Goal: Task Accomplishment & Management: Manage account settings

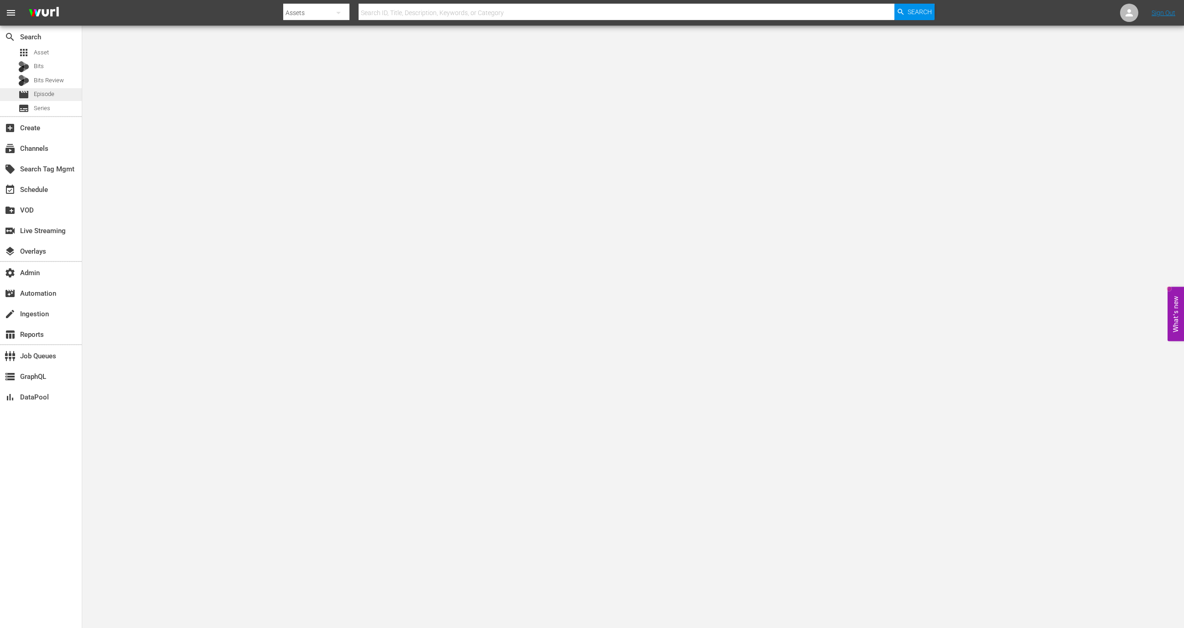
click at [30, 97] on div "movie Episode" at bounding box center [36, 94] width 36 height 13
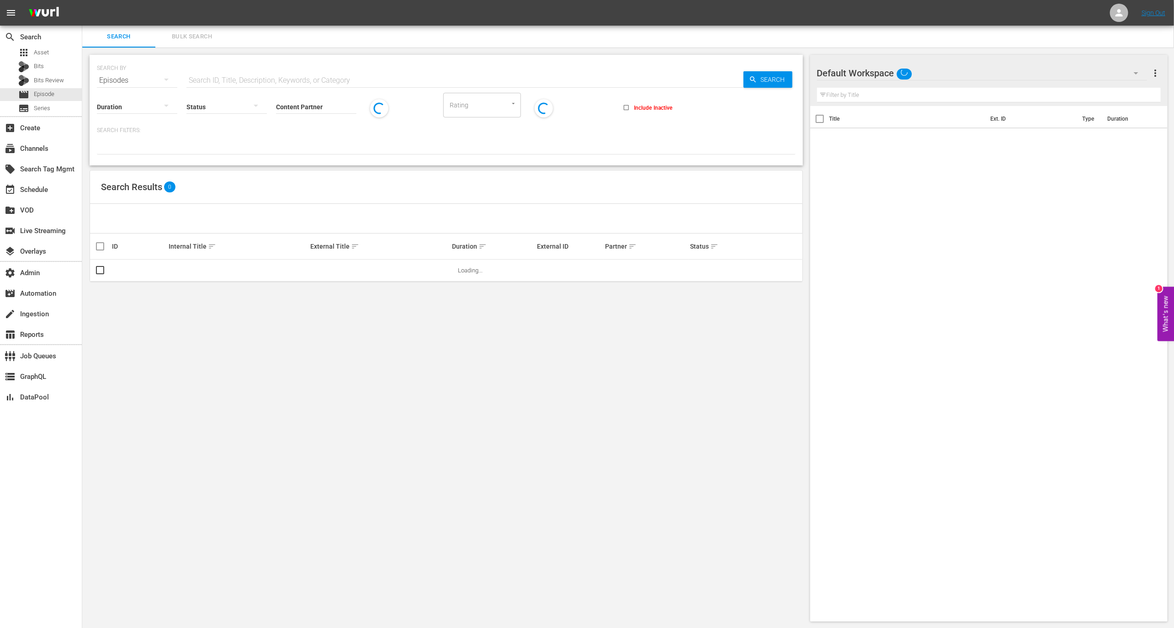
click at [290, 73] on input "text" at bounding box center [464, 80] width 557 height 22
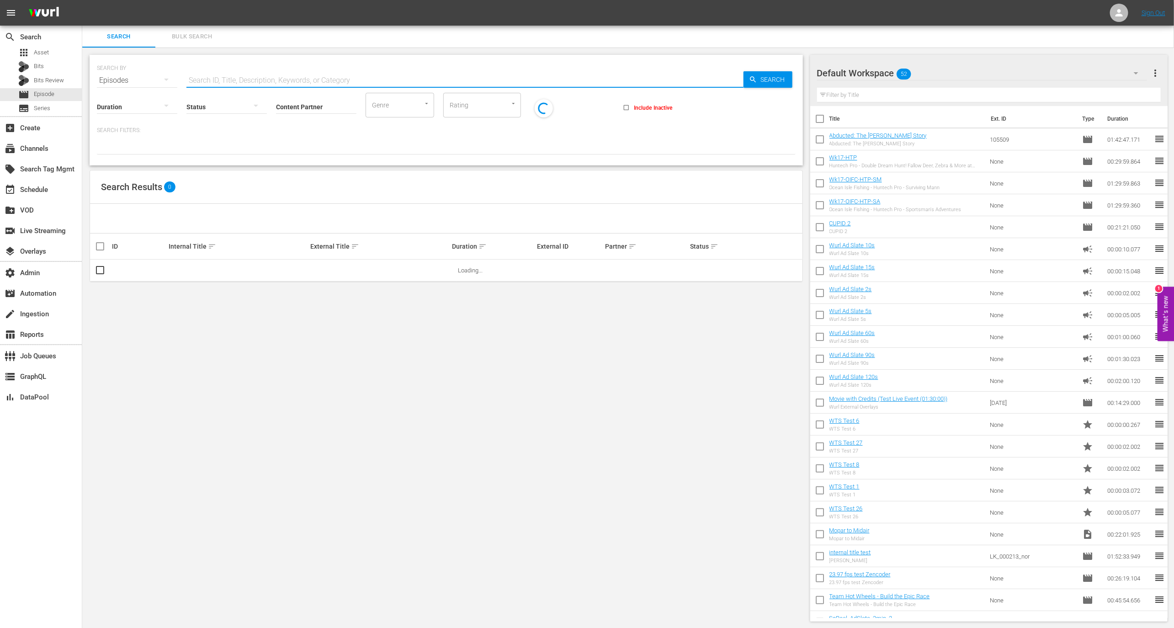
paste input "75176726"
type input "75176726"
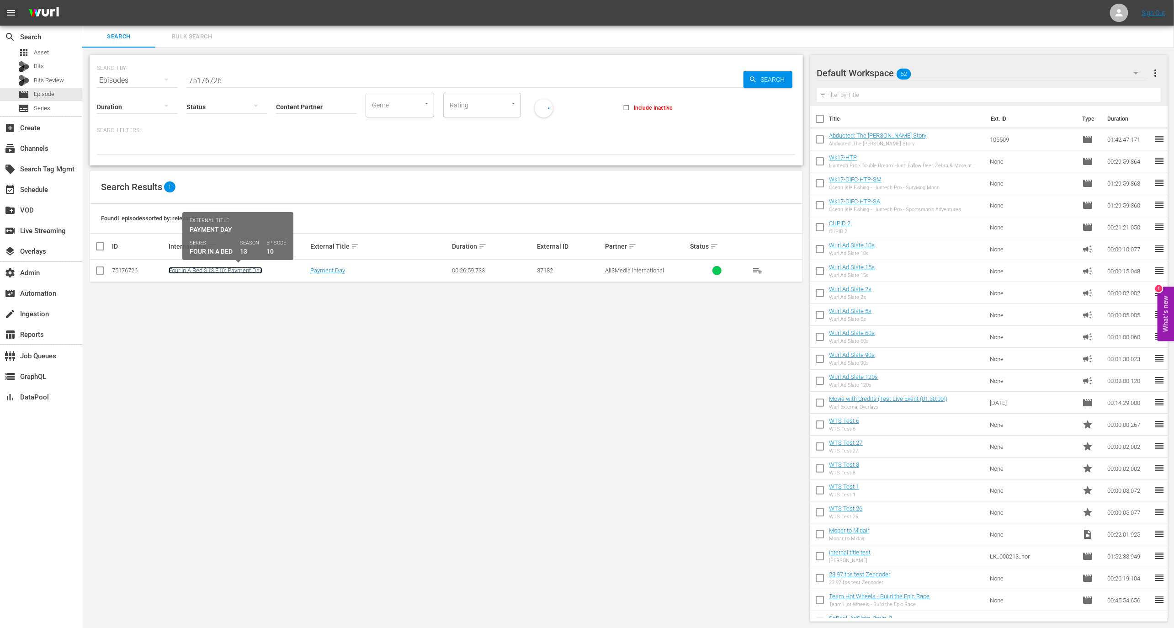
click at [225, 271] on link "Four In A Bed S13 E10: Payment Day" at bounding box center [216, 270] width 94 height 7
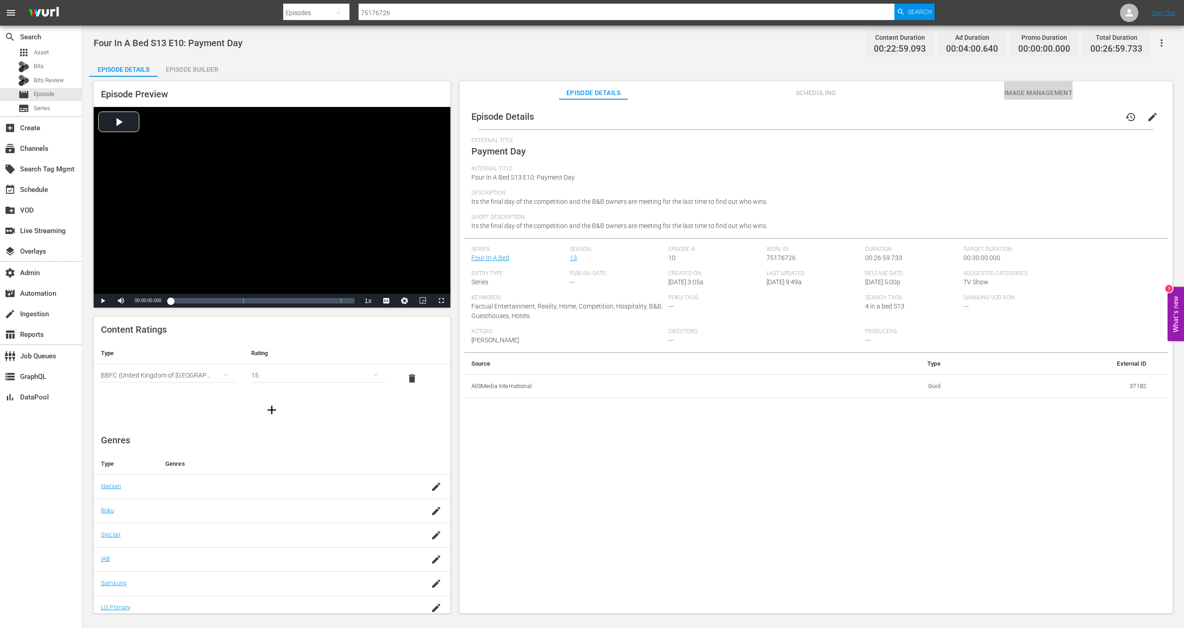
click at [1037, 84] on button "Image Management" at bounding box center [1038, 90] width 69 height 18
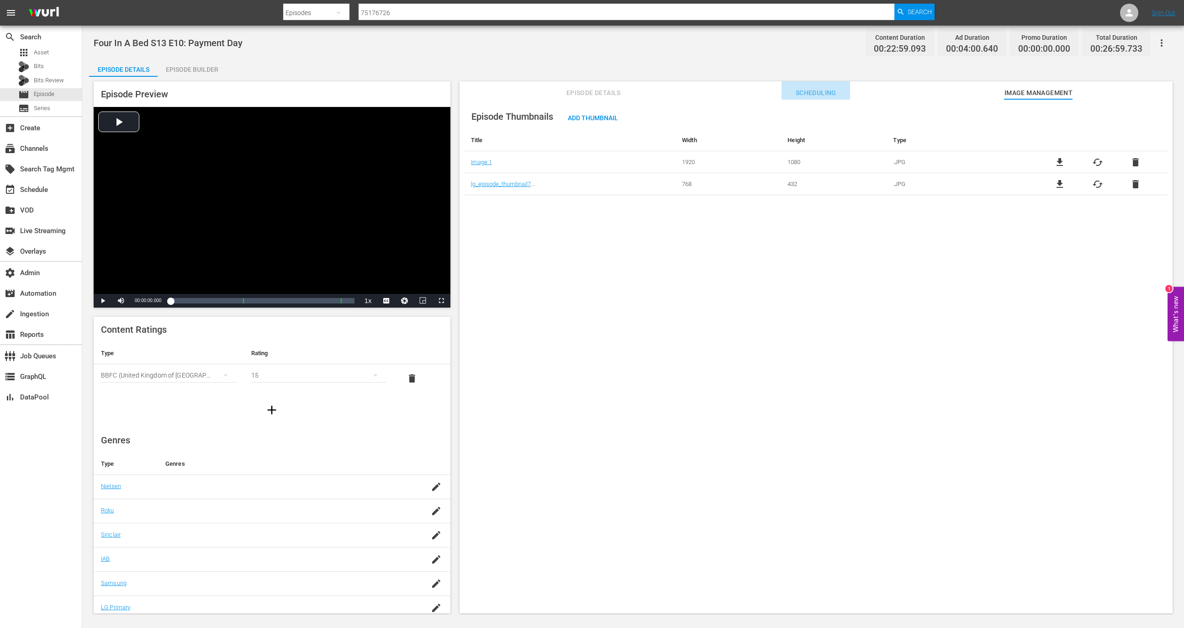
click at [829, 99] on button "Scheduling" at bounding box center [816, 90] width 69 height 18
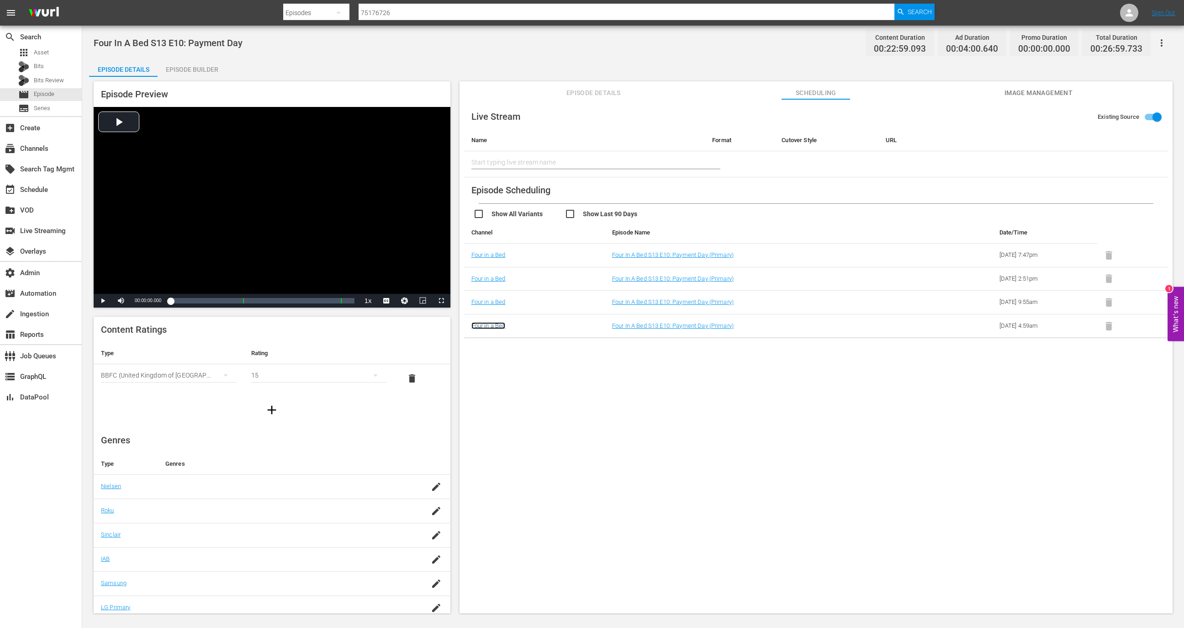
click at [498, 326] on link "Four in a Bed" at bounding box center [488, 325] width 34 height 7
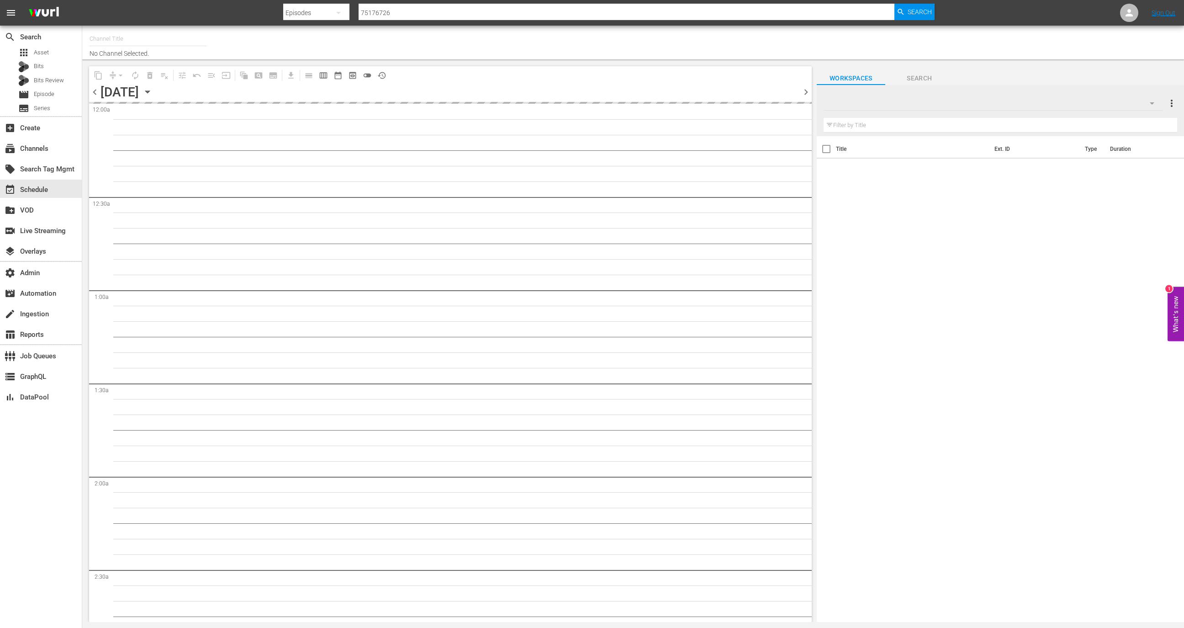
type input "Four in a Bed (1354)"
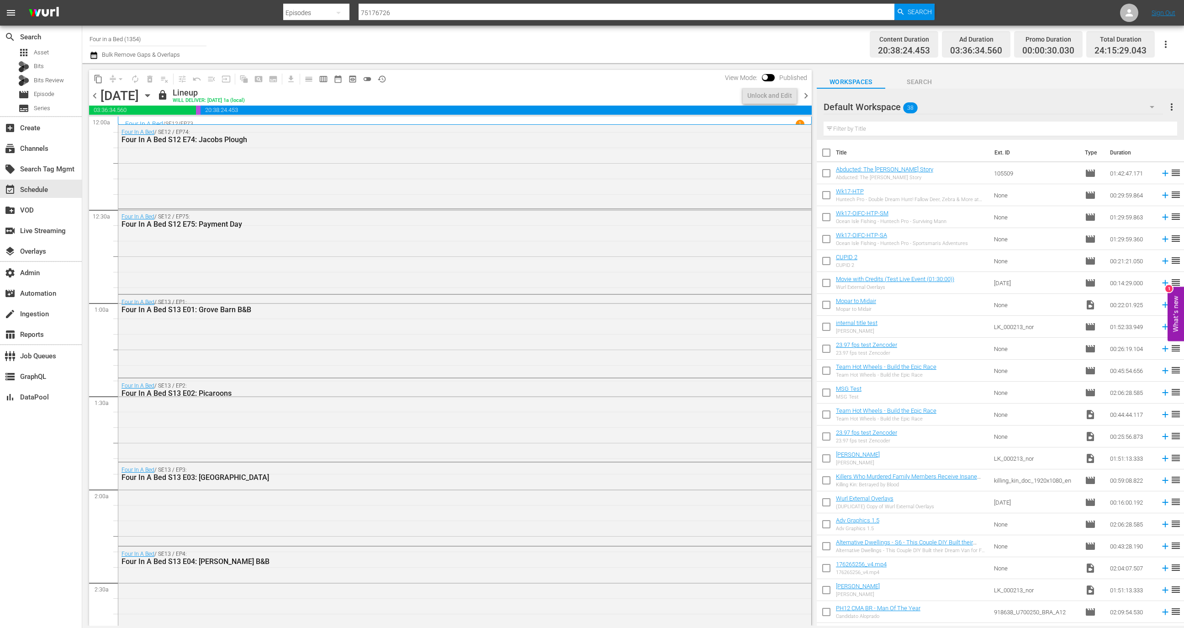
click at [422, 212] on div "Four In A Bed / SE12 / EP75: Four In A Bed S12 E75: Payment Day" at bounding box center [464, 220] width 693 height 22
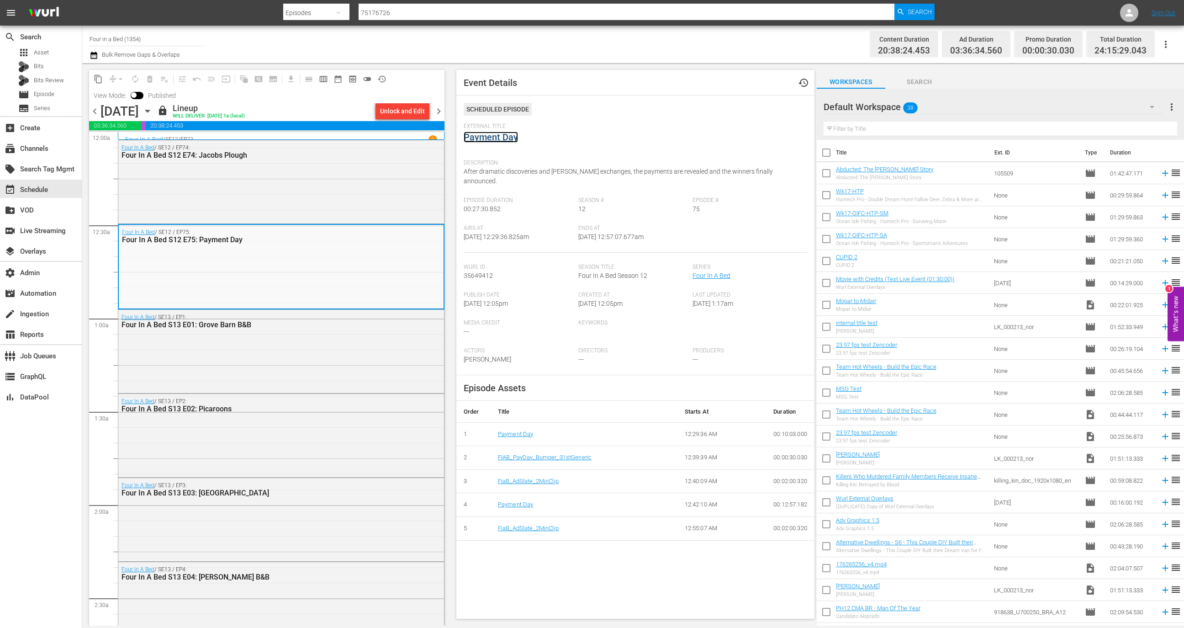
click at [499, 137] on link "Payment Day" at bounding box center [491, 137] width 54 height 11
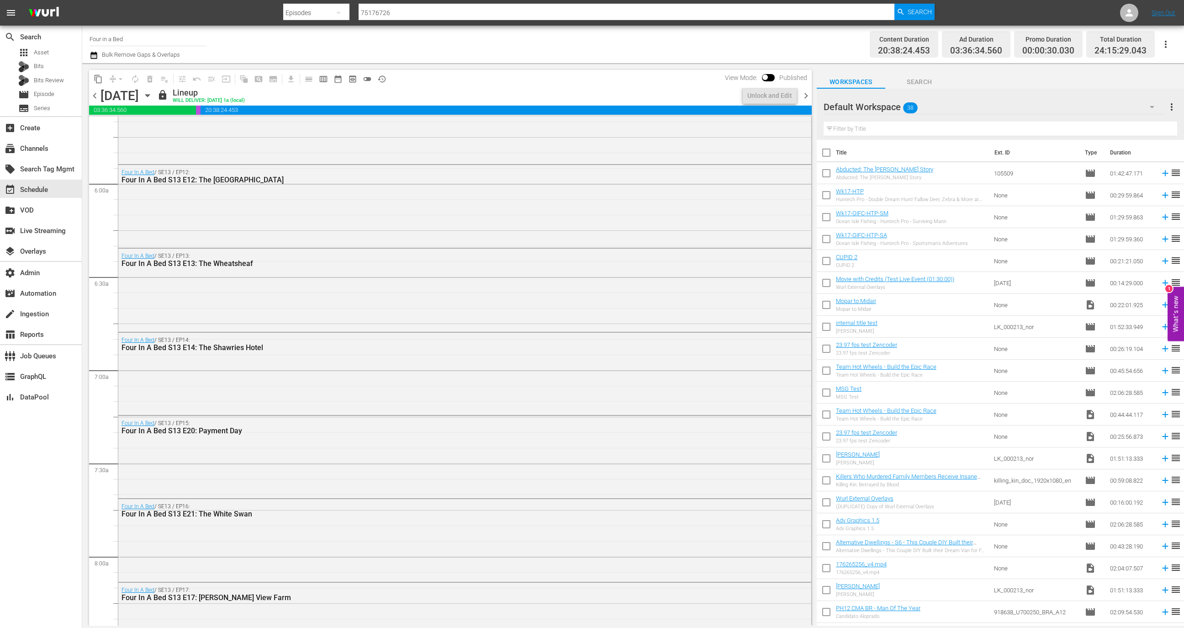
scroll to position [1072, 0]
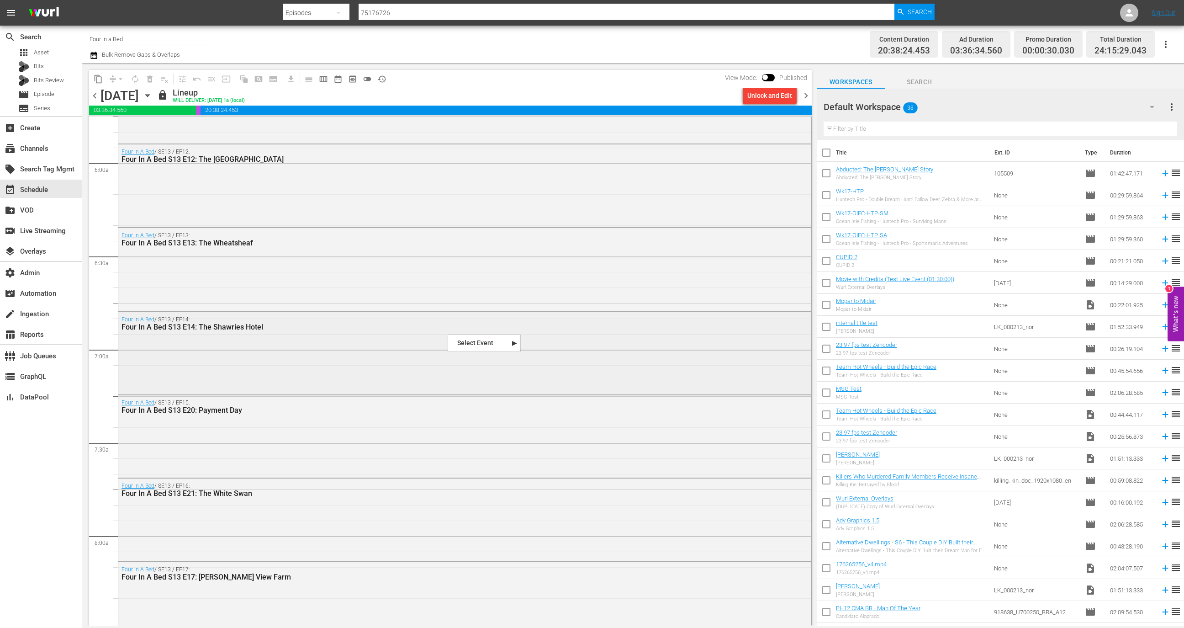
click at [522, 349] on div "Four In A Bed / SE13 / EP14: Four In A Bed S13 E14: The Shawries Hotel" at bounding box center [464, 352] width 693 height 80
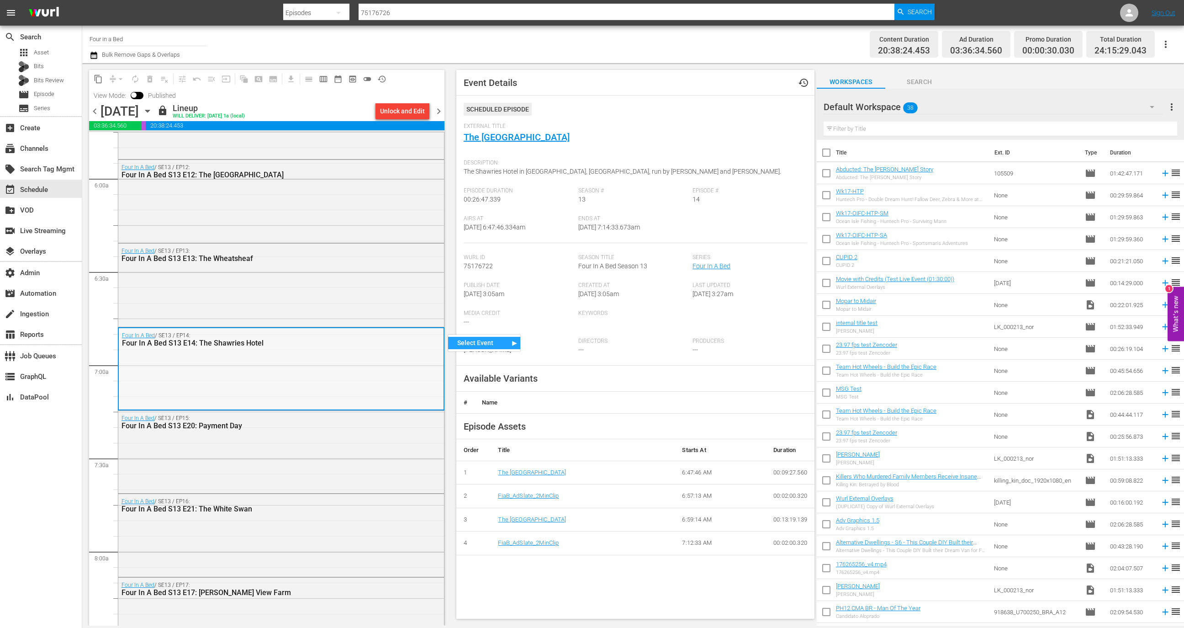
click at [376, 381] on div "Four In A Bed / SE13 / EP14: Four In A Bed S13 E14: The Shawries Hotel" at bounding box center [281, 368] width 325 height 80
click at [535, 124] on span "External Title" at bounding box center [633, 126] width 339 height 7
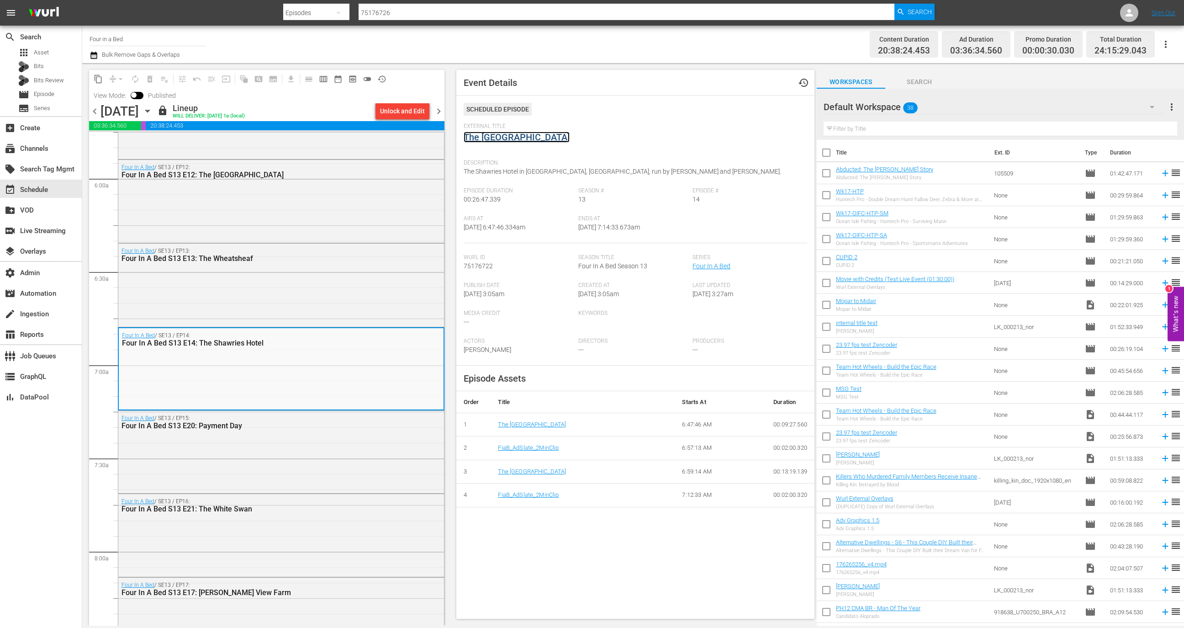
click at [534, 136] on link "The Shawries Hotel" at bounding box center [517, 137] width 106 height 11
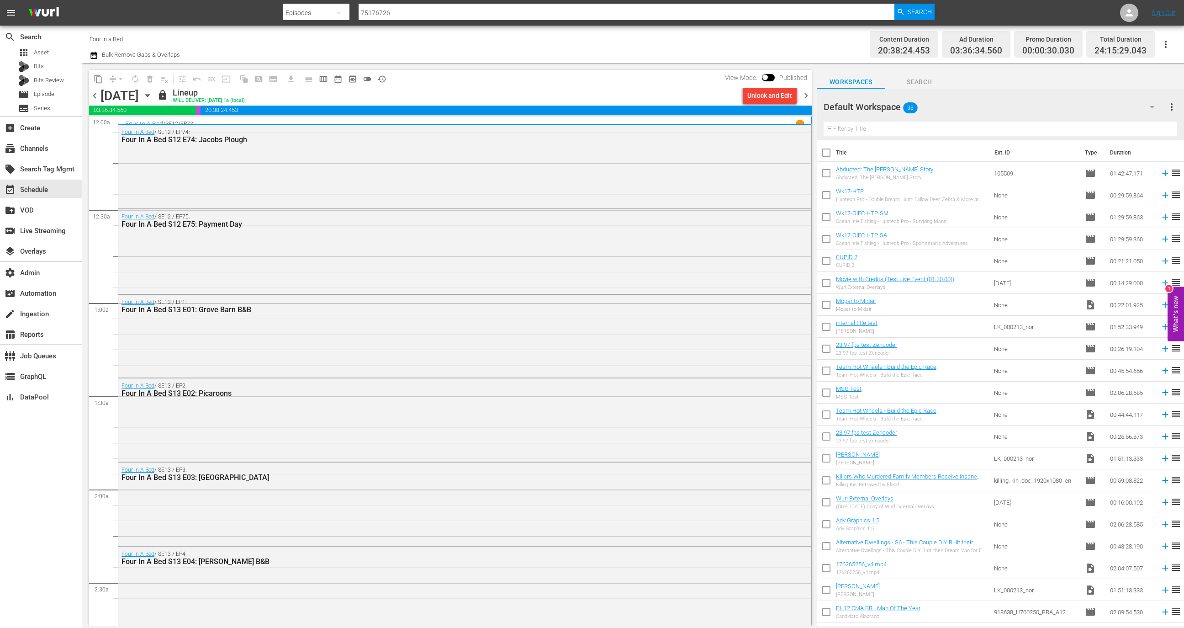
click at [767, 95] on div "Unlock and Edit" at bounding box center [769, 95] width 45 height 16
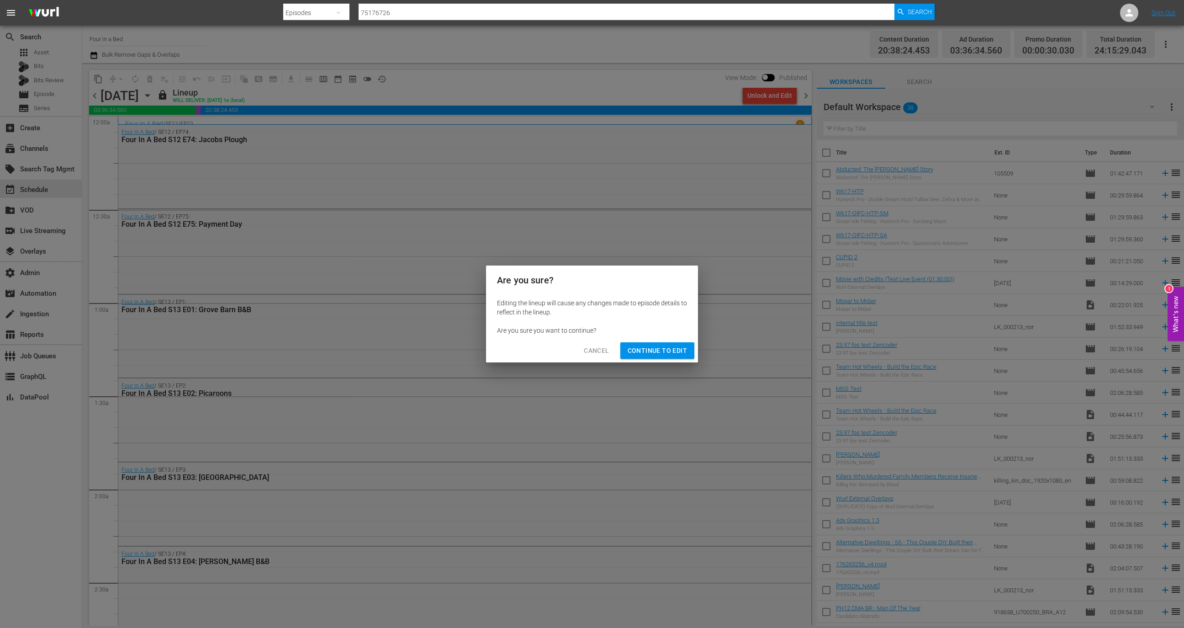
click at [648, 351] on span "Continue to Edit" at bounding box center [657, 350] width 59 height 11
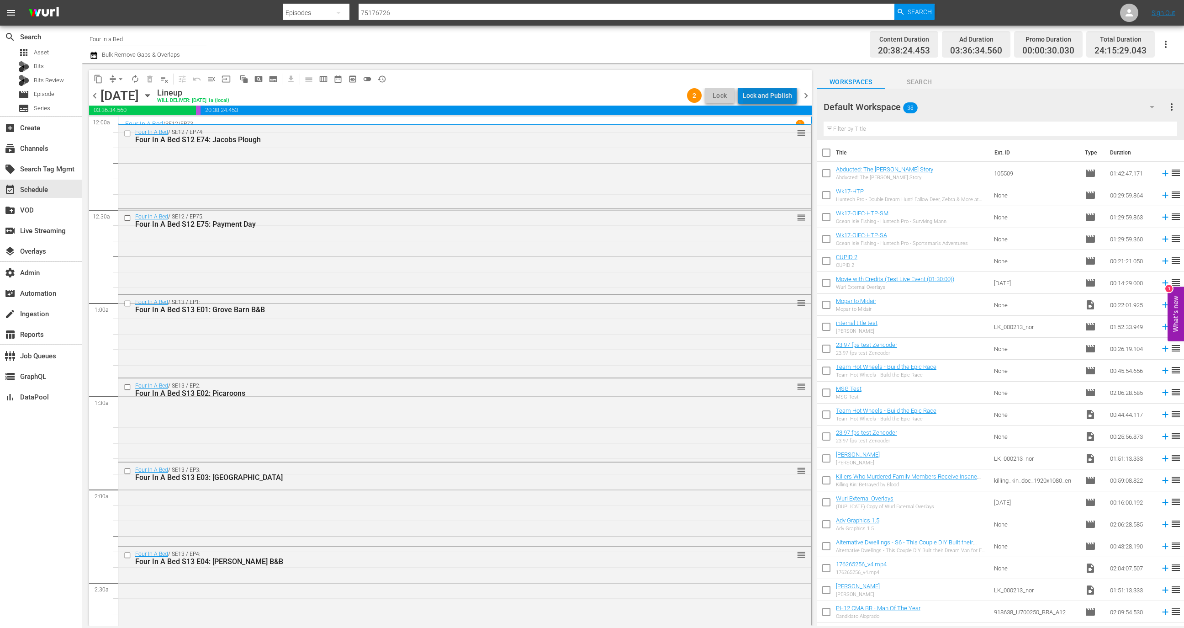
click at [780, 90] on div "Lock and Publish" at bounding box center [767, 95] width 49 height 16
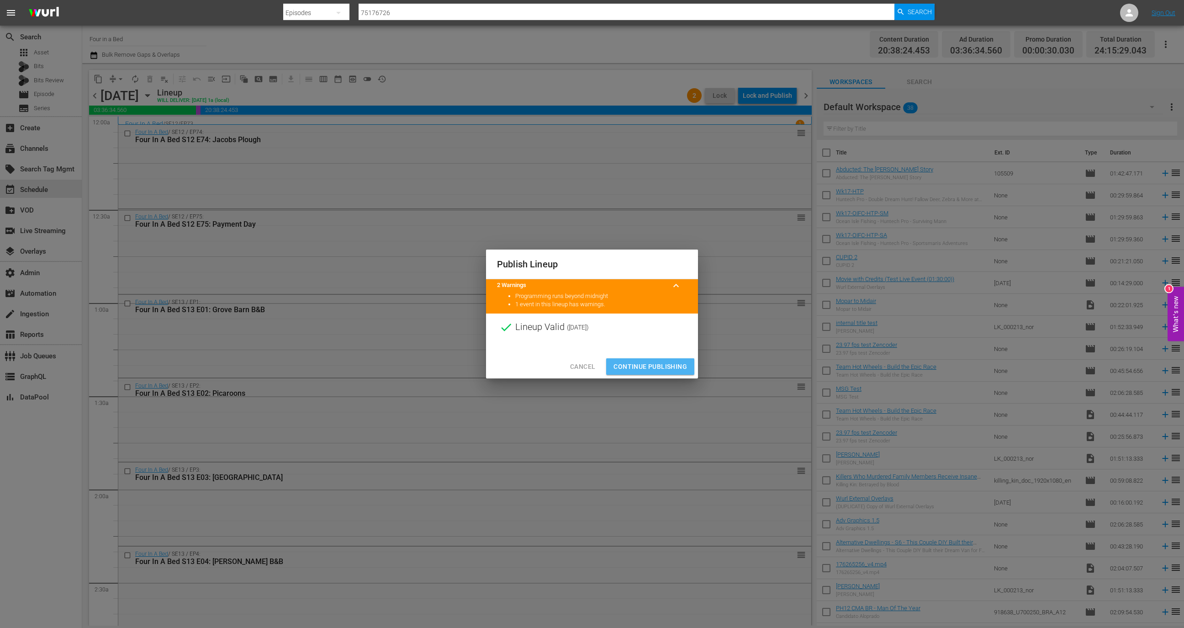
click at [666, 363] on span "Continue Publishing" at bounding box center [651, 366] width 74 height 11
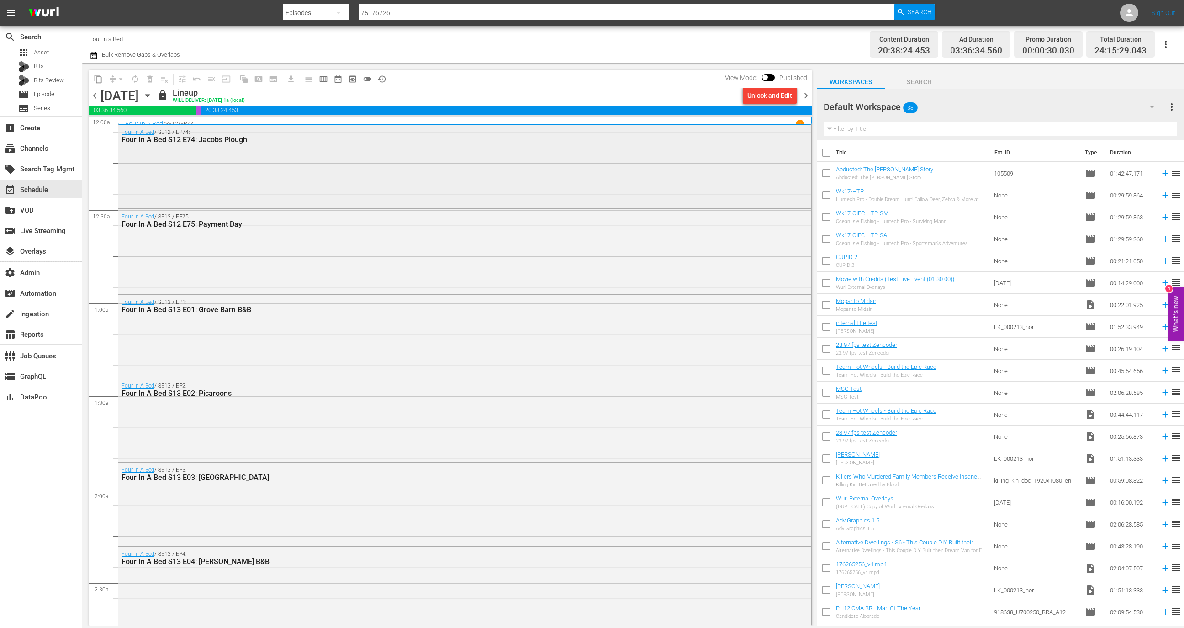
click at [607, 167] on div "Four In A Bed / SE12 / EP74: Four In A Bed S12 E74: Jacobs Plough" at bounding box center [464, 165] width 693 height 81
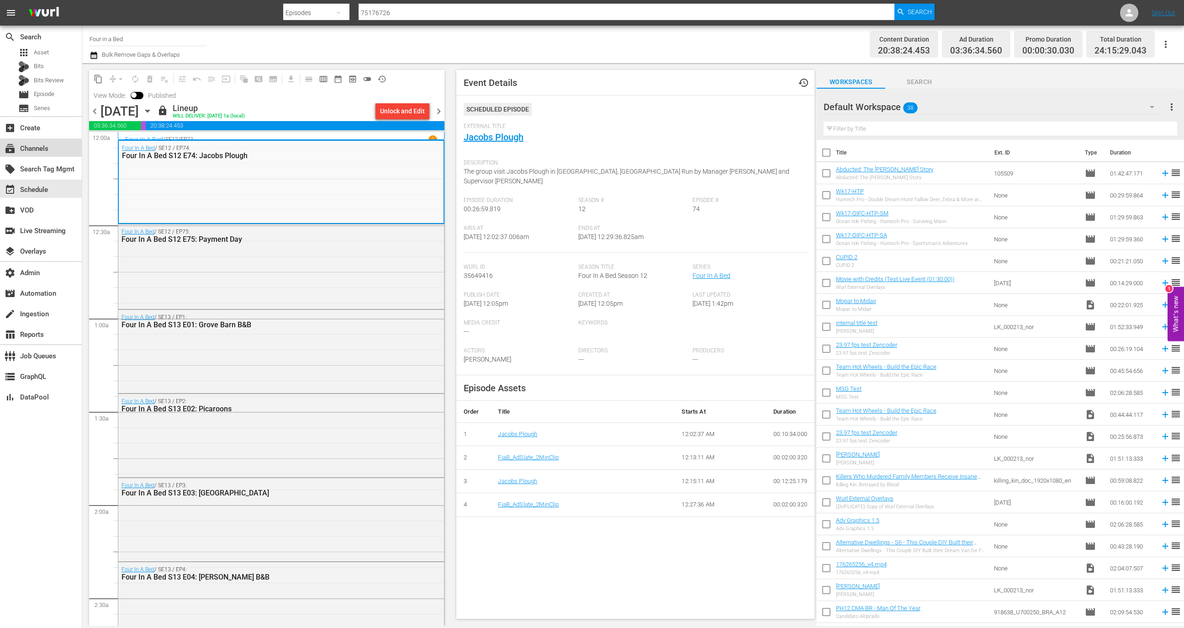
click at [43, 151] on div "subscriptions Channels" at bounding box center [25, 147] width 51 height 8
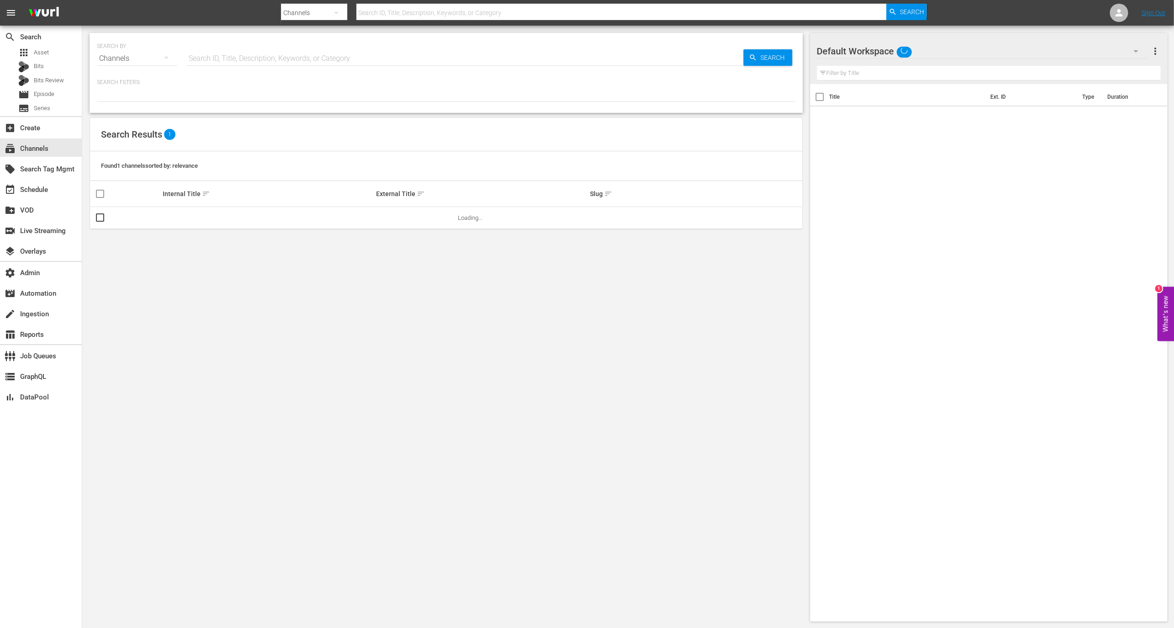
click at [277, 54] on input "text" at bounding box center [464, 59] width 557 height 22
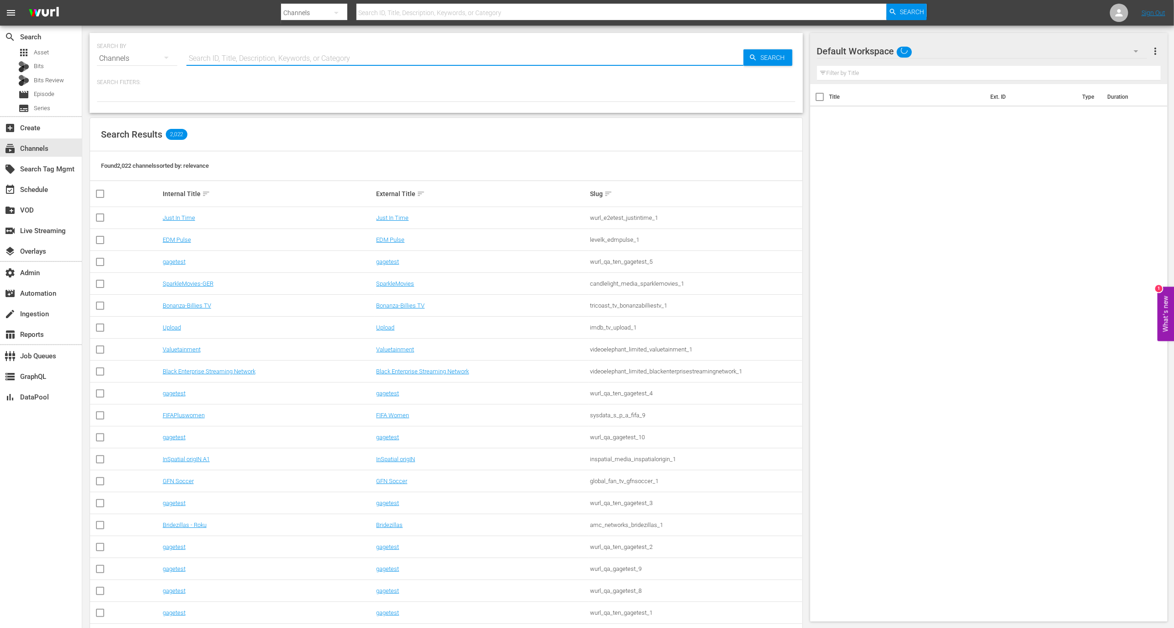
paste input "banijay_media_germany_gmbh_stromberg_1"
type input "banijay_media_germany_gmbh_stromberg_1"
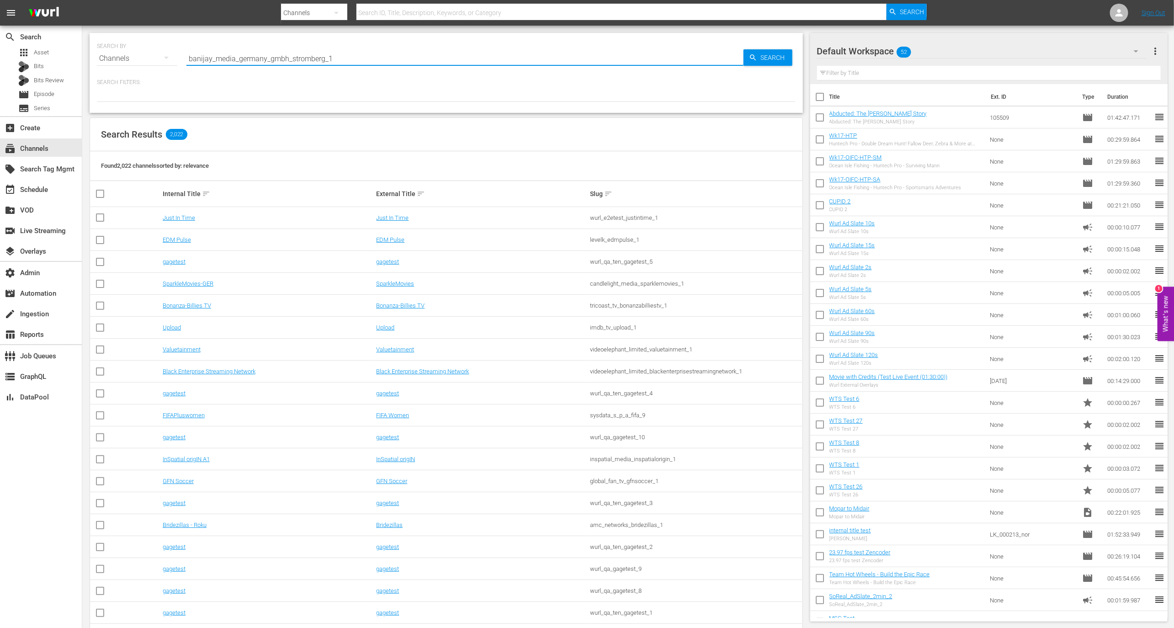
type input "banijay_media_germany_gmbh_stromberg_1"
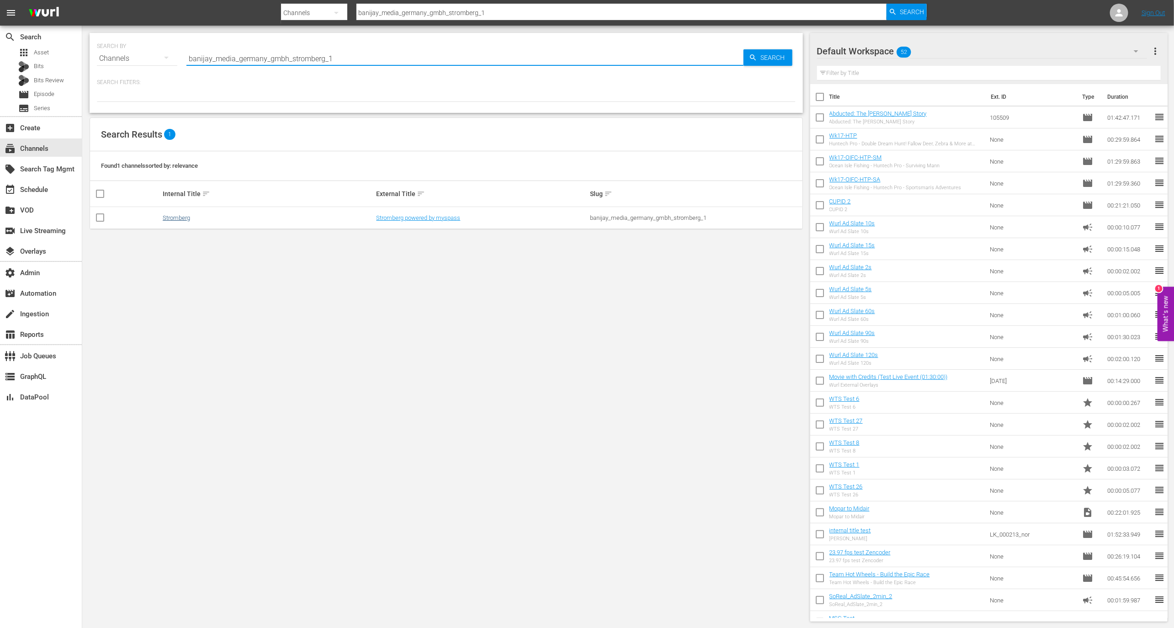
type input "banijay_media_germany_gmbh_stromberg_1"
click at [187, 220] on link "Stromberg" at bounding box center [176, 217] width 27 height 7
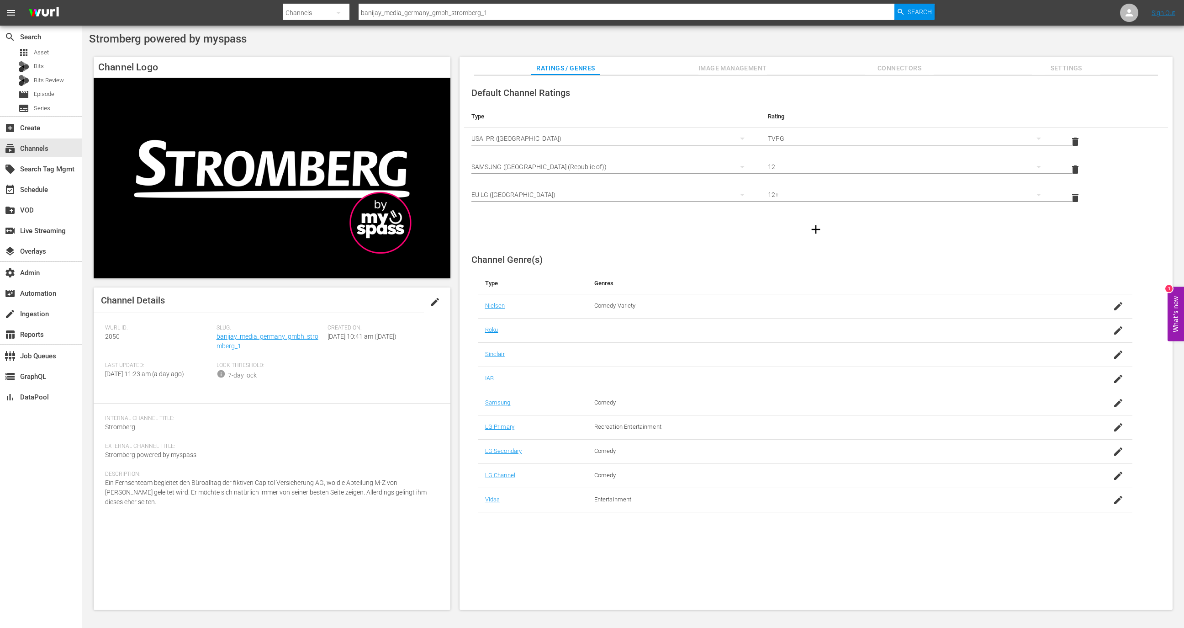
click at [767, 64] on div "Ratings / Genres Image Management Connectors Settings" at bounding box center [815, 66] width 667 height 18
click at [724, 66] on span "Image Management" at bounding box center [733, 68] width 69 height 11
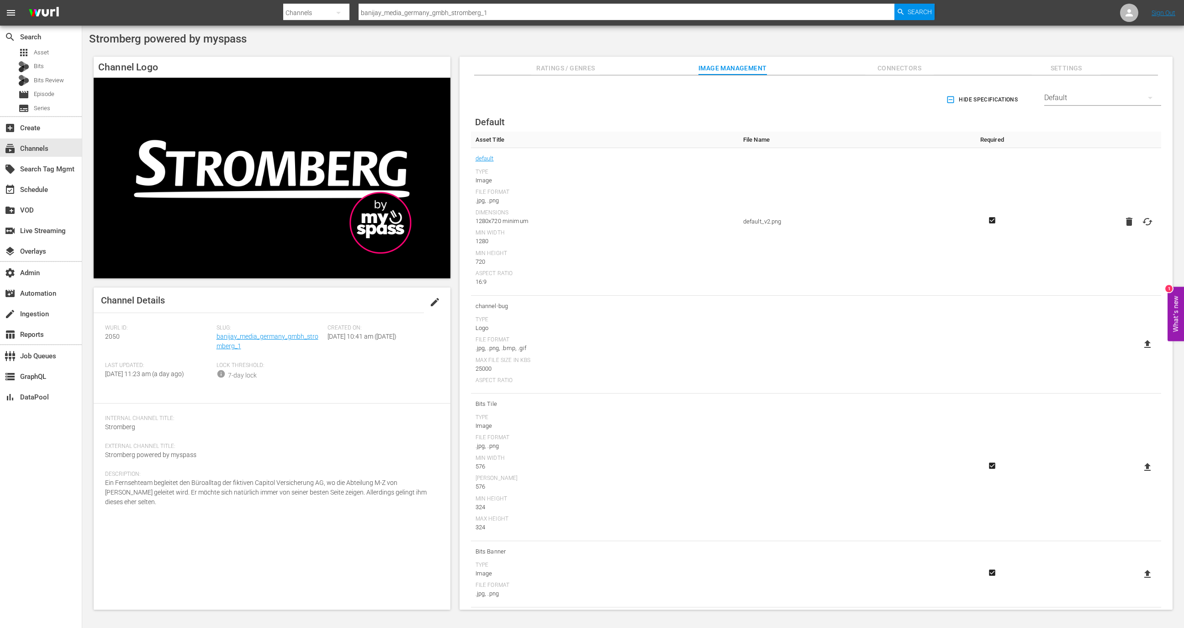
click at [1068, 99] on div "Default" at bounding box center [1102, 98] width 117 height 26
click at [1064, 259] on div "LG" at bounding box center [1100, 257] width 95 height 15
click at [571, 72] on span "Ratings / Genres" at bounding box center [565, 68] width 69 height 11
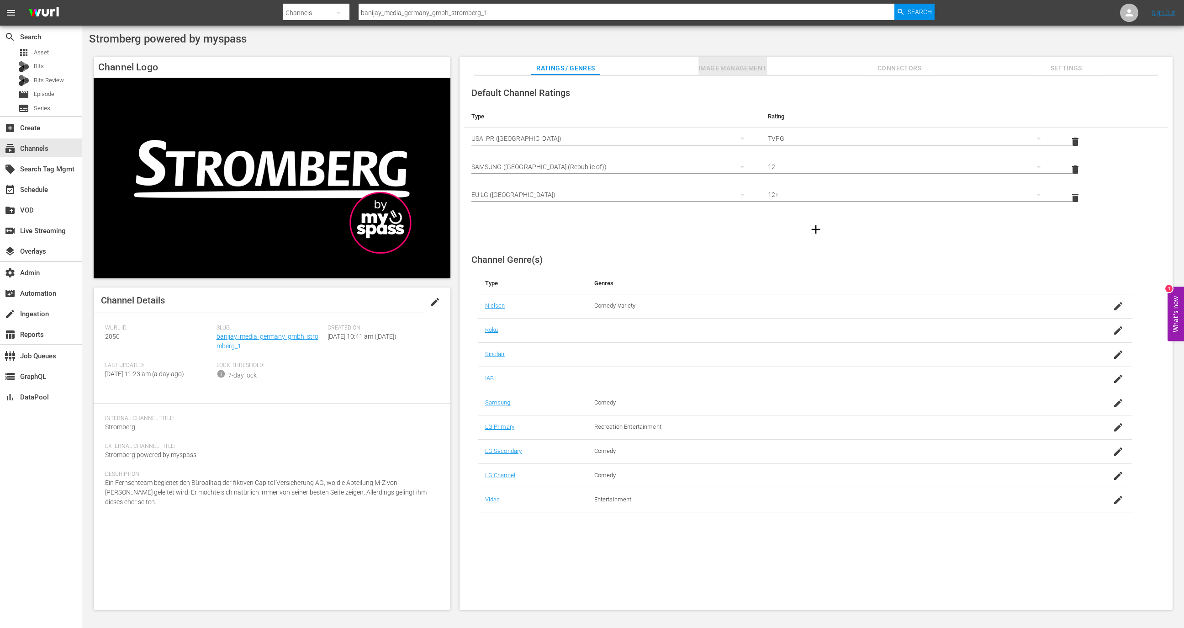
click at [718, 70] on span "Image Management" at bounding box center [733, 68] width 69 height 11
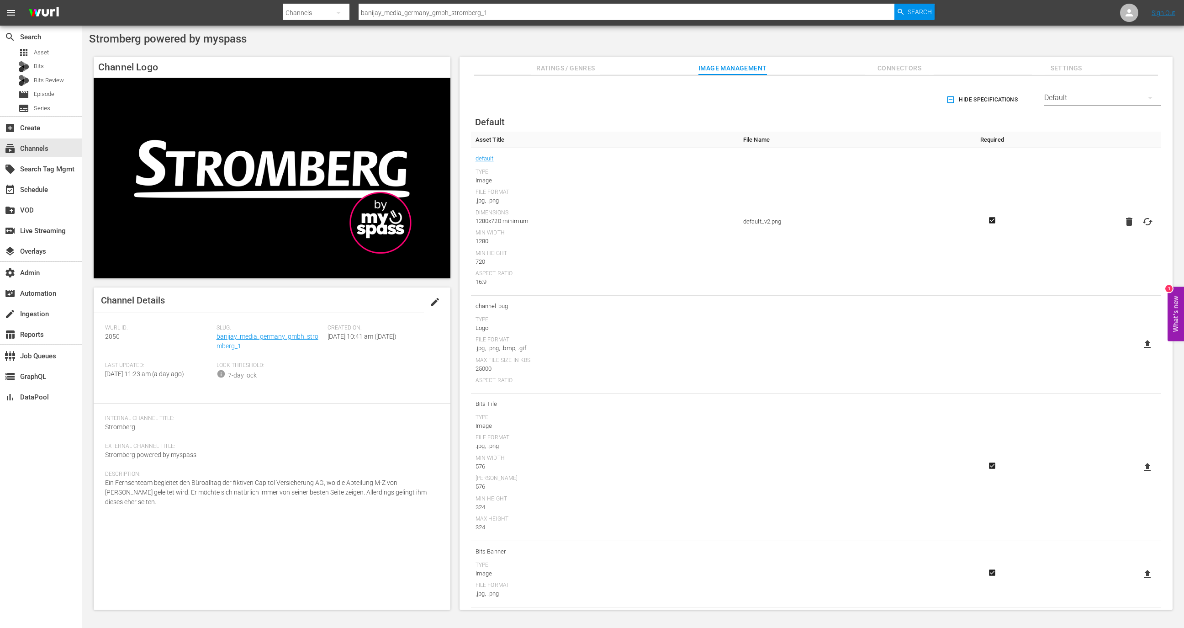
scroll to position [8, 0]
click at [60, 142] on div "subscriptions Channels" at bounding box center [41, 147] width 82 height 18
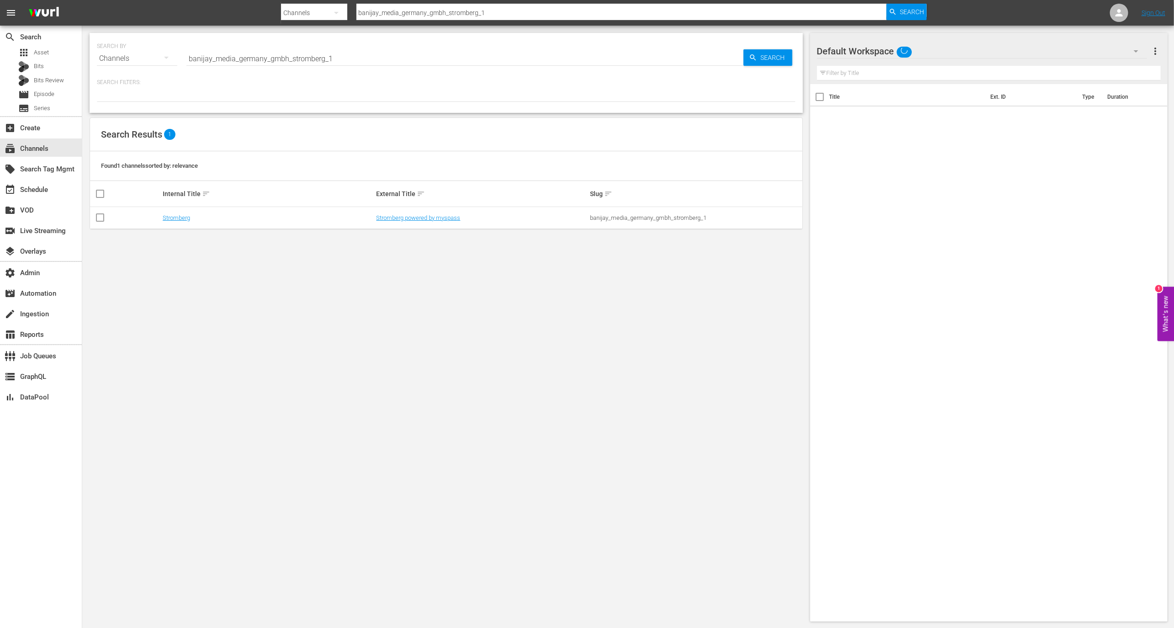
click at [299, 46] on div "SEARCH BY Search By Channels Search ID, Title, Description, Keywords, or Catego…" at bounding box center [446, 53] width 699 height 33
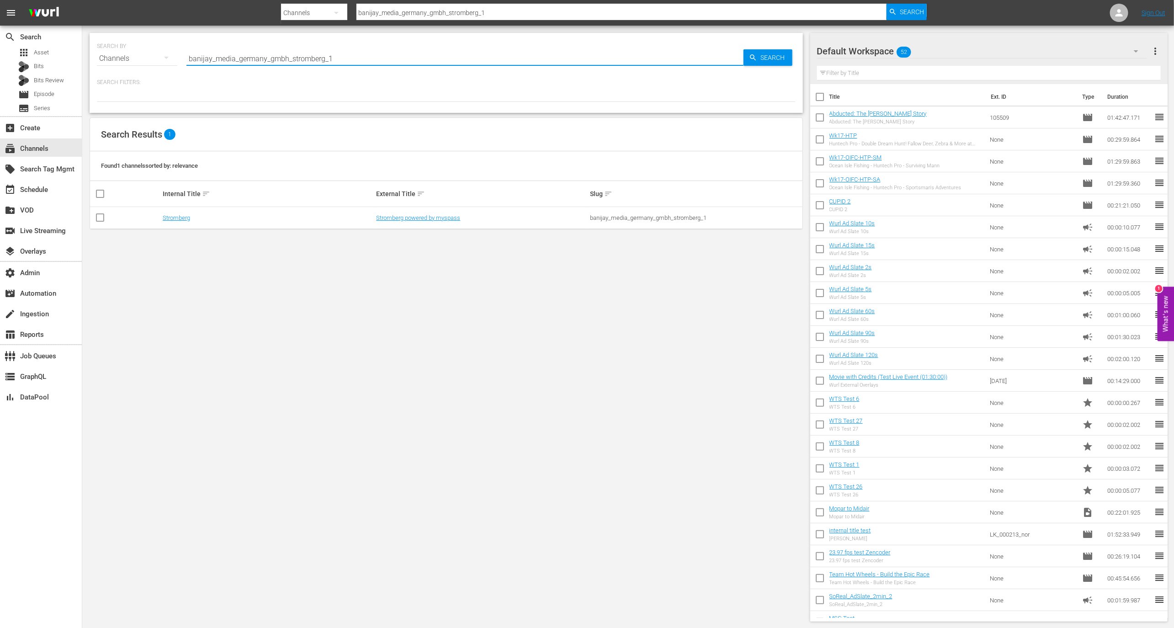
click at [299, 50] on input "banijay_media_germany_gmbh_stromberg_1" at bounding box center [464, 59] width 557 height 22
paste input "thebeverlyhillbillies"
type input "thebeverlyhillbillies_1"
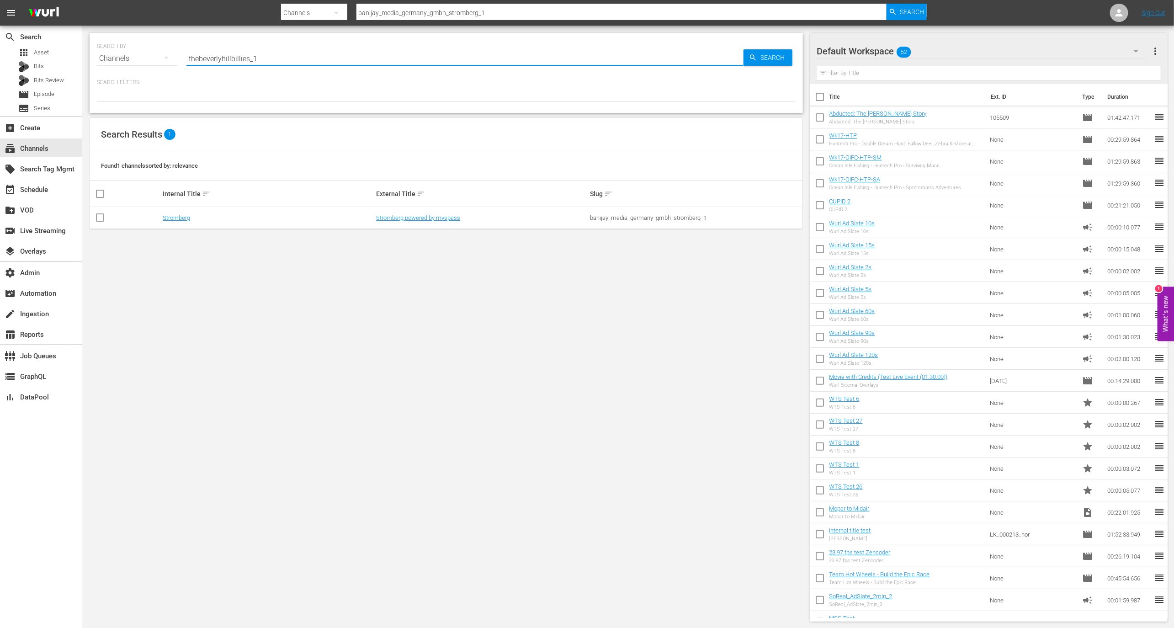
type input "thebeverlyhillbillies_1"
click at [196, 215] on link "The Beverly Hillbillies" at bounding box center [190, 217] width 55 height 7
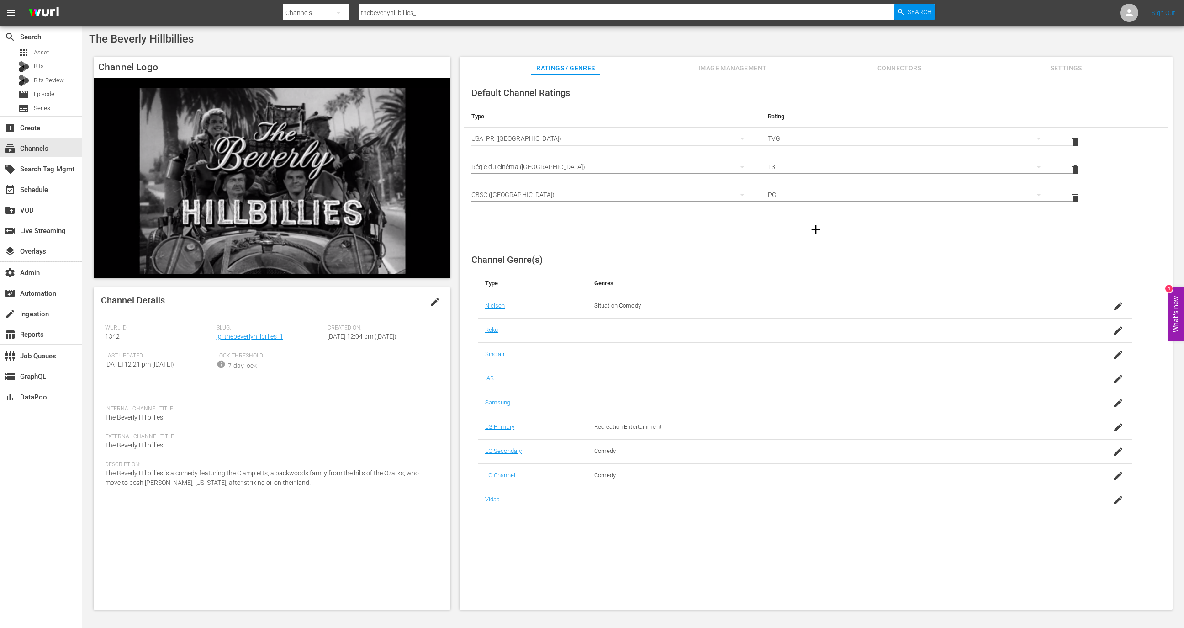
click at [734, 65] on span "Image Management" at bounding box center [733, 68] width 69 height 11
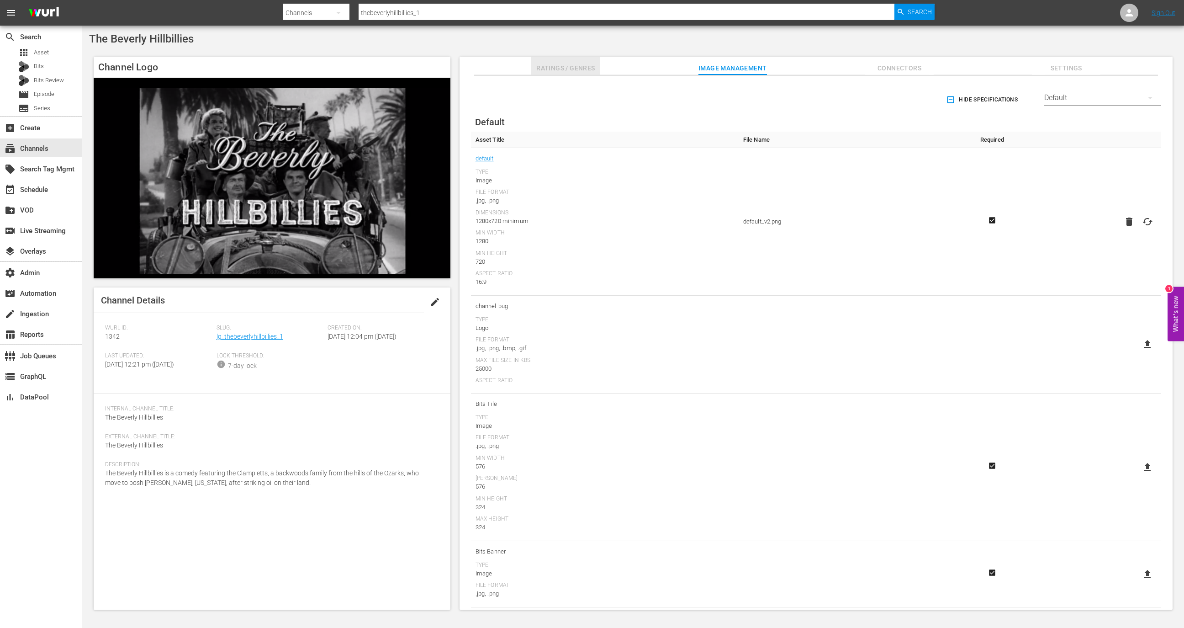
click at [593, 69] on span "Ratings / Genres" at bounding box center [565, 68] width 69 height 11
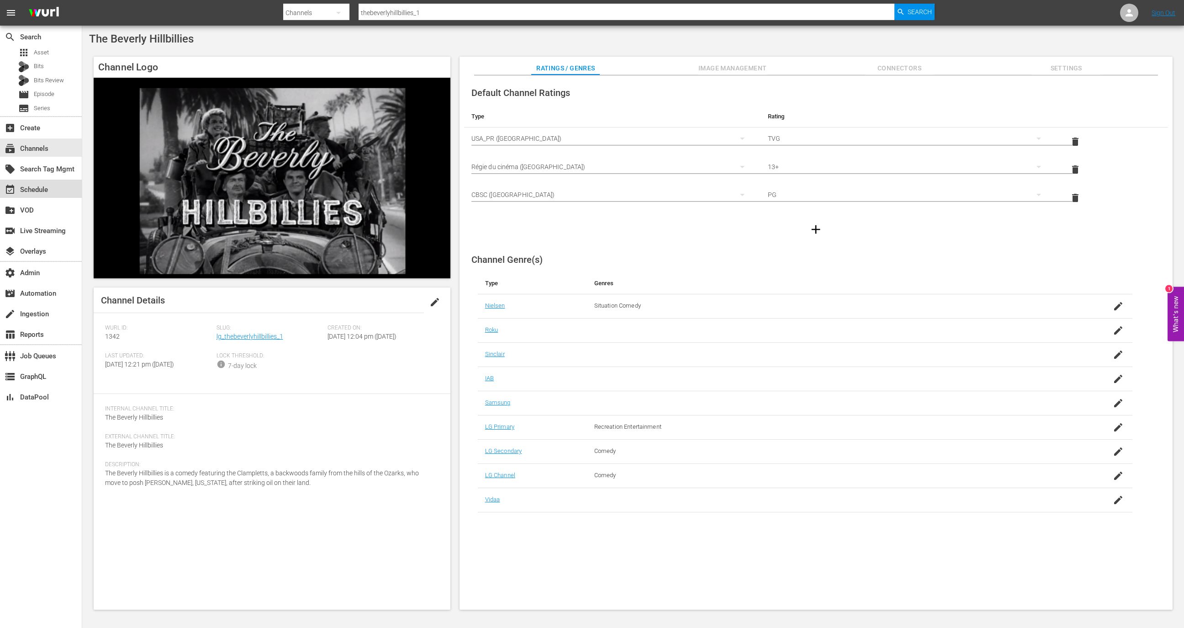
click at [59, 188] on div "event_available Schedule" at bounding box center [41, 189] width 82 height 18
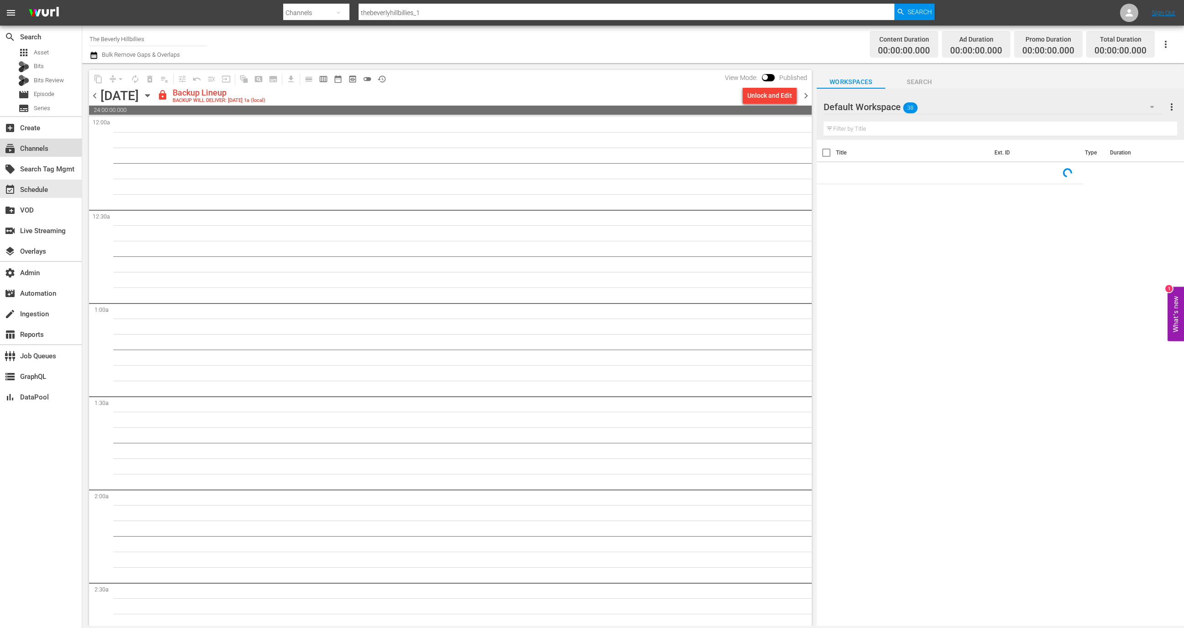
click at [47, 151] on div "subscriptions Channels" at bounding box center [25, 147] width 51 height 8
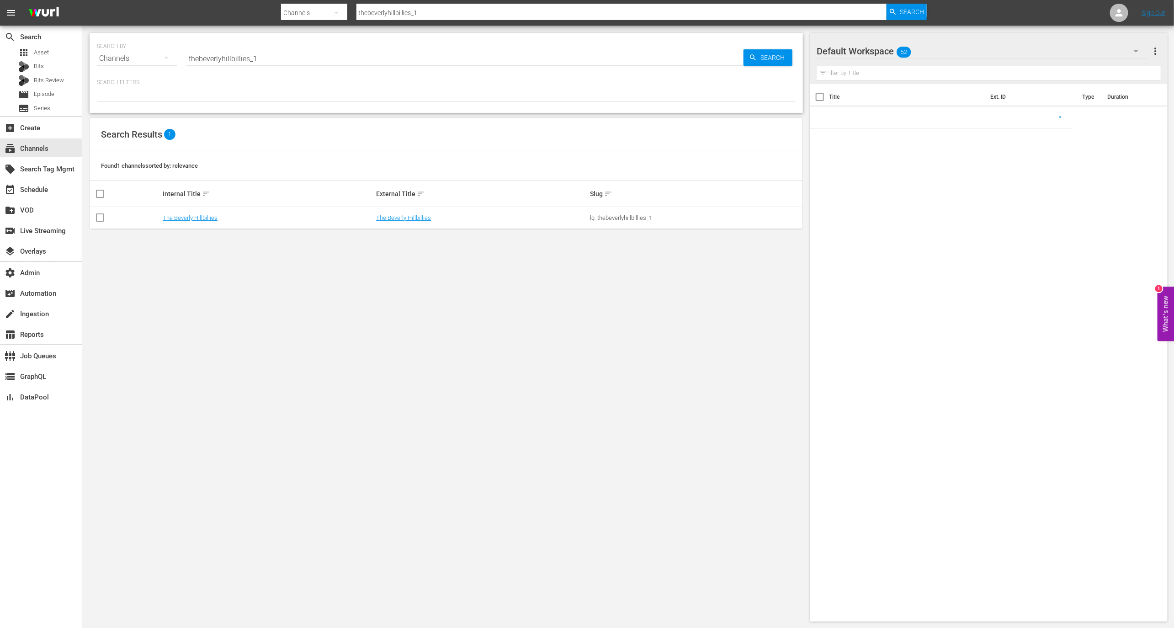
click at [269, 62] on input "thebeverlyhillbillies_1" at bounding box center [464, 59] width 557 height 22
paste input "EP015886490284"
type input "EP015886490284"
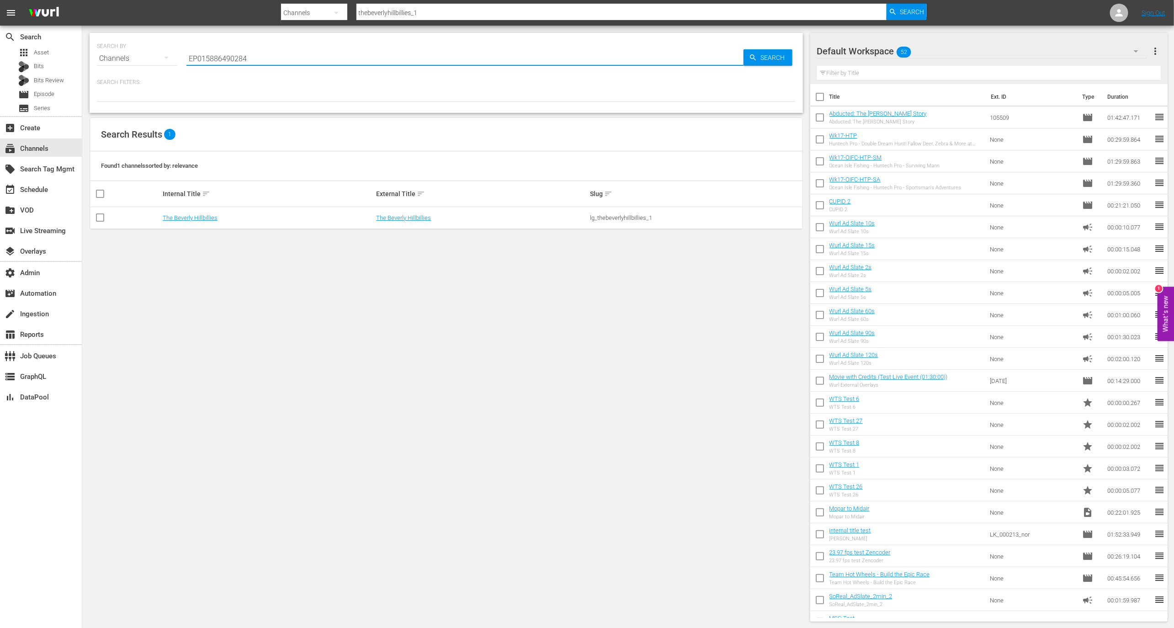
type input "EP015886490284"
paste input "eleven_rebroadcast_samsung"
type input "eleven_rebroadcast_samsung"
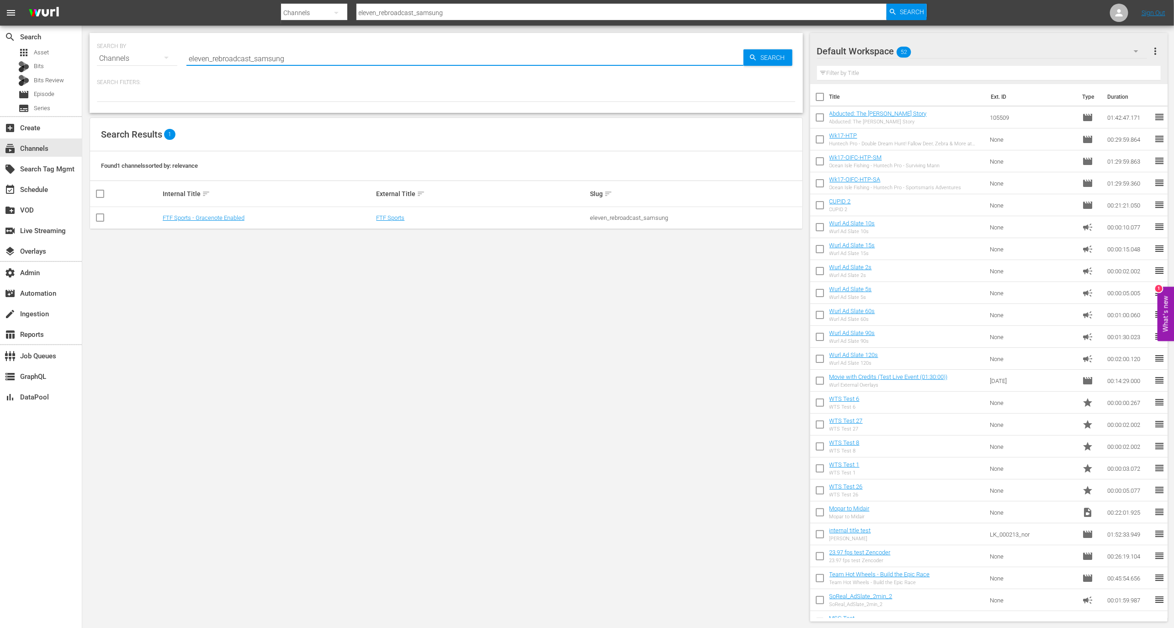
click at [236, 222] on td "FTF Sports - Gracenote Enabled" at bounding box center [268, 218] width 214 height 22
click at [235, 220] on link "FTF Sports - Gracenote Enabled" at bounding box center [204, 217] width 82 height 7
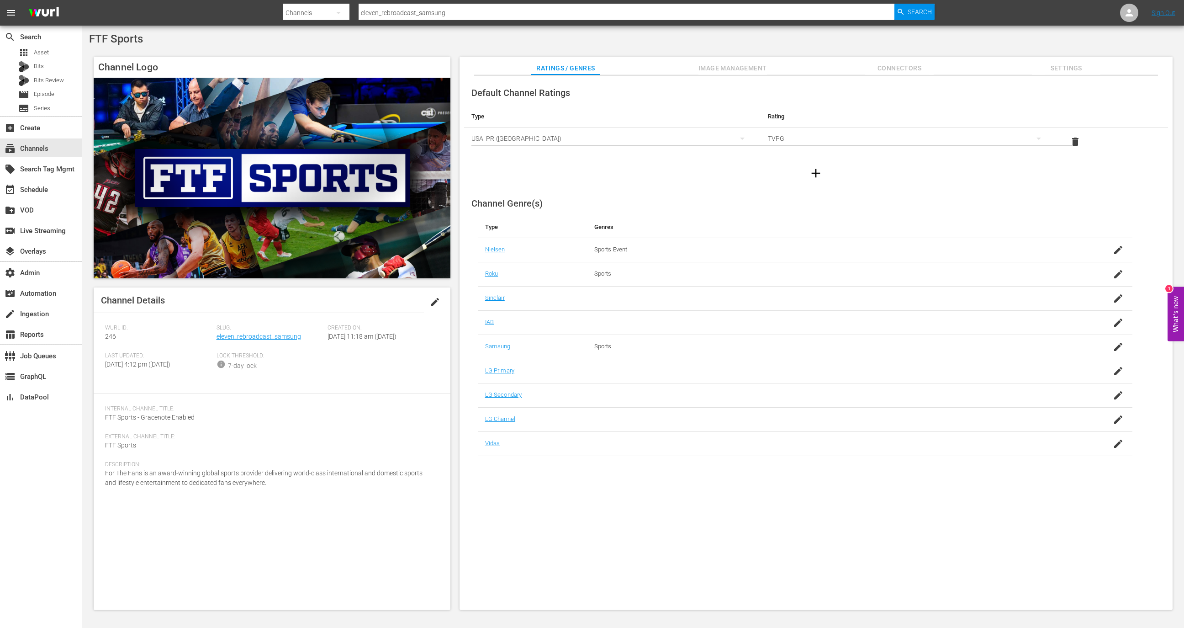
click at [718, 58] on button "Image Management" at bounding box center [733, 66] width 69 height 18
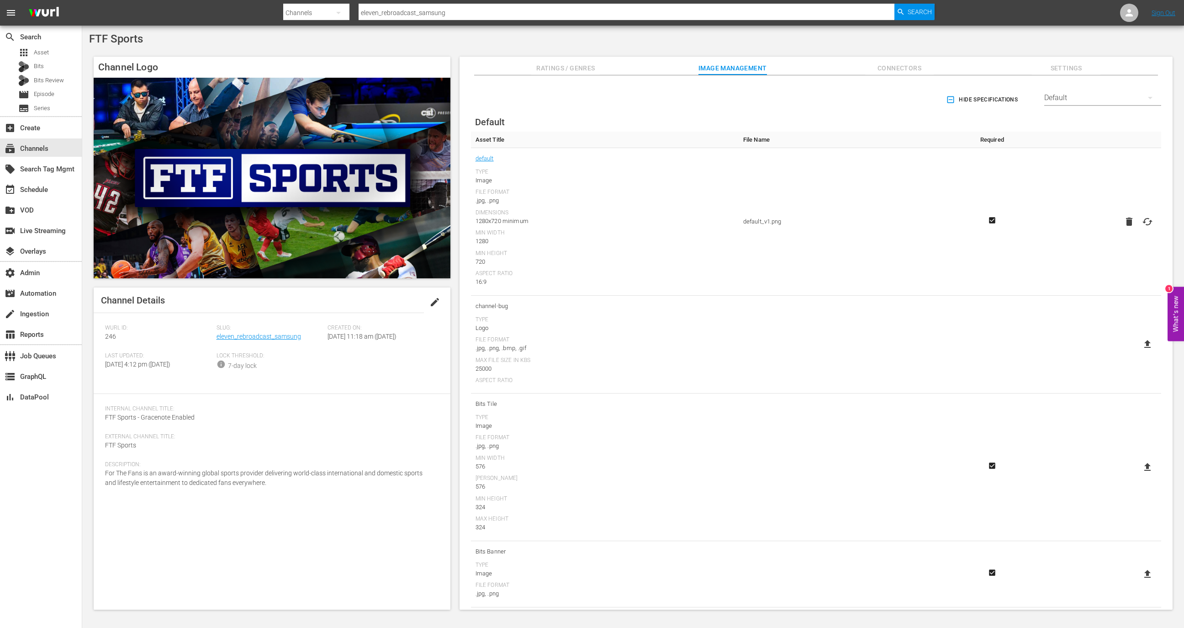
click at [1052, 110] on div "Default" at bounding box center [1102, 98] width 117 height 26
click at [1081, 125] on div "Roku" at bounding box center [1100, 129] width 95 height 15
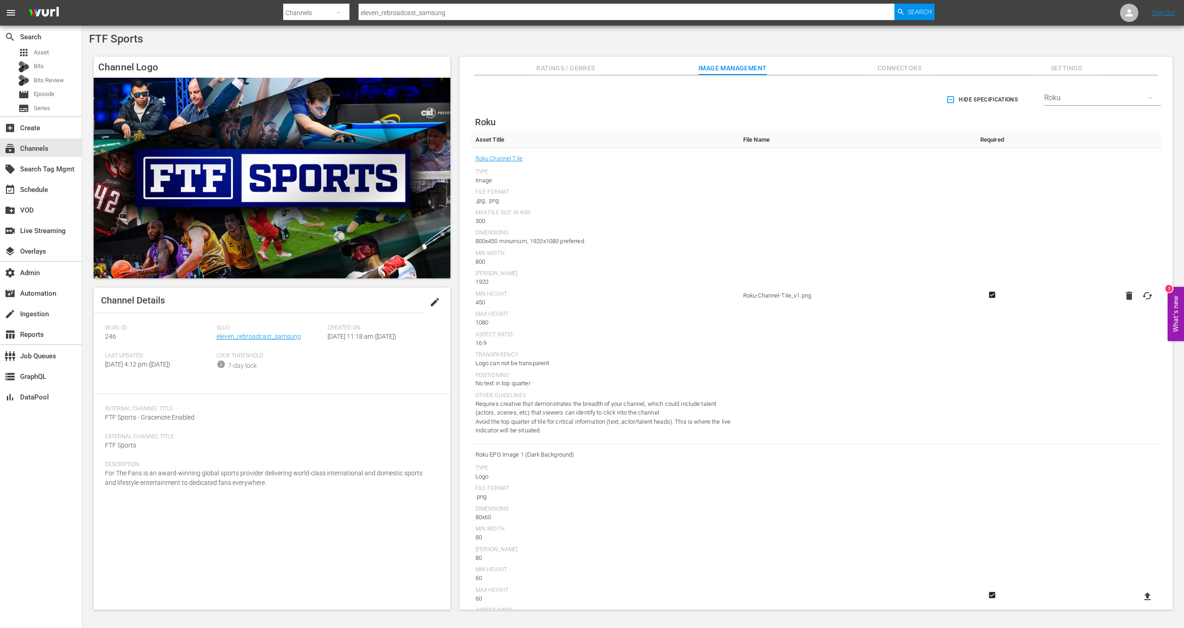
click at [1069, 90] on div "Roku" at bounding box center [1102, 98] width 117 height 26
click at [1071, 121] on div "Default" at bounding box center [1100, 121] width 95 height 15
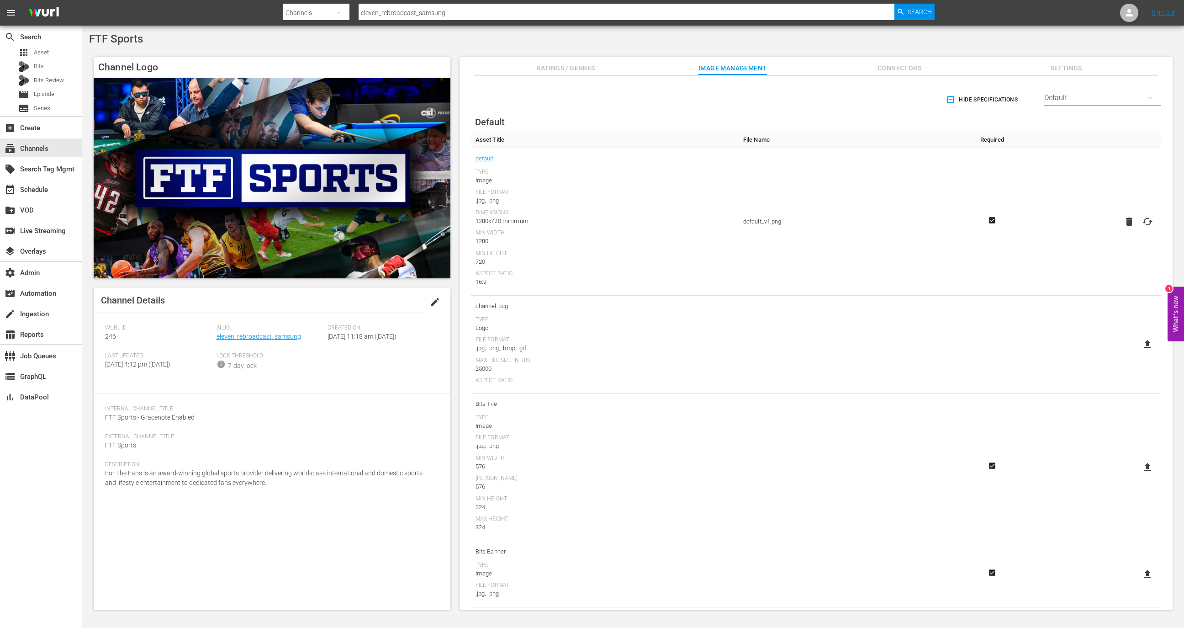
scroll to position [8, 0]
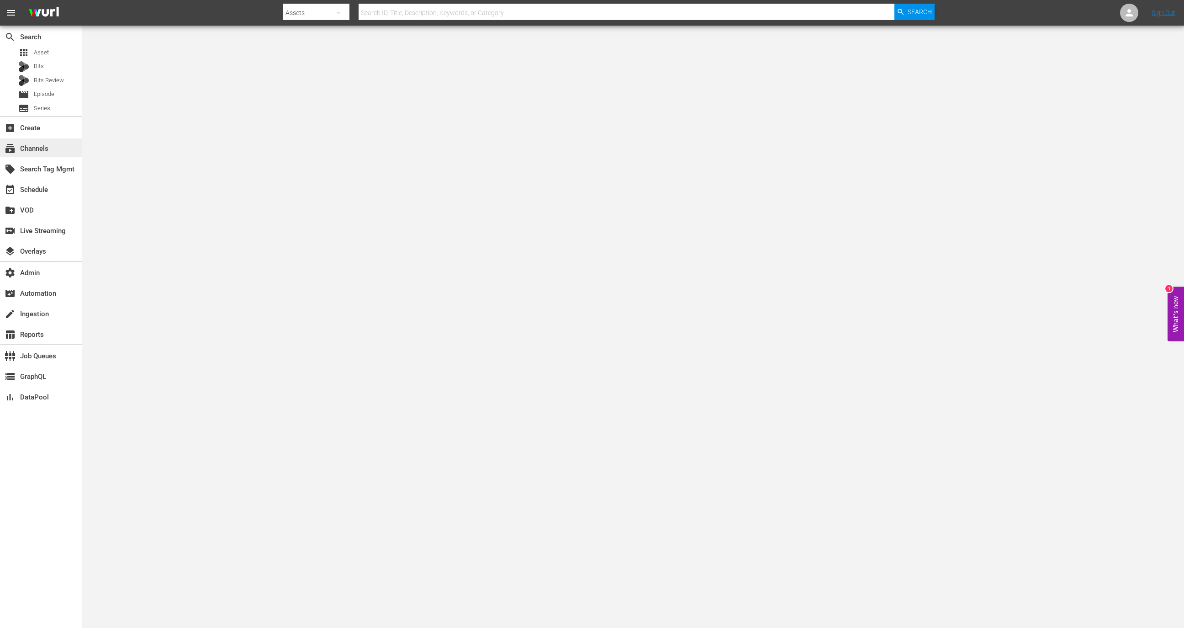
click at [56, 151] on div "subscriptions Channels" at bounding box center [41, 147] width 82 height 18
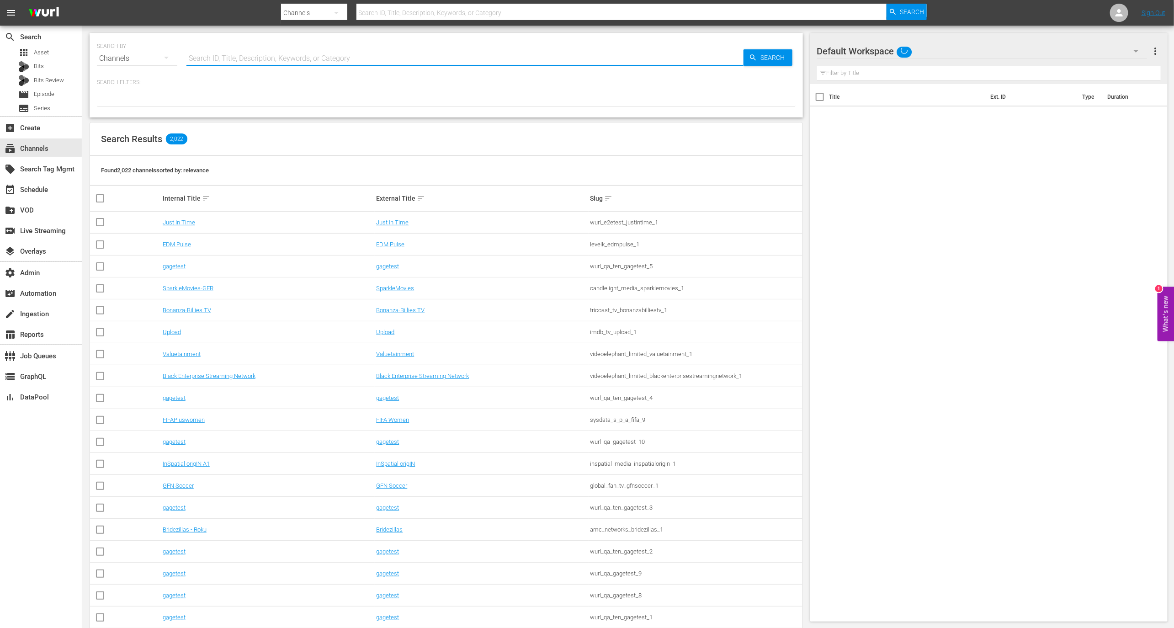
click at [265, 58] on input "text" at bounding box center [464, 59] width 557 height 22
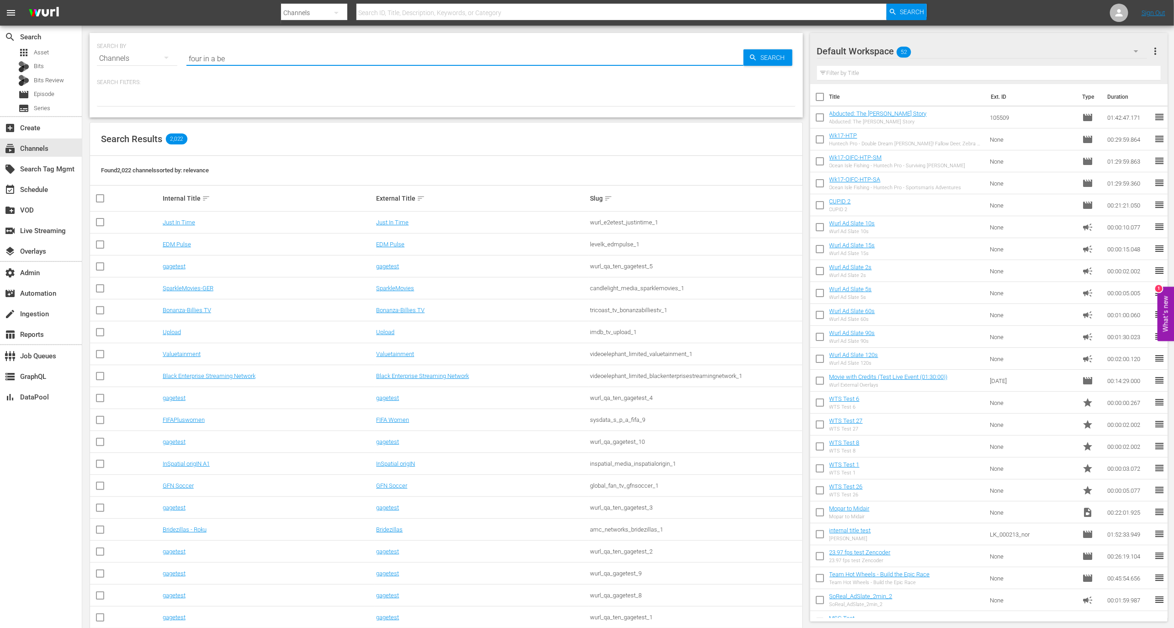
type input "four in a bed"
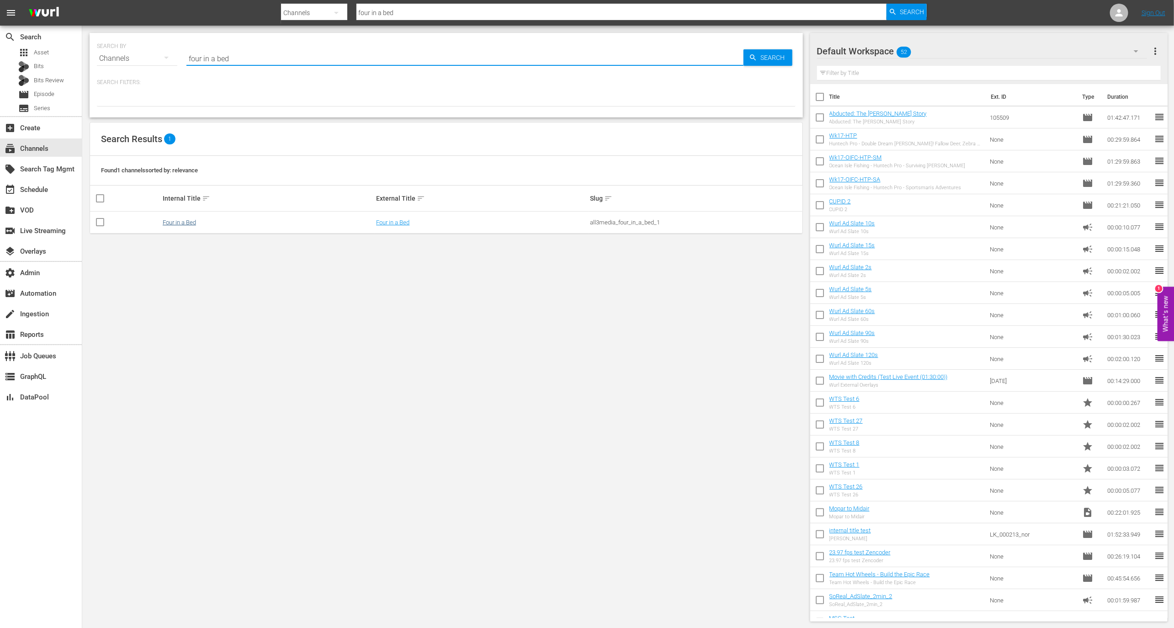
type input "four in a bed"
click at [181, 219] on link "Four in a Bed" at bounding box center [179, 222] width 33 height 7
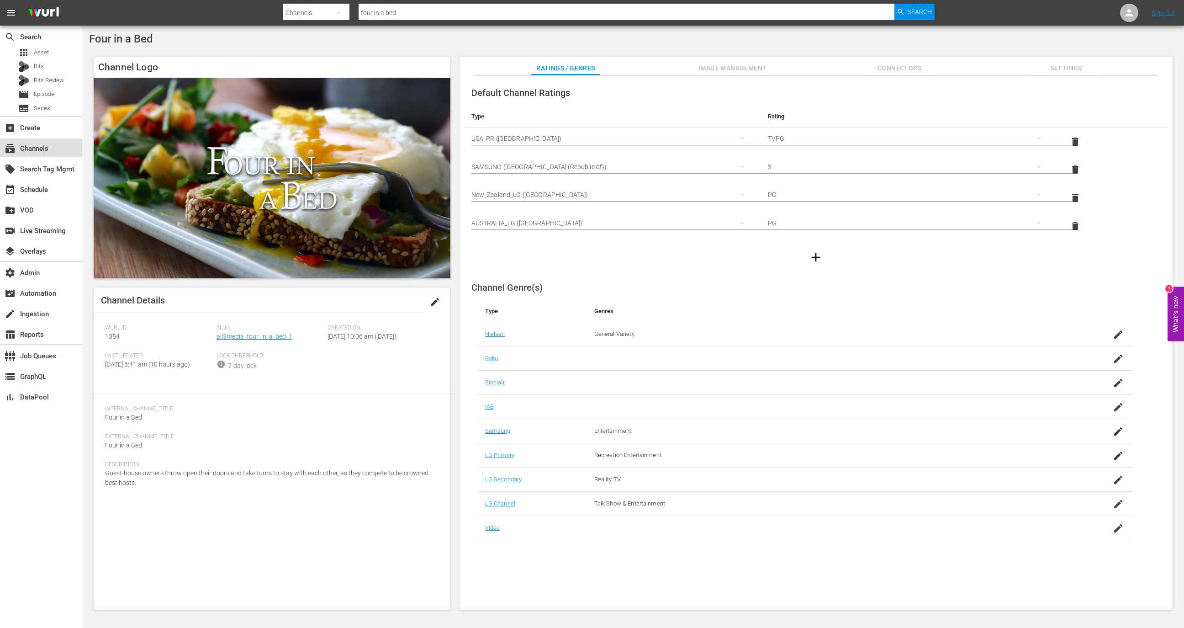
click at [57, 142] on div "subscriptions Channels" at bounding box center [41, 147] width 82 height 18
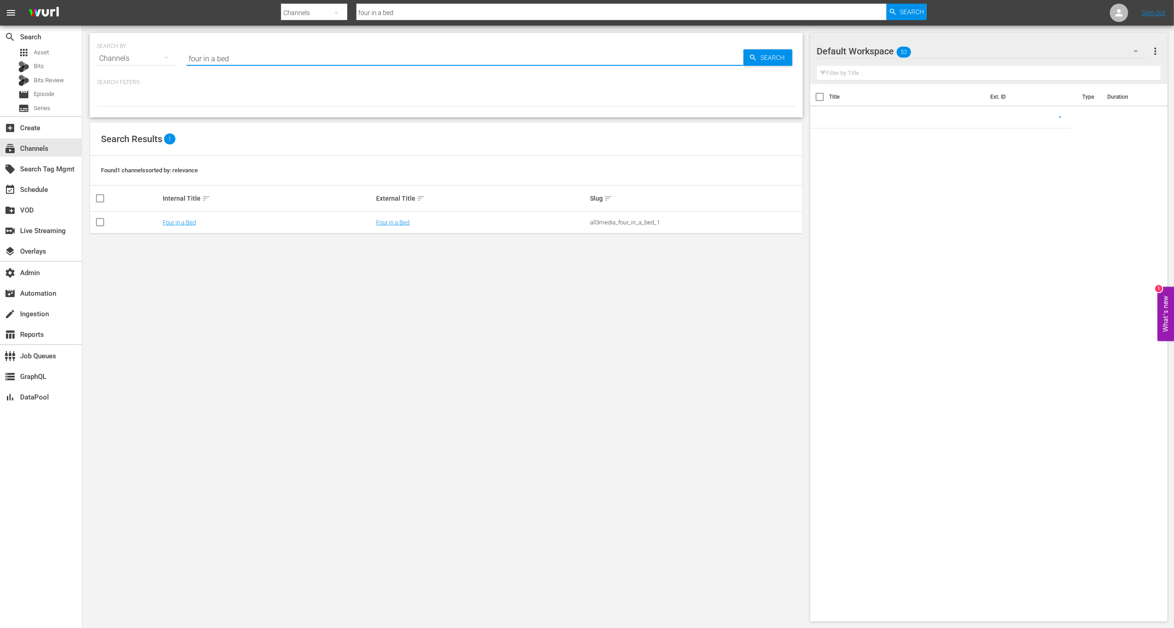
click at [254, 64] on input "four in a bed" at bounding box center [464, 59] width 557 height 22
paste input "new_id_co_romcomkdrama_1"
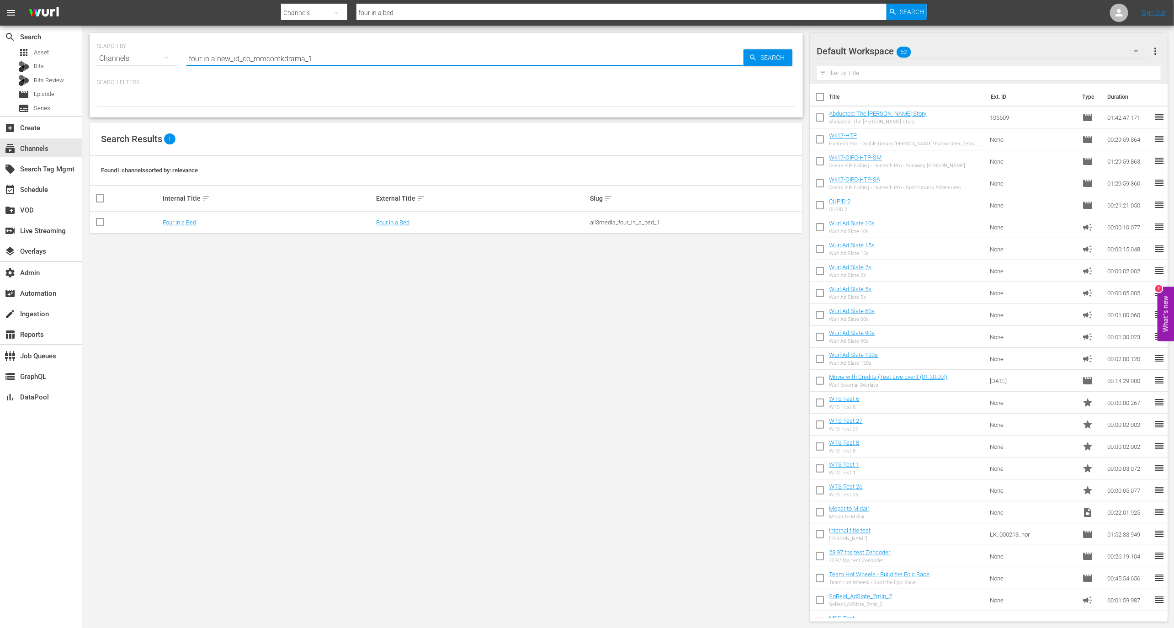
paste input "text"
type input "new_id_co_romcomkdrama_1"
click at [397, 225] on link "ROMCOM K-Drama" at bounding box center [401, 222] width 50 height 7
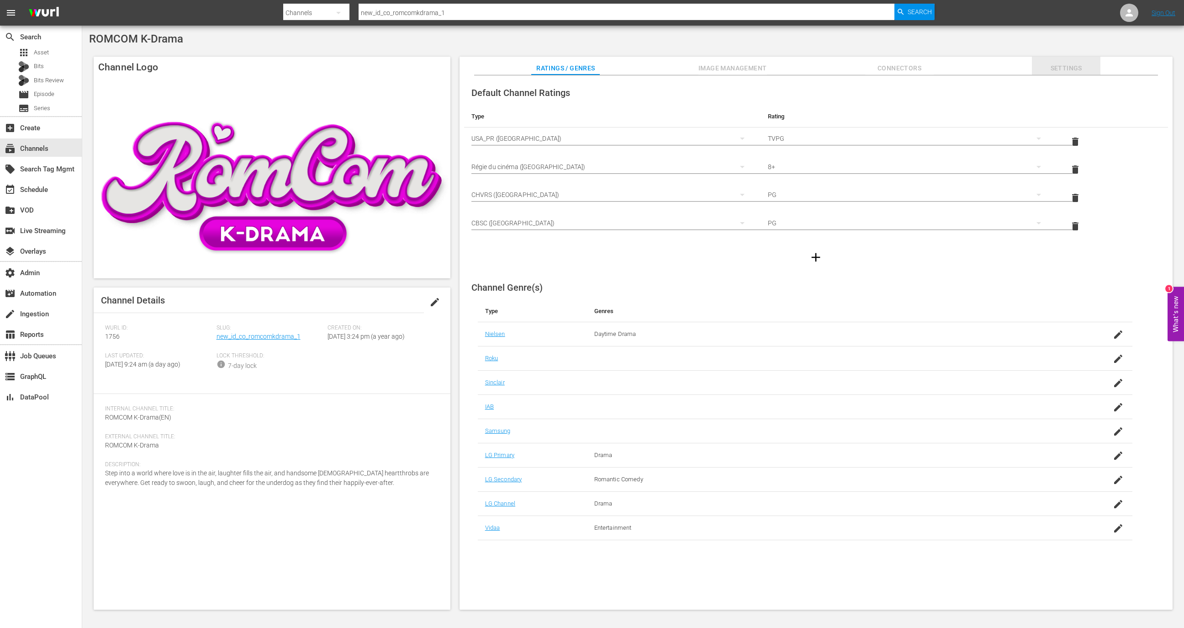
click at [1078, 57] on button "Settings" at bounding box center [1066, 66] width 69 height 18
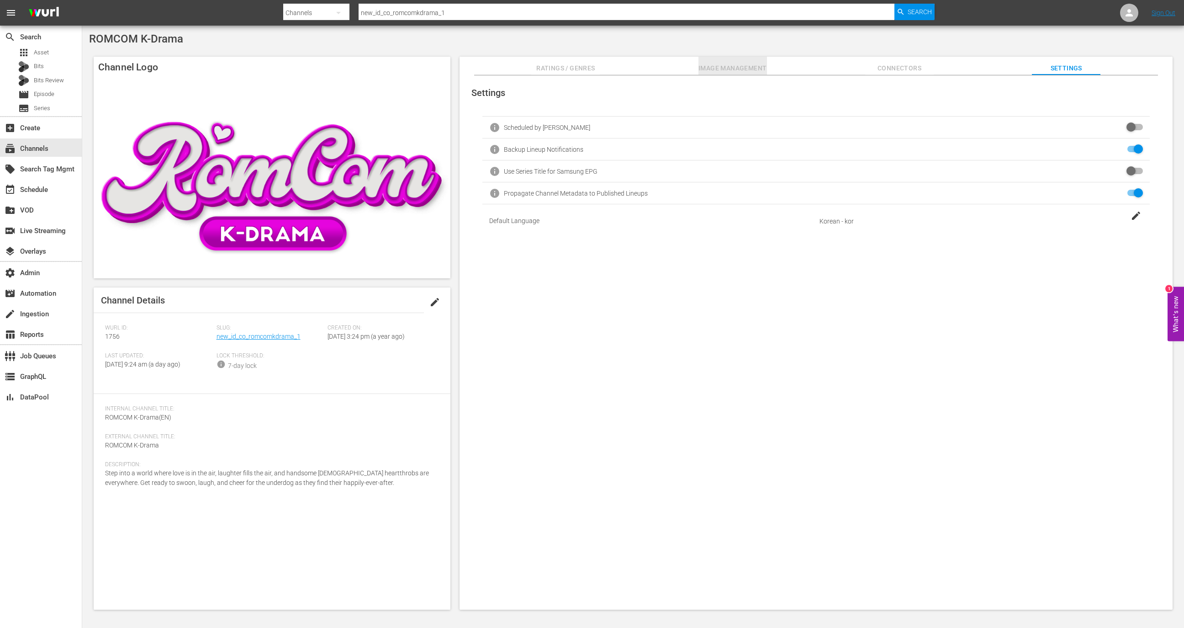
click at [740, 63] on span "Image Management" at bounding box center [733, 68] width 69 height 11
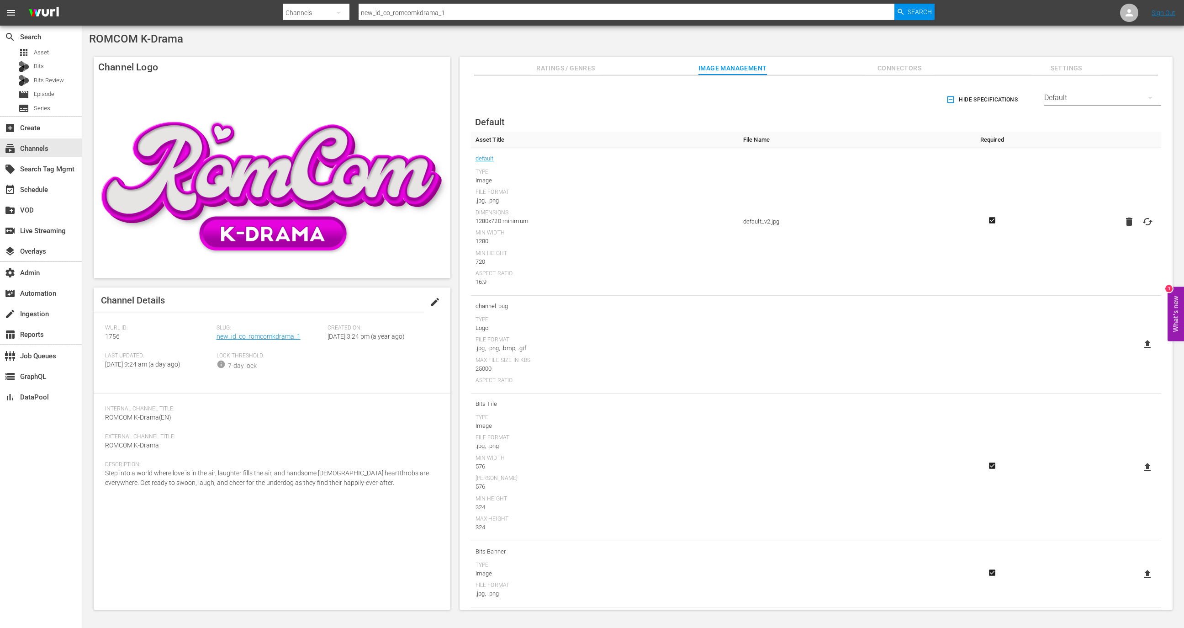
click at [1068, 99] on div "Default" at bounding box center [1102, 98] width 117 height 26
click at [1068, 245] on div "LG" at bounding box center [1100, 243] width 95 height 15
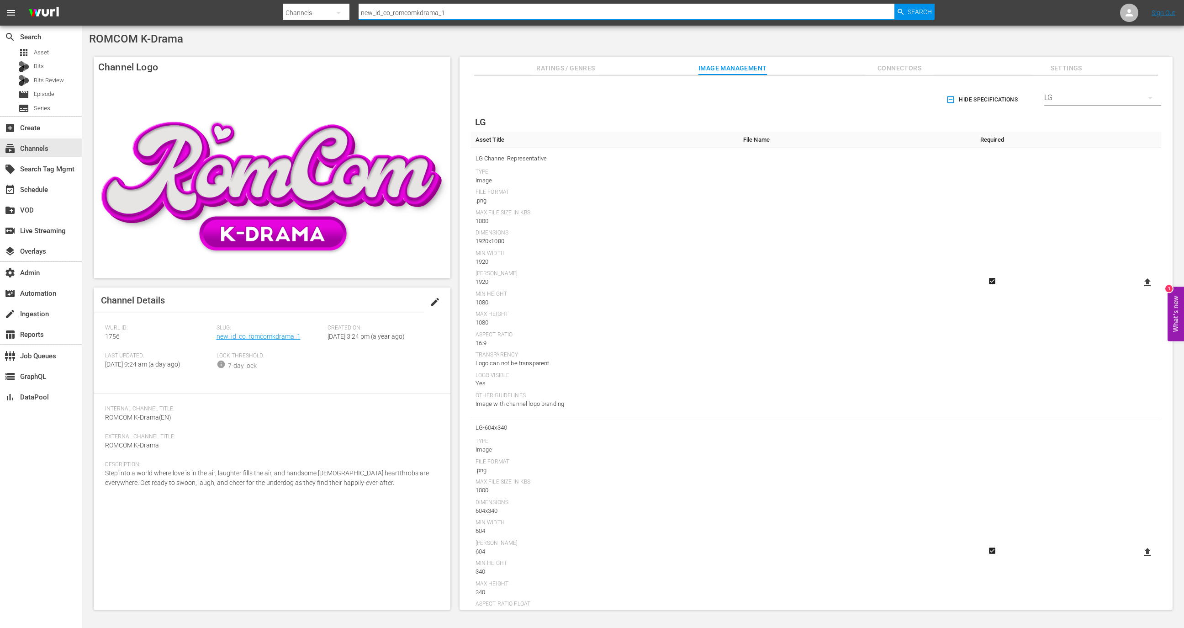
click at [516, 5] on input "new_id_co_romcomkdrama_1" at bounding box center [627, 13] width 536 height 22
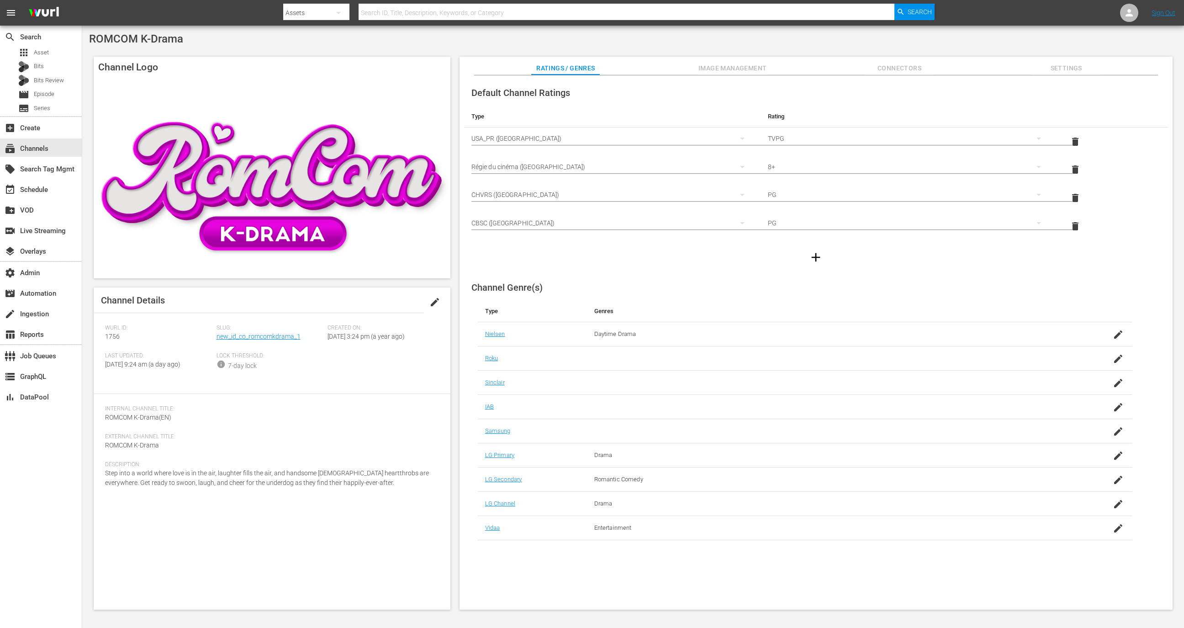
click at [726, 80] on div "Default Channel Ratings Type Rating Select Rating Type USA_PR (United States of…" at bounding box center [816, 175] width 704 height 190
click at [726, 74] on button "Image Management" at bounding box center [733, 66] width 69 height 18
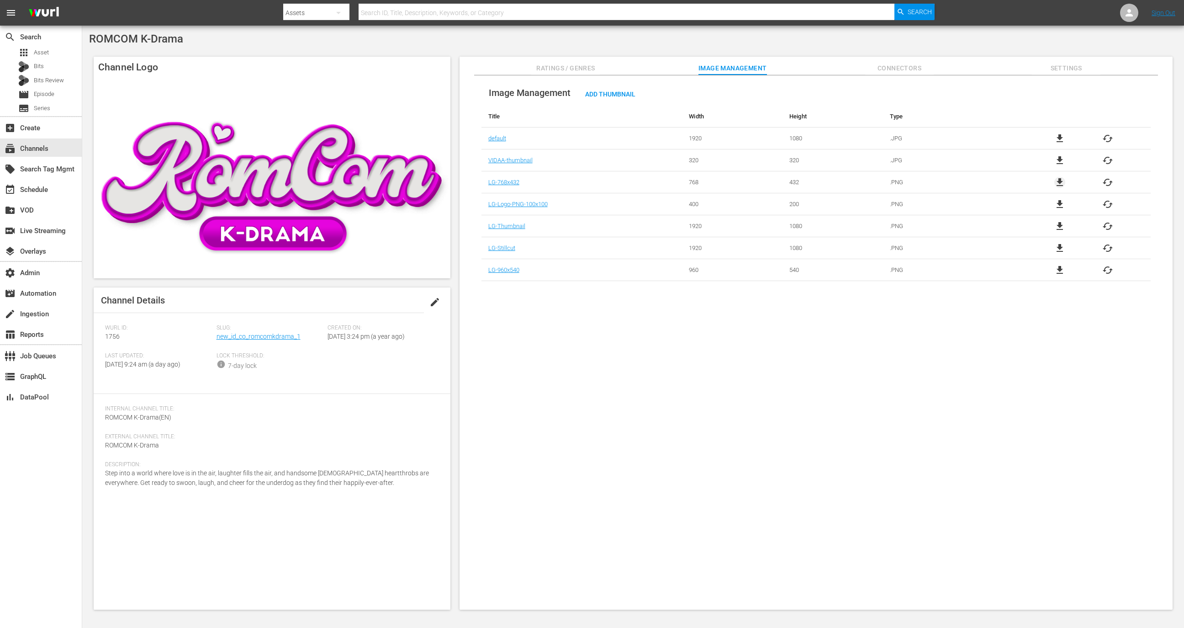
click at [1059, 181] on span "file_download" at bounding box center [1059, 182] width 11 height 11
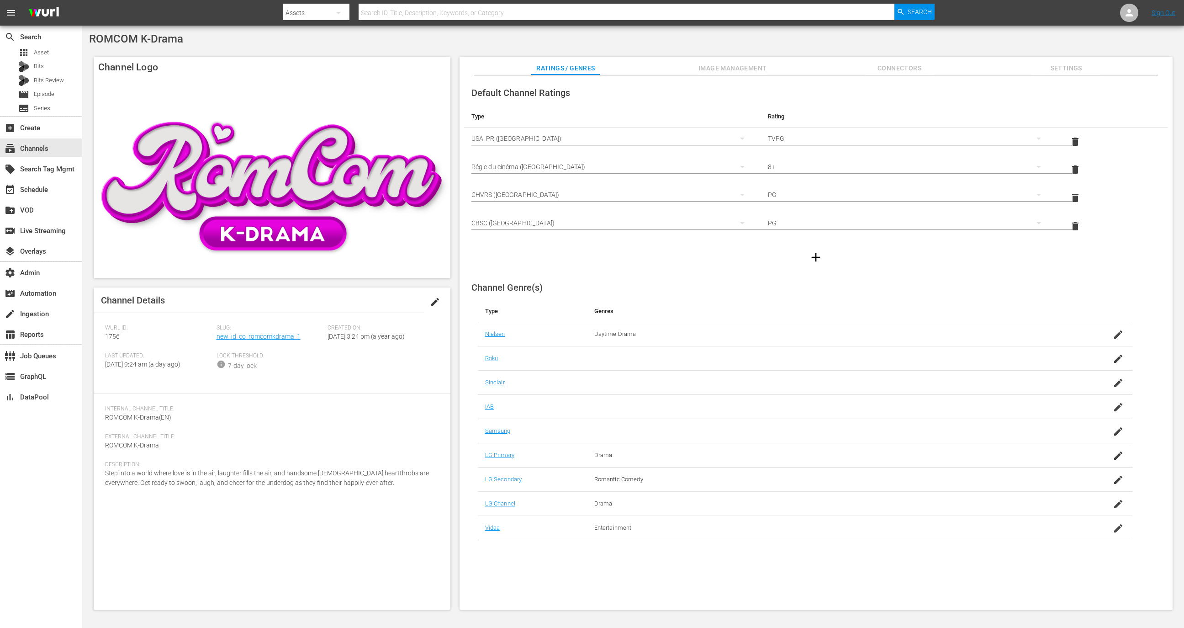
click at [724, 78] on div "Default Channel Ratings Type Rating Select Rating Type USA_PR (United States of…" at bounding box center [816, 342] width 713 height 535
click at [728, 72] on span "Image Management" at bounding box center [733, 68] width 69 height 11
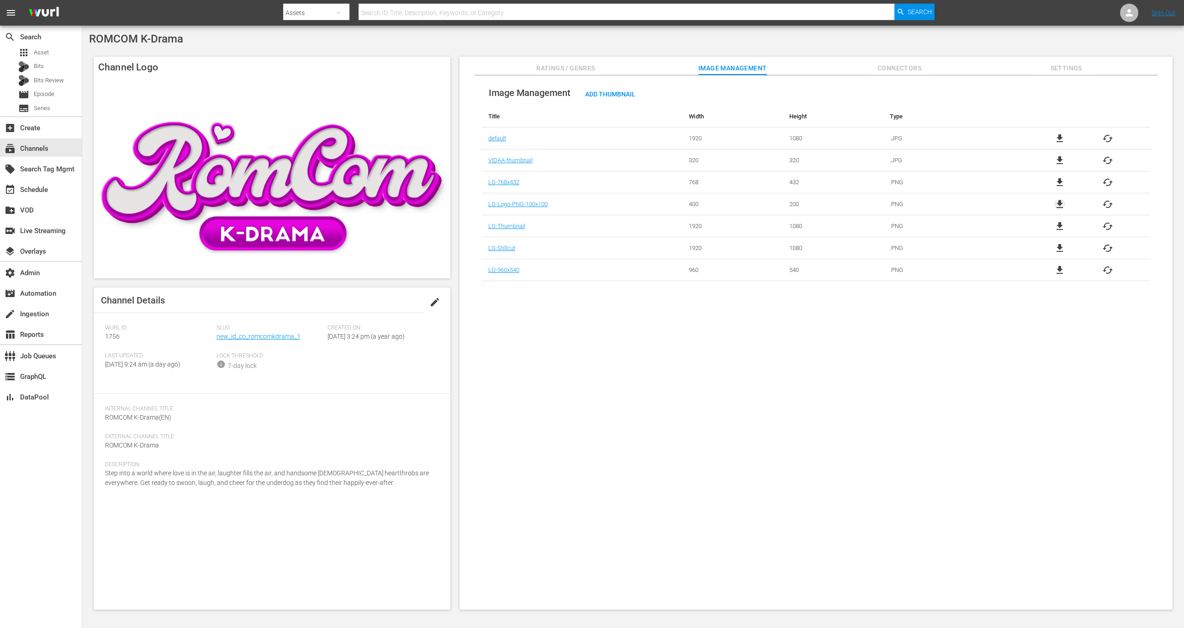
click at [1061, 205] on span "file_download" at bounding box center [1059, 204] width 11 height 11
click at [1057, 224] on span "file_download" at bounding box center [1059, 226] width 11 height 11
click at [1057, 250] on span "file_download" at bounding box center [1059, 248] width 11 height 11
click at [1057, 273] on span "file_download" at bounding box center [1059, 270] width 11 height 11
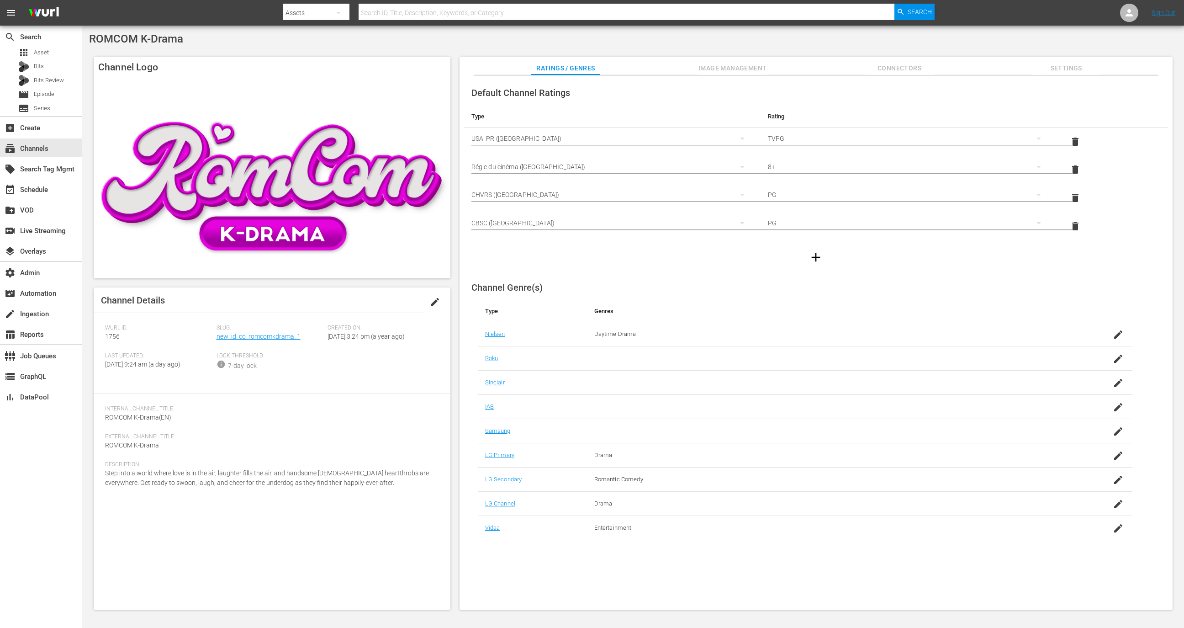
click at [729, 60] on button "Image Management" at bounding box center [733, 66] width 69 height 18
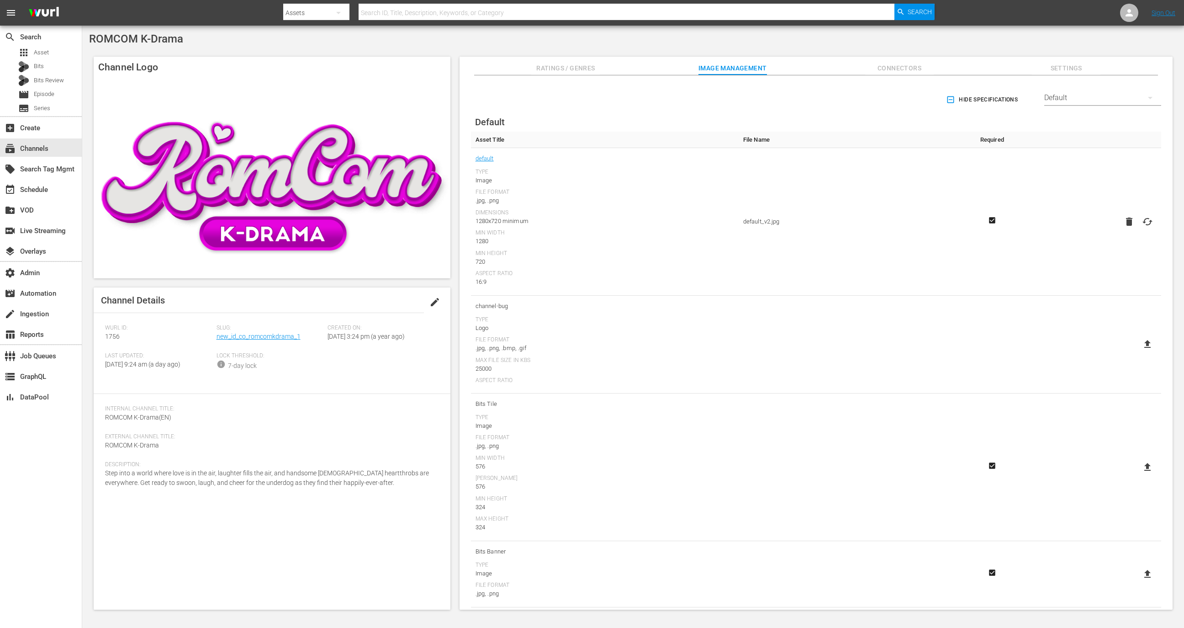
click at [1107, 94] on div "Default" at bounding box center [1102, 98] width 117 height 26
click at [1064, 246] on div "LG" at bounding box center [1100, 243] width 95 height 15
click at [1142, 280] on icon at bounding box center [1147, 282] width 11 height 11
click at [1139, 290] on input "file" at bounding box center [1138, 290] width 0 height 0
type input "C:\fakepath\1756-LG-Thumbnail_v1.png"
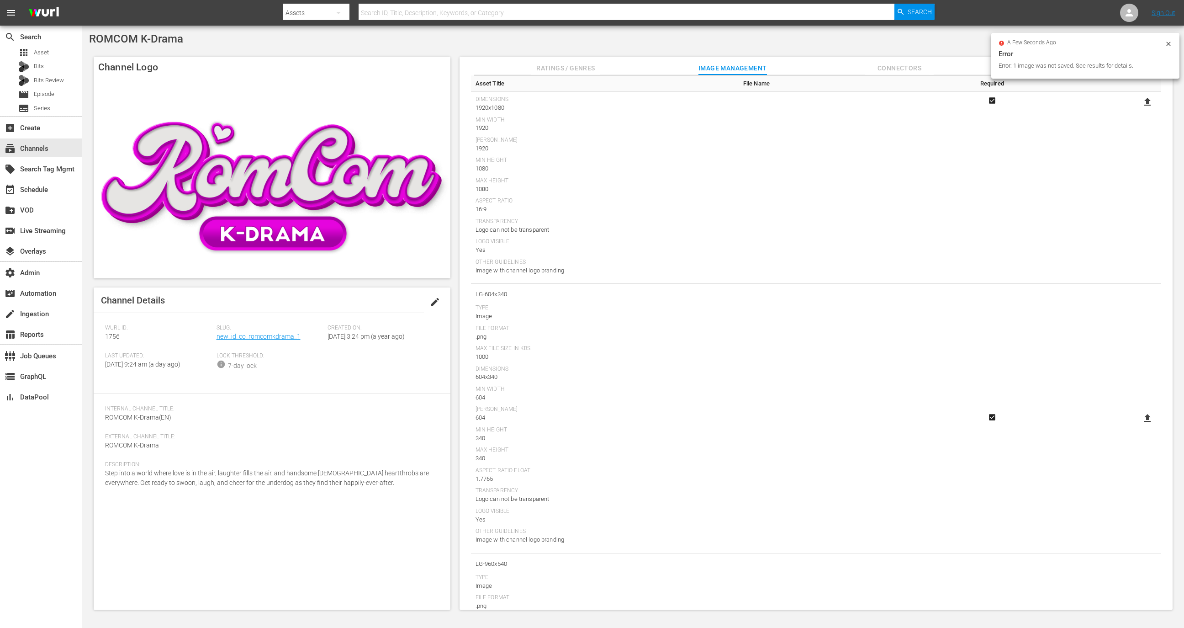
scroll to position [244, 0]
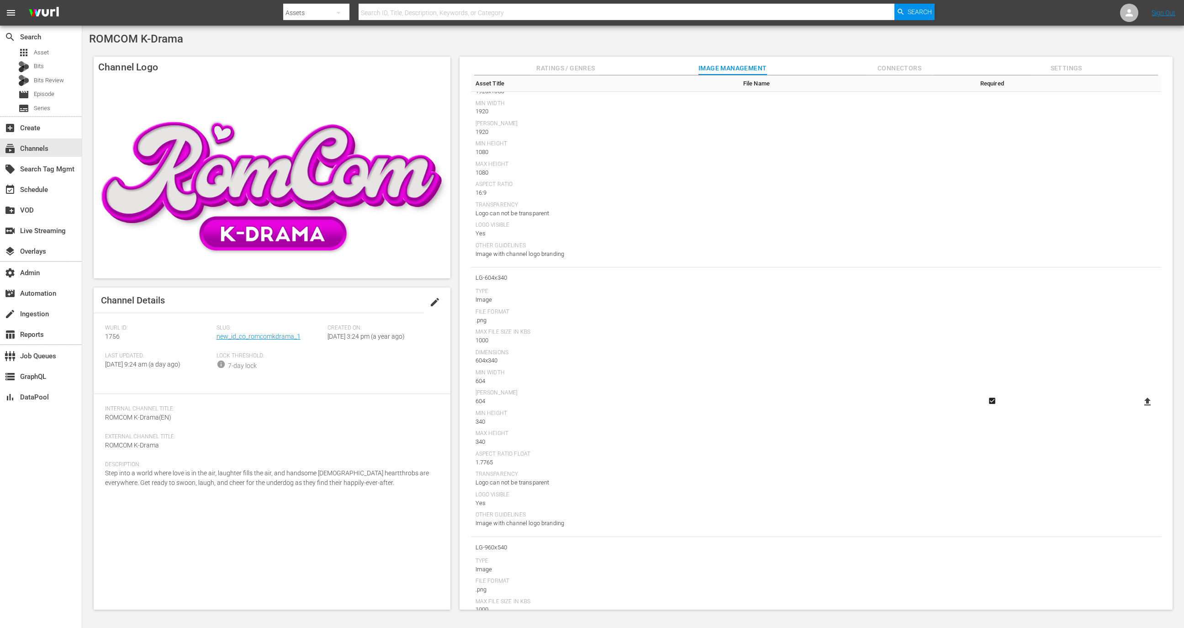
click at [1148, 401] on icon at bounding box center [1147, 401] width 11 height 11
click at [1139, 409] on input "file" at bounding box center [1138, 409] width 0 height 0
click at [1142, 351] on icon at bounding box center [1147, 347] width 11 height 11
click at [1139, 355] on input "file" at bounding box center [1138, 355] width 0 height 0
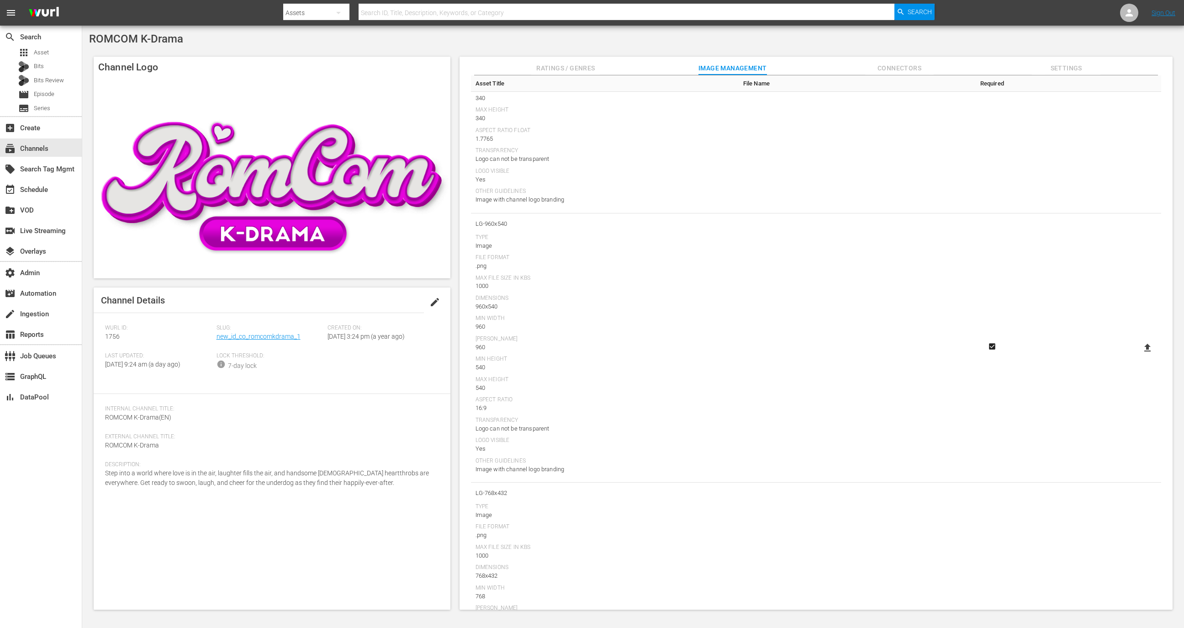
type input "C:\fakepath\1756-LG-960x540_v1.png"
click at [1146, 457] on icon at bounding box center [1147, 458] width 11 height 11
click at [1139, 466] on input "file" at bounding box center [1138, 466] width 0 height 0
type input "C:\fakepath\1756-LG-Logo-PNG-100x100_v1.png"
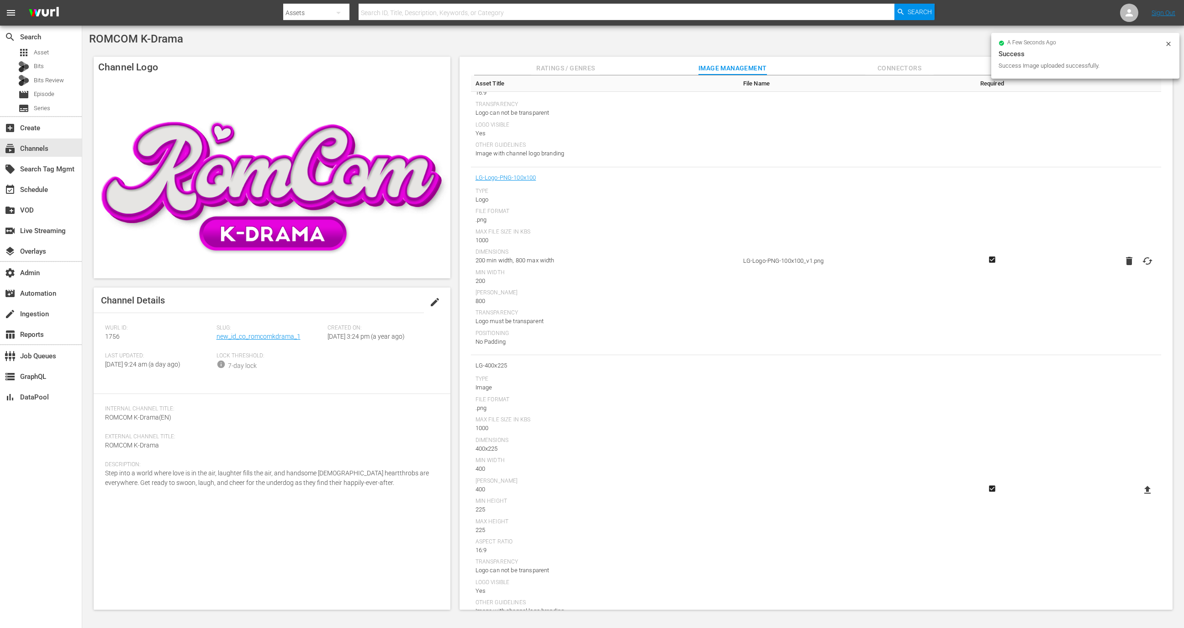
scroll to position [1083, 0]
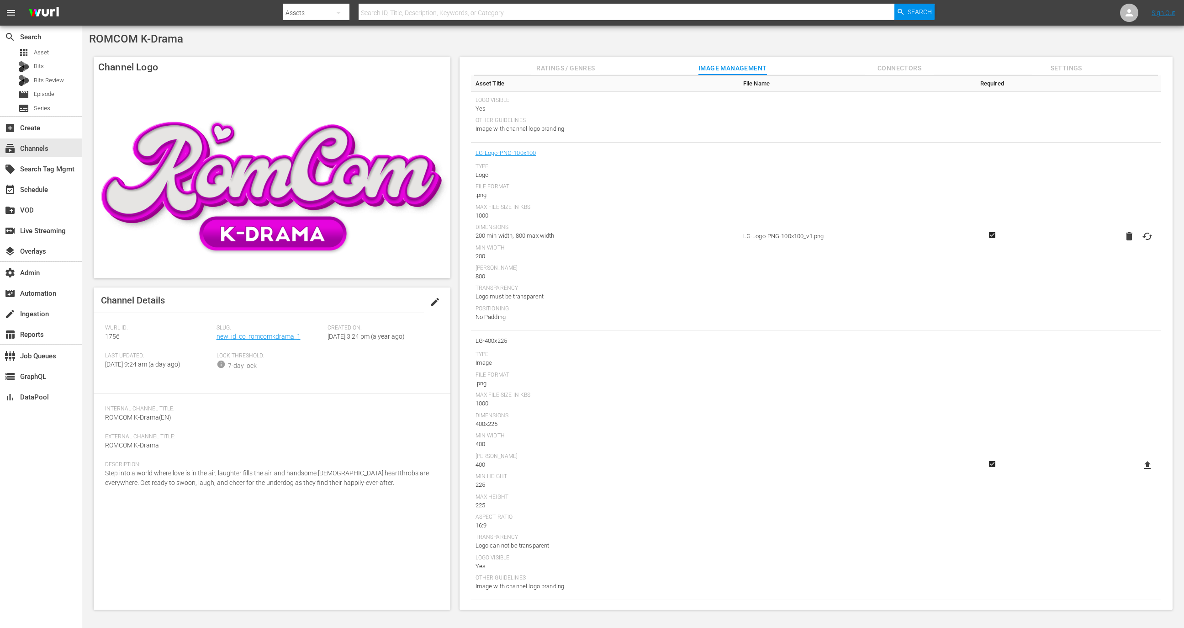
click at [1145, 465] on icon at bounding box center [1147, 465] width 6 height 8
click at [1139, 473] on input "file" at bounding box center [1138, 473] width 0 height 0
click at [1147, 314] on label at bounding box center [1147, 321] width 18 height 16
click at [1139, 329] on input "file" at bounding box center [1138, 329] width 0 height 0
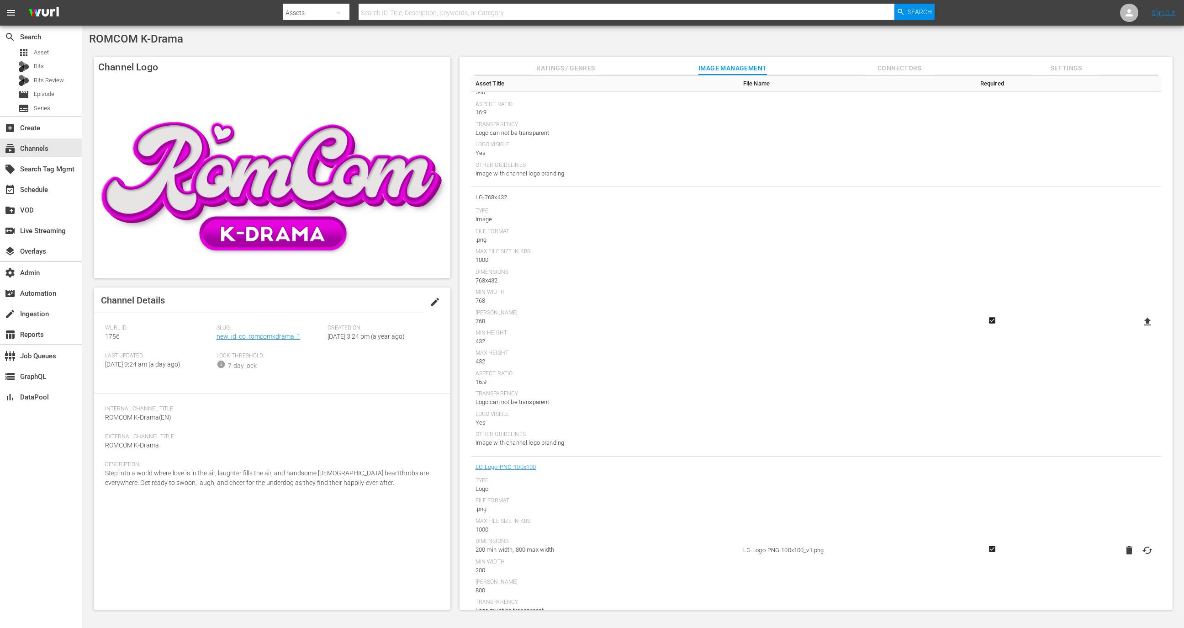
type input "C:\fakepath\1756-LG-768x432_v1.png"
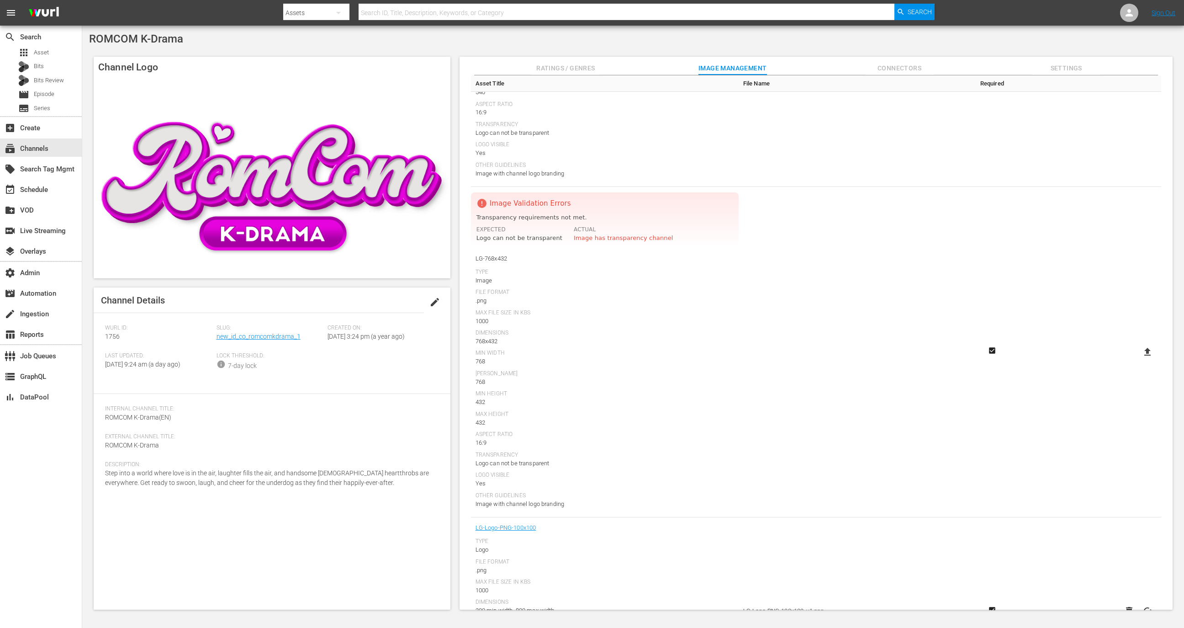
click at [1145, 348] on icon at bounding box center [1147, 352] width 6 height 8
click at [1139, 360] on input "file" at bounding box center [1138, 360] width 0 height 0
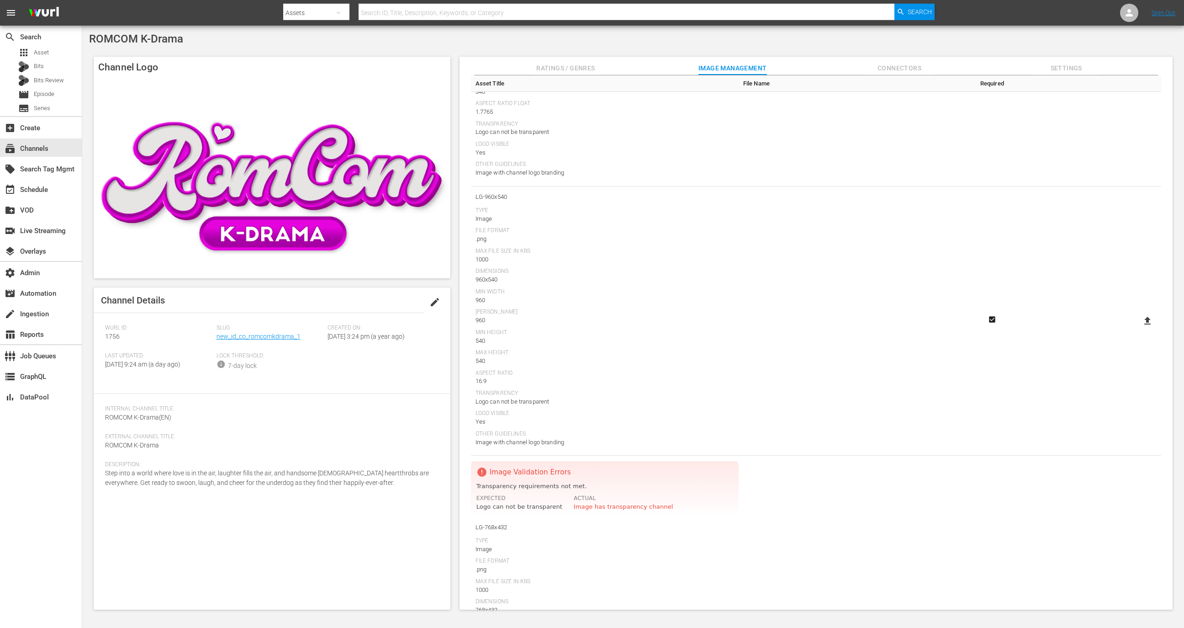
scroll to position [641, 0]
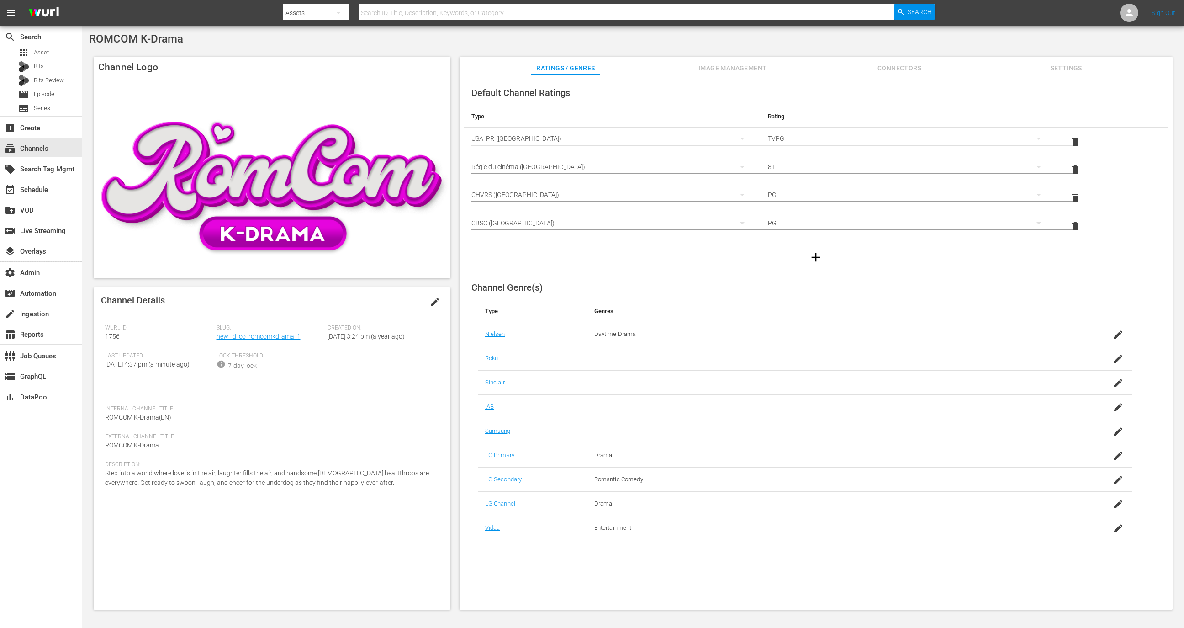
click at [750, 76] on div "Default Channel Ratings Type Rating Select Rating Type [GEOGRAPHIC_DATA] ([GEOG…" at bounding box center [816, 342] width 713 height 535
click at [749, 67] on span "Image Management" at bounding box center [733, 68] width 69 height 11
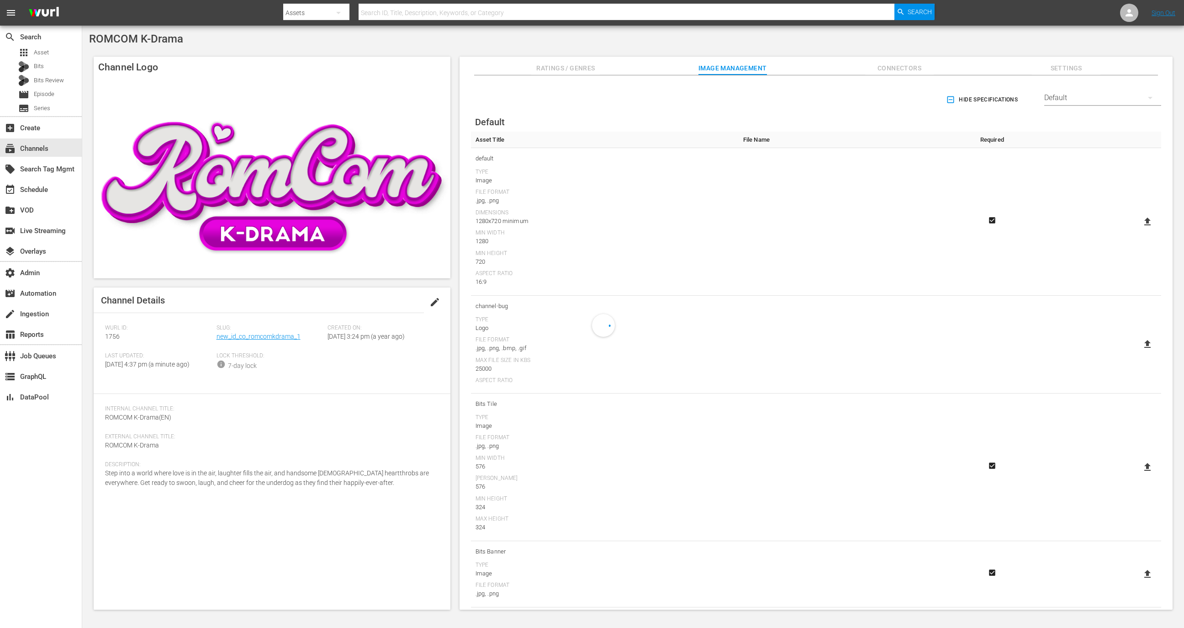
click at [1092, 96] on div "Default" at bounding box center [1102, 98] width 117 height 26
click at [1071, 246] on div "LG" at bounding box center [1100, 243] width 95 height 15
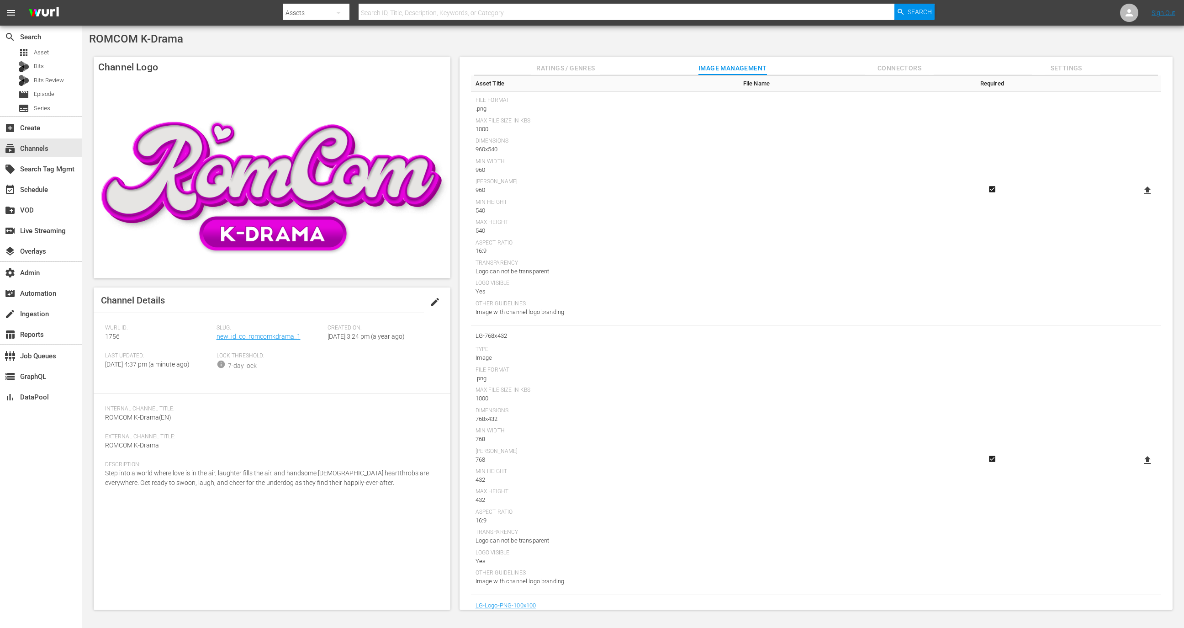
click at [1147, 450] on td at bounding box center [1091, 459] width 141 height 269
click at [1151, 465] on label at bounding box center [1147, 460] width 18 height 16
click at [1139, 468] on input "file" at bounding box center [1138, 468] width 0 height 0
type input "C:\fakepath\1756-LG-768x432_v1.png"
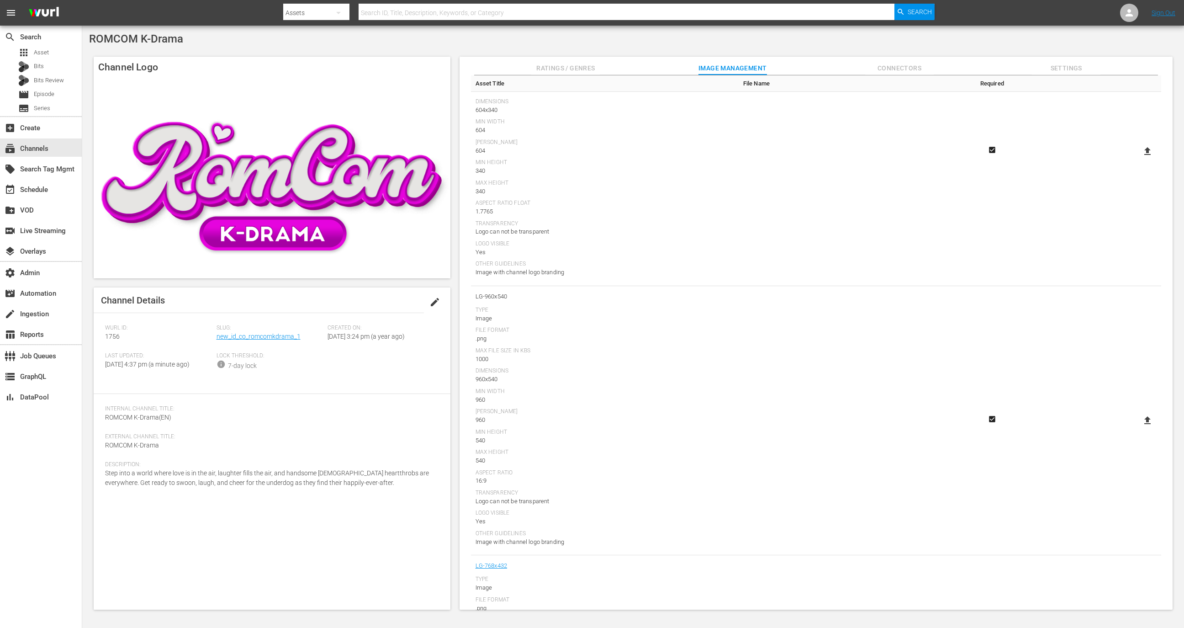
click at [1140, 413] on label at bounding box center [1147, 420] width 18 height 16
click at [1139, 428] on input "file" at bounding box center [1138, 428] width 0 height 0
type input "C:\fakepath\1756-LG-960x540_v1.png"
click at [1147, 278] on icon at bounding box center [1147, 282] width 11 height 11
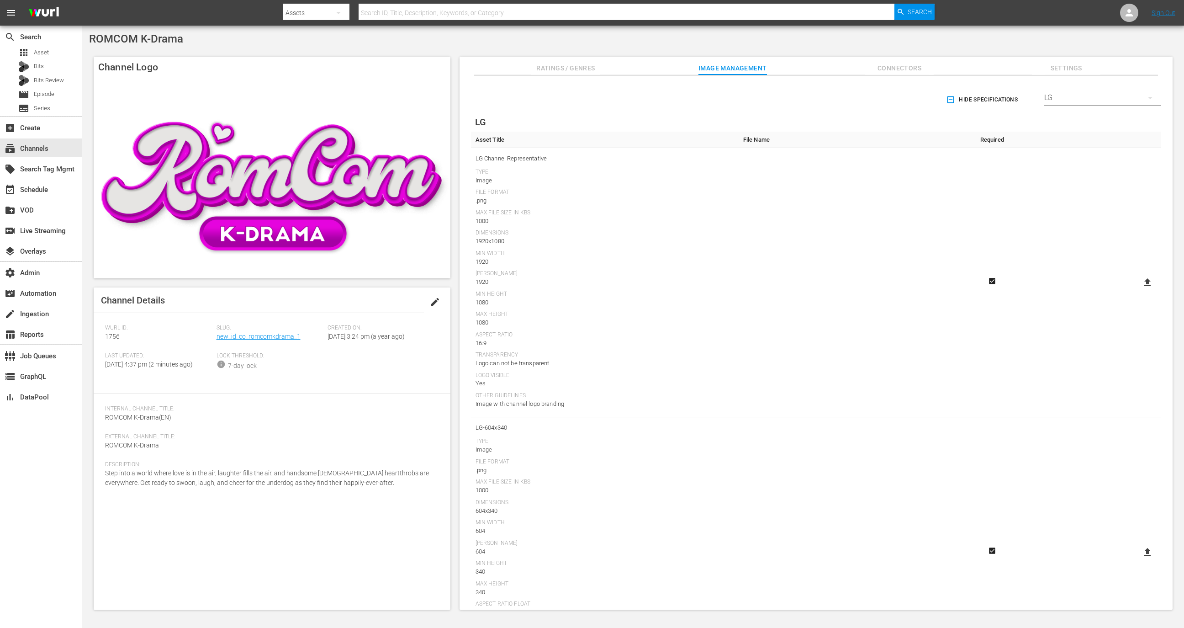
click at [1139, 290] on input "file" at bounding box center [1138, 290] width 0 height 0
type input "C:\fakepath\1756-LG-Thumbnail_v1-min.png"
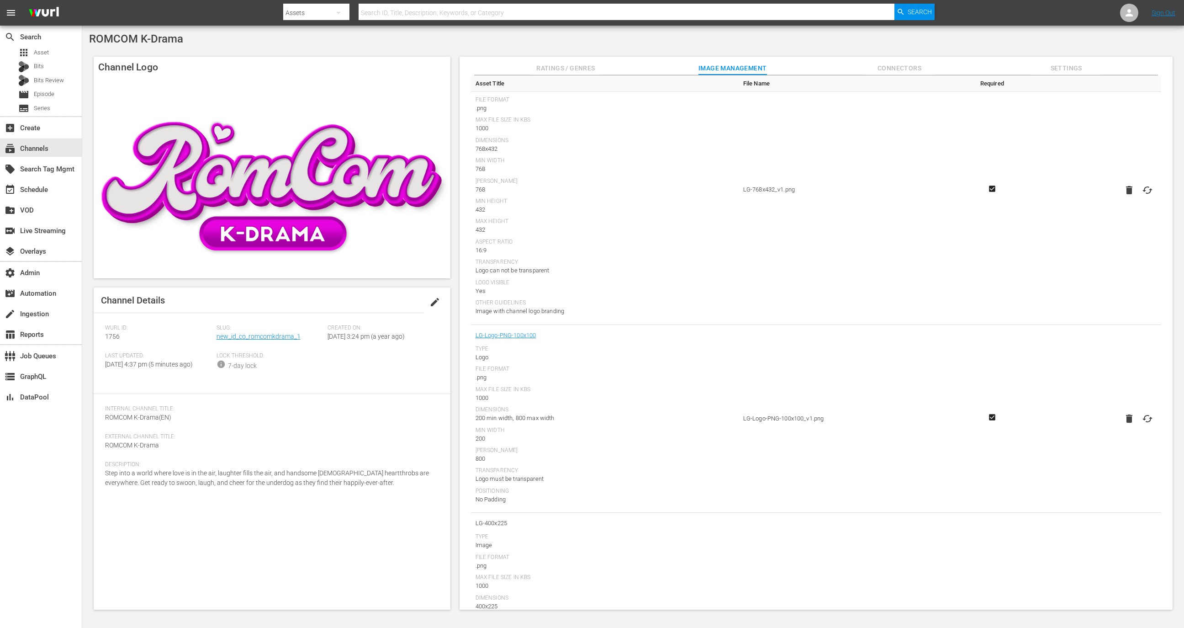
scroll to position [1083, 0]
click at [433, 300] on span "edit" at bounding box center [434, 301] width 11 height 11
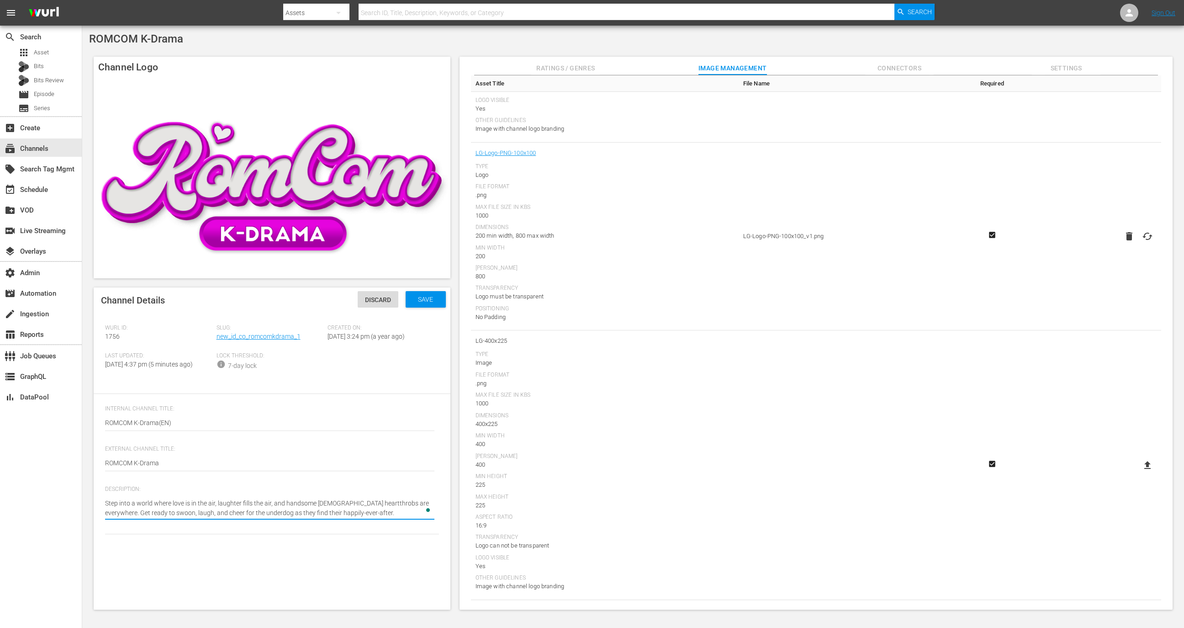
type textarea "Step into a world where love is in the air, laughter fills the air, and handsom…"
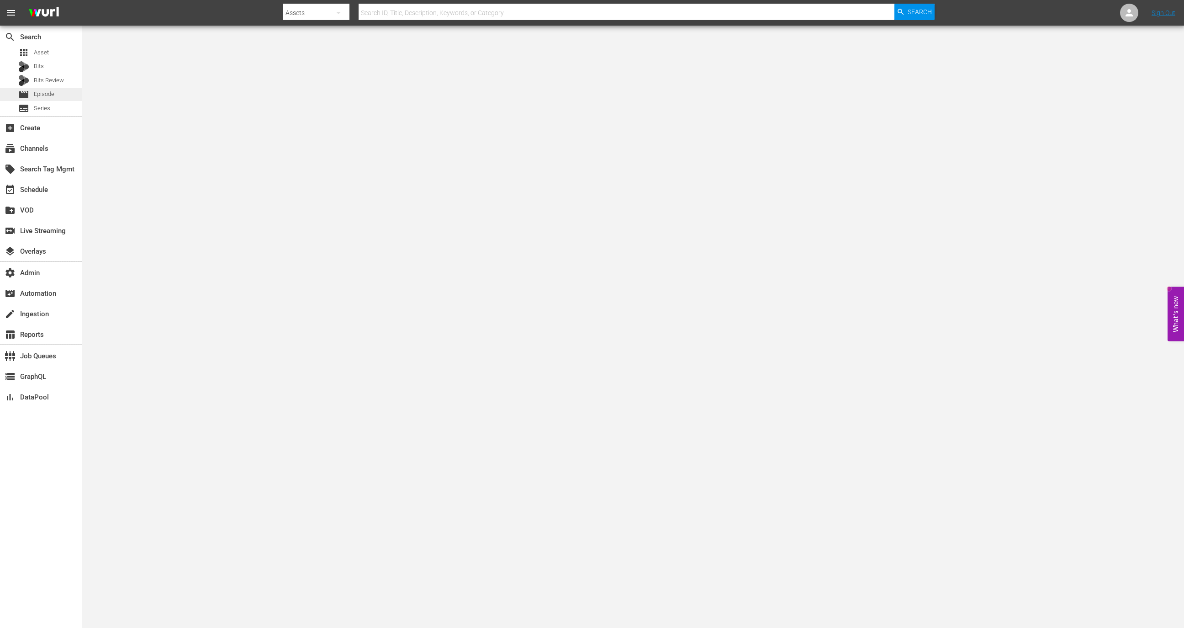
click at [44, 96] on span "Episode" at bounding box center [44, 94] width 21 height 9
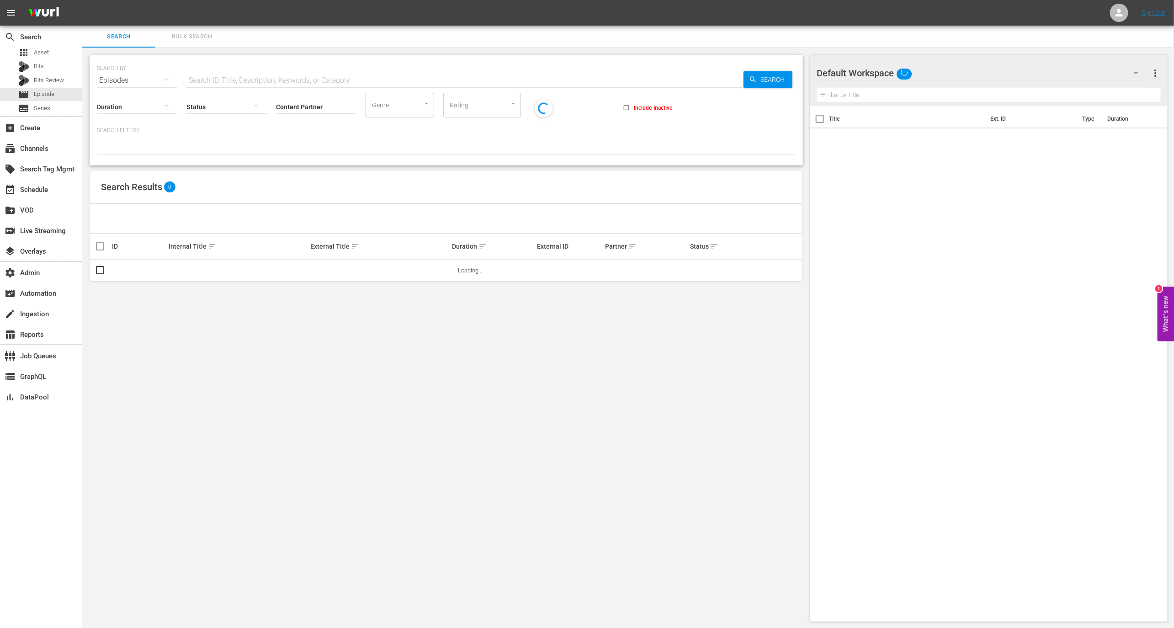
click at [244, 82] on input "text" at bounding box center [464, 80] width 557 height 22
paste input "F2540000000"
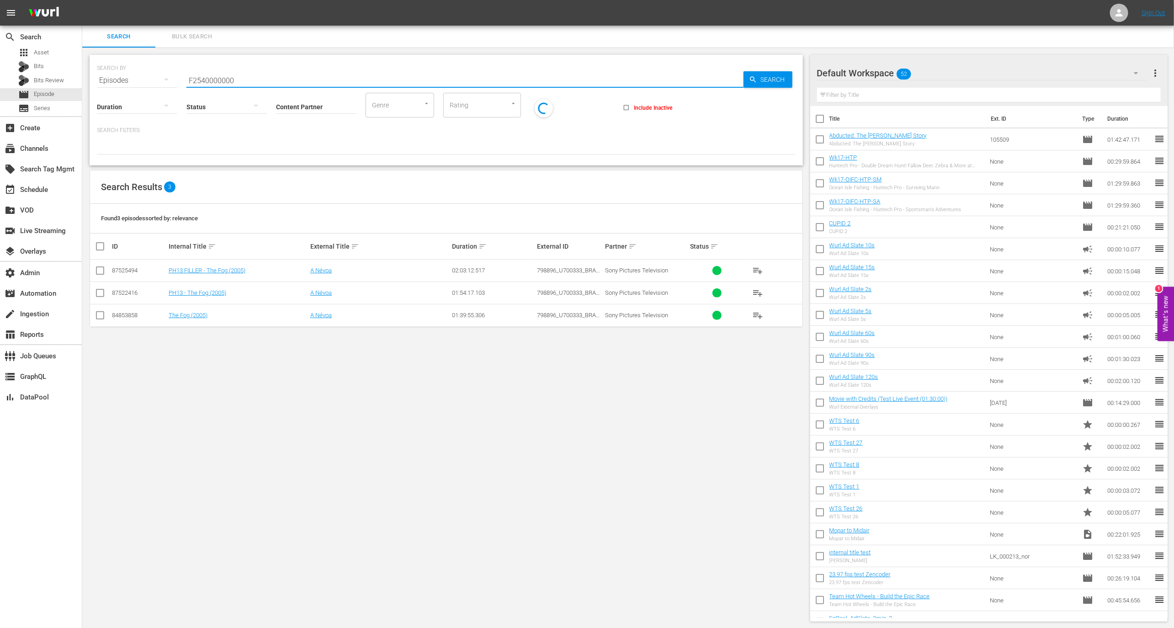
type input "F2540000000"
click at [184, 324] on td "The Fog (2005)" at bounding box center [238, 315] width 142 height 22
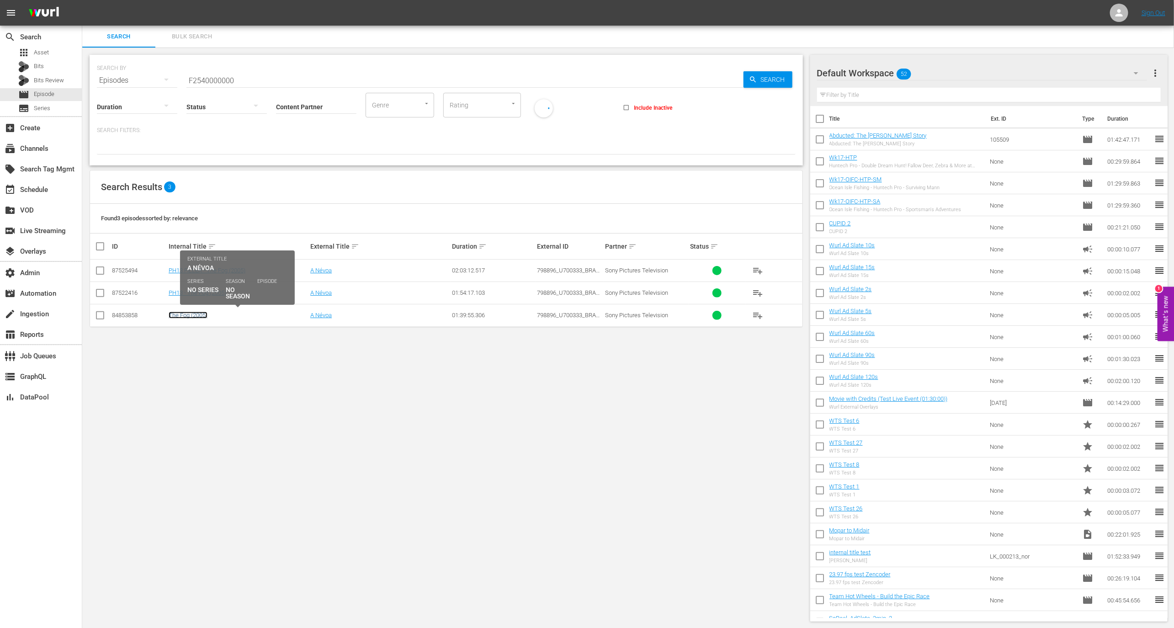
click at [186, 313] on link "The Fog (2005)" at bounding box center [188, 315] width 39 height 7
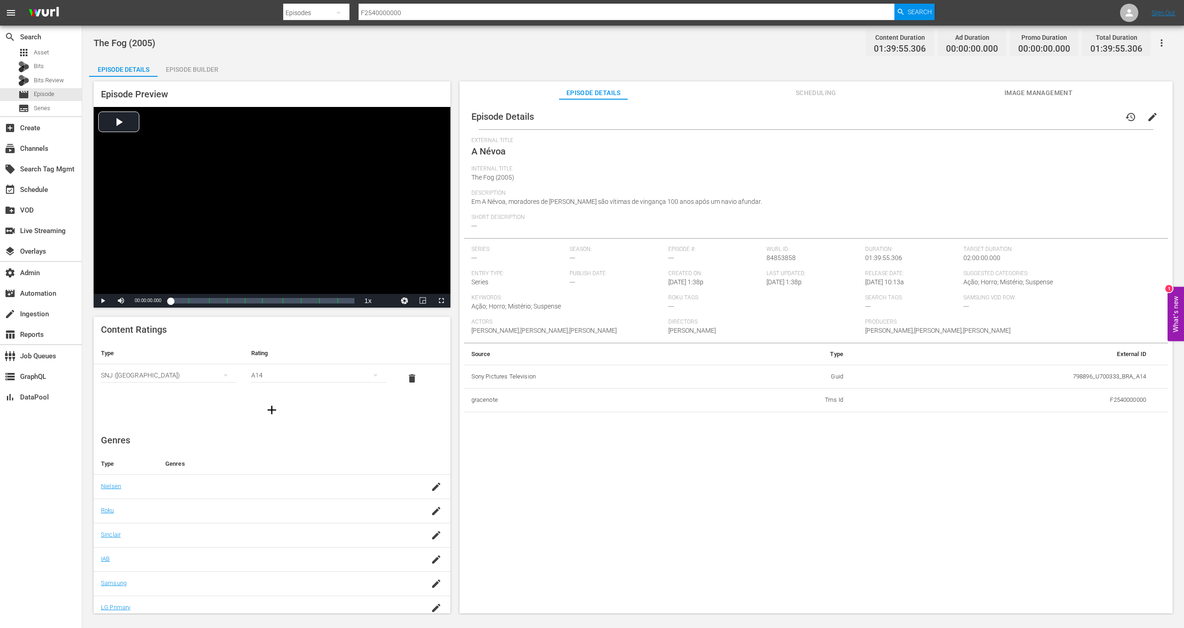
click at [1024, 92] on span "Image Management" at bounding box center [1038, 92] width 69 height 11
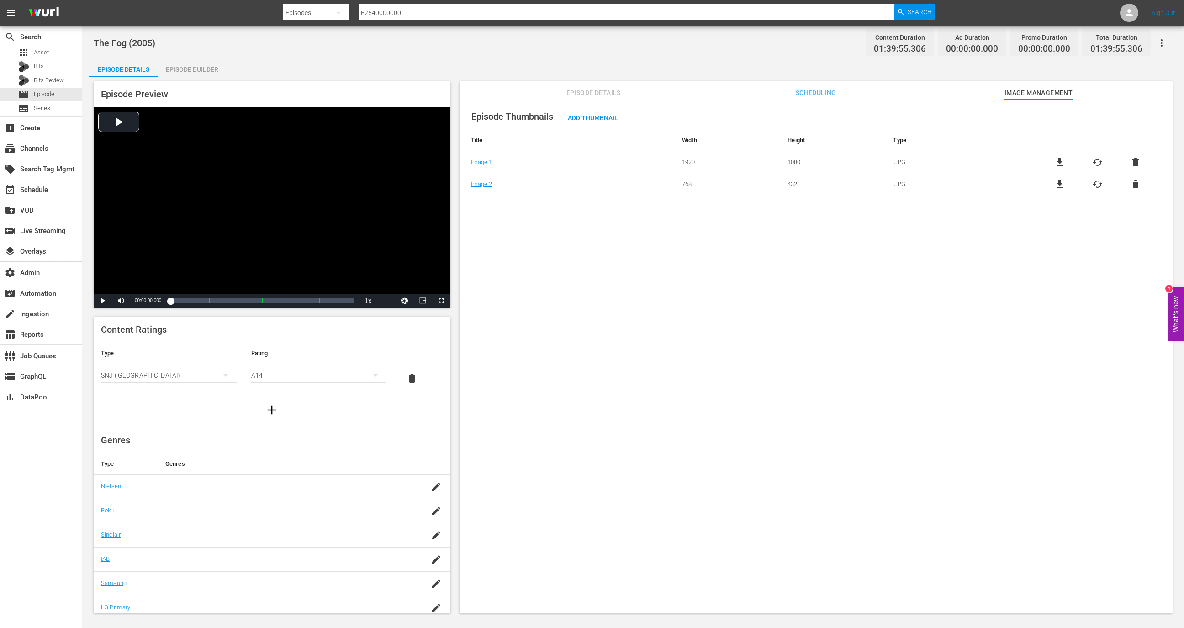
click at [809, 88] on span "Scheduling" at bounding box center [816, 92] width 69 height 11
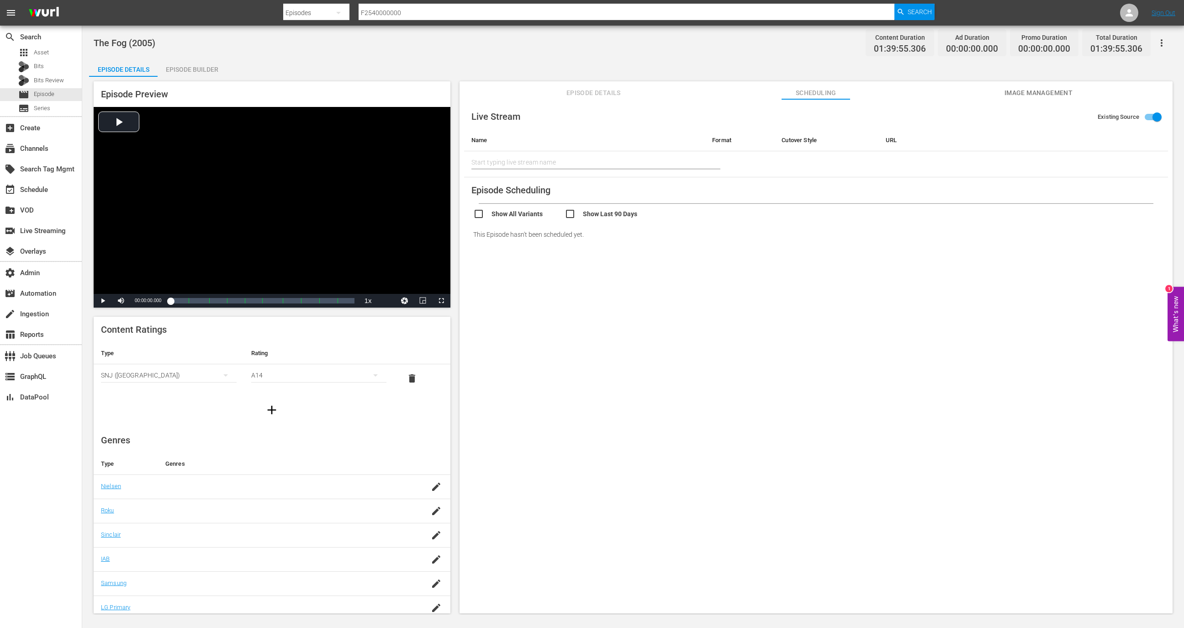
click at [525, 213] on input "checkbox" at bounding box center [518, 214] width 91 height 13
checkbox input "true"
click at [582, 233] on div "Search By Name Search Show All Variants Show Last 90 Days" at bounding box center [820, 226] width 695 height 45
click at [582, 235] on input "checkbox" at bounding box center [610, 241] width 91 height 13
checkbox input "true"
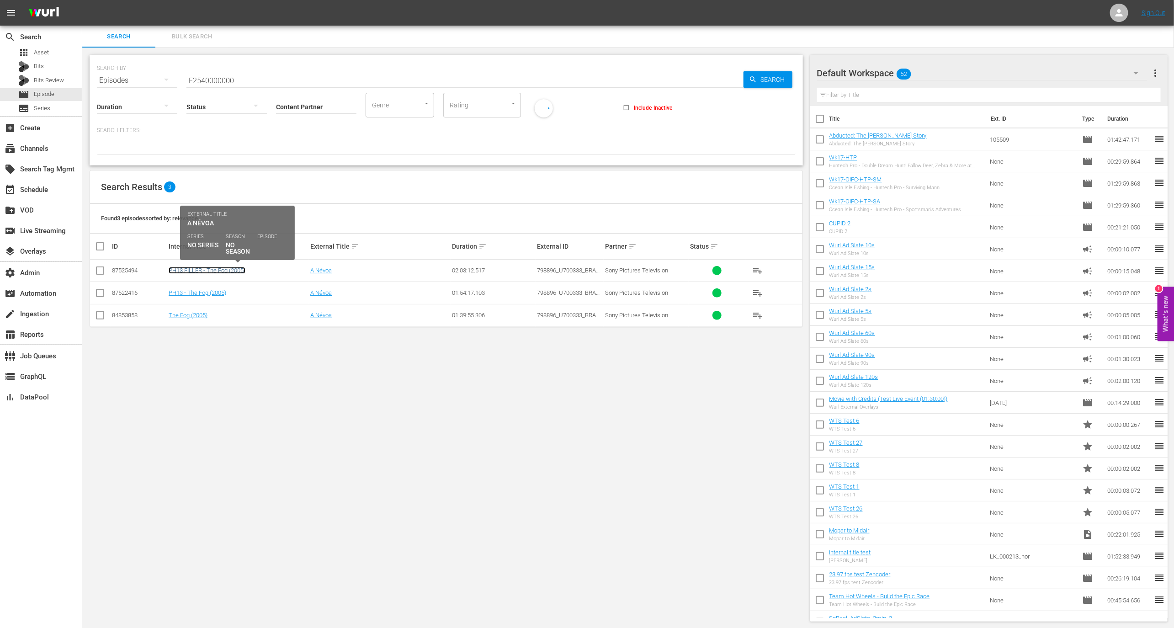
click at [239, 272] on link "PH13 FILLER - The Fog (2005)" at bounding box center [207, 270] width 77 height 7
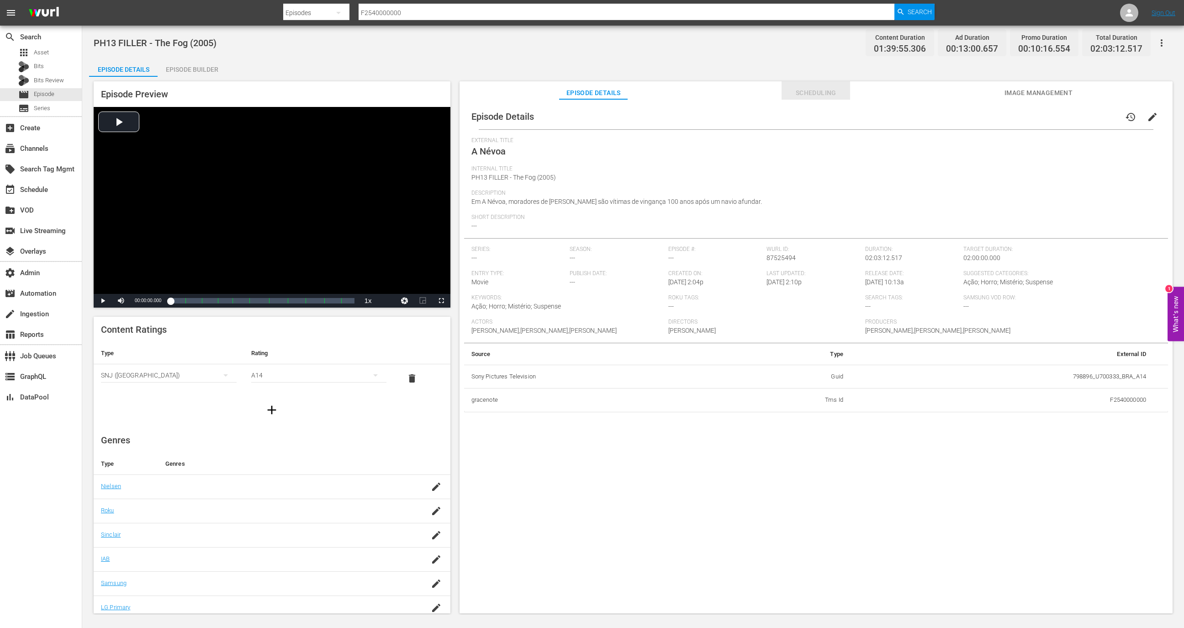
click at [815, 91] on span "Scheduling" at bounding box center [816, 92] width 69 height 11
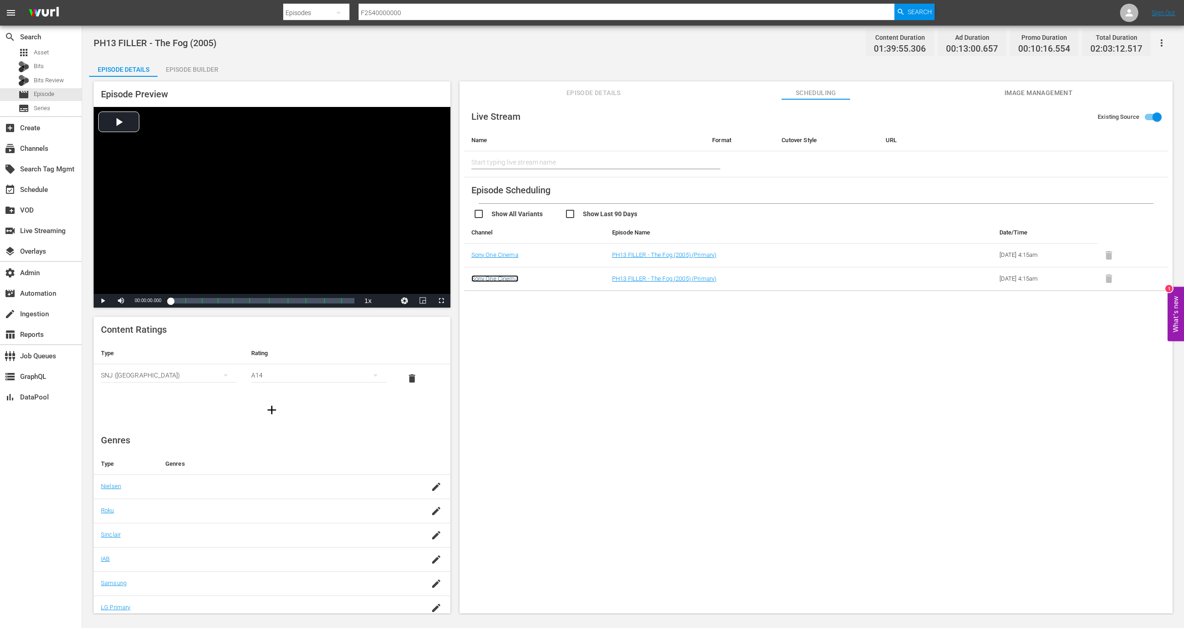
click at [502, 279] on link "Sony One Cinema" at bounding box center [494, 278] width 47 height 7
click at [506, 254] on link "Sony One Cinema" at bounding box center [494, 254] width 47 height 7
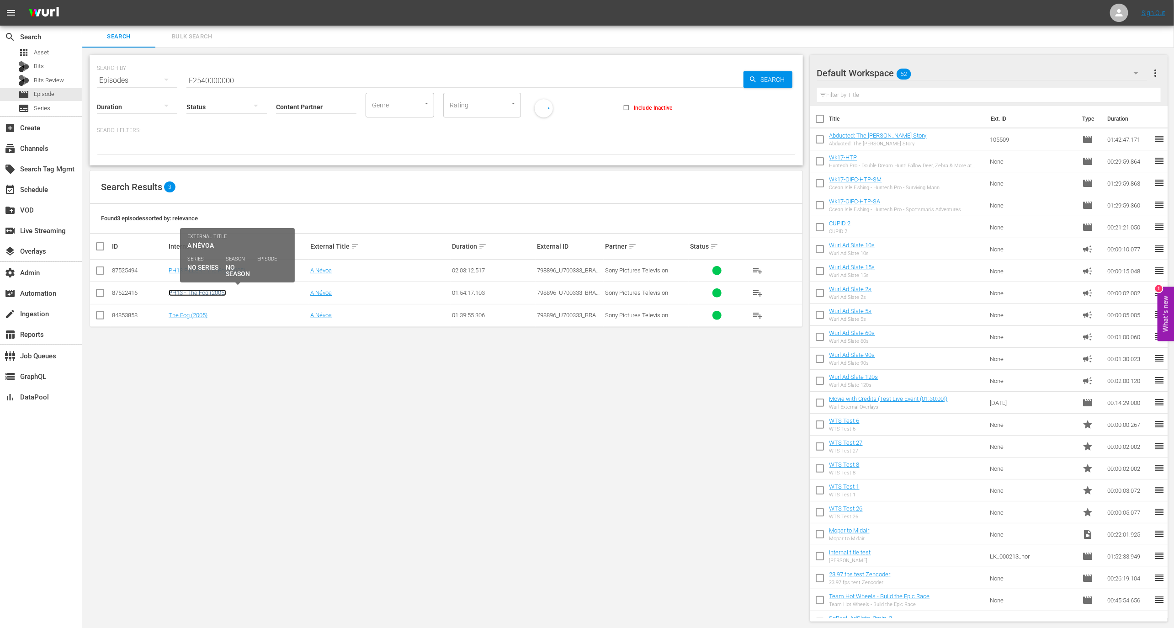
click at [212, 292] on link "PH13 - The Fog (2005)" at bounding box center [198, 292] width 58 height 7
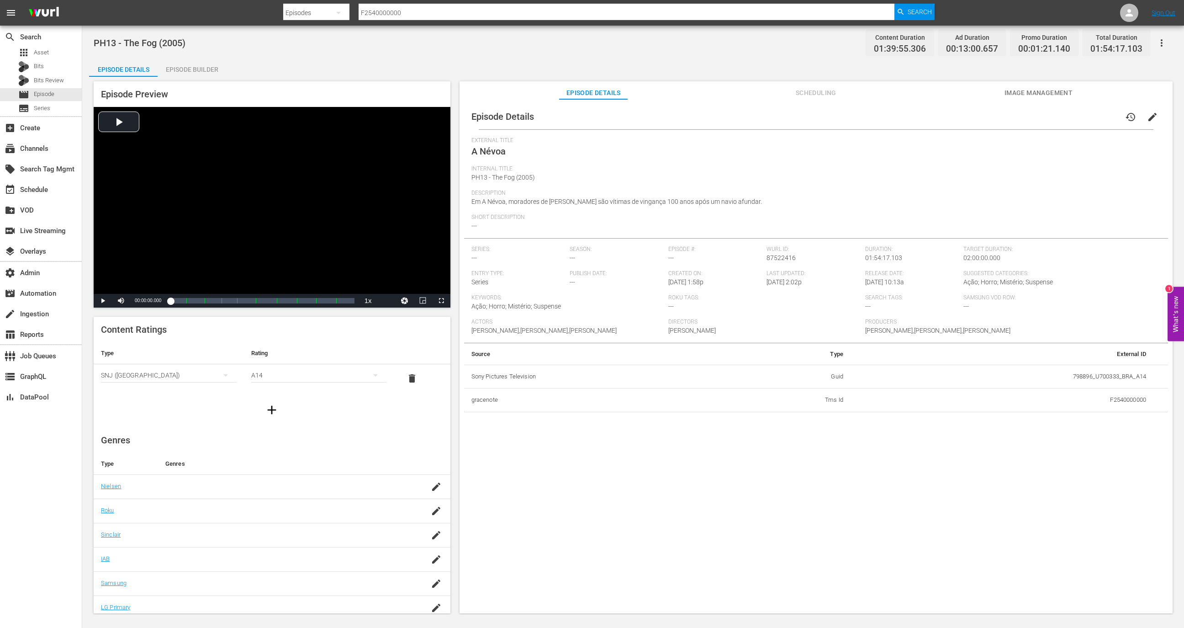
click at [1154, 41] on button "button" at bounding box center [1162, 43] width 22 height 22
click at [1124, 41] on div "Add Episode to Workspace" at bounding box center [1096, 46] width 139 height 22
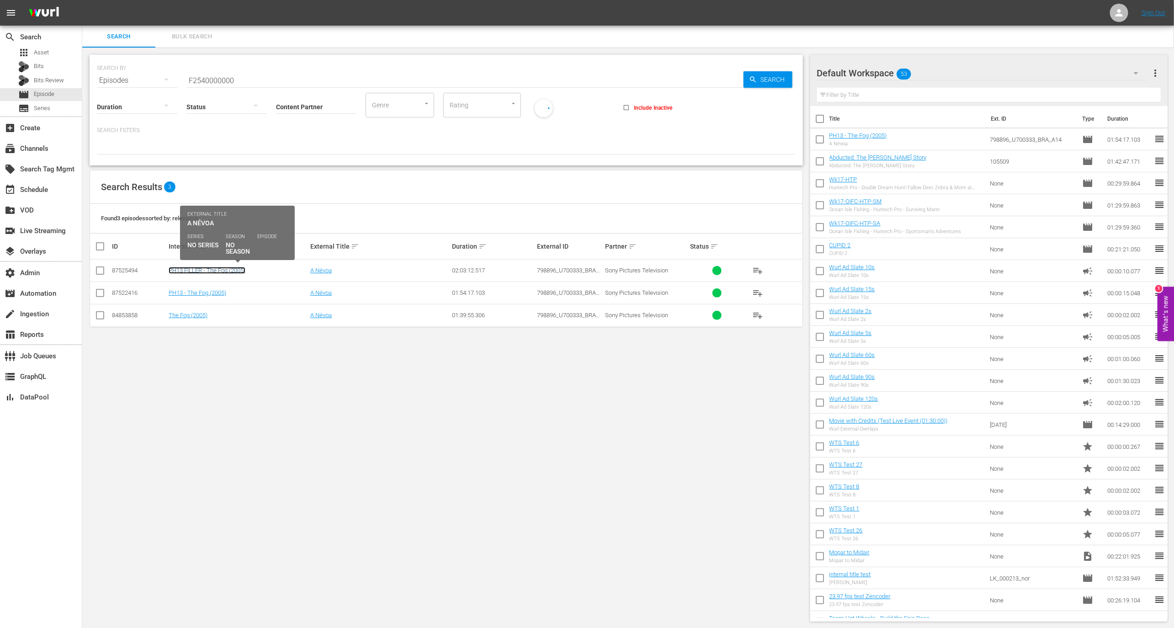
click at [234, 271] on link "PH13 FILLER - The Fog (2005)" at bounding box center [207, 270] width 77 height 7
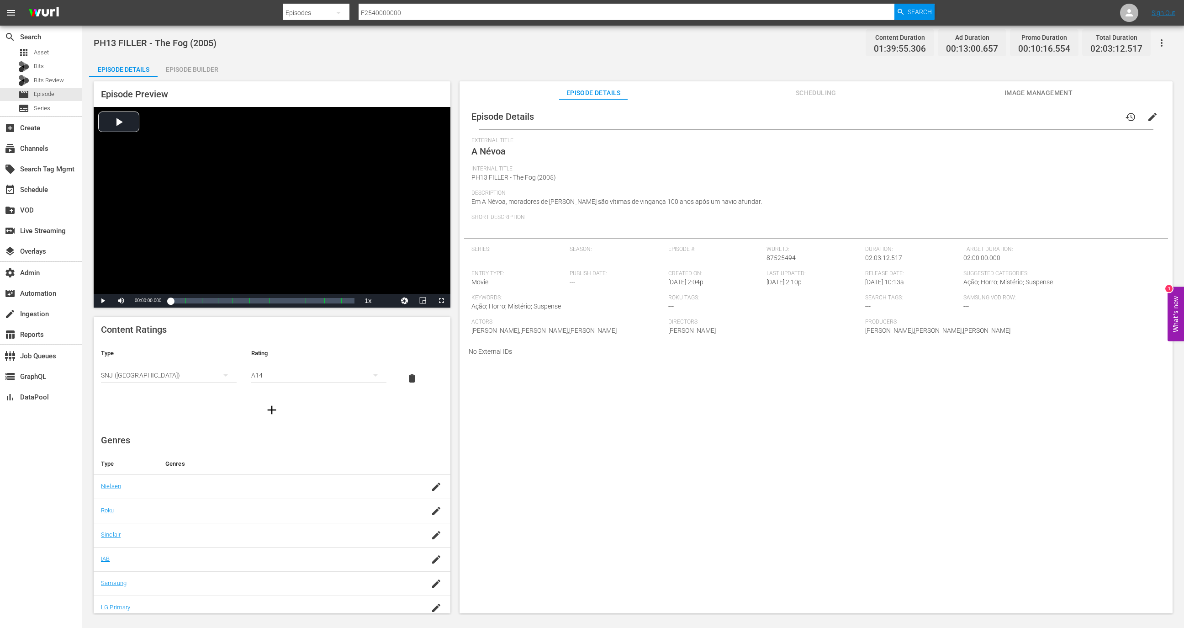
click at [1170, 38] on button "button" at bounding box center [1162, 43] width 22 height 22
click at [1135, 52] on div "Add Episode to Workspace" at bounding box center [1096, 46] width 139 height 22
click at [41, 160] on div "local_offer Search Tag Mgmt" at bounding box center [41, 168] width 82 height 18
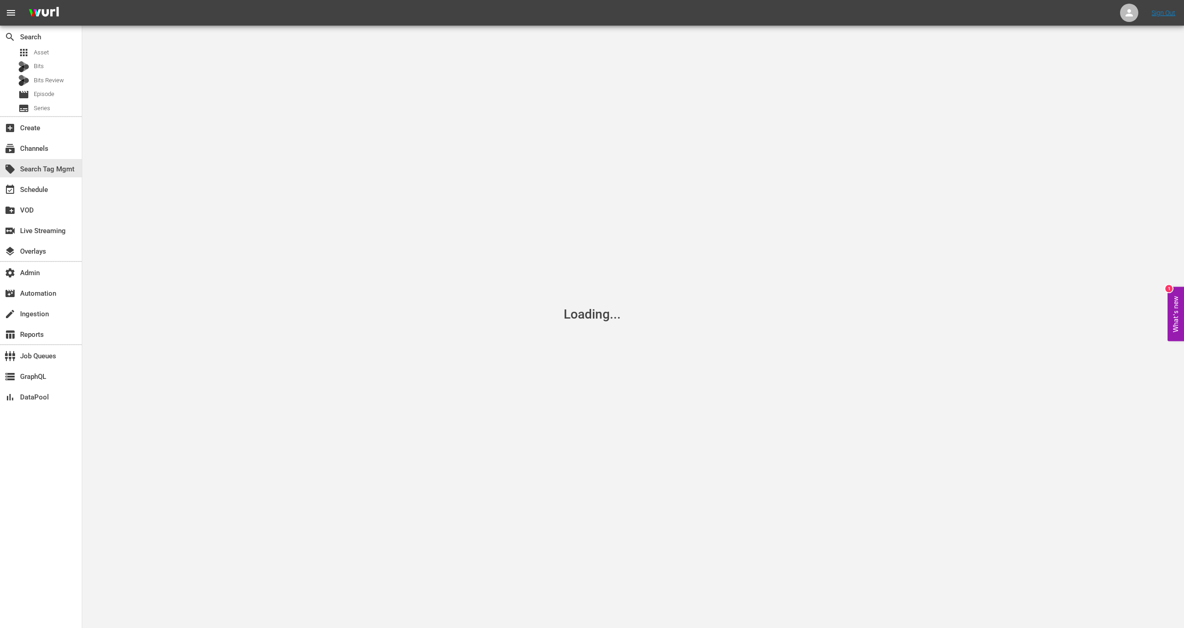
drag, startPoint x: 41, startPoint y: 160, endPoint x: 42, endPoint y: 178, distance: 17.8
click at [42, 178] on div "local_offer Search Tag Mgmt" at bounding box center [41, 168] width 82 height 21
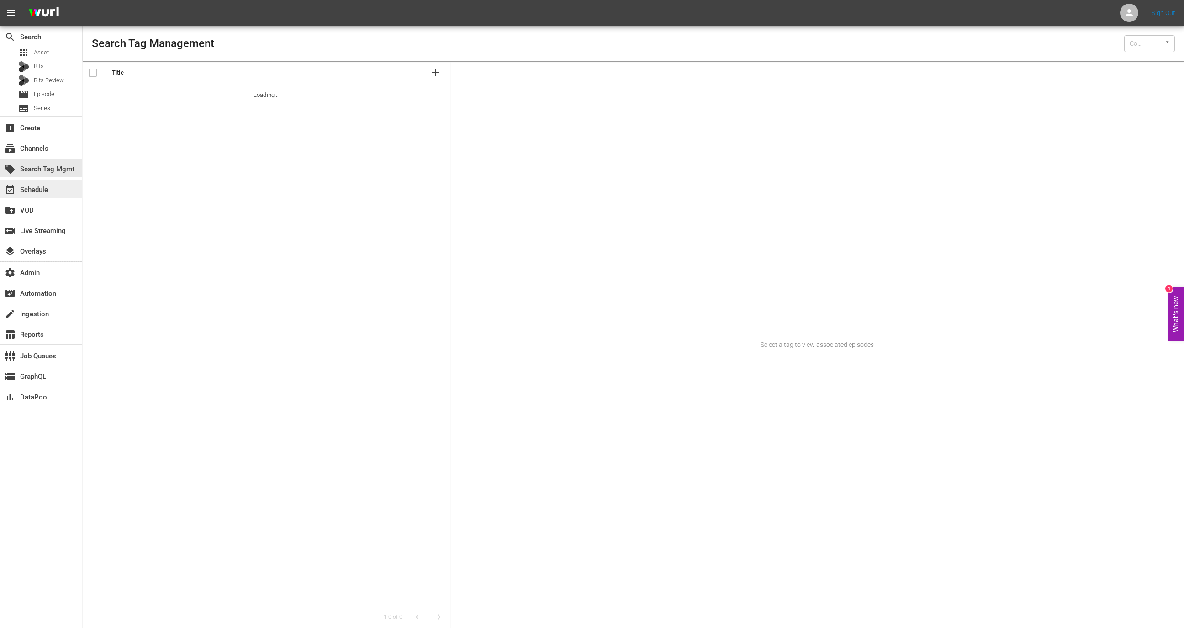
type input "Wurl (15)"
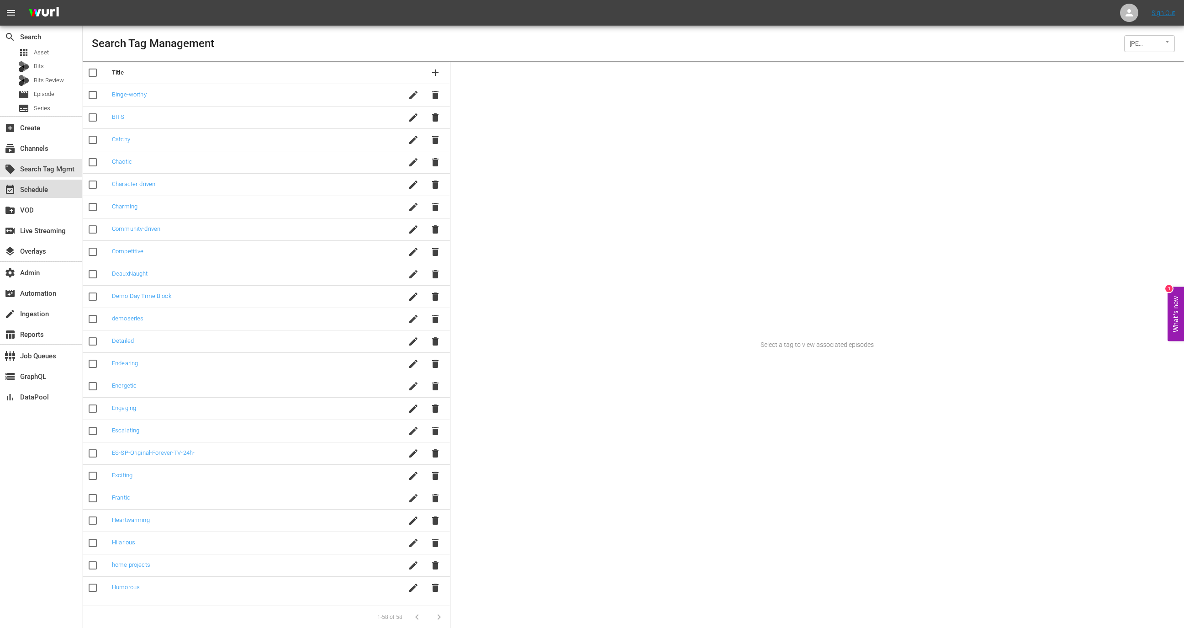
click at [43, 186] on div "event_available Schedule" at bounding box center [25, 188] width 51 height 8
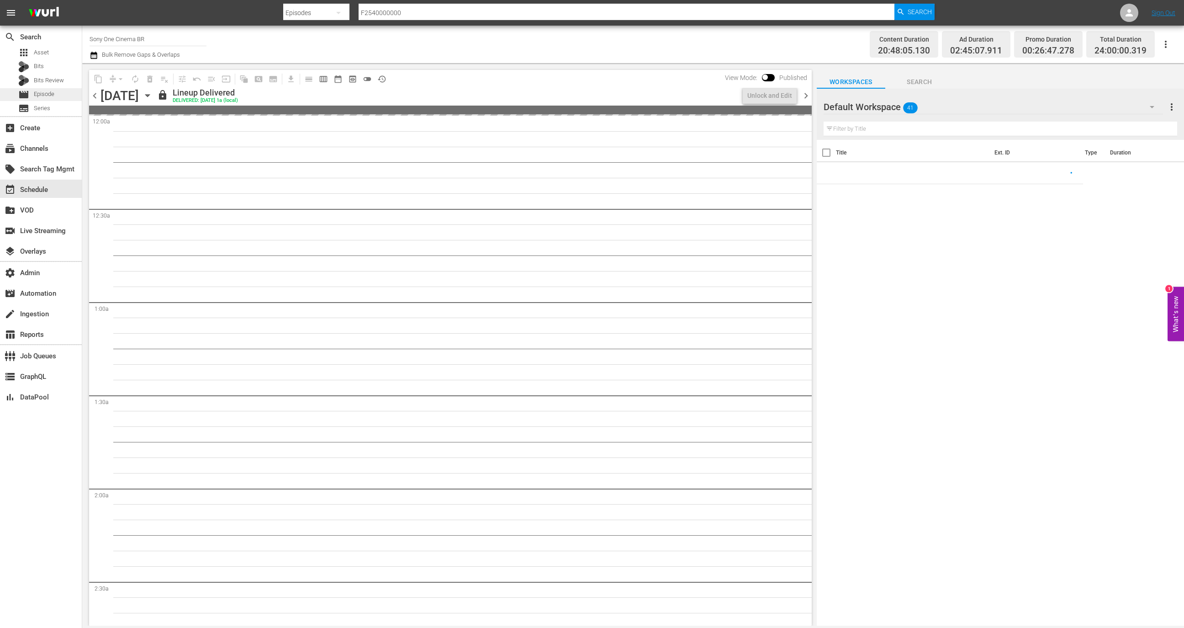
click at [52, 99] on div "movie Episode" at bounding box center [36, 94] width 36 height 13
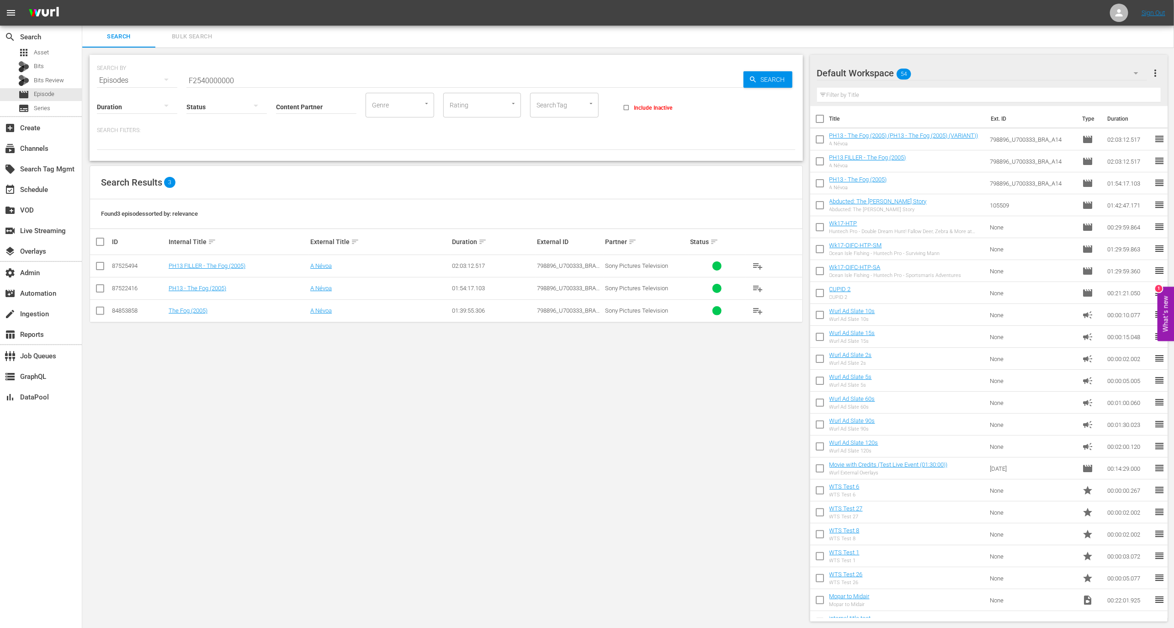
click at [411, 55] on div "SEARCH BY Search By Episodes Search ID, Title, Description, Keywords, or Catego…" at bounding box center [446, 108] width 713 height 106
click at [411, 75] on input "F2540000000" at bounding box center [464, 80] width 557 height 22
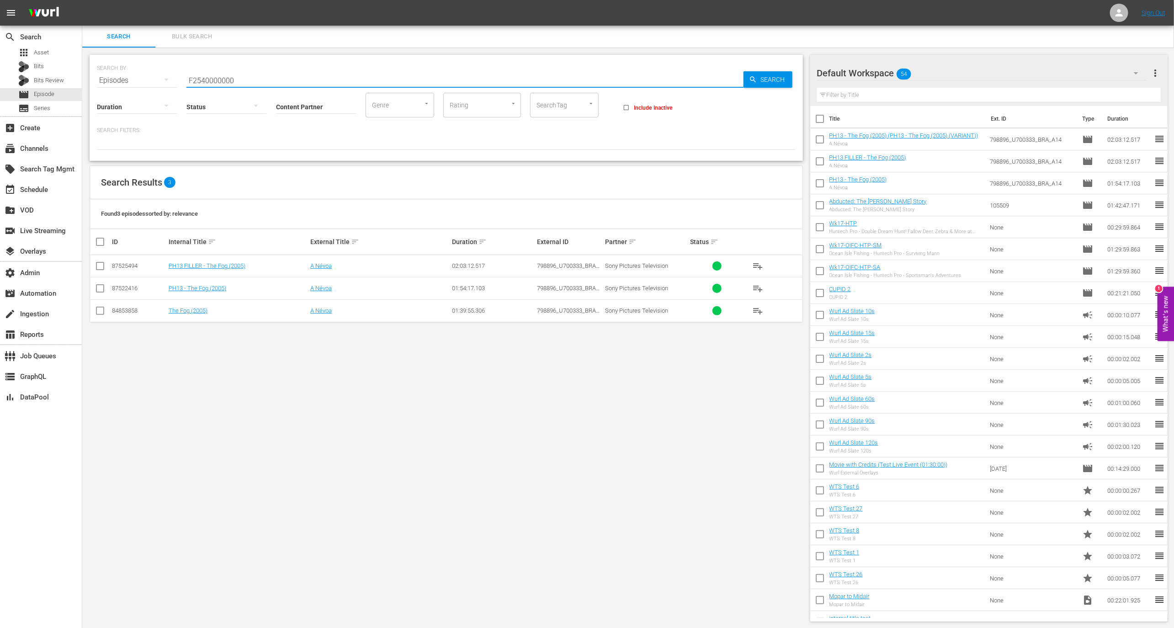
paste input "N2775"
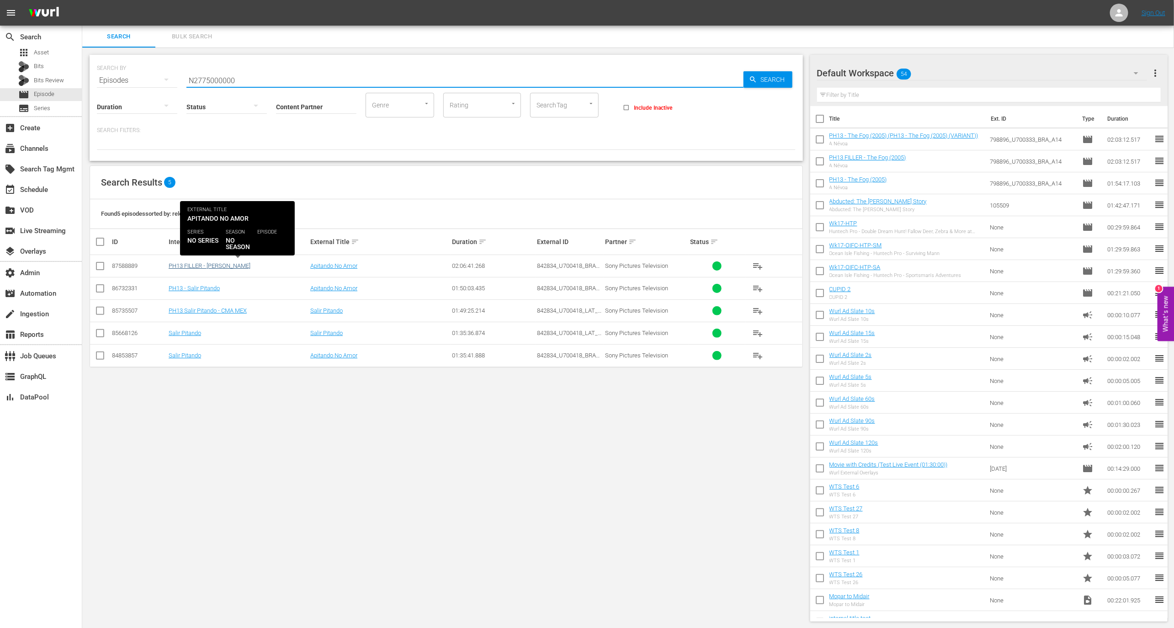
type input "N2775000000"
click at [227, 265] on link "PH13 FILLER - Salir Pitando" at bounding box center [210, 265] width 82 height 7
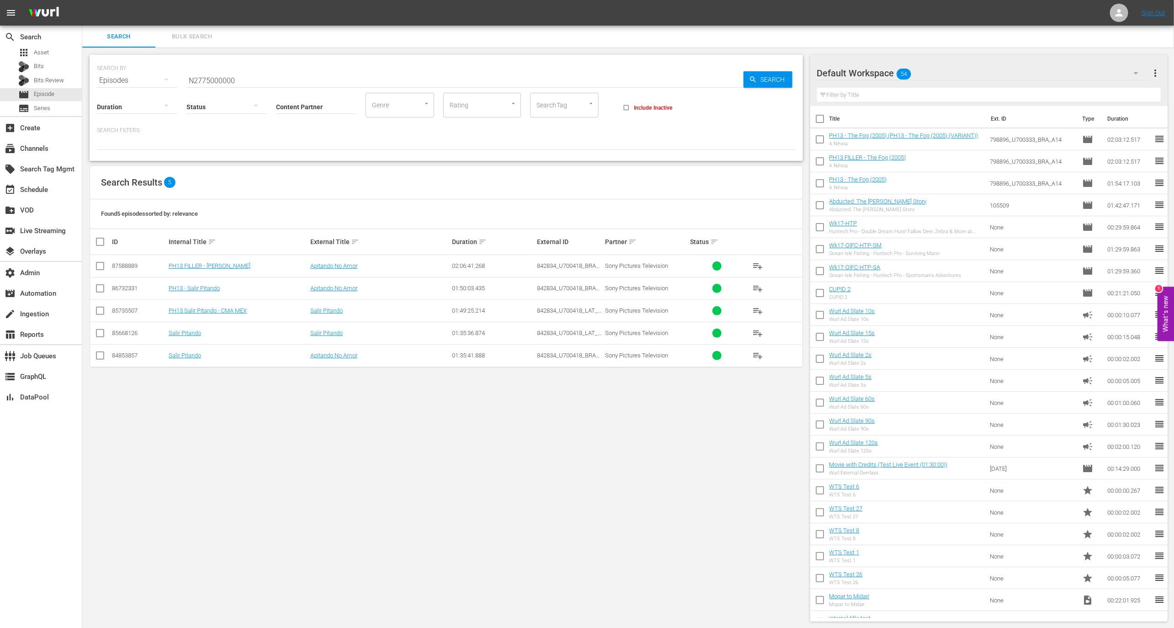
click at [218, 261] on td "PH13 FILLER - Salir Pitando" at bounding box center [238, 266] width 142 height 22
click at [218, 263] on link "PH13 FILLER - Salir Pitando" at bounding box center [210, 265] width 82 height 7
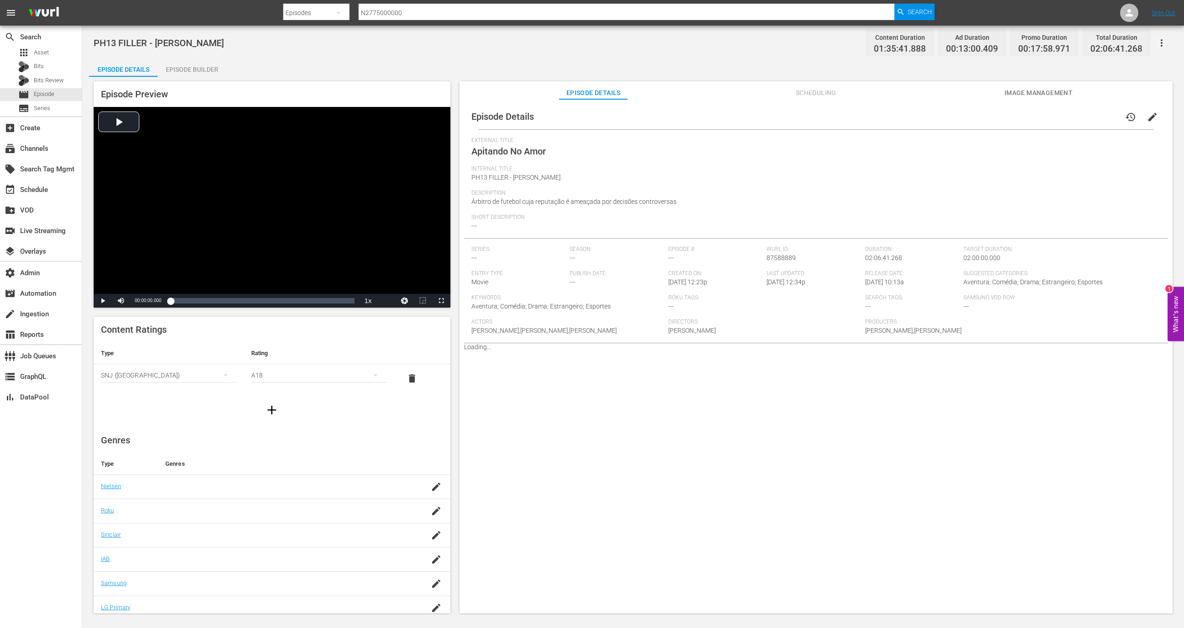
click at [780, 97] on div "Episode Details Scheduling Image Management" at bounding box center [815, 90] width 667 height 18
click at [810, 96] on span "Scheduling" at bounding box center [816, 92] width 69 height 11
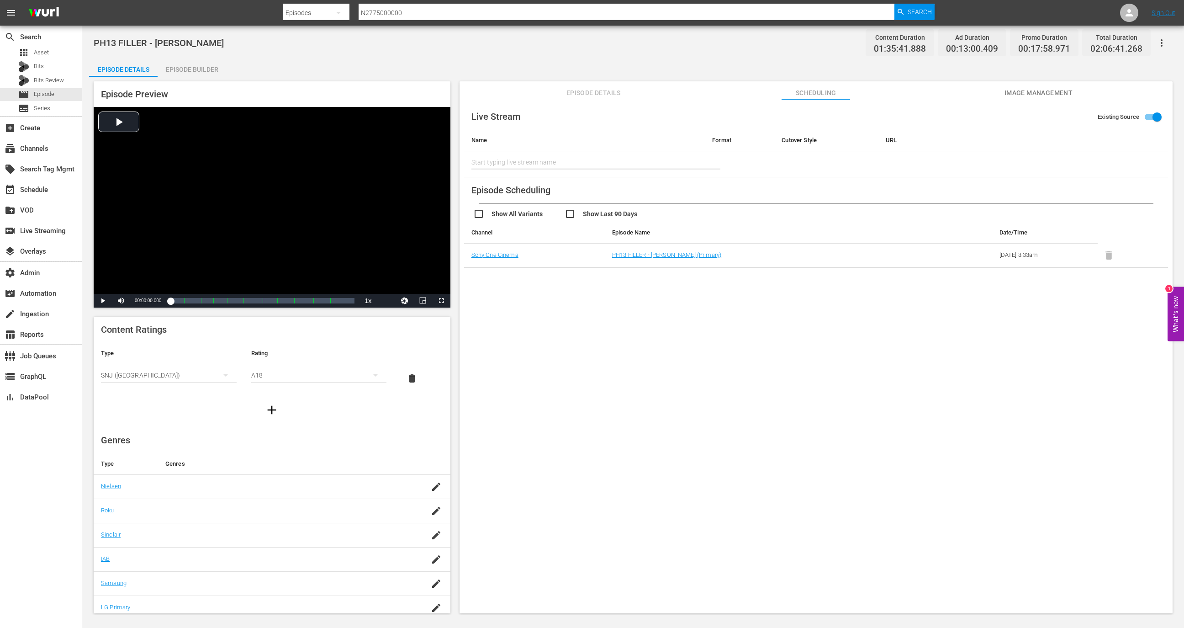
click at [506, 261] on td "Sony One Cinema" at bounding box center [534, 255] width 141 height 24
click at [496, 254] on link "Sony One Cinema" at bounding box center [494, 254] width 47 height 7
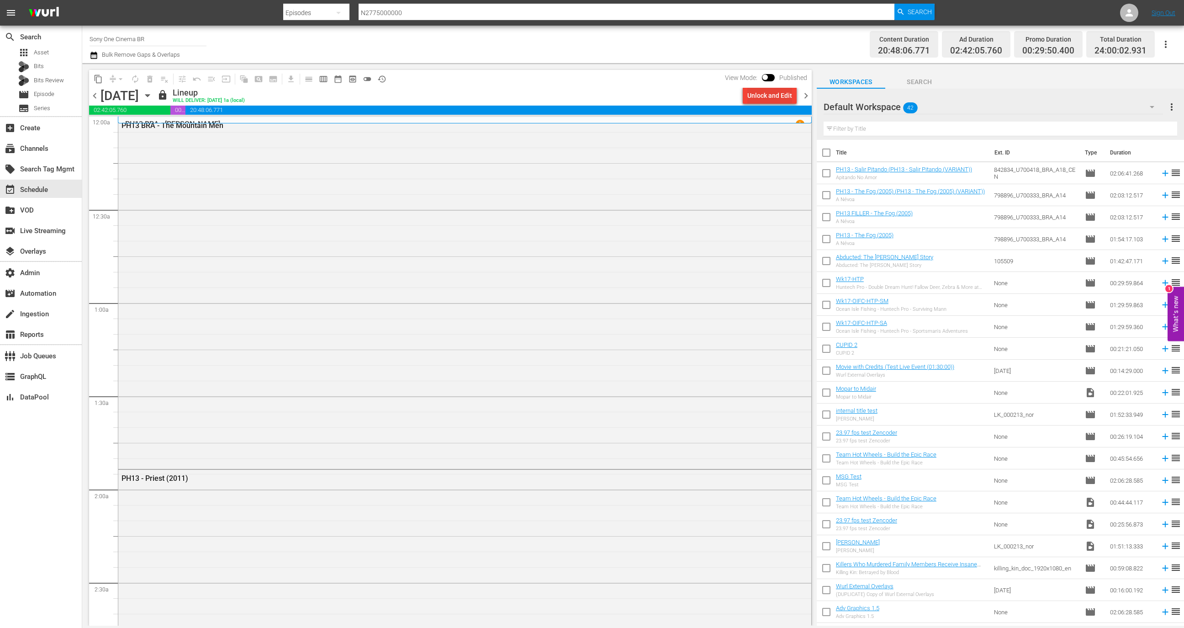
click at [762, 94] on div "Unlock and Edit" at bounding box center [769, 95] width 45 height 16
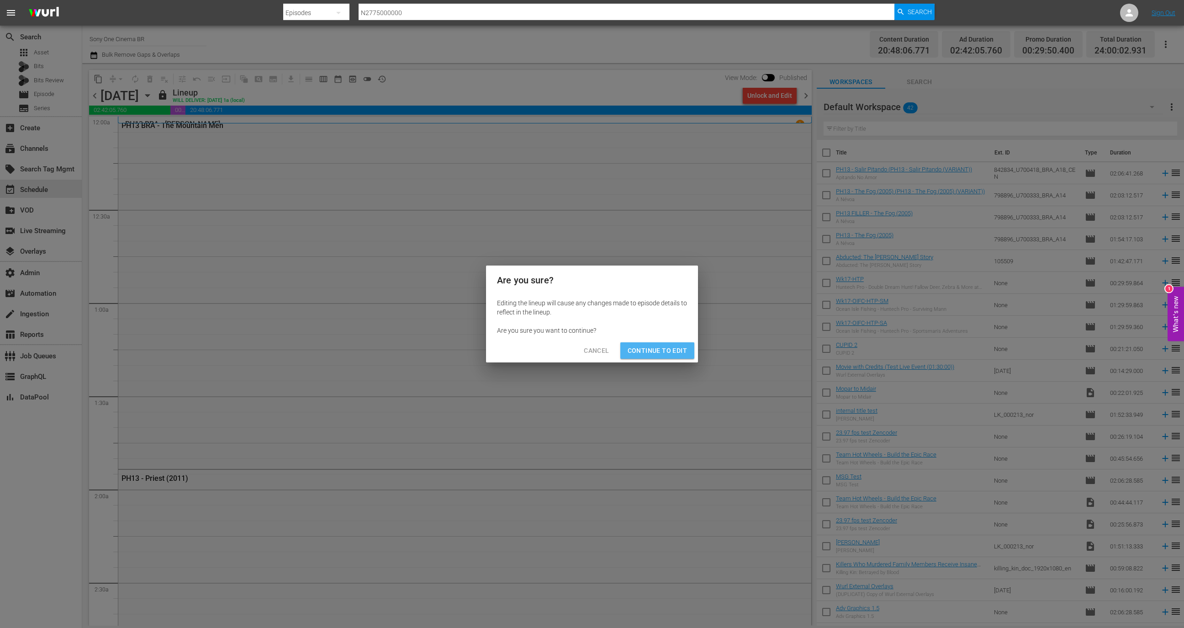
click at [661, 349] on span "Continue to Edit" at bounding box center [657, 350] width 59 height 11
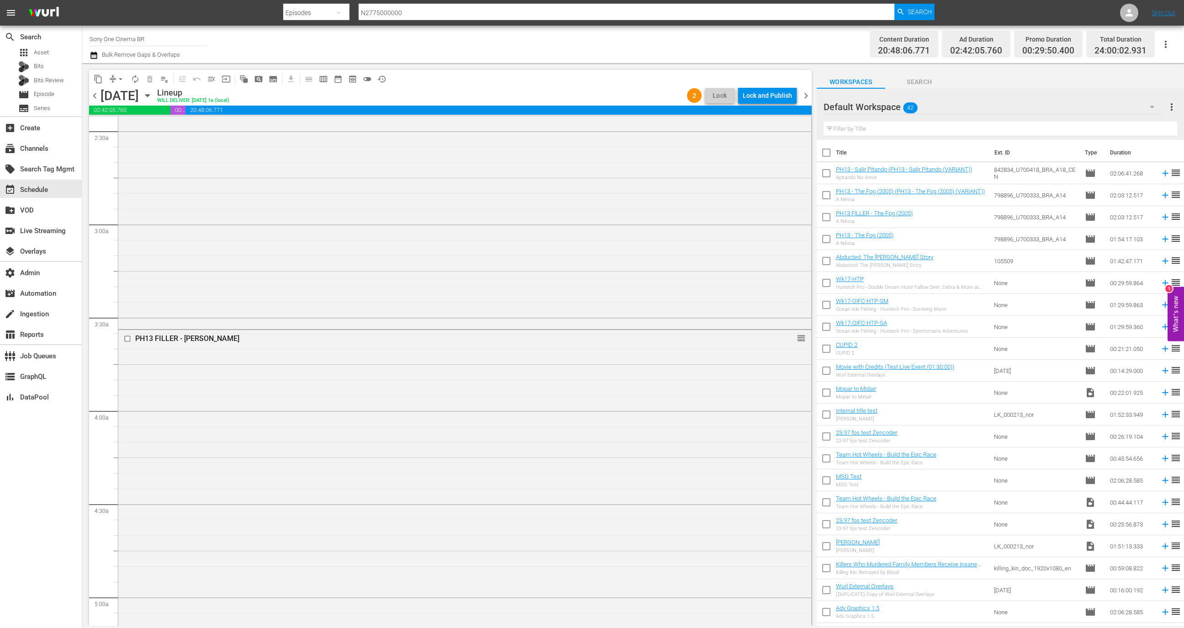
scroll to position [450, 0]
click at [635, 428] on div "PH13 FILLER - Salir Pitando reorder" at bounding box center [464, 526] width 693 height 391
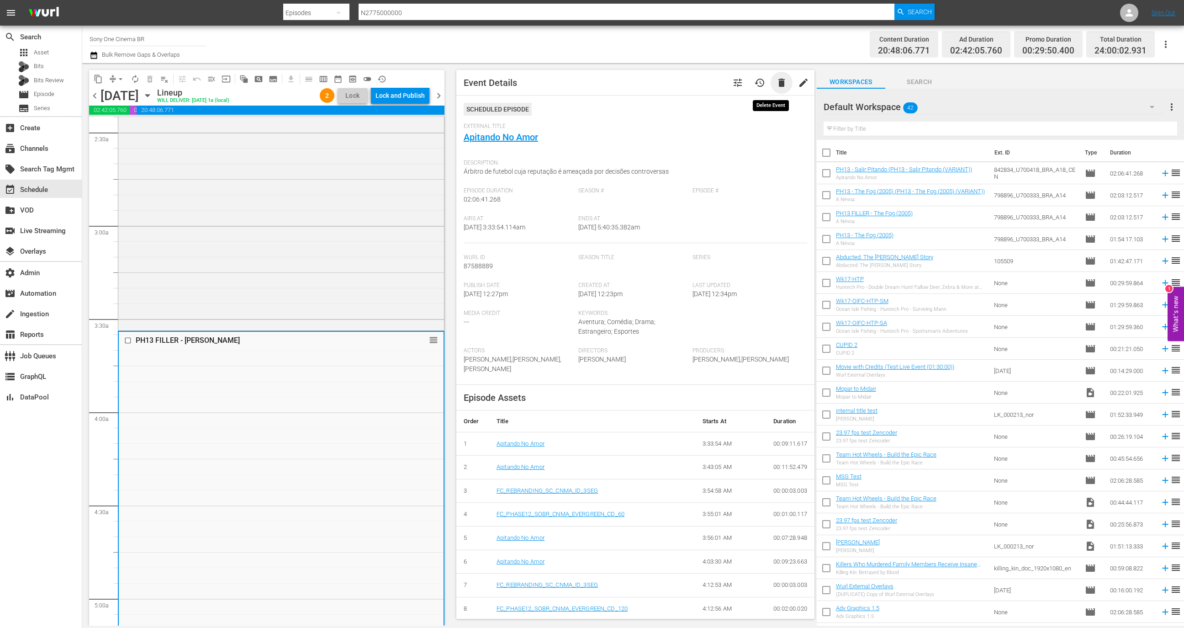
click at [776, 83] on span "delete" at bounding box center [781, 82] width 11 height 11
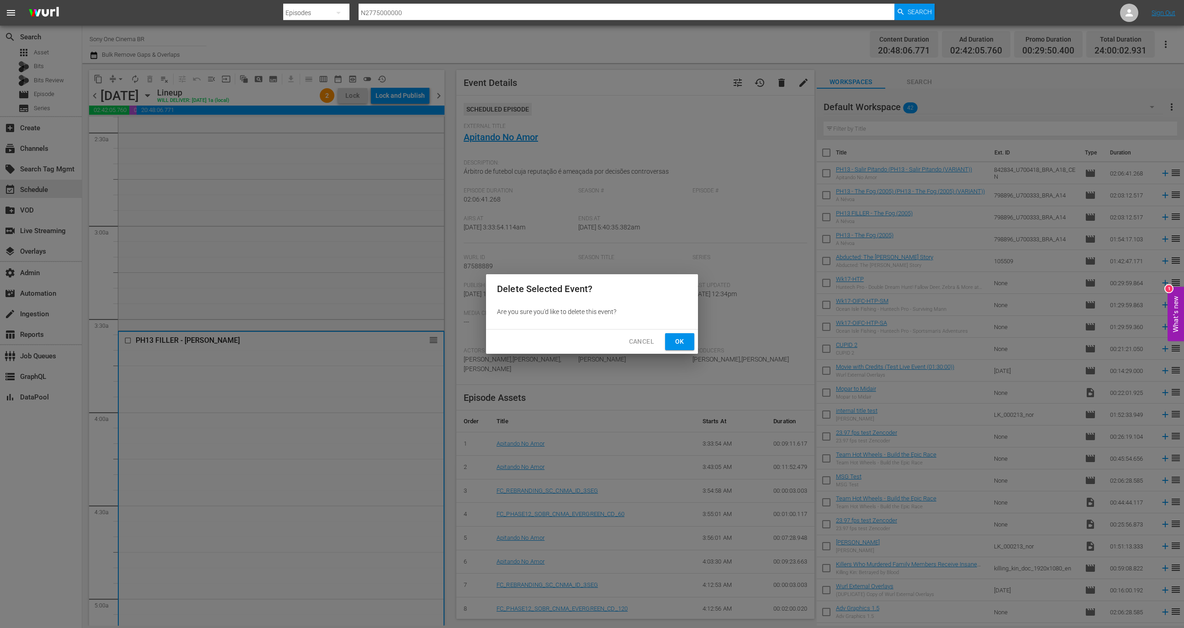
click at [685, 344] on span "Ok" at bounding box center [679, 341] width 15 height 11
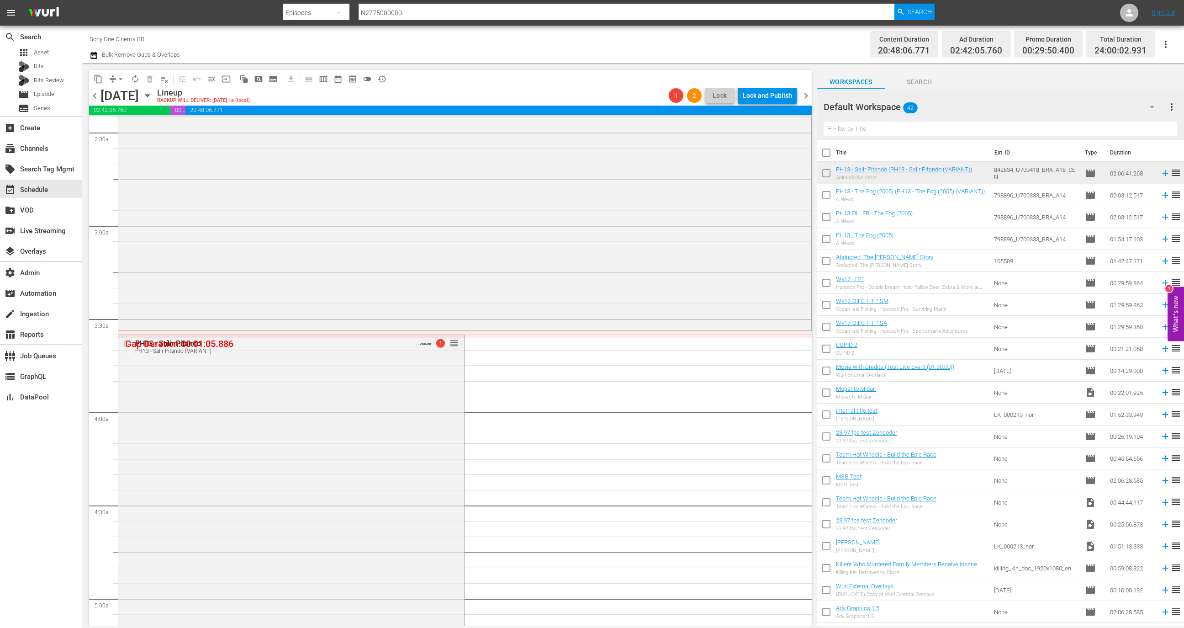
drag, startPoint x: 452, startPoint y: 340, endPoint x: 452, endPoint y: 333, distance: 6.9
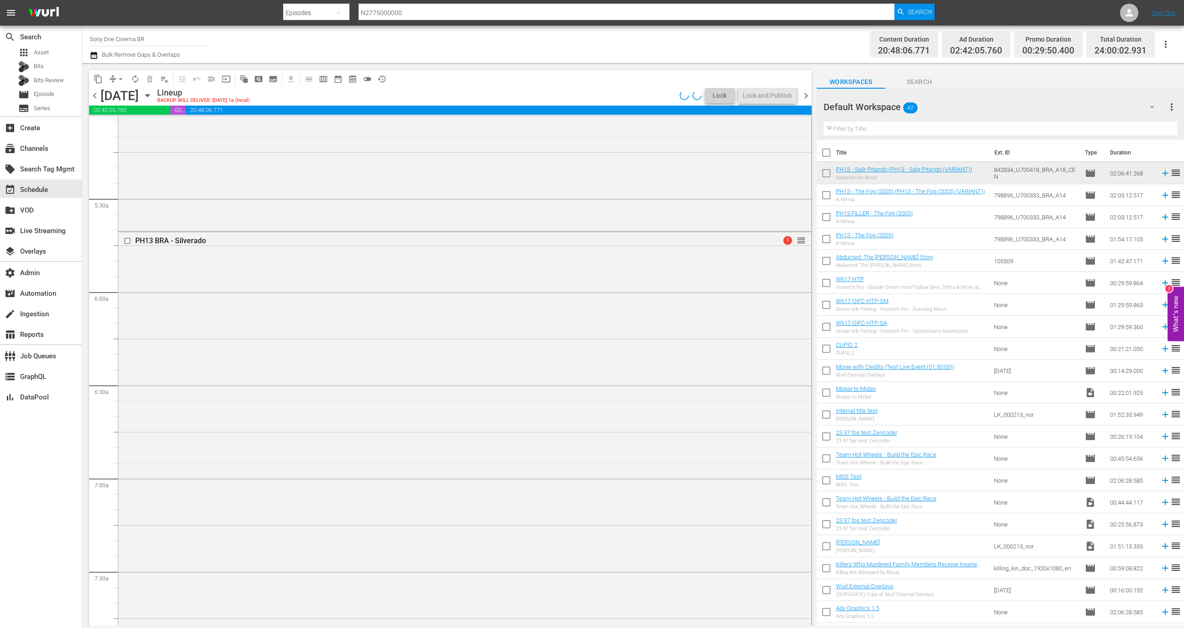
scroll to position [862, 0]
click at [763, 96] on div "Lock and Publish" at bounding box center [767, 95] width 49 height 16
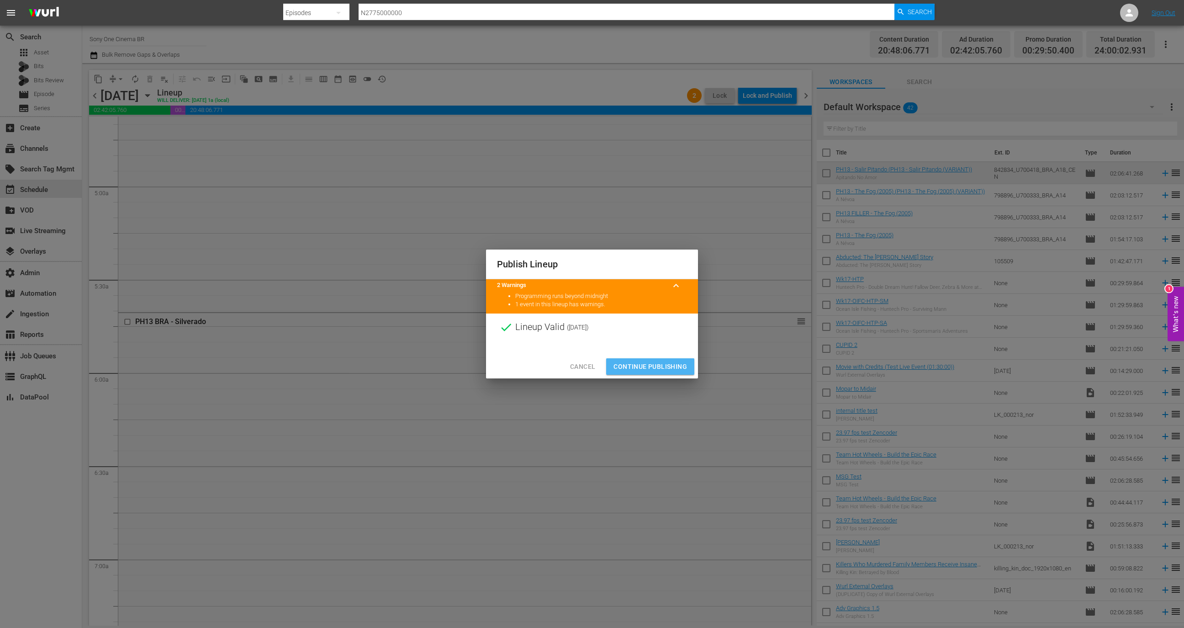
click at [654, 358] on button "Continue Publishing" at bounding box center [650, 366] width 88 height 17
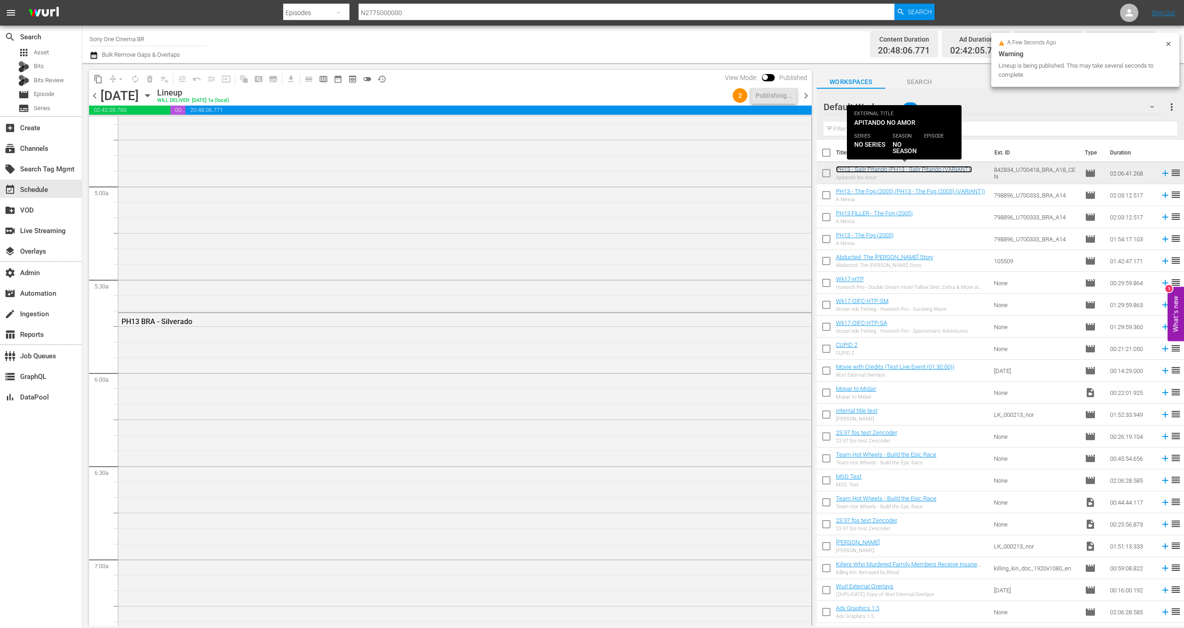
click at [880, 169] on link "PH13 - Salir Pitando (PH13 - Salir Pitando (VARIANT))" at bounding box center [904, 169] width 136 height 7
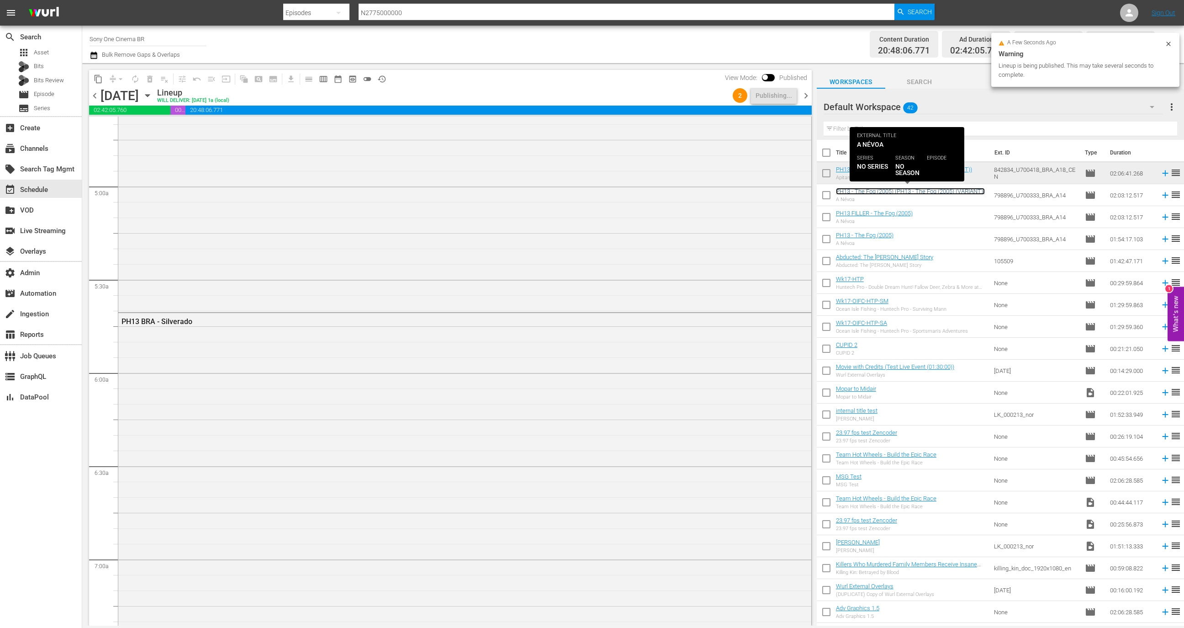
click at [879, 190] on link "PH13 - The Fog (2005) (PH13 - The Fog (2005) (VARIANT))" at bounding box center [910, 191] width 149 height 7
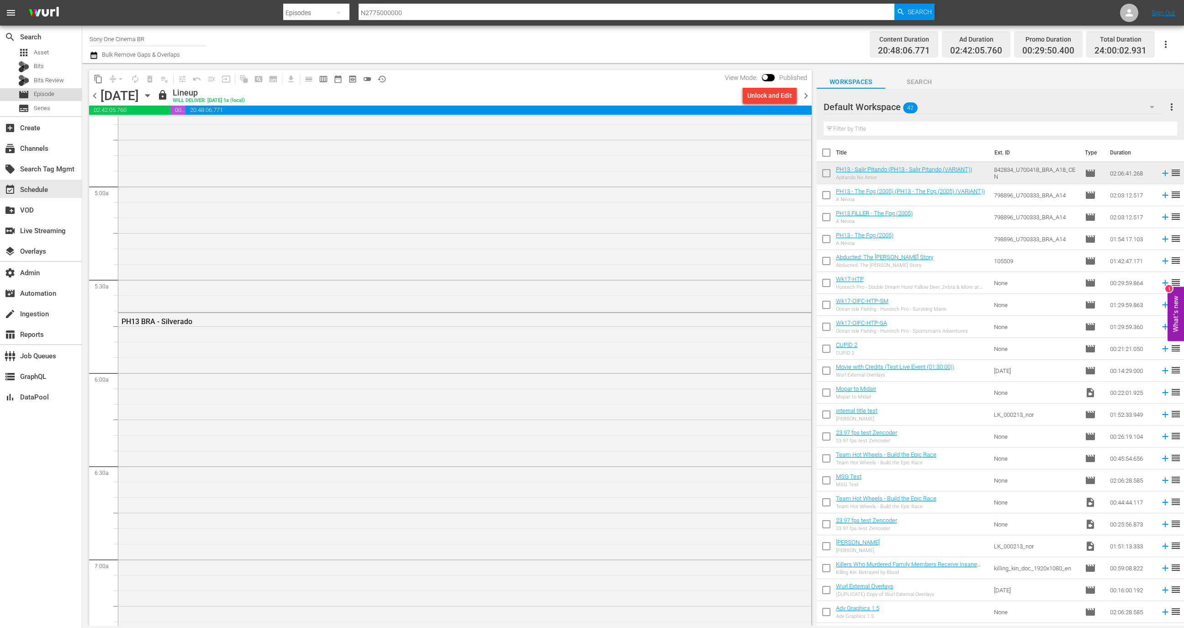
click at [57, 91] on div "movie Episode" at bounding box center [41, 94] width 82 height 13
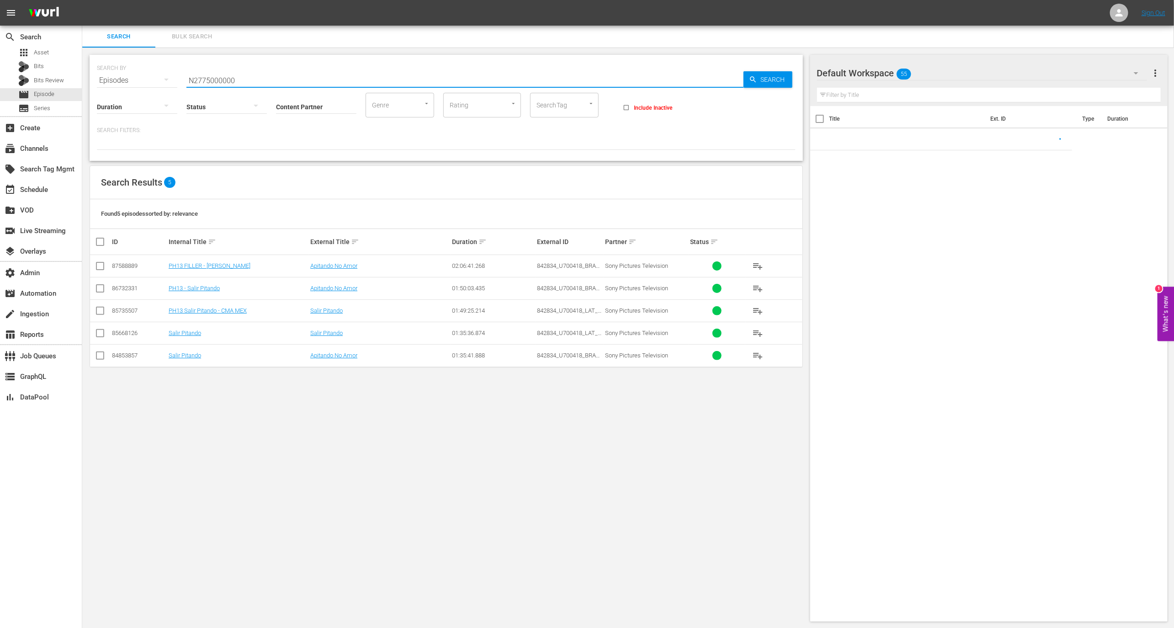
click at [218, 79] on input "N2775000000" at bounding box center [464, 80] width 557 height 22
paste input "29886193"
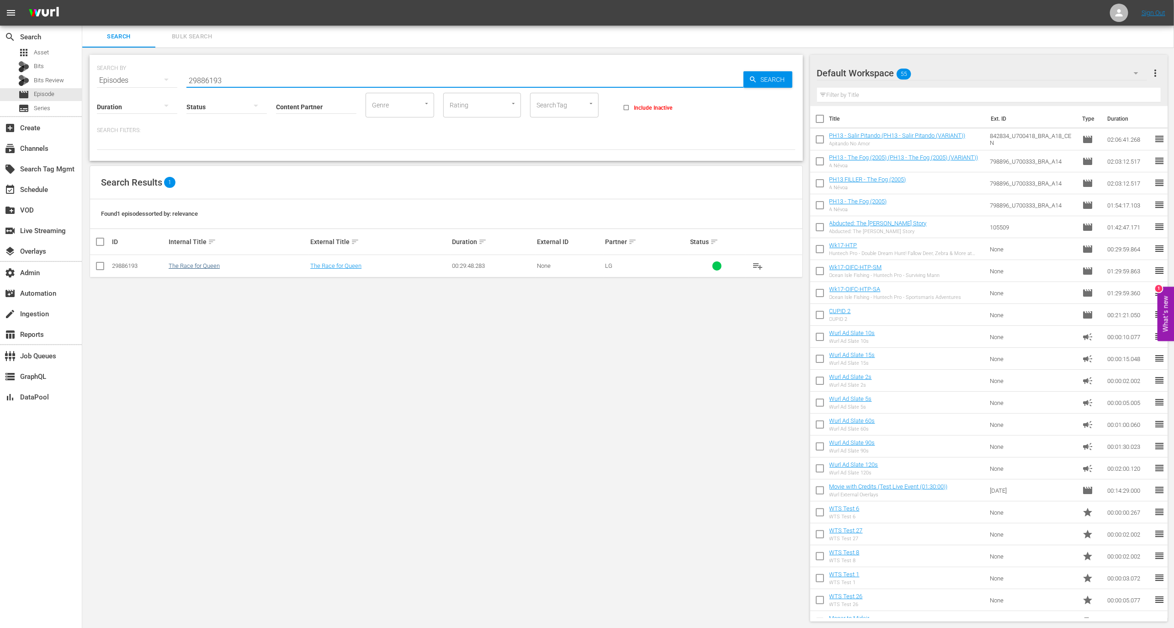
type input "29886193"
click at [201, 264] on link "The Race for Queen" at bounding box center [194, 265] width 51 height 7
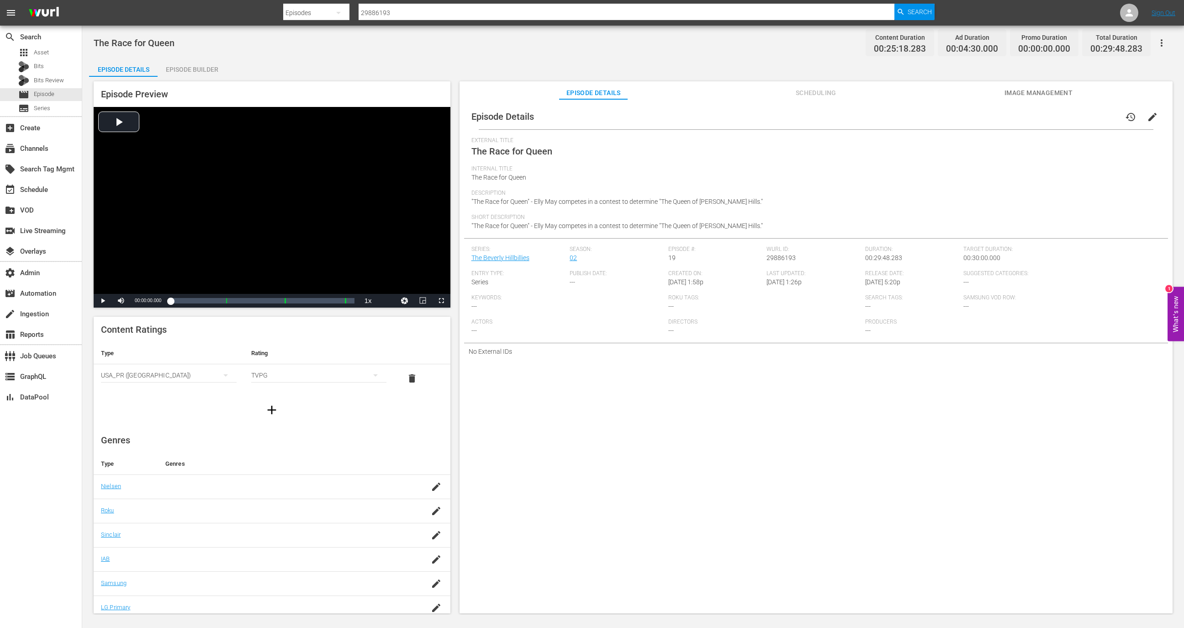
click at [814, 90] on span "Scheduling" at bounding box center [816, 92] width 69 height 11
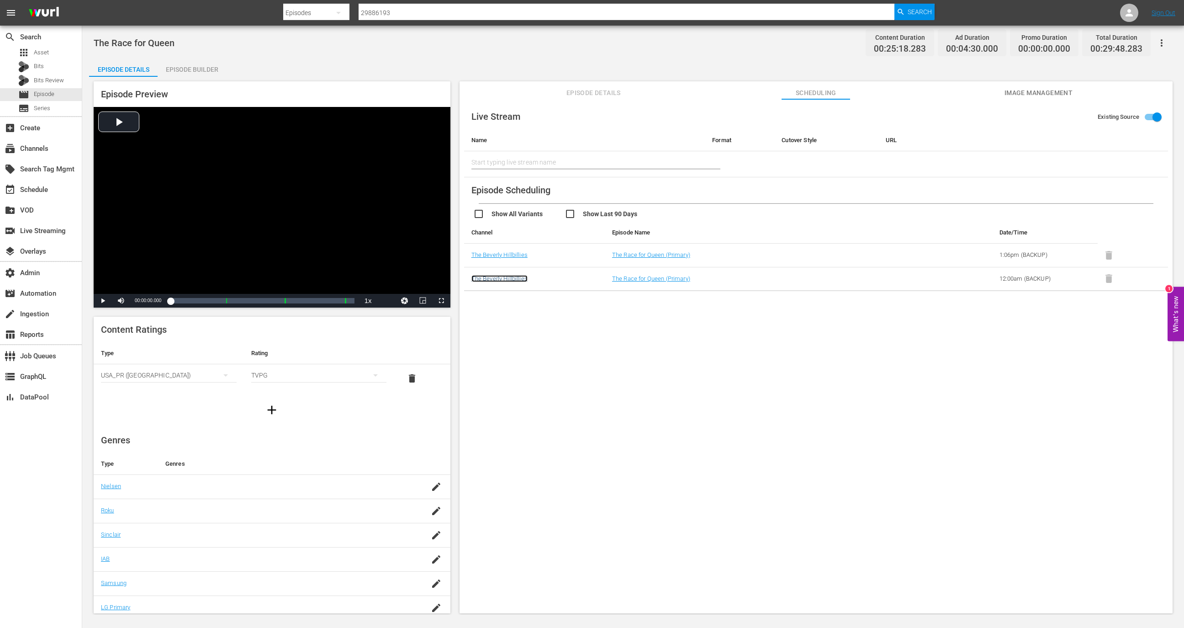
click at [503, 275] on link "The Beverly Hillbillies" at bounding box center [499, 278] width 56 height 7
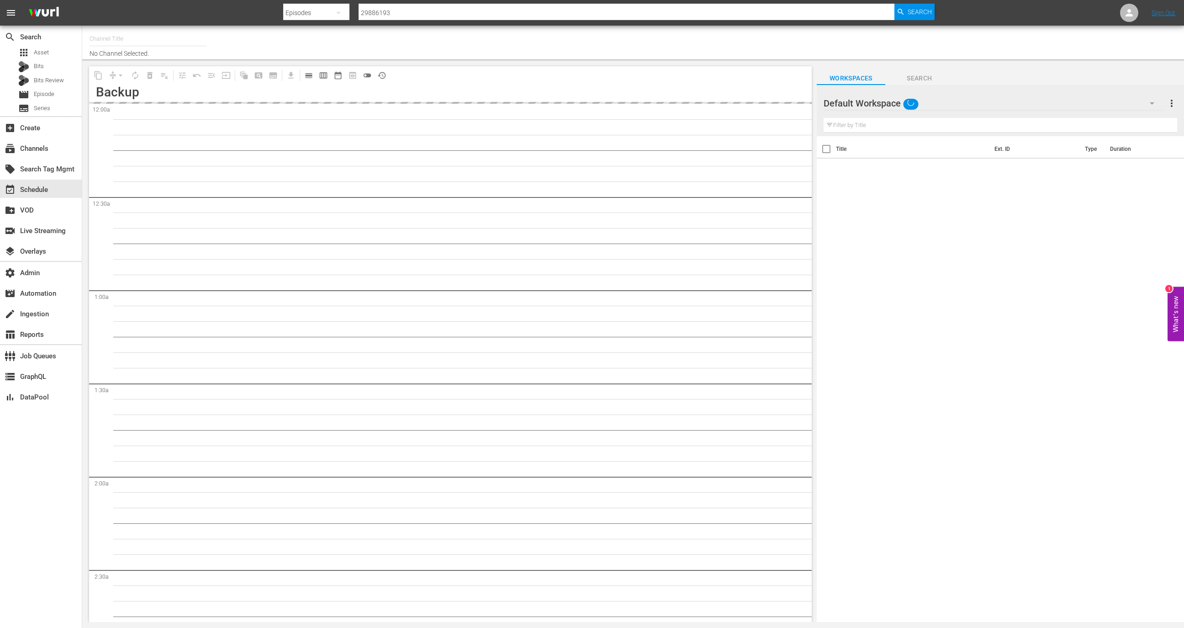
type input "The Beverly Hillbillies (1342)"
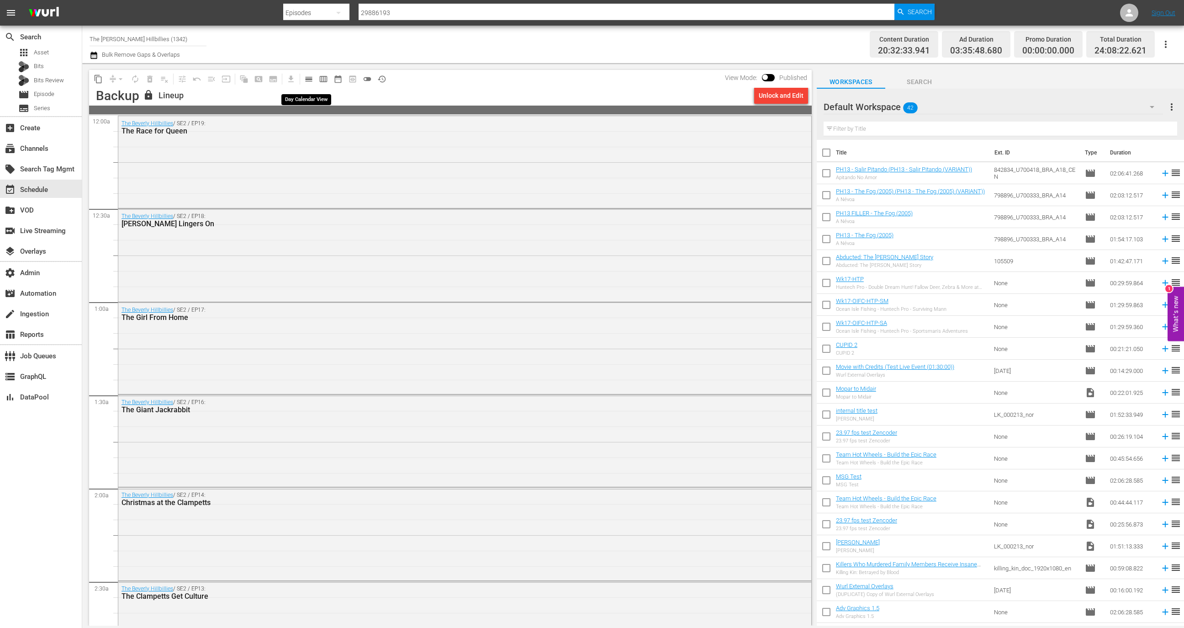
click at [308, 76] on span "calendar_view_day_outlined" at bounding box center [308, 78] width 9 height 9
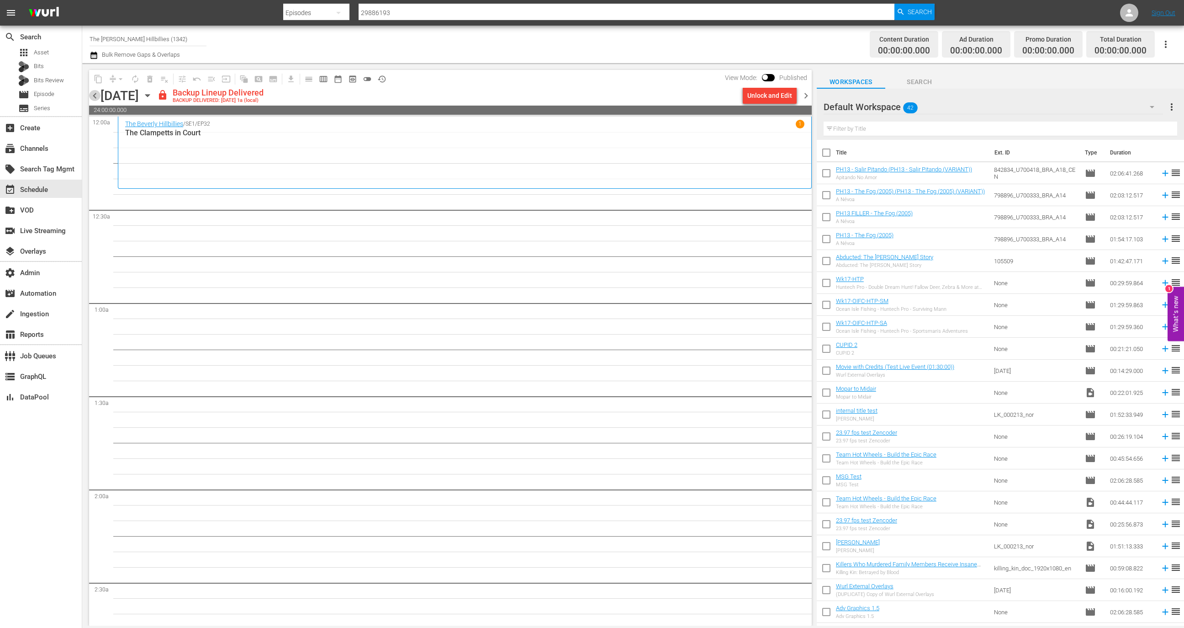
click at [91, 100] on span "chevron_left" at bounding box center [94, 95] width 11 height 11
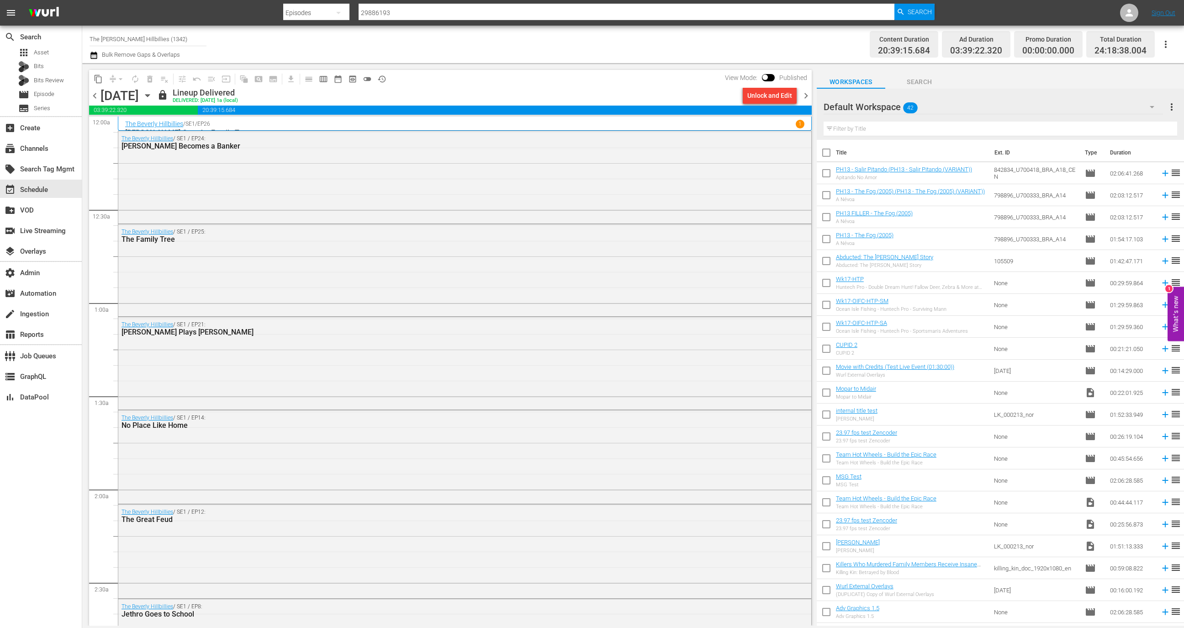
click at [810, 94] on span "chevron_right" at bounding box center [805, 95] width 11 height 11
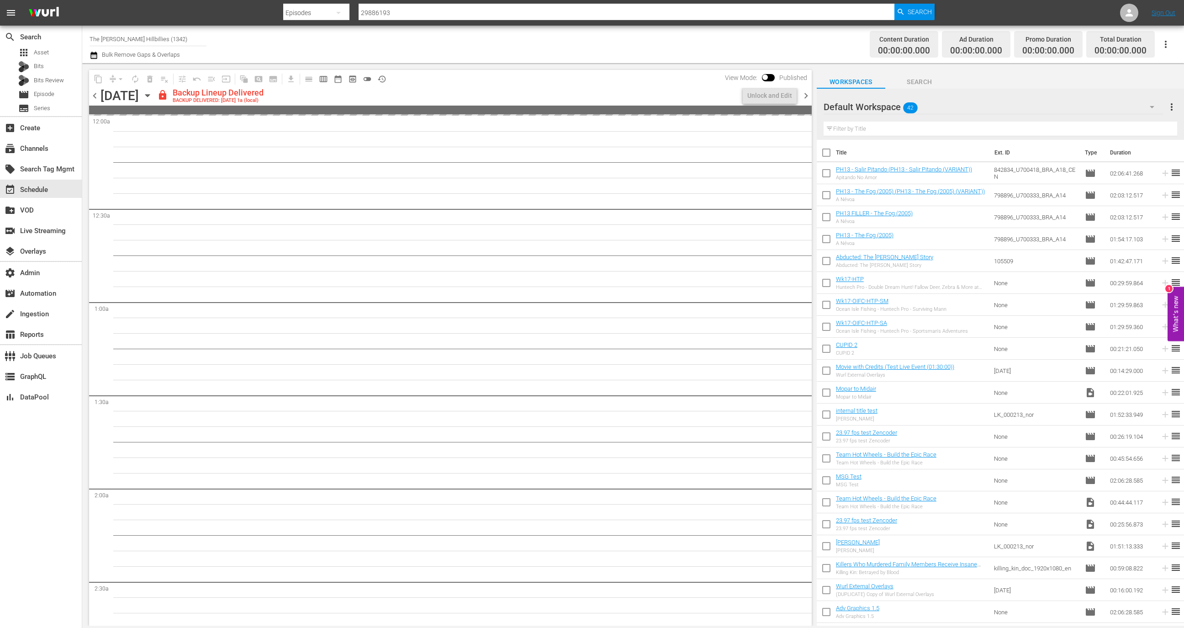
click at [356, 79] on span "preview_outlined" at bounding box center [352, 78] width 9 height 9
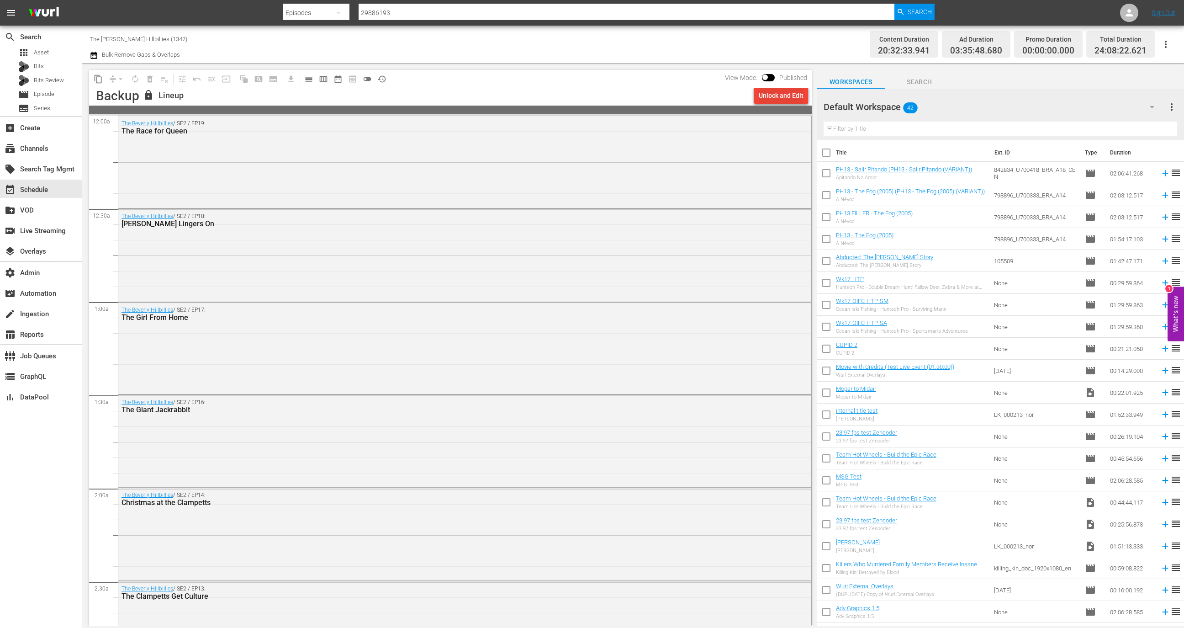
click at [766, 94] on div "Unlock and Edit" at bounding box center [781, 95] width 45 height 16
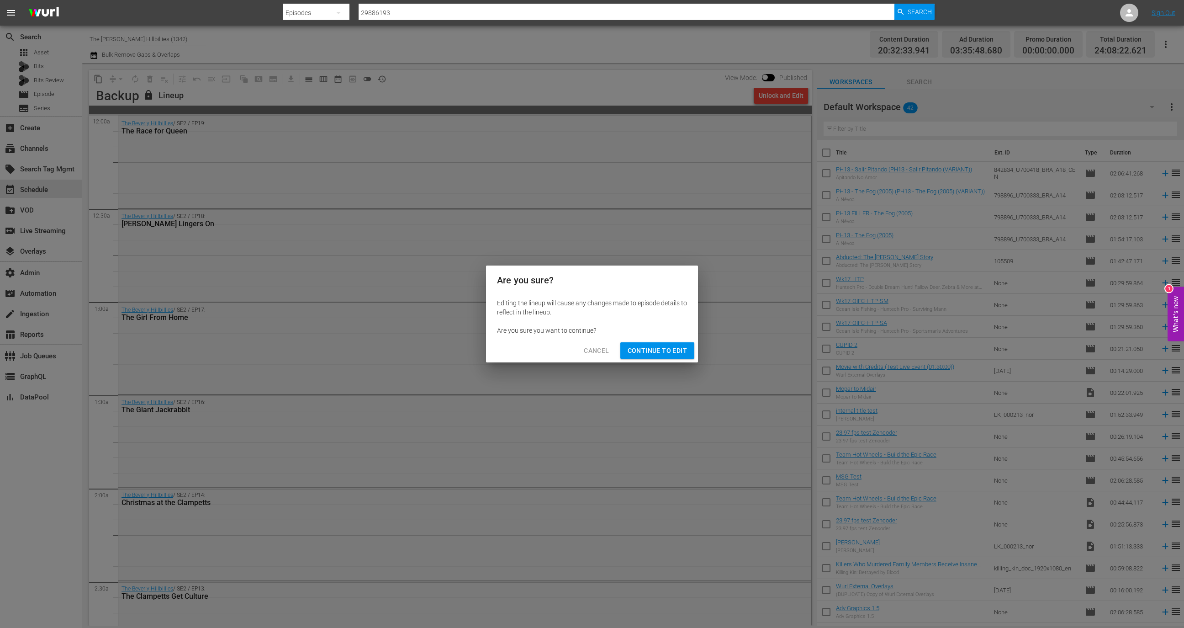
click at [654, 343] on button "Continue to Edit" at bounding box center [657, 350] width 74 height 17
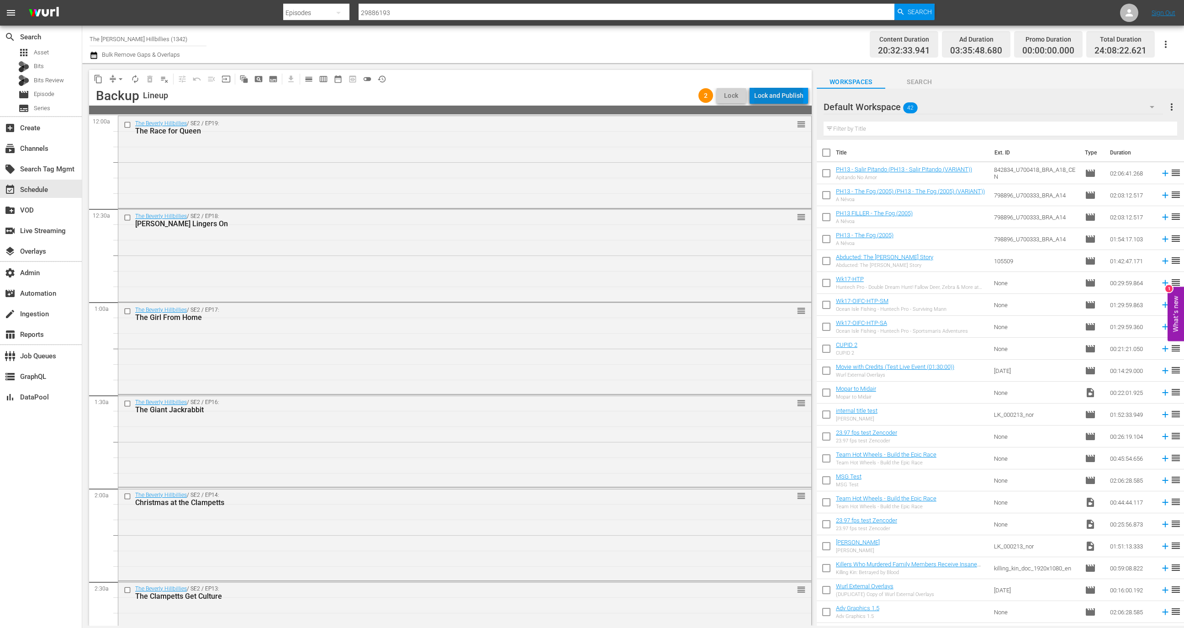
click at [781, 97] on div "Lock and Publish" at bounding box center [778, 95] width 49 height 16
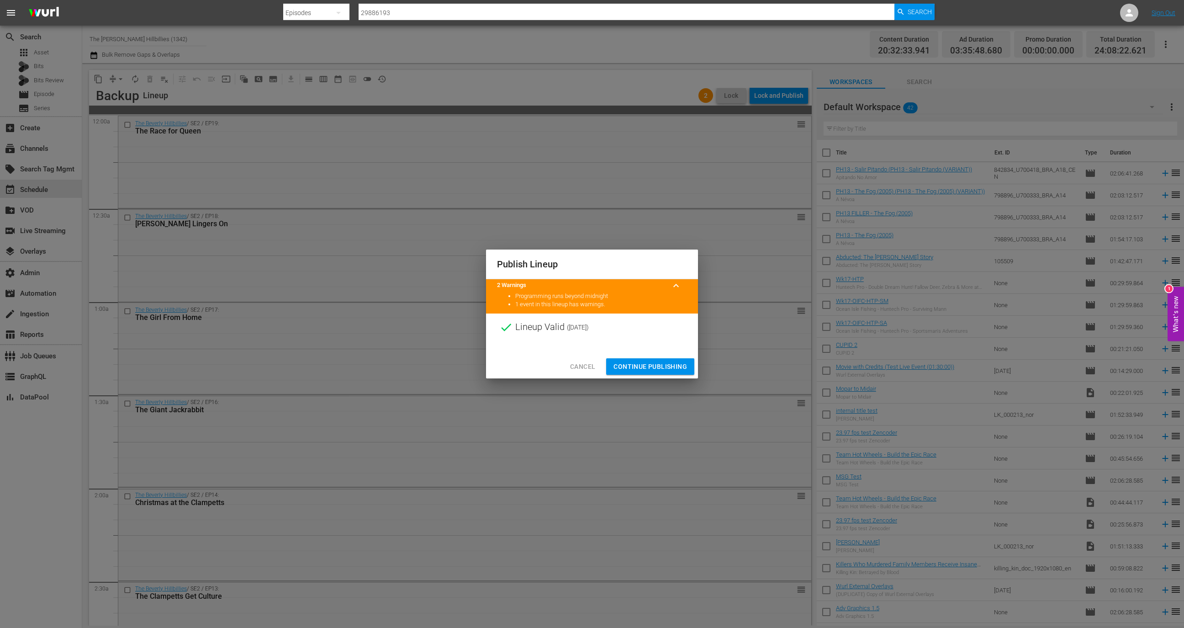
click at [649, 363] on span "Continue Publishing" at bounding box center [651, 366] width 74 height 11
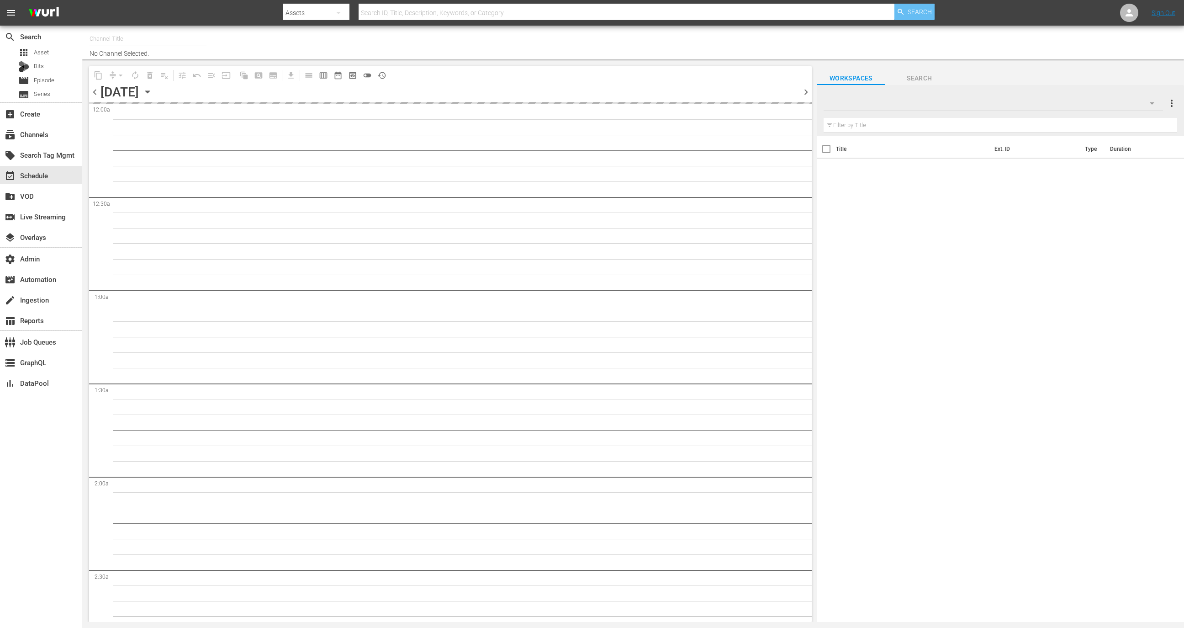
type input "Sony One Cinema BR (1585)"
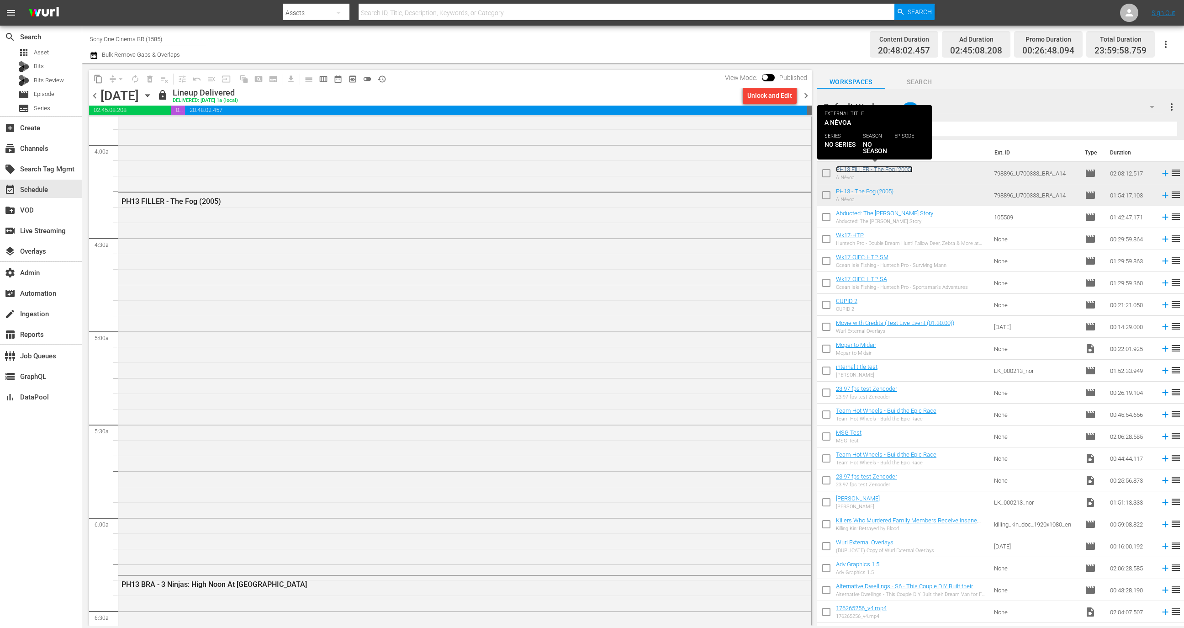
click at [879, 169] on link "PH13 FILLER - The Fog (2005)" at bounding box center [874, 169] width 77 height 7
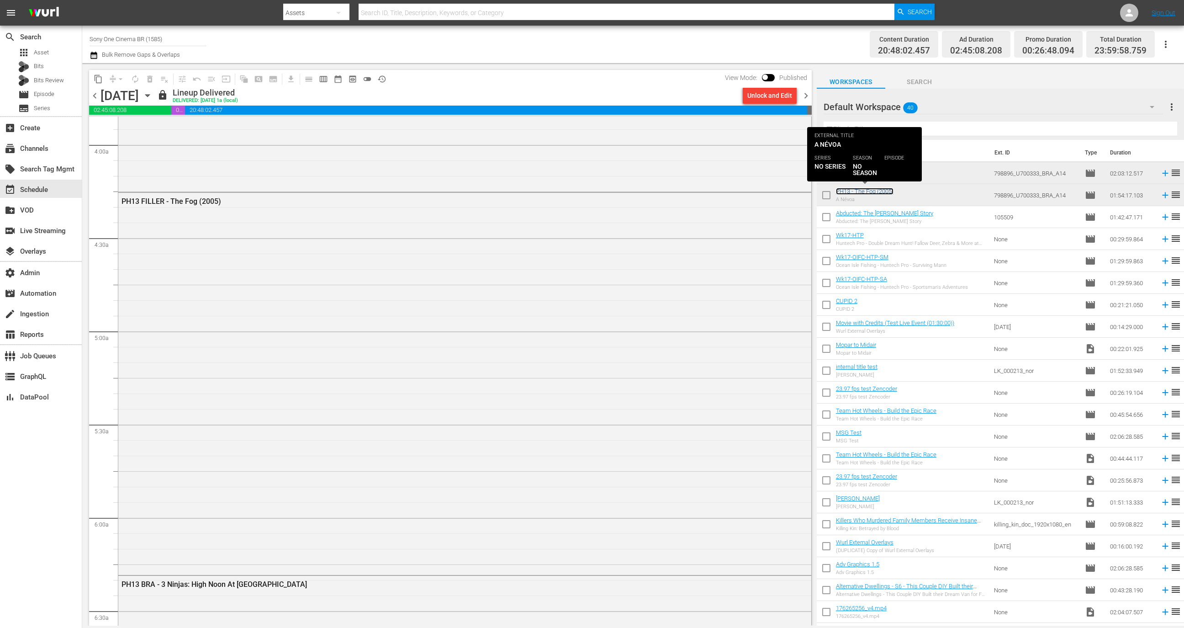
click at [876, 194] on link "PH13 - The Fog (2005)" at bounding box center [865, 191] width 58 height 7
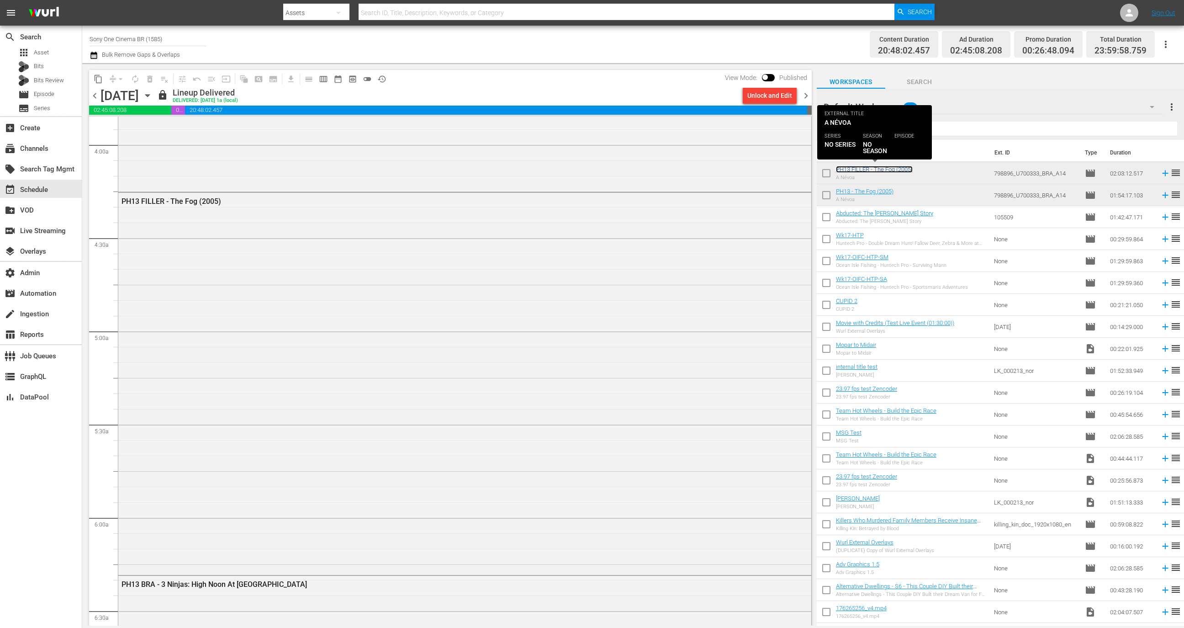
click at [882, 170] on link "PH13 FILLER - The Fog (2005)" at bounding box center [874, 169] width 77 height 7
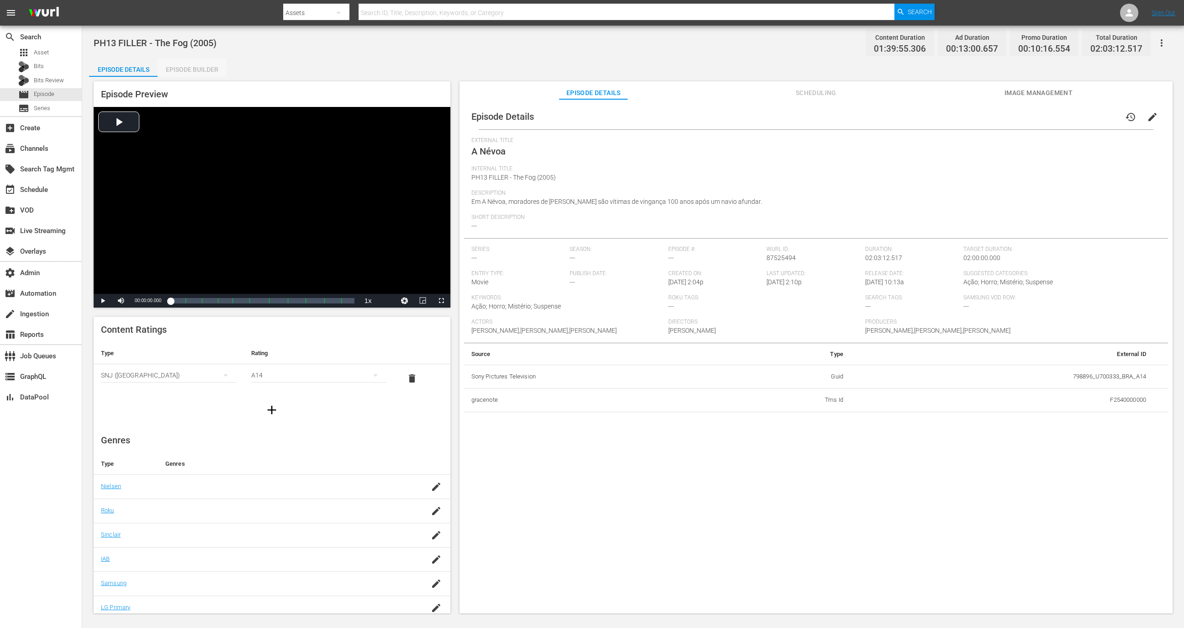
click at [200, 68] on div "Episode Builder" at bounding box center [192, 69] width 69 height 22
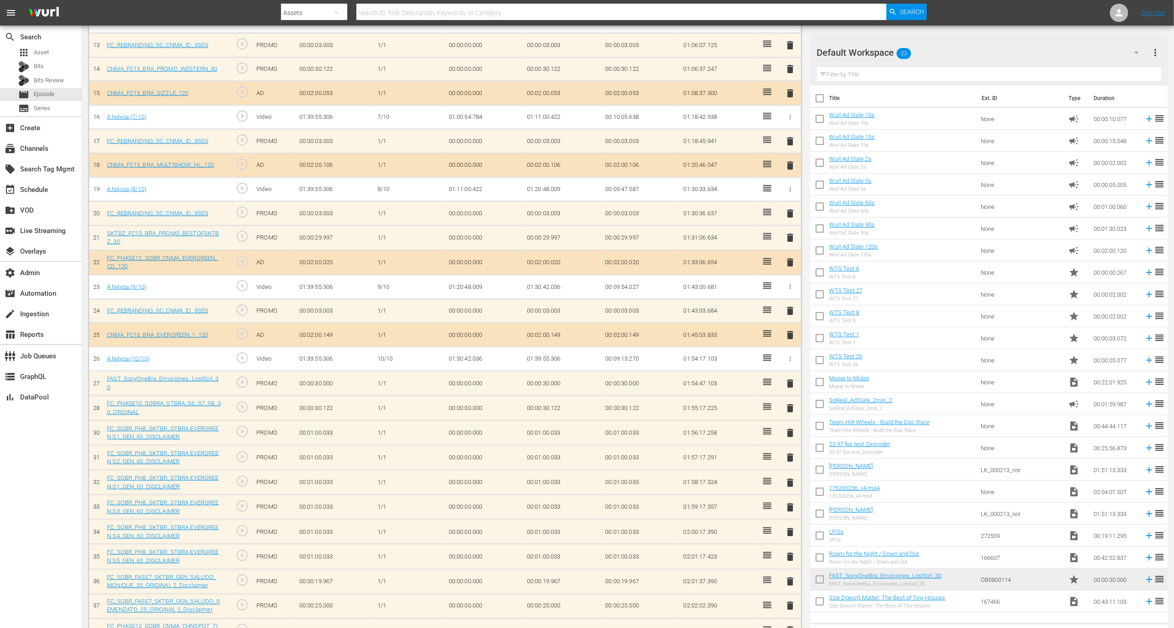
scroll to position [608, 0]
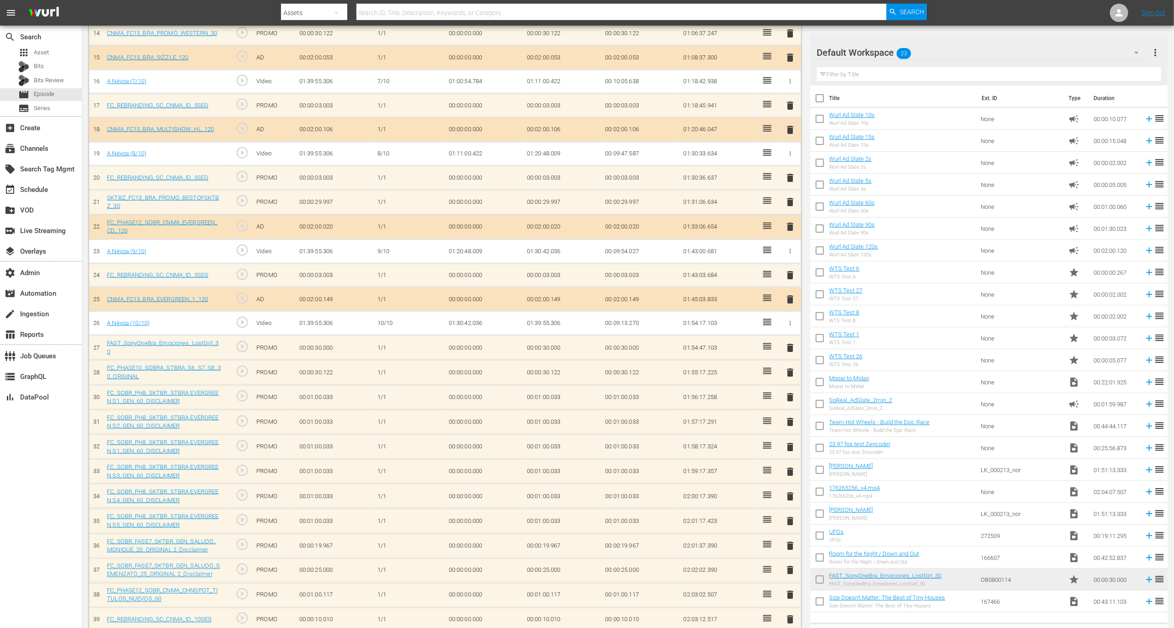
click at [1110, 63] on div "Default Workspace 23" at bounding box center [982, 53] width 330 height 26
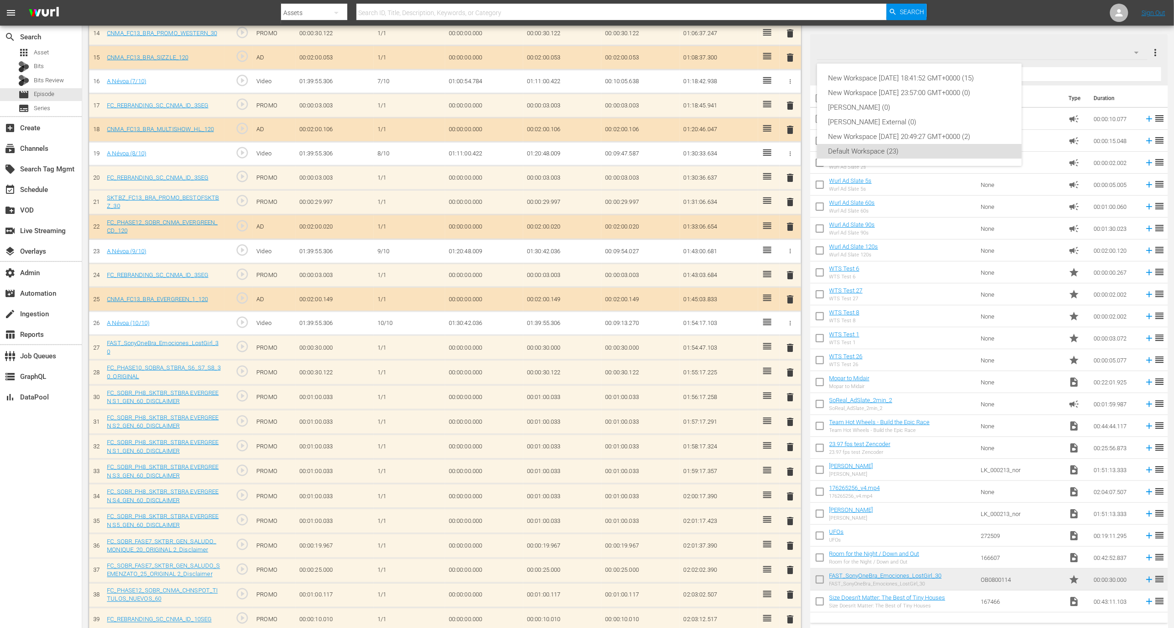
click at [1171, 56] on div "New Workspace [DATE] 18:41:52 GMT+0000 (15) New Workspace [DATE] 23:57:00 GMT+0…" at bounding box center [587, 314] width 1174 height 628
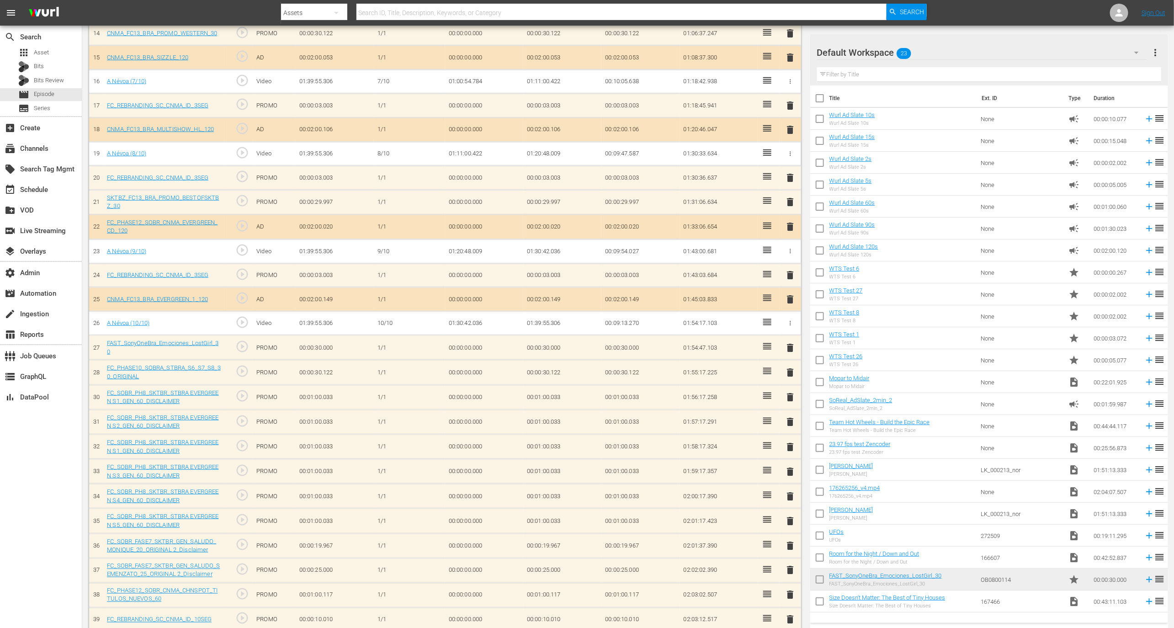
click at [1158, 52] on div "New Workspace [DATE] 18:41:52 GMT+0000 (15) New Workspace [DATE] 23:57:00 GMT+0…" at bounding box center [587, 314] width 1174 height 628
click at [1155, 54] on span "more_vert" at bounding box center [1155, 52] width 11 height 11
click at [1078, 58] on div "Add New Workspace" at bounding box center [1096, 53] width 107 height 16
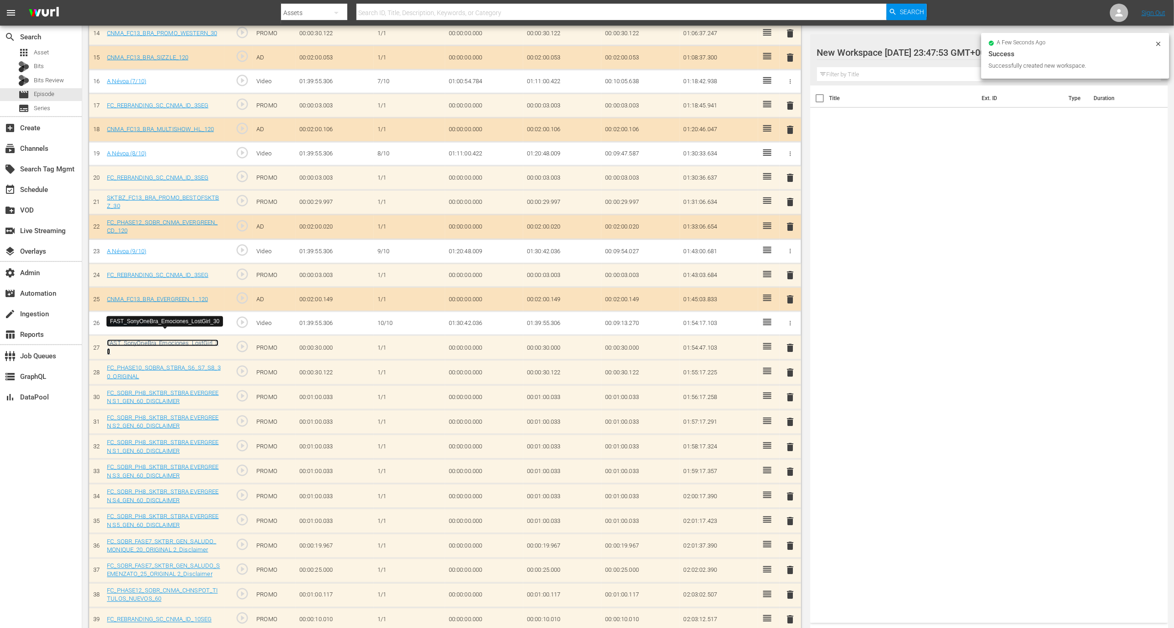
click at [189, 339] on link "FAST_SonyOneBra_Emociones_LostGirl_30" at bounding box center [162, 347] width 111 height 16
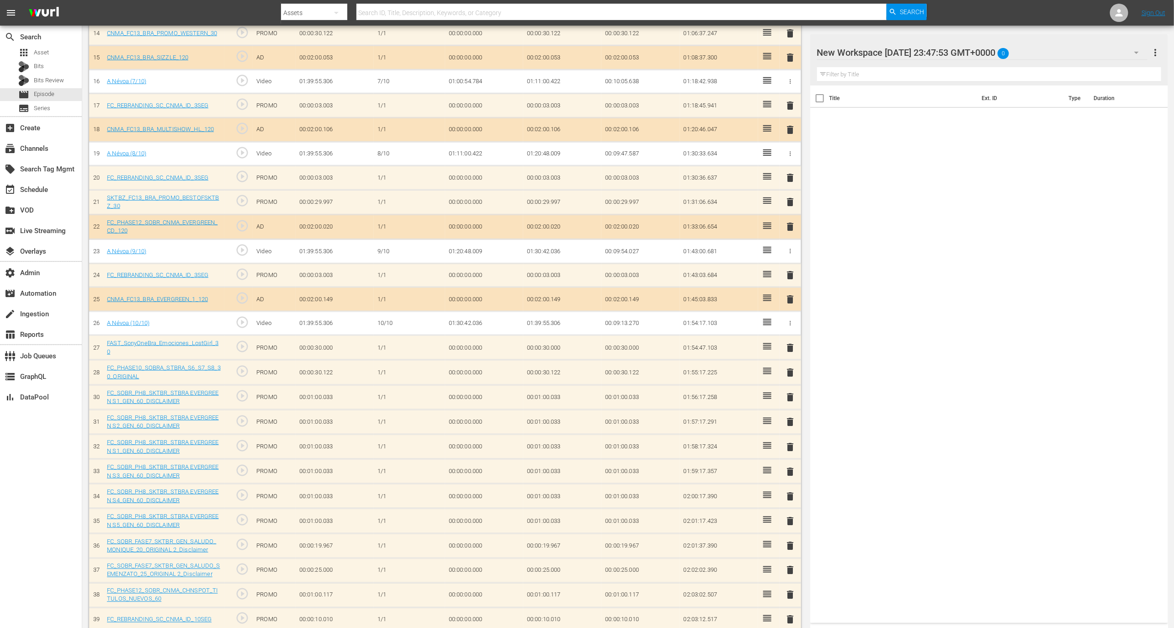
click at [877, 57] on div at bounding box center [894, 53] width 155 height 23
click at [877, 57] on input "New Workspace [DATE] 23:47:53 GMT+0000" at bounding box center [985, 53] width 336 height 22
type input "Sony"
click at [876, 92] on th "Title" at bounding box center [902, 98] width 147 height 26
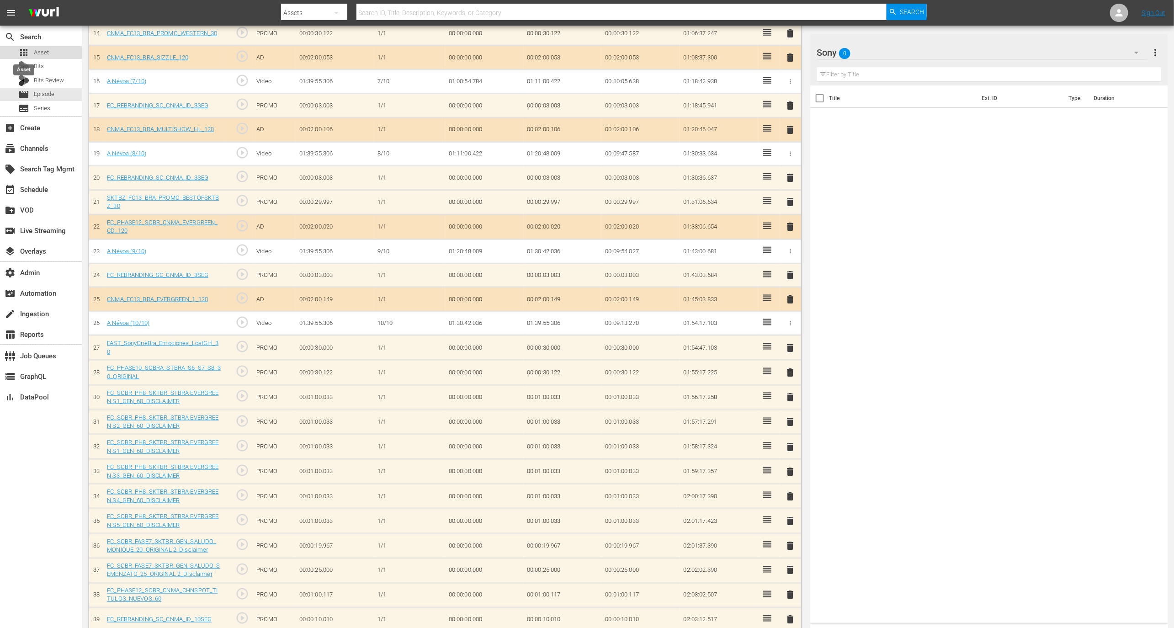
click at [26, 52] on span "apps" at bounding box center [23, 52] width 11 height 11
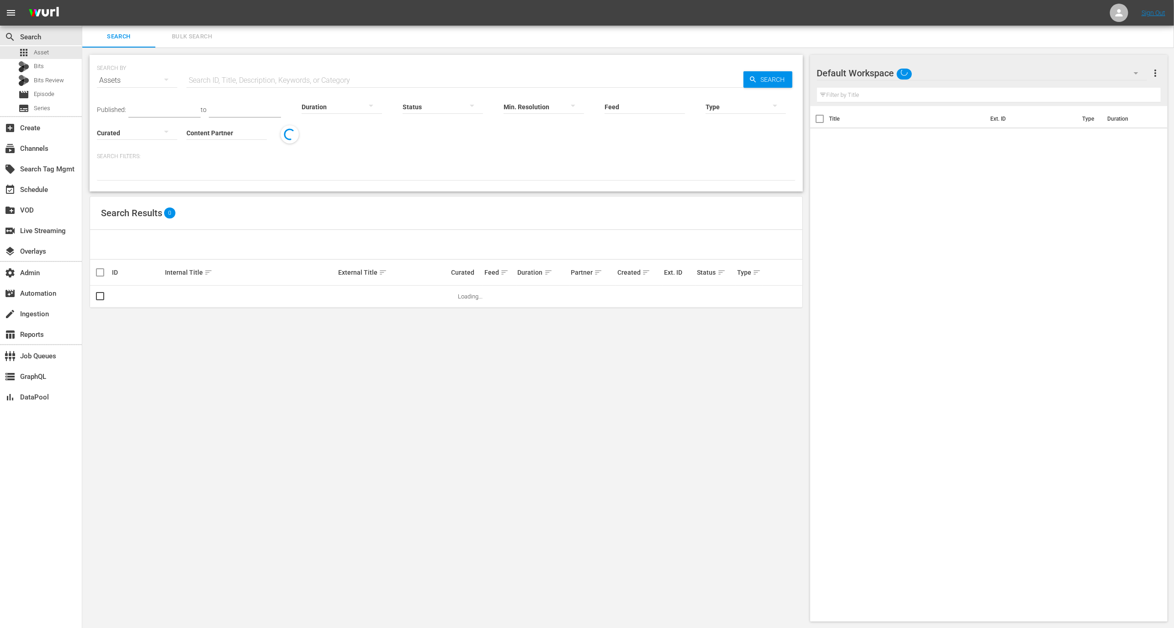
click at [195, 35] on span "Bulk Search" at bounding box center [192, 37] width 62 height 11
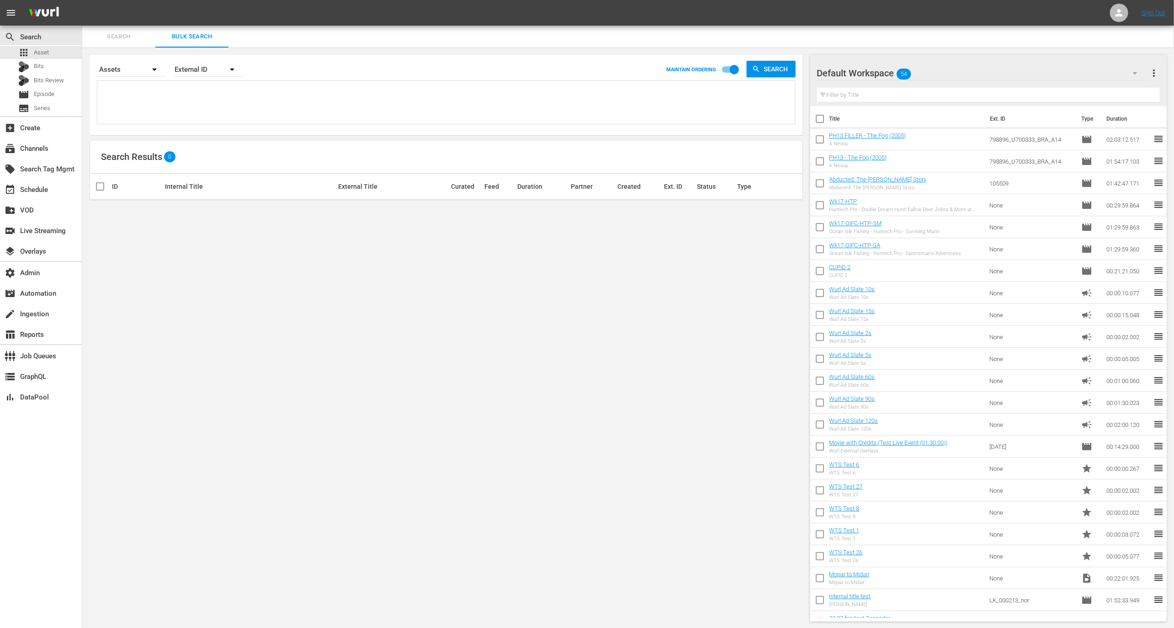
click at [206, 79] on div "External ID" at bounding box center [209, 70] width 69 height 26
click at [206, 112] on div "Wurl ID" at bounding box center [203, 109] width 37 height 15
click at [447, 77] on div "Search By Assets Order By Wurl ID MAINTAIN ORDERING Search" at bounding box center [446, 69] width 699 height 22
click at [447, 97] on textarea at bounding box center [447, 104] width 695 height 42
paste textarea "148107895 131302272 130765952 130765954 130835576 130835578 130765950 130835572…"
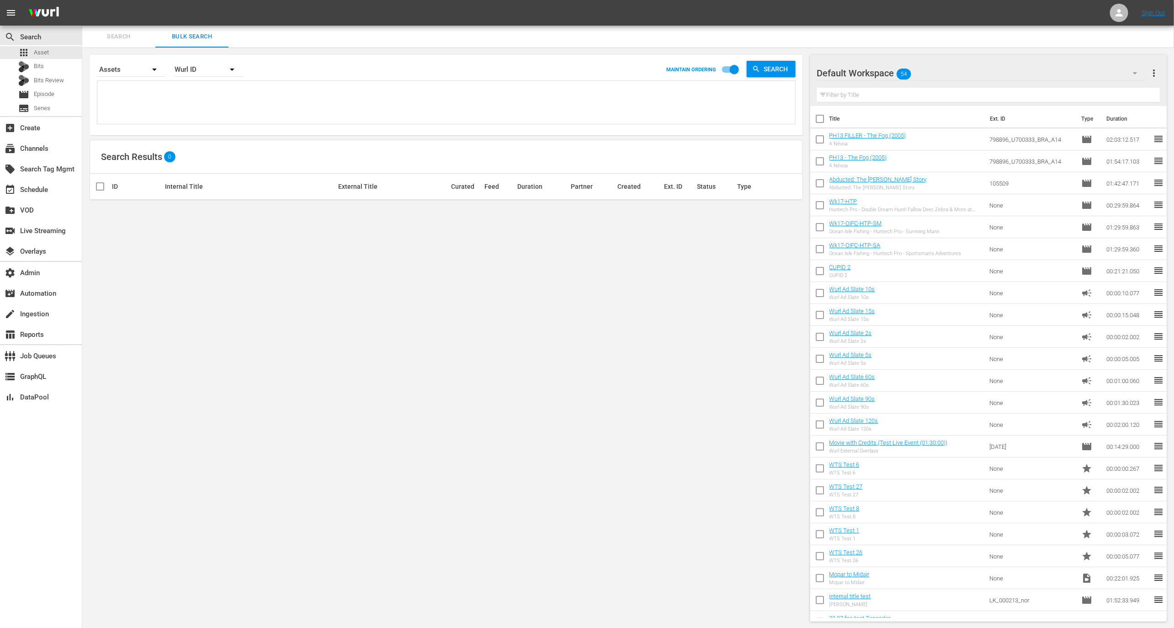
type textarea "148107895 131302272 130765952 130765954 130835576 130835578 130765950 130835572…"
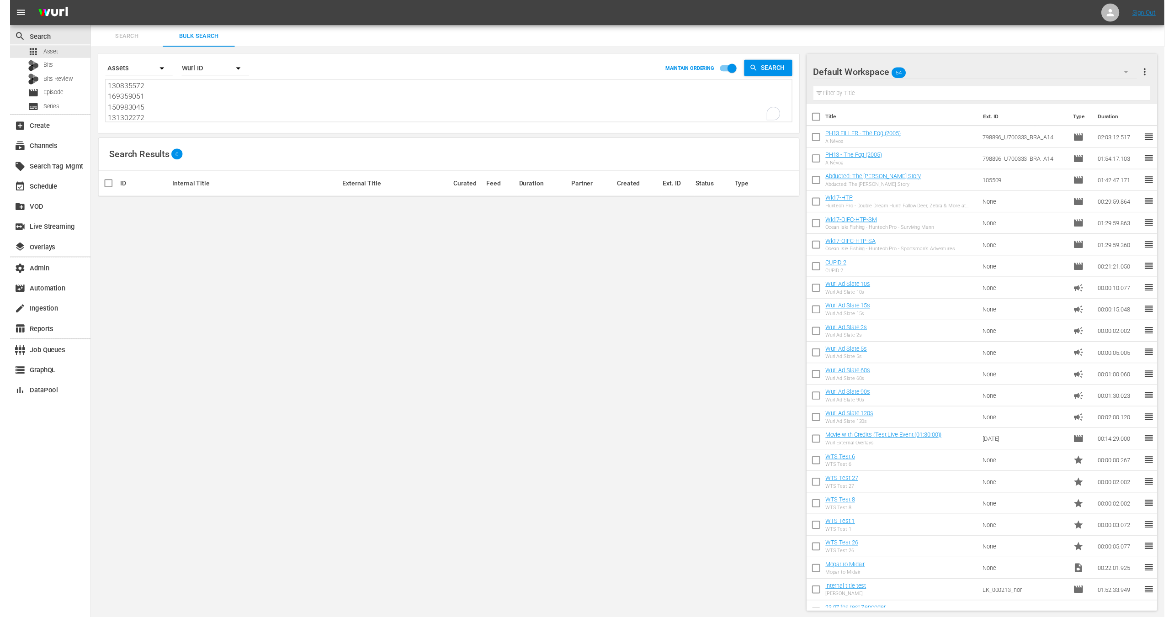
scroll to position [78, 0]
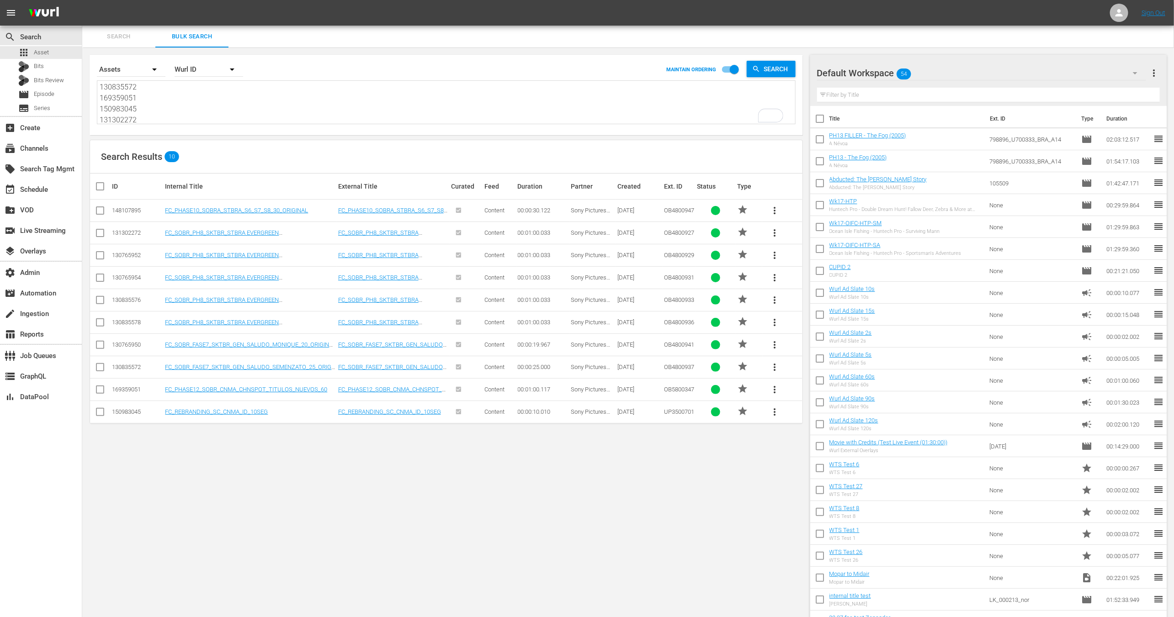
type textarea "148107895 131302272 130765952 130765954 130835576 130835578 130765950 130835572…"
click at [104, 188] on input "checkbox" at bounding box center [104, 186] width 18 height 11
checkbox input "true"
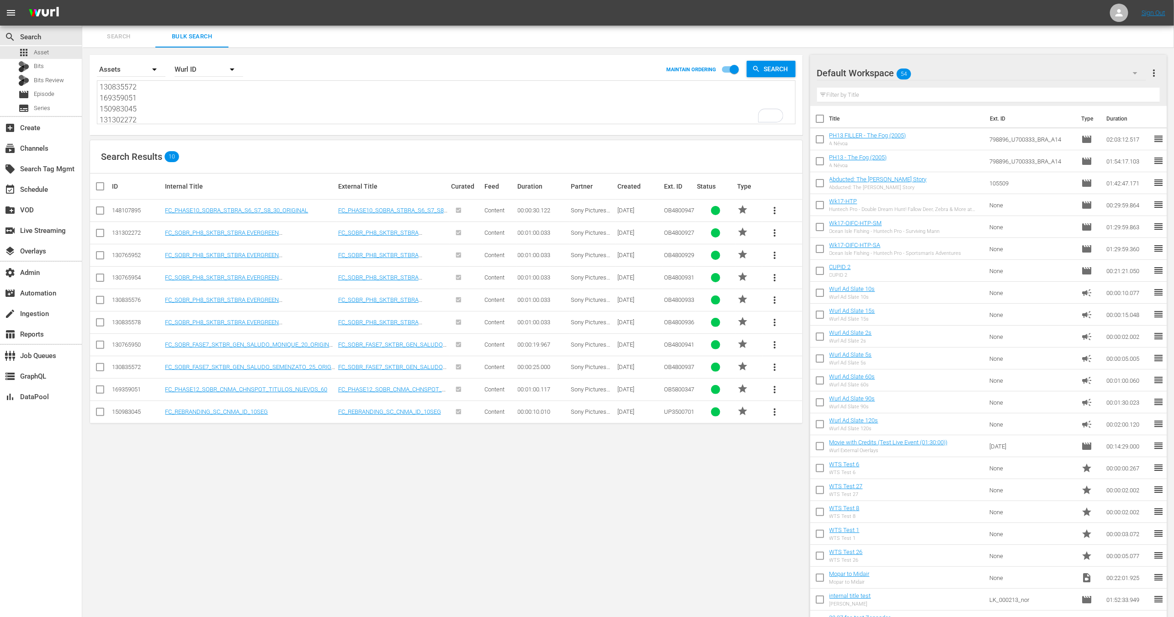
checkbox input "true"
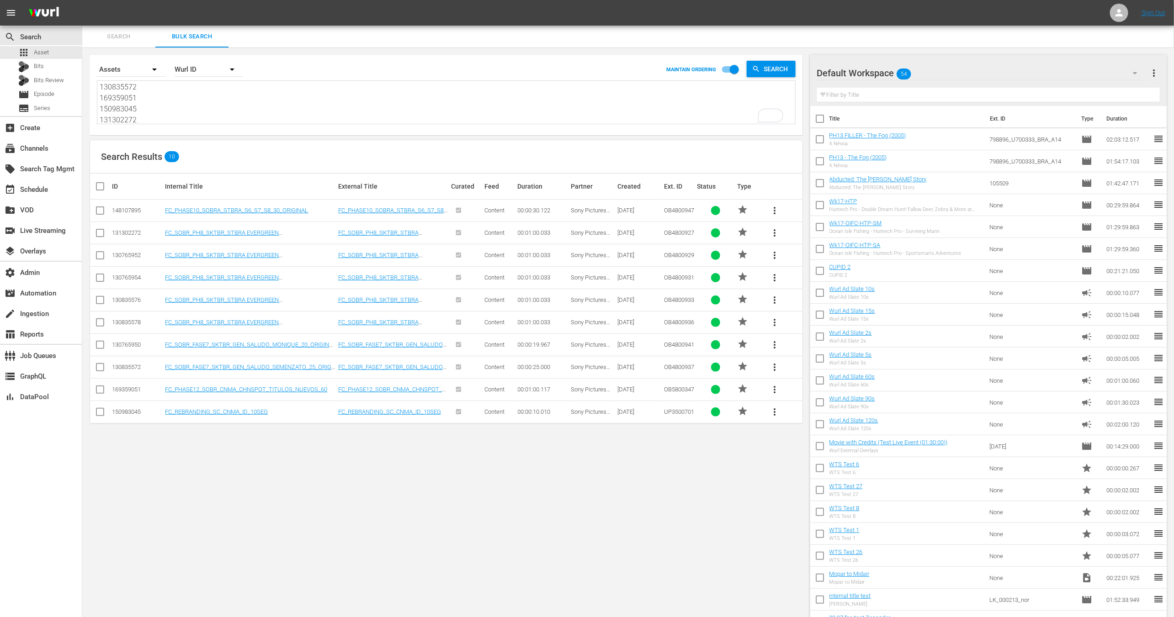
checkbox input "true"
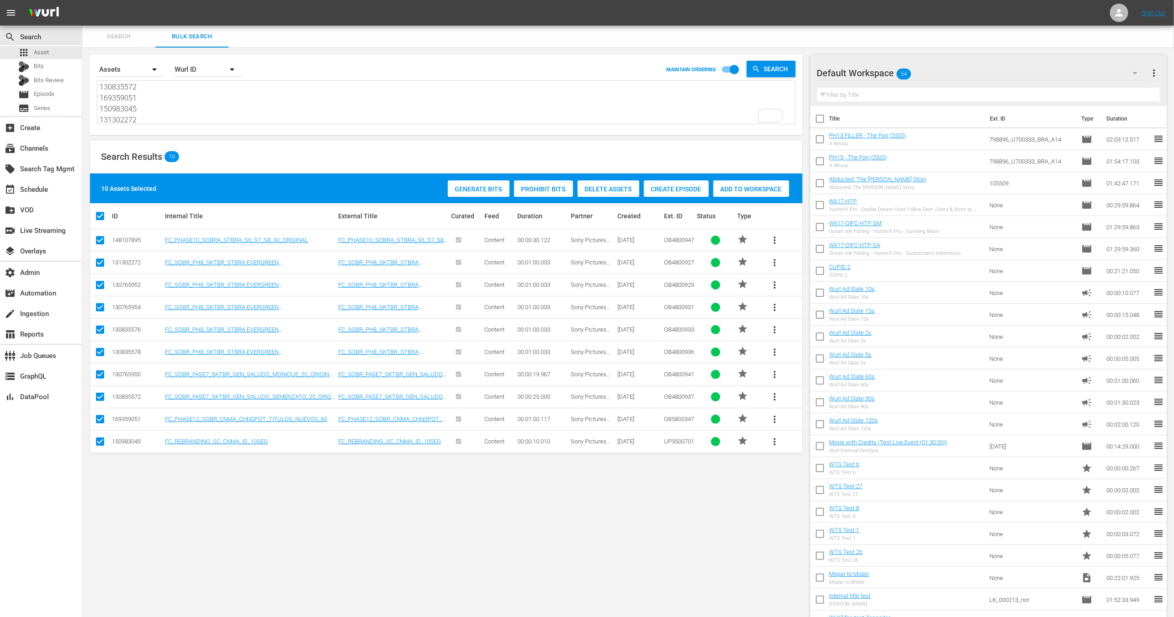
click at [752, 187] on span "Add to Workspace" at bounding box center [751, 188] width 76 height 7
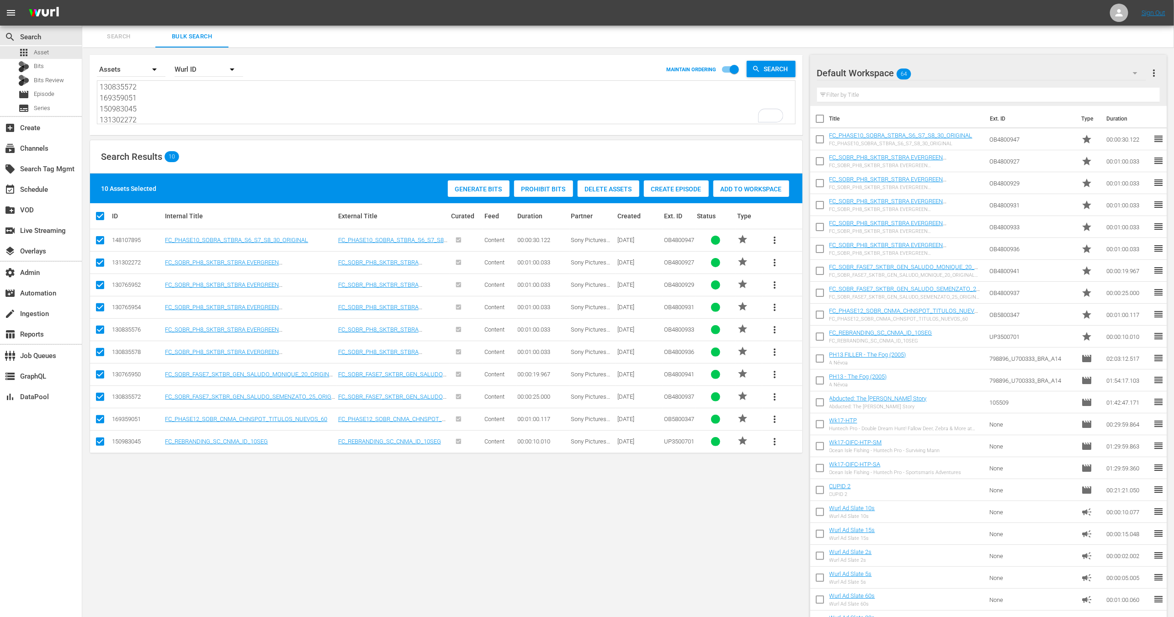
click at [803, 133] on div "Search By Assets Order By Wurl ID MAINTAIN ORDERING Search 148107895 131302272 …" at bounding box center [446, 338] width 728 height 581
click at [817, 135] on input "checkbox" at bounding box center [819, 141] width 19 height 19
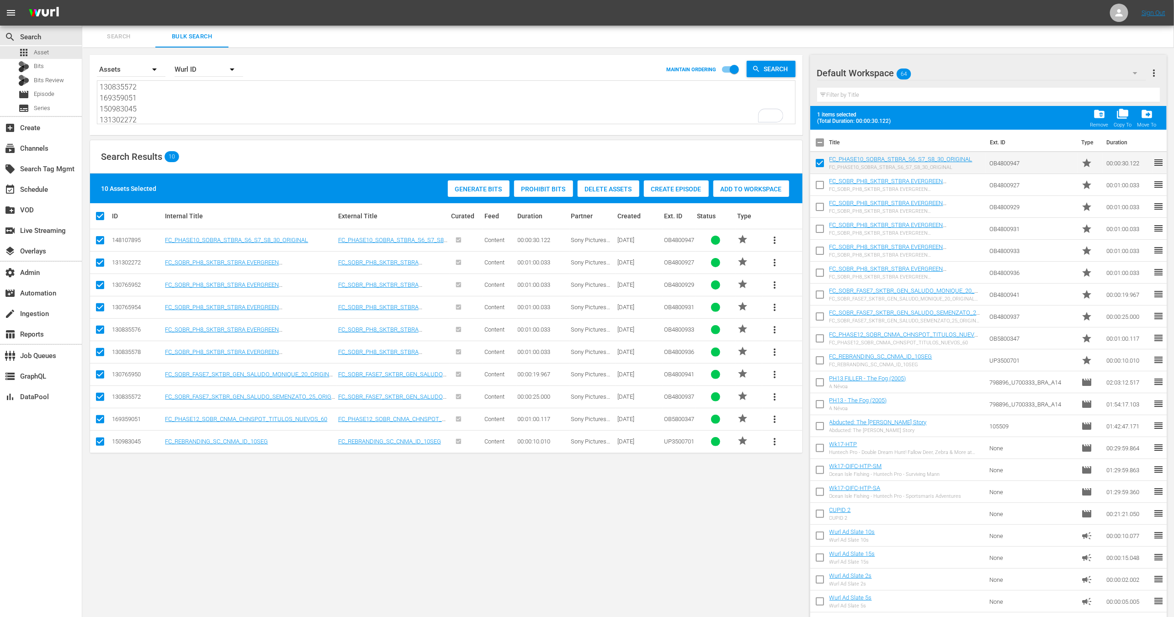
click at [819, 171] on input "checkbox" at bounding box center [819, 164] width 19 height 19
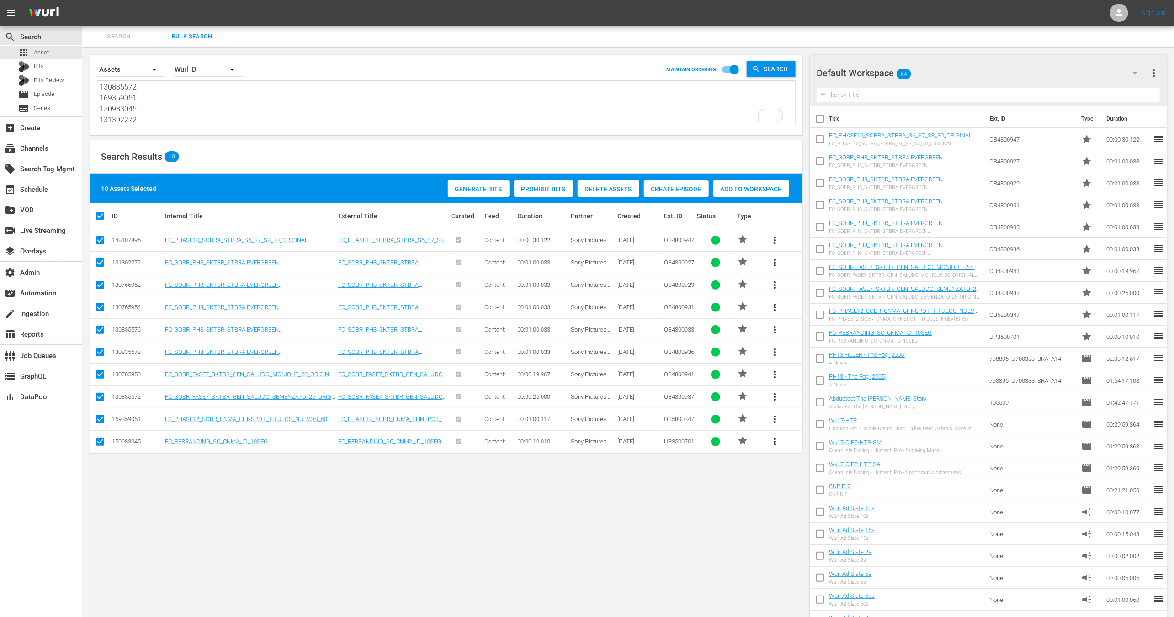
click at [817, 143] on input "checkbox" at bounding box center [819, 141] width 19 height 19
checkbox input "true"
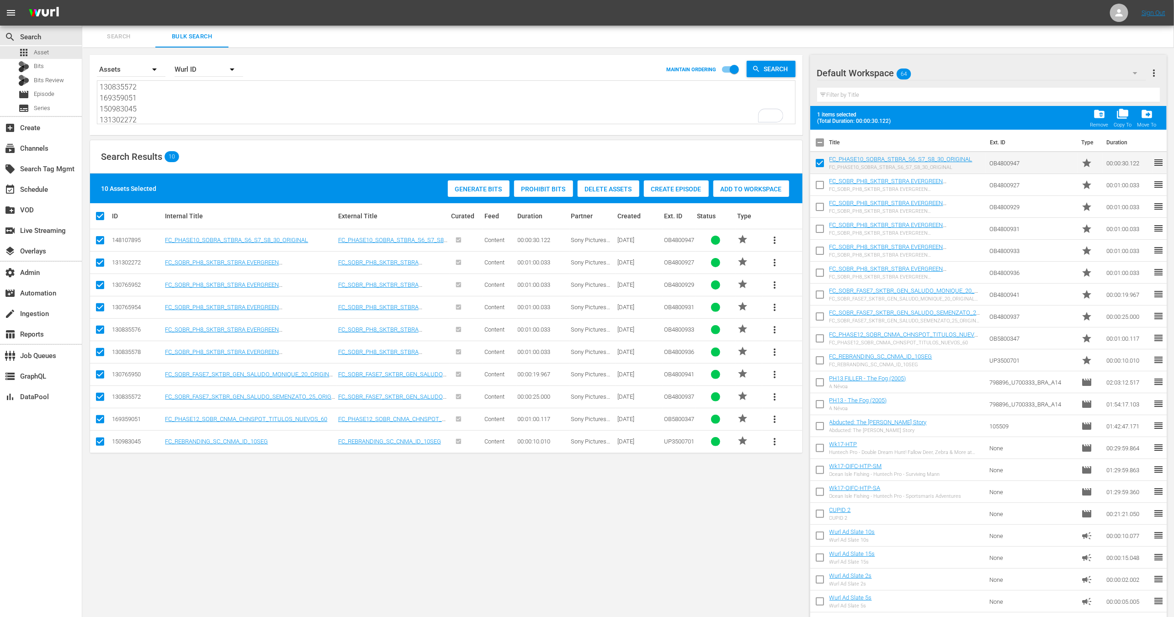
click at [820, 181] on input "checkbox" at bounding box center [819, 186] width 19 height 19
checkbox input "true"
click at [820, 205] on input "checkbox" at bounding box center [819, 208] width 19 height 19
checkbox input "true"
click at [820, 230] on input "checkbox" at bounding box center [819, 230] width 19 height 19
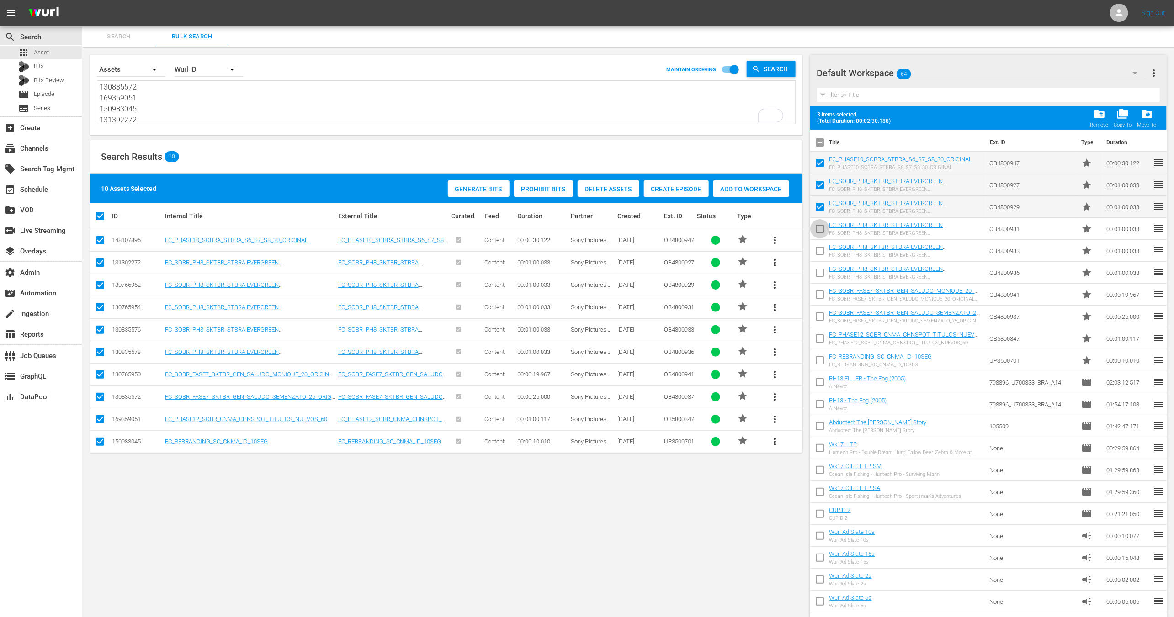
checkbox input "true"
click at [820, 247] on input "checkbox" at bounding box center [819, 252] width 19 height 19
checkbox input "true"
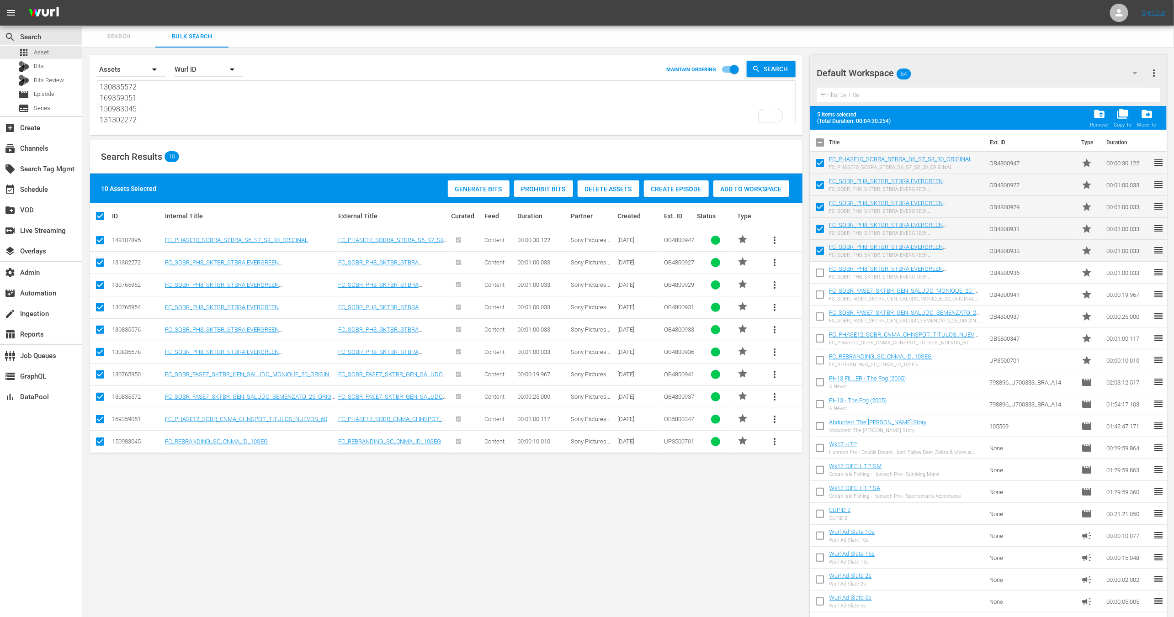
click at [820, 264] on span at bounding box center [819, 272] width 19 height 19
click at [819, 270] on input "checkbox" at bounding box center [819, 274] width 19 height 19
checkbox input "true"
click at [819, 296] on input "checkbox" at bounding box center [819, 296] width 19 height 19
checkbox input "true"
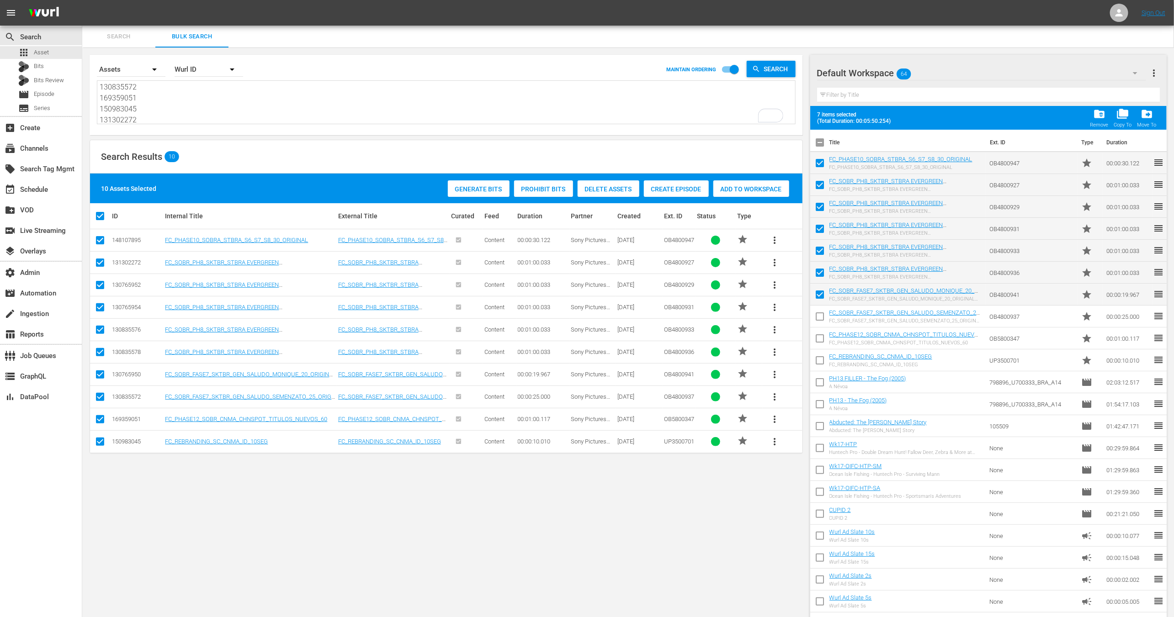
click at [819, 309] on input "checkbox" at bounding box center [819, 318] width 19 height 19
checkbox input "true"
click at [819, 338] on input "checkbox" at bounding box center [819, 340] width 19 height 19
checkbox input "true"
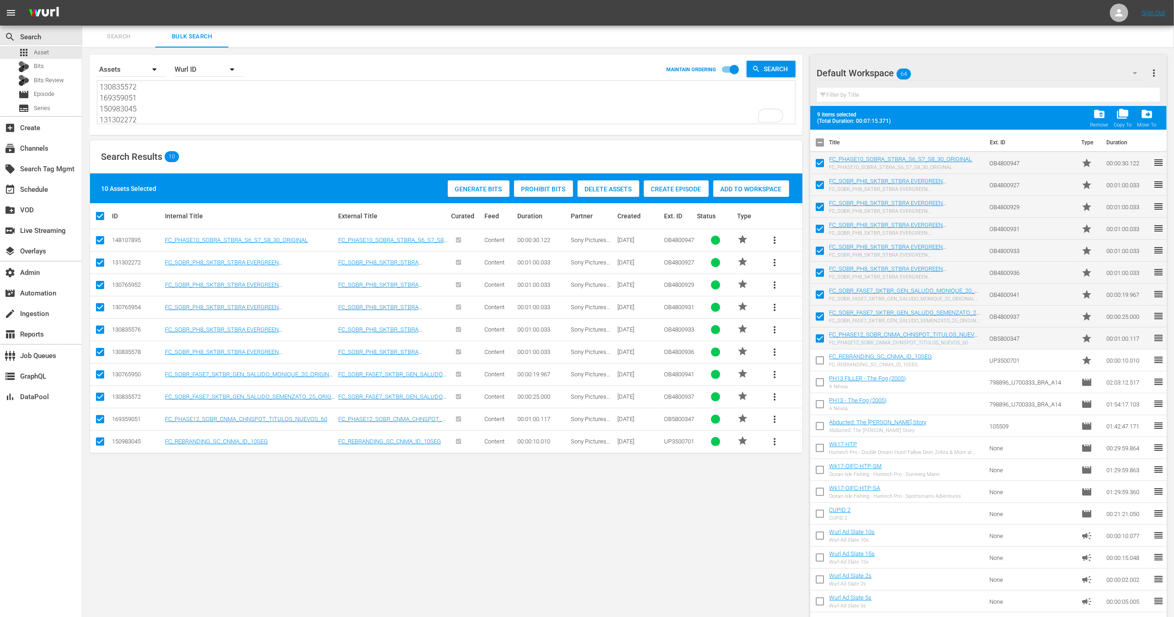
click at [819, 360] on input "checkbox" at bounding box center [819, 362] width 19 height 19
checkbox input "true"
click at [1148, 116] on span "drive_file_move" at bounding box center [1146, 114] width 12 height 12
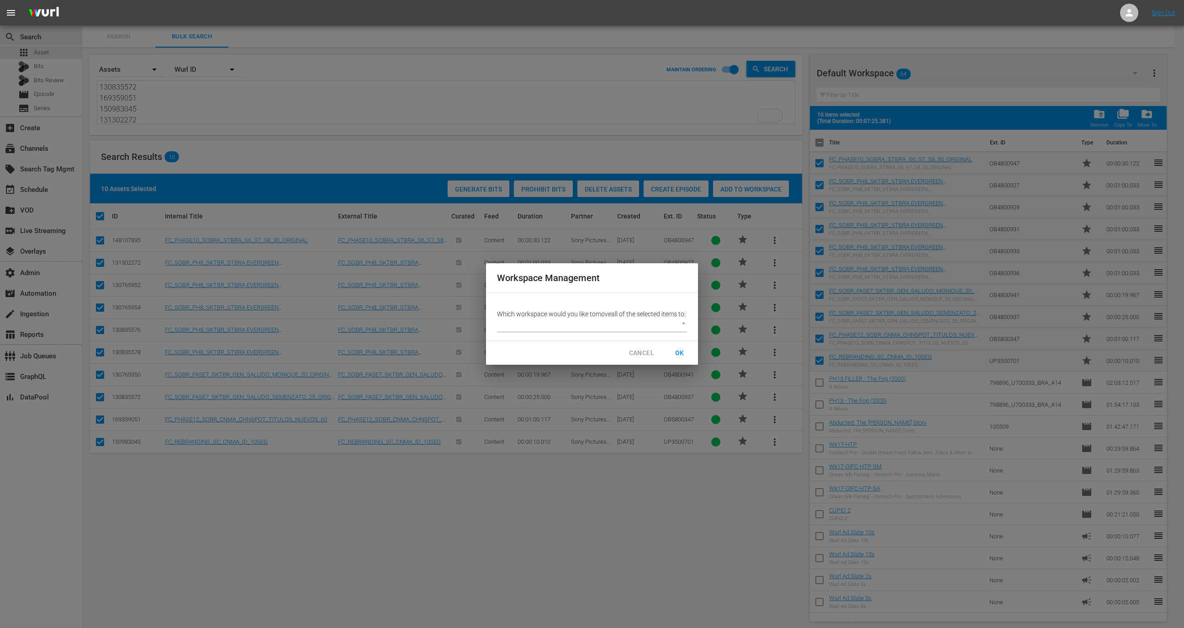
click at [624, 338] on div "Which workspace would you like to move all of the selected items to: ​" at bounding box center [592, 317] width 212 height 48
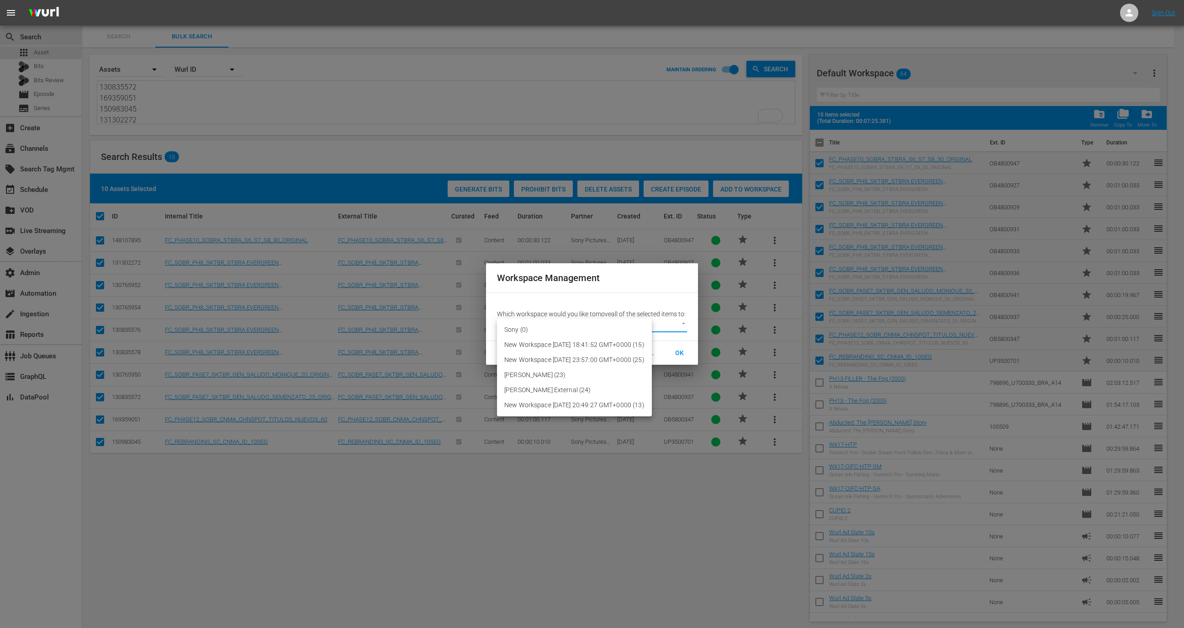
click at [624, 333] on body "menu Sign Out search Search apps Asset Bits Bits Review movie Episode subtitles…" at bounding box center [592, 314] width 1184 height 628
click at [594, 332] on li "Sony (0)" at bounding box center [574, 329] width 155 height 15
type input "3625"
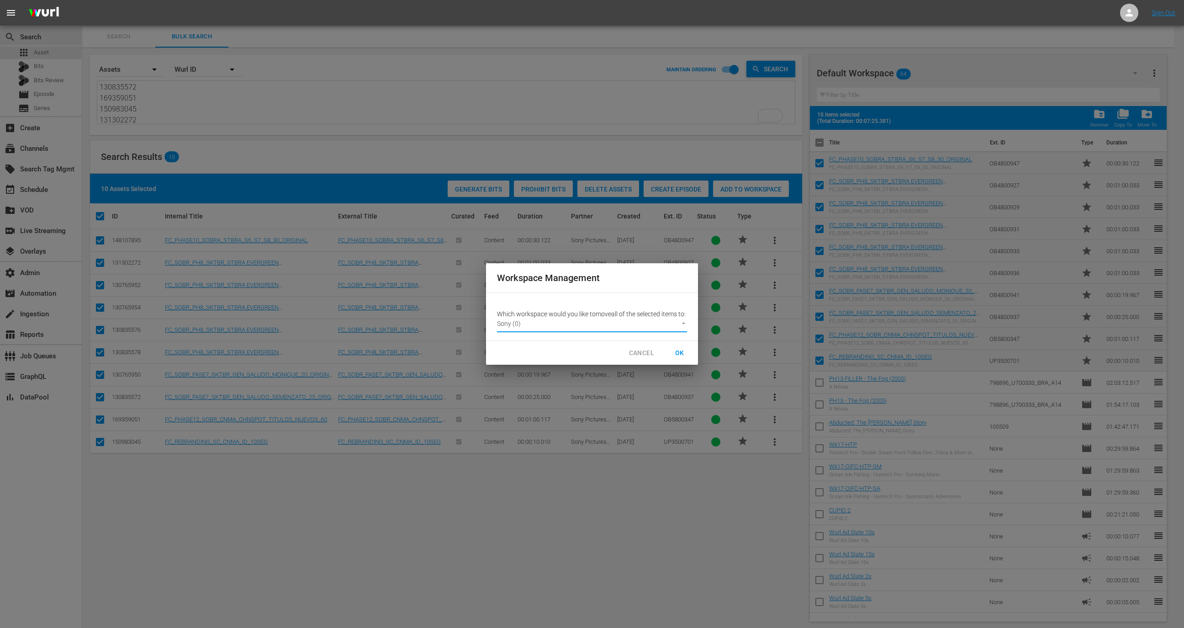
click at [681, 354] on span "OK" at bounding box center [679, 352] width 15 height 11
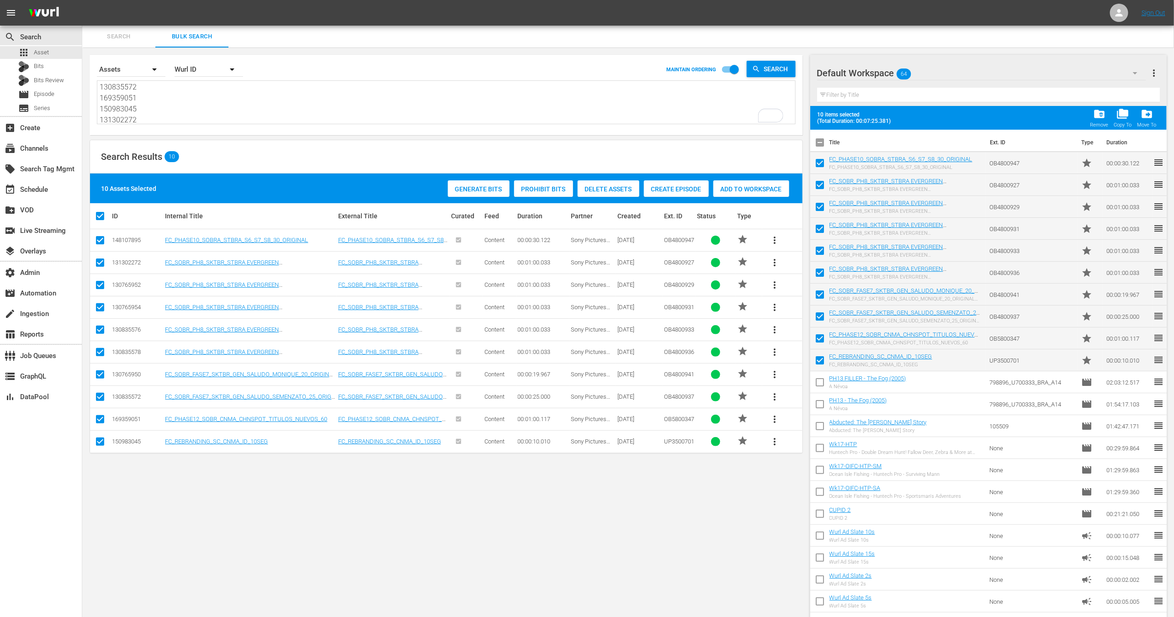
checkbox input "false"
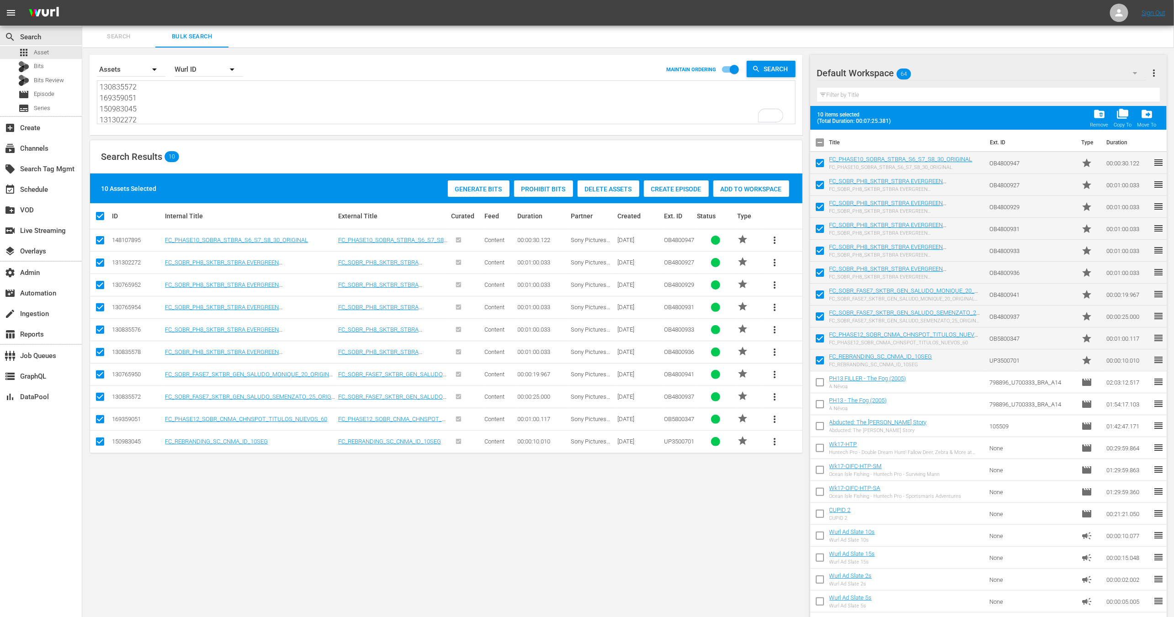
checkbox input "false"
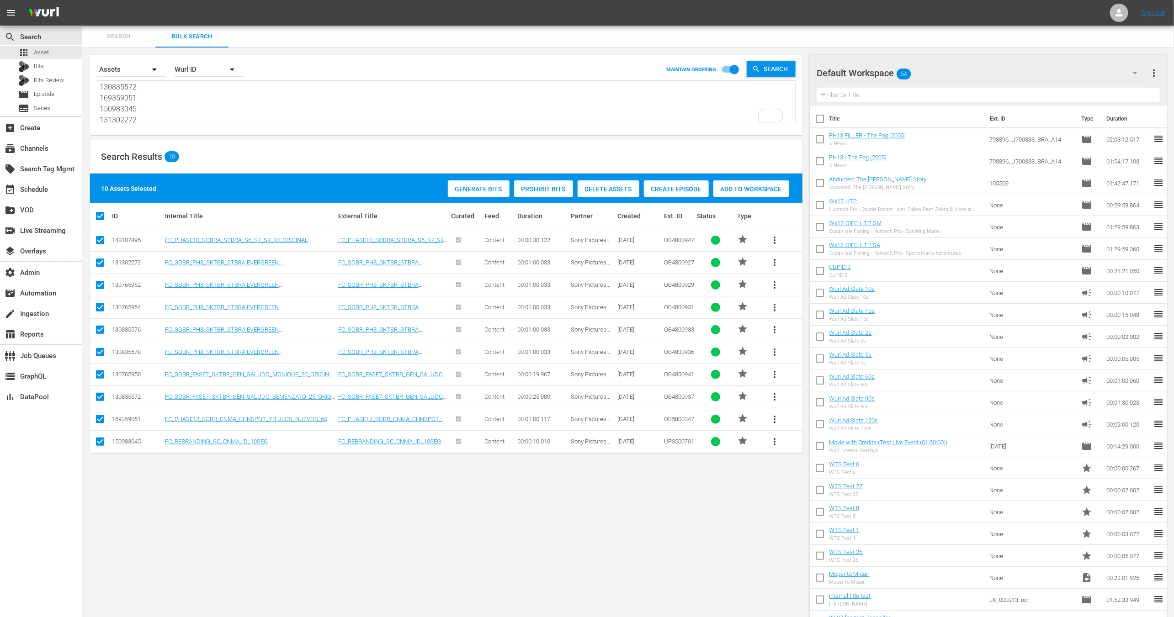
click at [535, 117] on textarea "148107895 131302272 130765952 130765954 130835576 130835578 130765950 130835572…" at bounding box center [447, 104] width 695 height 42
paste textarea "FAST_SonyOneBra_Emociones_LostGirl_30"
type textarea "FAST_SonyOneBra_Emociones_LostGirl_30"
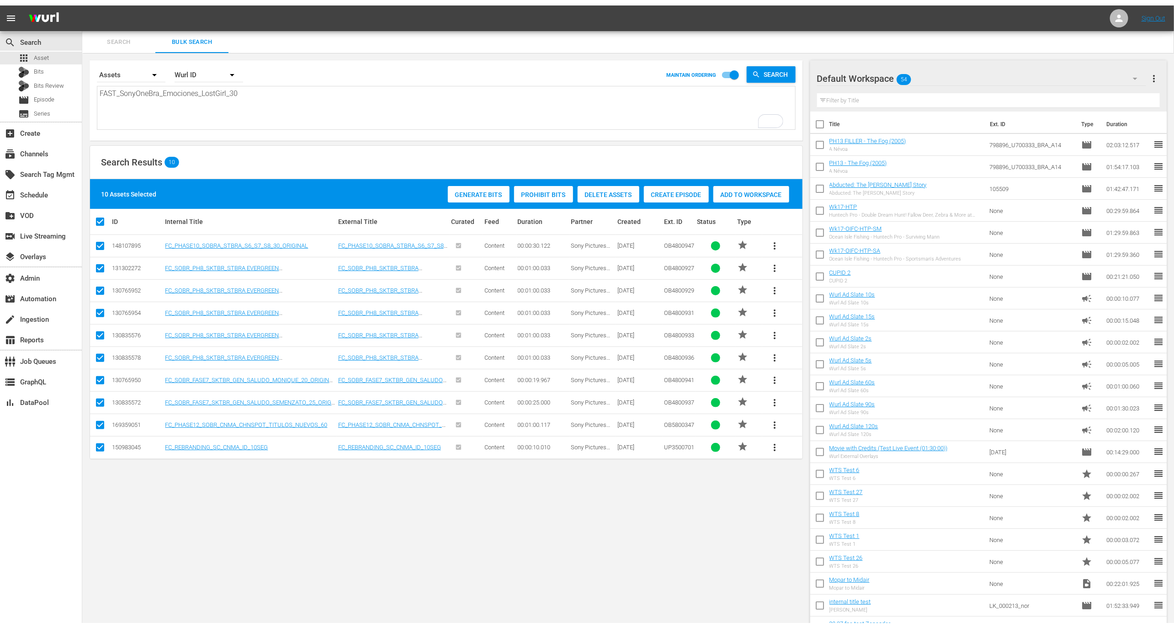
scroll to position [0, 0]
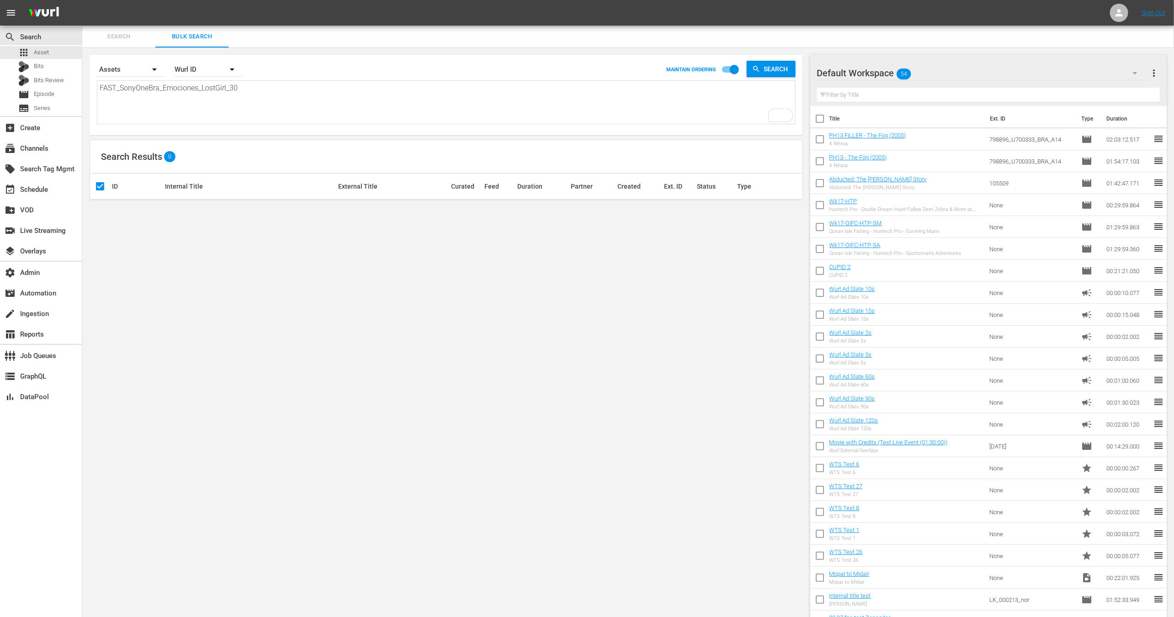
type textarea "FAST_SonyOneBra_Emociones_LostGirl_30"
click at [206, 60] on div "Wurl ID" at bounding box center [209, 70] width 69 height 26
click at [204, 120] on div "Title" at bounding box center [203, 124] width 37 height 15
click at [784, 204] on button "more_vert" at bounding box center [774, 211] width 22 height 22
click at [799, 232] on div "Workspace" at bounding box center [837, 236] width 88 height 22
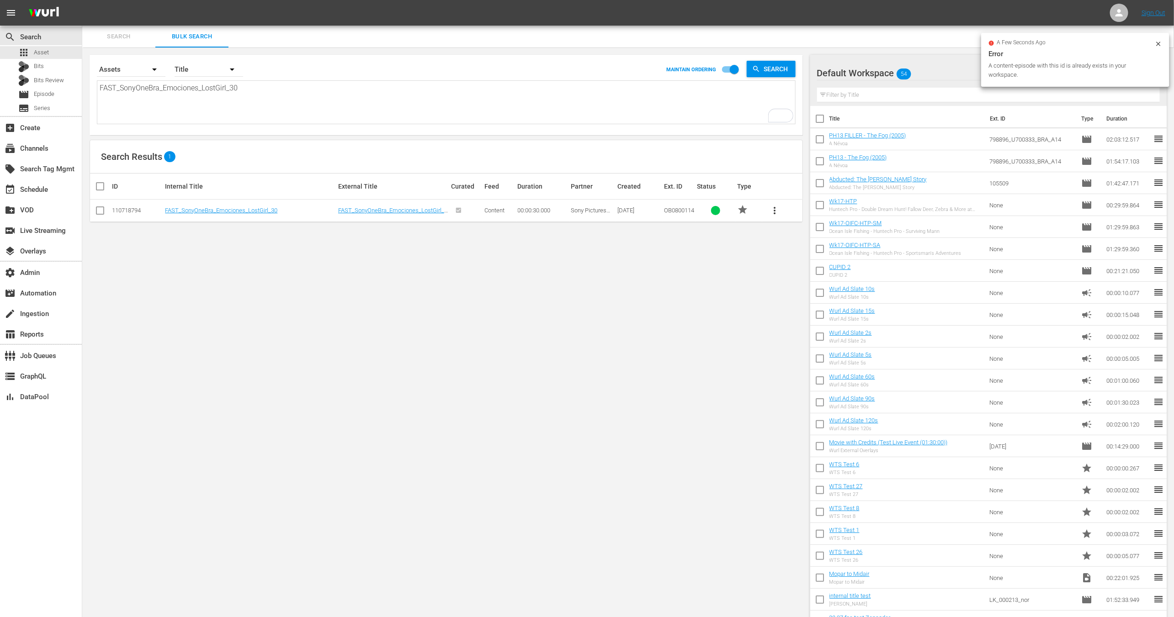
click at [1161, 40] on icon at bounding box center [1157, 43] width 7 height 7
click at [1151, 72] on span "more_vert" at bounding box center [1153, 73] width 11 height 11
click at [917, 115] on th "Title" at bounding box center [906, 119] width 155 height 26
click at [922, 101] on input "text" at bounding box center [988, 95] width 343 height 15
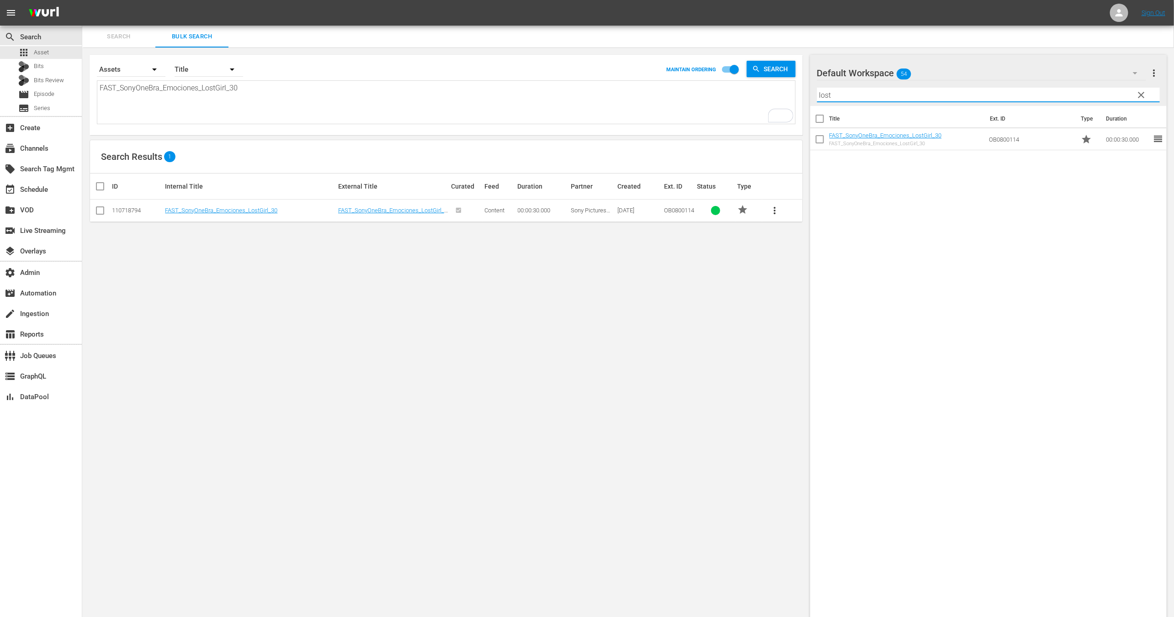
type input "lost"
click at [819, 141] on input "checkbox" at bounding box center [819, 141] width 19 height 19
checkbox input "true"
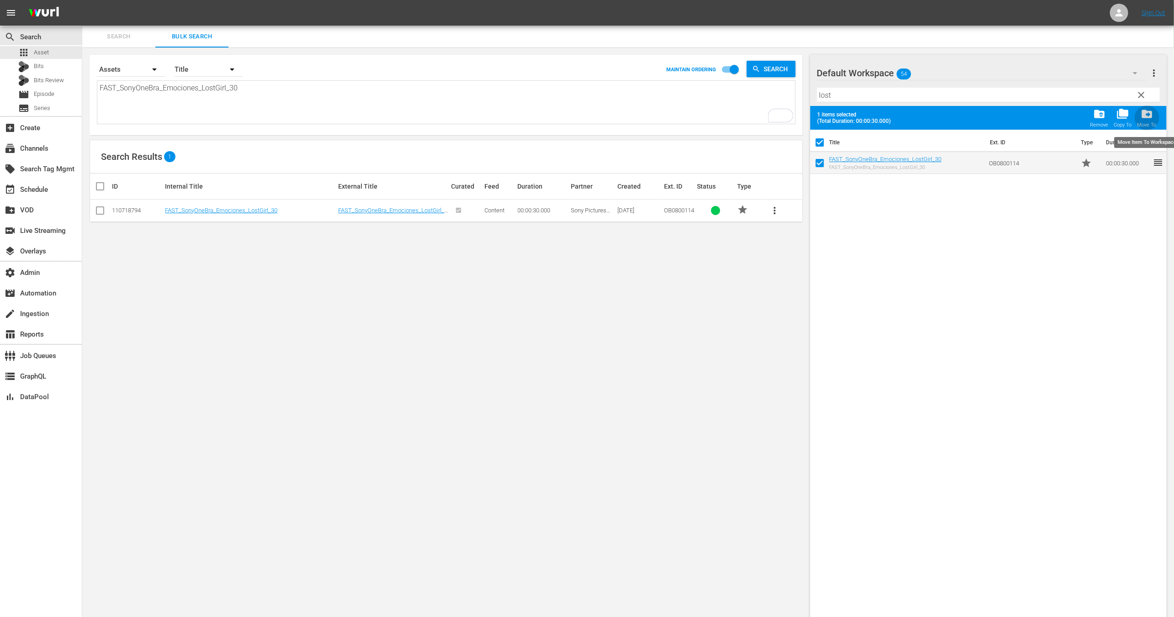
click at [1153, 119] on div "drive_file_move Move To" at bounding box center [1146, 118] width 19 height 20
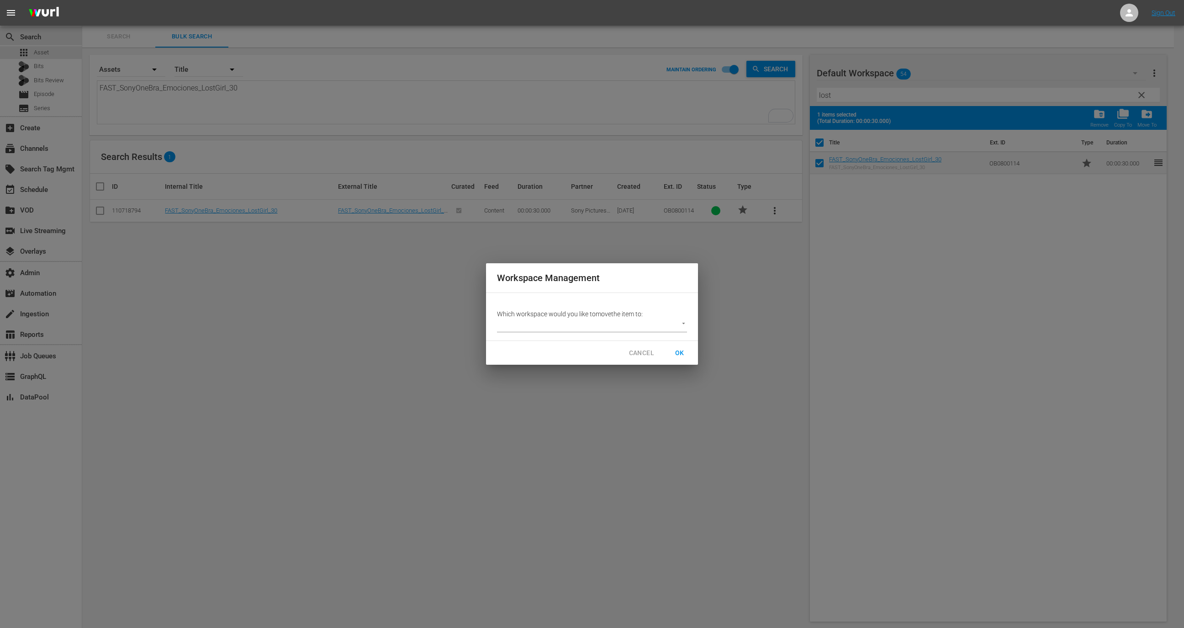
click at [626, 330] on body "menu Sign Out search Search apps Asset Bits Bits Review movie Episode subtitles…" at bounding box center [592, 314] width 1184 height 628
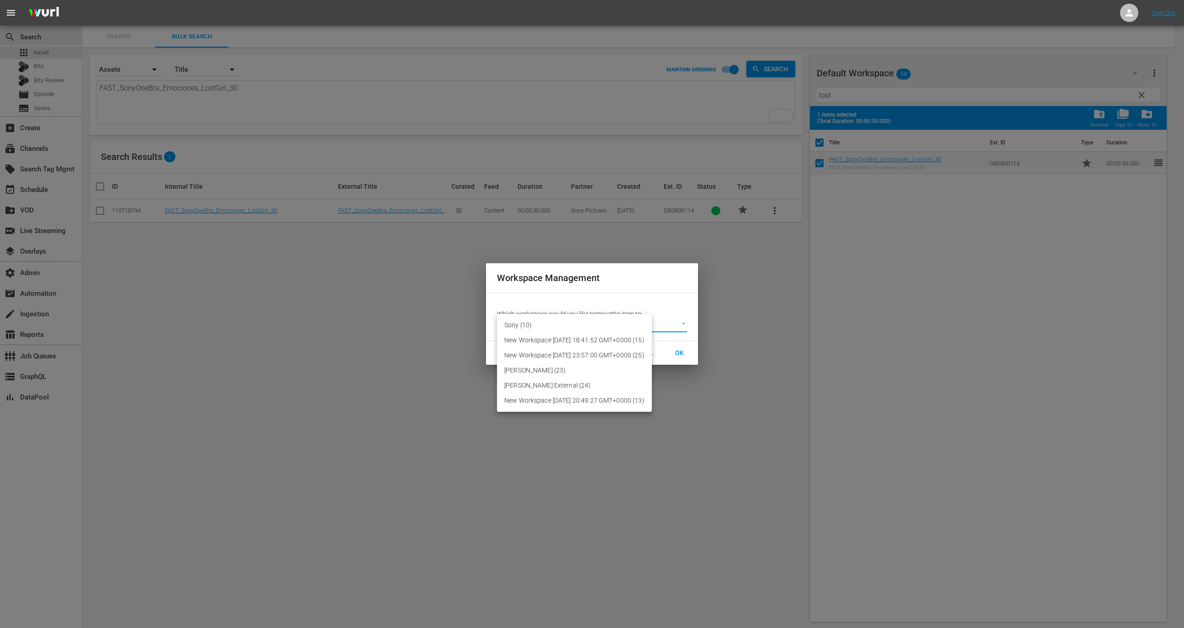
click at [597, 324] on li "Sony (10)" at bounding box center [574, 325] width 155 height 15
type input "3625"
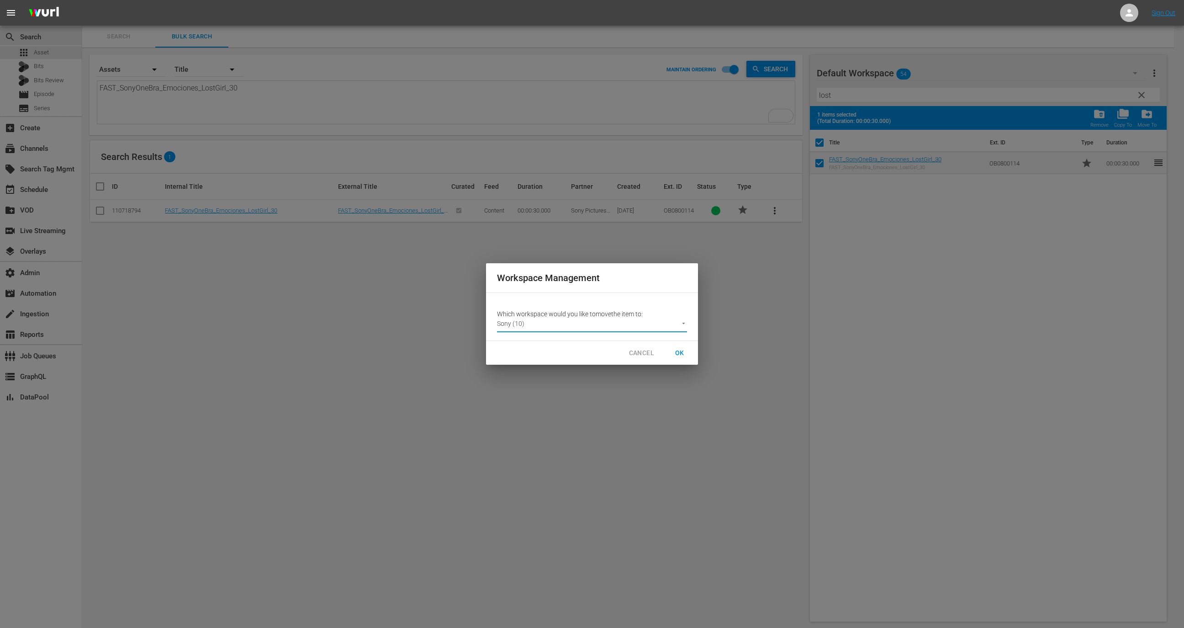
click at [672, 349] on span "OK" at bounding box center [679, 352] width 15 height 11
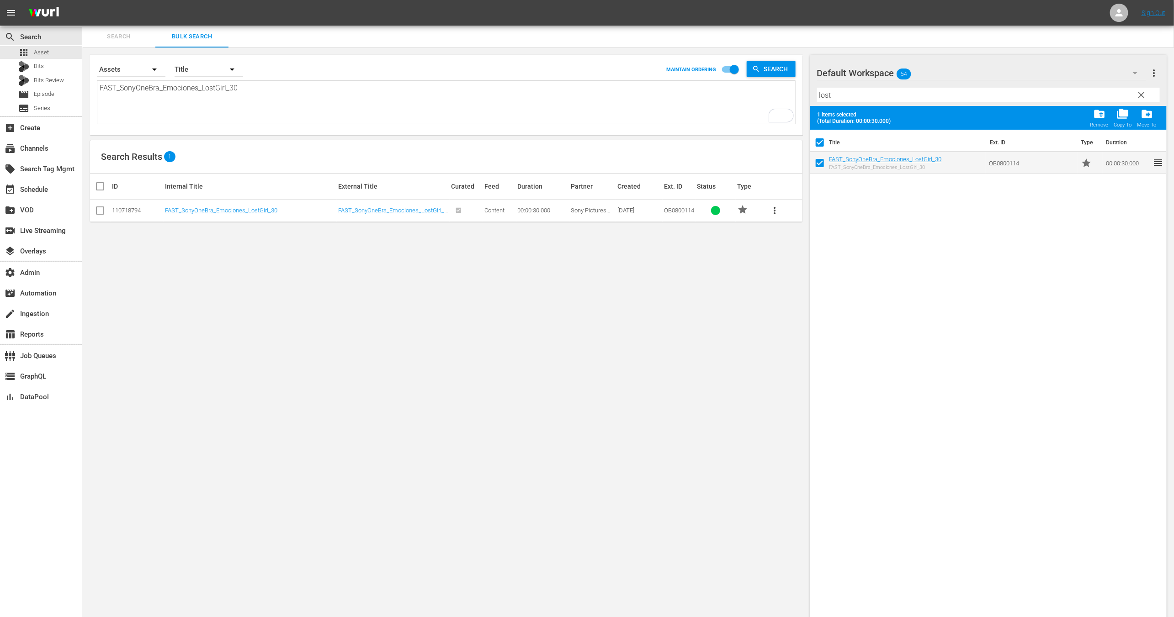
checkbox input "false"
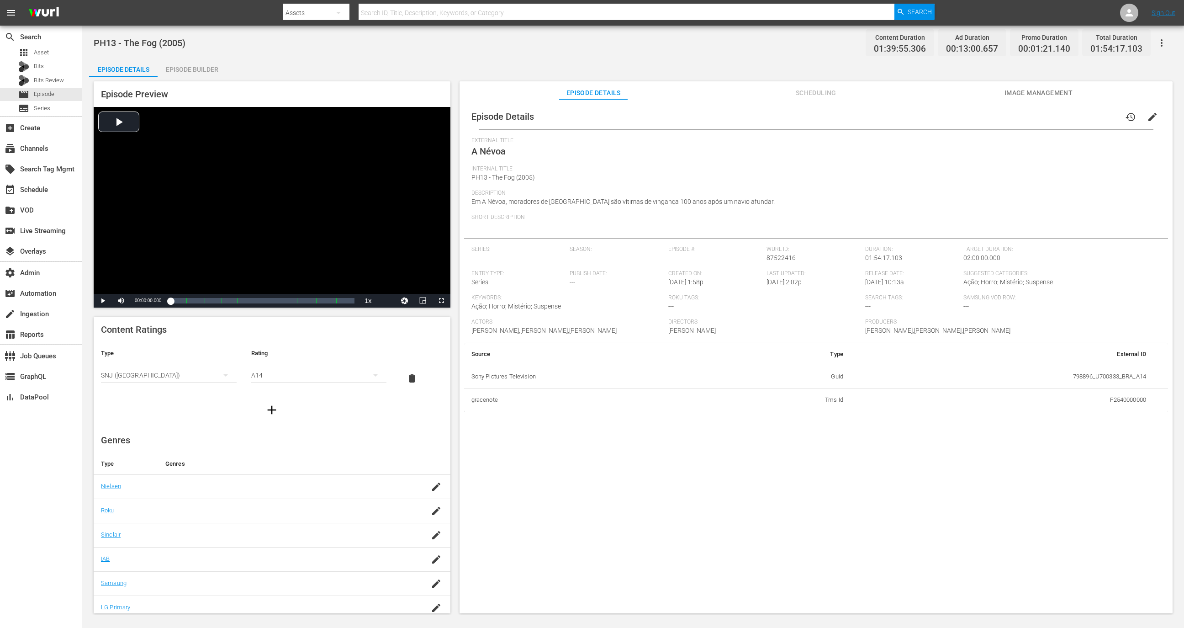
click at [206, 72] on div "Episode Builder" at bounding box center [192, 69] width 69 height 22
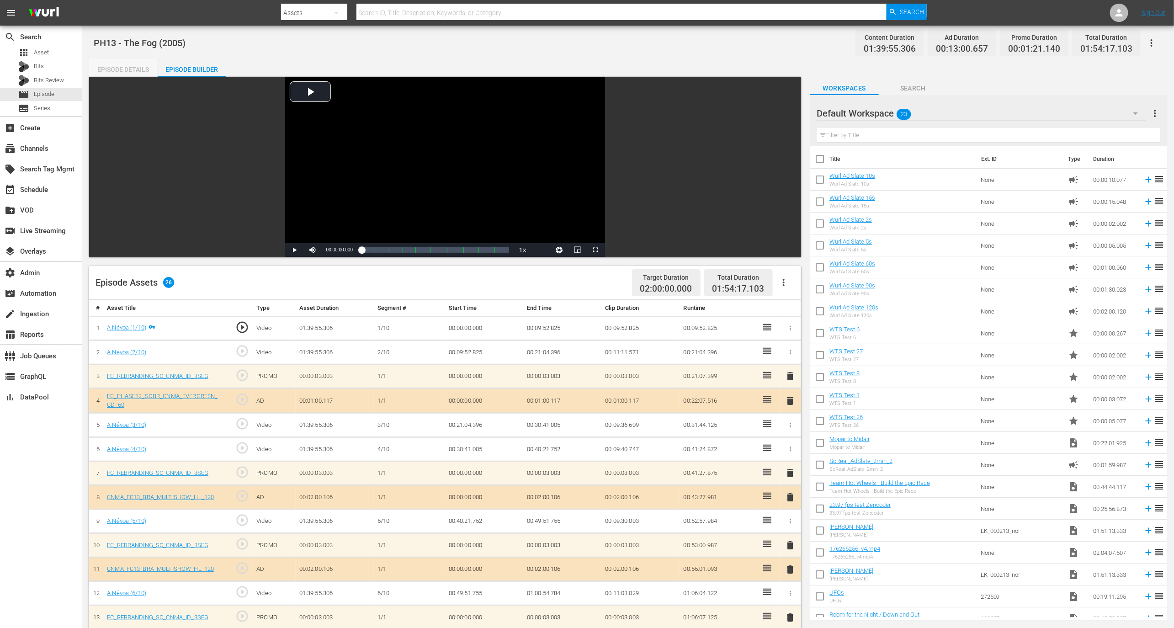
click at [133, 71] on div "Episode Details" at bounding box center [123, 69] width 69 height 22
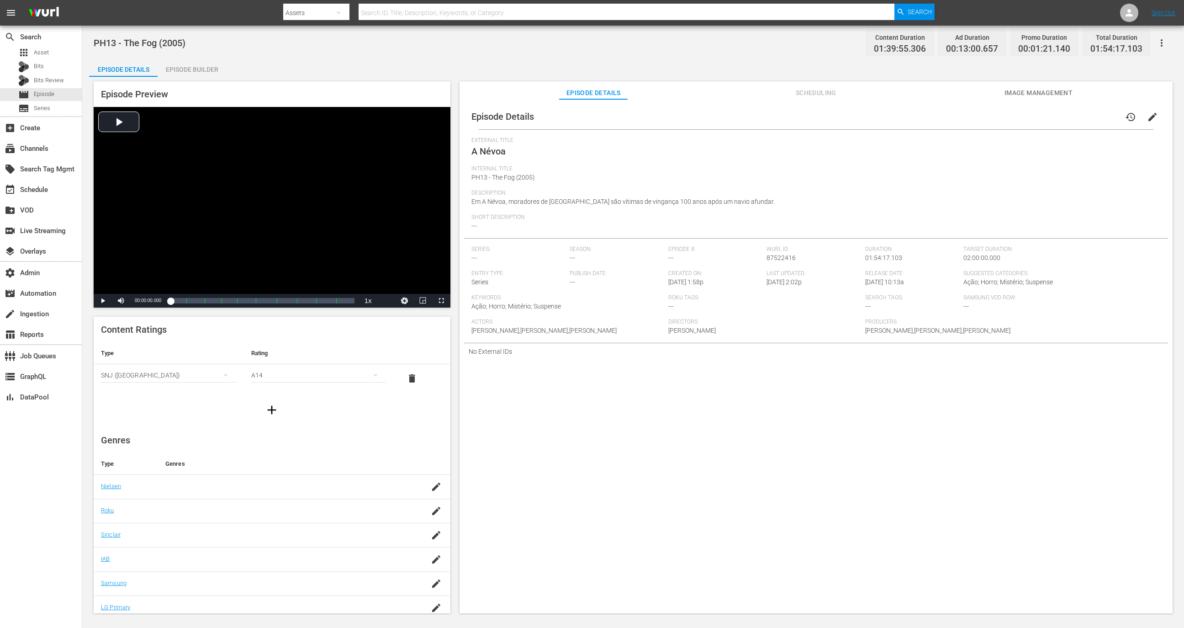
click at [789, 48] on button "button" at bounding box center [1162, 43] width 22 height 22
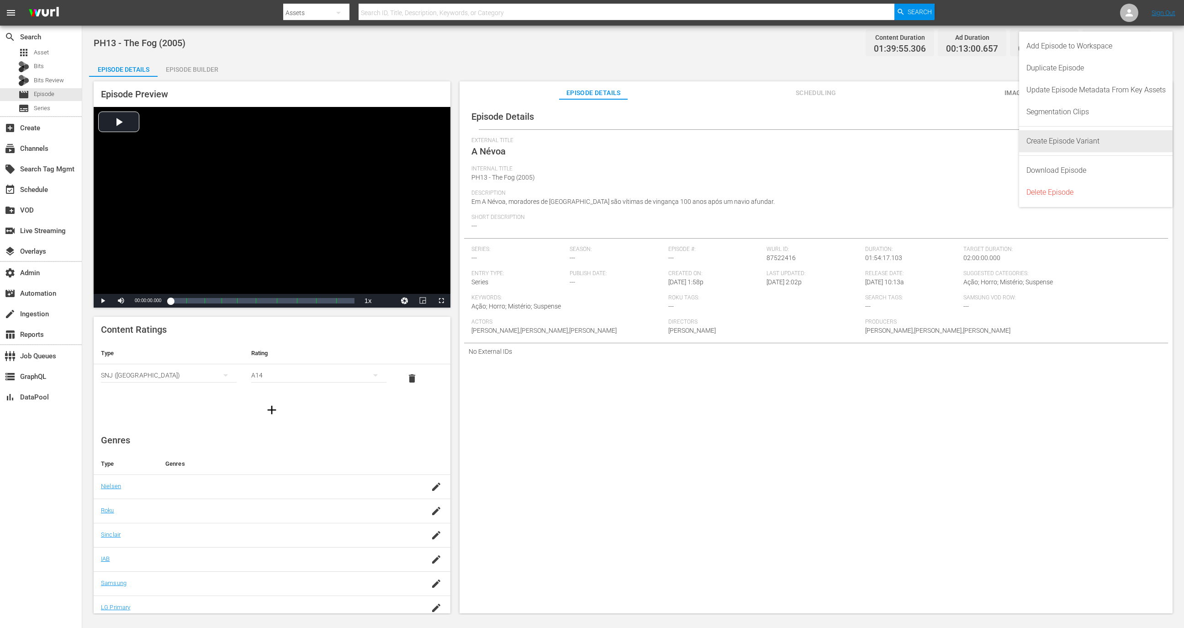
click at [789, 140] on div "Create Episode Variant" at bounding box center [1096, 141] width 139 height 22
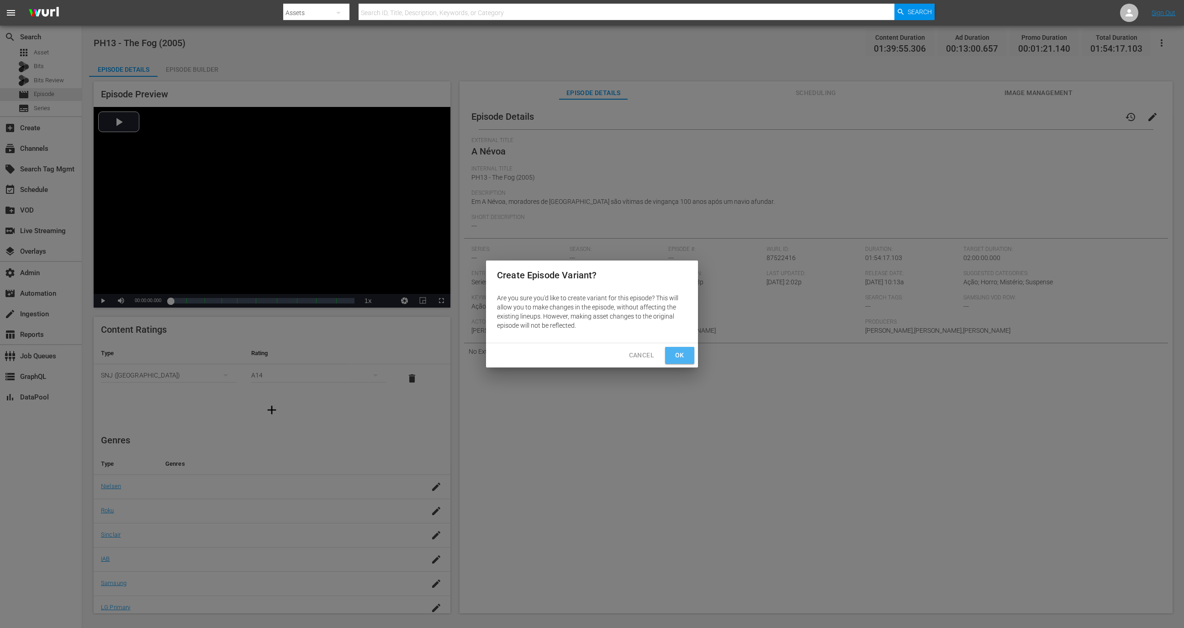
click at [682, 359] on span "Ok" at bounding box center [679, 354] width 15 height 11
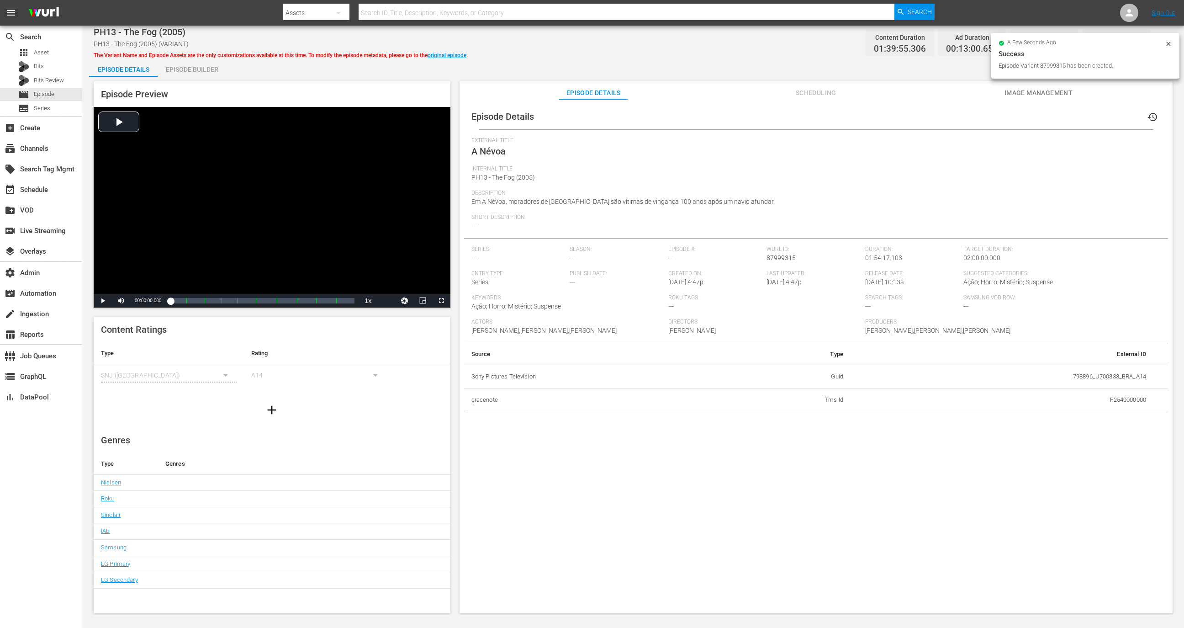
click at [195, 67] on div "Episode Builder" at bounding box center [192, 69] width 69 height 22
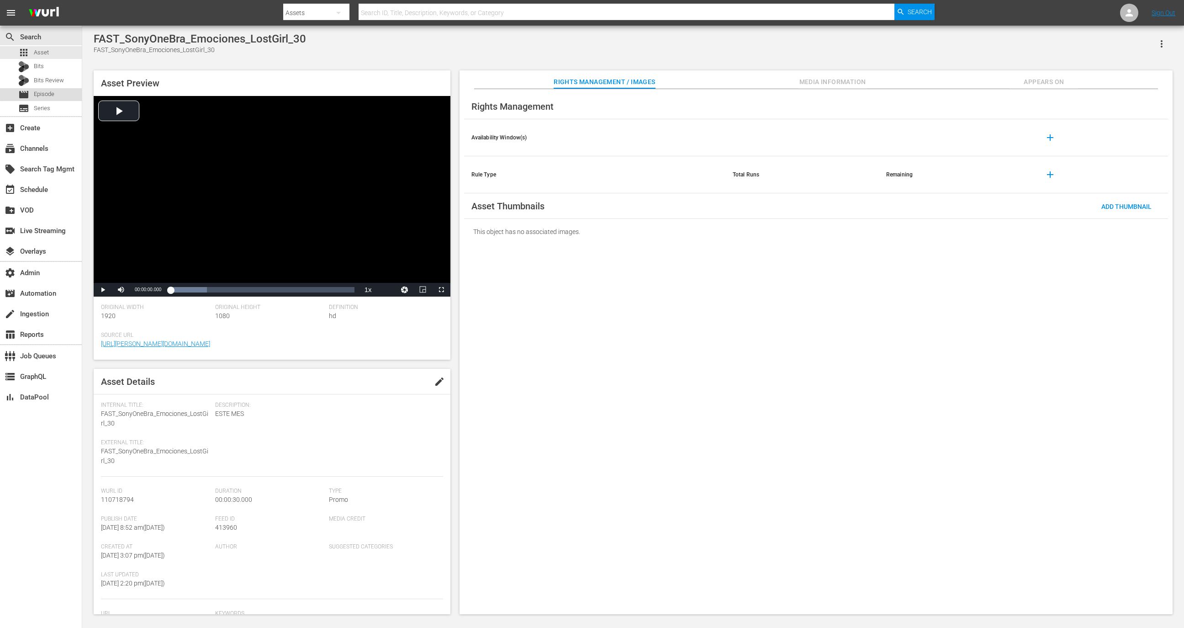
click at [60, 92] on div "movie Episode" at bounding box center [41, 94] width 82 height 13
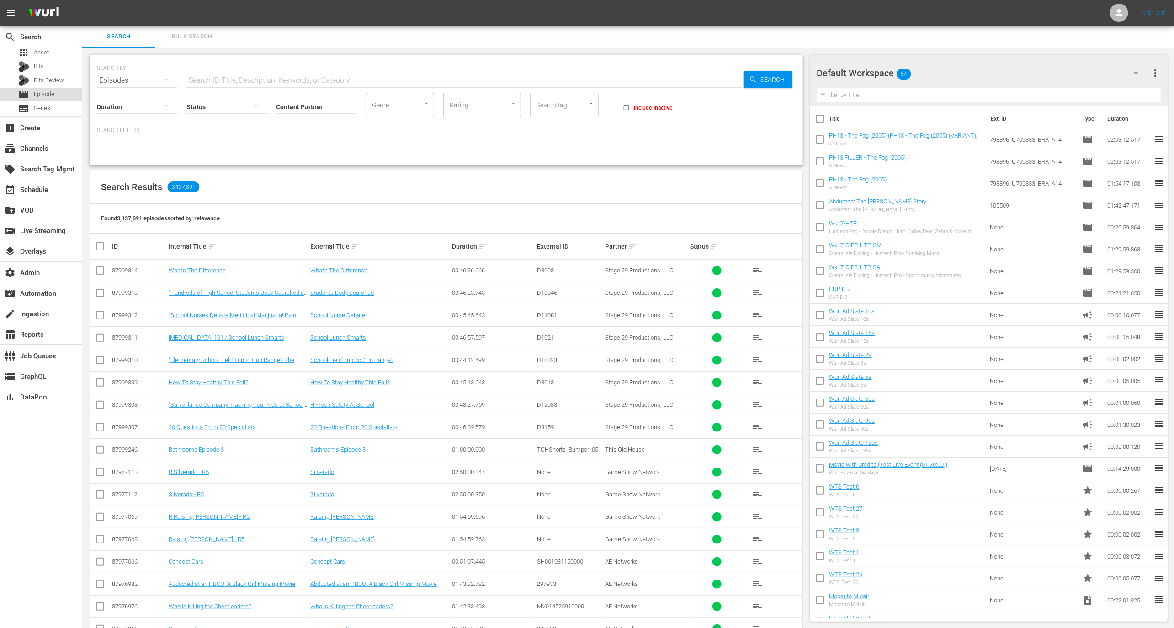
click at [35, 98] on span "Episode" at bounding box center [44, 94] width 21 height 9
click at [247, 76] on input "text" at bounding box center [464, 80] width 557 height 22
paste input "N2775000000"
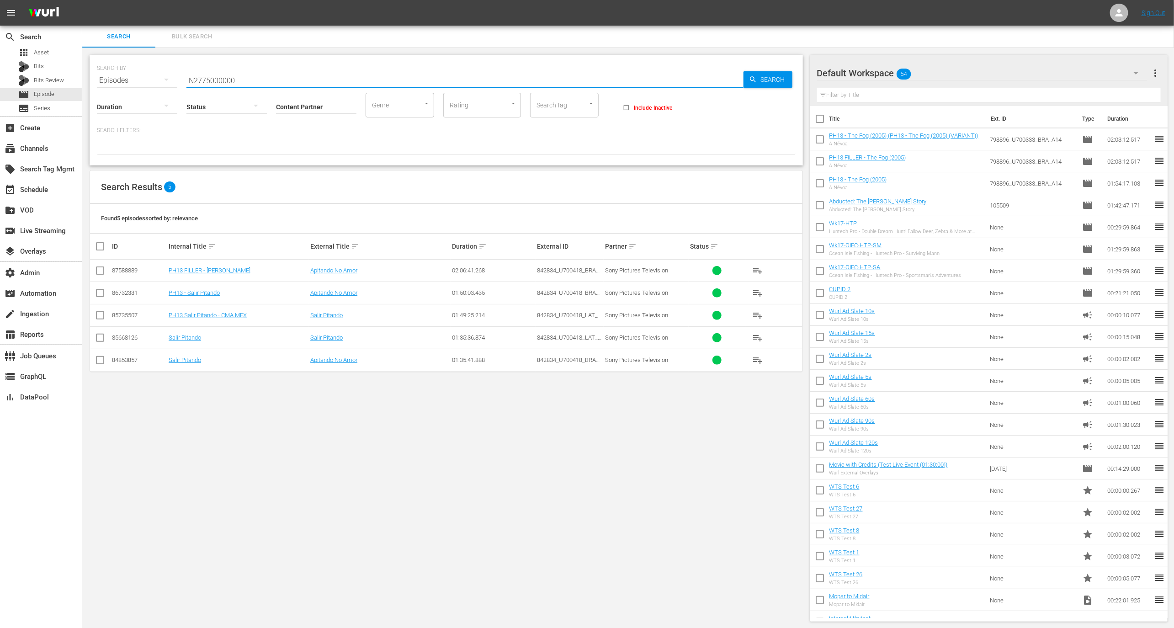
type input "N2775000000"
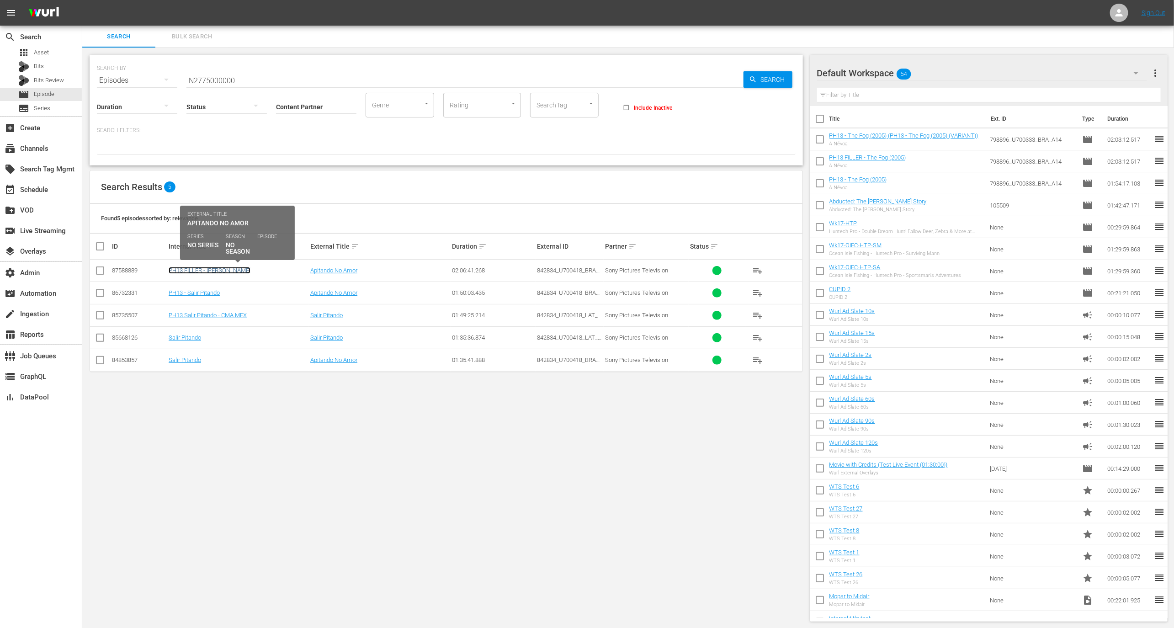
click at [231, 269] on link "PH13 FILLER - [PERSON_NAME]" at bounding box center [210, 270] width 82 height 7
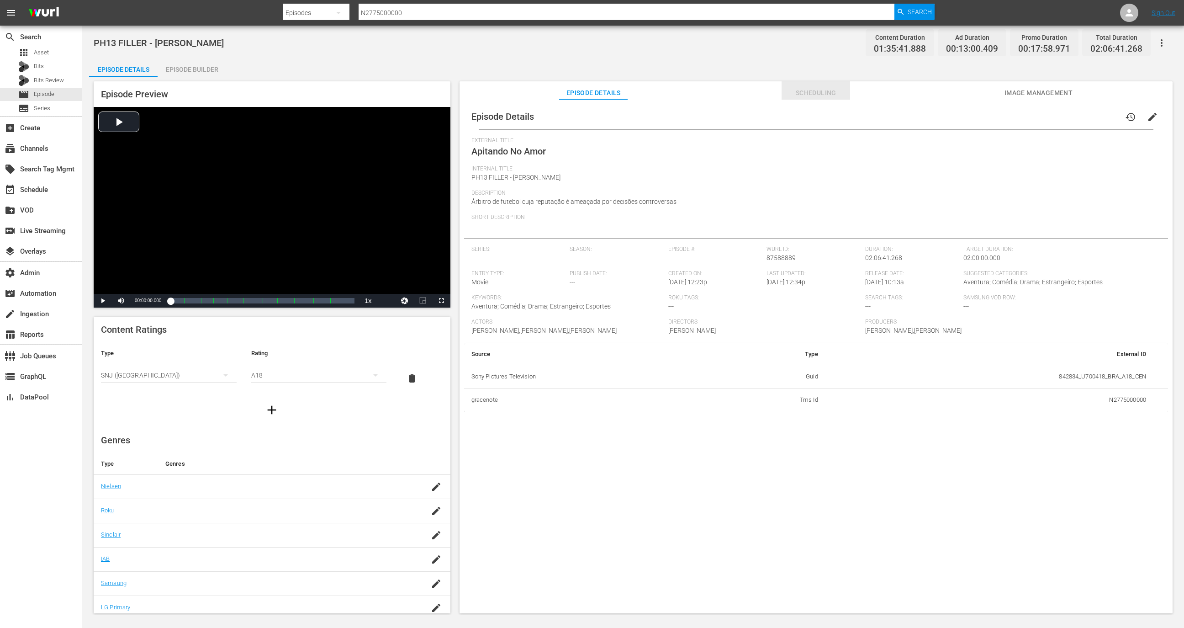
click at [789, 86] on button "Scheduling" at bounding box center [816, 90] width 69 height 18
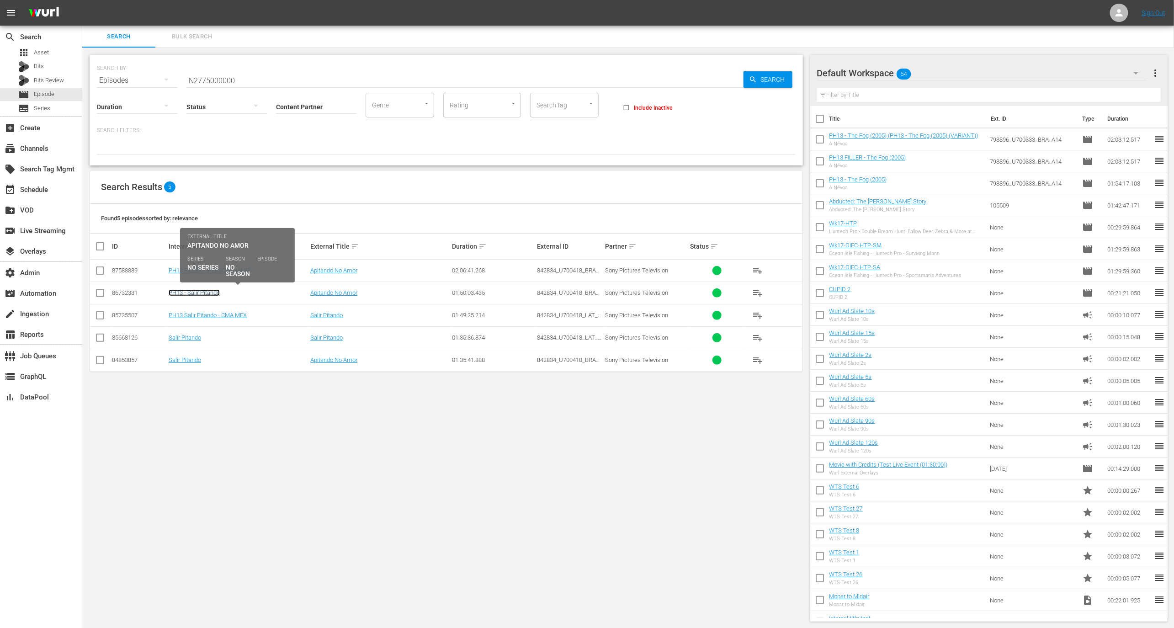
click at [205, 291] on link "PH13 - Salir Pitando" at bounding box center [194, 292] width 51 height 7
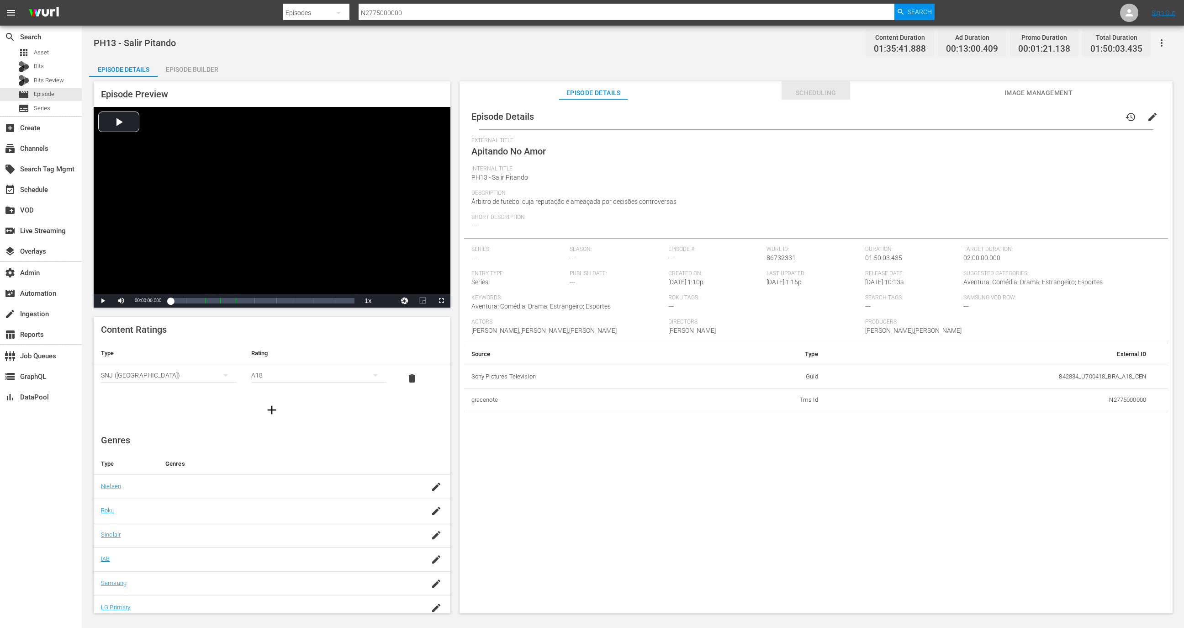
click at [789, 96] on span "Scheduling" at bounding box center [816, 92] width 69 height 11
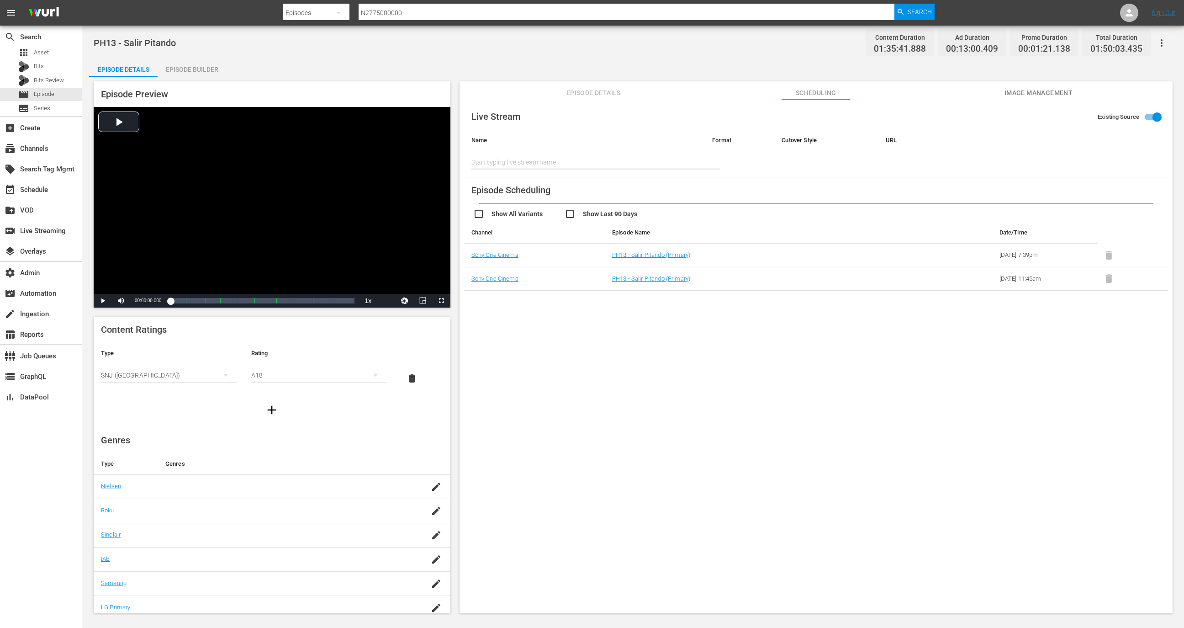
click at [609, 88] on span "Episode Details" at bounding box center [593, 92] width 69 height 11
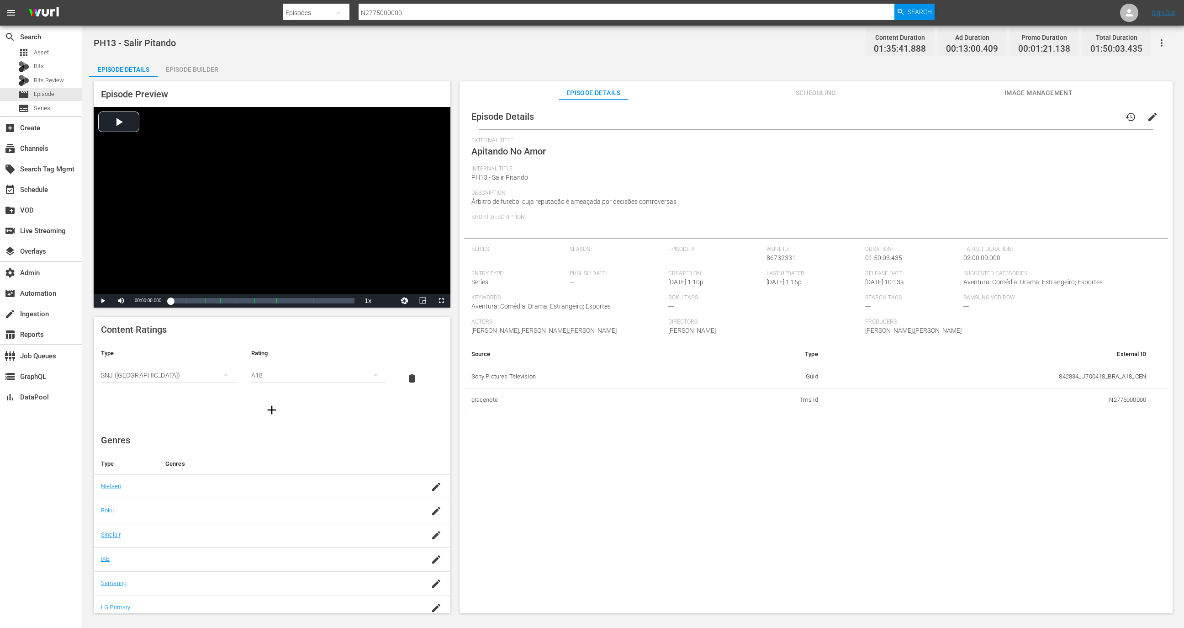
click at [789, 93] on div "Episode Details Scheduling Image Management" at bounding box center [815, 90] width 667 height 18
click at [789, 93] on span "Scheduling" at bounding box center [816, 92] width 69 height 11
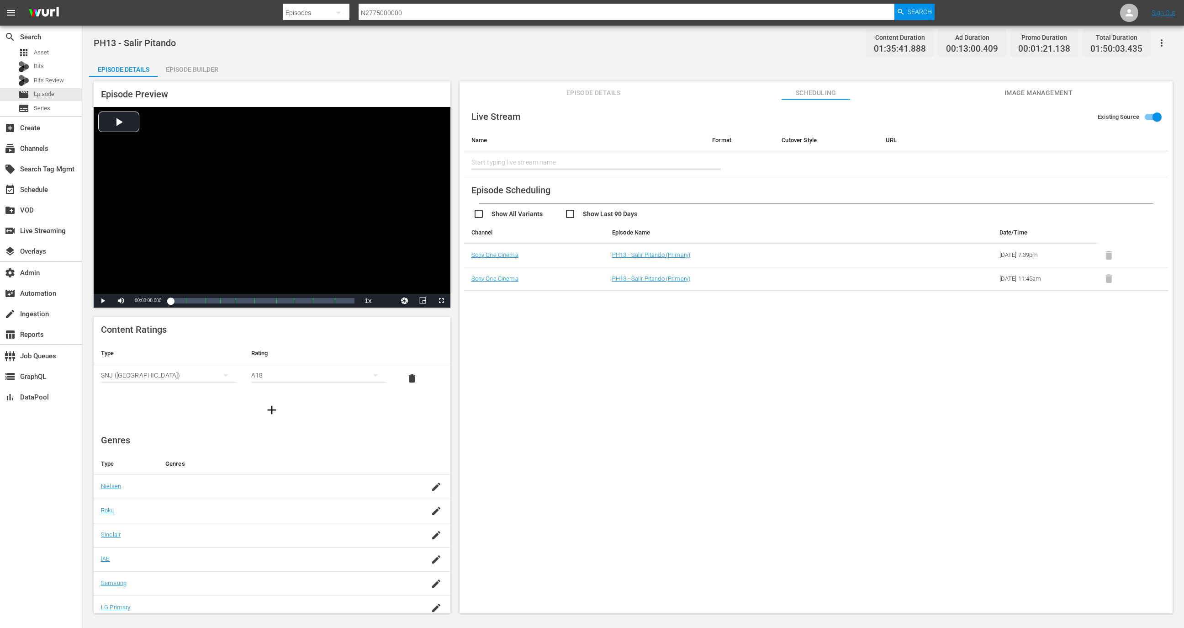
click at [670, 77] on div "Episode Preview Video Player is loading. Play Video Play Mute Current Time 00:0…" at bounding box center [633, 349] width 1088 height 544
click at [582, 95] on span "Episode Details" at bounding box center [593, 92] width 69 height 11
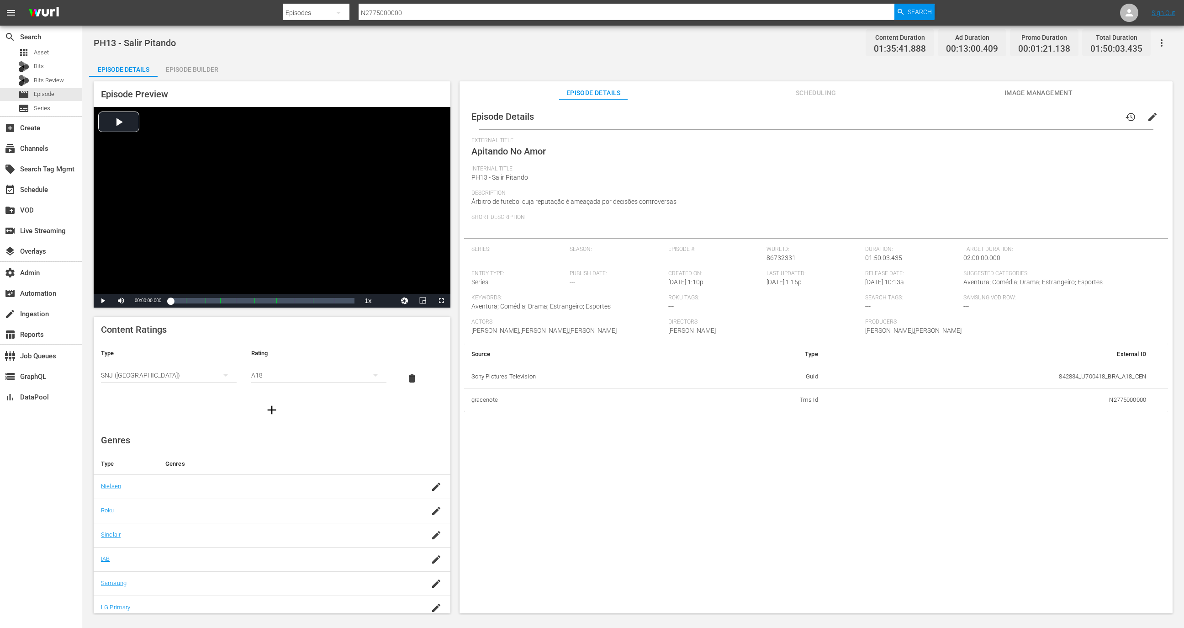
click at [789, 42] on icon "button" at bounding box center [1161, 42] width 11 height 11
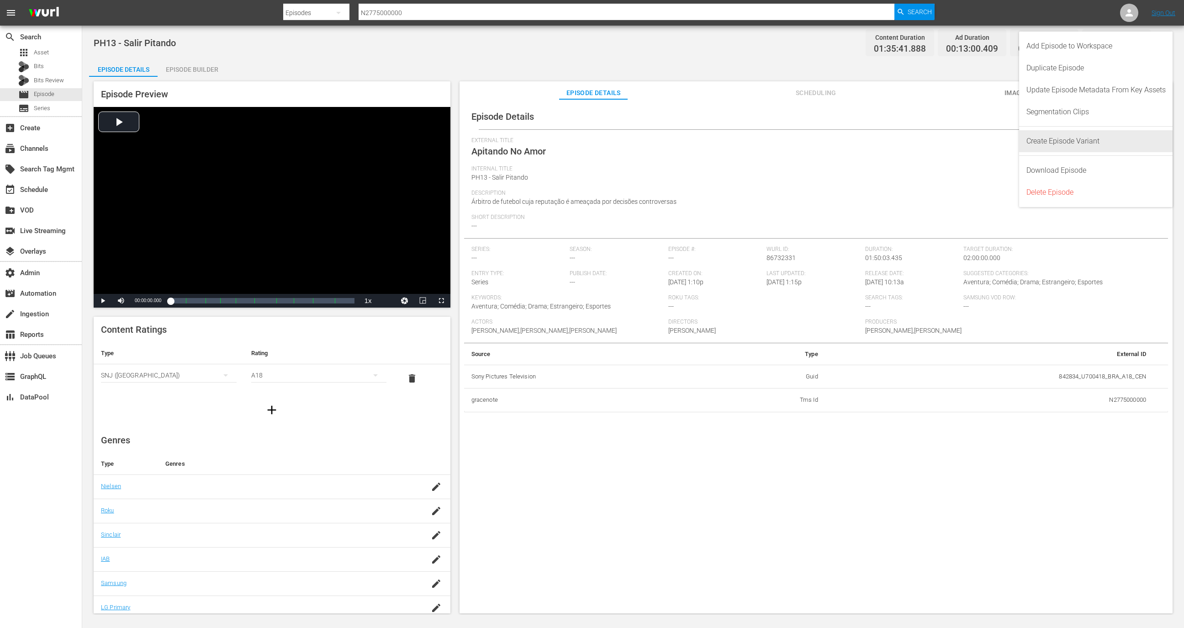
click at [789, 140] on div "Create Episode Variant" at bounding box center [1096, 141] width 139 height 22
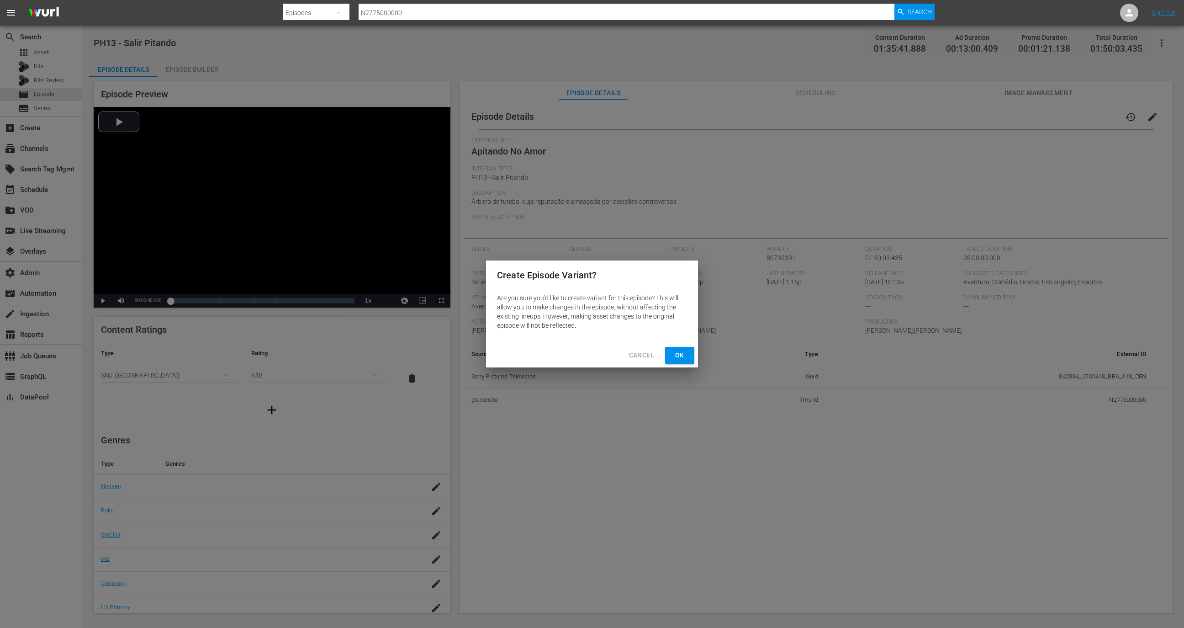
click at [680, 356] on span "Ok" at bounding box center [679, 354] width 15 height 11
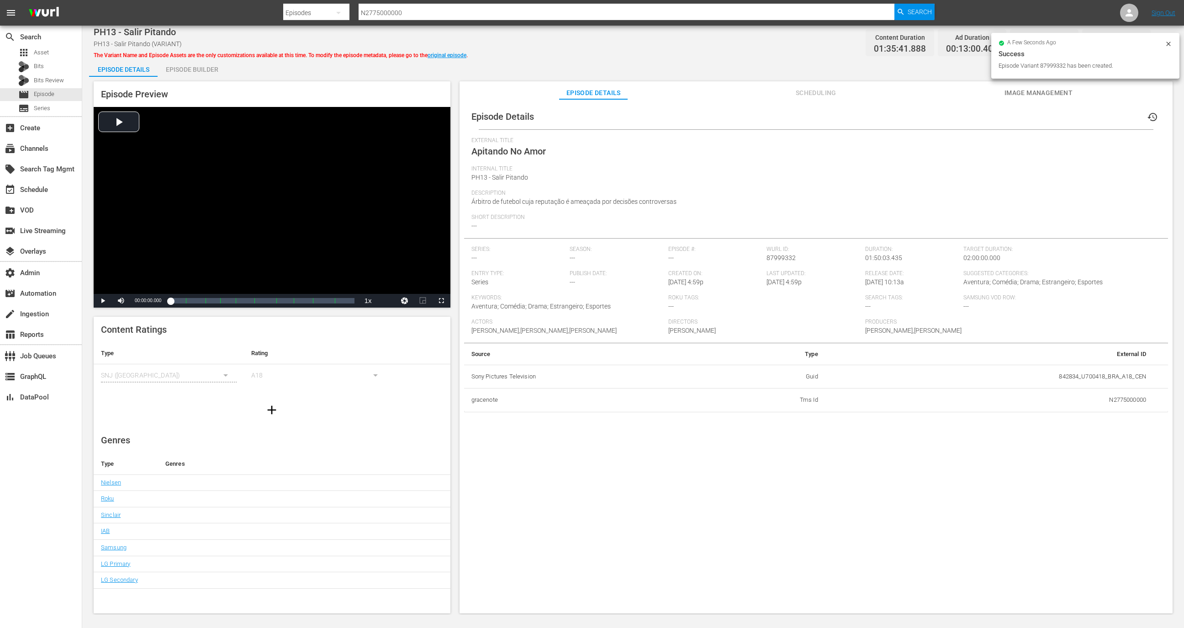
click at [178, 74] on div "Episode Builder" at bounding box center [192, 69] width 69 height 22
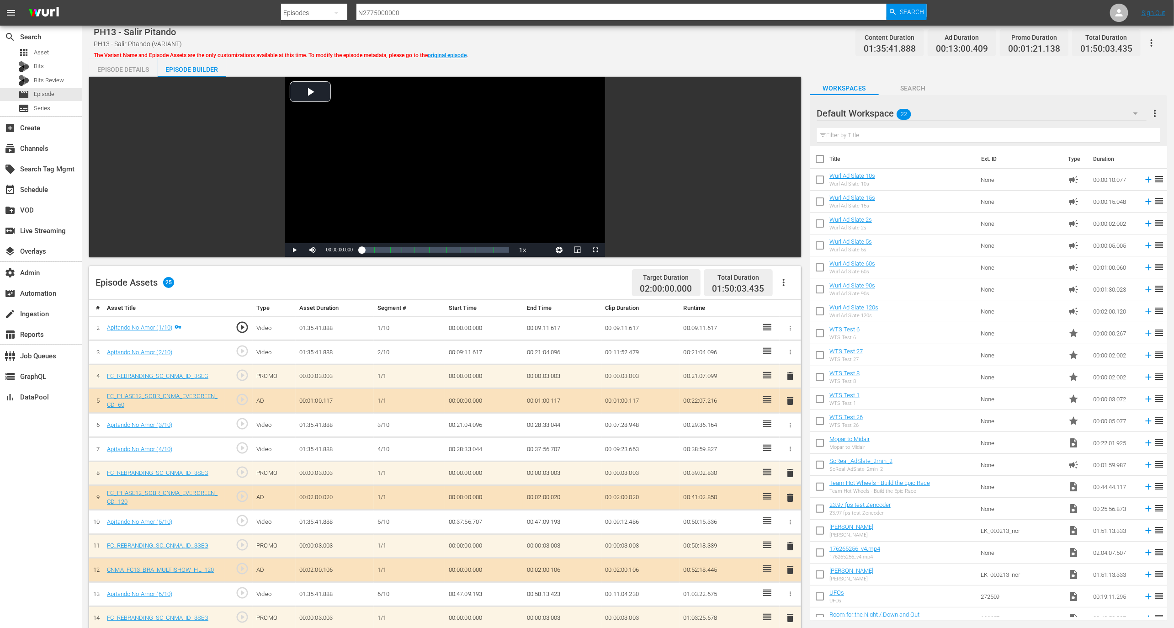
click at [789, 93] on span "Search" at bounding box center [913, 88] width 69 height 11
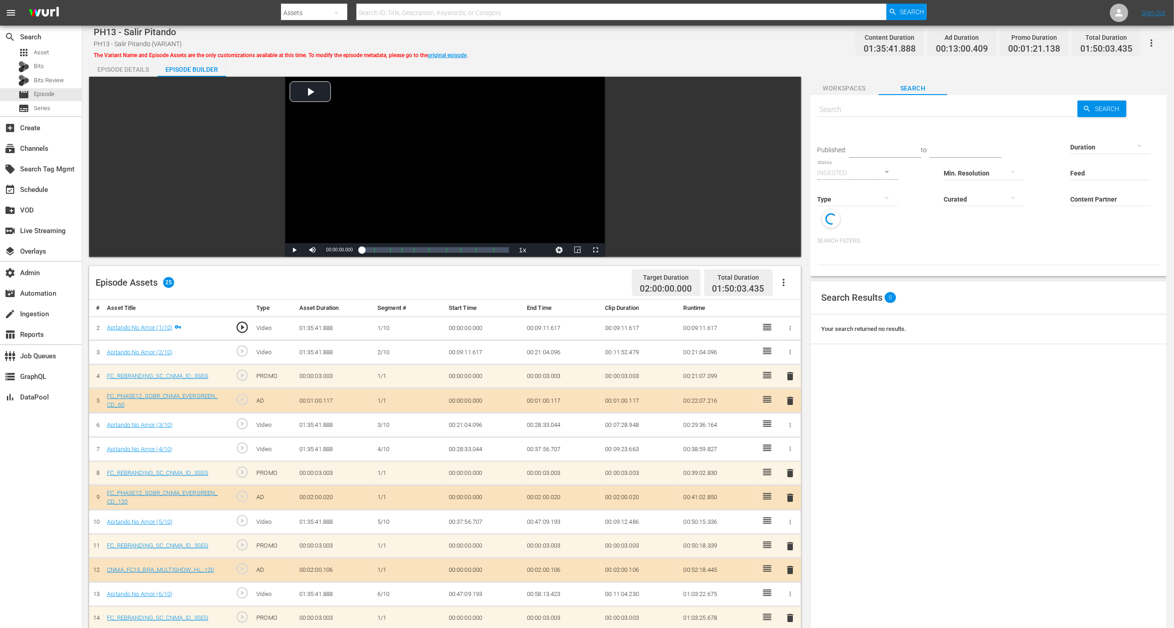
click at [789, 87] on span "Workspaces" at bounding box center [844, 88] width 69 height 11
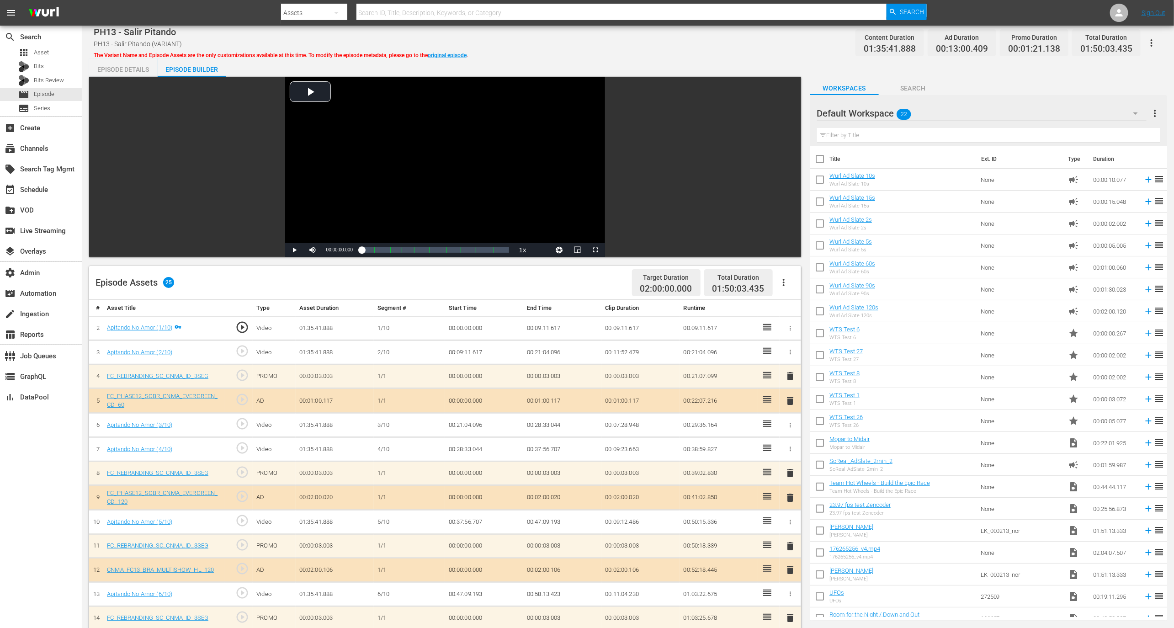
click at [789, 117] on div at bounding box center [850, 113] width 66 height 23
click at [789, 114] on div "Default Workspace 22" at bounding box center [981, 114] width 329 height 26
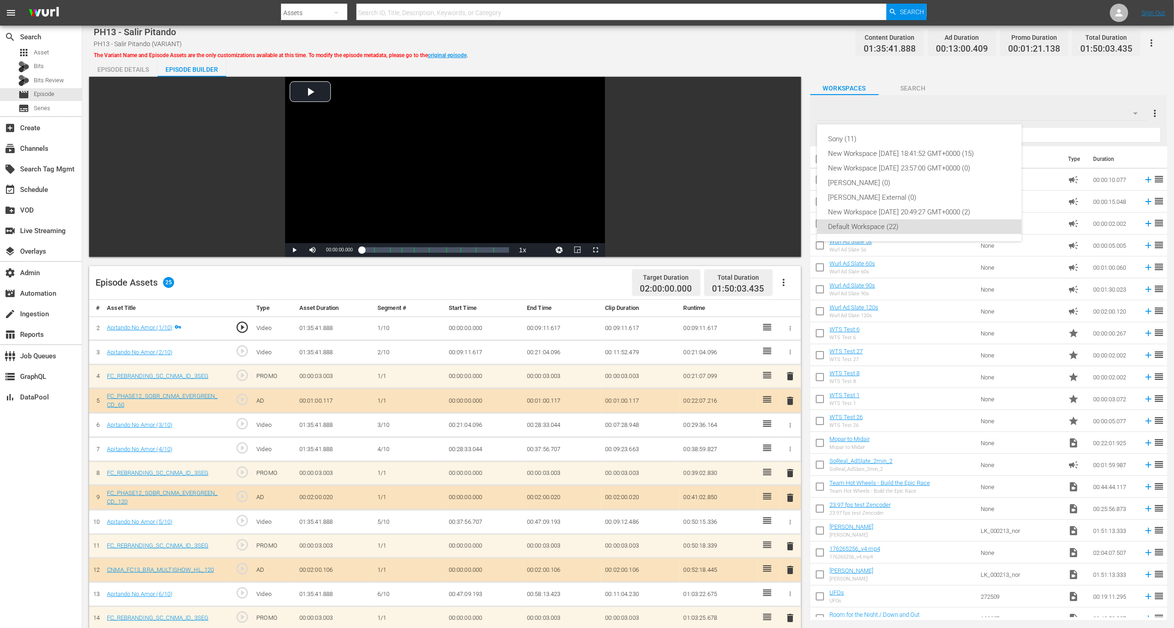
click at [789, 129] on div "Sony (11) New Workspace Fri Jun 06 2025 18:41:52 GMT+0000 (15) New Workspace Th…" at bounding box center [919, 182] width 205 height 117
click at [789, 136] on div "Sony (11)" at bounding box center [919, 139] width 183 height 15
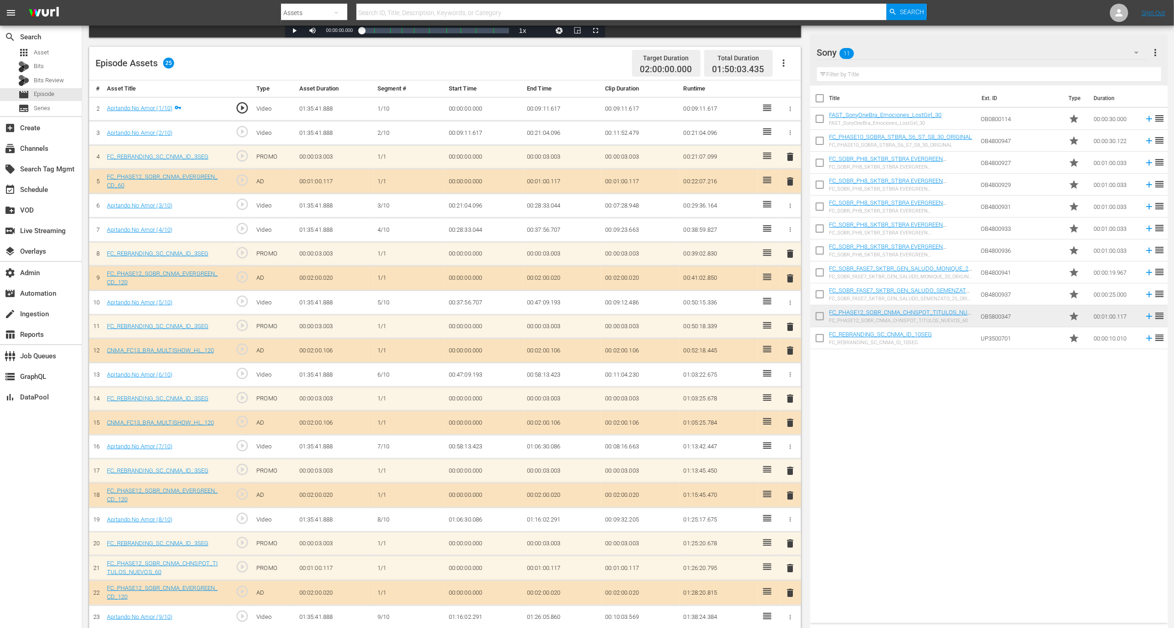
scroll to position [292, 0]
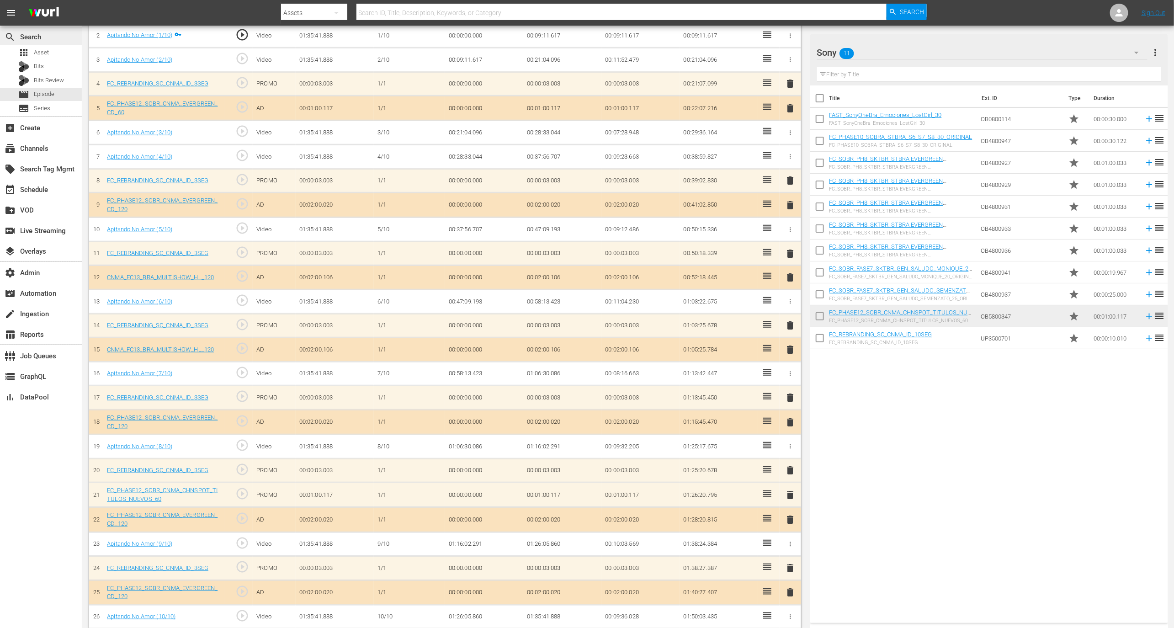
click at [43, 43] on div "search Search" at bounding box center [41, 36] width 82 height 18
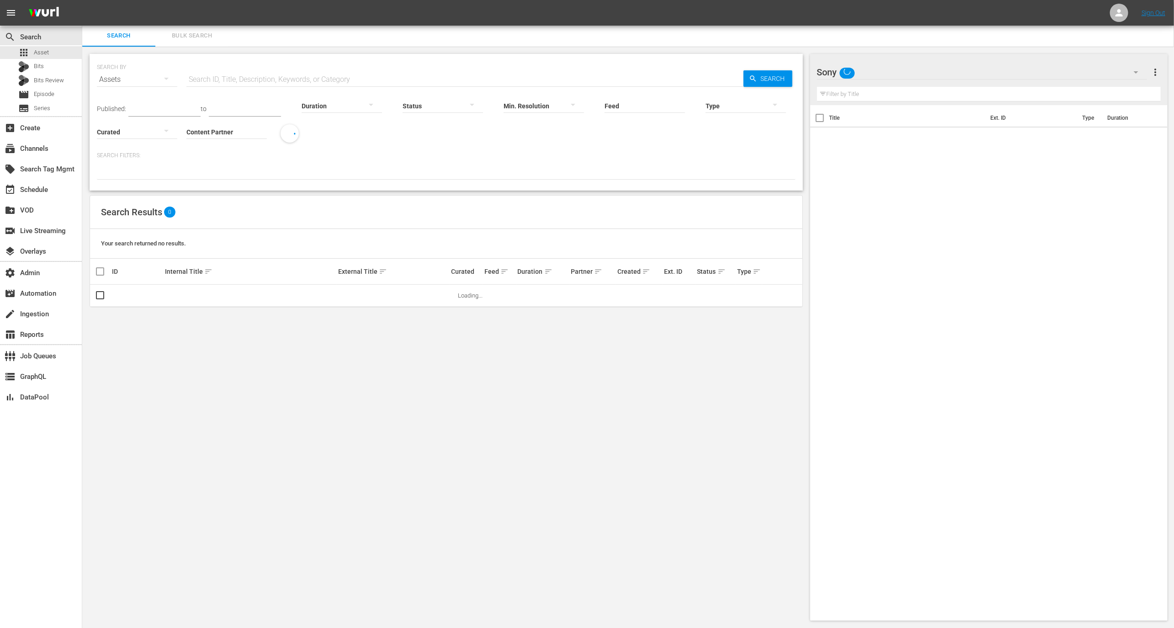
scroll to position [1, 0]
click at [46, 52] on span "Asset" at bounding box center [41, 52] width 15 height 9
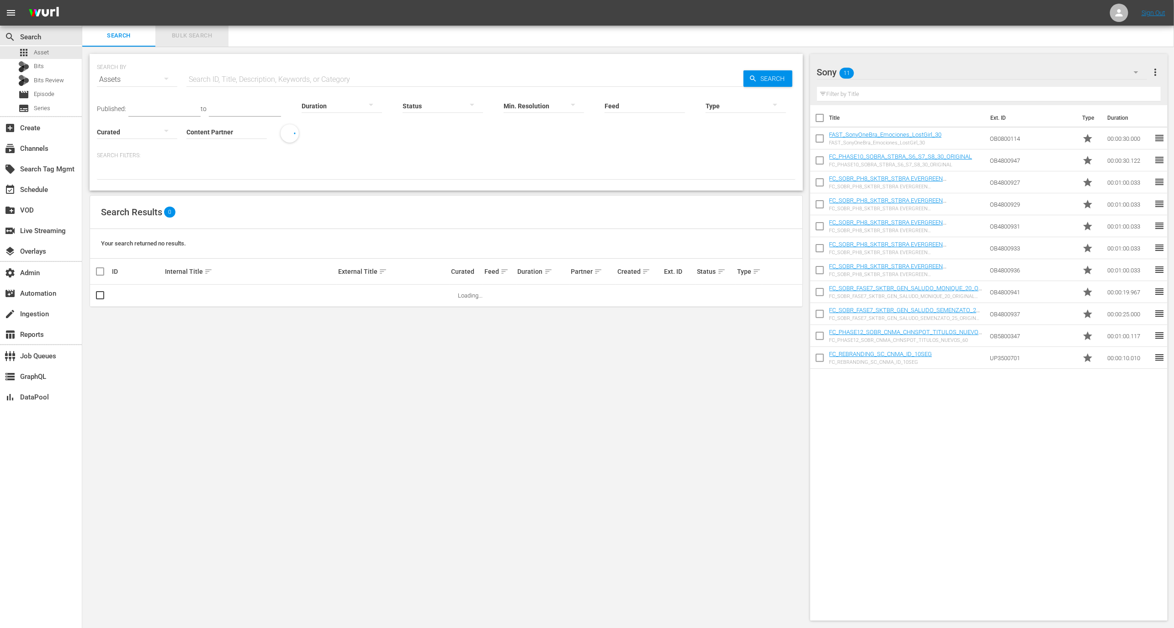
click at [209, 37] on span "Bulk Search" at bounding box center [192, 36] width 62 height 11
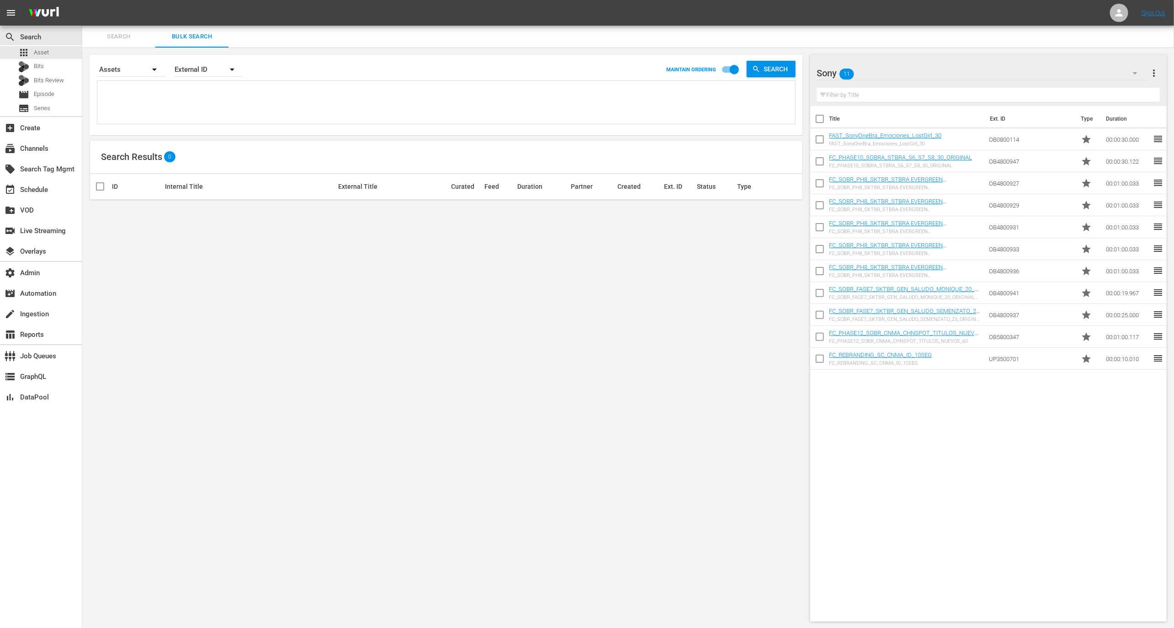
click at [218, 71] on div "External ID" at bounding box center [209, 70] width 69 height 26
click at [214, 107] on div "Wurl ID" at bounding box center [203, 109] width 37 height 15
click at [219, 89] on textarea at bounding box center [447, 104] width 695 height 42
paste textarea "110718794 110035663 148107895 131302272 130765952 130835576 130835578 130765950…"
type textarea "110718794 110035663 148107895 131302272 130765952 130835576 130835578 130765950…"
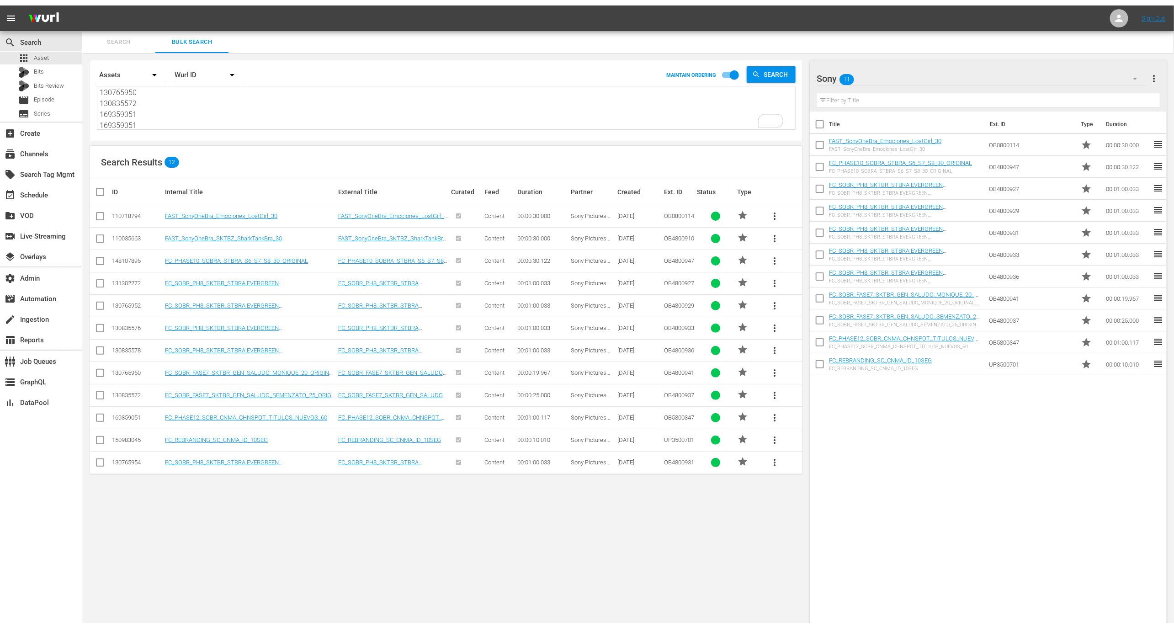
scroll to position [209, 0]
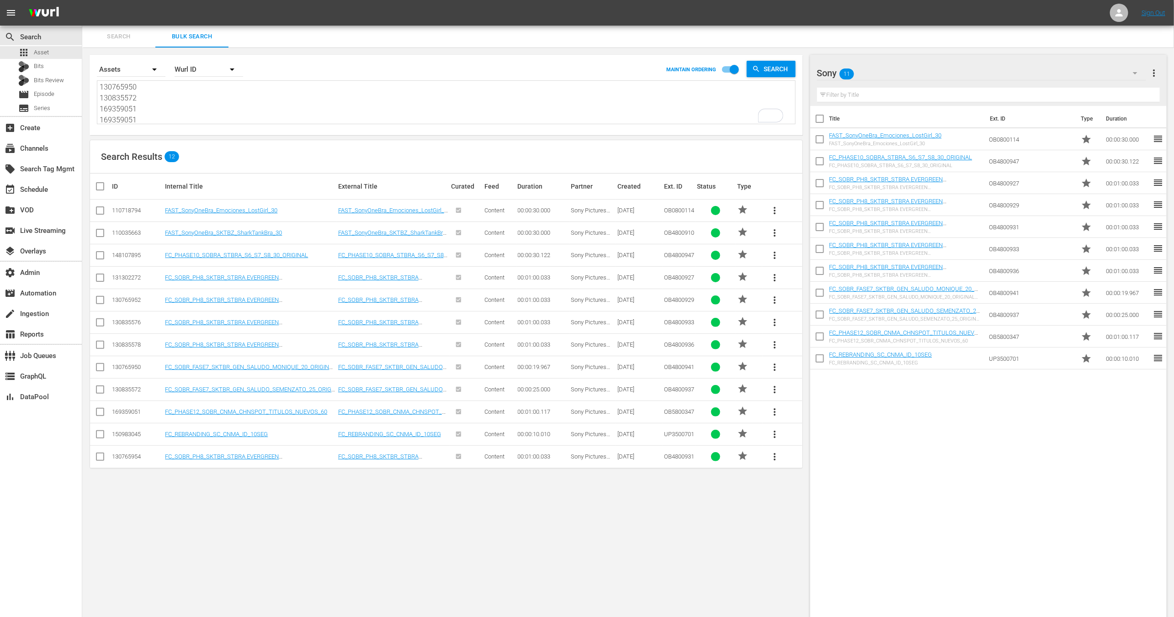
type textarea "110718794 110035663 148107895 131302272 130765952 130835576 130835578 130765950…"
click at [103, 184] on input "checkbox" at bounding box center [104, 186] width 18 height 11
checkbox input "true"
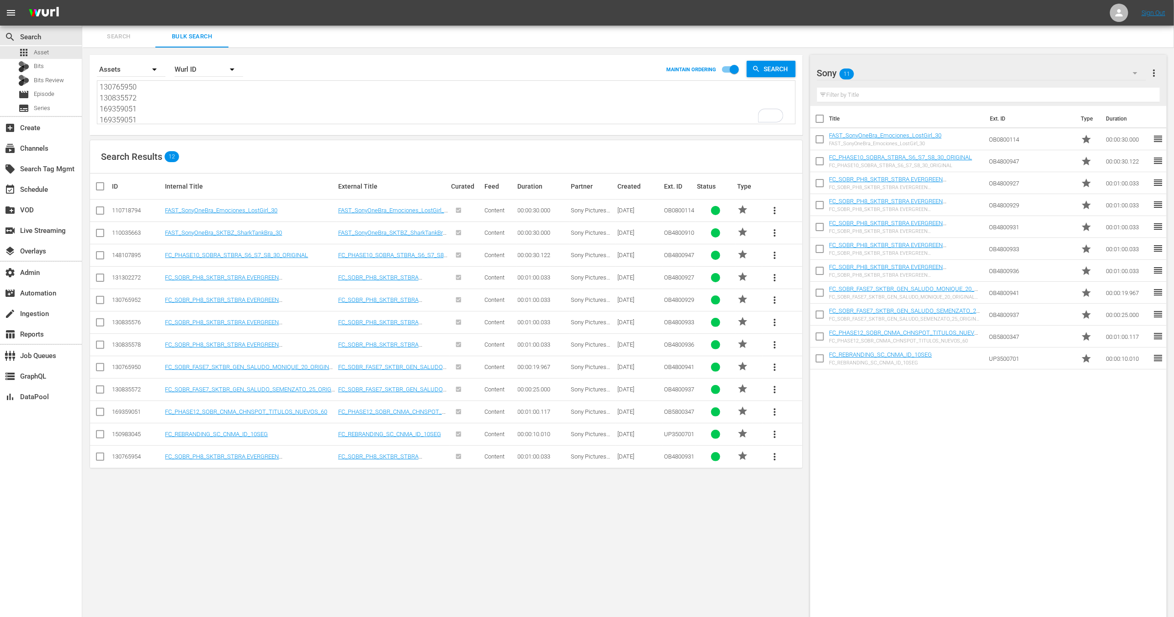
checkbox input "true"
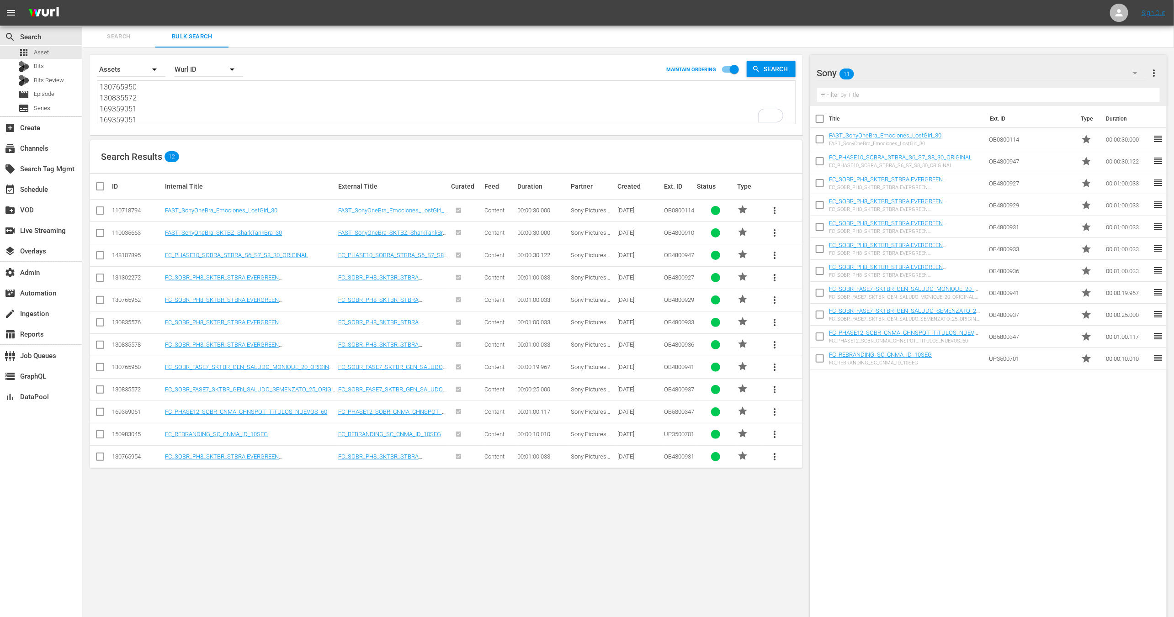
checkbox input "true"
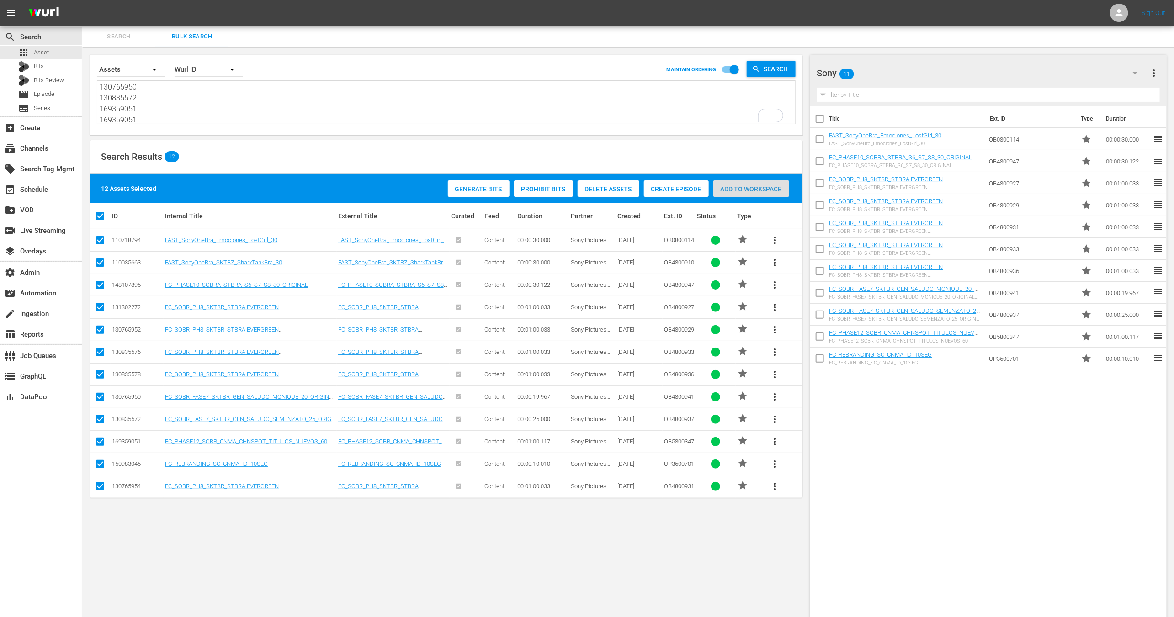
click at [738, 182] on div "Add to Workspace" at bounding box center [751, 188] width 76 height 17
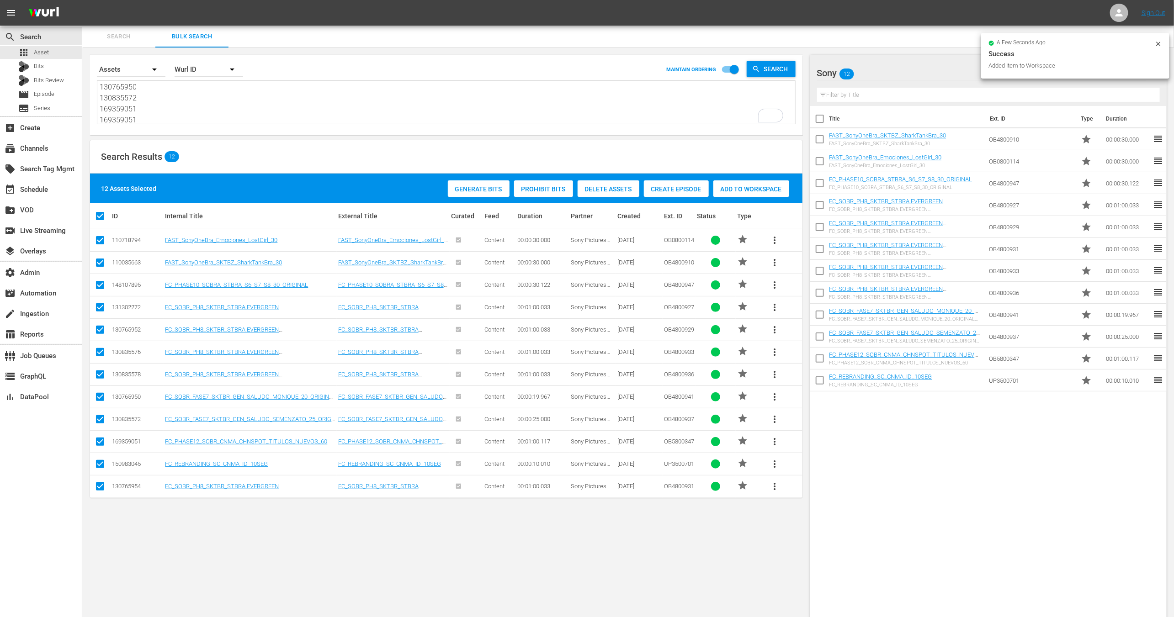
click at [789, 73] on div at bounding box center [846, 73] width 59 height 23
click at [789, 69] on input "Sony" at bounding box center [984, 73] width 334 height 22
click at [789, 130] on td "FAST_SonyOneBra_SKTBZ_SharkTankBra_30 FAST_SonyOneBra_SKTBZ_SharkTankBra_30" at bounding box center [907, 139] width 156 height 22
click at [789, 70] on icon "button" at bounding box center [1134, 73] width 11 height 11
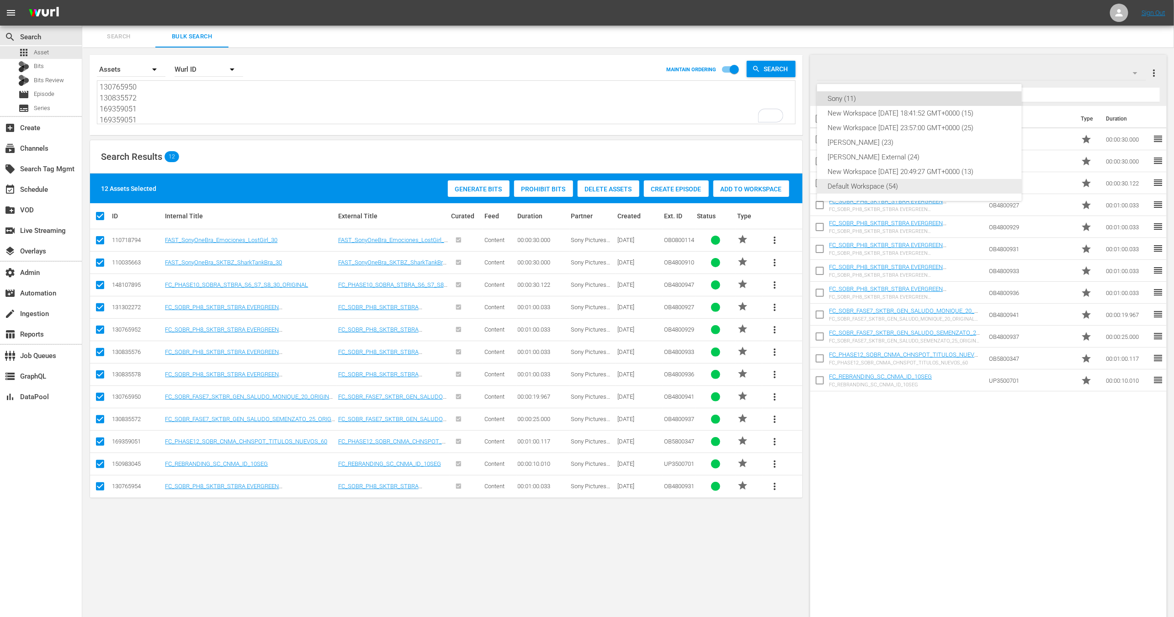
click at [789, 189] on div "Default Workspace (54)" at bounding box center [919, 186] width 183 height 15
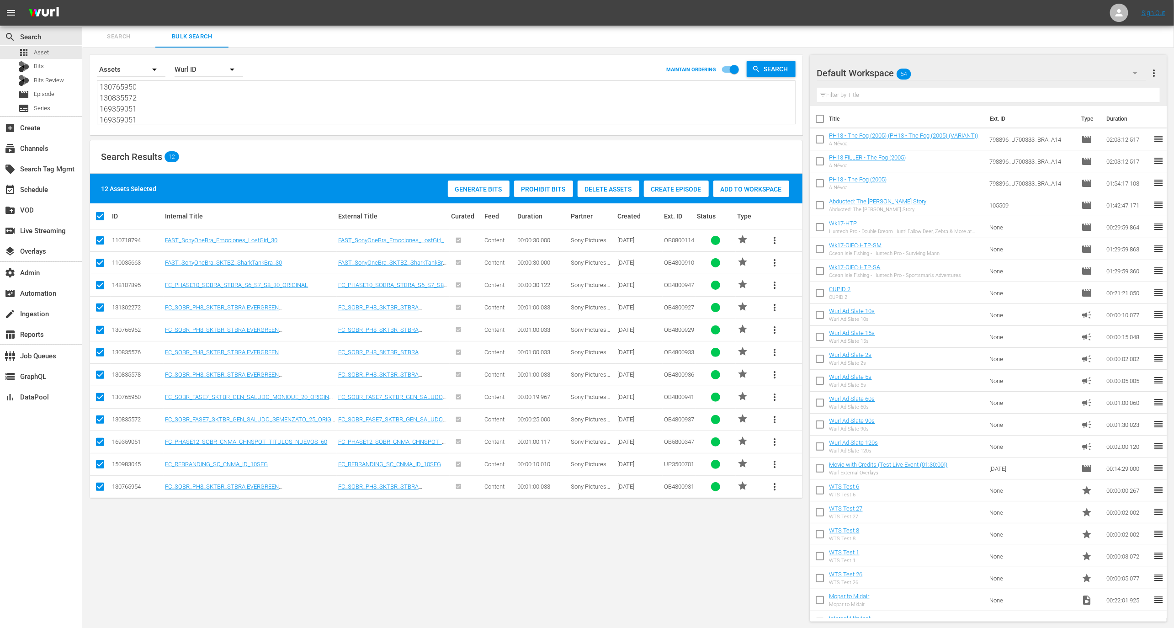
scroll to position [1, 0]
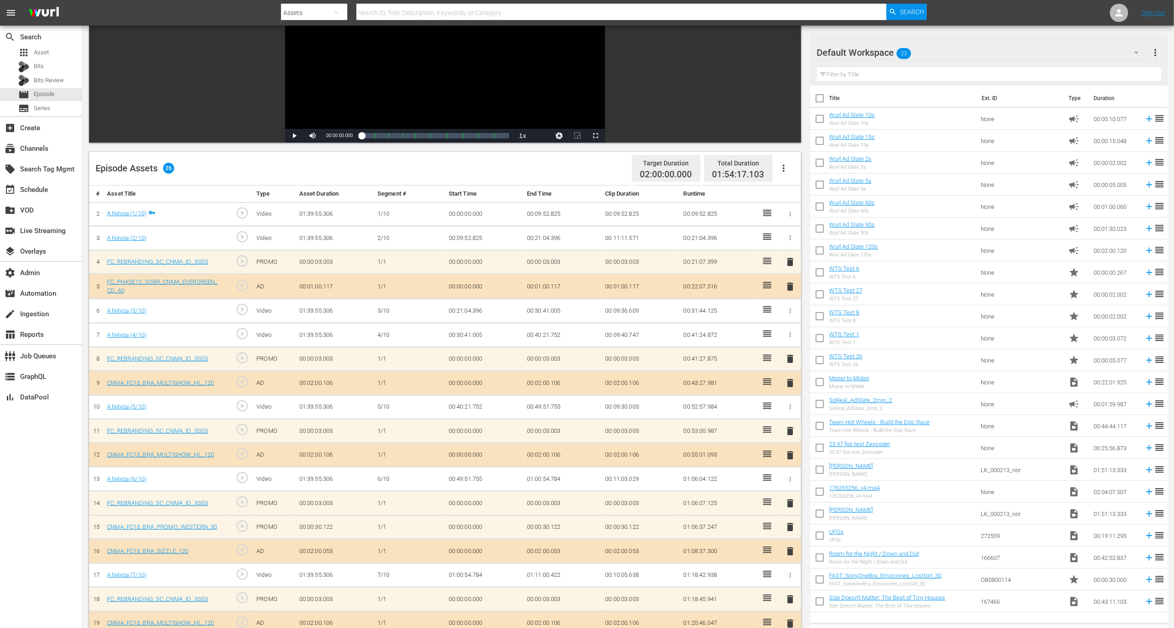
scroll to position [313, 0]
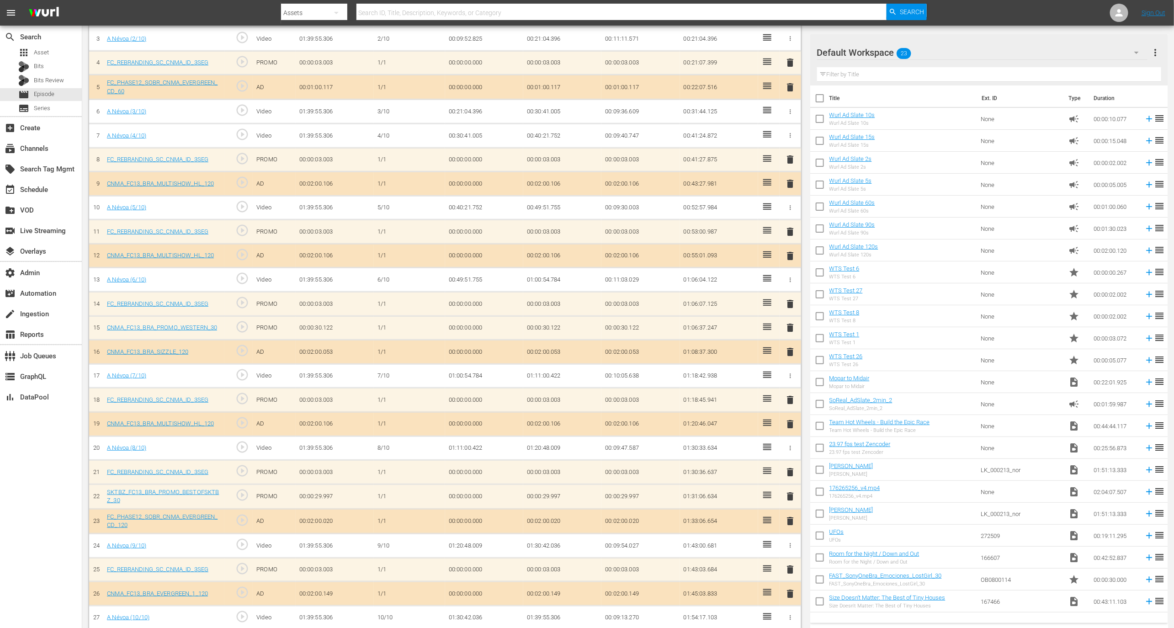
click at [951, 49] on div "Default Workspace 23" at bounding box center [982, 53] width 330 height 26
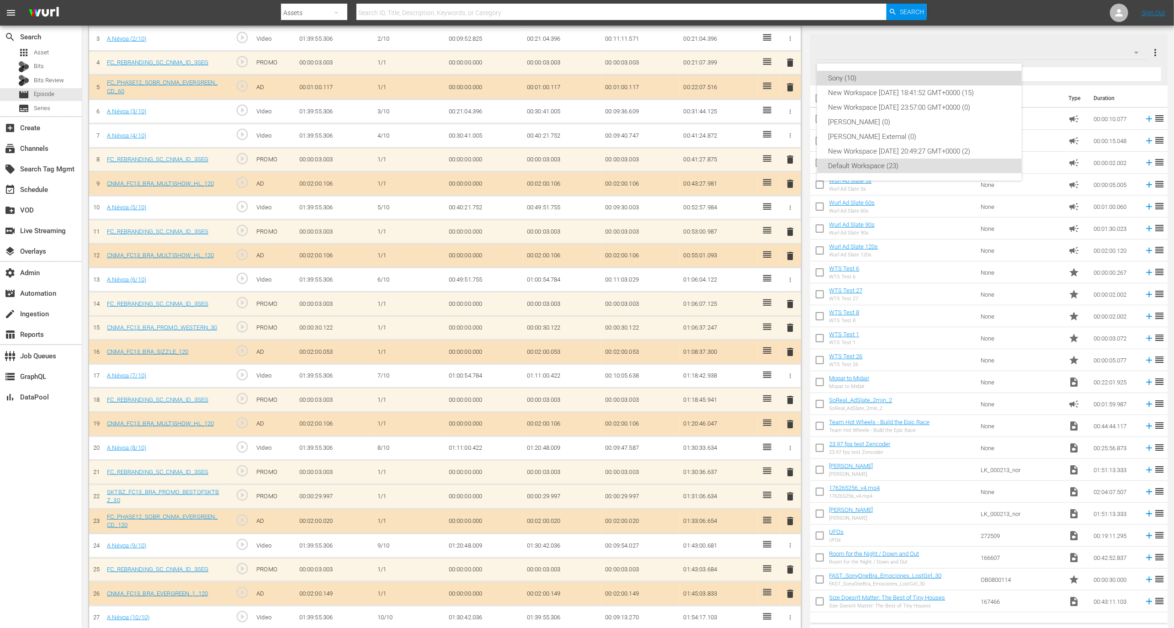
click at [921, 74] on div "Sony (10)" at bounding box center [919, 78] width 183 height 15
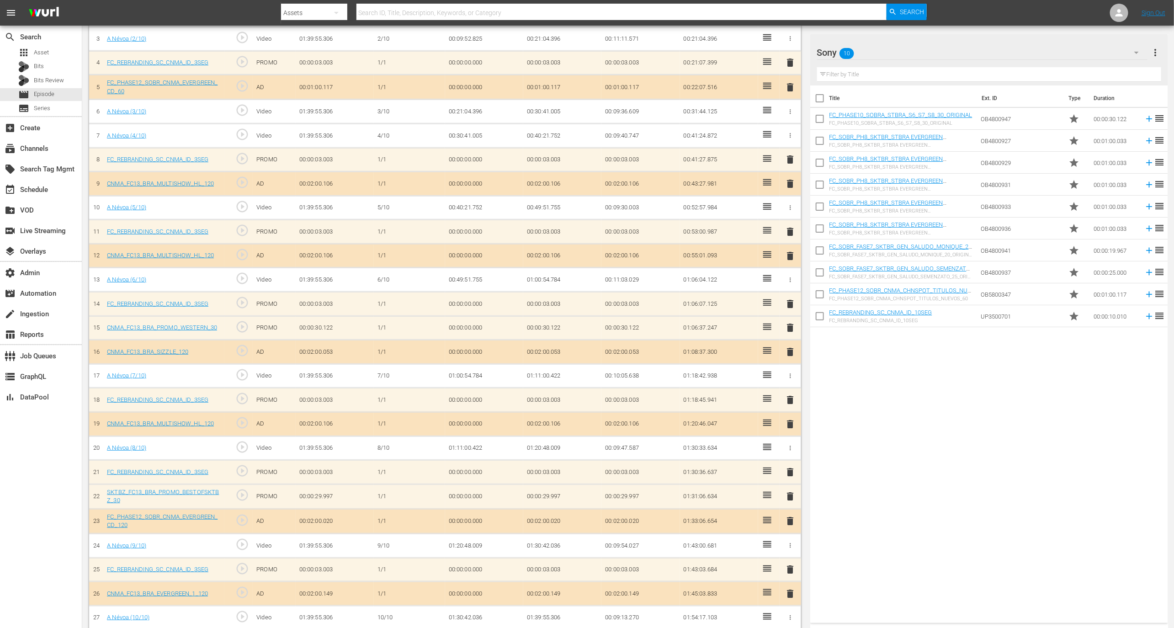
click at [826, 101] on input "checkbox" at bounding box center [819, 99] width 19 height 19
checkbox input "true"
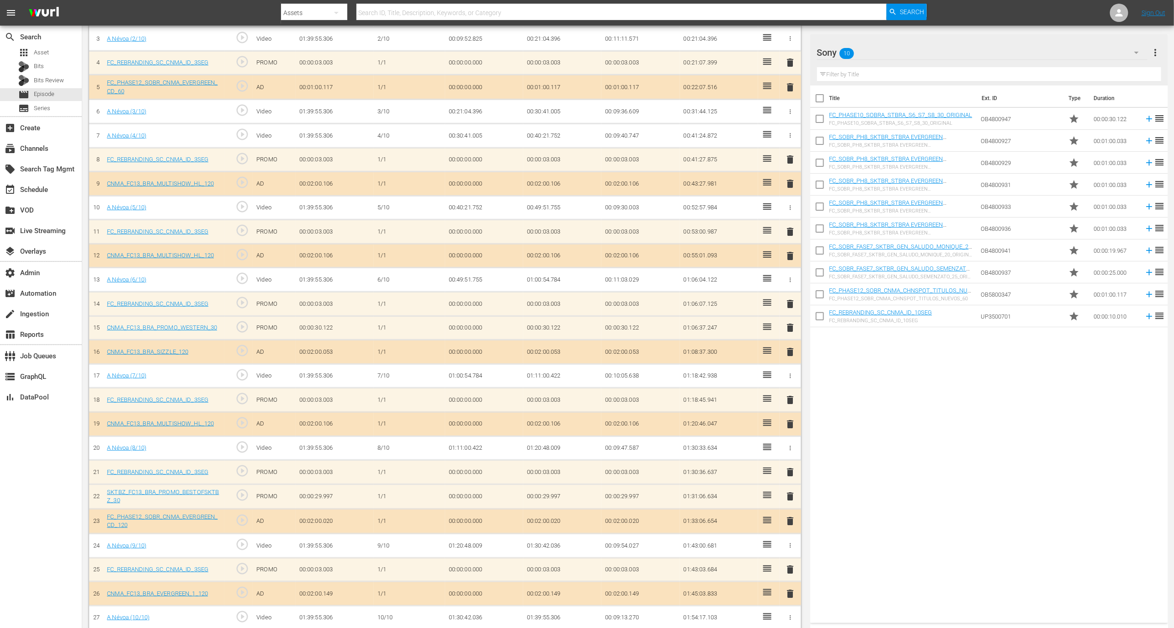
checkbox input "true"
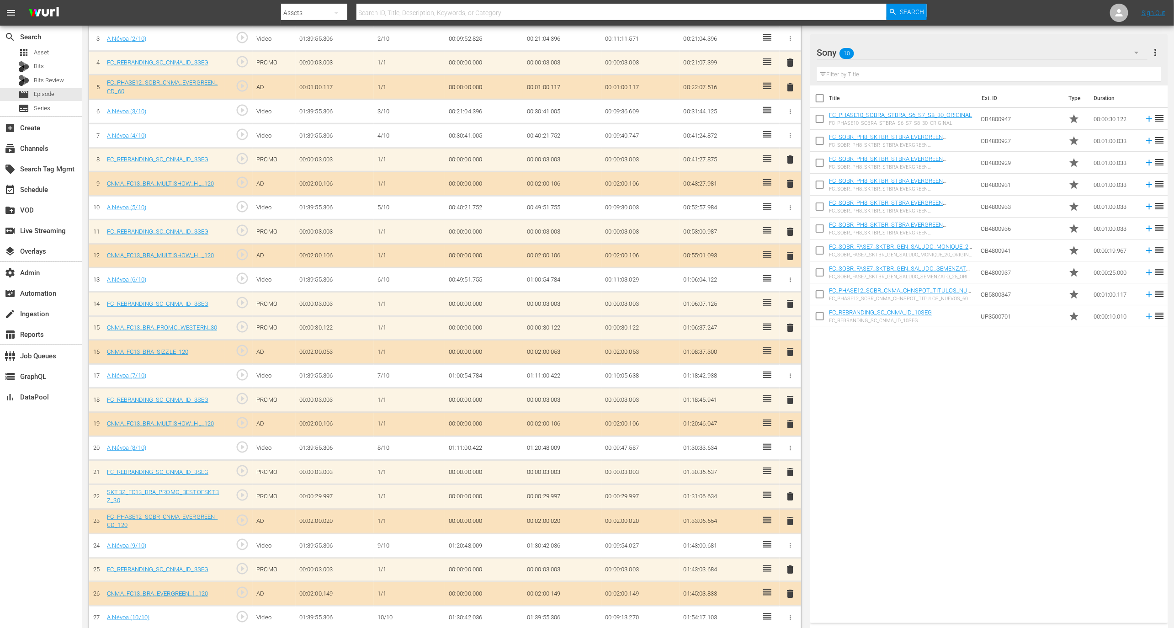
checkbox input "true"
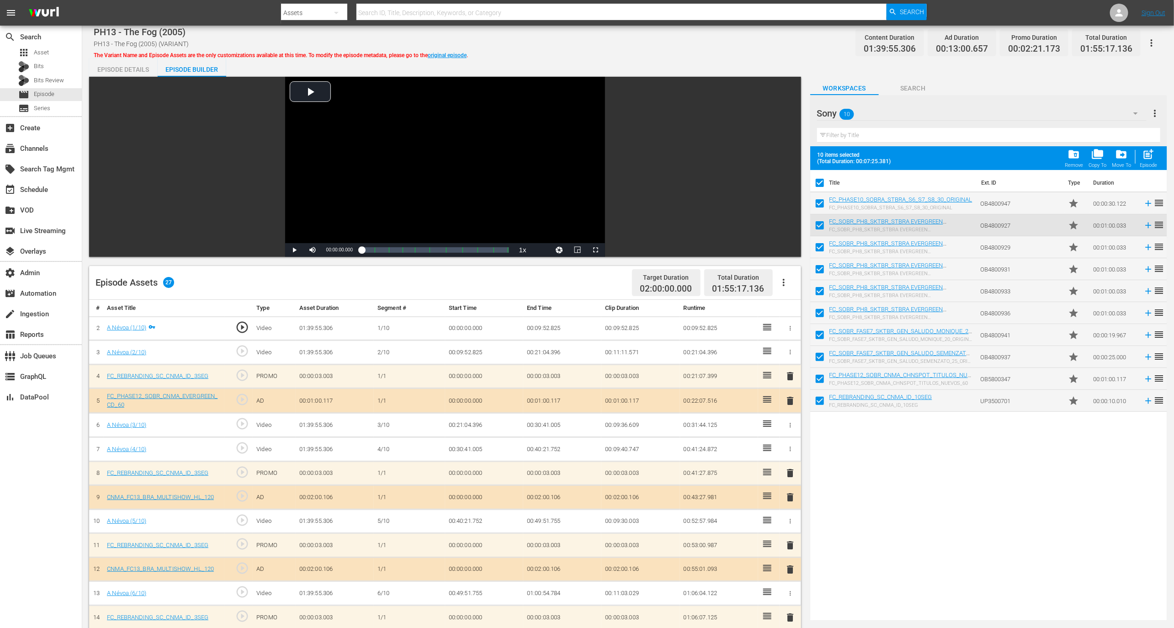
scroll to position [338, 0]
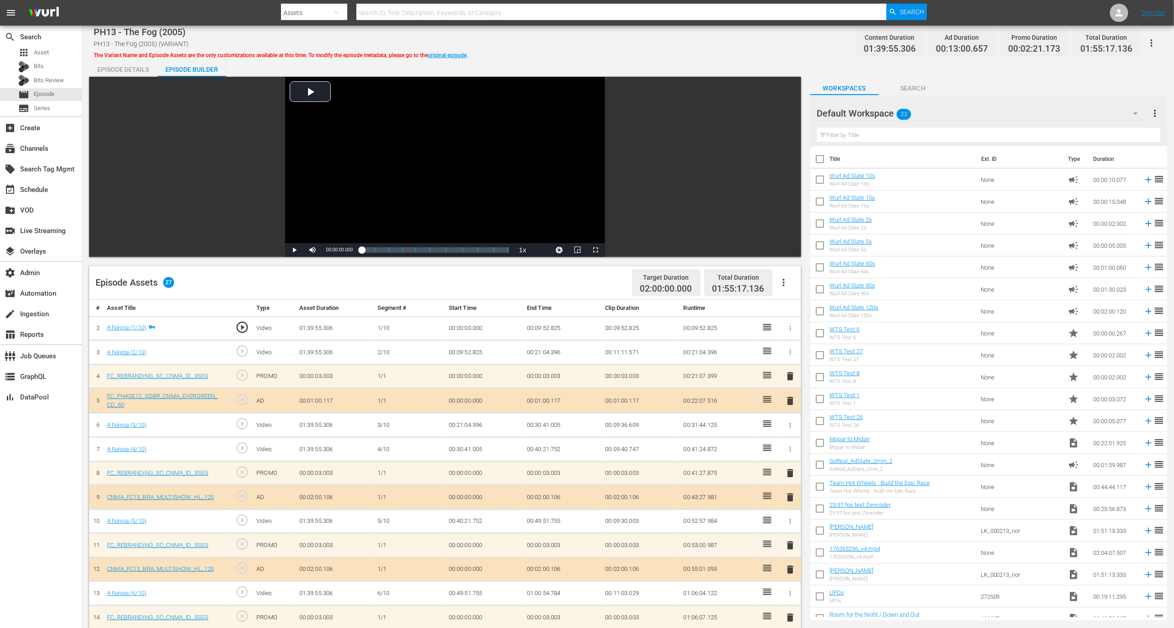
click at [889, 107] on div "Default Workspace 23" at bounding box center [981, 114] width 329 height 26
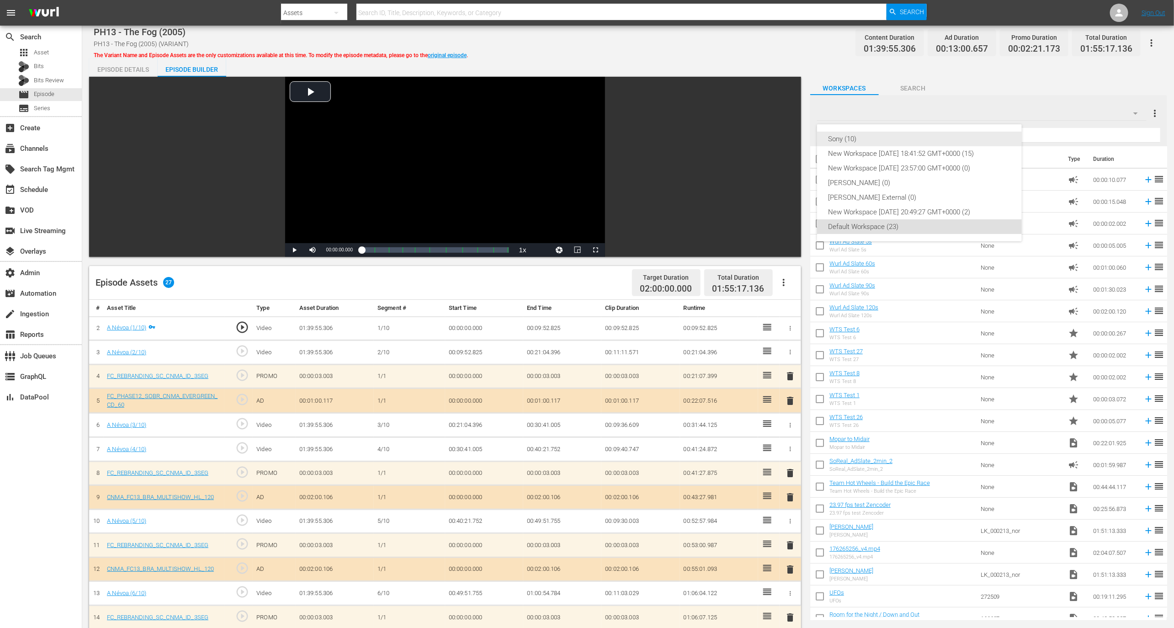
click at [890, 132] on div "Sony (10)" at bounding box center [919, 139] width 183 height 15
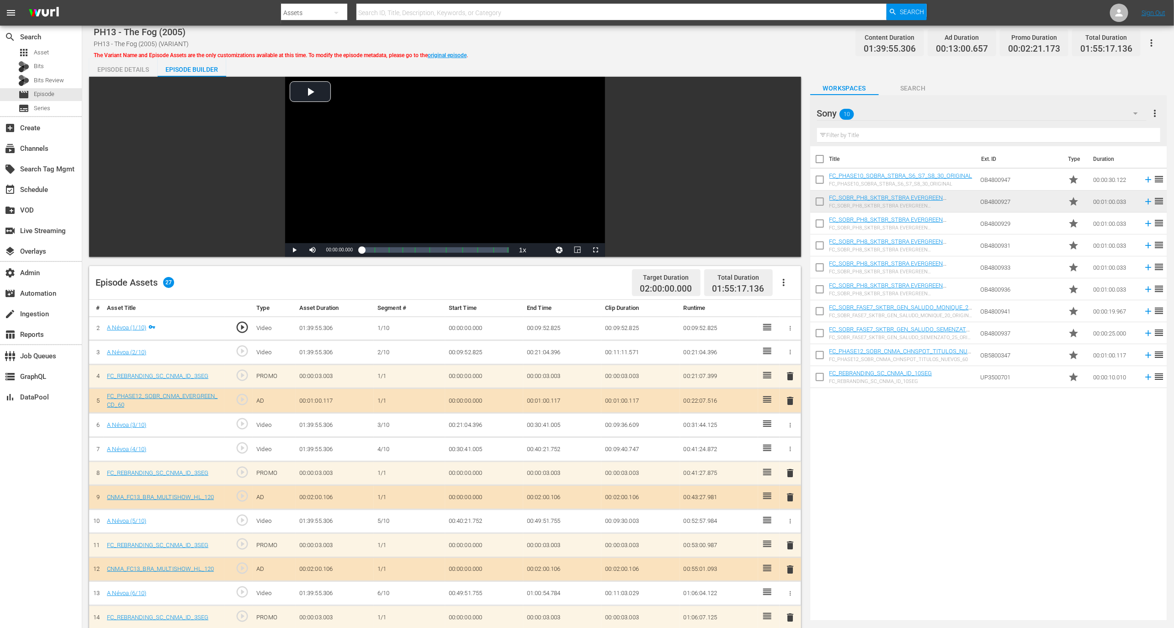
scroll to position [338, 0]
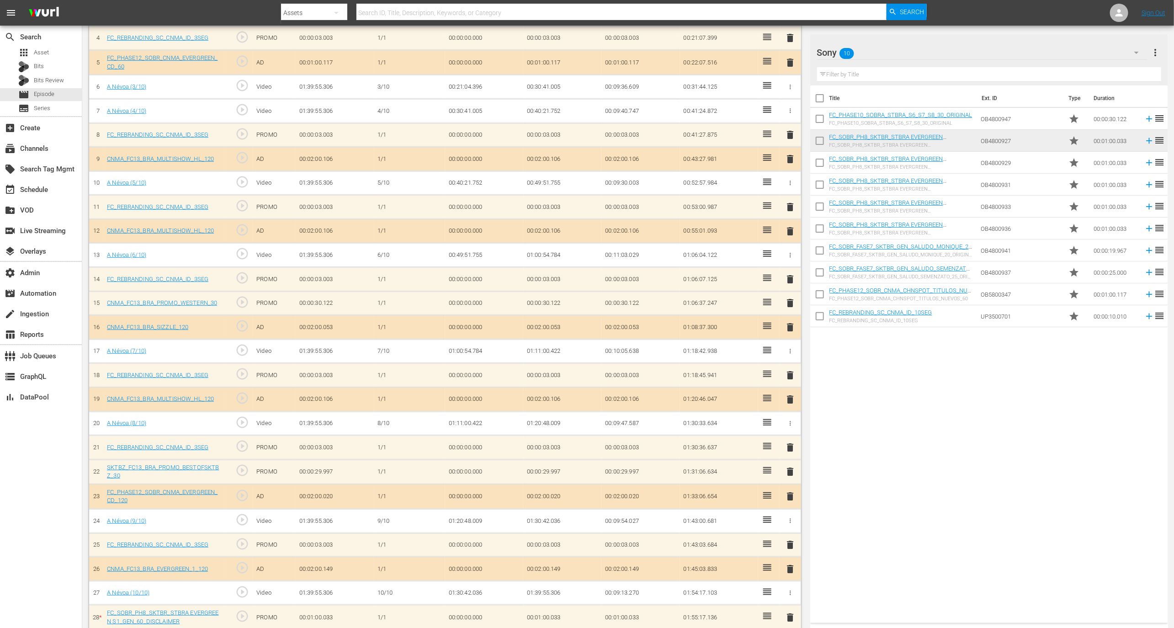
click at [791, 612] on span "delete" at bounding box center [789, 617] width 11 height 11
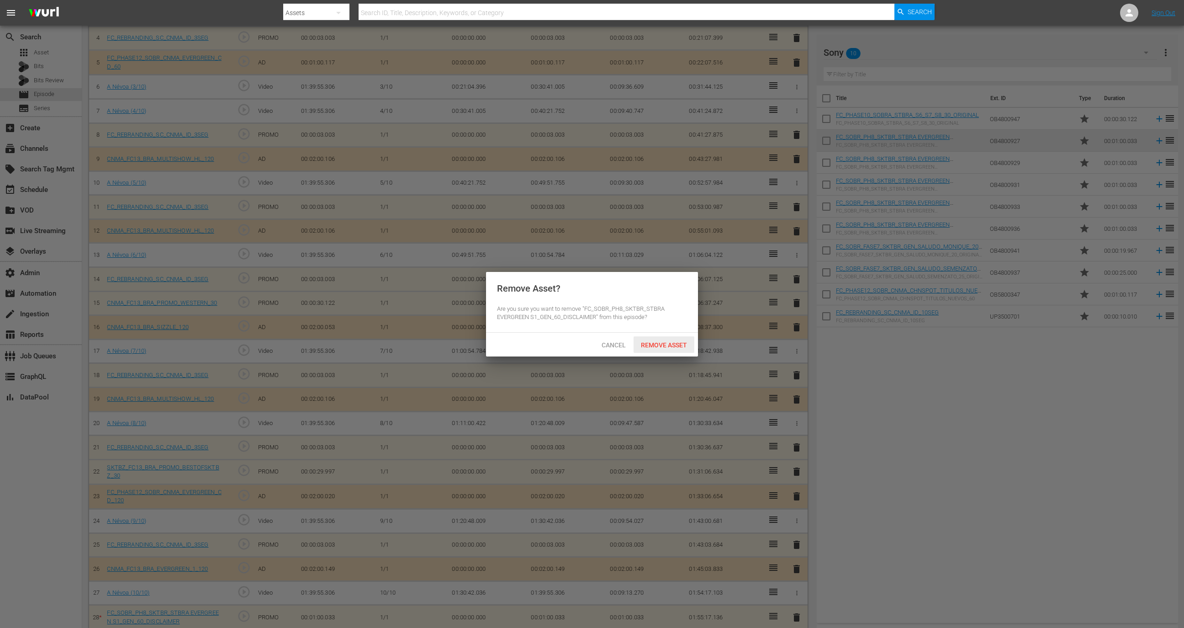
click at [680, 343] on span "Remove Asset" at bounding box center [664, 344] width 61 height 7
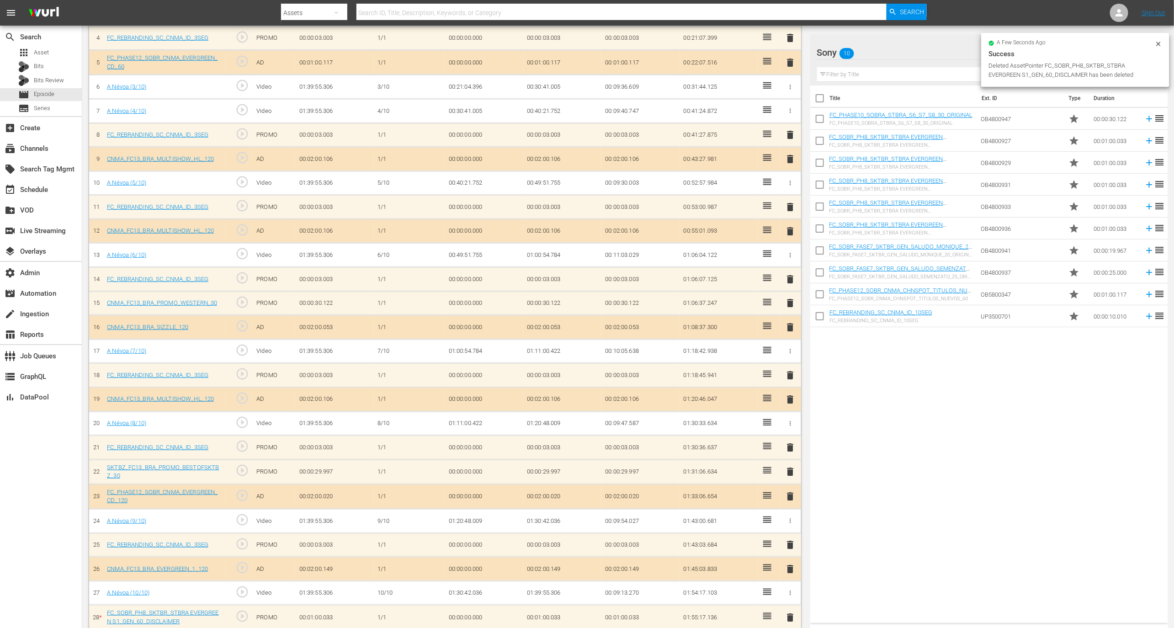
scroll to position [313, 0]
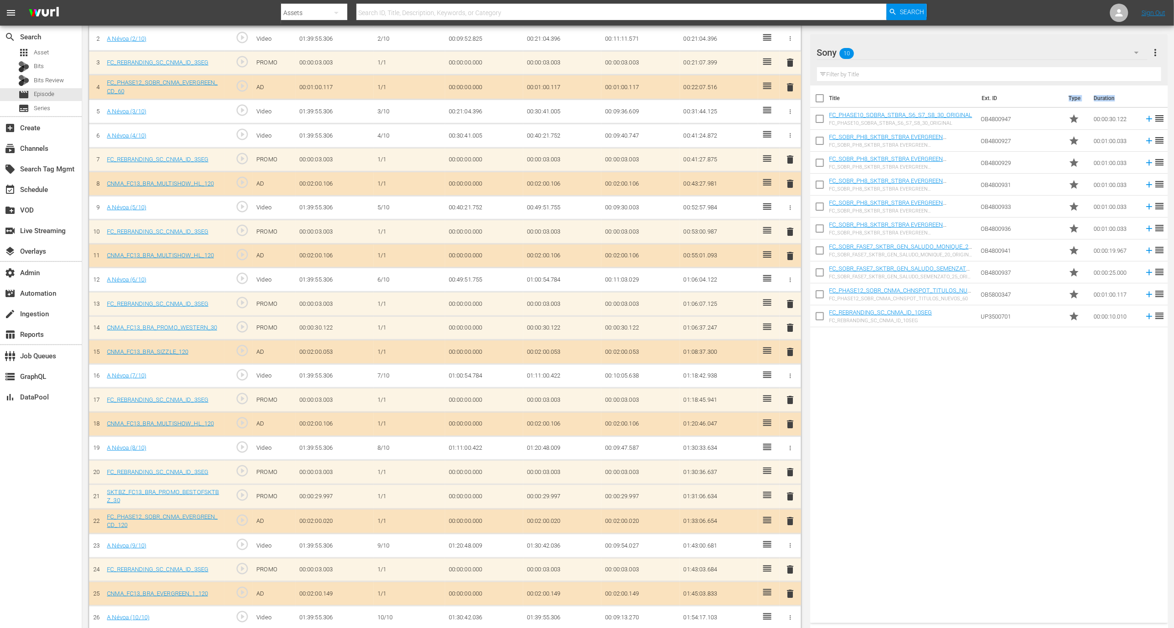
drag, startPoint x: 1004, startPoint y: 106, endPoint x: 896, endPoint y: 278, distance: 203.2
click at [896, 278] on div "Title Ext. ID Type Duration FC_PHASE10_SOBRA_STBRA_S6_S7_S8_30_ORIGINAL FC_PHAS…" at bounding box center [989, 206] width 358 height 242
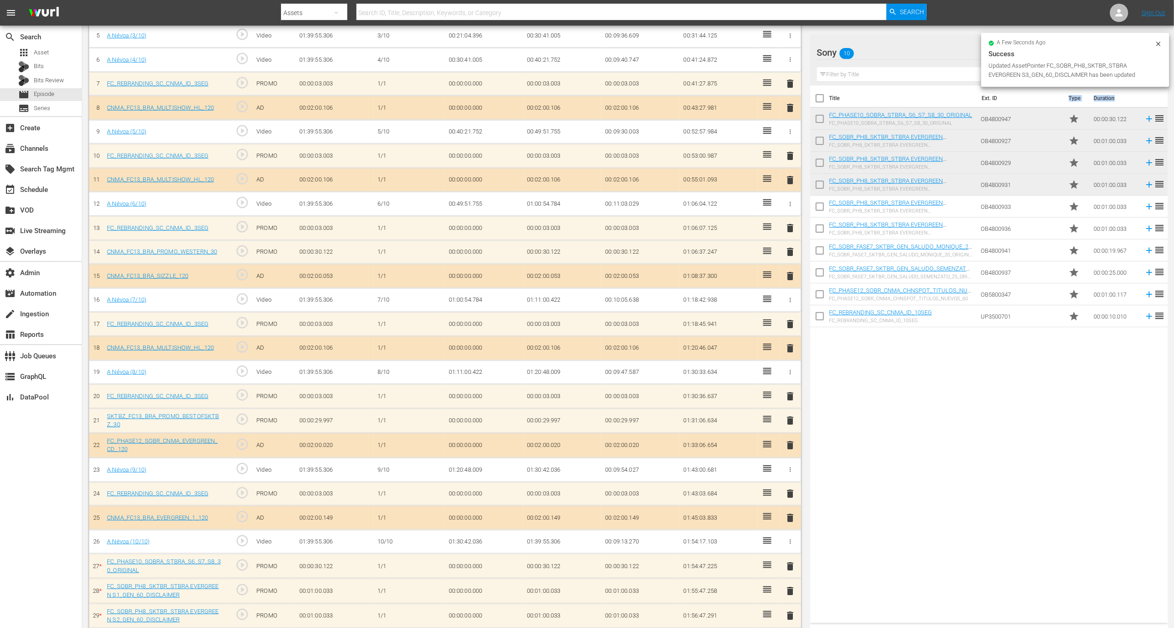
scroll to position [387, 0]
click at [822, 204] on input "checkbox" at bounding box center [819, 208] width 19 height 19
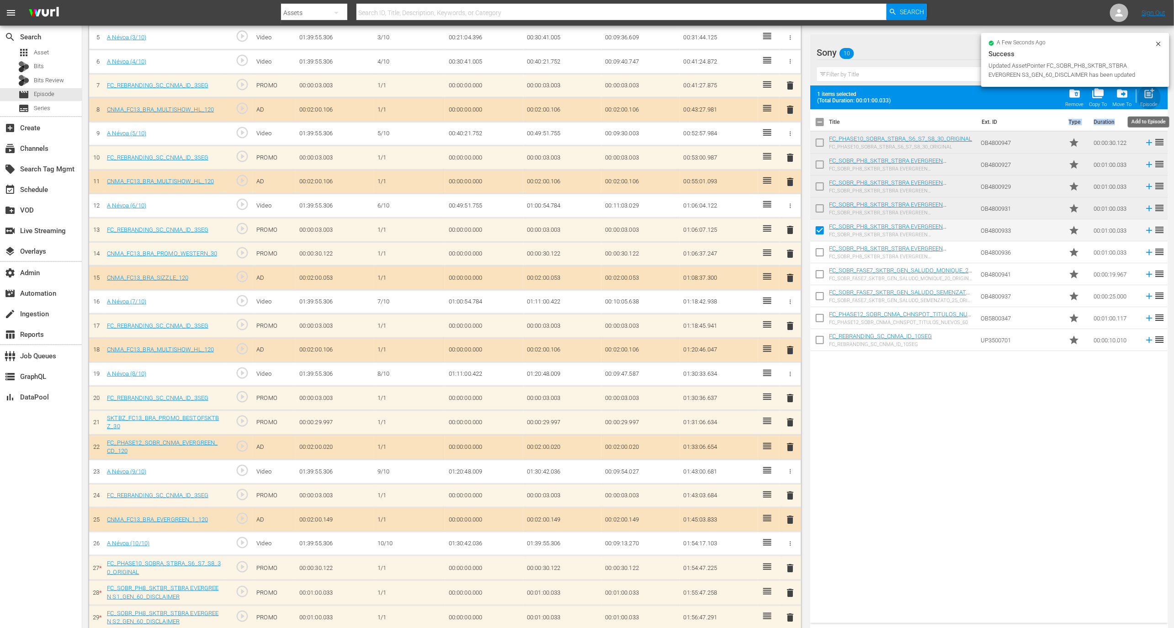
click at [1148, 100] on div "post_add Episode" at bounding box center [1148, 97] width 17 height 20
checkbox input "false"
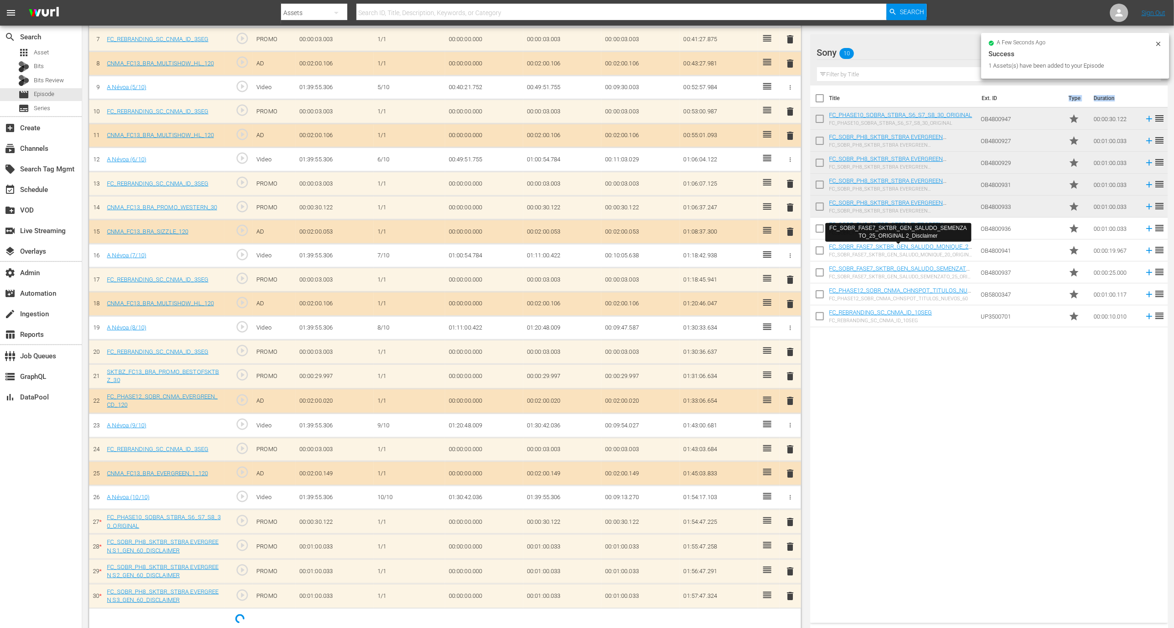
scroll to position [436, 0]
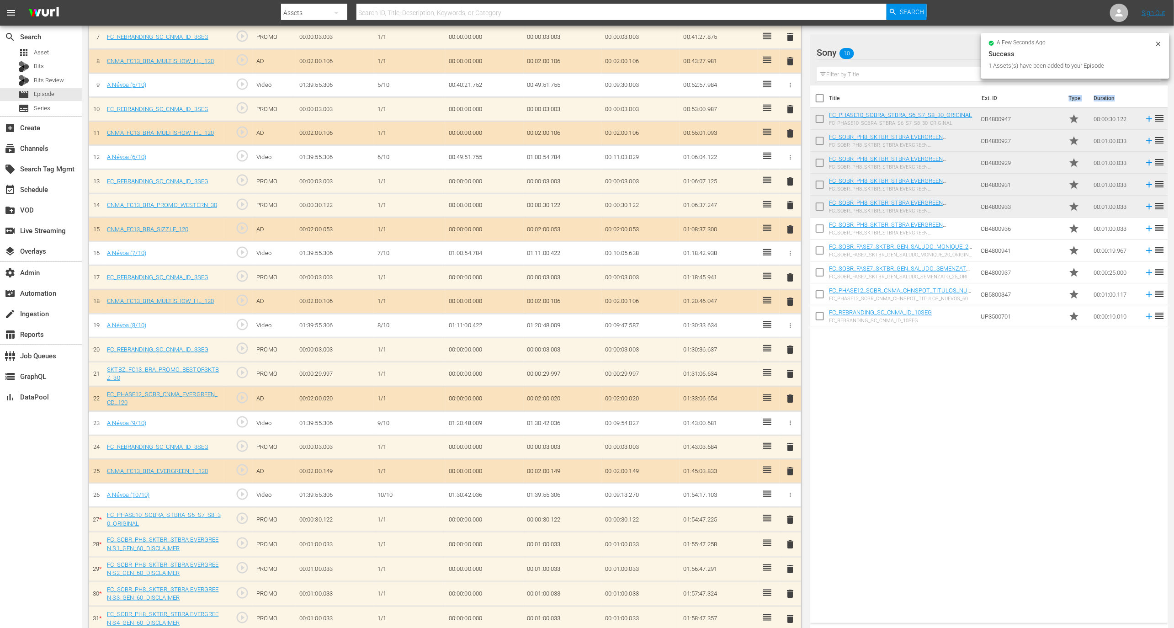
click at [820, 231] on input "checkbox" at bounding box center [819, 230] width 19 height 19
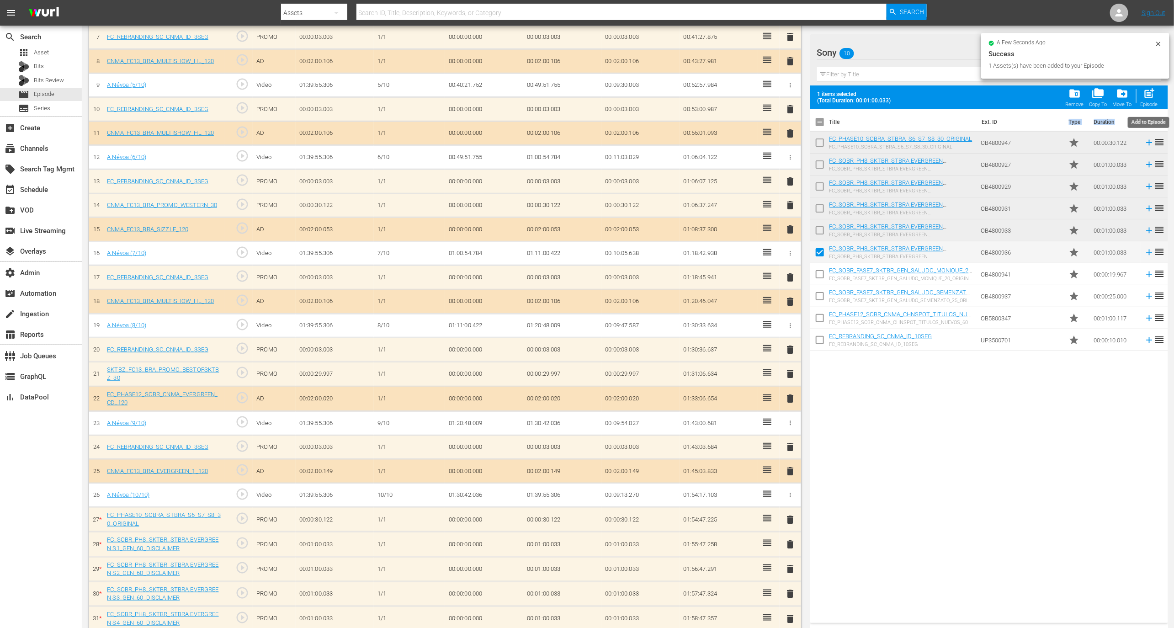
click at [1152, 104] on div "Episode" at bounding box center [1148, 104] width 17 height 6
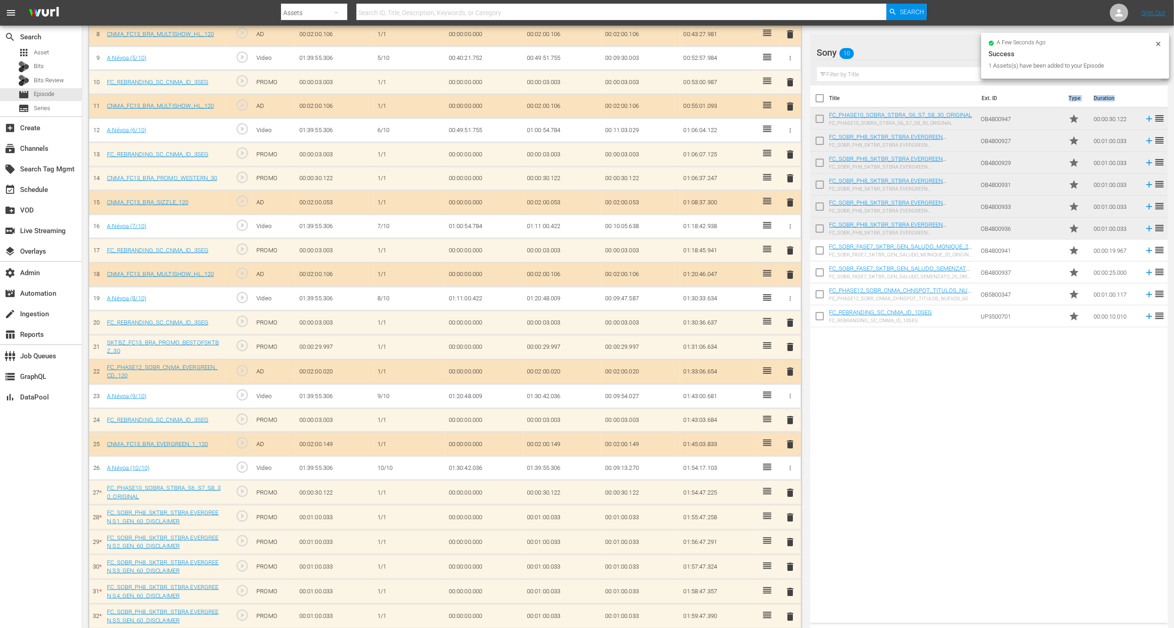
scroll to position [461, 0]
click at [789, 613] on span "delete" at bounding box center [789, 618] width 11 height 11
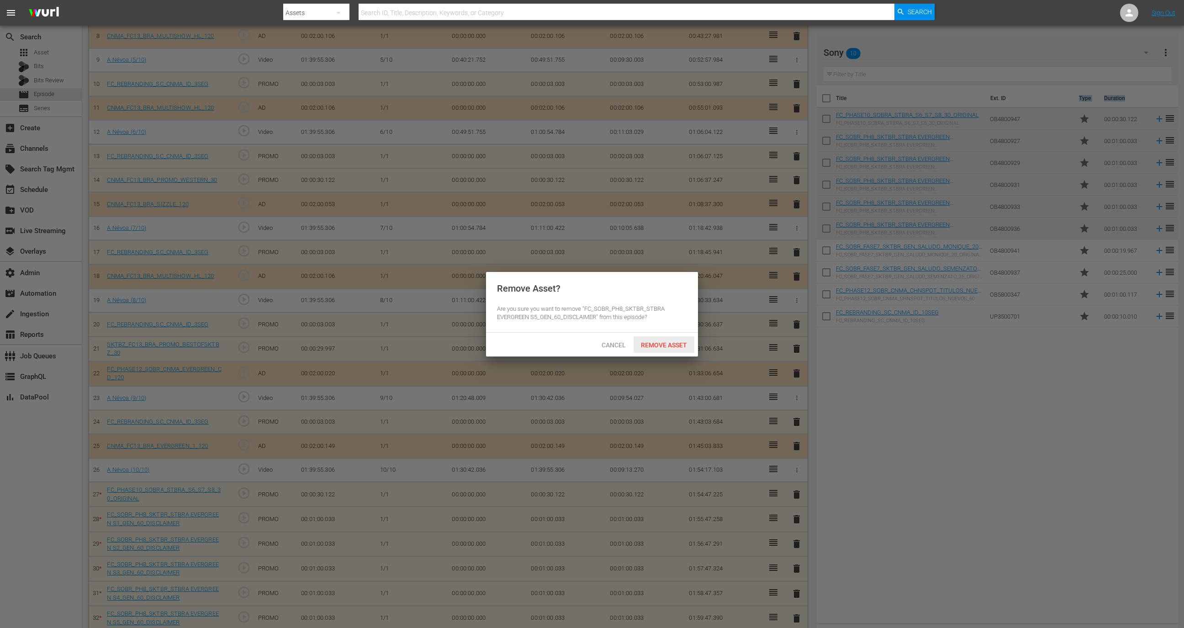
click at [687, 346] on span "Remove Asset" at bounding box center [664, 344] width 61 height 7
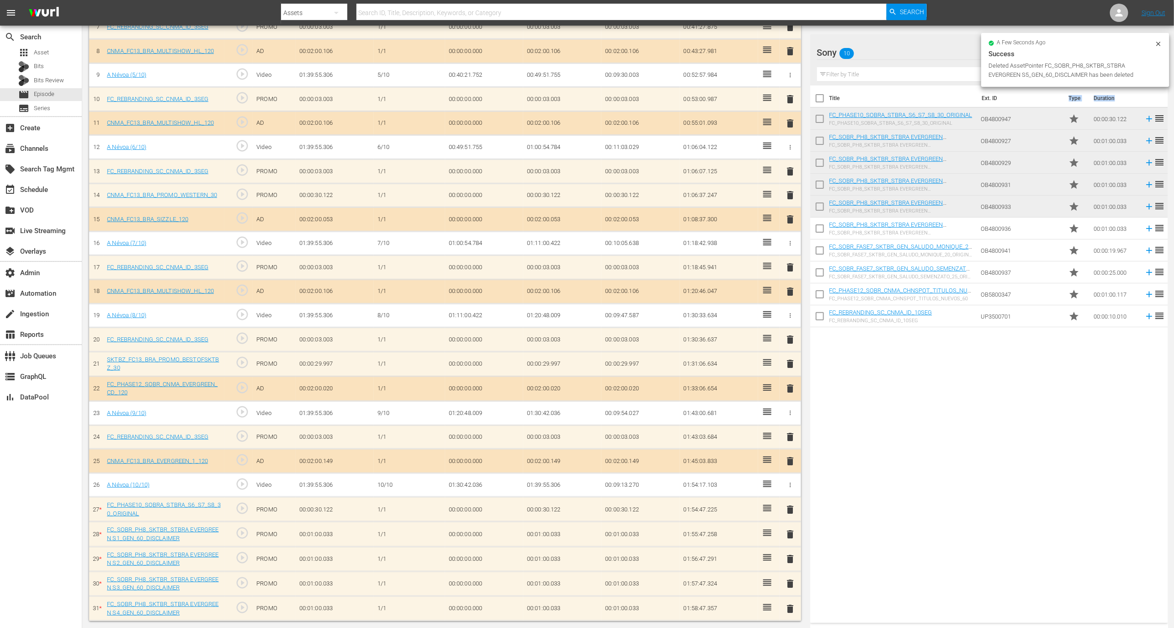
scroll to position [436, 0]
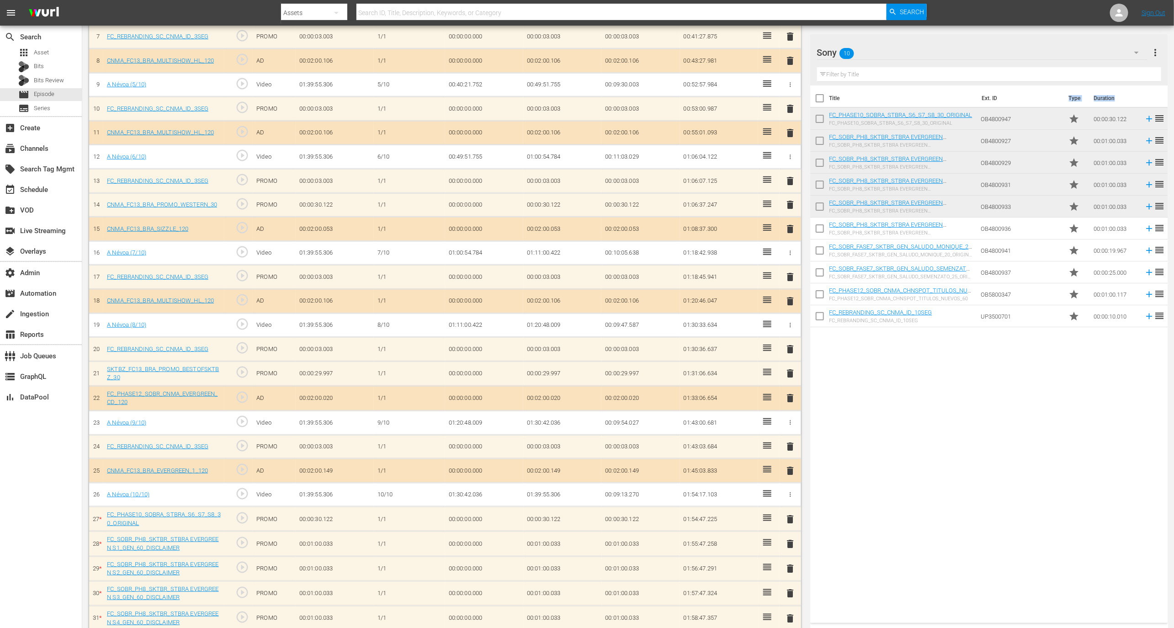
click at [815, 228] on input "checkbox" at bounding box center [819, 230] width 19 height 19
checkbox input "true"
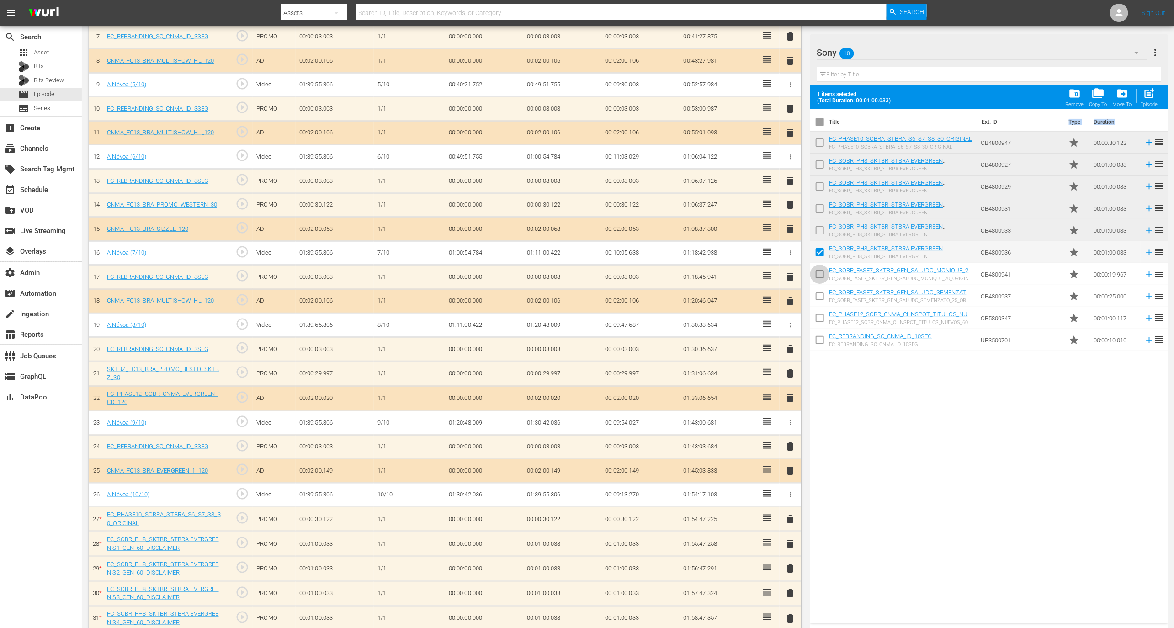
click at [820, 279] on input "checkbox" at bounding box center [819, 275] width 19 height 19
checkbox input "true"
click at [817, 310] on input "checkbox" at bounding box center [819, 319] width 19 height 19
checkbox input "true"
click at [818, 300] on input "checkbox" at bounding box center [819, 297] width 19 height 19
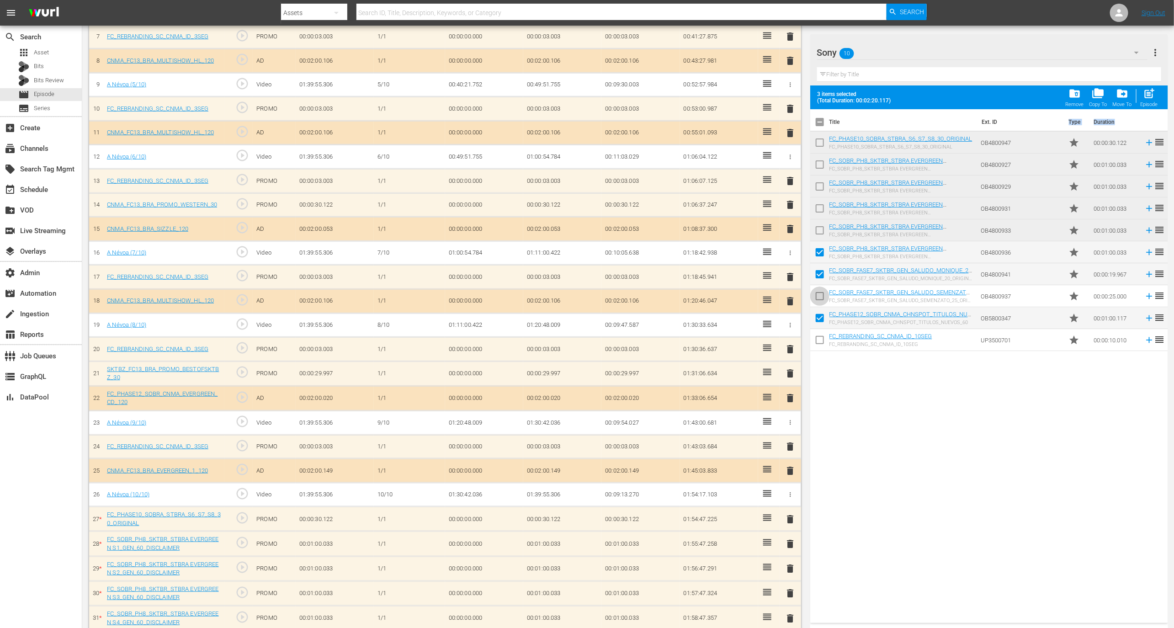
checkbox input "true"
click at [818, 317] on input "checkbox" at bounding box center [819, 319] width 19 height 19
click at [818, 313] on input "checkbox" at bounding box center [819, 319] width 19 height 19
checkbox input "true"
click at [818, 344] on input "checkbox" at bounding box center [819, 341] width 19 height 19
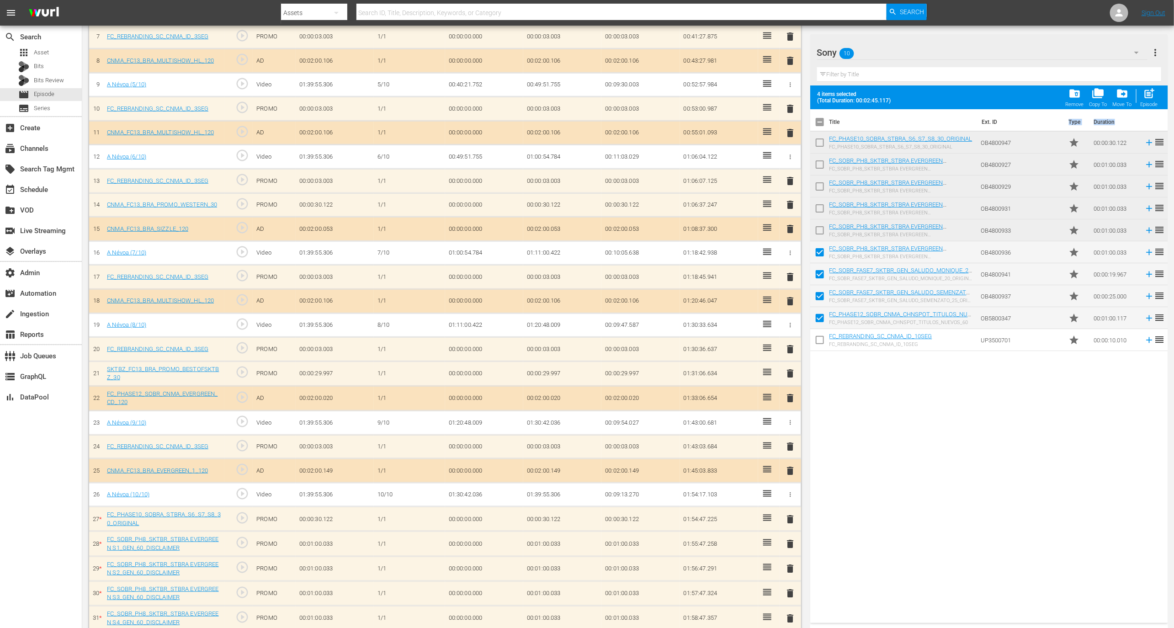
checkbox input "true"
click at [1148, 99] on span "post_add" at bounding box center [1149, 93] width 12 height 12
checkbox input "false"
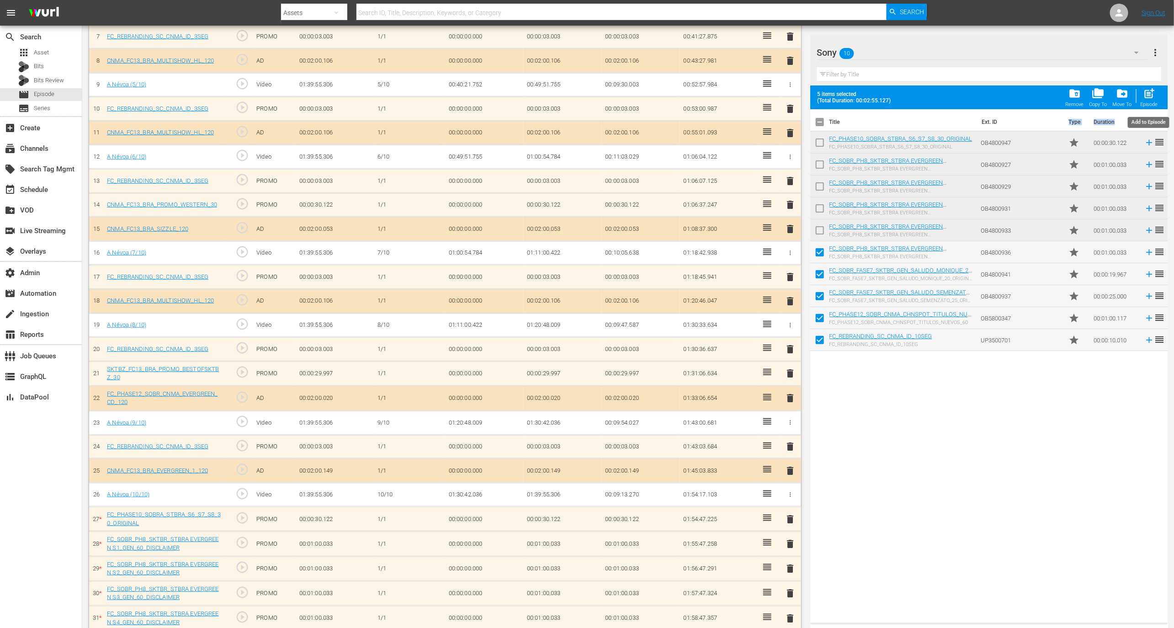
checkbox input "false"
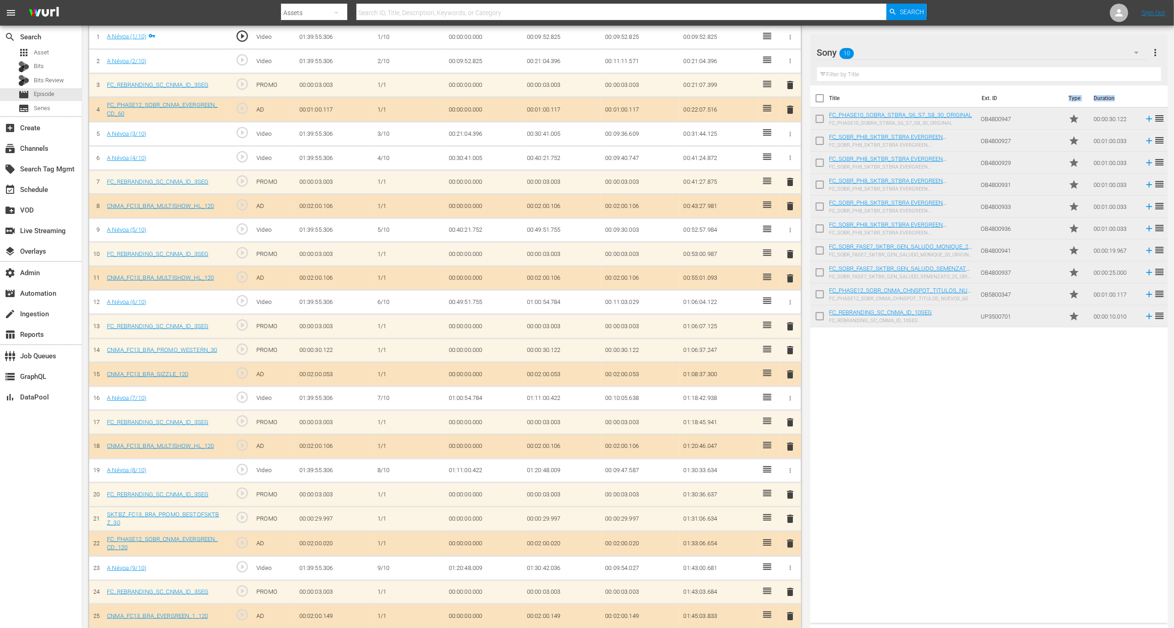
scroll to position [559, 0]
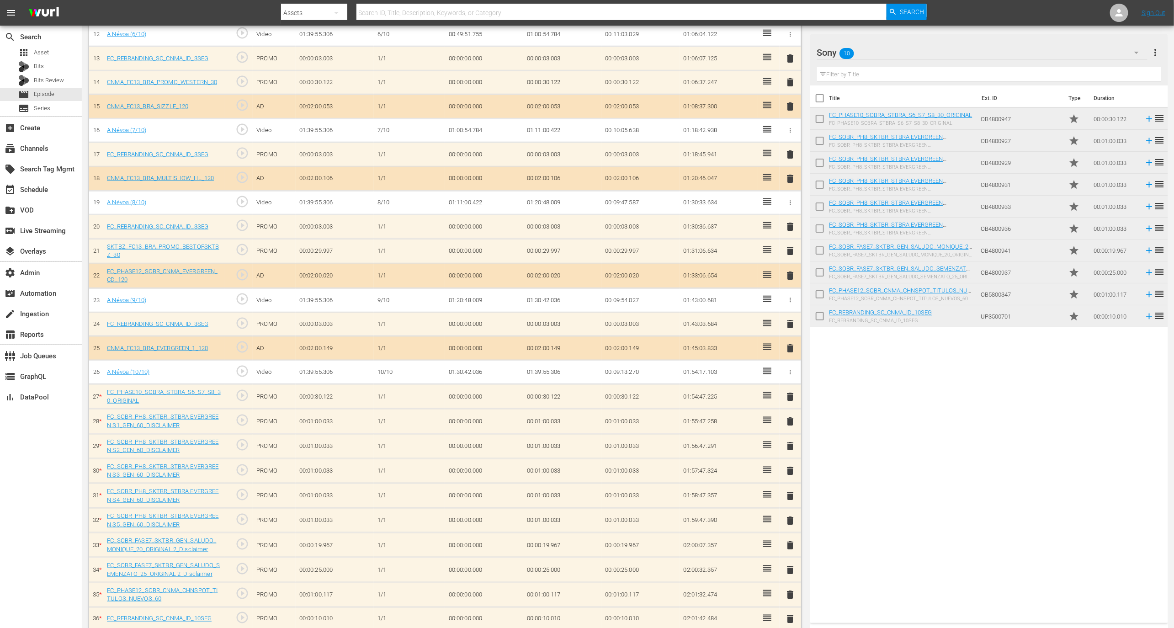
click at [879, 73] on input "text" at bounding box center [989, 74] width 344 height 15
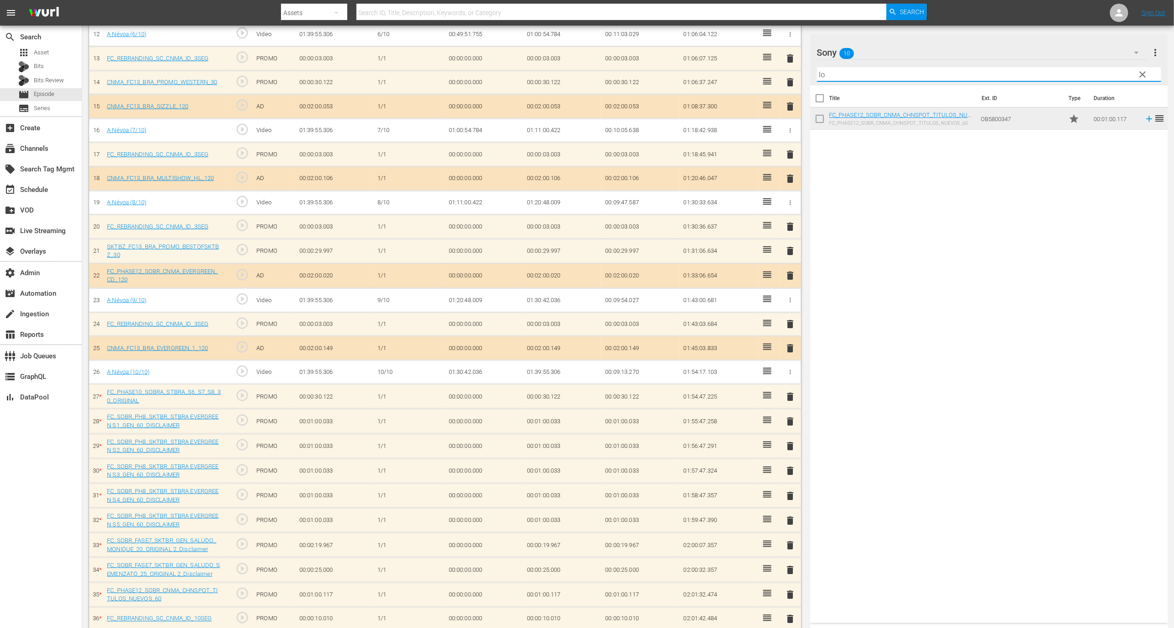
type input "l"
type input "lost"
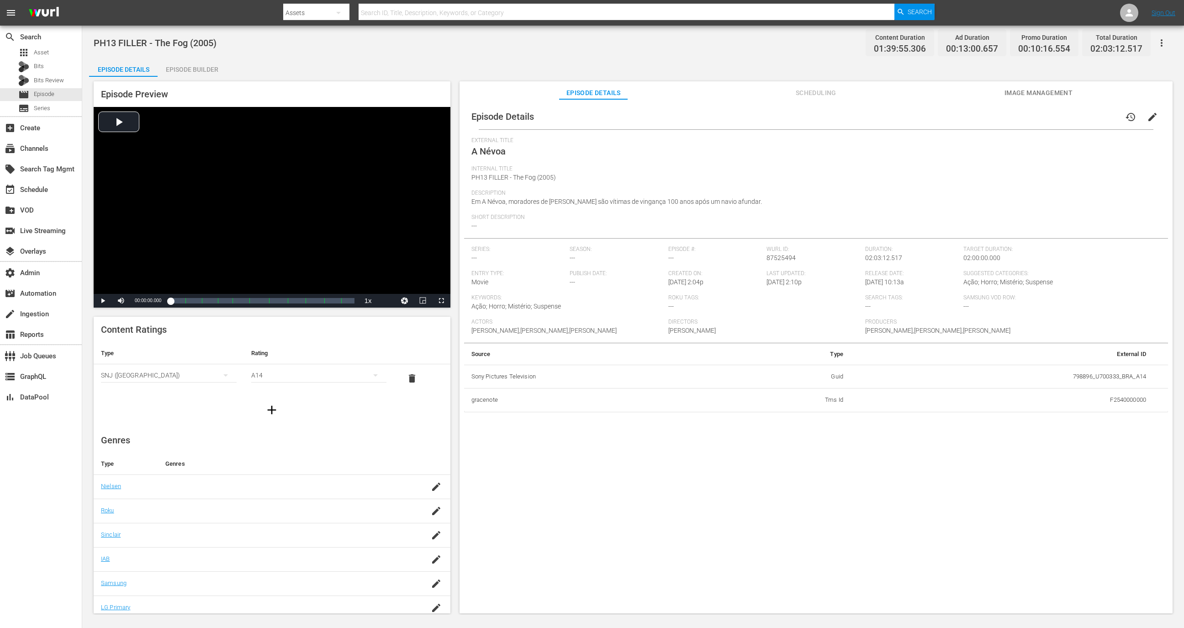
click at [199, 65] on div "Episode Builder" at bounding box center [192, 69] width 69 height 22
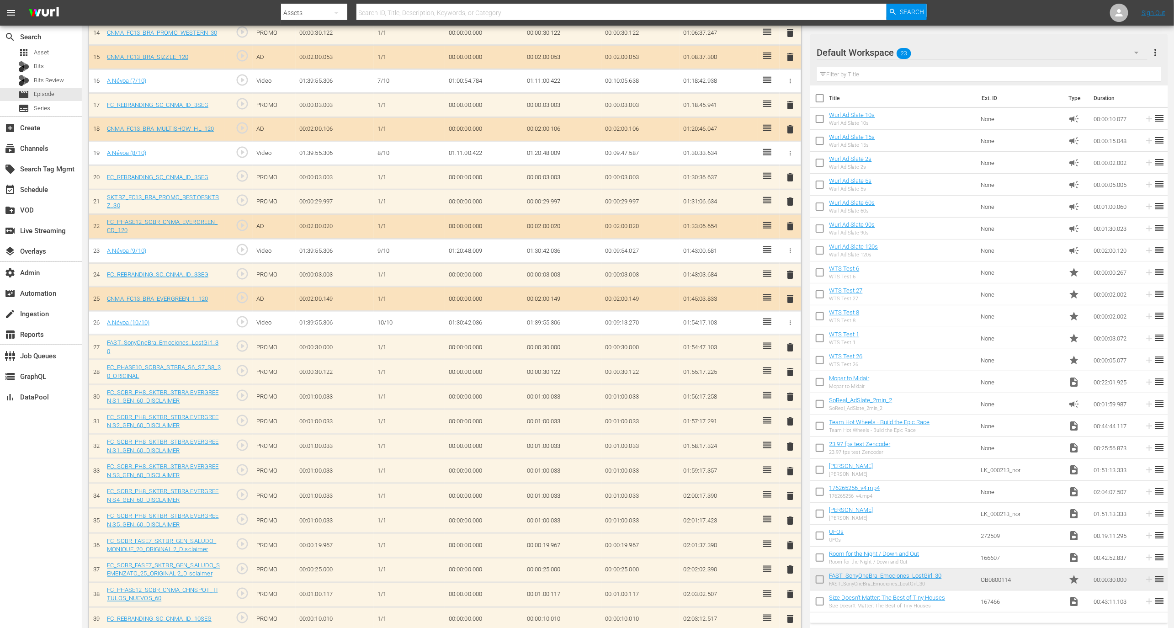
scroll to position [608, 0]
click at [187, 397] on td "FC_SOBR_PH8_SKTBR_STBRA EVERGREEN S1_GEN_60_DISCLAIMER" at bounding box center [163, 397] width 121 height 25
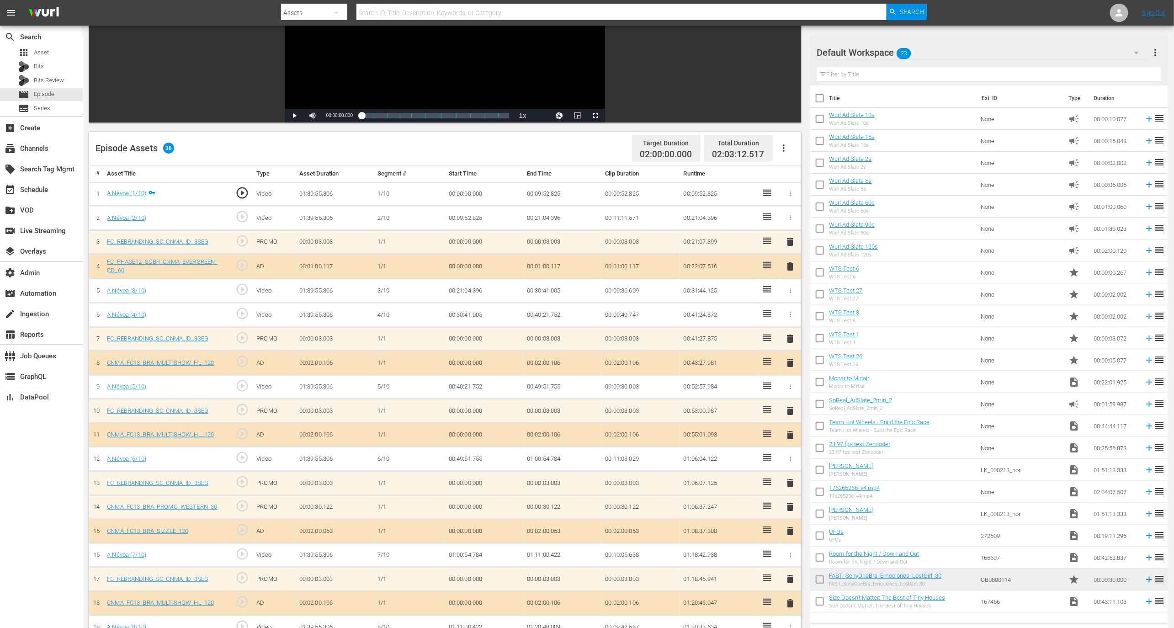
scroll to position [136, 0]
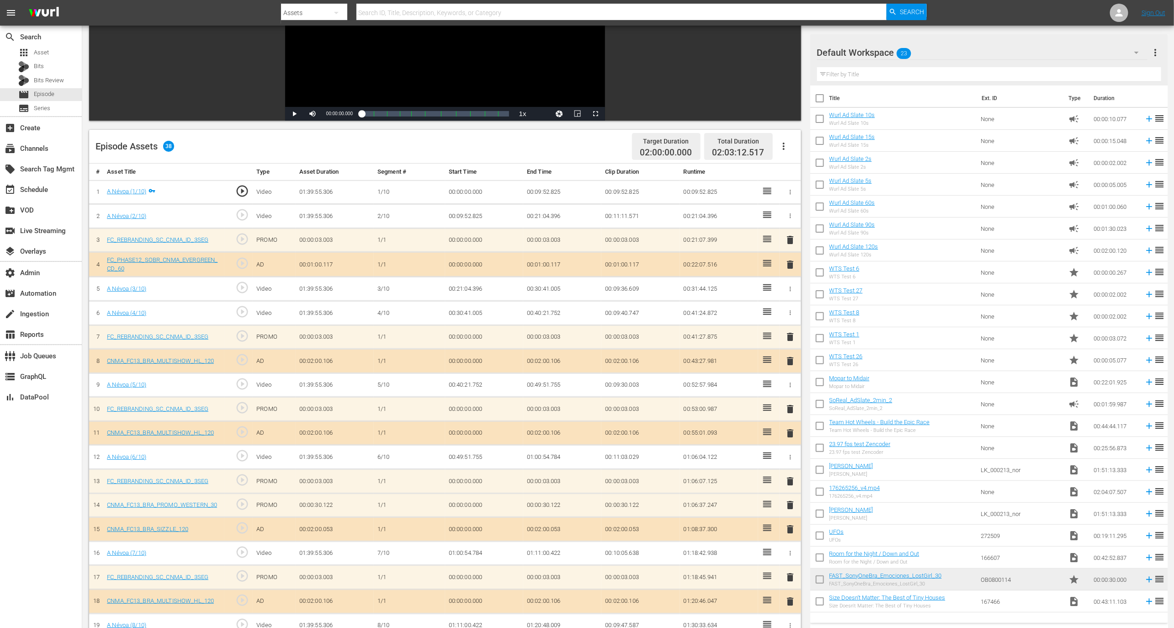
click at [756, 154] on span "02:03:12.517" at bounding box center [738, 152] width 52 height 11
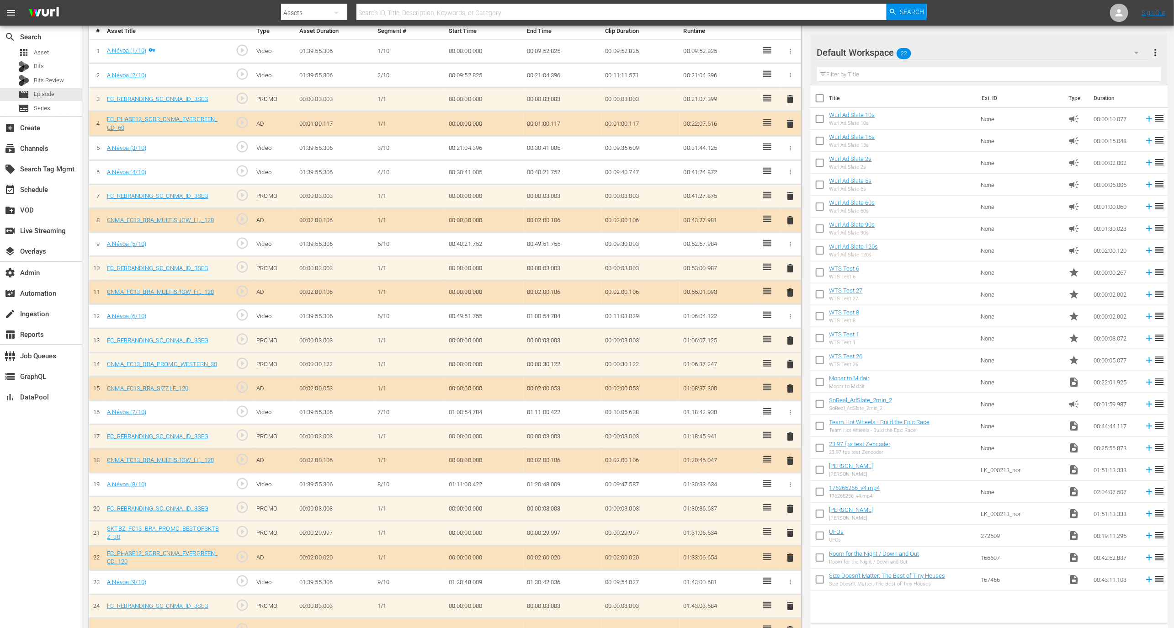
scroll to position [559, 0]
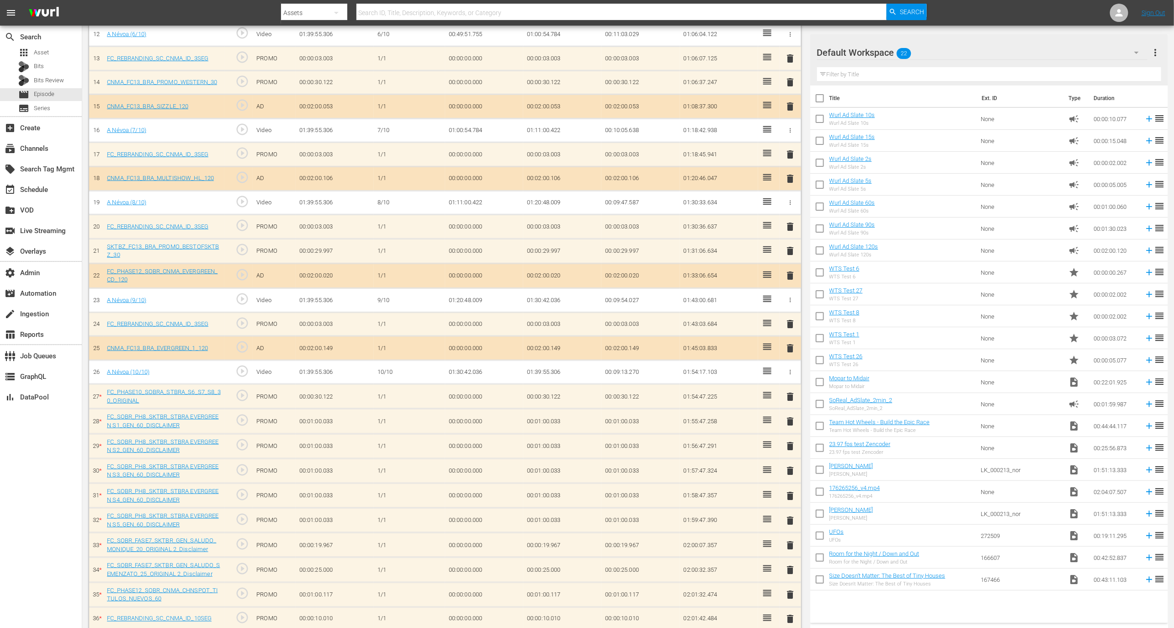
click at [911, 69] on input "text" at bounding box center [989, 74] width 344 height 15
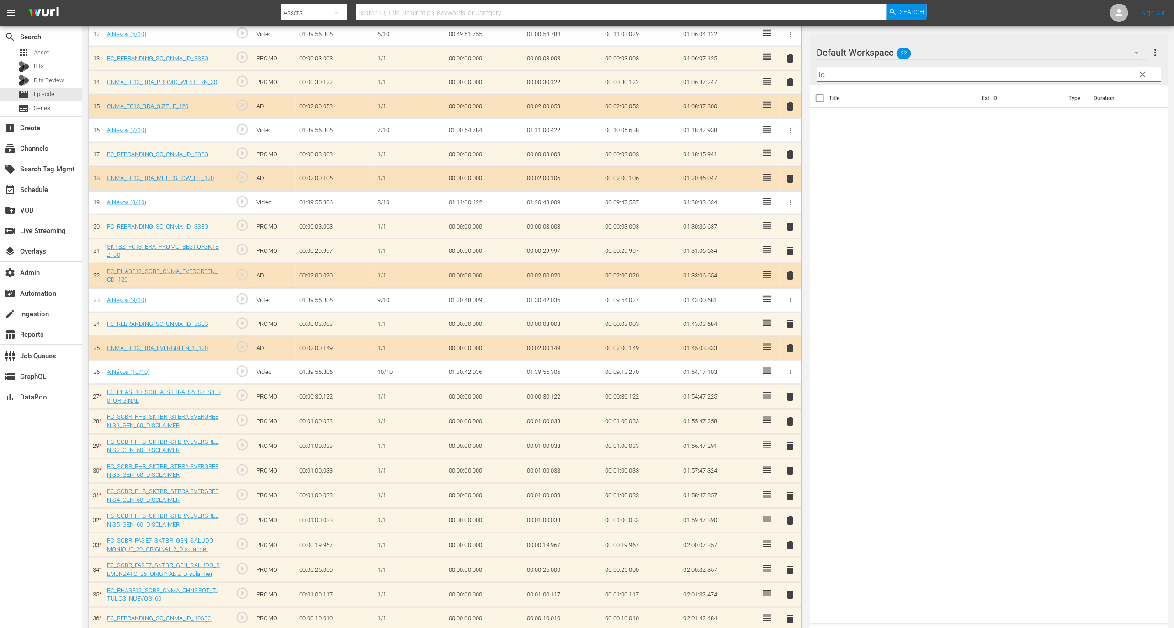
type input "l"
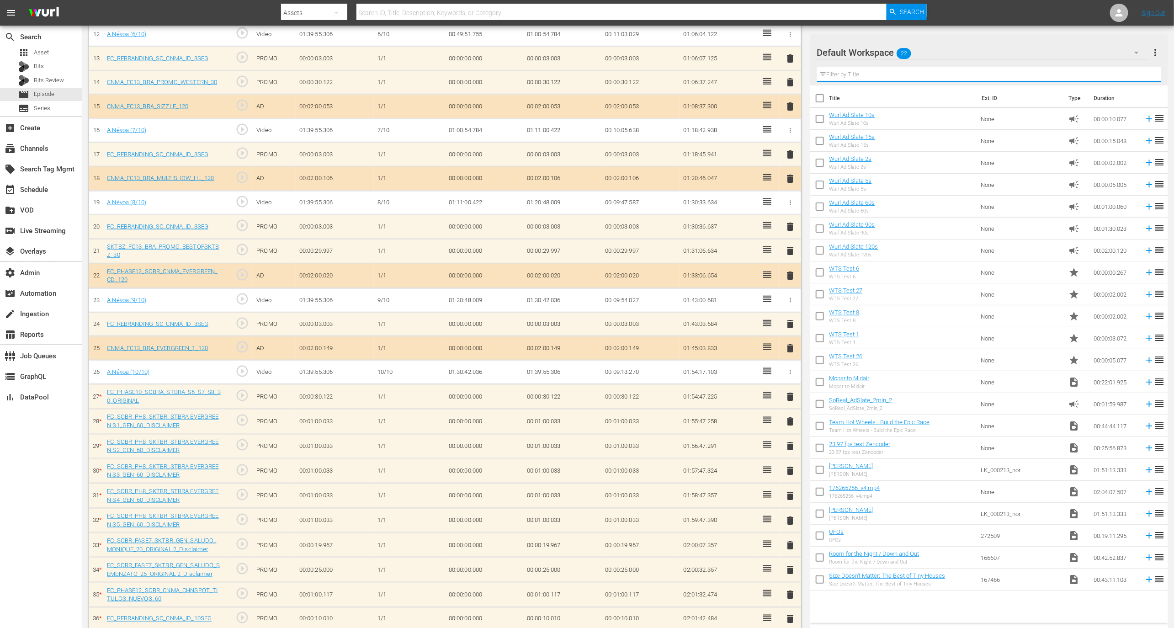
click at [915, 50] on div "Default Workspace 22" at bounding box center [982, 53] width 330 height 26
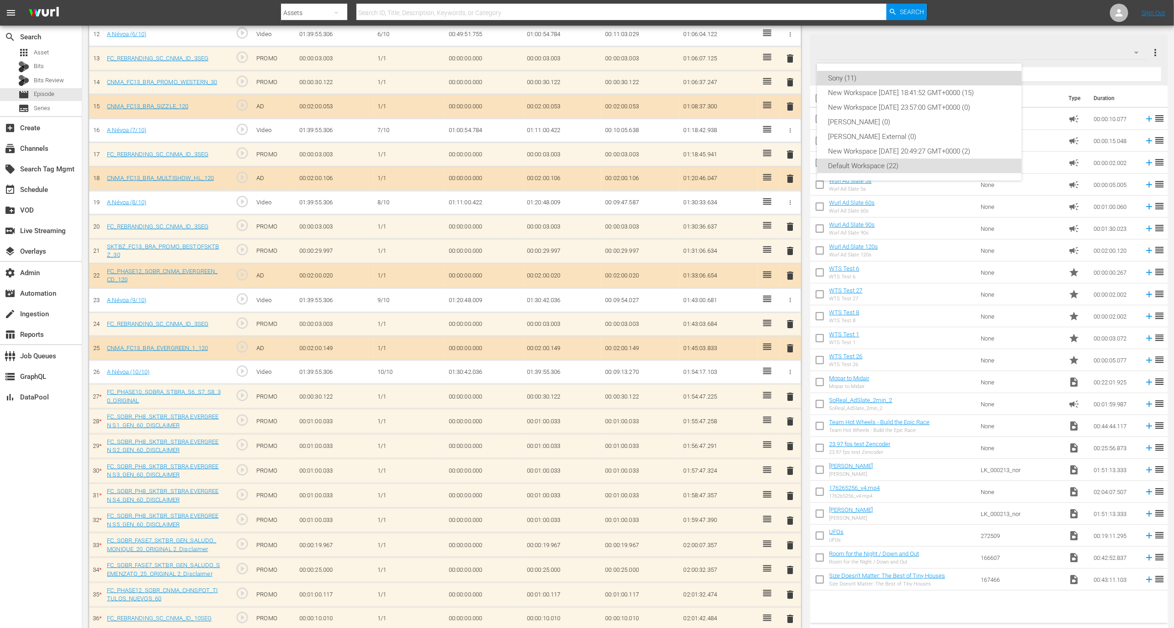
click at [888, 80] on div "Sony (11)" at bounding box center [919, 78] width 183 height 15
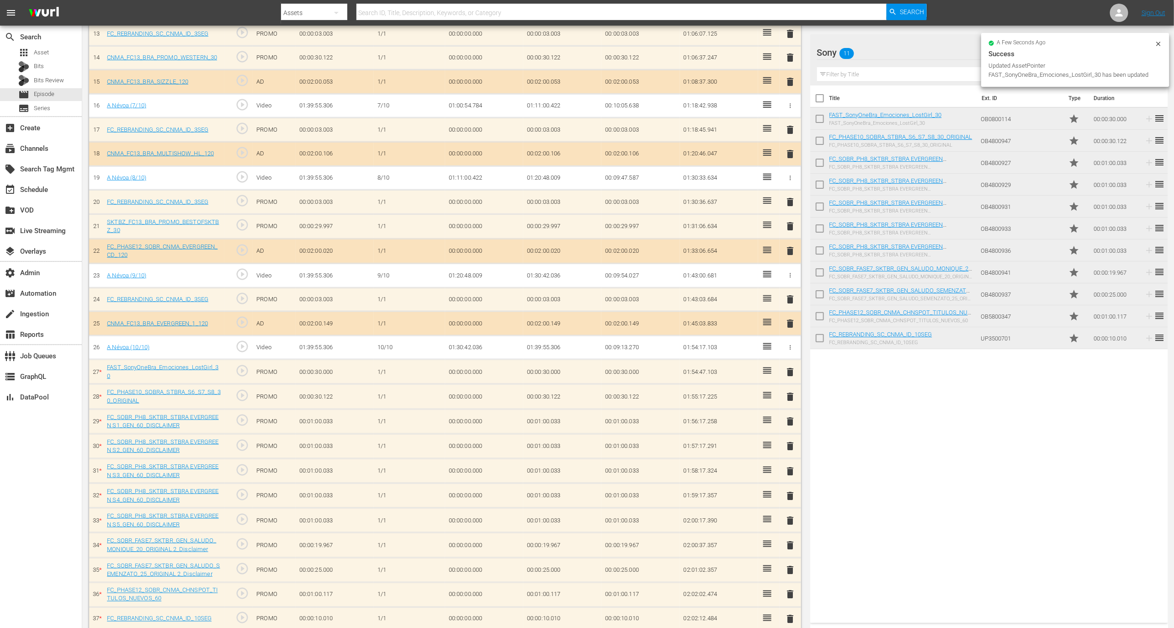
scroll to position [583, 0]
click at [916, 76] on input "text" at bounding box center [989, 74] width 344 height 15
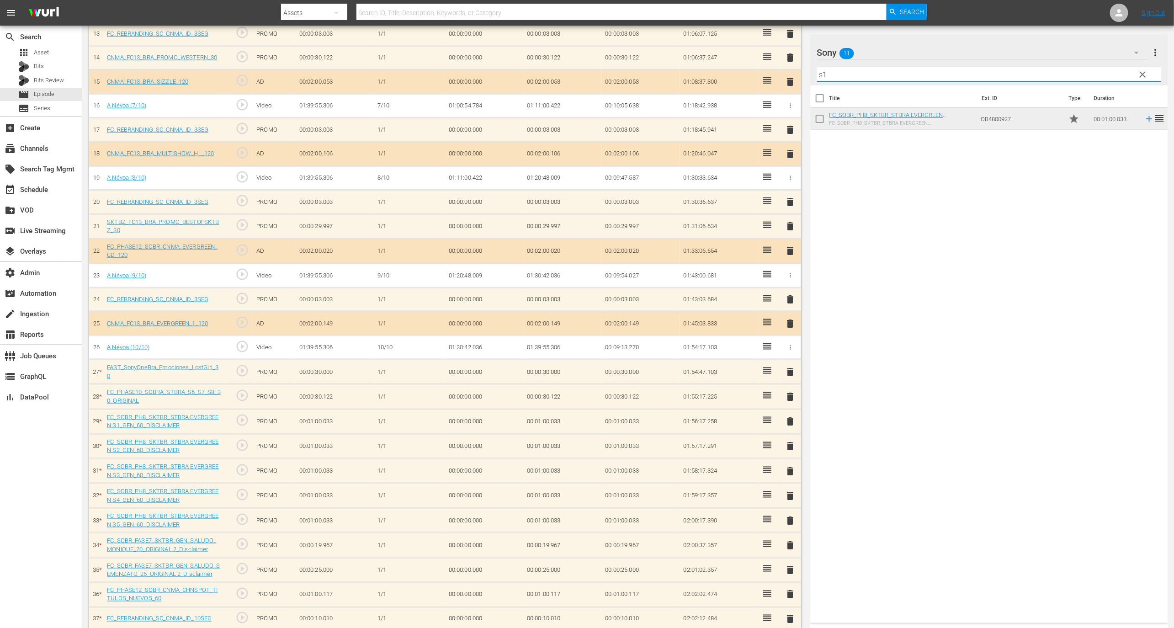
type input "s1"
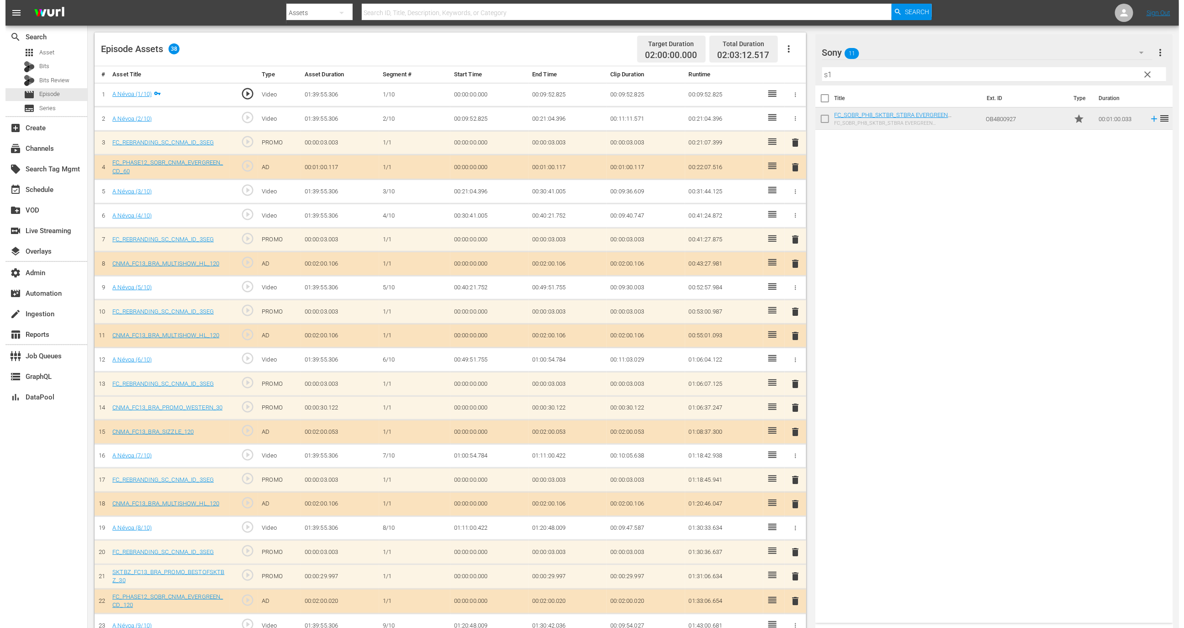
scroll to position [0, 0]
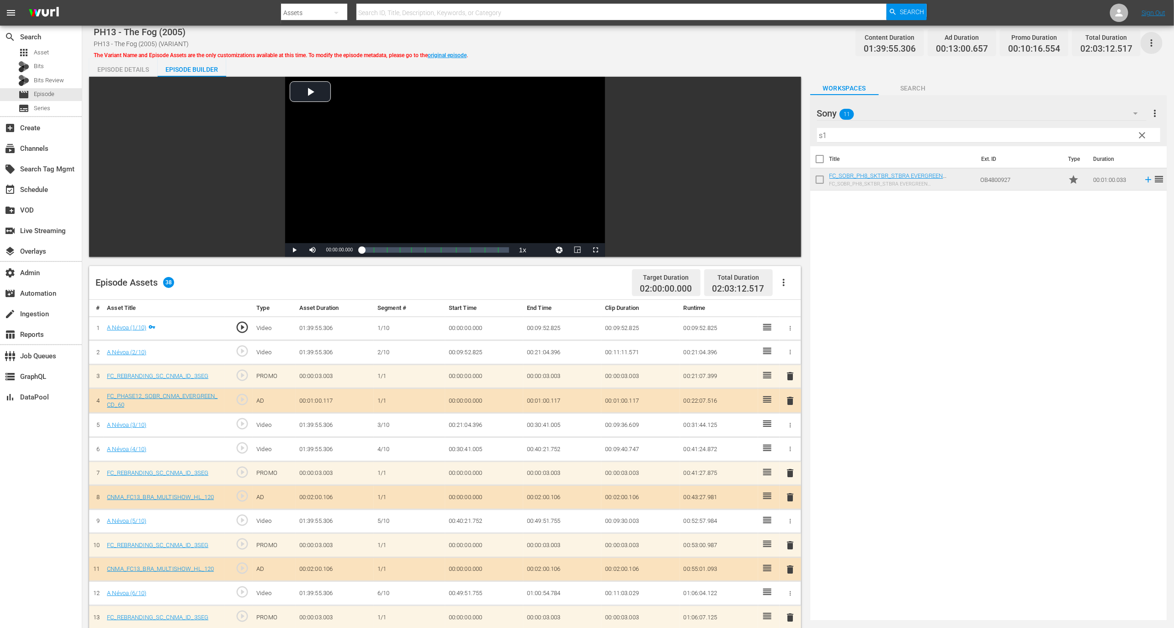
click at [1155, 39] on icon "button" at bounding box center [1151, 42] width 11 height 11
click at [1089, 39] on div "Add Episode to Workspace" at bounding box center [1112, 46] width 88 height 22
click at [30, 196] on div "event_available Schedule" at bounding box center [41, 189] width 82 height 18
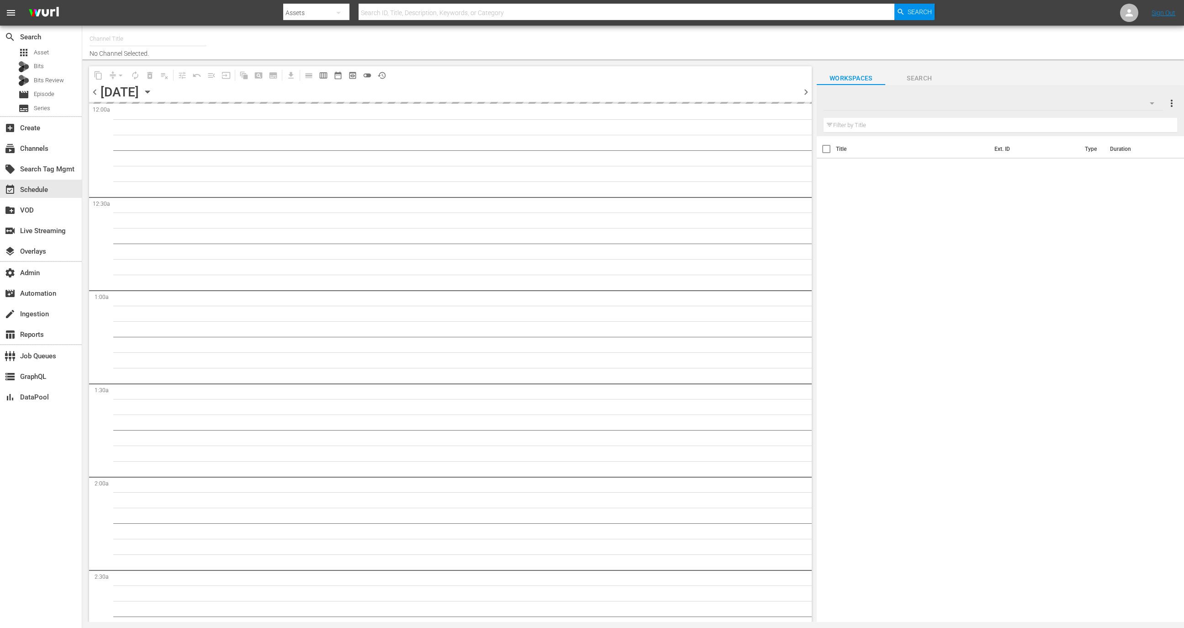
type input "Sony One Cinema BR (1585)"
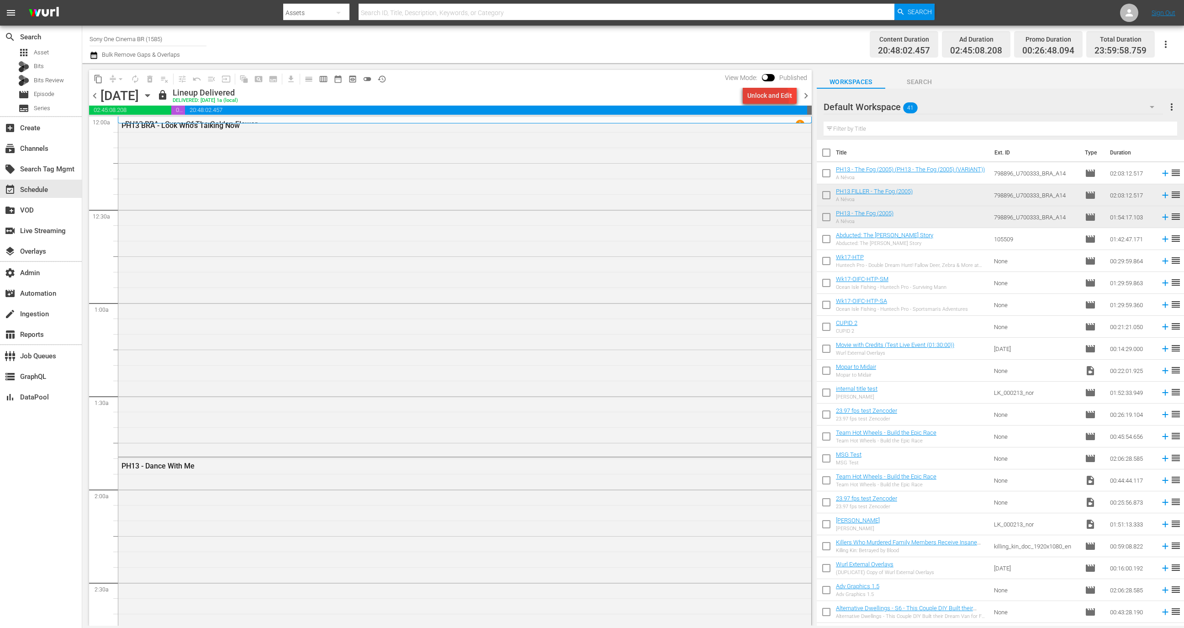
click at [760, 98] on div "Unlock and Edit" at bounding box center [769, 95] width 45 height 16
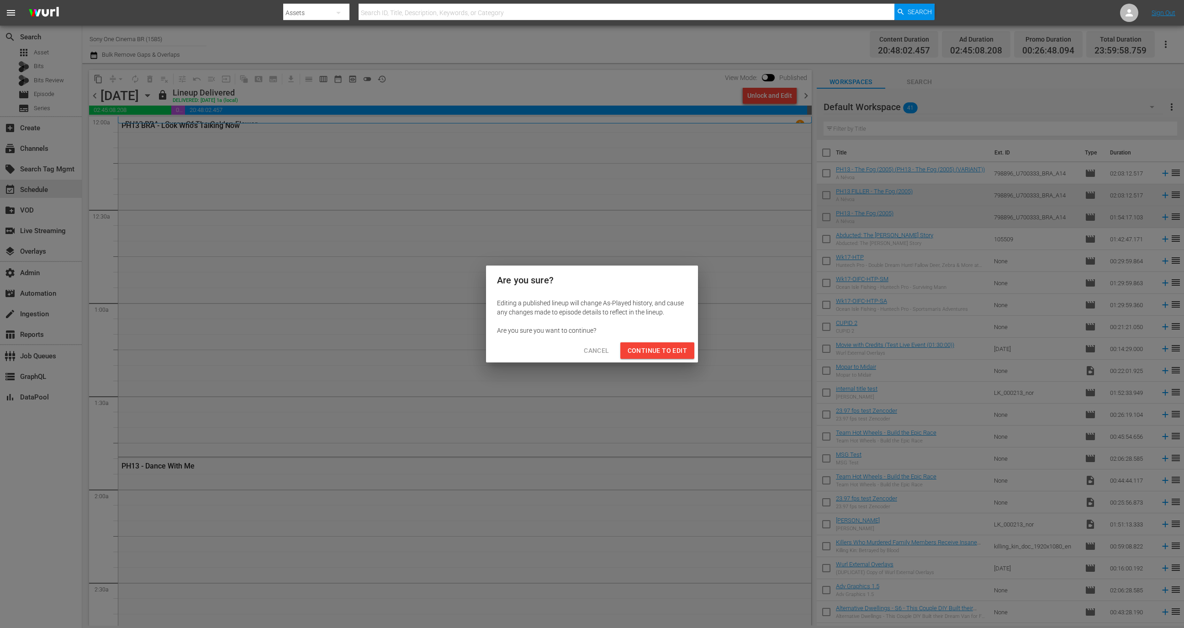
click at [684, 351] on span "Continue to Edit" at bounding box center [657, 350] width 59 height 11
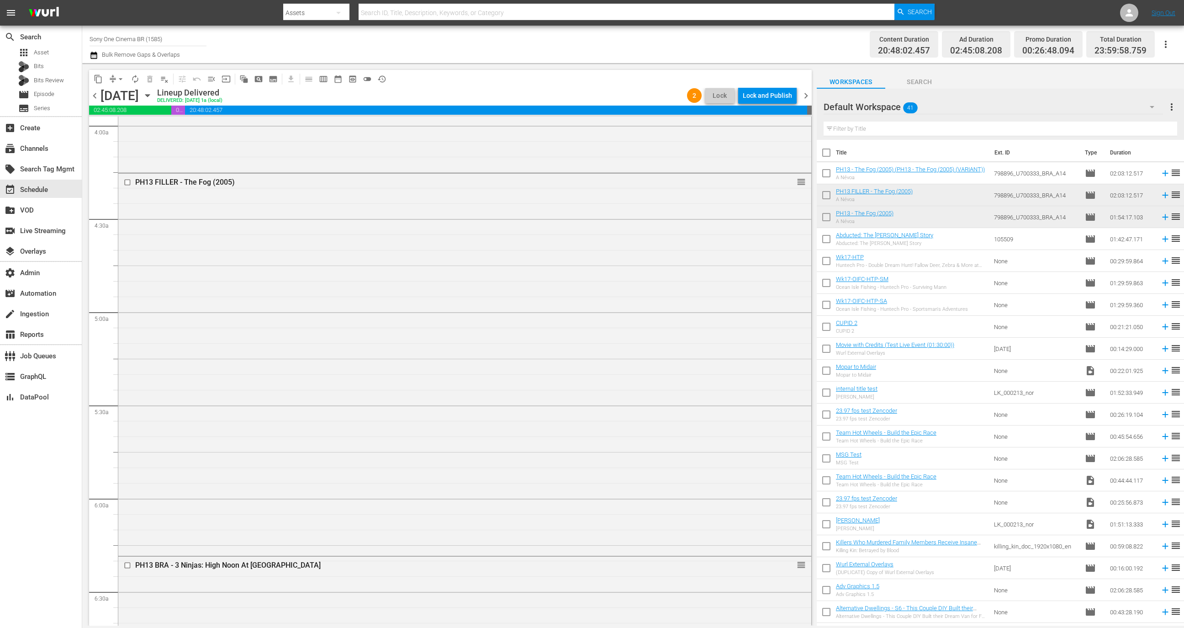
scroll to position [736, 0]
click at [619, 367] on div "PH13 FILLER - The Fog (2005) reorder" at bounding box center [464, 364] width 693 height 380
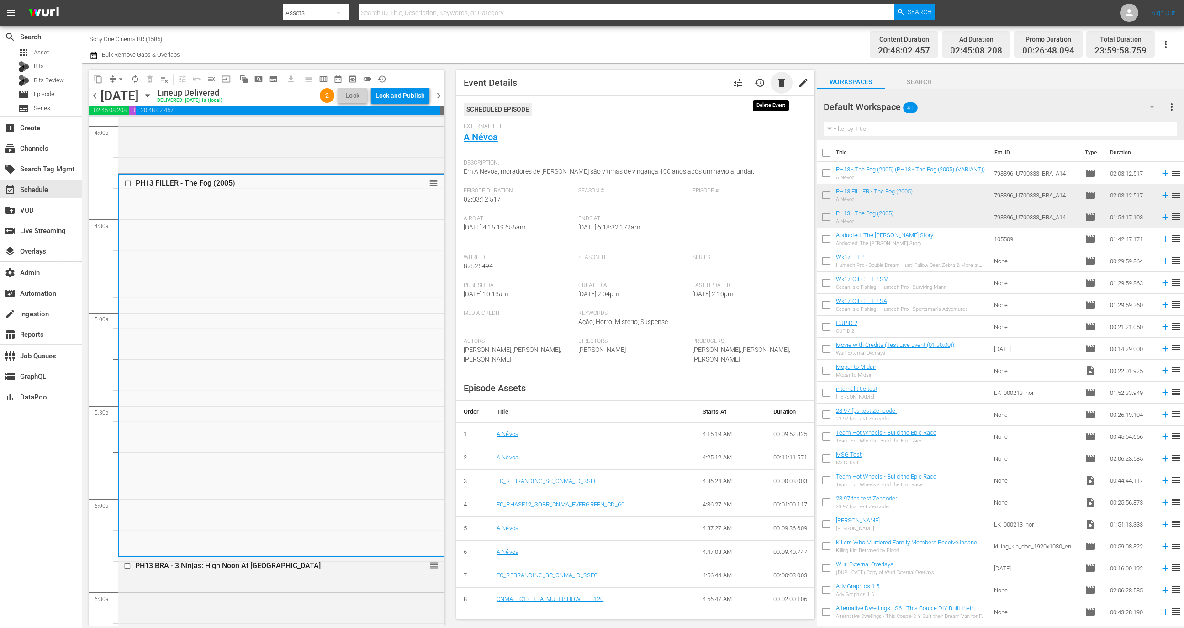
click at [776, 84] on span "delete" at bounding box center [781, 82] width 11 height 11
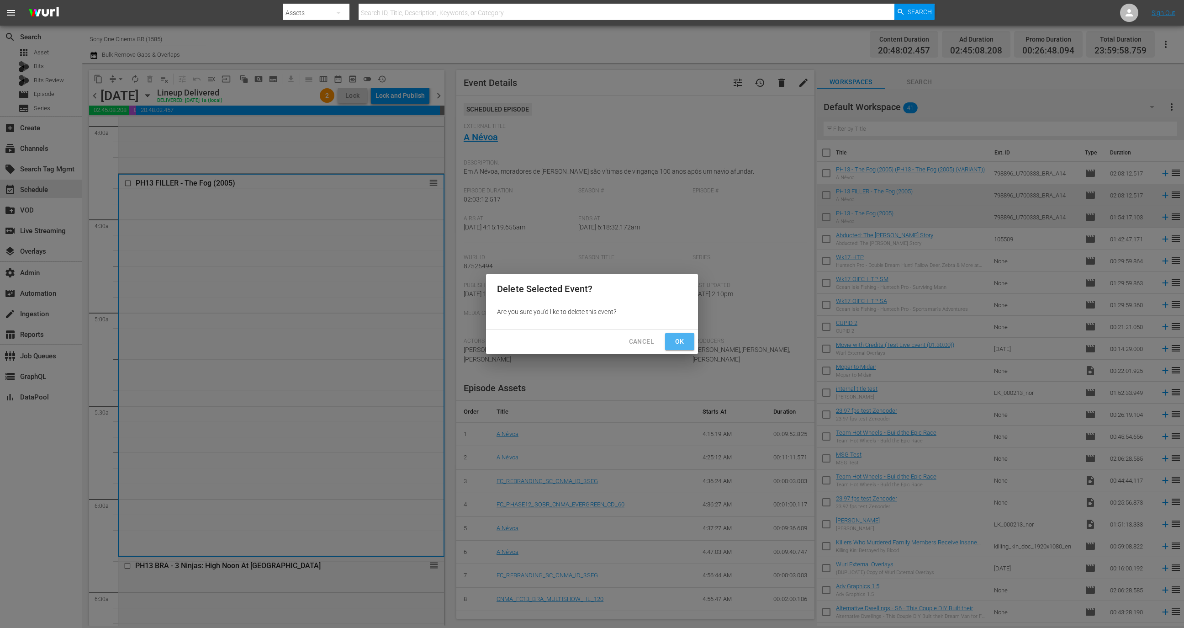
click at [685, 340] on span "Ok" at bounding box center [679, 341] width 15 height 11
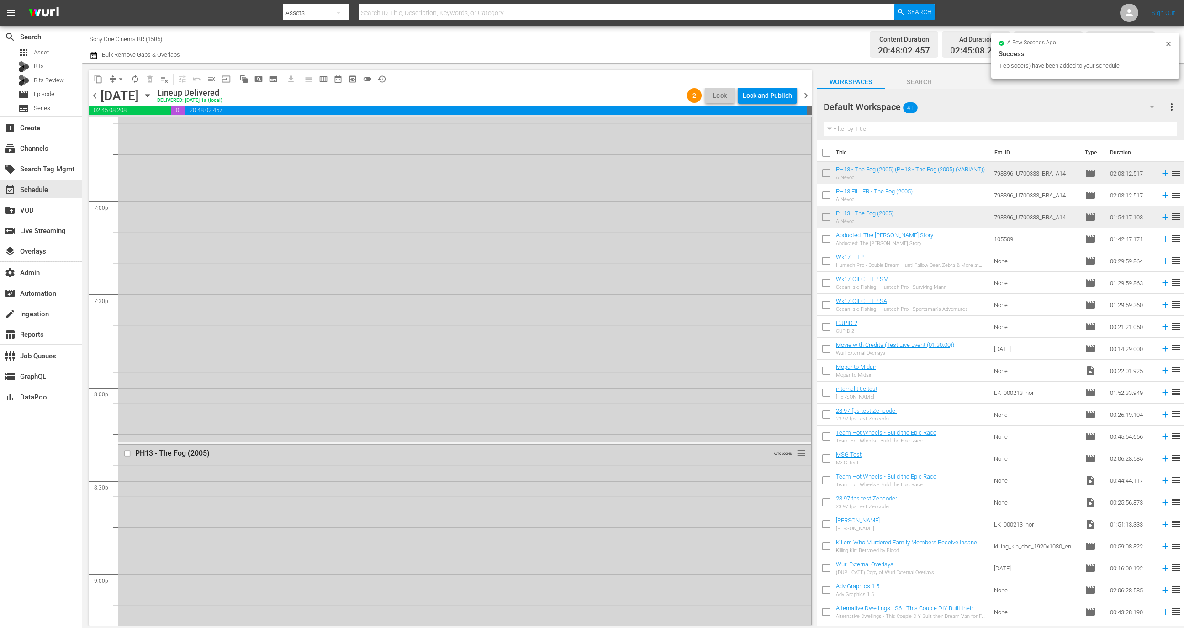
scroll to position [3964, 0]
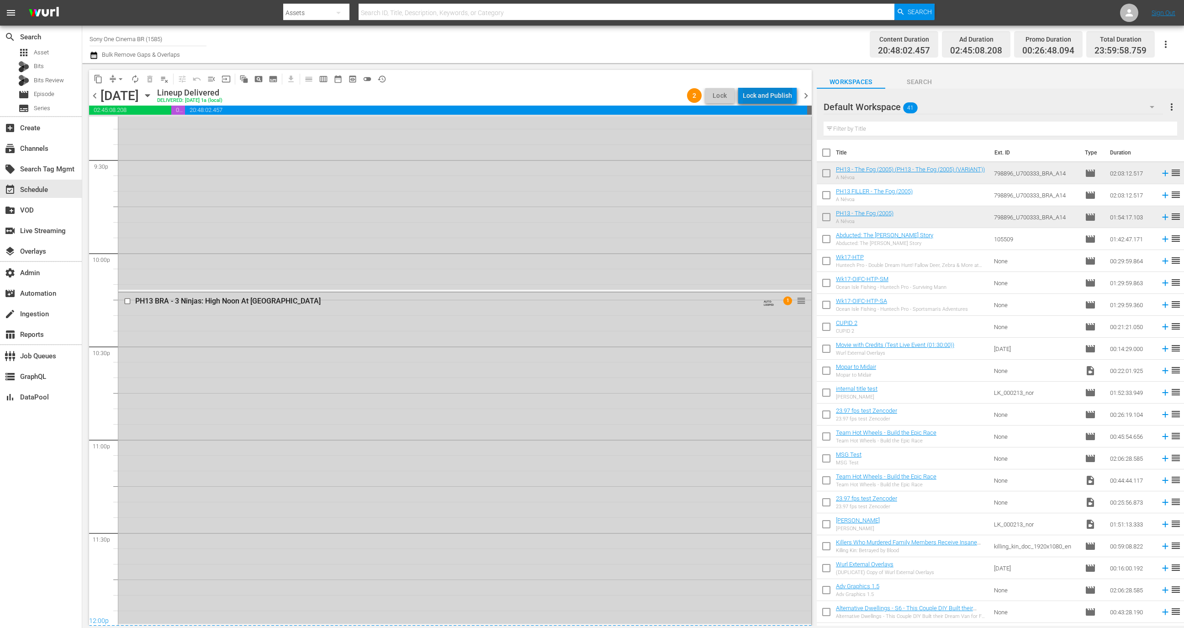
click at [769, 93] on div "Lock and Publish" at bounding box center [767, 95] width 49 height 16
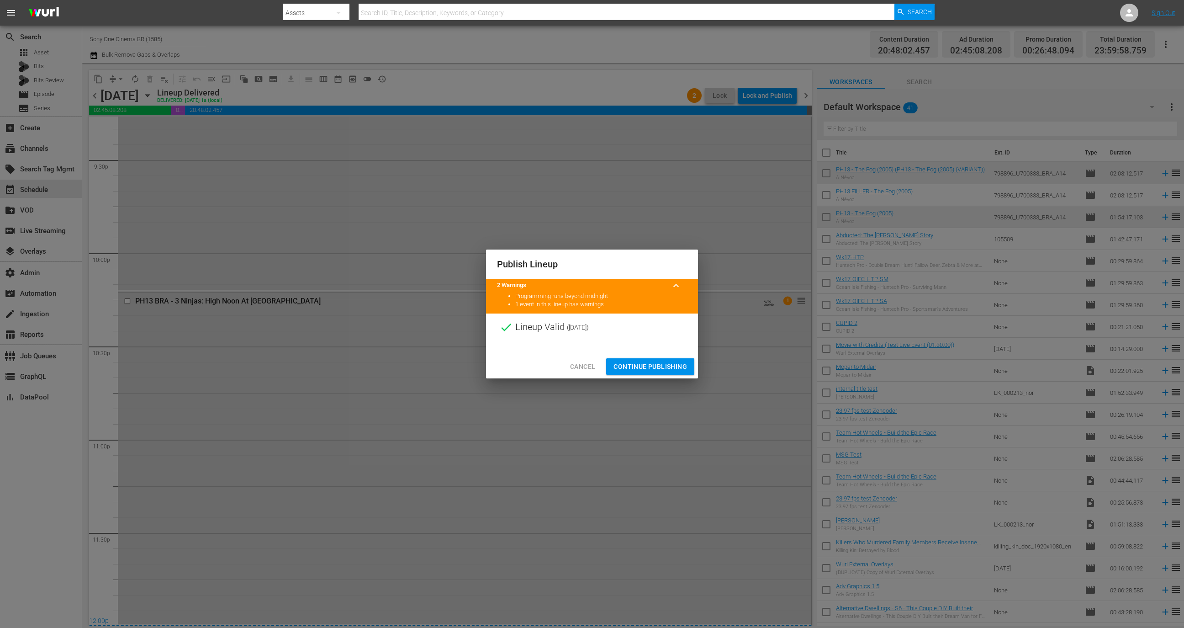
click at [656, 368] on span "Continue Publishing" at bounding box center [651, 366] width 74 height 11
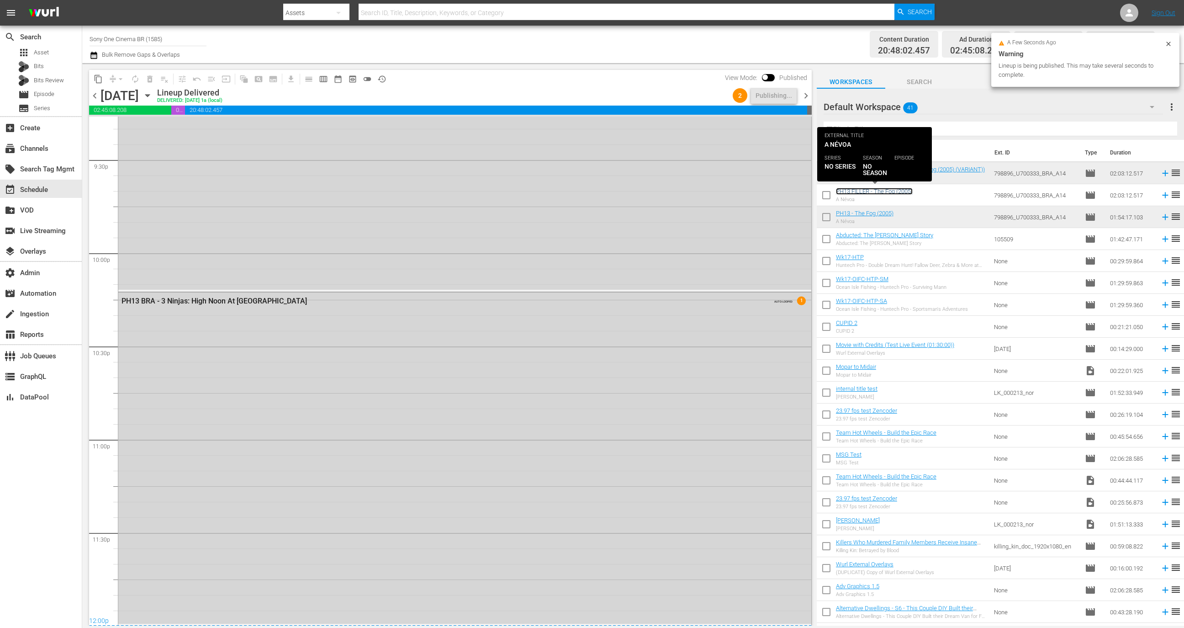
click at [888, 194] on link "PH13 FILLER - The Fog (2005)" at bounding box center [874, 191] width 77 height 7
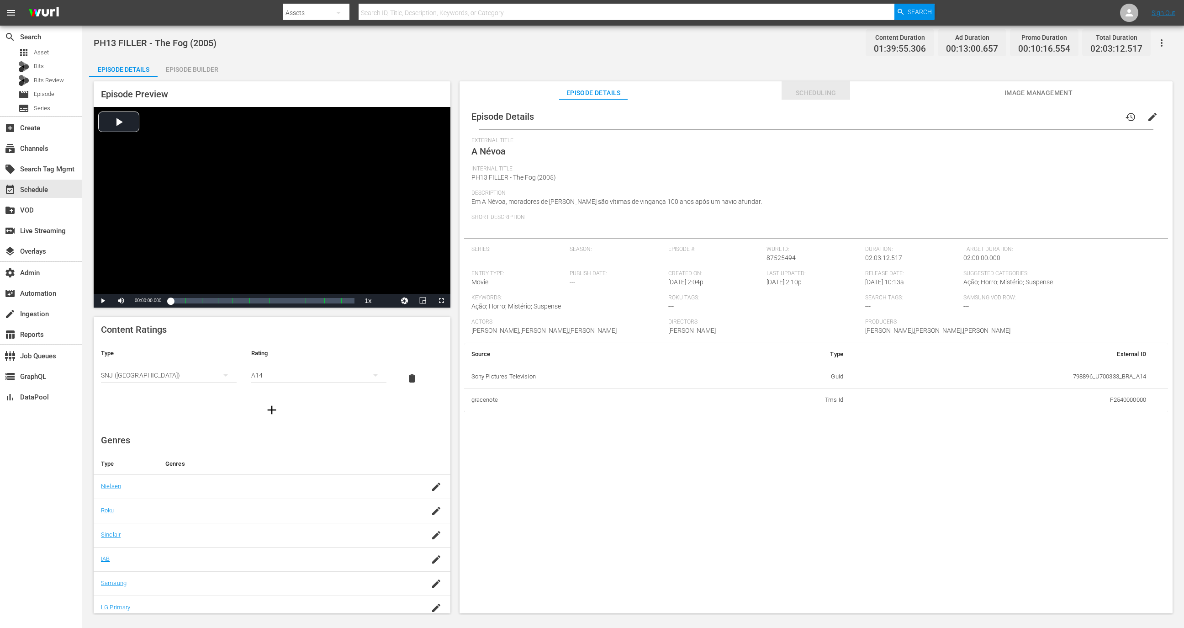
click at [832, 82] on button "Scheduling" at bounding box center [816, 90] width 69 height 18
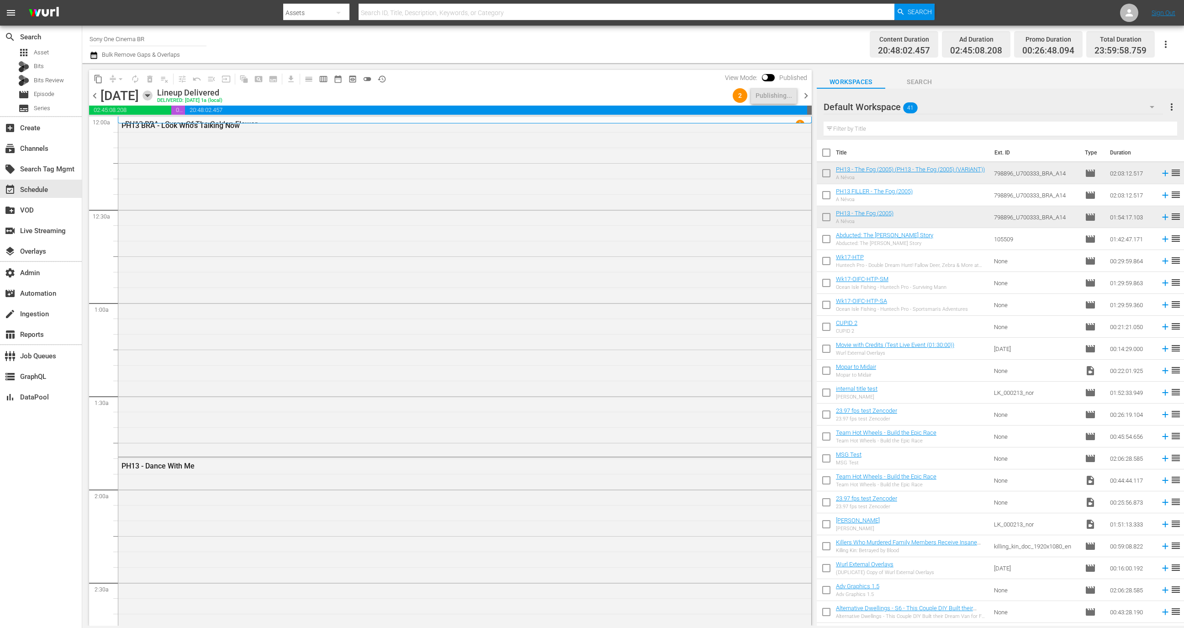
click at [153, 99] on icon "button" at bounding box center [148, 95] width 10 height 10
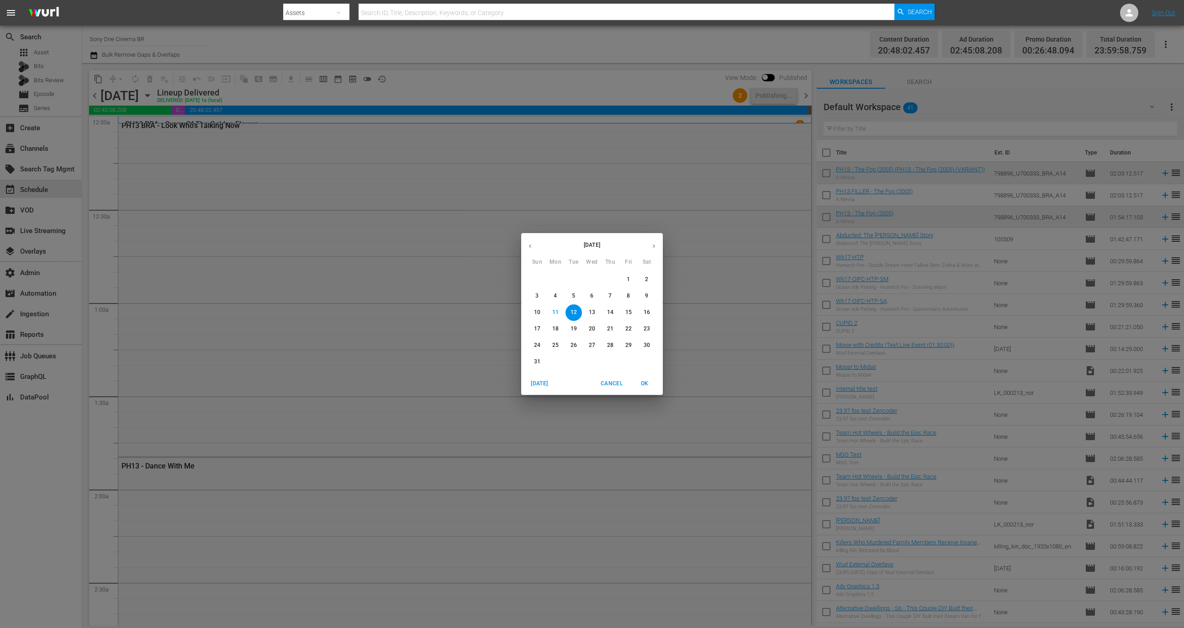
click at [592, 347] on p "27" at bounding box center [592, 345] width 6 height 8
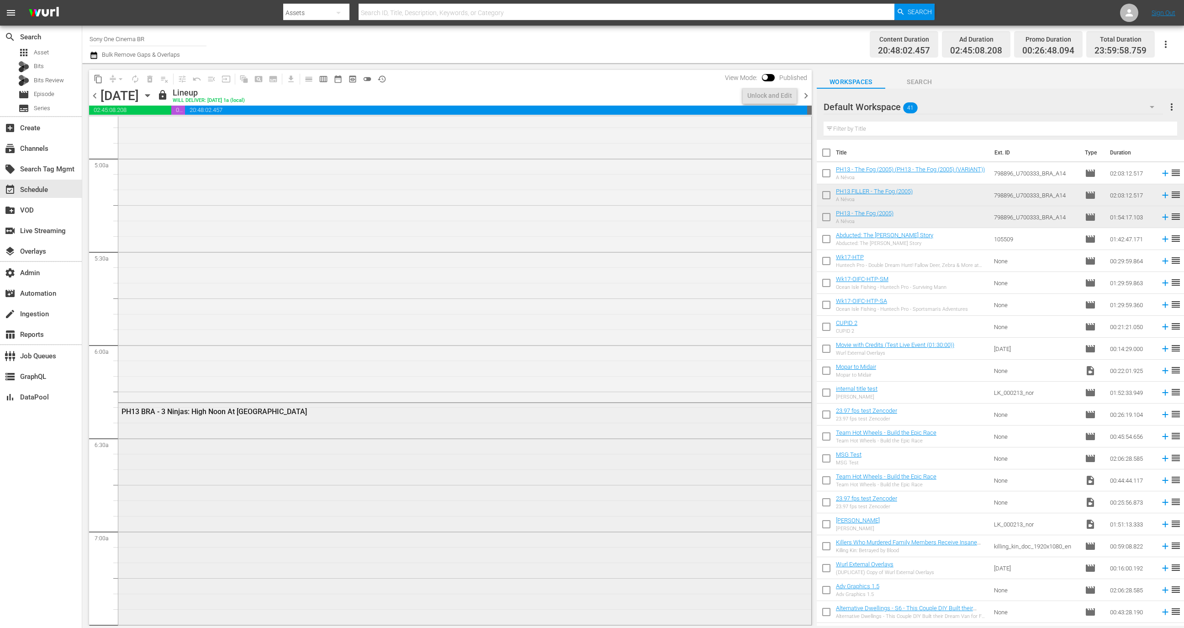
scroll to position [736, 0]
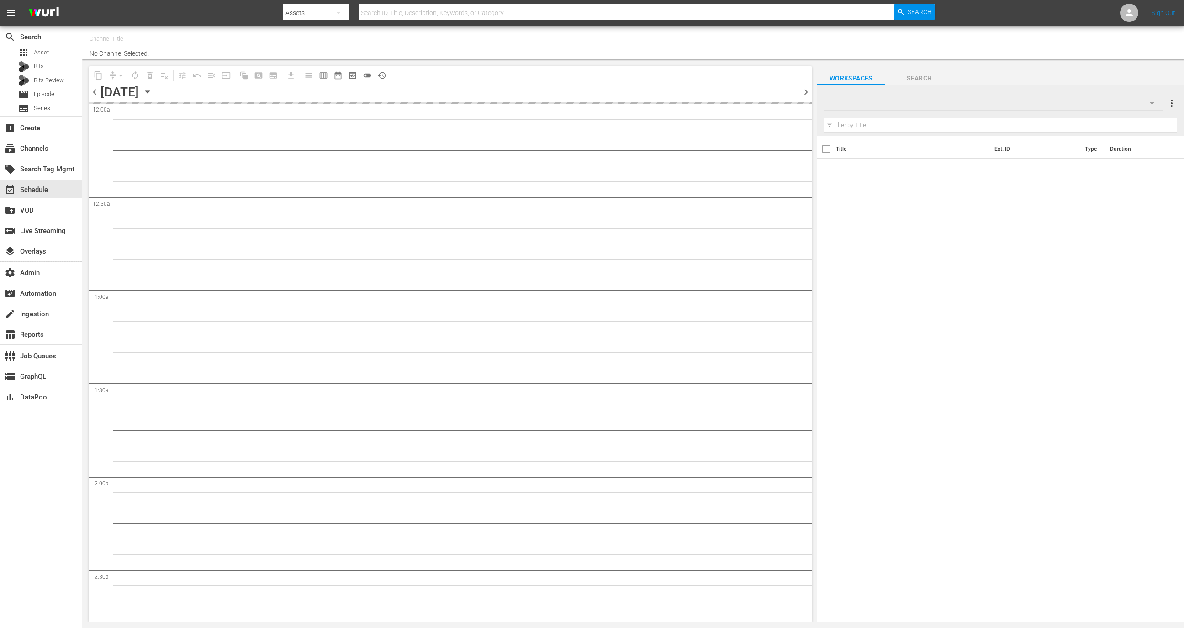
type input "Sony One Cinema BR (1585)"
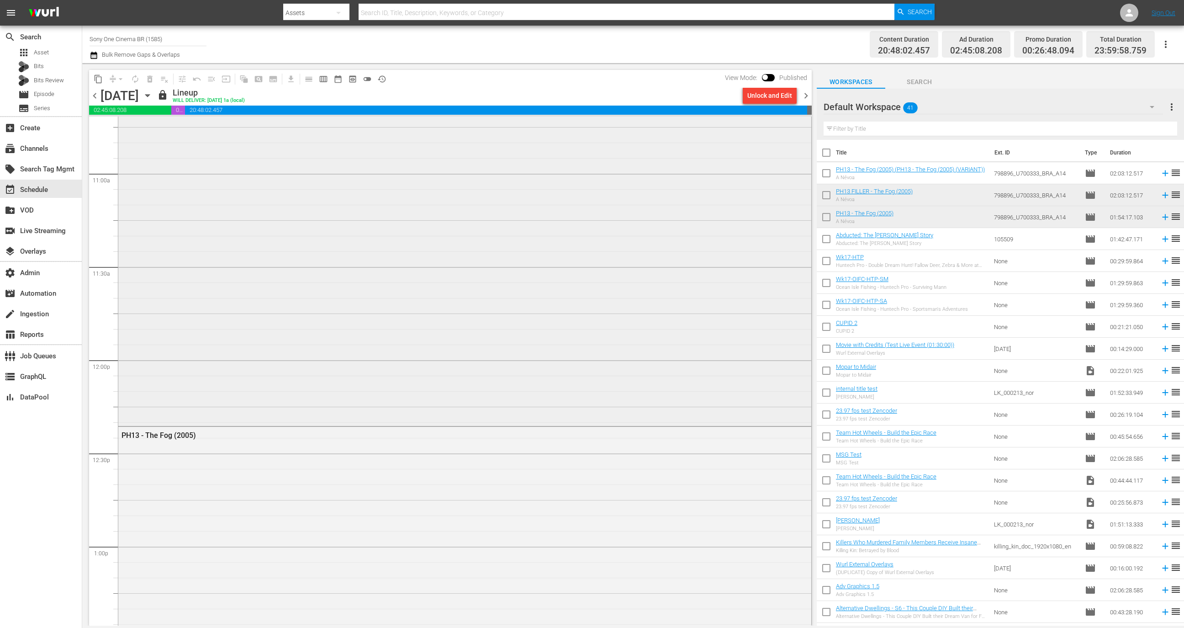
scroll to position [2224, 0]
click at [776, 97] on div "Unlock and Edit" at bounding box center [769, 95] width 45 height 16
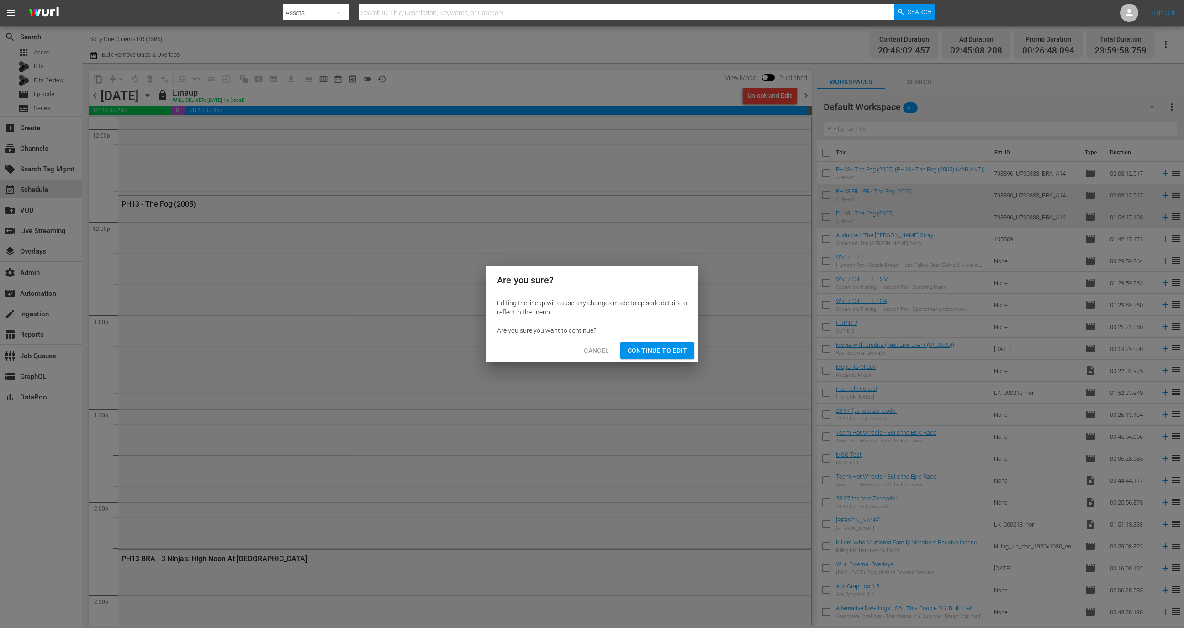
click at [675, 346] on span "Continue to Edit" at bounding box center [657, 350] width 59 height 11
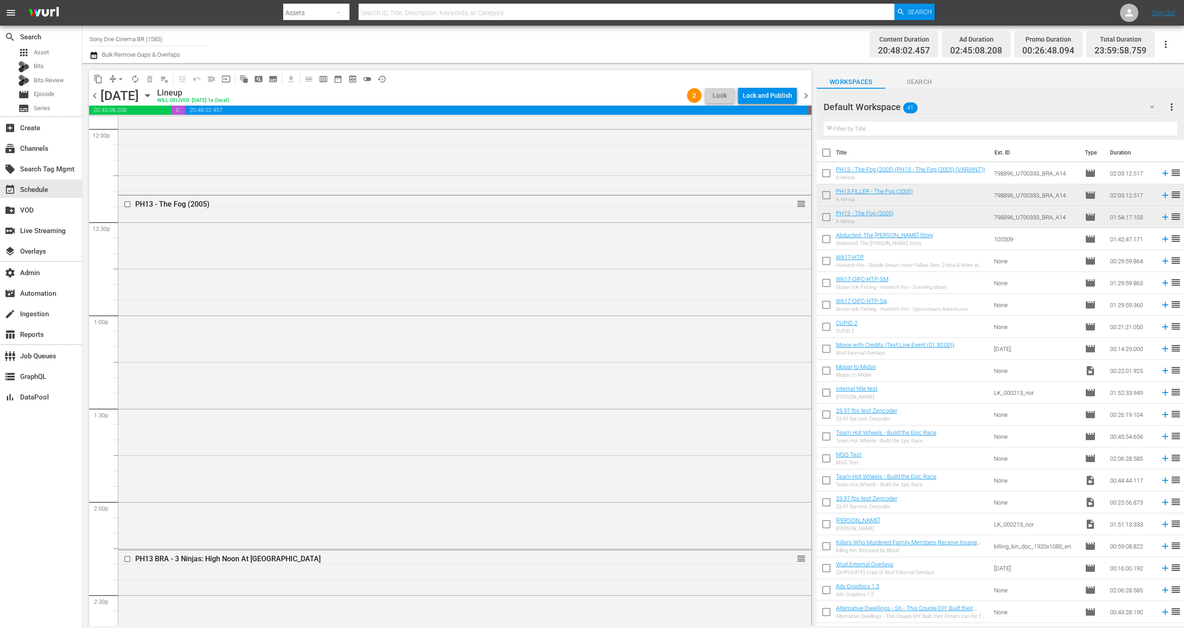
scroll to position [547, 0]
click at [548, 447] on div "PH13 FILLER - The Fog (2005) reorder" at bounding box center [464, 553] width 693 height 380
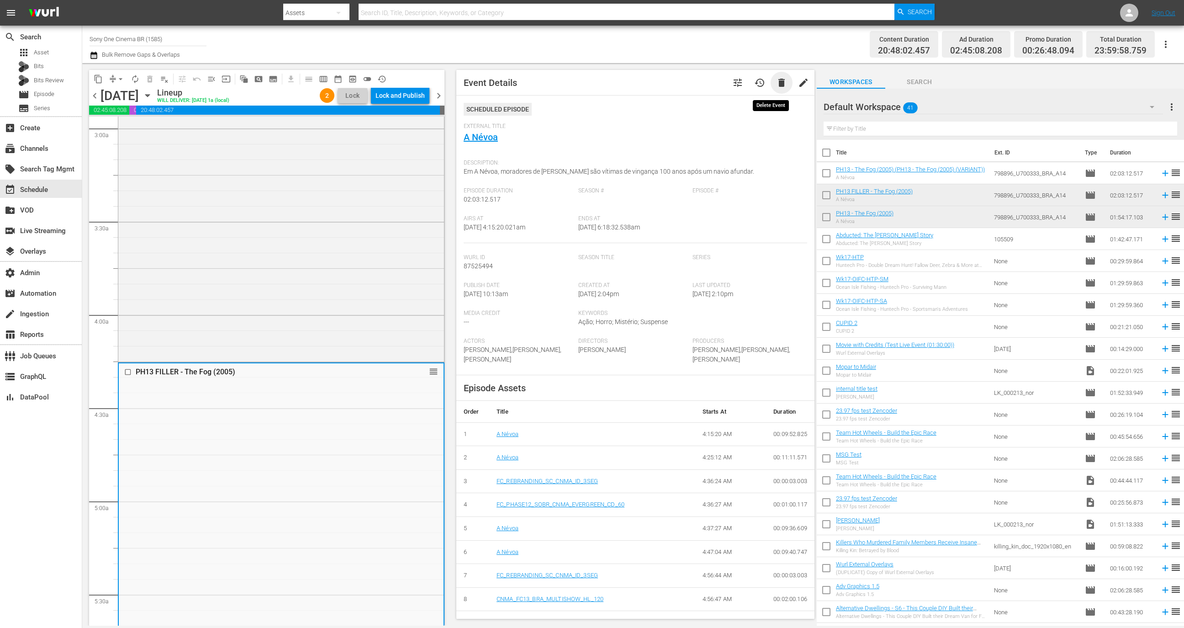
click at [776, 82] on span "delete" at bounding box center [781, 82] width 11 height 11
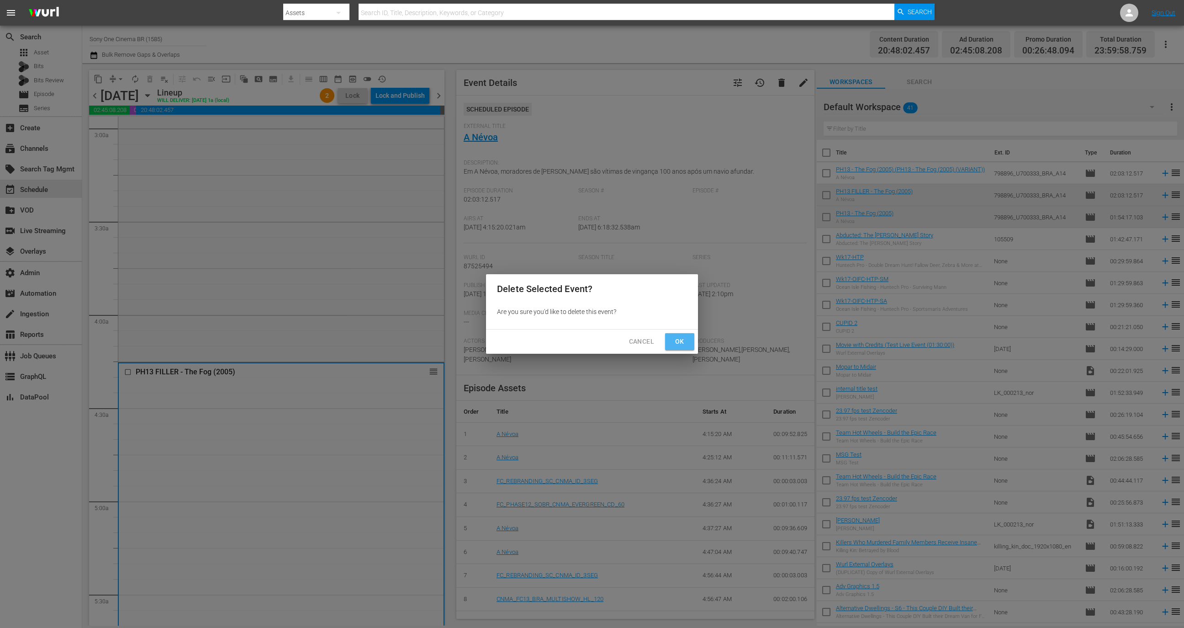
click at [682, 341] on span "Ok" at bounding box center [679, 341] width 15 height 11
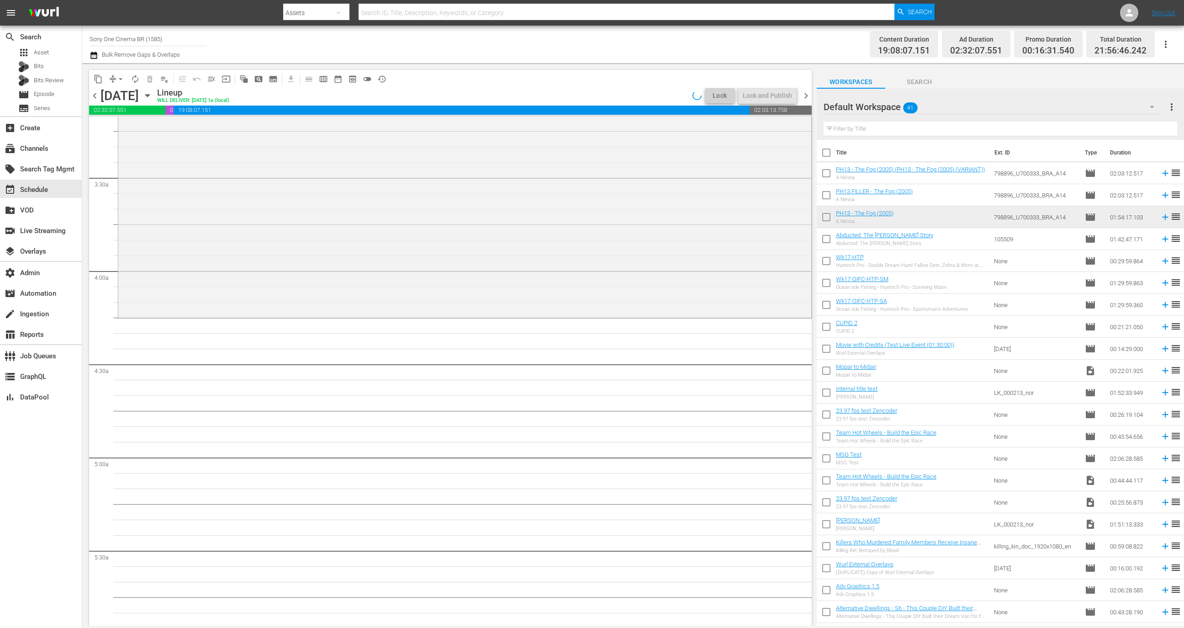
scroll to position [592, 0]
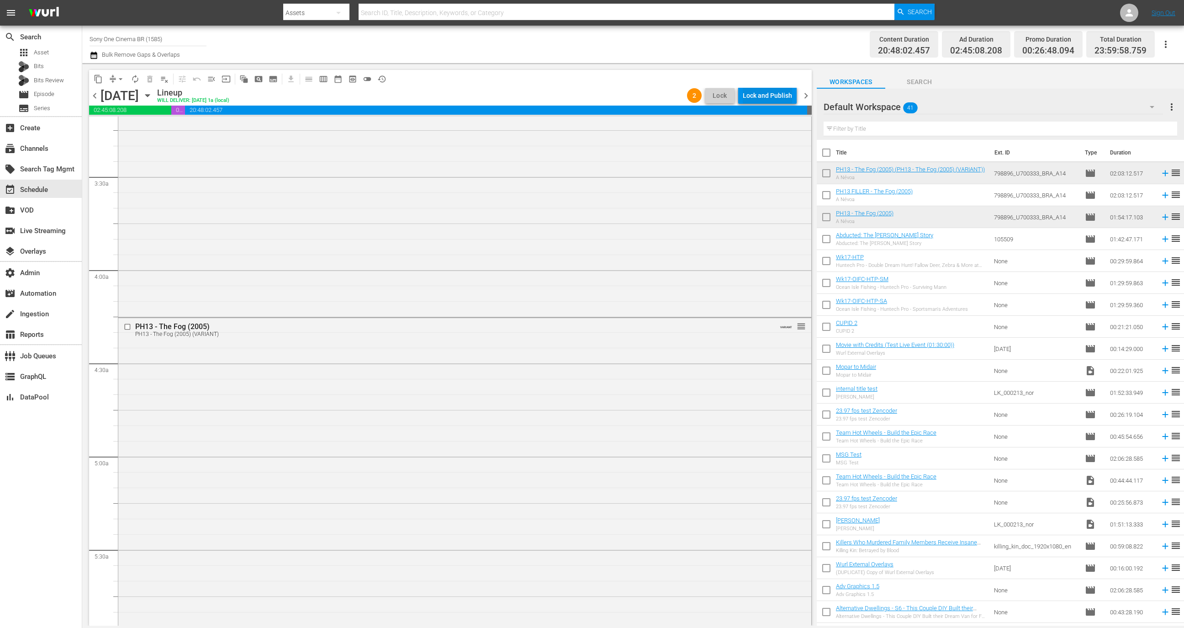
click at [767, 98] on div "Lock and Publish" at bounding box center [767, 95] width 49 height 16
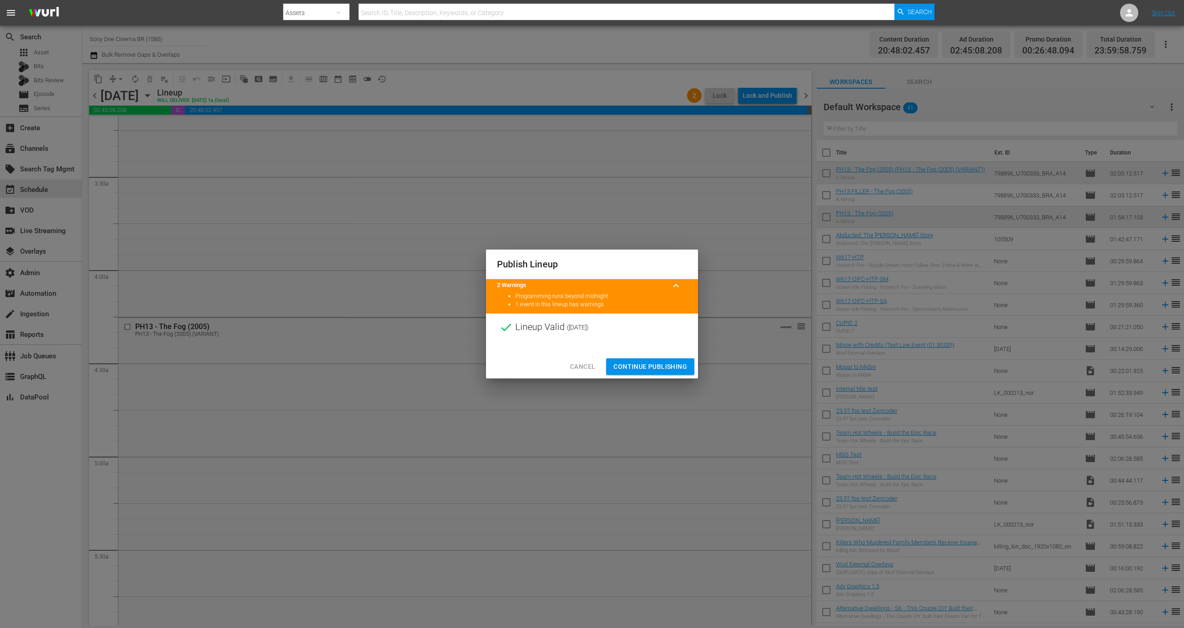
click at [676, 367] on span "Continue Publishing" at bounding box center [651, 366] width 74 height 11
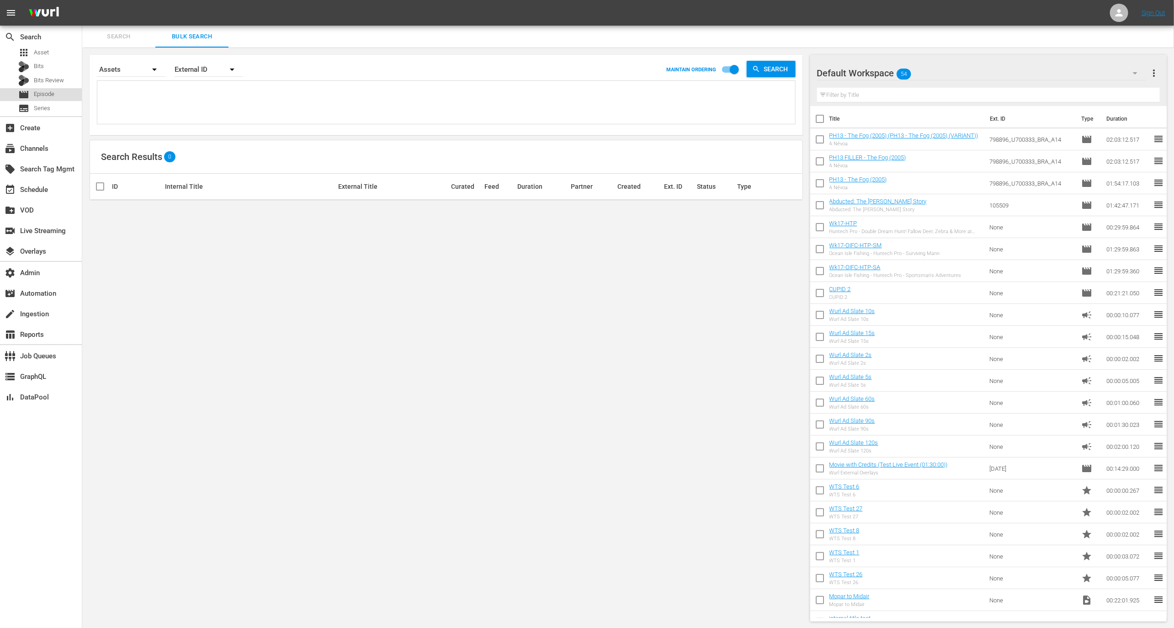
click at [36, 94] on span "Episode" at bounding box center [44, 94] width 21 height 9
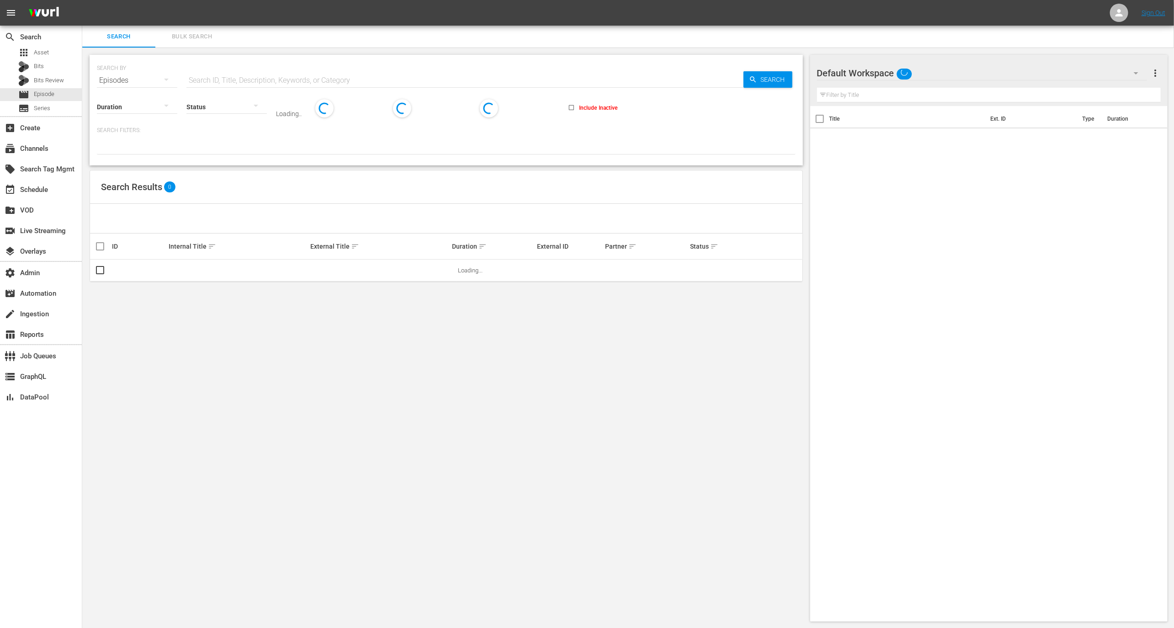
click at [243, 99] on div at bounding box center [226, 107] width 80 height 26
click at [243, 83] on div "Loading..." at bounding box center [587, 314] width 1174 height 628
click at [243, 75] on div "Loading..." at bounding box center [587, 314] width 1174 height 628
click at [243, 75] on input "text" at bounding box center [464, 80] width 557 height 22
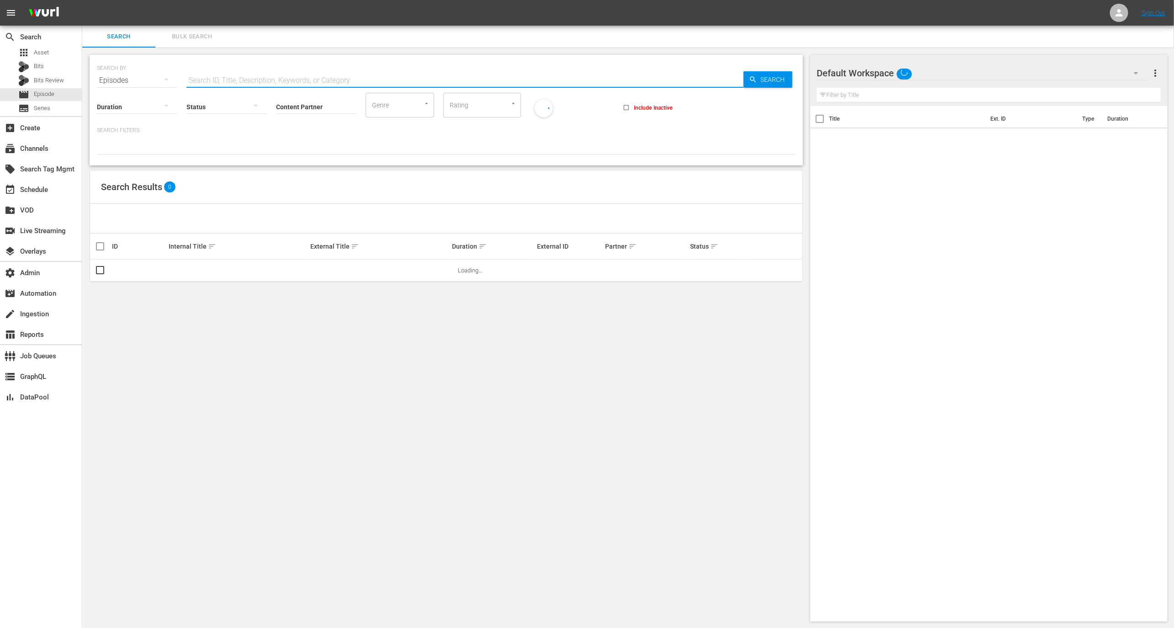
paste input "N2775000000"
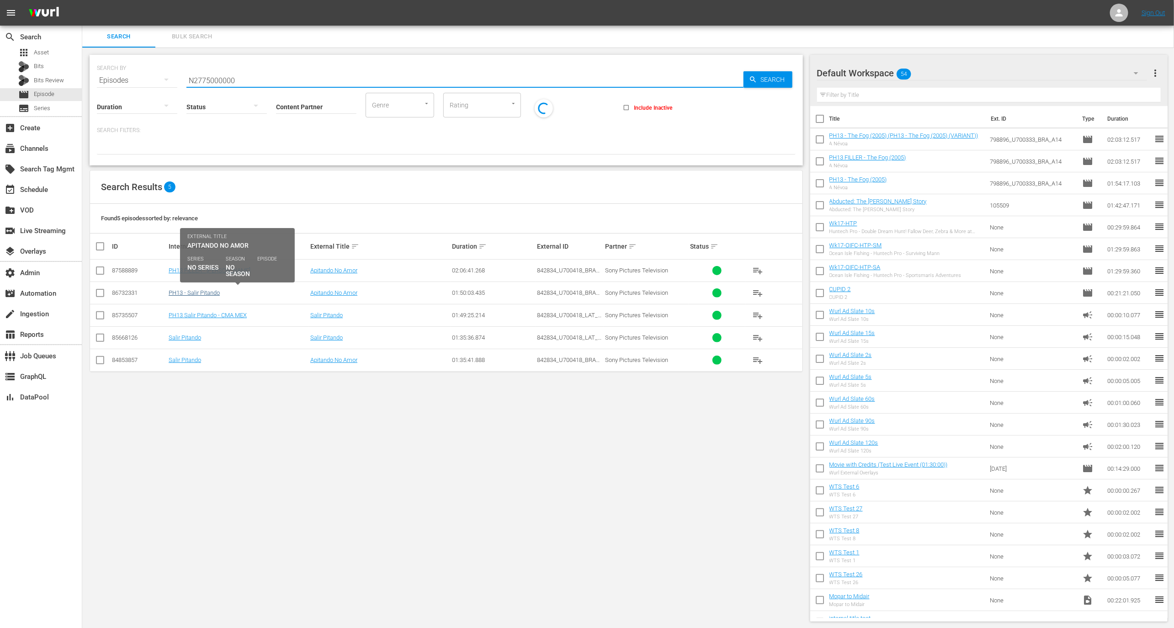
type input "N2775000000"
click at [206, 291] on link "PH13 - Salir Pitando" at bounding box center [194, 292] width 51 height 7
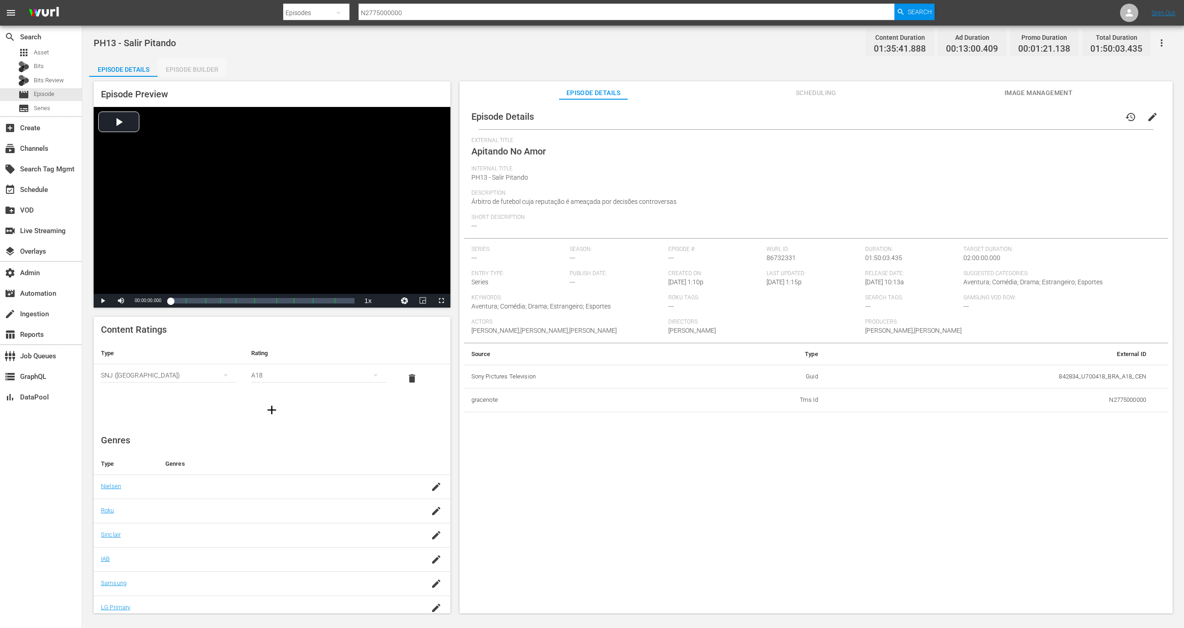
click at [196, 73] on div "Episode Builder" at bounding box center [192, 69] width 69 height 22
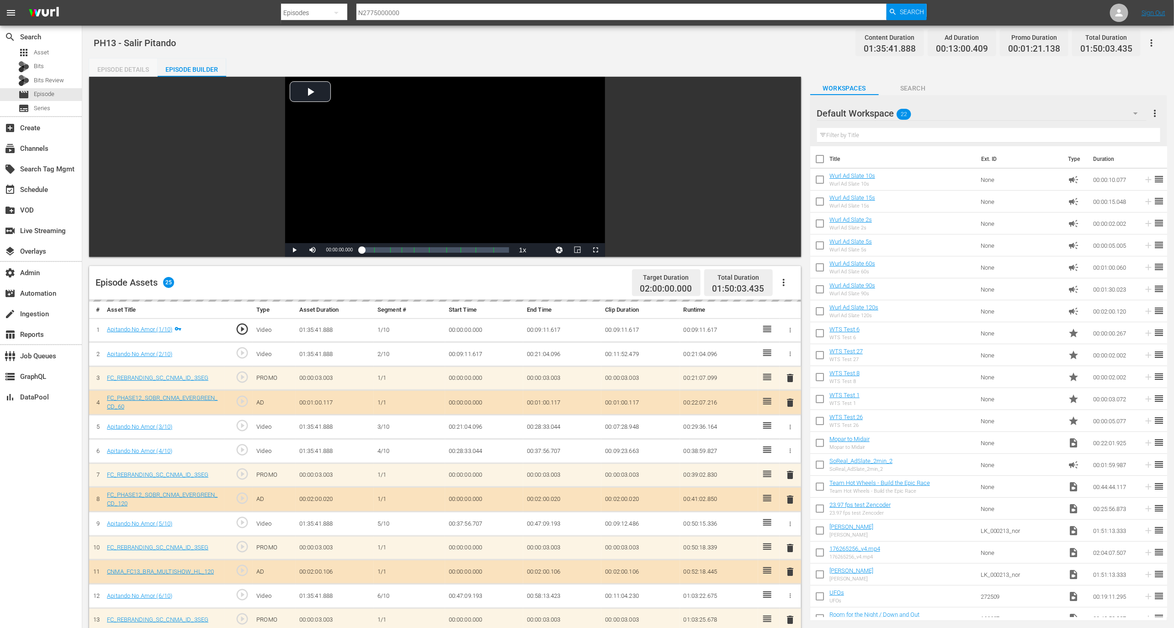
click at [118, 75] on div "Episode Details" at bounding box center [123, 69] width 69 height 22
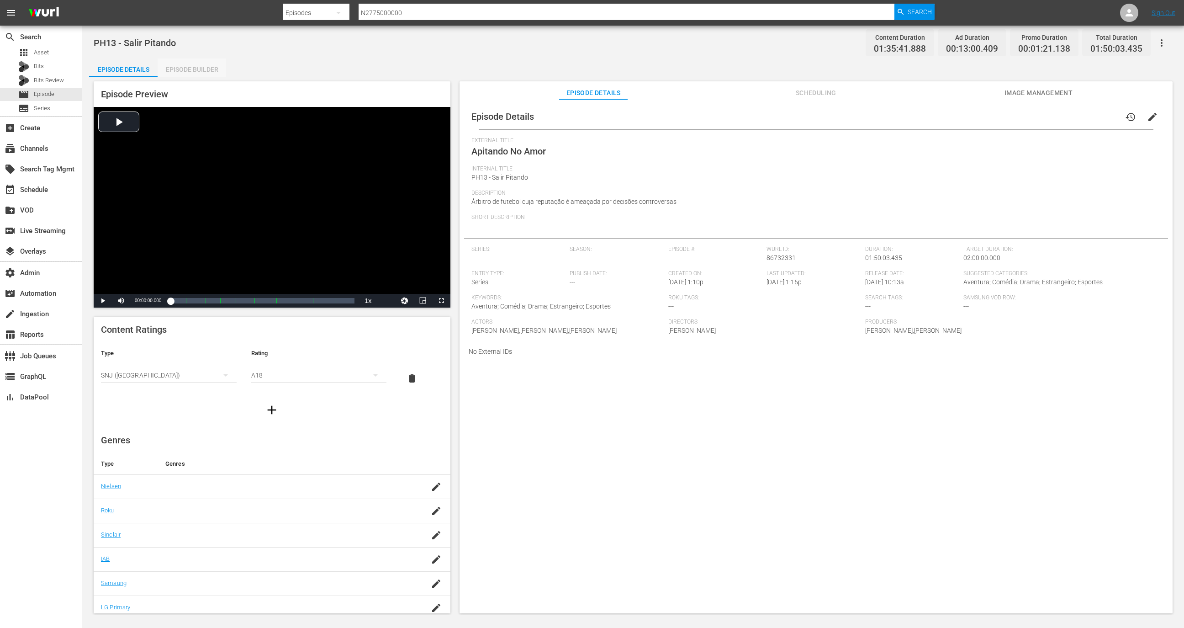
click at [201, 67] on div "Episode Builder" at bounding box center [192, 69] width 69 height 22
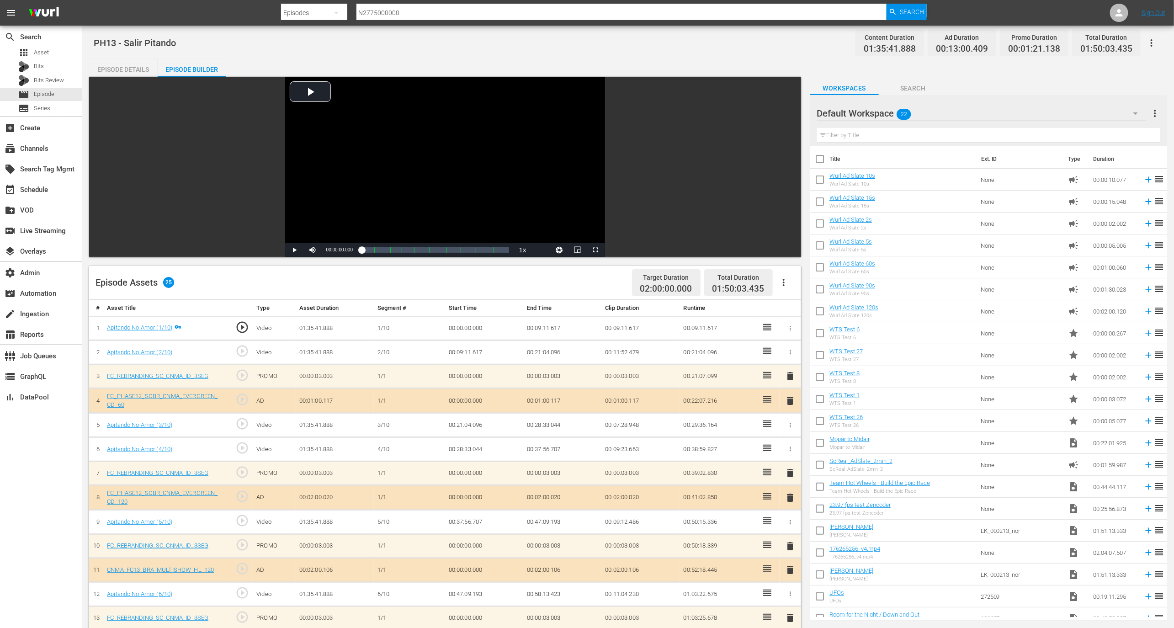
click at [160, 323] on td "Apitando No Amor (1/10)" at bounding box center [163, 328] width 121 height 24
click at [160, 324] on link "Apitando No Amor (1/10)" at bounding box center [139, 327] width 65 height 7
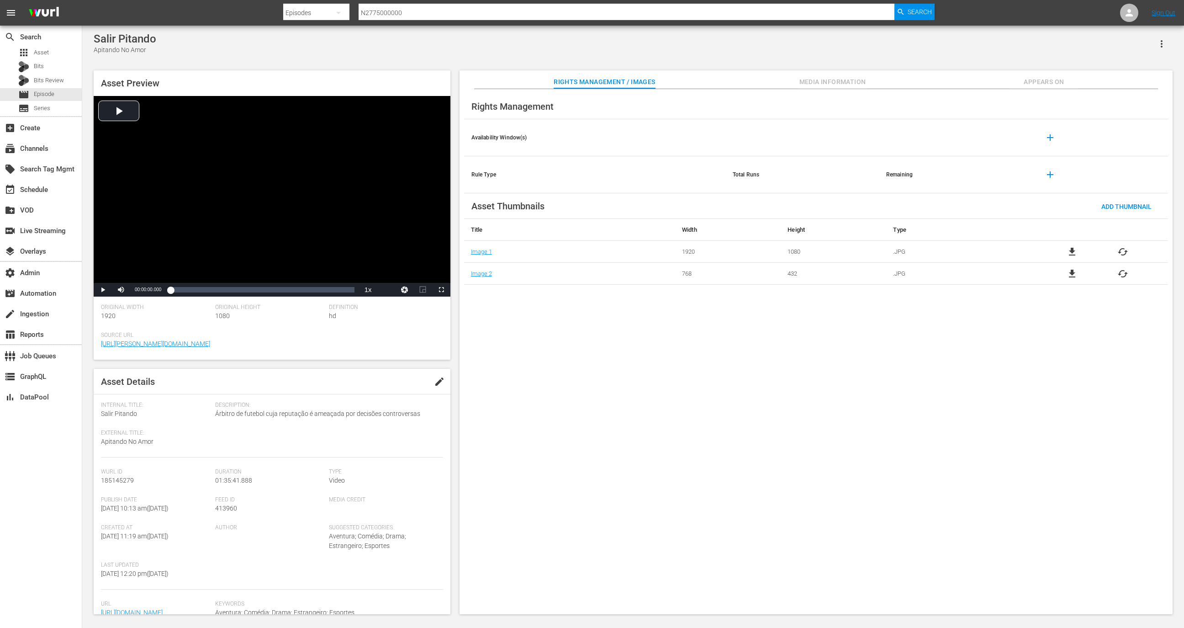
click at [1025, 80] on span "Appears On" at bounding box center [1044, 81] width 69 height 11
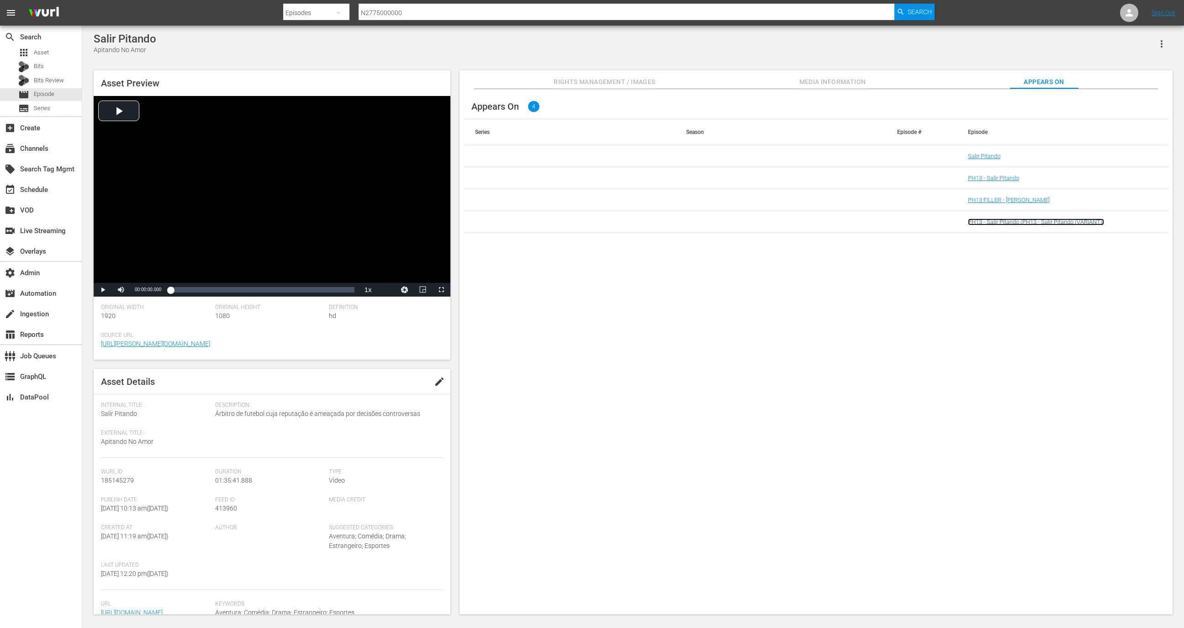
click at [1029, 225] on link "PH13 - Salir Pitando (PH13 - Salir Pitando (VARIANT))" at bounding box center [1036, 221] width 136 height 7
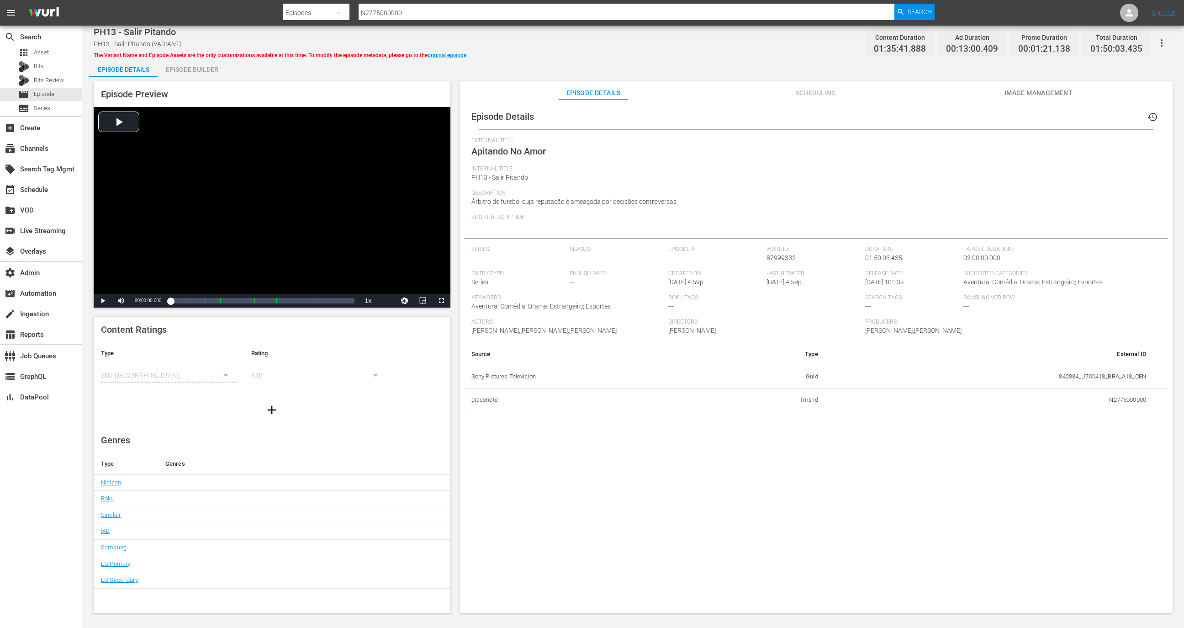
click at [180, 81] on div "Episode Preview Video Player is loading. Play Video Play Mute Current Time 00:0…" at bounding box center [633, 349] width 1088 height 544
click at [183, 69] on div "Episode Builder" at bounding box center [192, 69] width 69 height 22
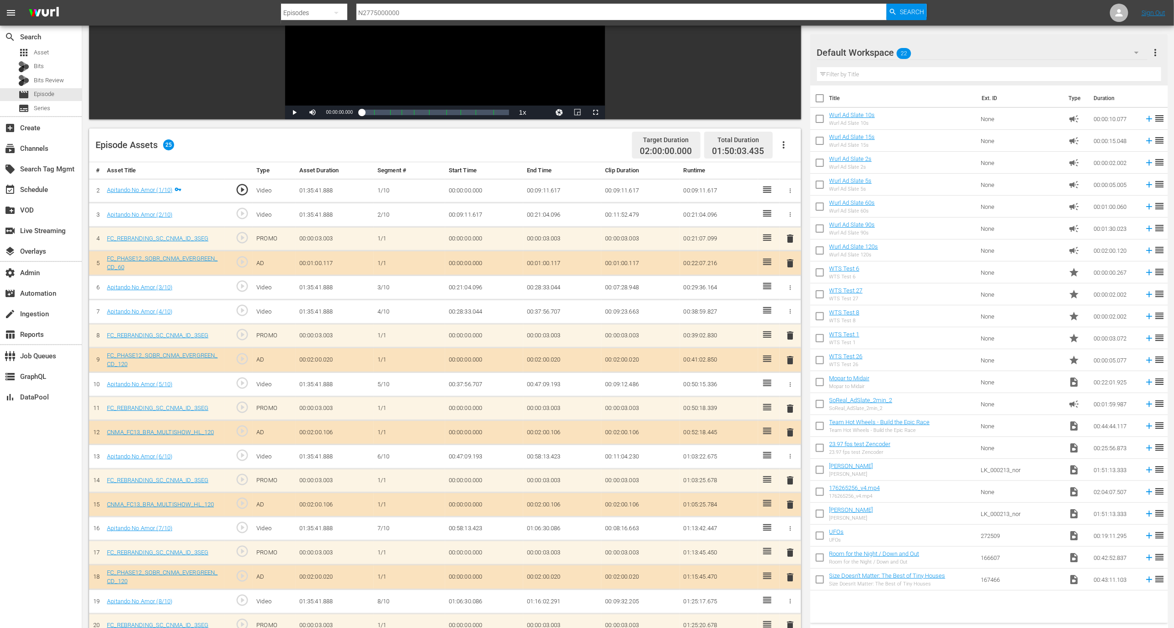
scroll to position [292, 0]
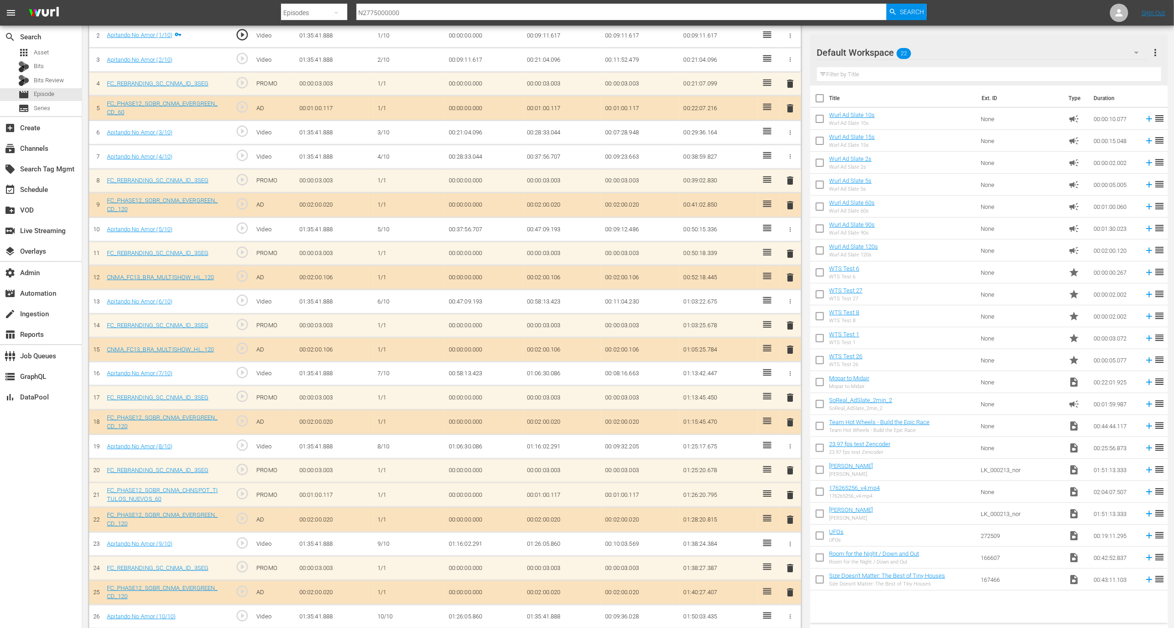
click at [878, 55] on div at bounding box center [850, 53] width 66 height 23
click at [1095, 50] on div "Default Workspace 22" at bounding box center [982, 53] width 330 height 26
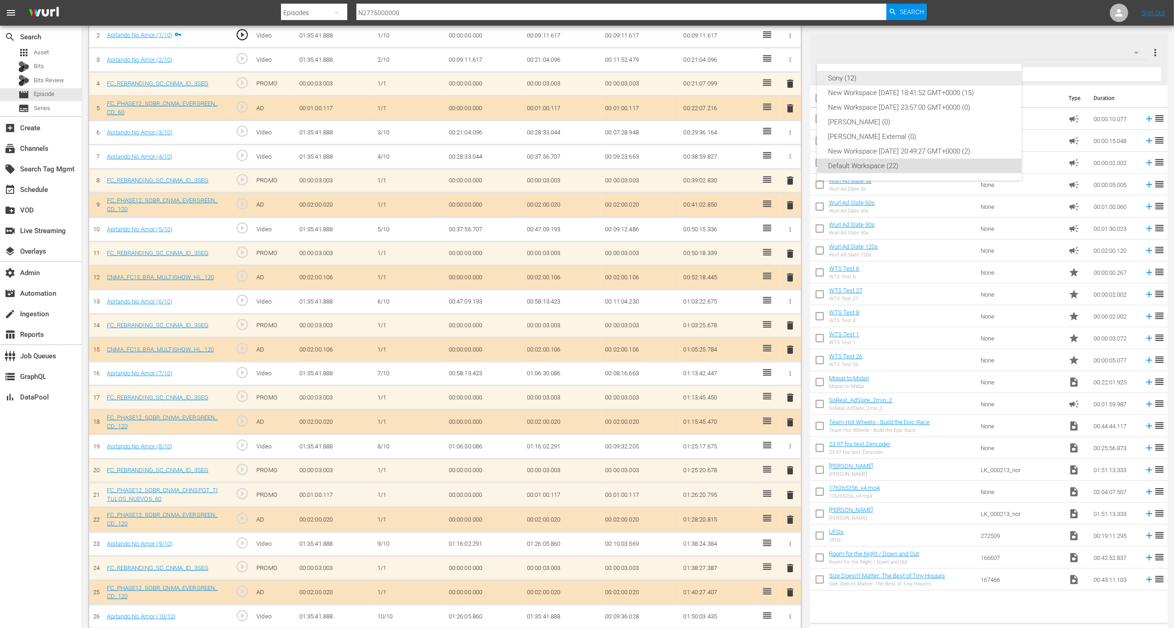
click at [951, 79] on div "Sony (12)" at bounding box center [919, 78] width 183 height 15
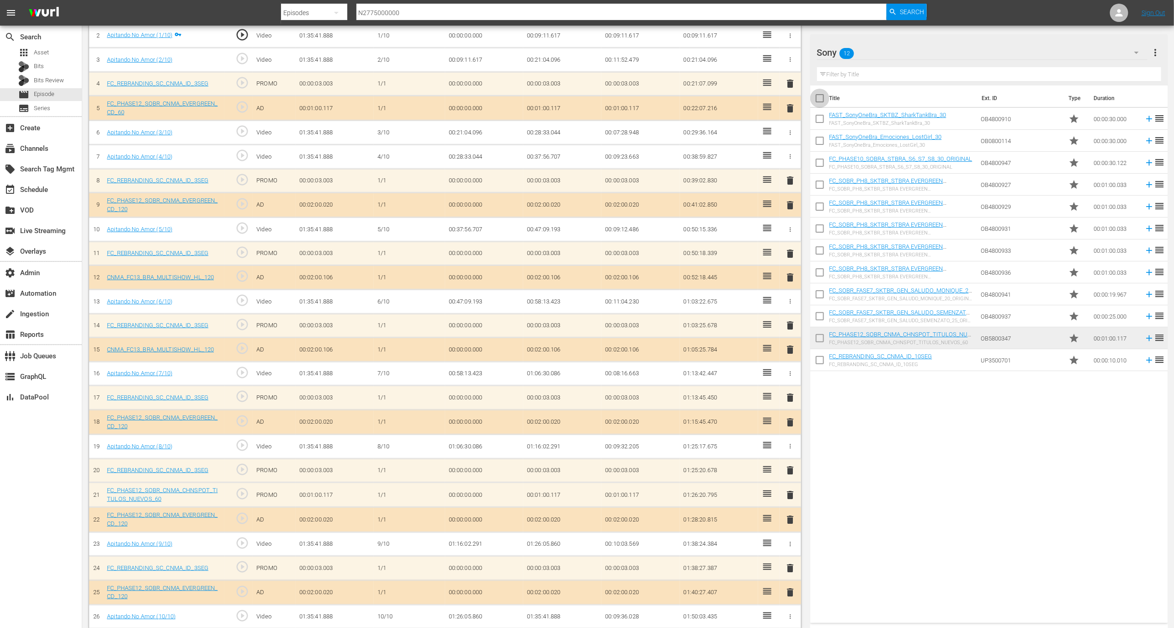
click at [817, 100] on input "checkbox" at bounding box center [819, 99] width 19 height 19
checkbox input "true"
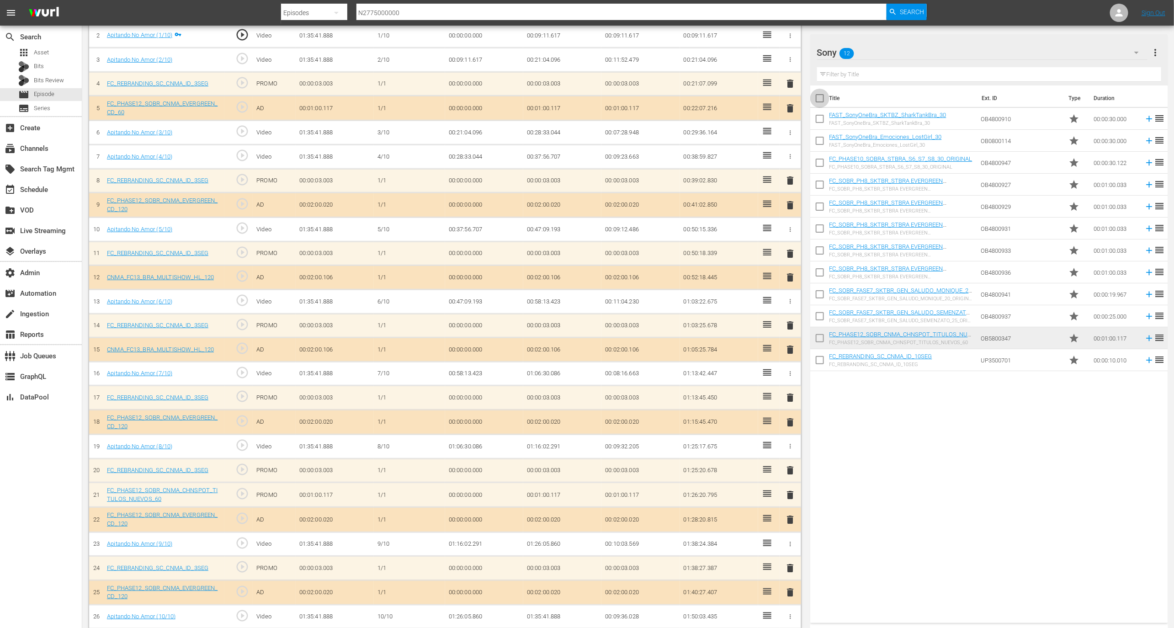
checkbox input "true"
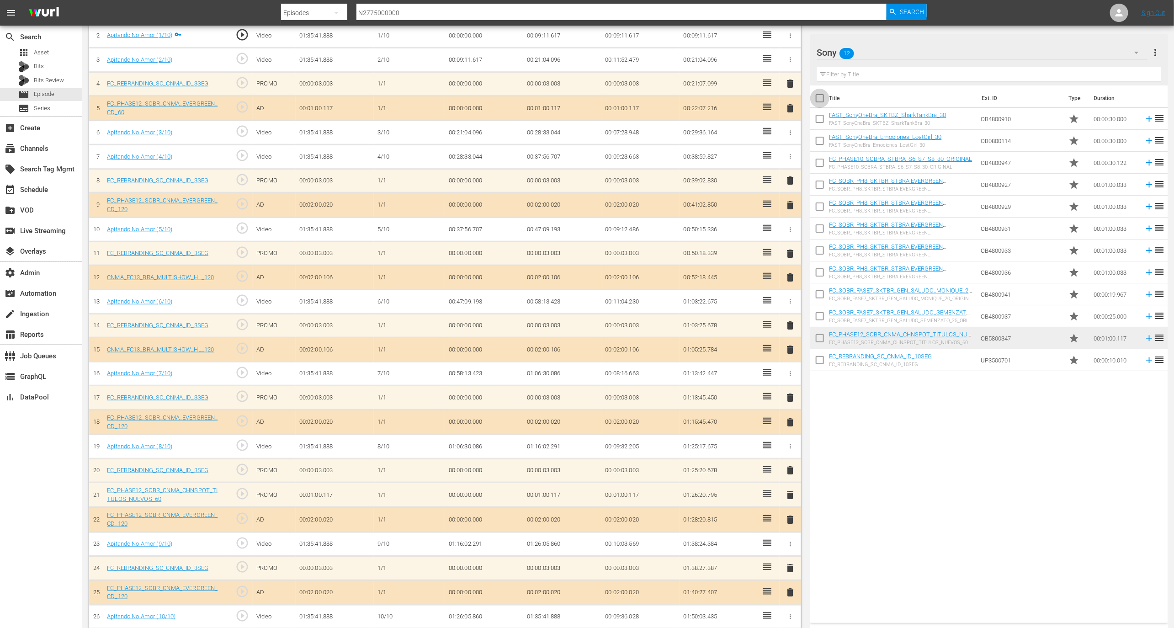
checkbox input "true"
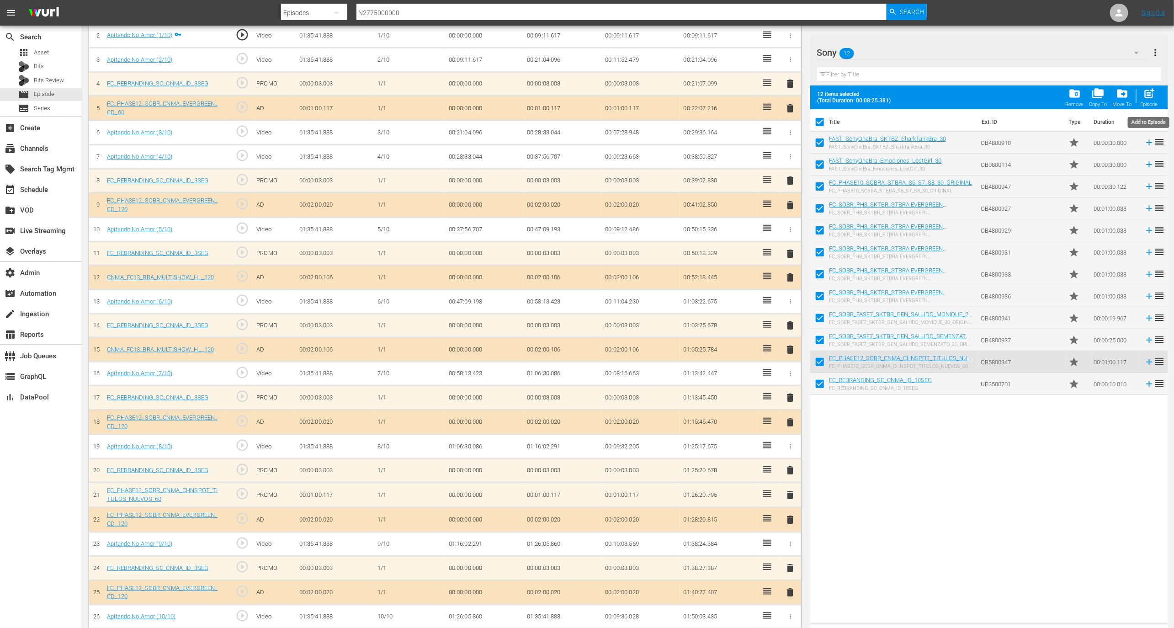
click at [1150, 103] on div "Episode" at bounding box center [1148, 104] width 17 height 6
checkbox input "false"
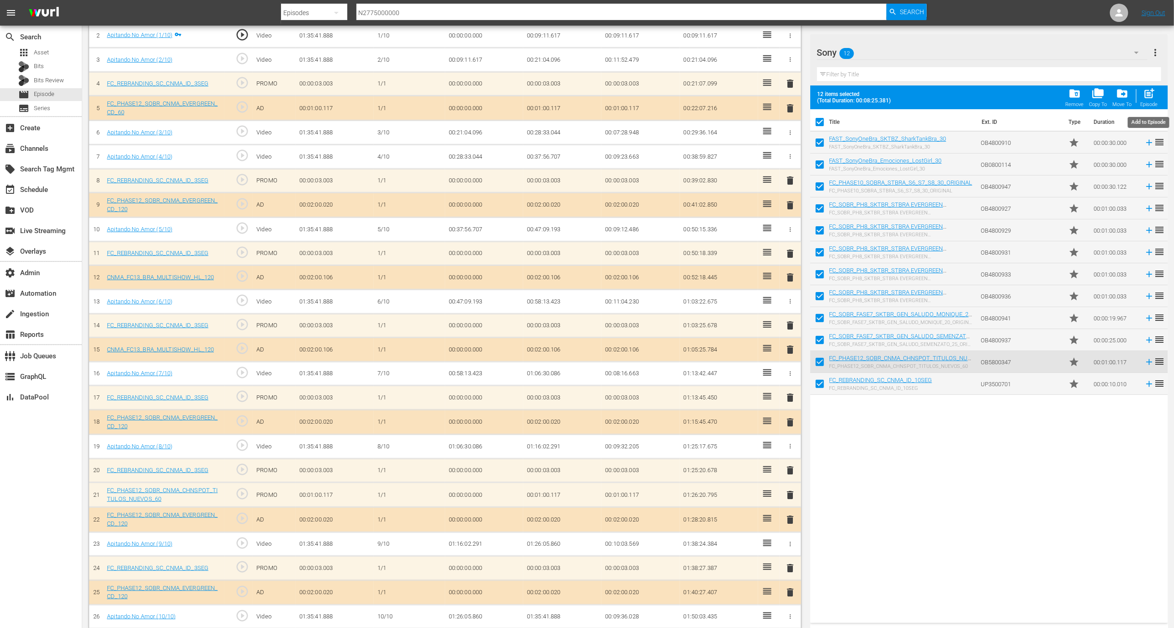
checkbox input "false"
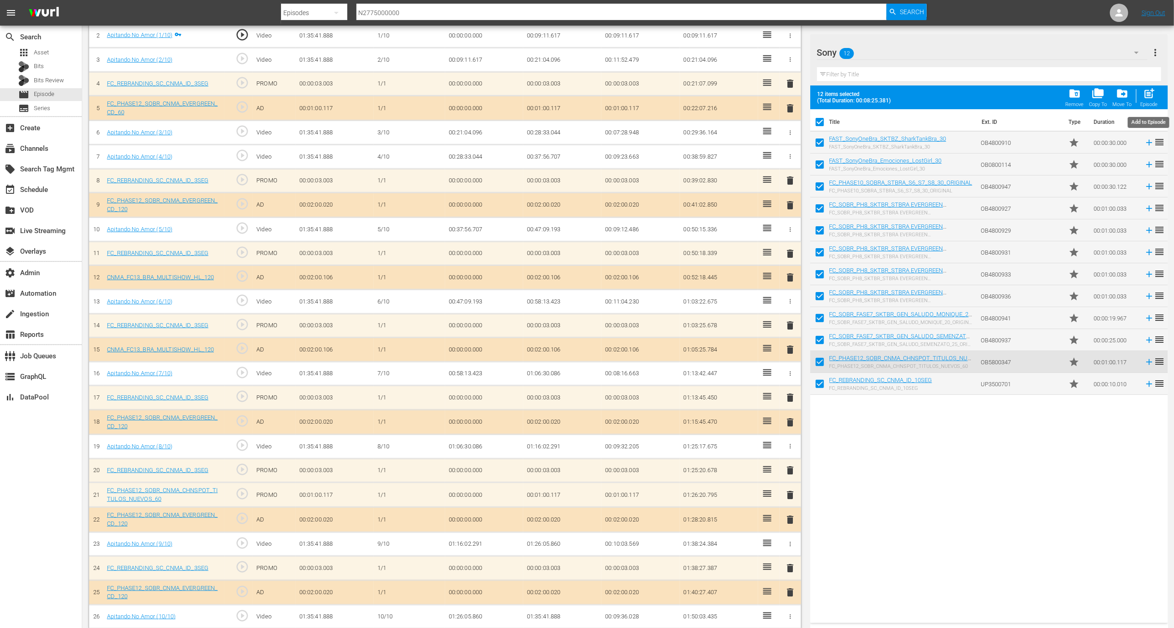
checkbox input "false"
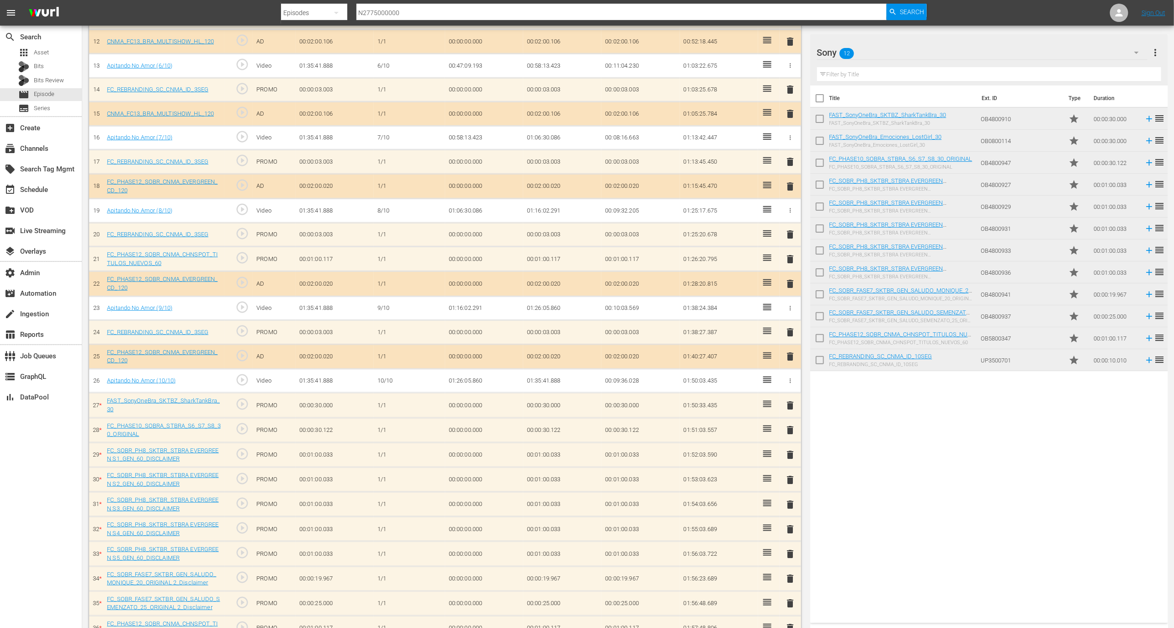
scroll to position [587, 0]
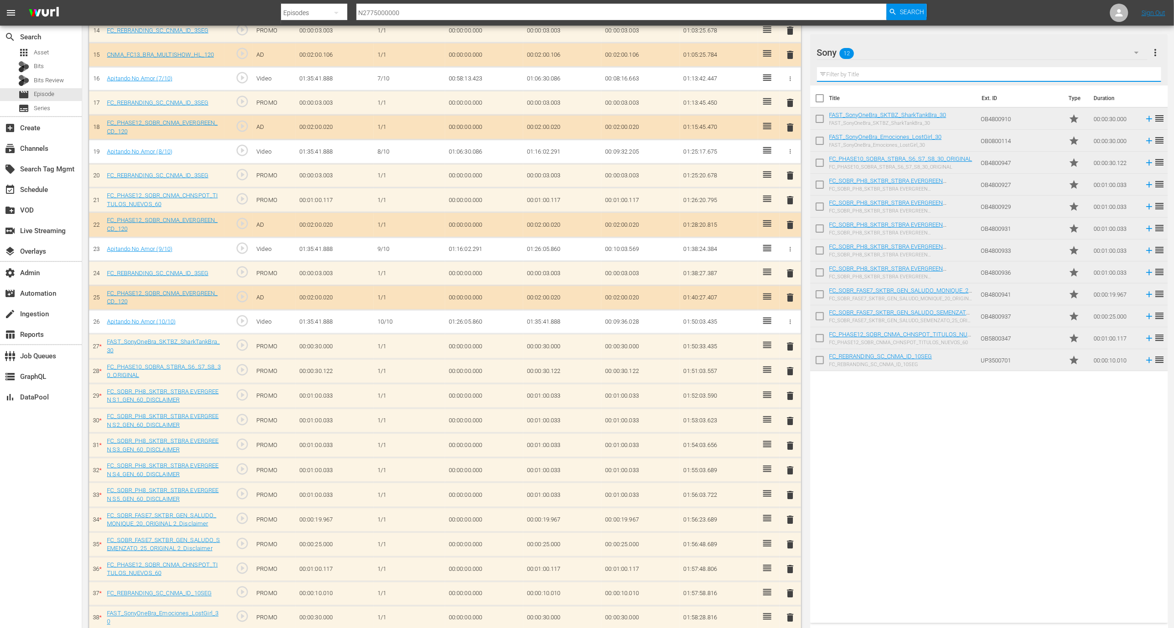
click at [867, 74] on input "text" at bounding box center [989, 74] width 344 height 15
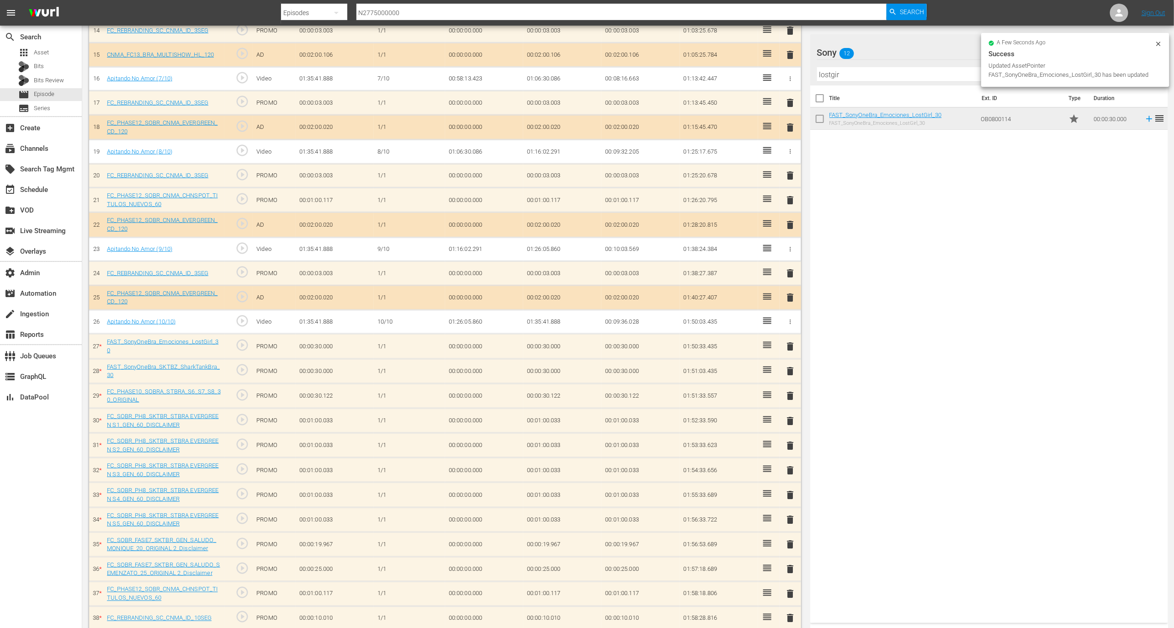
scroll to position [611, 0]
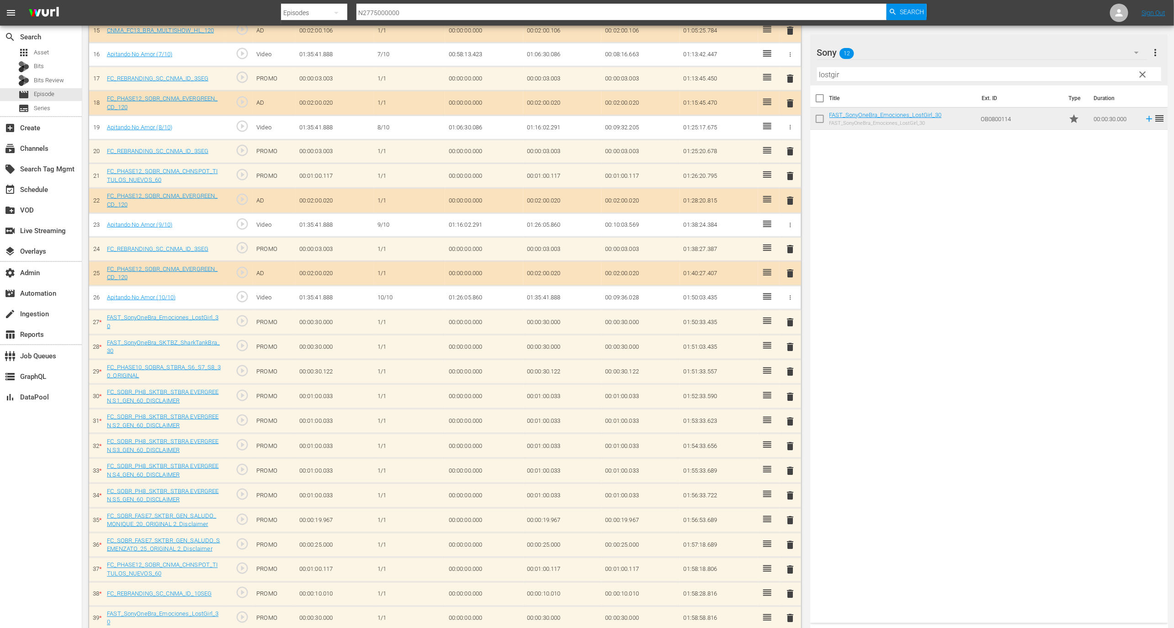
drag, startPoint x: 981, startPoint y: 121, endPoint x: 1019, endPoint y: 7, distance: 120.3
click at [890, 75] on input "lostgir" at bounding box center [989, 74] width 344 height 15
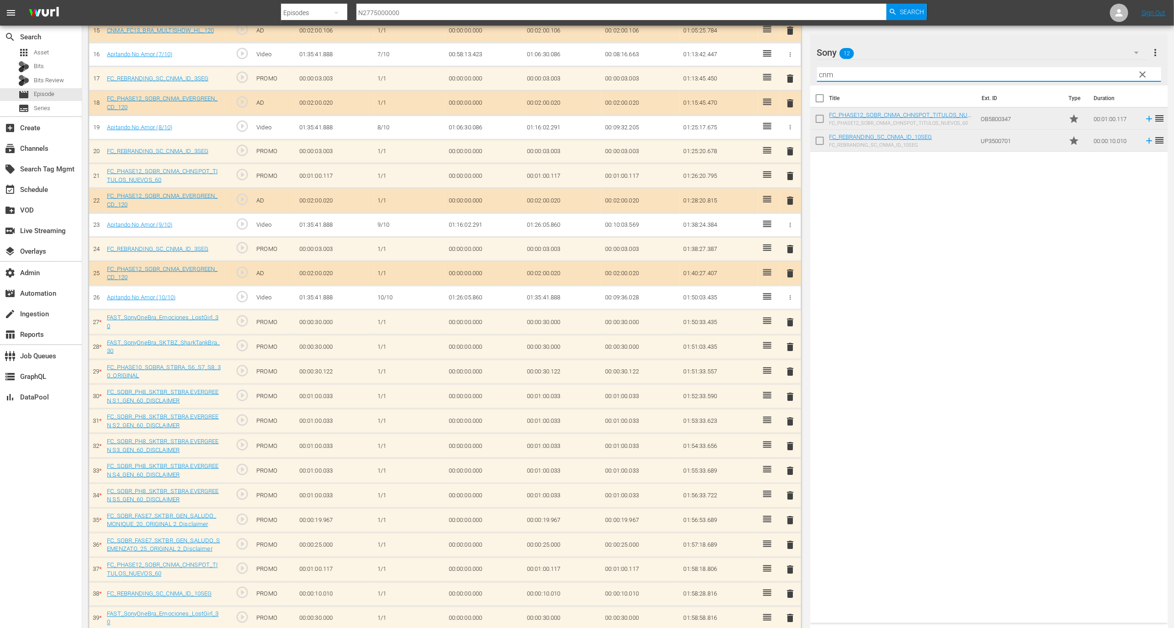
type input "cnm"
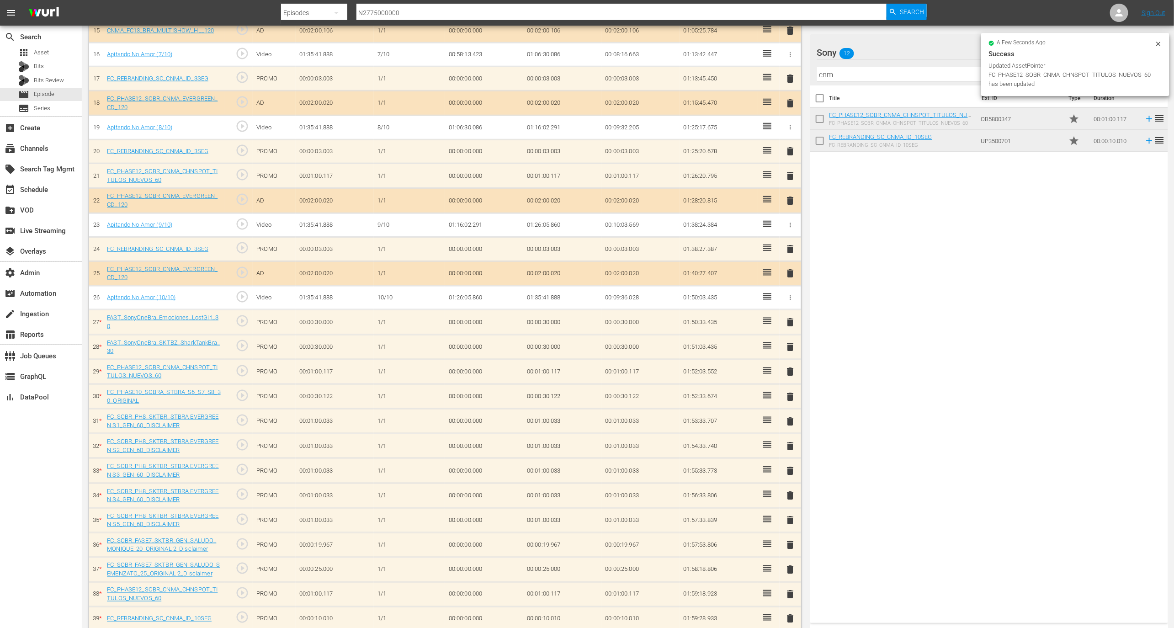
drag, startPoint x: 974, startPoint y: 116, endPoint x: 975, endPoint y: 5, distance: 110.6
drag, startPoint x: 765, startPoint y: 360, endPoint x: 913, endPoint y: 8, distance: 381.5
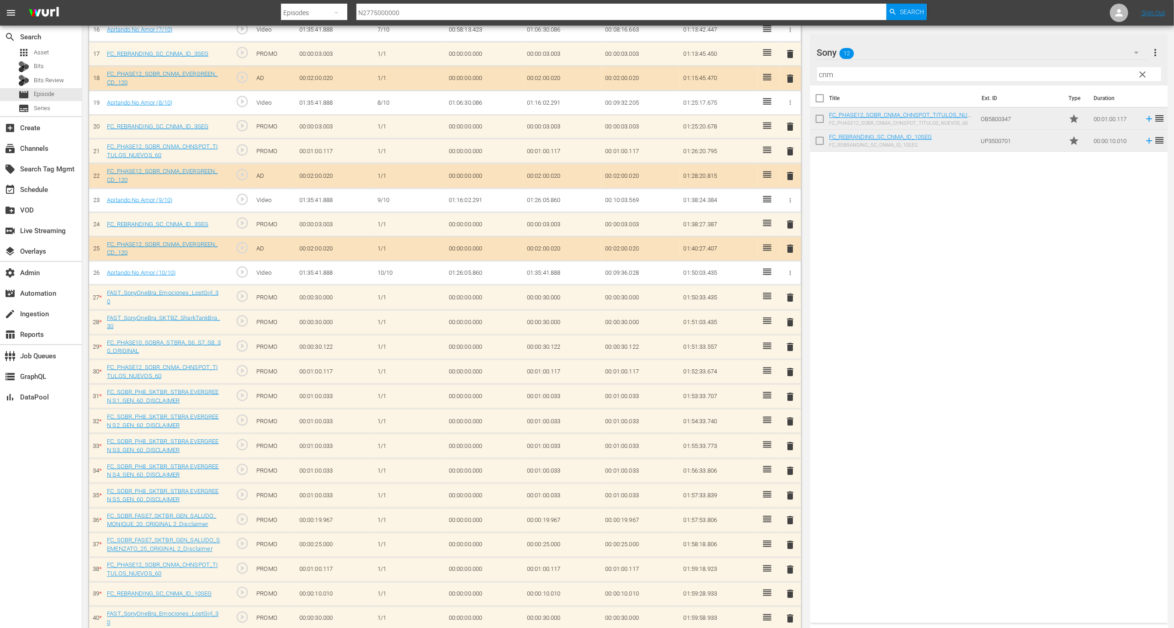
click at [788, 440] on span "delete" at bounding box center [789, 445] width 11 height 11
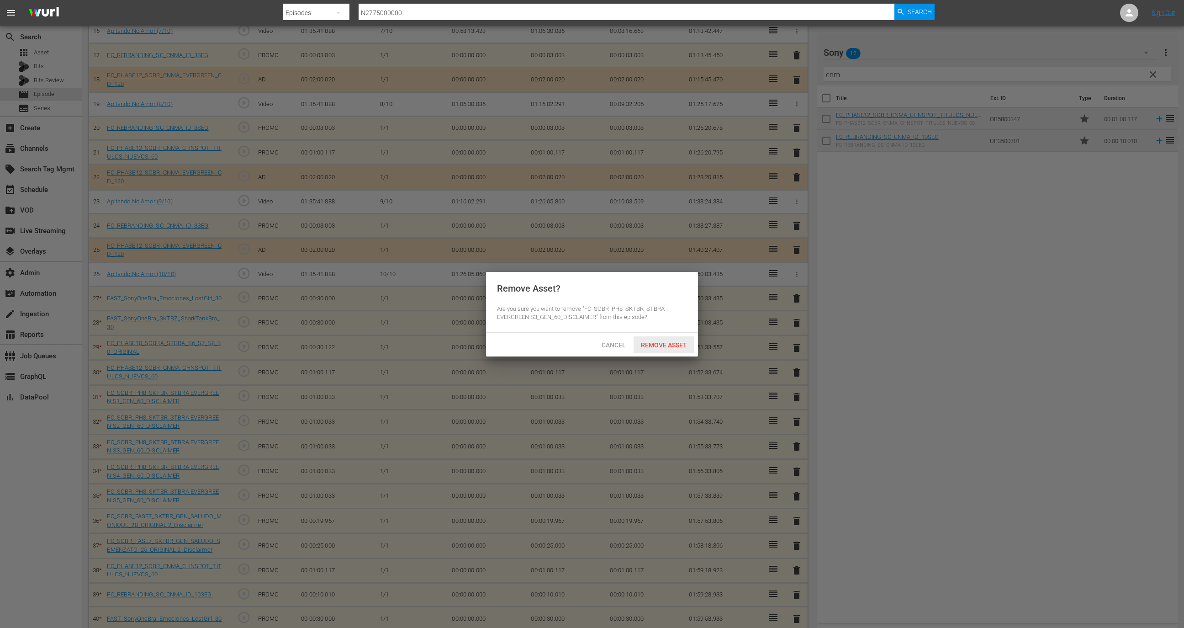
click at [681, 335] on div "Cancel Remove Asset" at bounding box center [592, 345] width 212 height 24
click at [654, 334] on div "Cancel Remove Asset" at bounding box center [592, 345] width 212 height 24
click at [656, 341] on span "Remove Asset" at bounding box center [664, 344] width 61 height 7
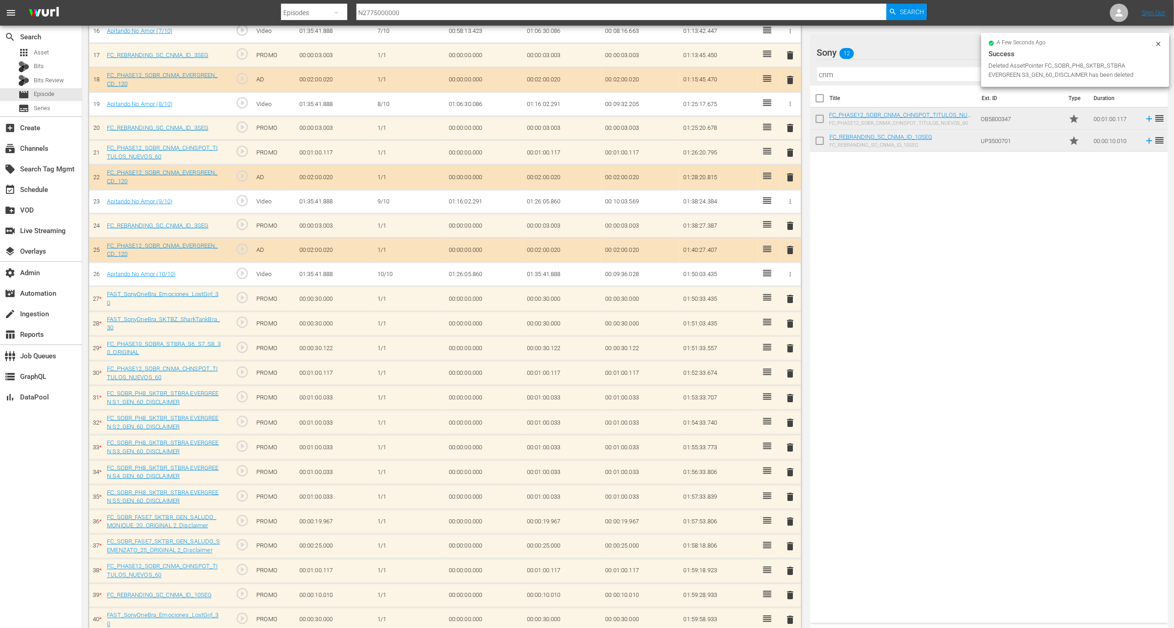
scroll to position [611, 0]
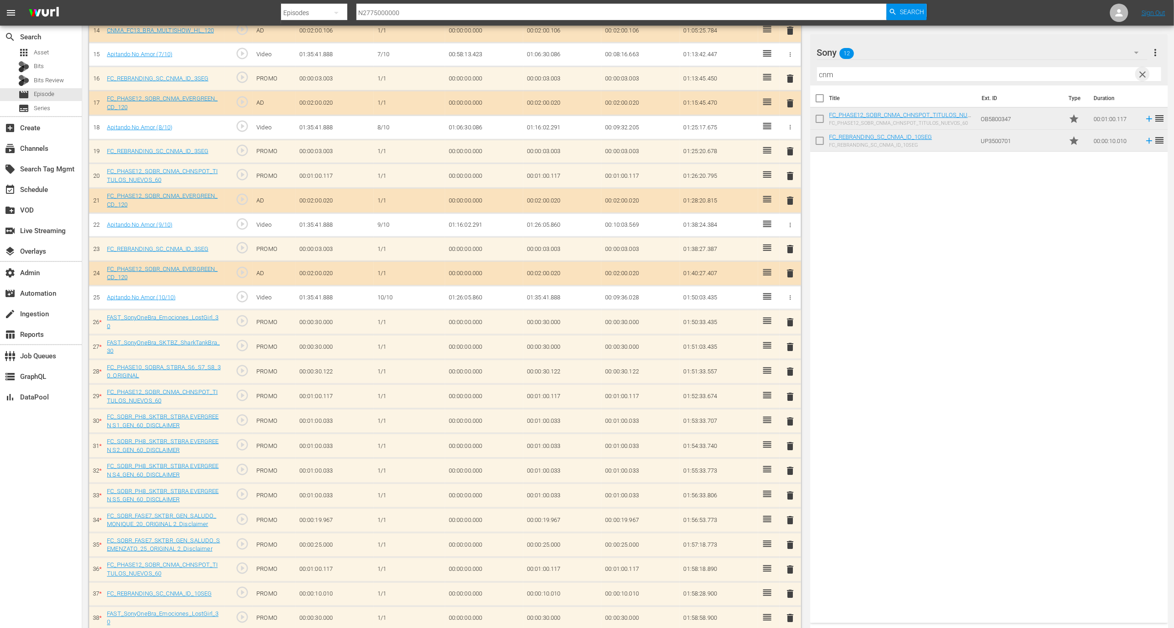
click at [1144, 70] on span "clear" at bounding box center [1142, 74] width 11 height 11
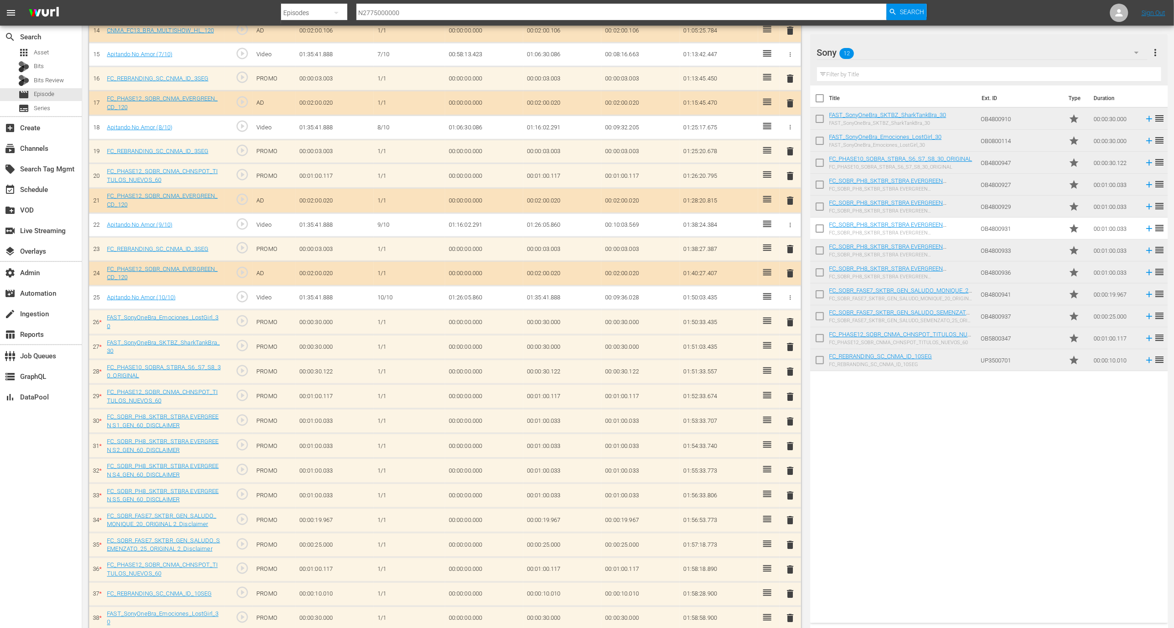
click at [829, 106] on th "Title" at bounding box center [902, 98] width 147 height 26
click at [823, 105] on input "checkbox" at bounding box center [819, 99] width 19 height 19
checkbox input "true"
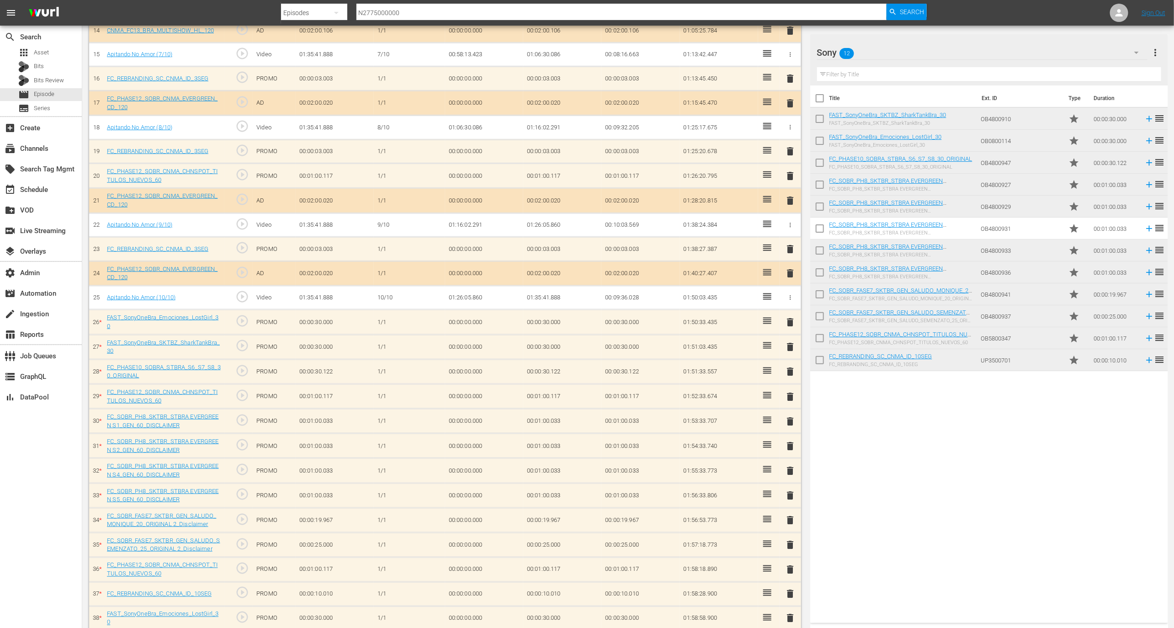
checkbox input "true"
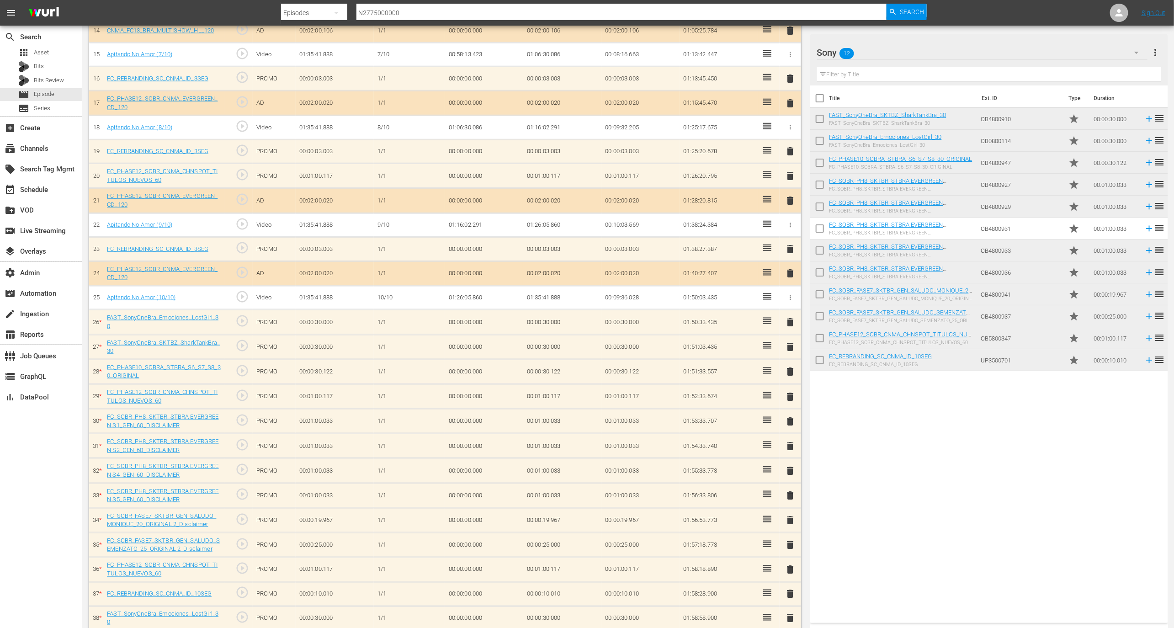
checkbox input "true"
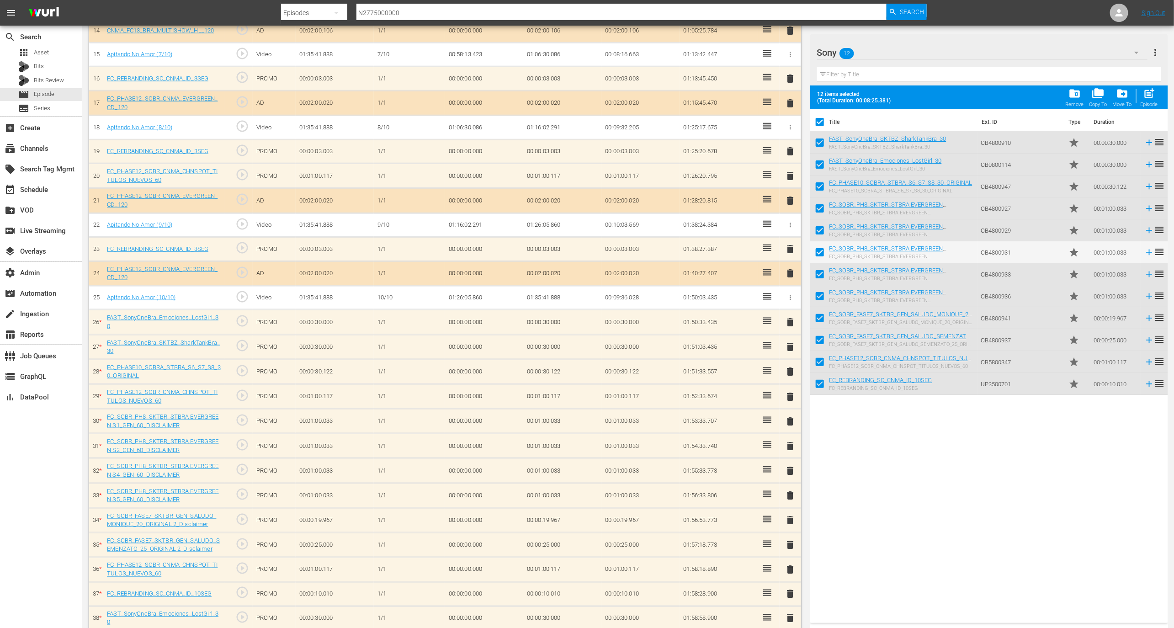
click at [820, 250] on input "checkbox" at bounding box center [819, 253] width 19 height 19
checkbox input "false"
click at [1151, 101] on div "Episode" at bounding box center [1148, 104] width 17 height 6
checkbox input "false"
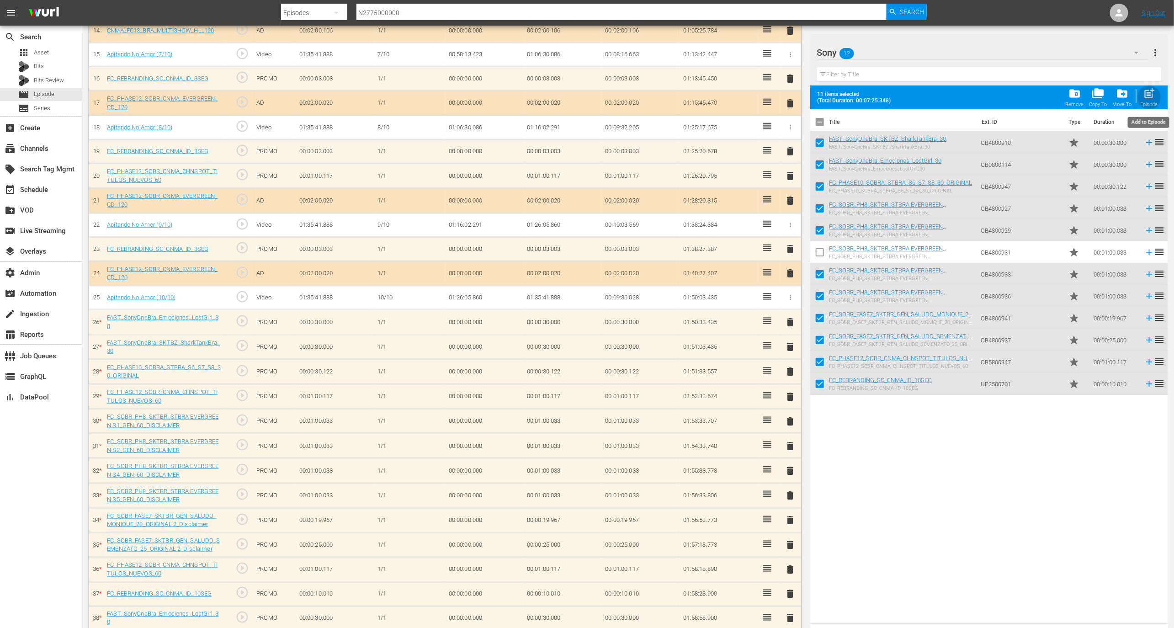
checkbox input "false"
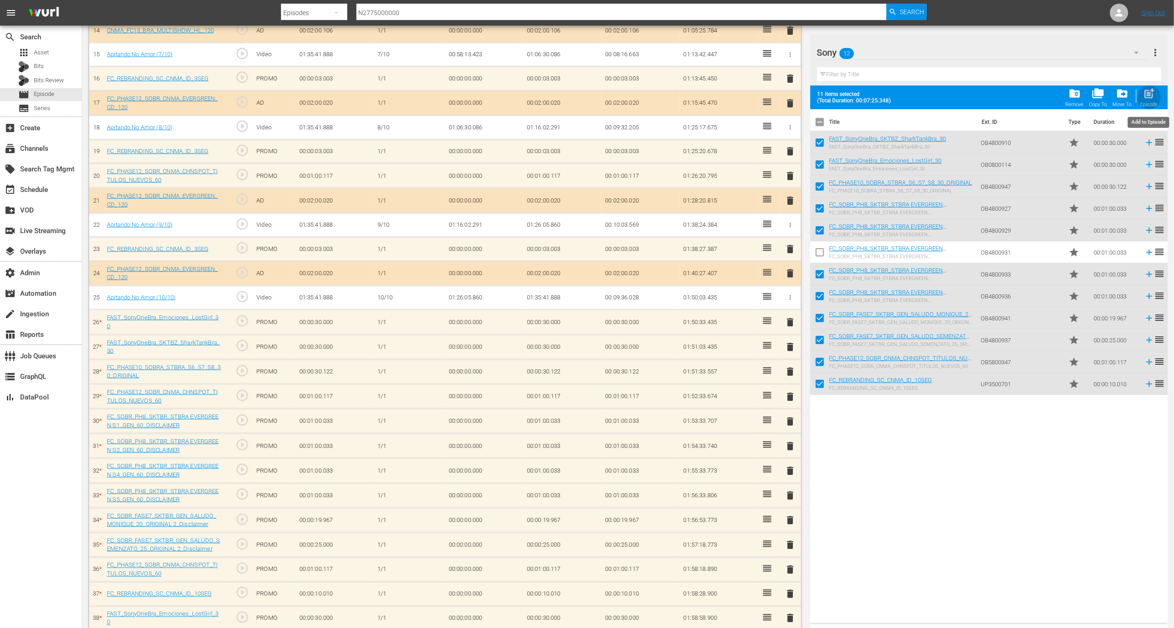
checkbox input "false"
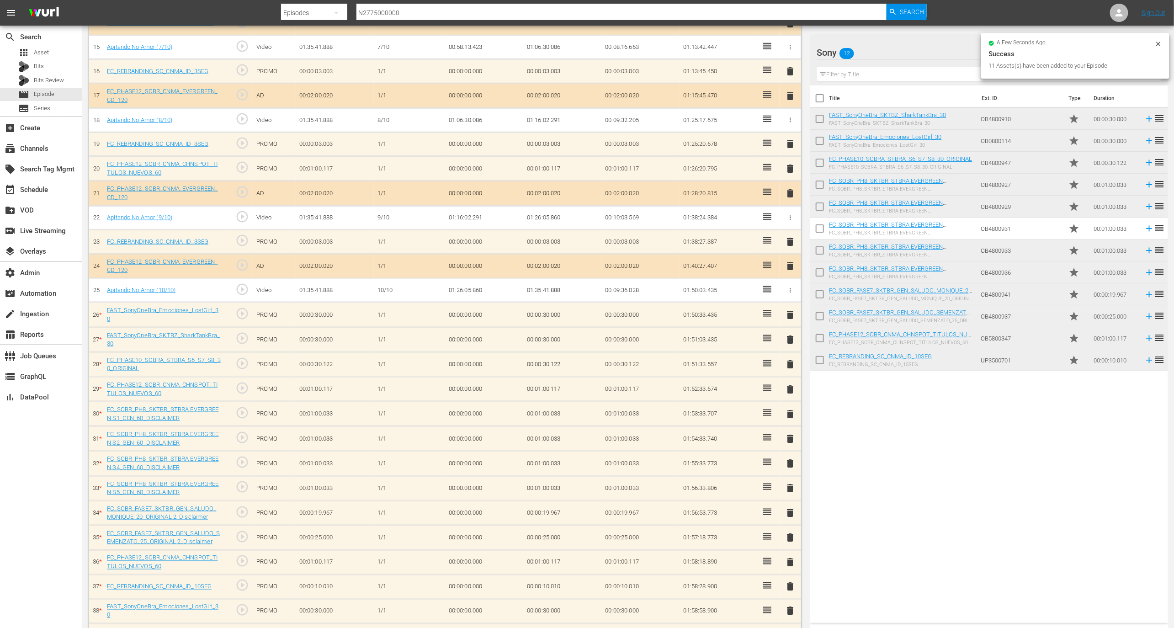
scroll to position [881, 0]
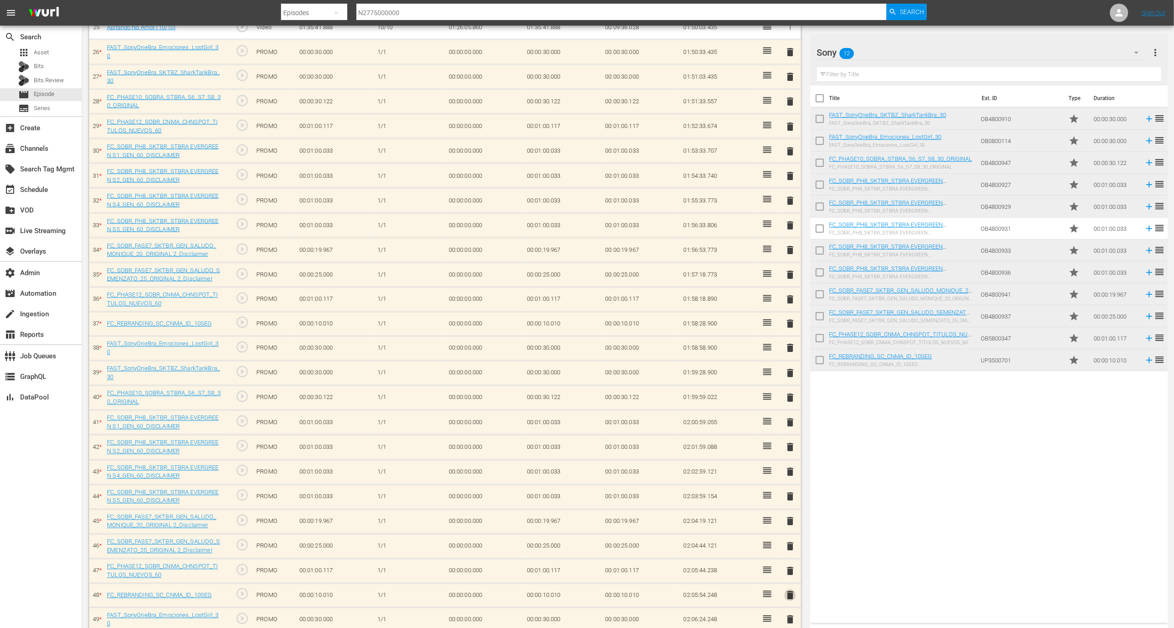
click at [793, 590] on span "delete" at bounding box center [789, 595] width 11 height 11
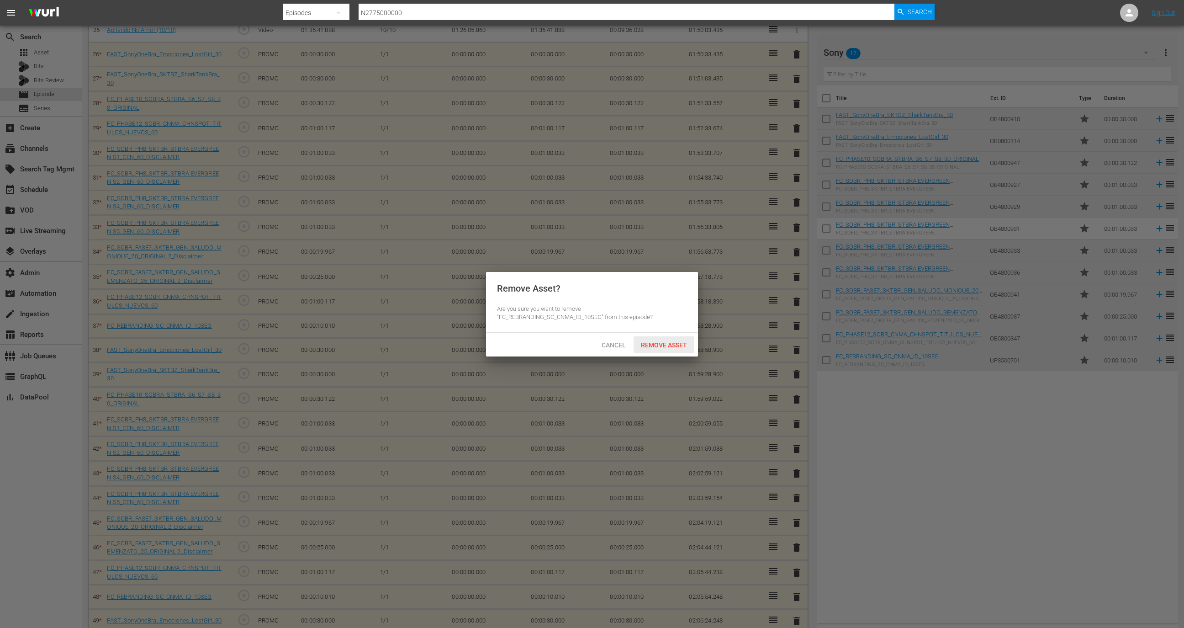
click at [677, 346] on span "Remove Asset" at bounding box center [664, 344] width 61 height 7
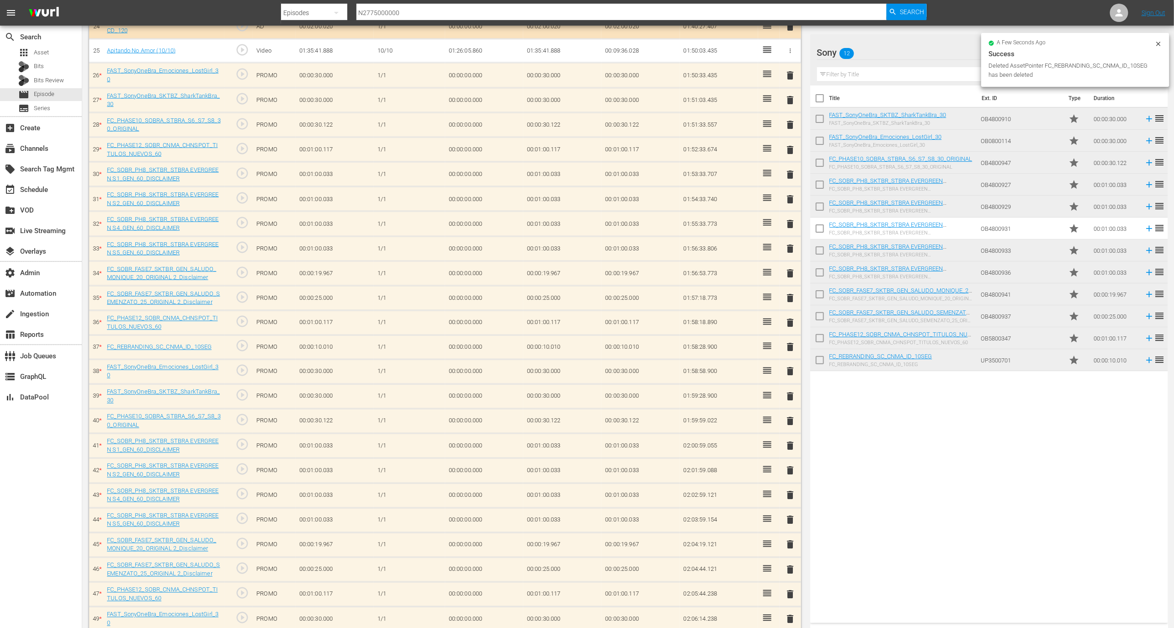
click at [787, 614] on span "delete" at bounding box center [789, 619] width 11 height 11
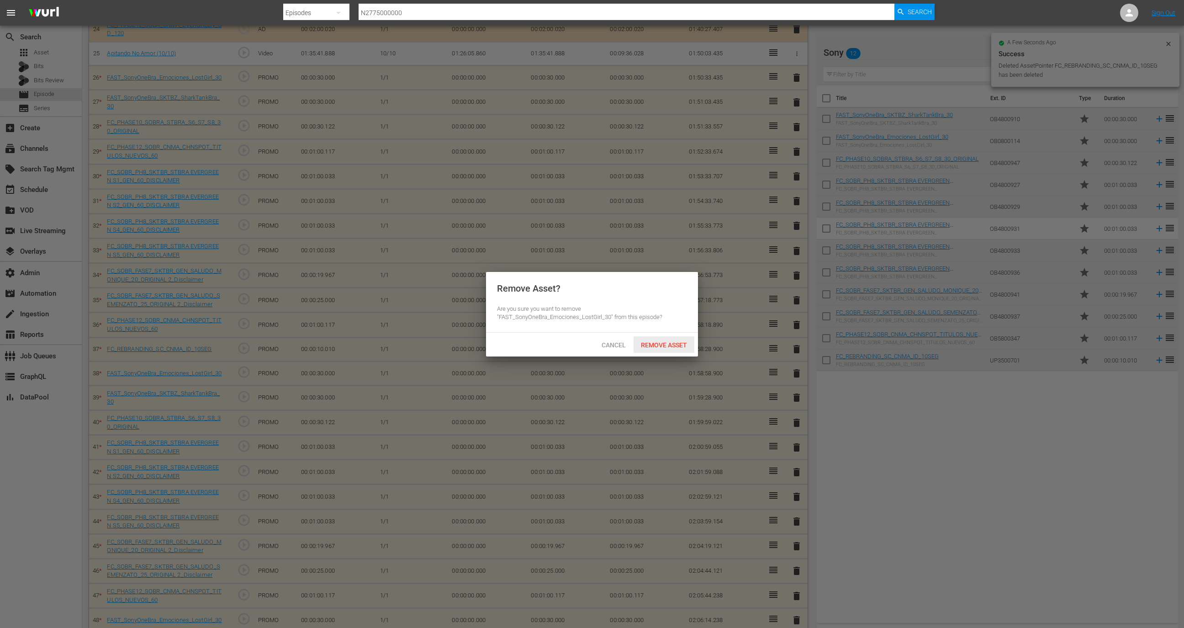
click at [680, 341] on span "Remove Asset" at bounding box center [664, 344] width 61 height 7
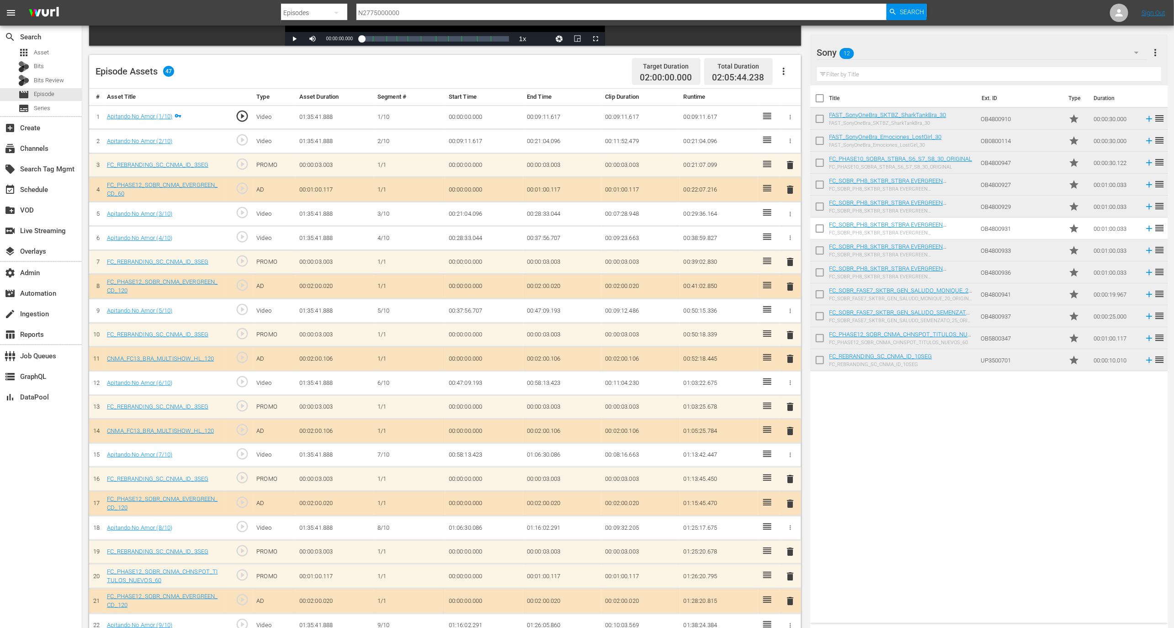
scroll to position [0, 0]
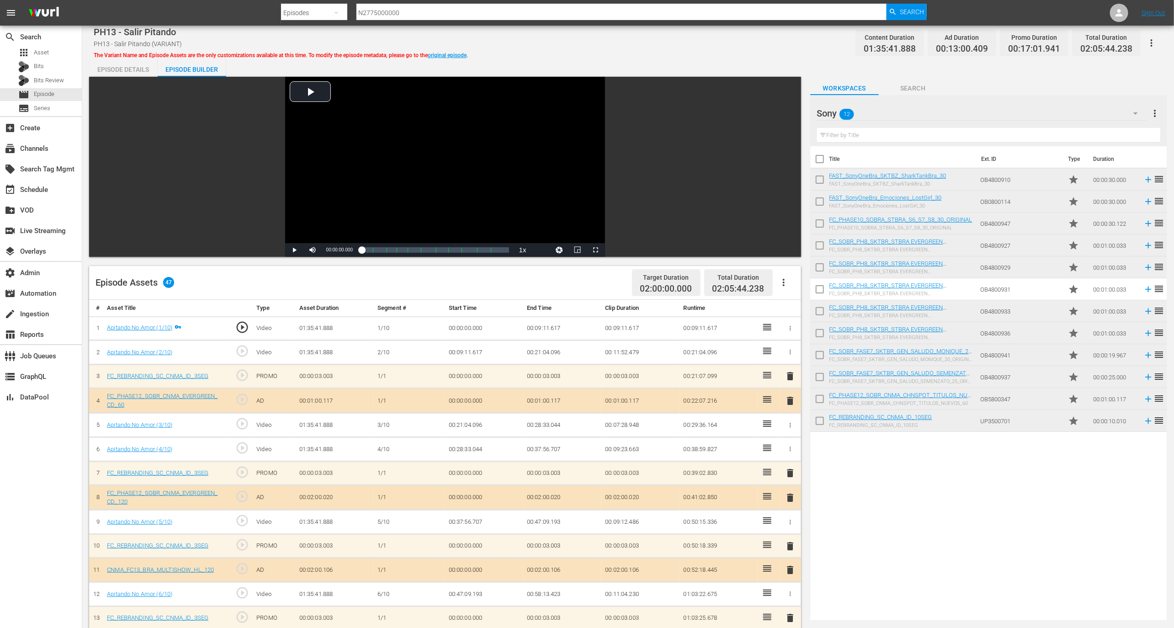
click at [727, 290] on span "02:05:44.238" at bounding box center [738, 288] width 52 height 11
copy div "02:05:44.238"
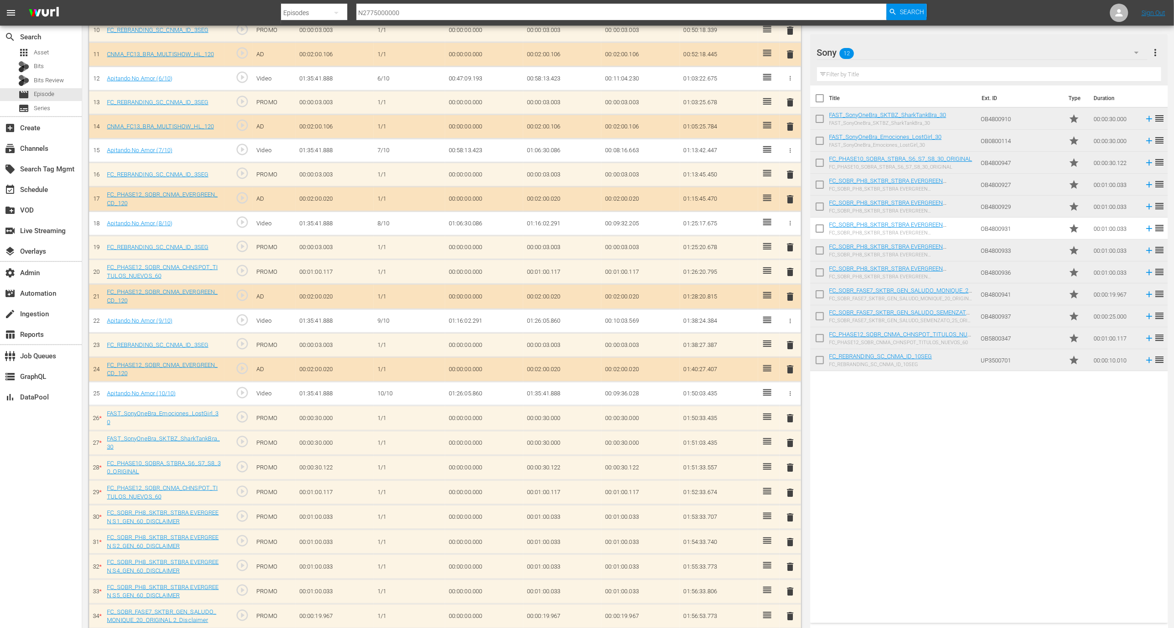
scroll to position [516, 0]
click at [789, 339] on span "delete" at bounding box center [789, 344] width 11 height 11
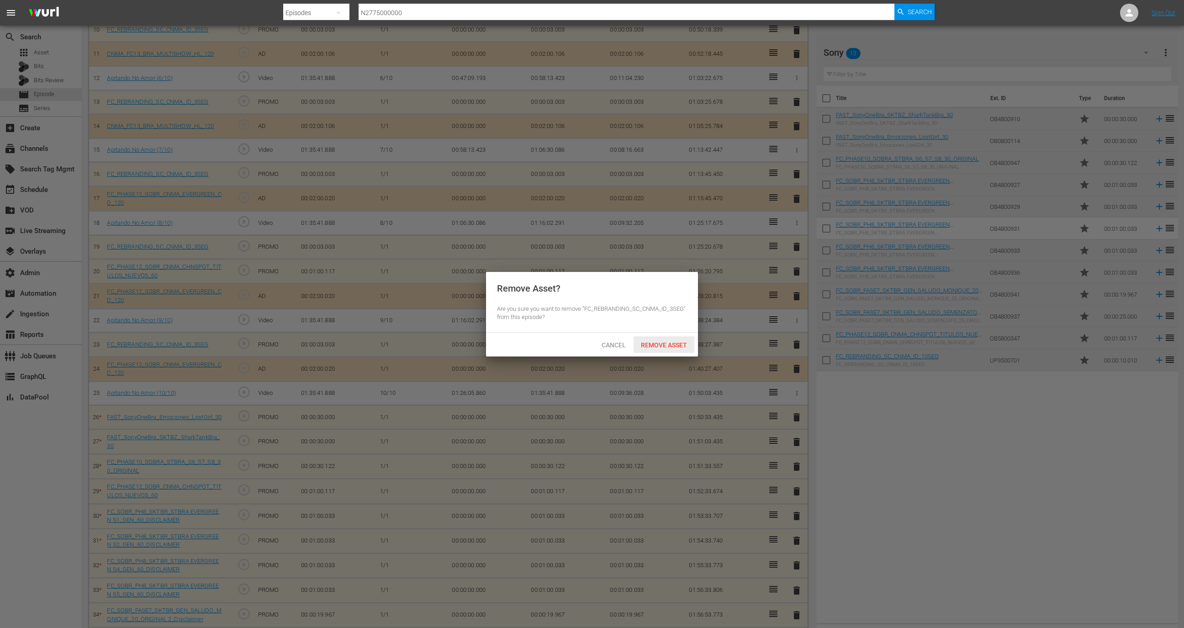
click at [669, 344] on span "Remove Asset" at bounding box center [664, 344] width 61 height 7
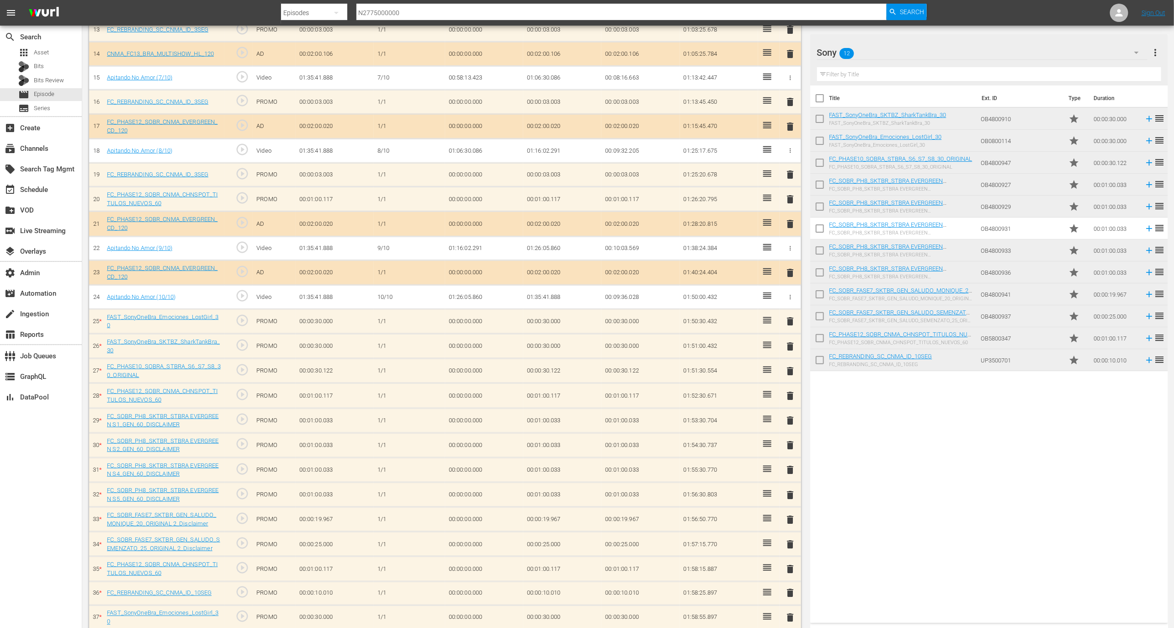
scroll to position [810, 0]
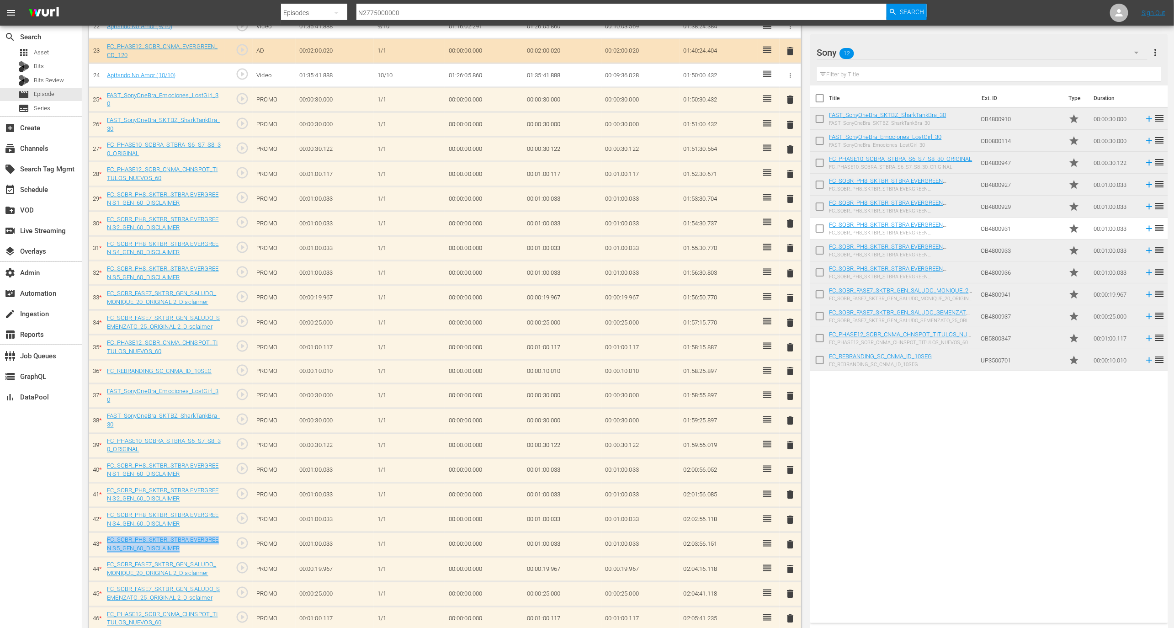
drag, startPoint x: 214, startPoint y: 539, endPoint x: 109, endPoint y: 525, distance: 106.0
click at [109, 532] on td "FC_SOBR_PH8_SKTBR_STBRA EVERGREEN S5_GEN_60_DISCLAIMER" at bounding box center [163, 544] width 121 height 25
copy link "FC_SOBR_PH8_SKTBR_STBRA EVERGREEN S5_GEN_60_DISCLAIMER"
click at [933, 69] on input "s" at bounding box center [989, 74] width 344 height 15
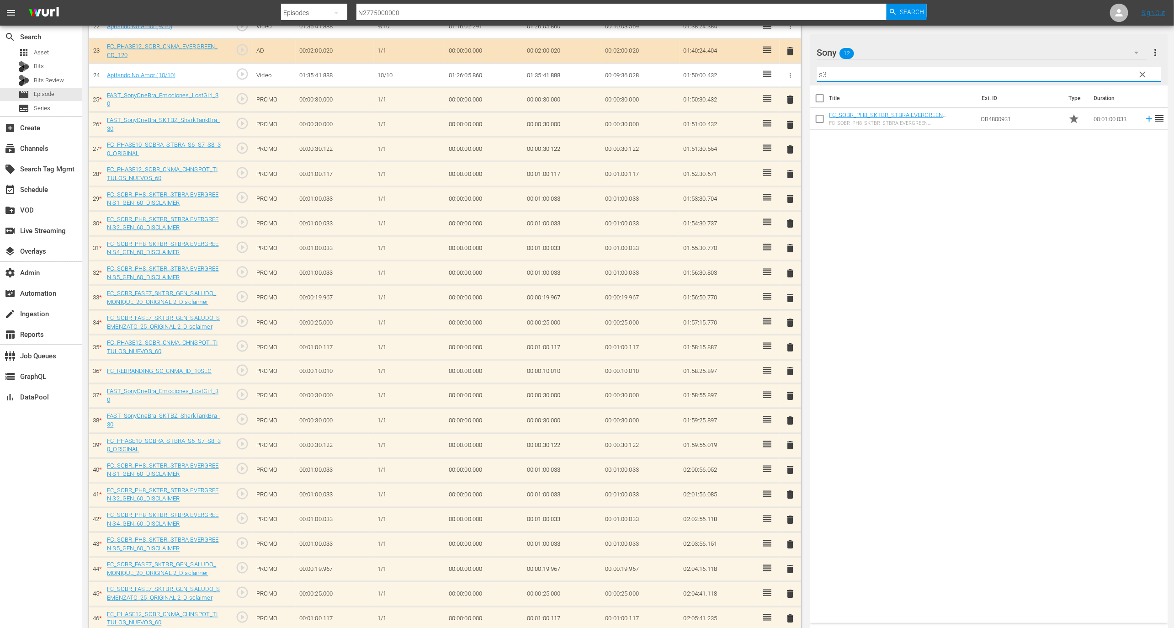
type input "s3"
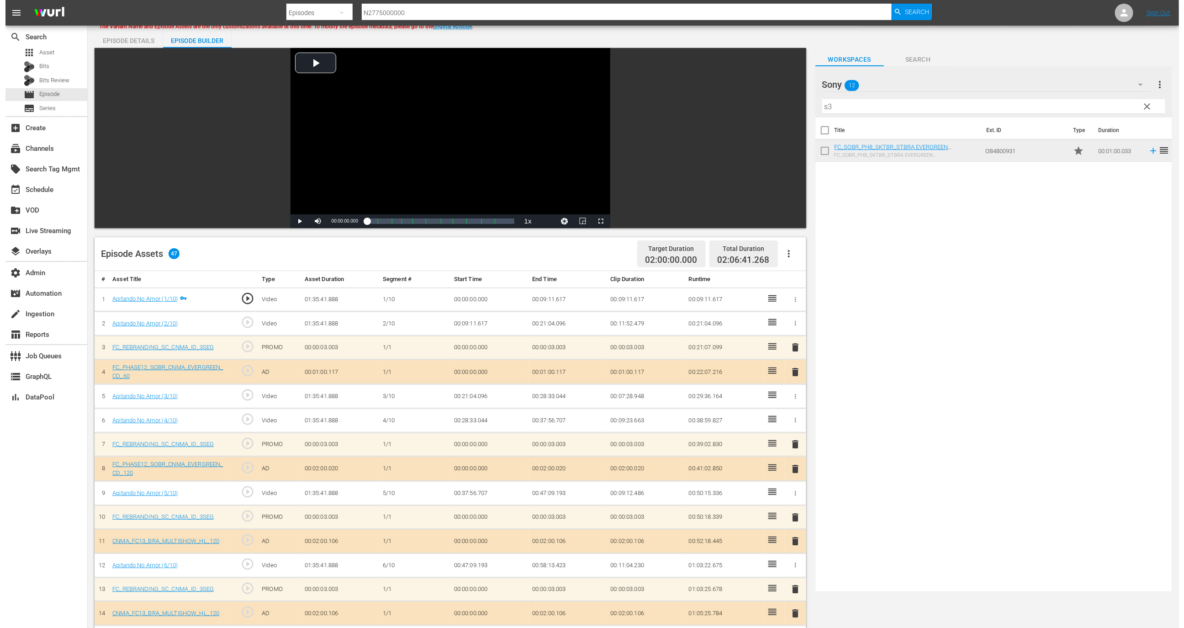
scroll to position [0, 0]
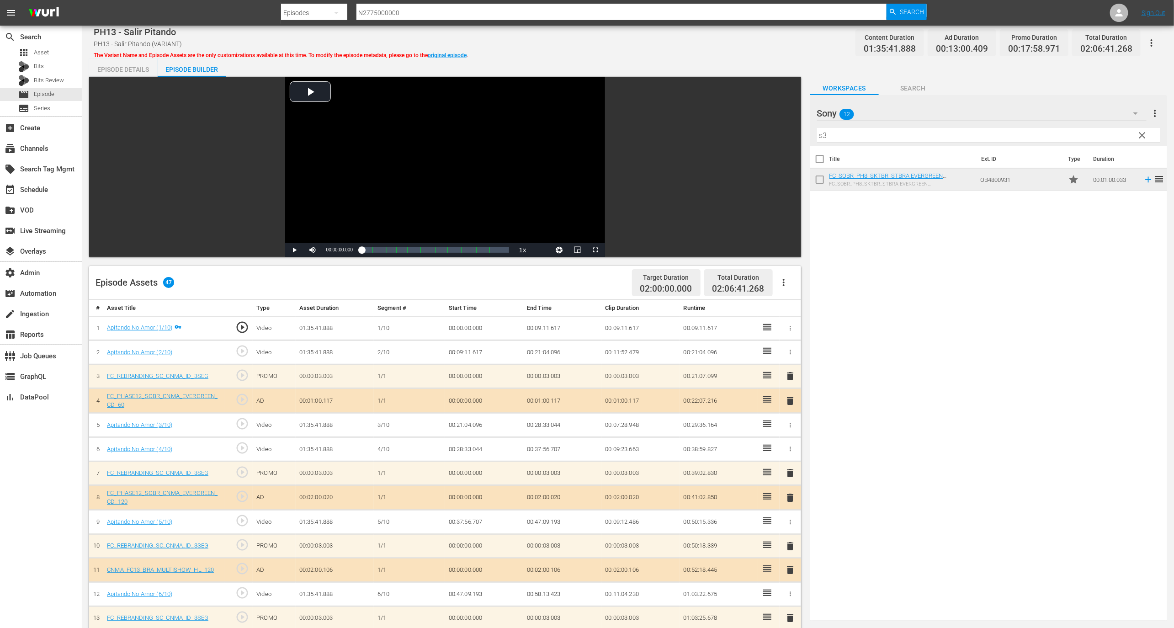
click at [1142, 45] on button "button" at bounding box center [1151, 43] width 22 height 22
click at [1106, 45] on div "Add Episode to Workspace" at bounding box center [1112, 46] width 88 height 22
click at [36, 185] on div "event_available Schedule" at bounding box center [25, 188] width 51 height 8
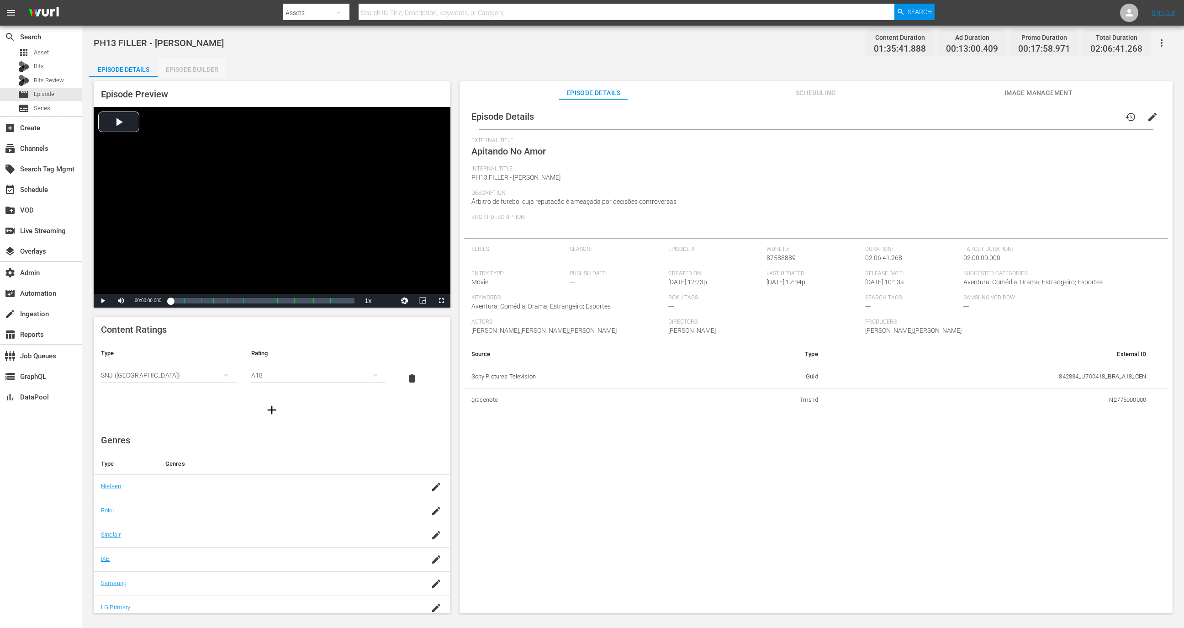
click at [207, 73] on div "Episode Builder" at bounding box center [192, 69] width 69 height 22
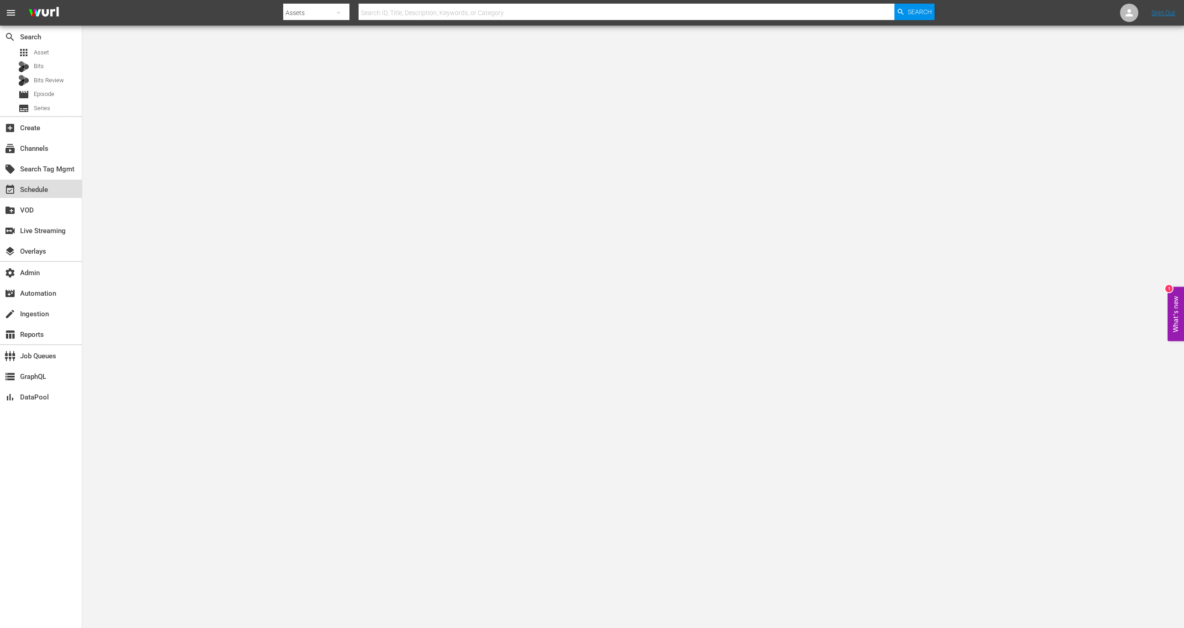
click at [79, 180] on div "event_available Schedule" at bounding box center [41, 189] width 82 height 18
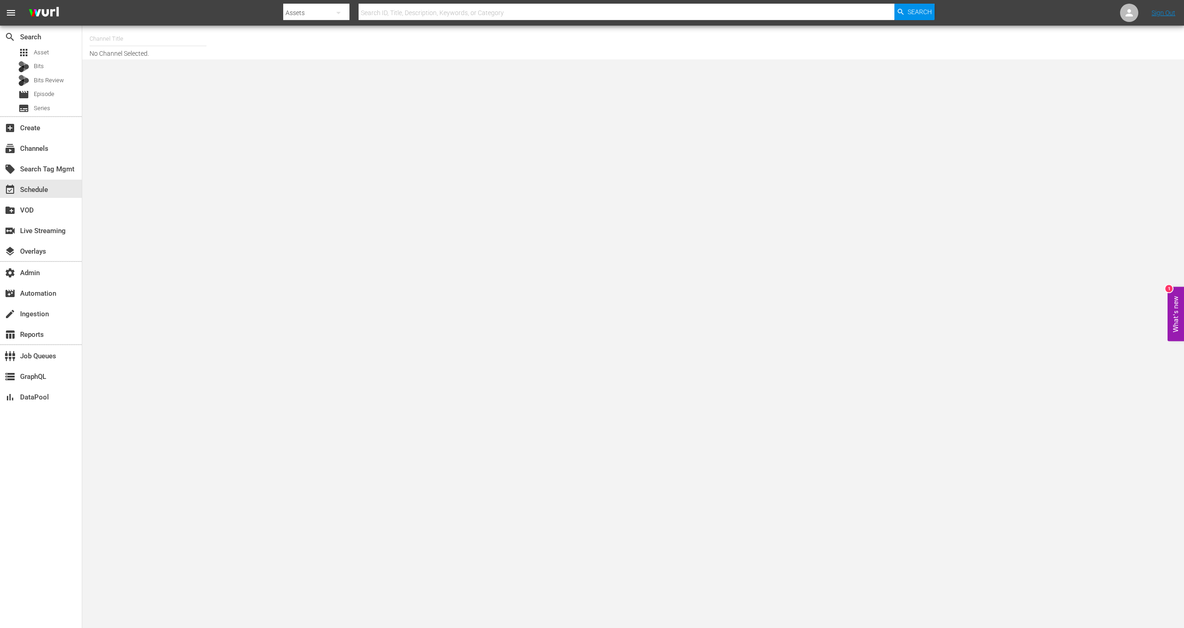
click at [117, 35] on input "text" at bounding box center [148, 39] width 117 height 22
click at [153, 89] on div "[PERSON_NAME] - External 3 (2045 - wurl_external_wurlexternal3_1)" at bounding box center [215, 86] width 237 height 22
type input "[PERSON_NAME] - External 3 (2045 - wurl_external_wurlexternal3_1)"
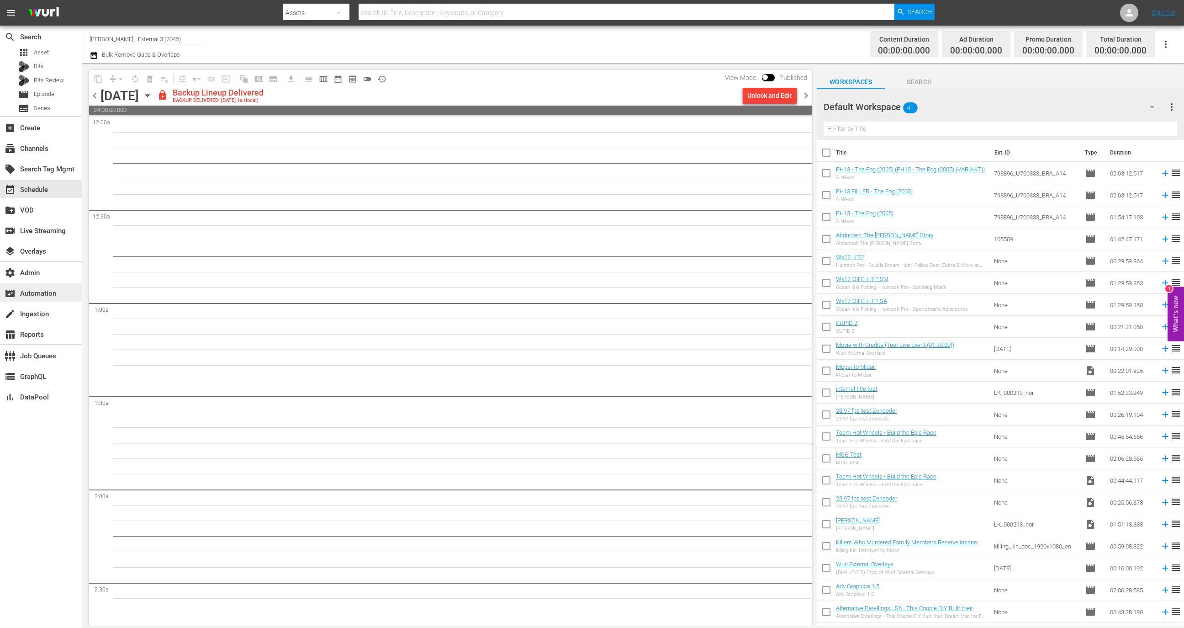
click at [47, 295] on div "movie_filter Automation" at bounding box center [25, 292] width 51 height 8
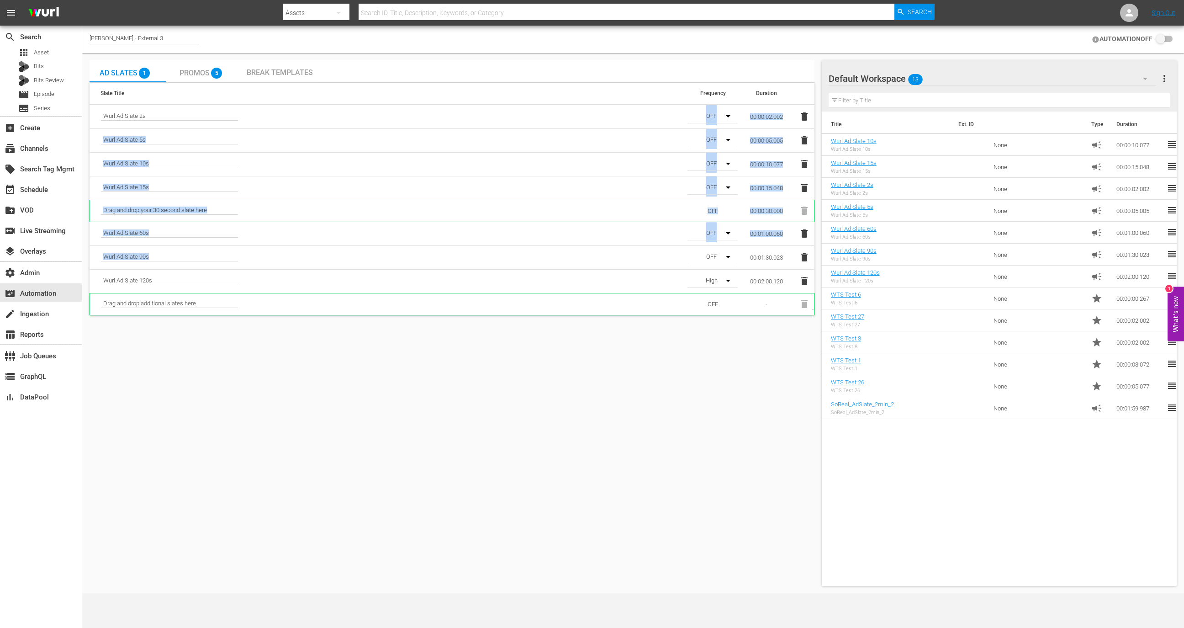
drag, startPoint x: 102, startPoint y: 121, endPoint x: 312, endPoint y: 265, distance: 254.5
click at [312, 265] on tbody "[PERSON_NAME] Ad Slate 2s OFF 00:00:02.002 [PERSON_NAME] Ad Slate 5s OFF 00:00:…" at bounding box center [452, 210] width 725 height 210
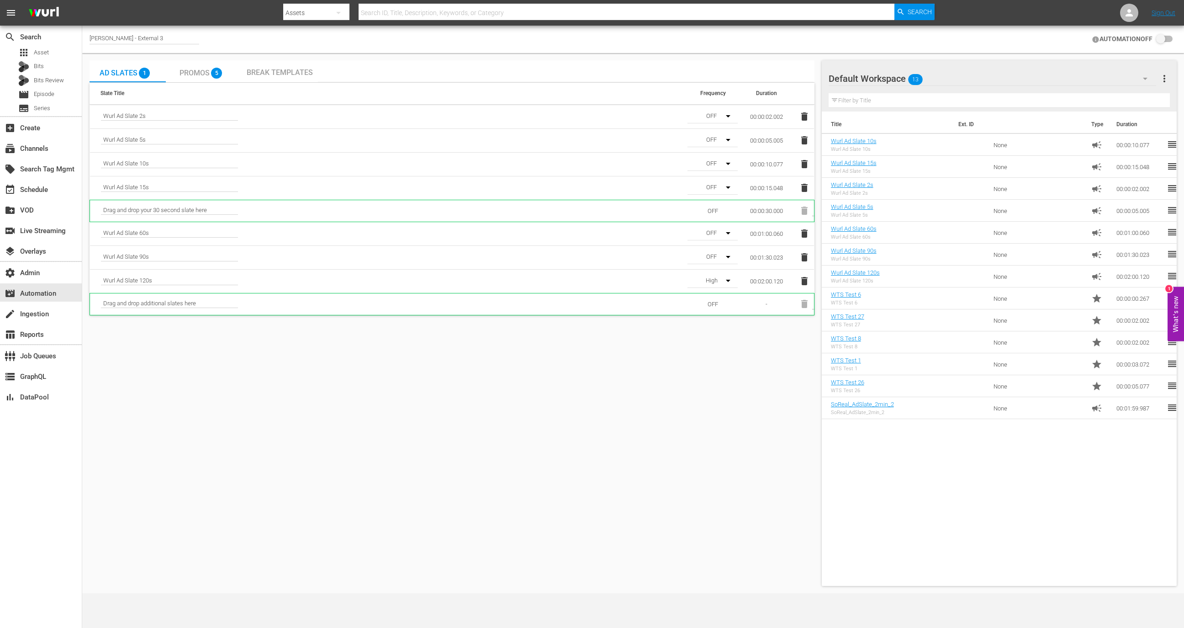
click at [153, 282] on span "Wurl Ad Slate 120s" at bounding box center [169, 281] width 137 height 8
click at [192, 76] on span "Promos" at bounding box center [195, 73] width 30 height 9
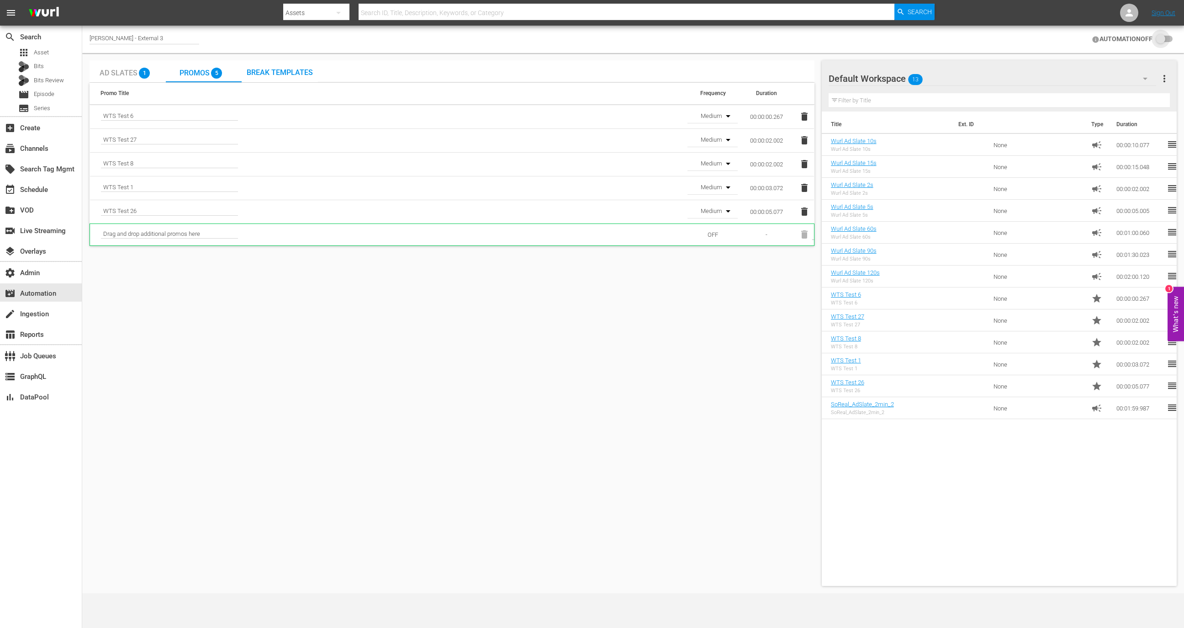
click at [1161, 39] on input "checkbox" at bounding box center [1163, 39] width 20 height 11
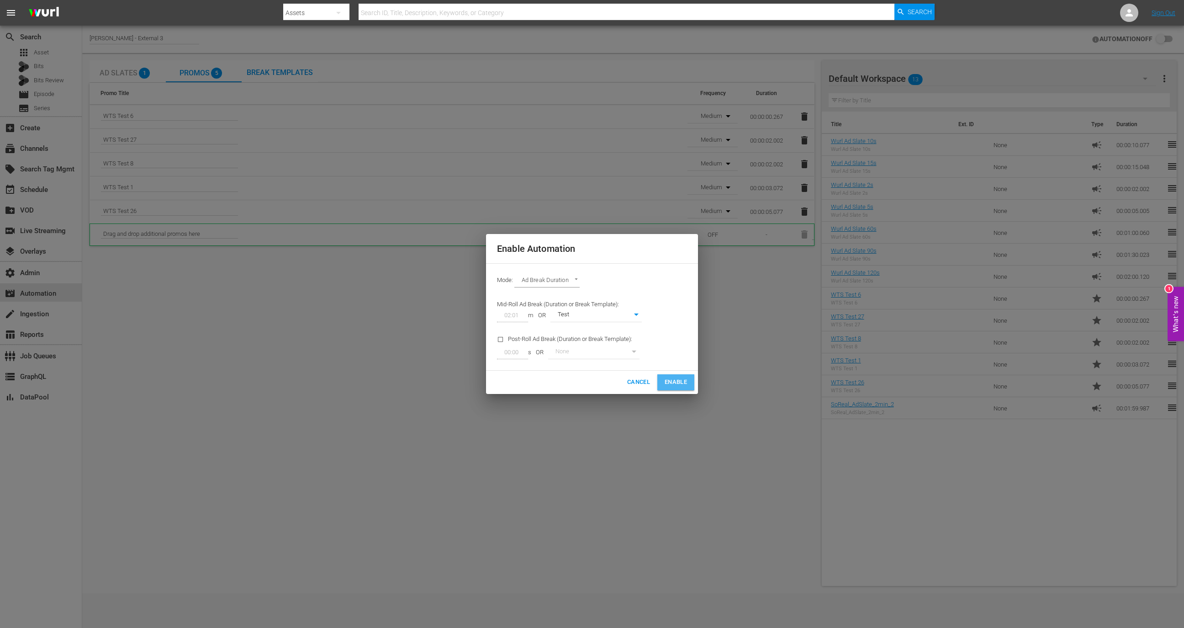
click at [672, 385] on span "Enable" at bounding box center [676, 382] width 22 height 11
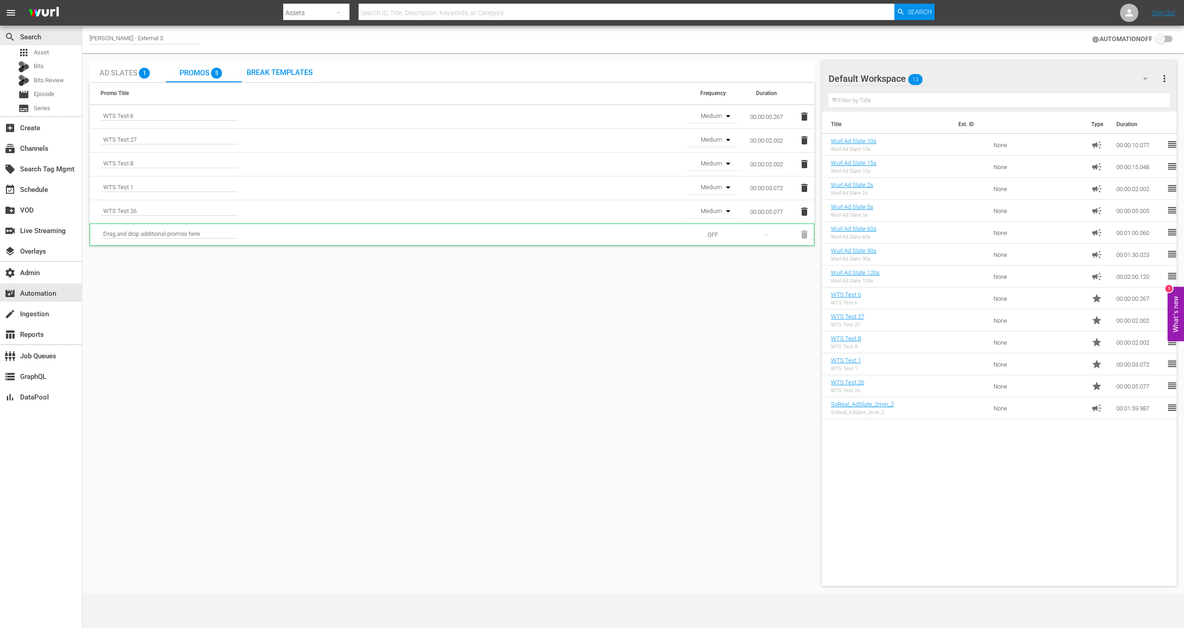
checkbox input "true"
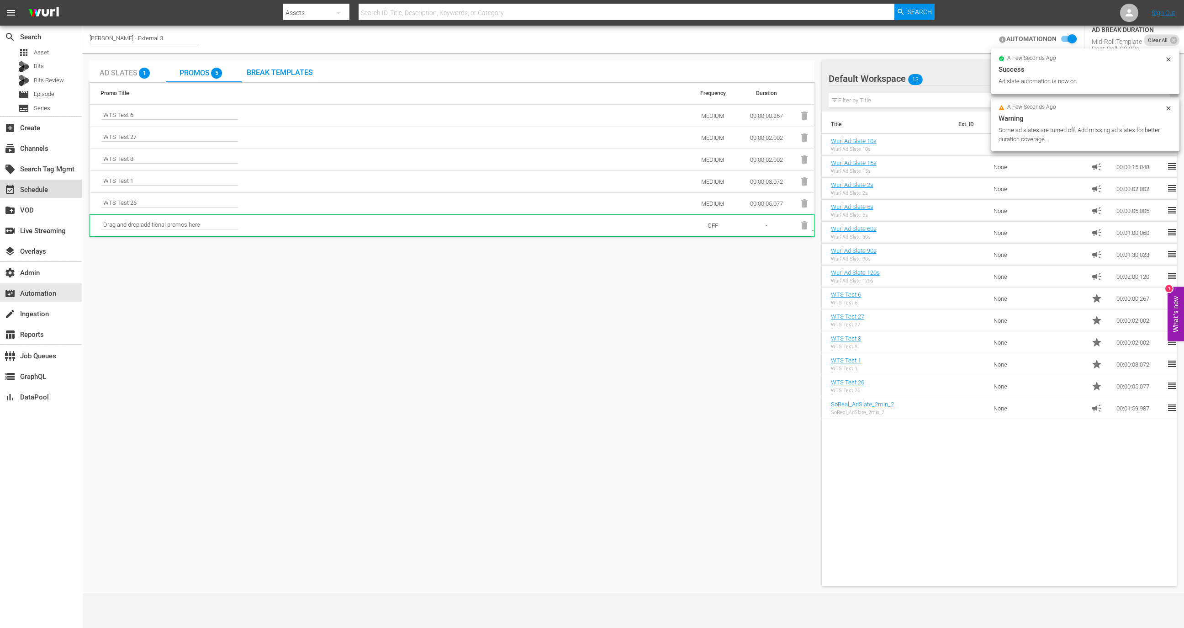
click at [42, 191] on div "event_available Schedule" at bounding box center [25, 188] width 51 height 8
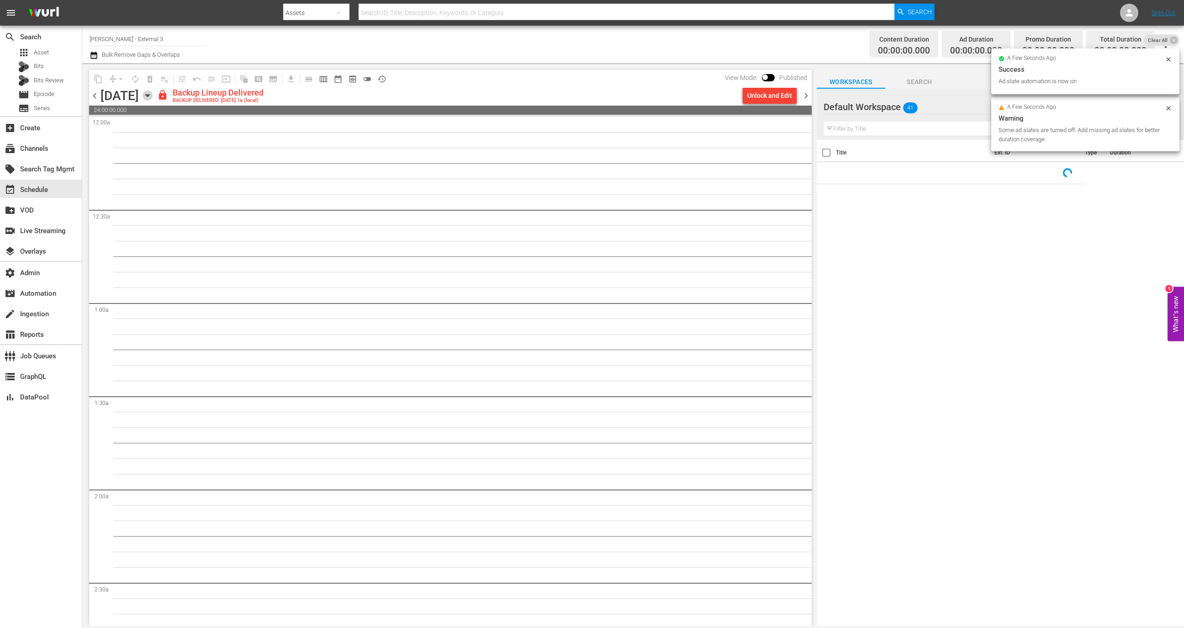
click at [153, 96] on icon "button" at bounding box center [148, 95] width 10 height 10
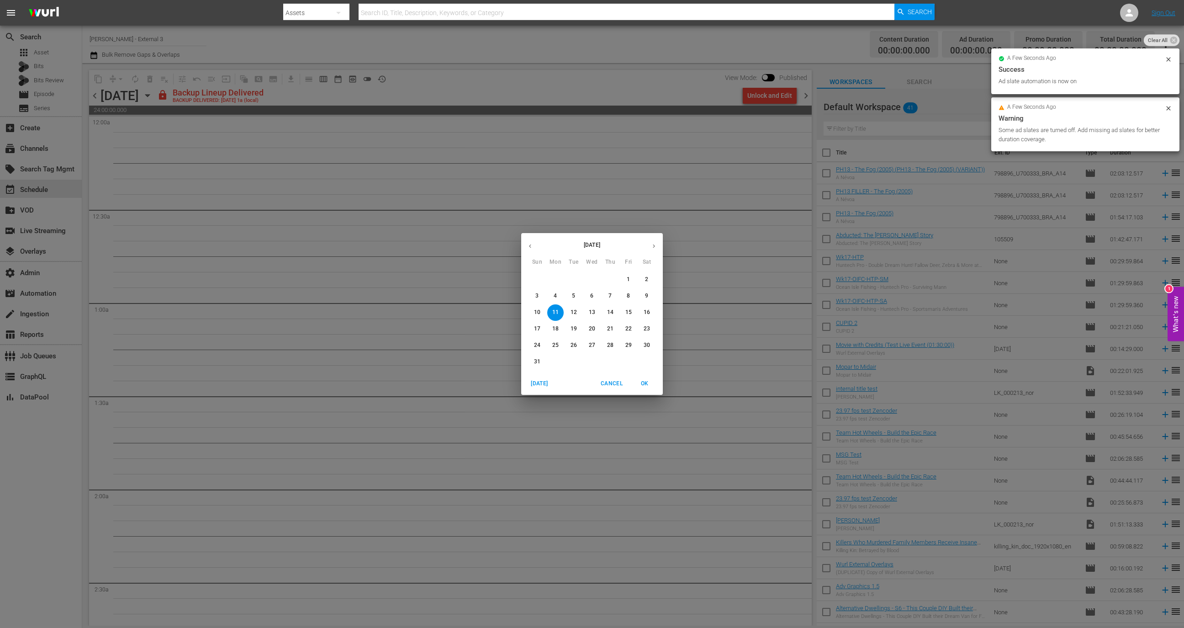
click at [573, 328] on p "19" at bounding box center [574, 329] width 6 height 8
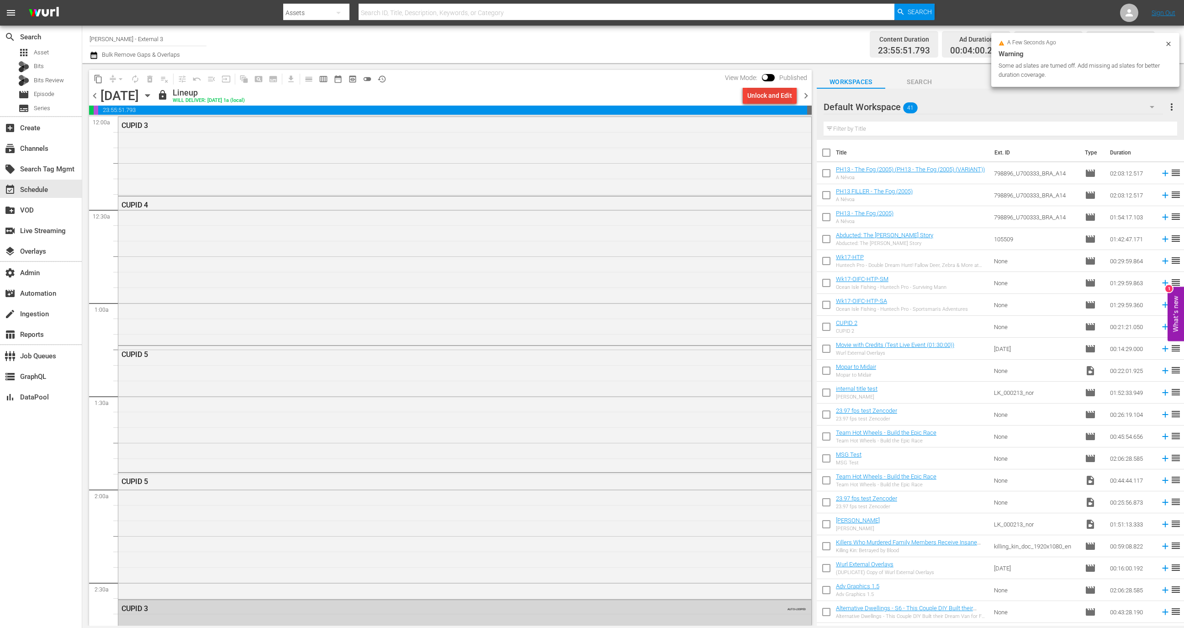
click at [765, 89] on div "Unlock and Edit" at bounding box center [769, 95] width 45 height 16
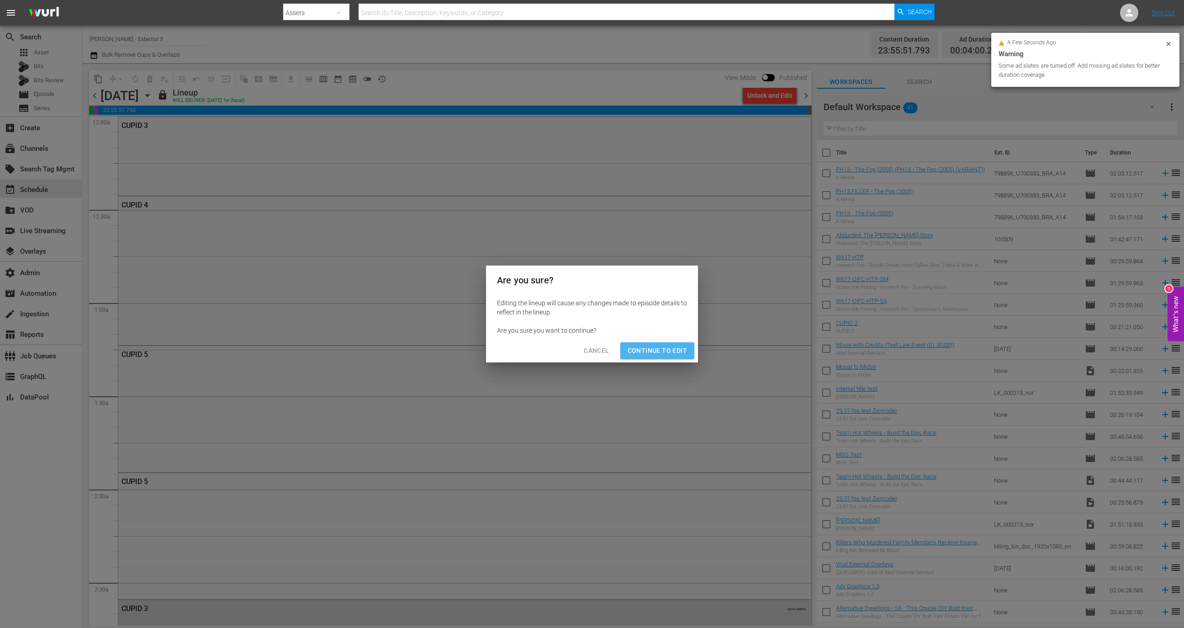
click at [674, 347] on span "Continue to Edit" at bounding box center [657, 350] width 59 height 11
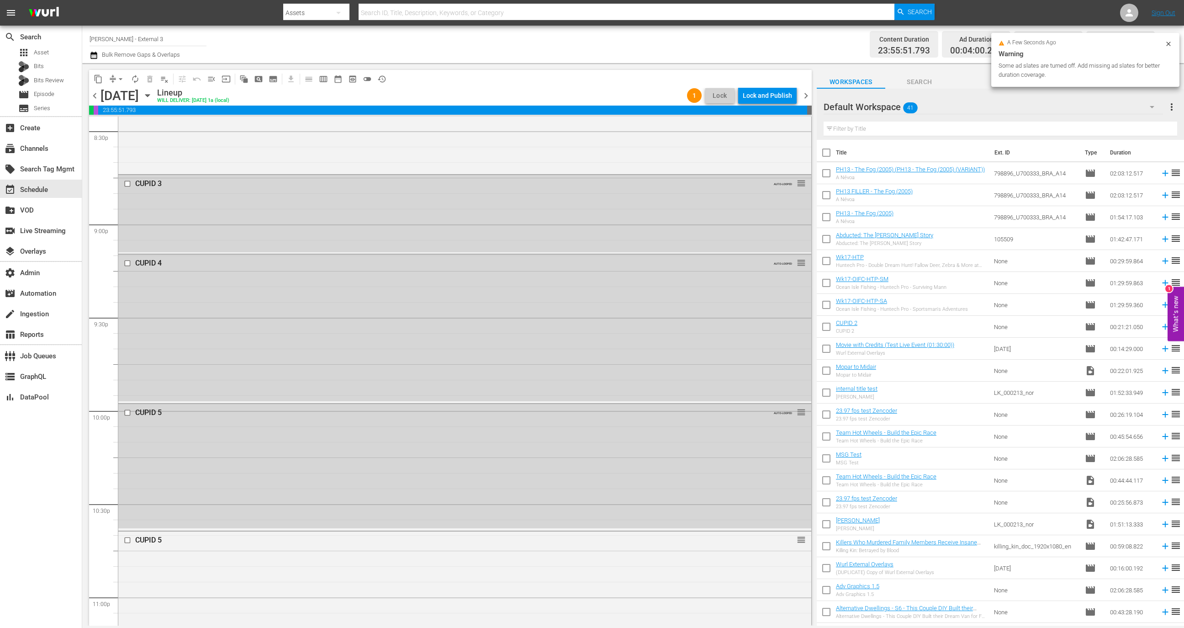
scroll to position [3964, 0]
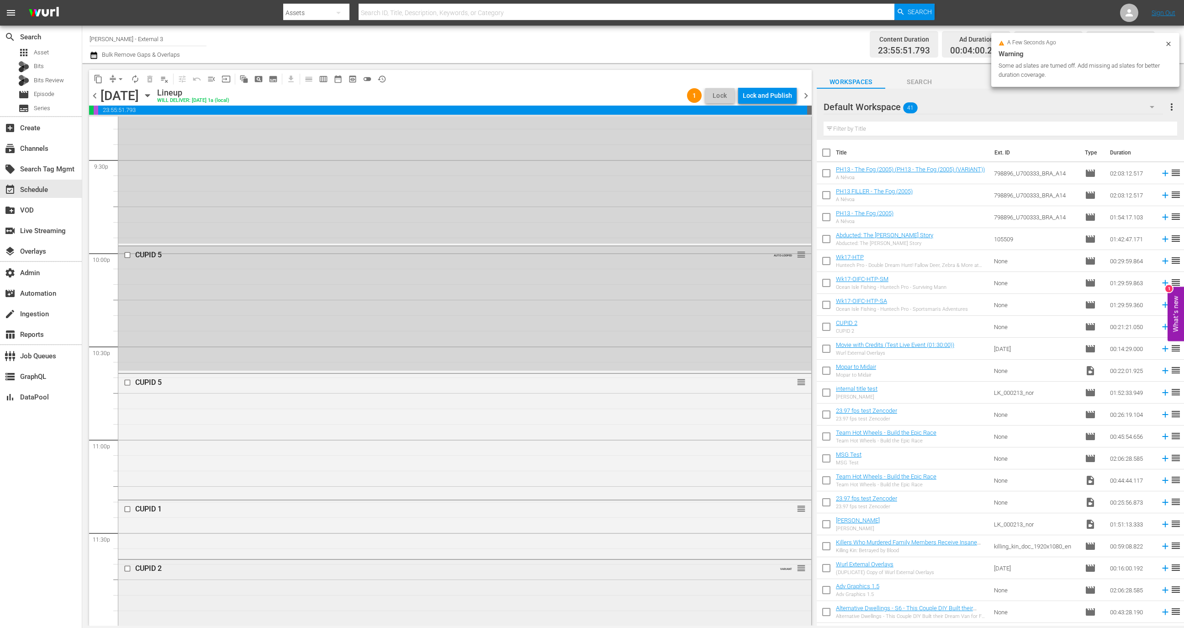
click at [522, 616] on div "CUPID 2 VARIANT reorder" at bounding box center [464, 592] width 693 height 64
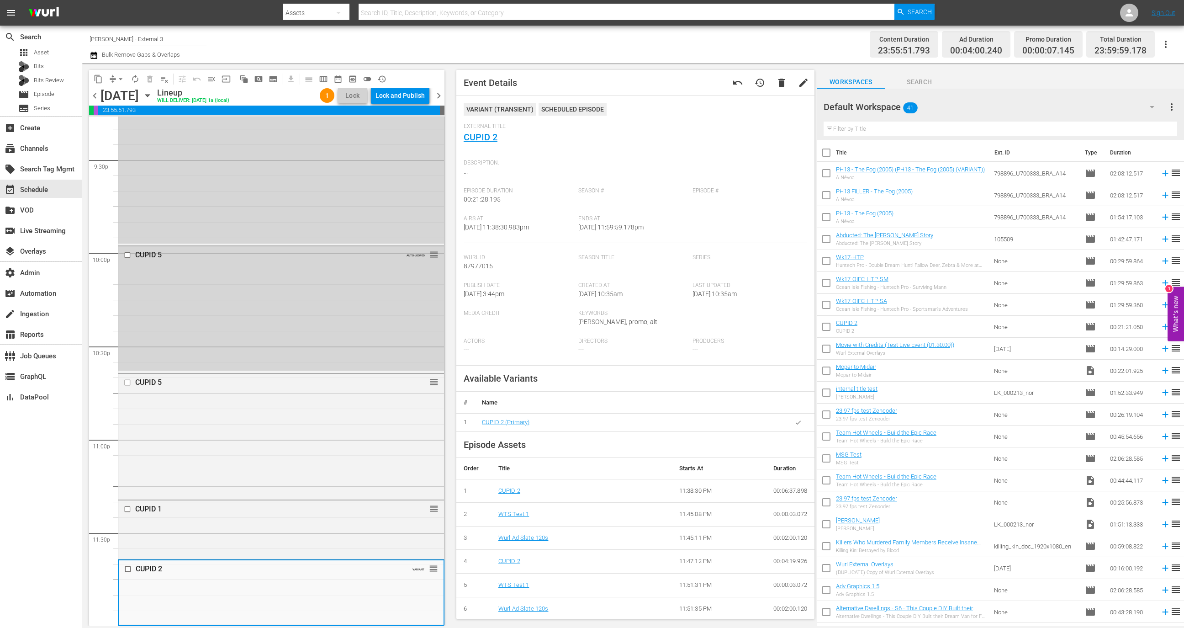
click at [732, 78] on span "undo" at bounding box center [737, 82] width 11 height 11
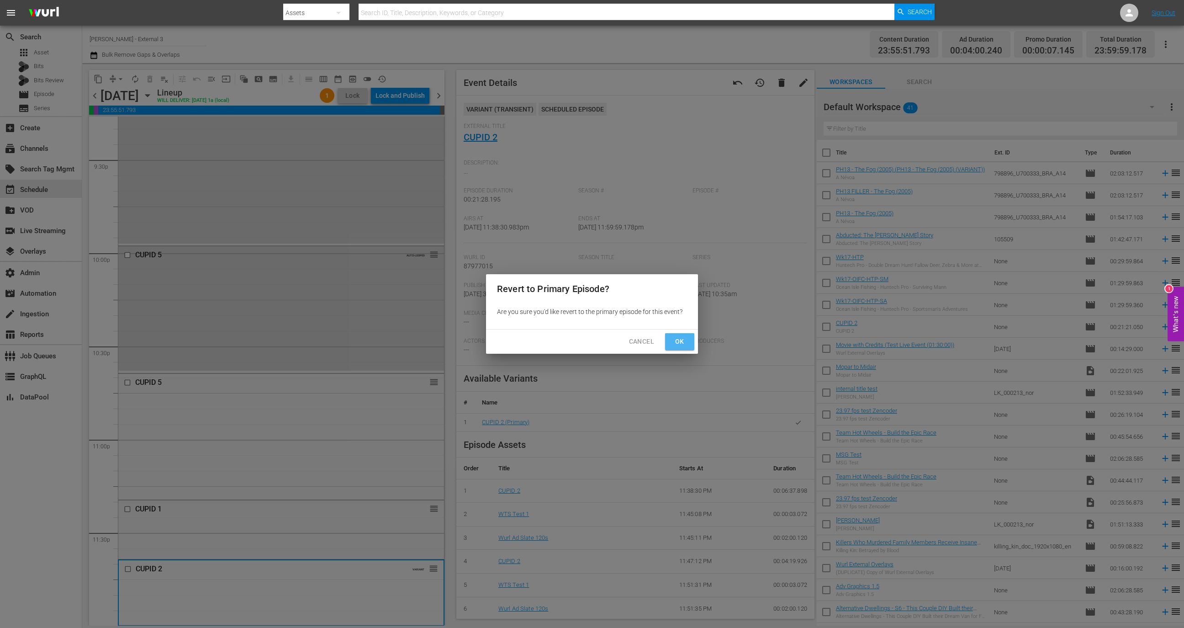
click at [681, 345] on span "Ok" at bounding box center [679, 341] width 15 height 11
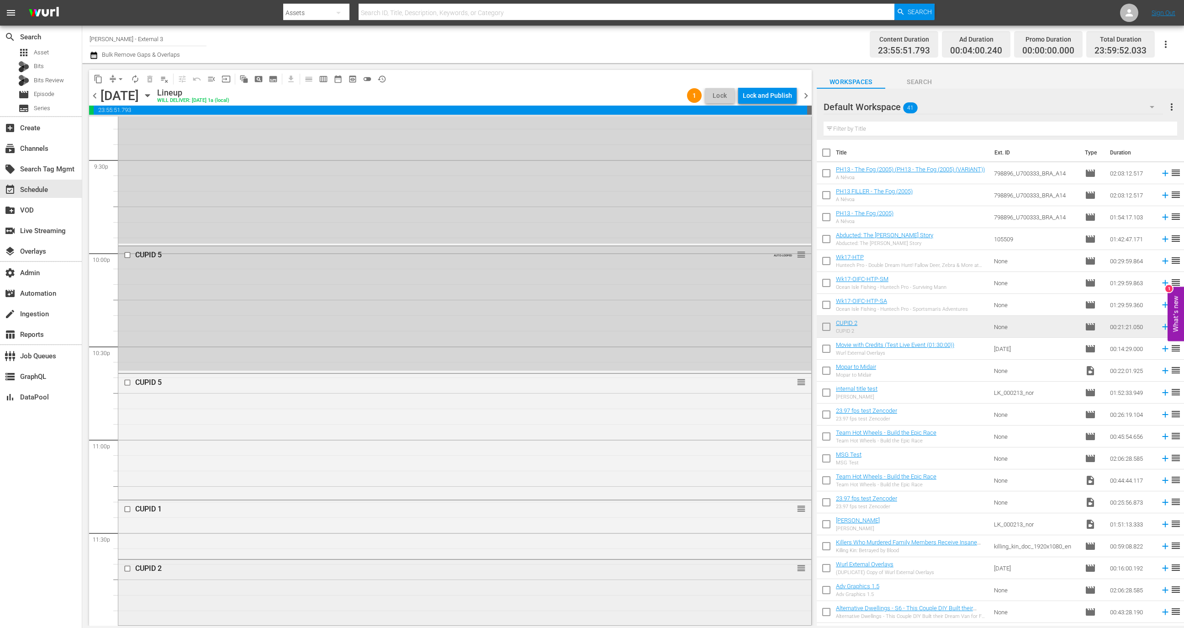
click at [413, 587] on div "CUPID 2 reorder" at bounding box center [464, 592] width 693 height 64
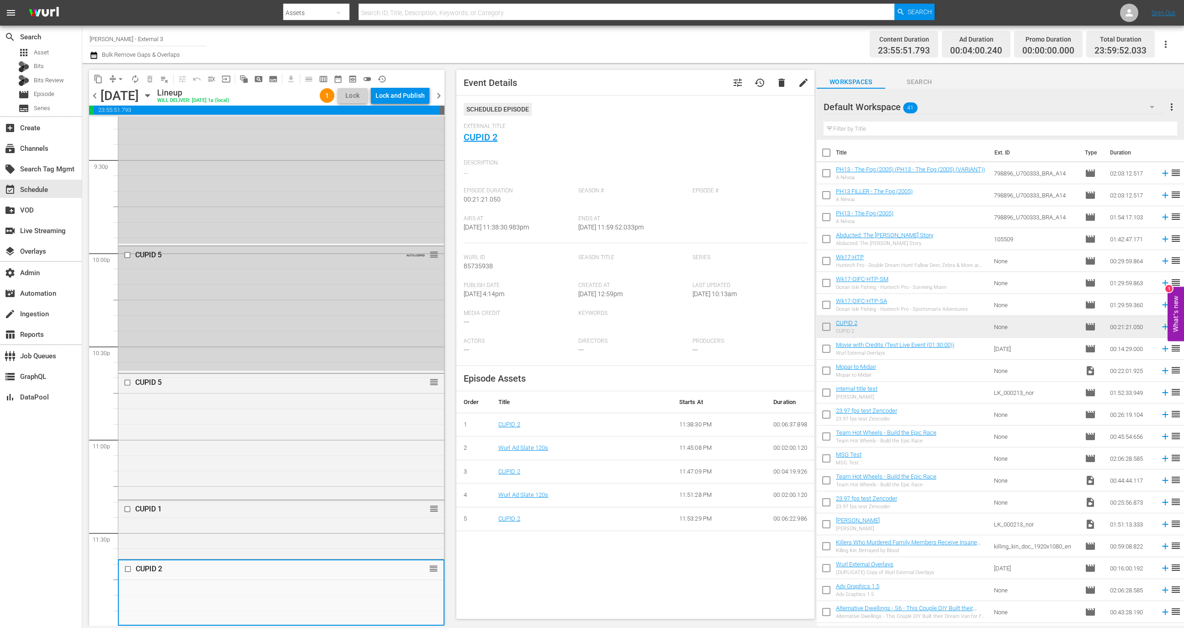
drag, startPoint x: 615, startPoint y: 225, endPoint x: 682, endPoint y: 225, distance: 66.7
click at [682, 225] on div "Ends At 8/19/25 @ 11:59:52.033pm" at bounding box center [635, 229] width 115 height 28
click at [633, 224] on span "8/19/25 @ 11:59:52.033pm" at bounding box center [610, 226] width 65 height 7
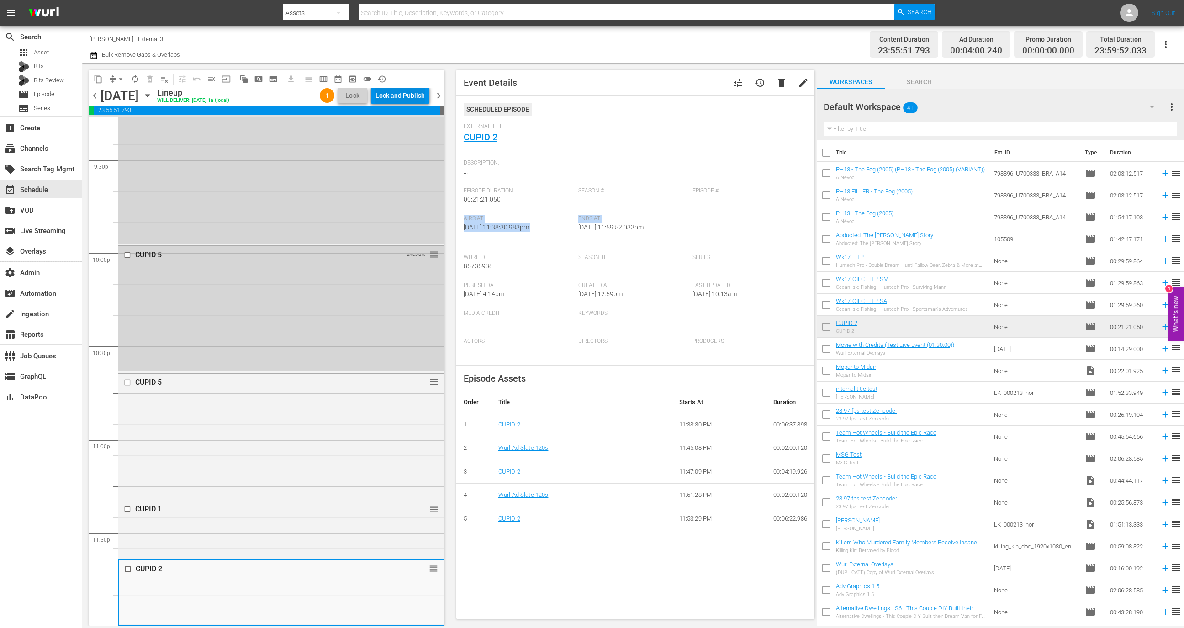
click at [411, 96] on div "Lock and Publish" at bounding box center [400, 95] width 49 height 16
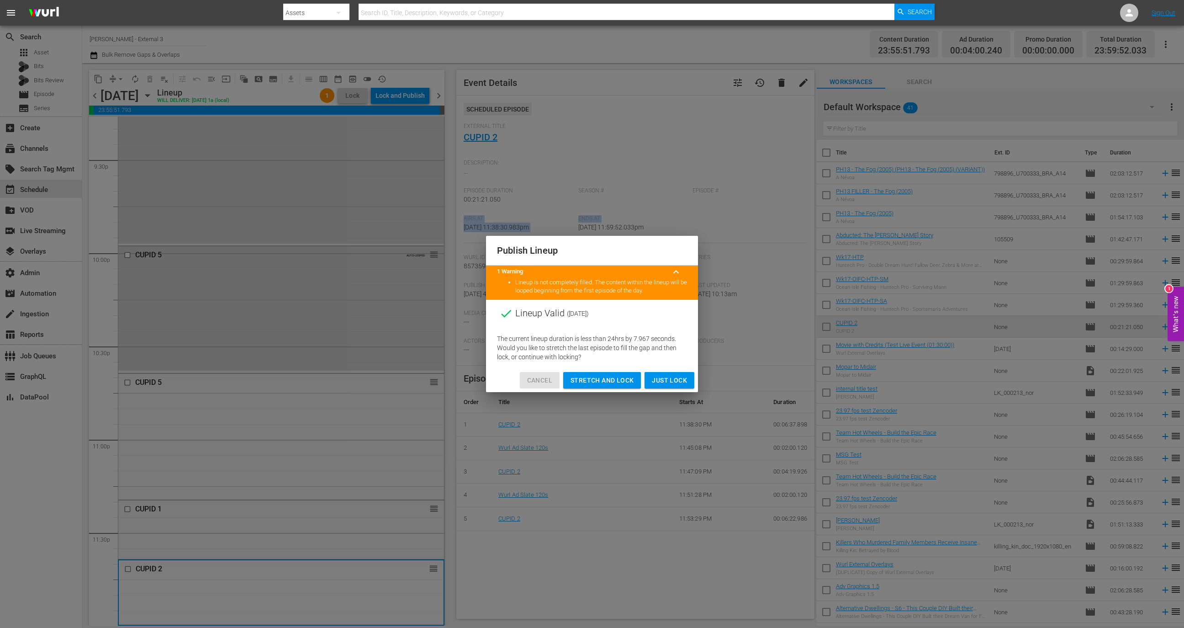
click at [548, 381] on span "Cancel" at bounding box center [539, 380] width 25 height 11
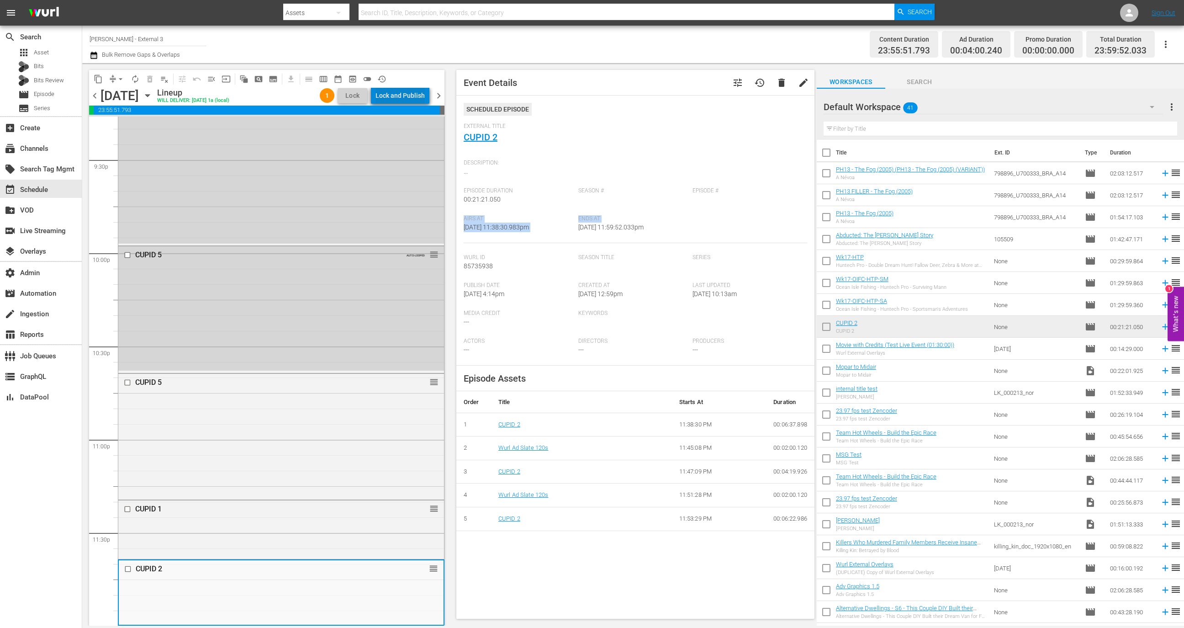
click at [411, 95] on div "Lock and Publish" at bounding box center [400, 95] width 49 height 16
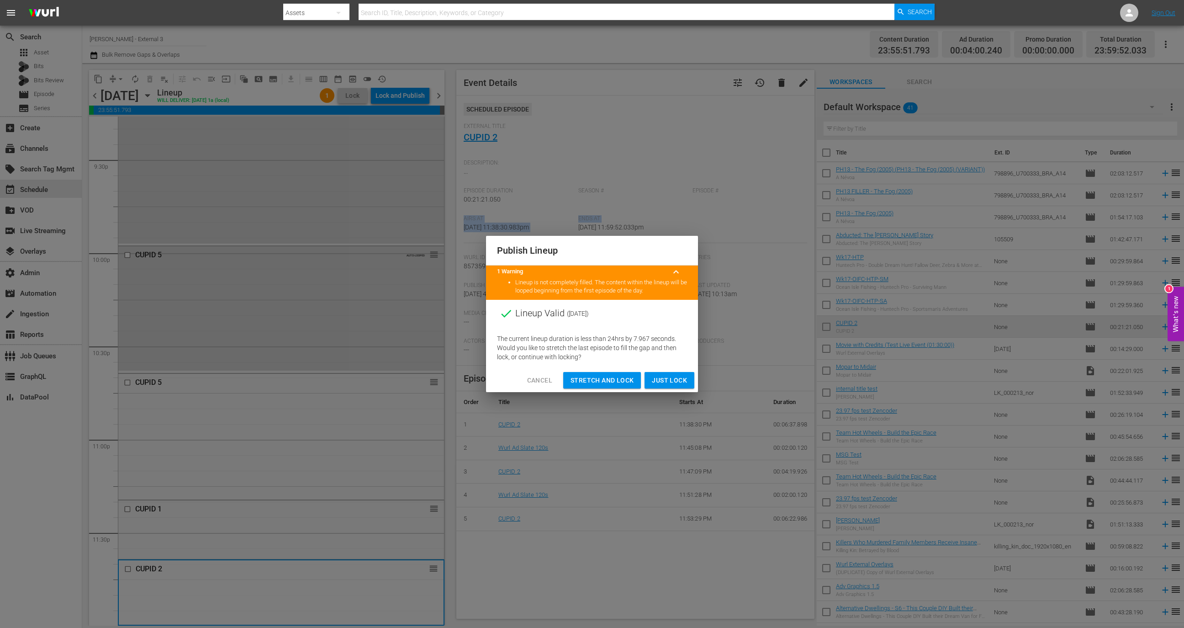
click at [607, 385] on span "Stretch and Lock" at bounding box center [602, 380] width 63 height 11
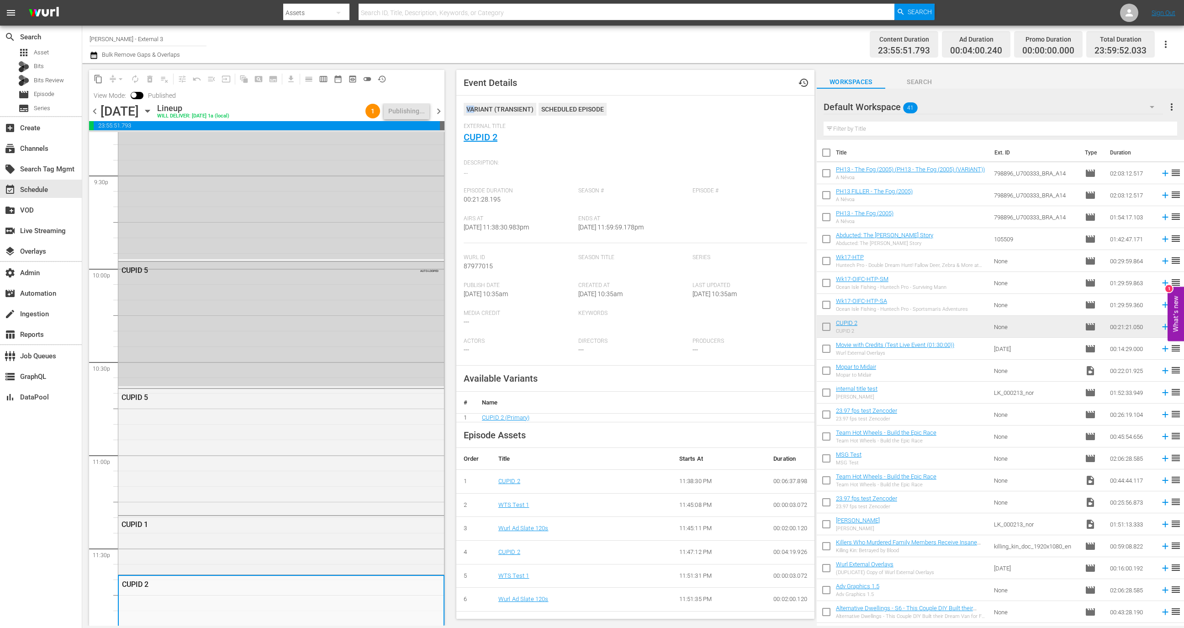
drag, startPoint x: 474, startPoint y: 107, endPoint x: 518, endPoint y: 105, distance: 43.9
click at [518, 105] on div "VARIANT ( TRANSIENT )" at bounding box center [500, 109] width 73 height 13
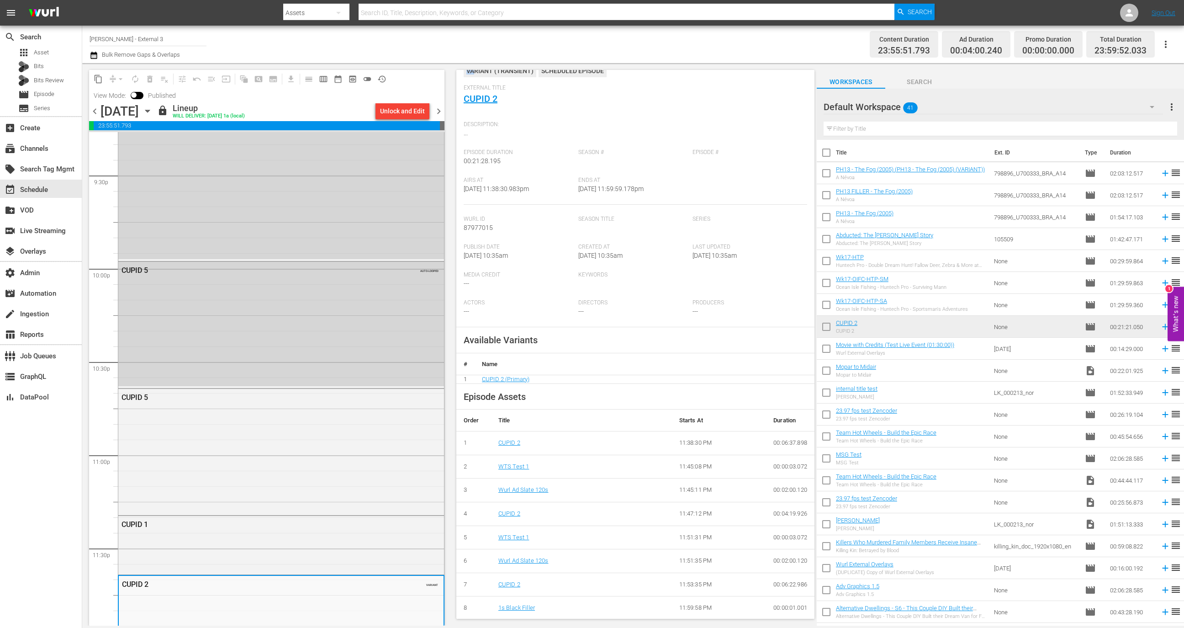
drag, startPoint x: 575, startPoint y: 191, endPoint x: 670, endPoint y: 185, distance: 95.2
click at [670, 185] on div "Ends At 8/19/25 @ 11:59:59.178pm" at bounding box center [635, 191] width 115 height 28
click at [676, 186] on div "Ends At 8/19/25 @ 11:59:59.178pm" at bounding box center [635, 191] width 115 height 28
drag, startPoint x: 680, startPoint y: 187, endPoint x: 631, endPoint y: 187, distance: 49.3
click at [631, 187] on div "Ends At 8/19/25 @ 11:59:59.178pm" at bounding box center [635, 191] width 115 height 28
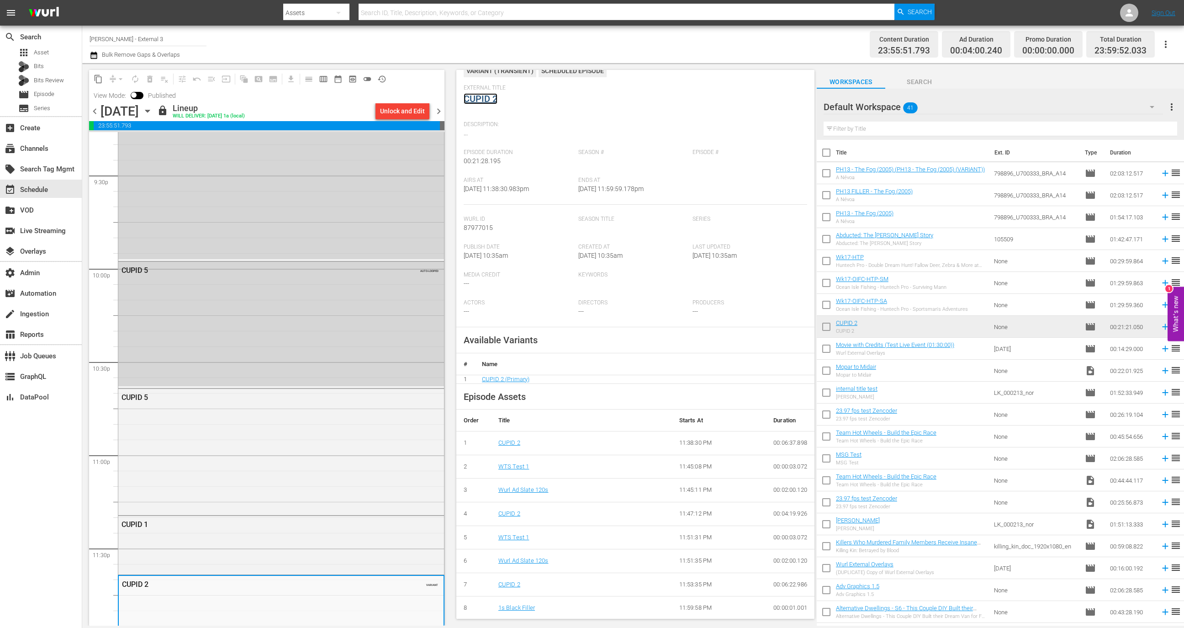
click at [481, 100] on link "CUPID 2" at bounding box center [481, 98] width 34 height 11
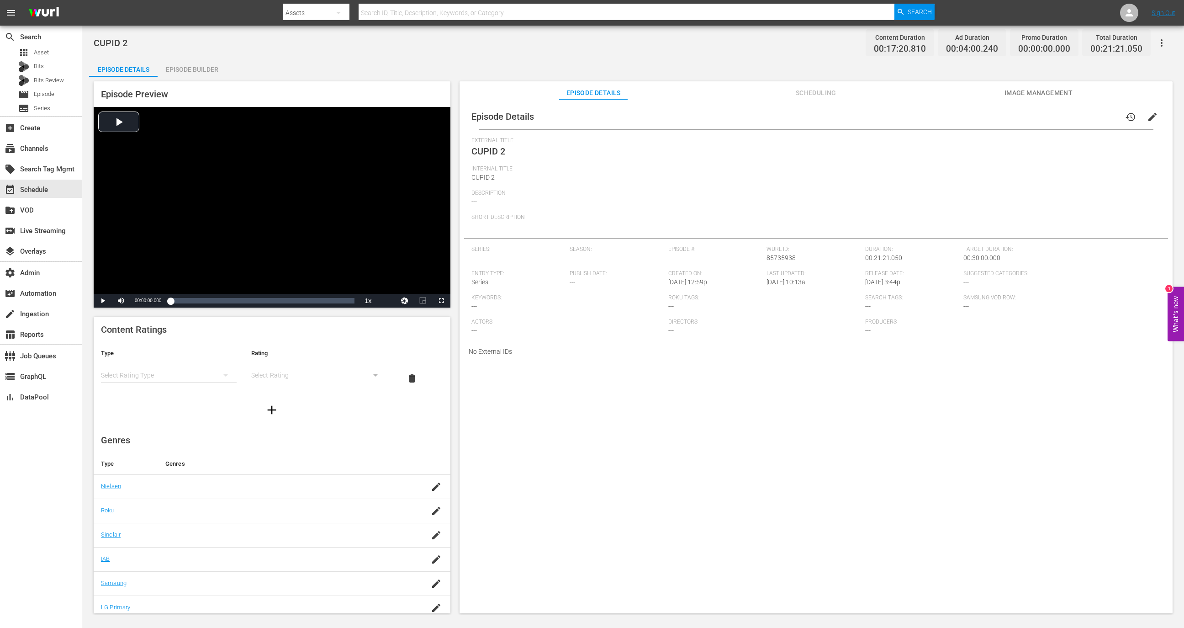
click at [205, 67] on div "Episode Builder" at bounding box center [192, 69] width 69 height 22
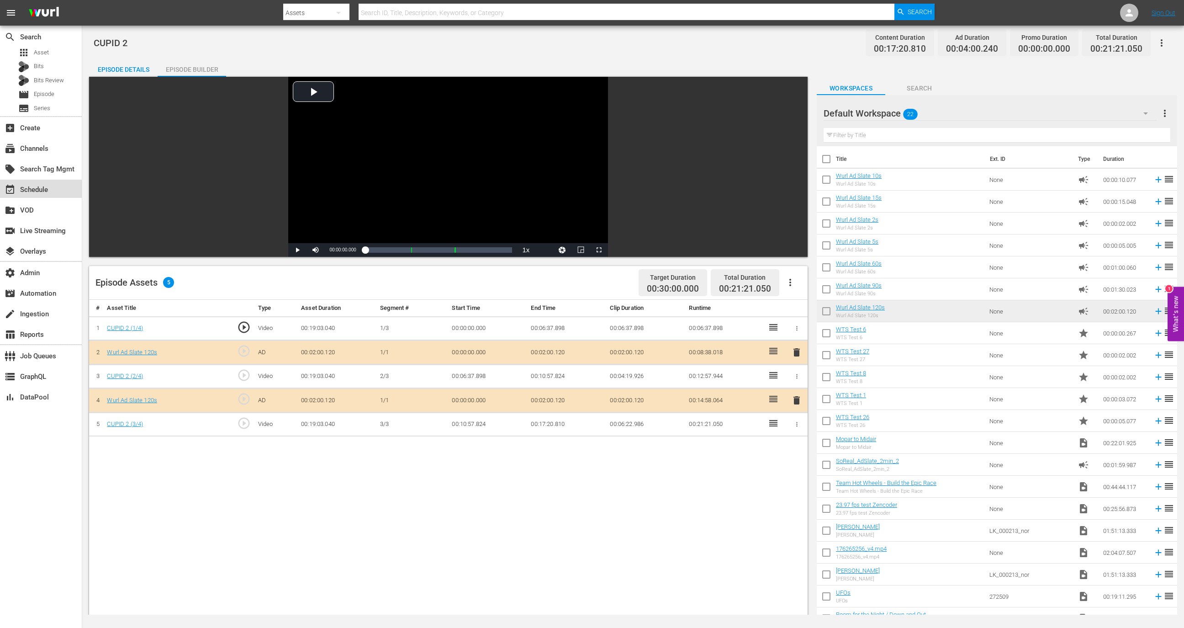
click at [58, 190] on div "event_available Schedule" at bounding box center [41, 189] width 82 height 18
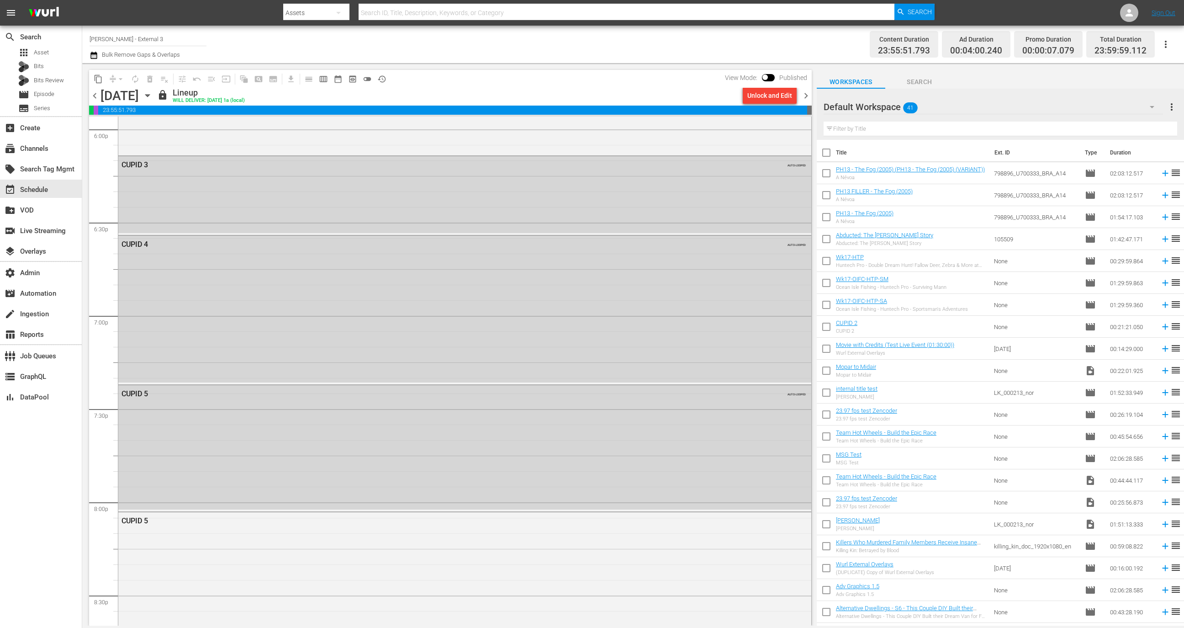
scroll to position [3982, 0]
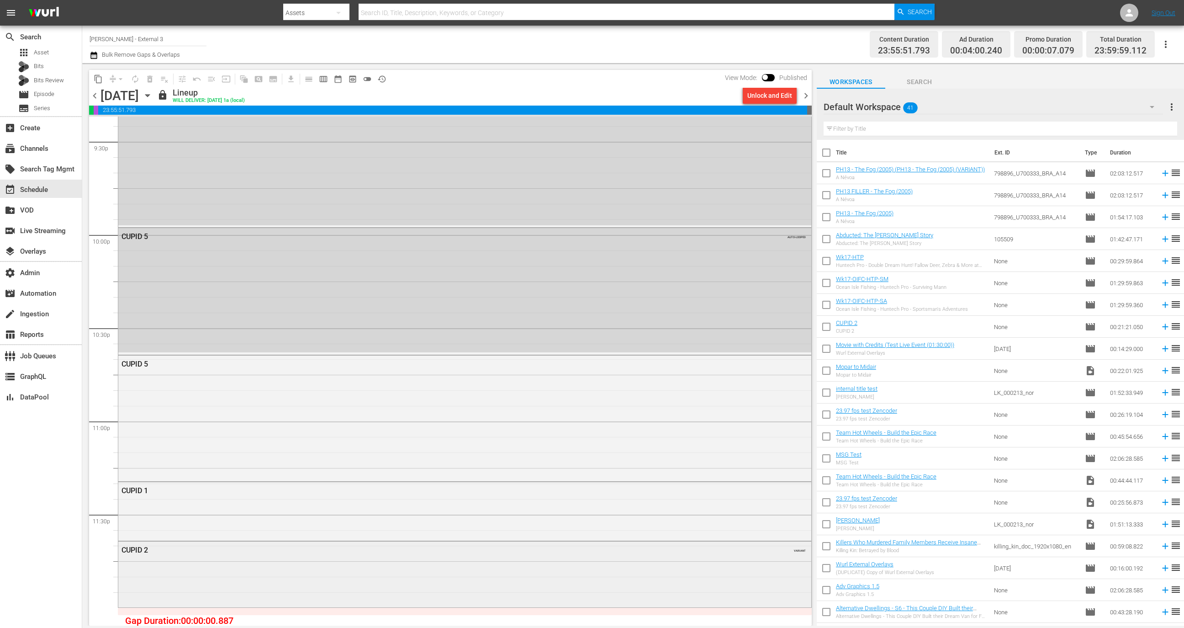
click at [355, 583] on div "CUPID 2 VARIANT" at bounding box center [464, 573] width 693 height 64
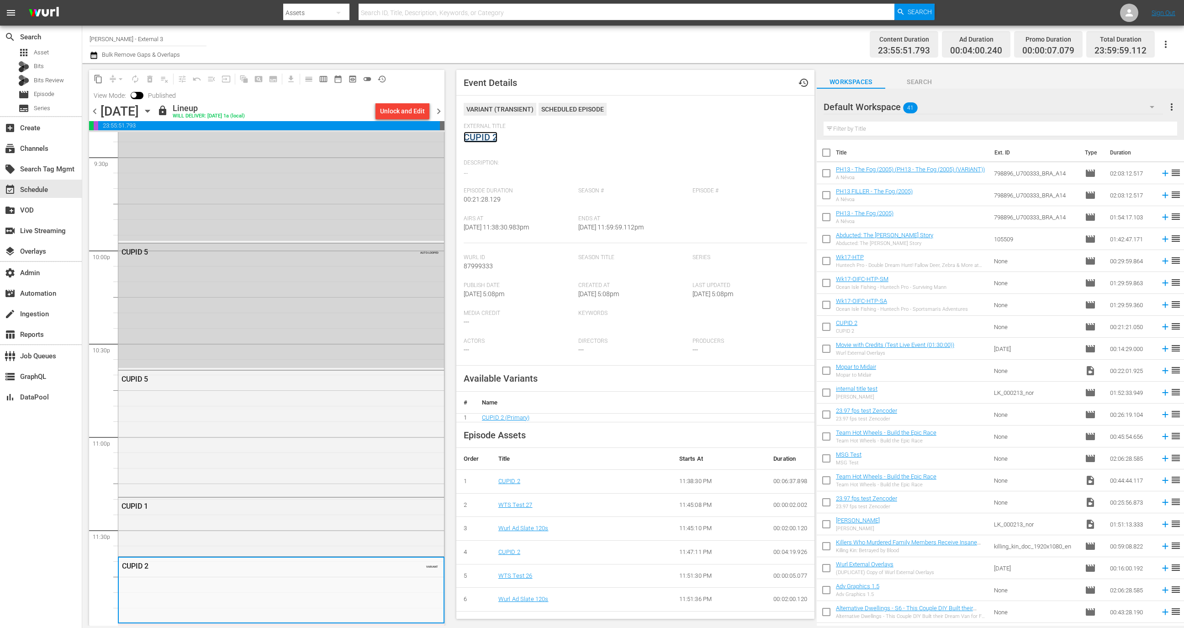
click at [495, 137] on link "CUPID 2" at bounding box center [481, 137] width 34 height 11
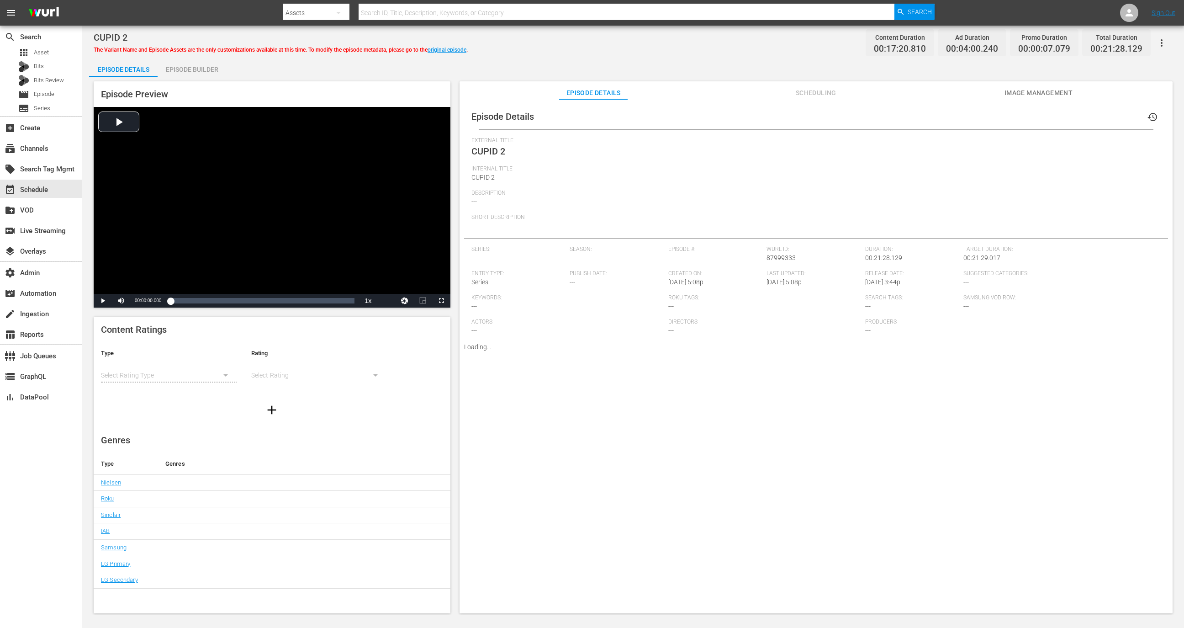
click at [185, 42] on div "CUPID 2" at bounding box center [281, 37] width 374 height 11
click at [185, 74] on div "Episode Builder" at bounding box center [192, 69] width 69 height 22
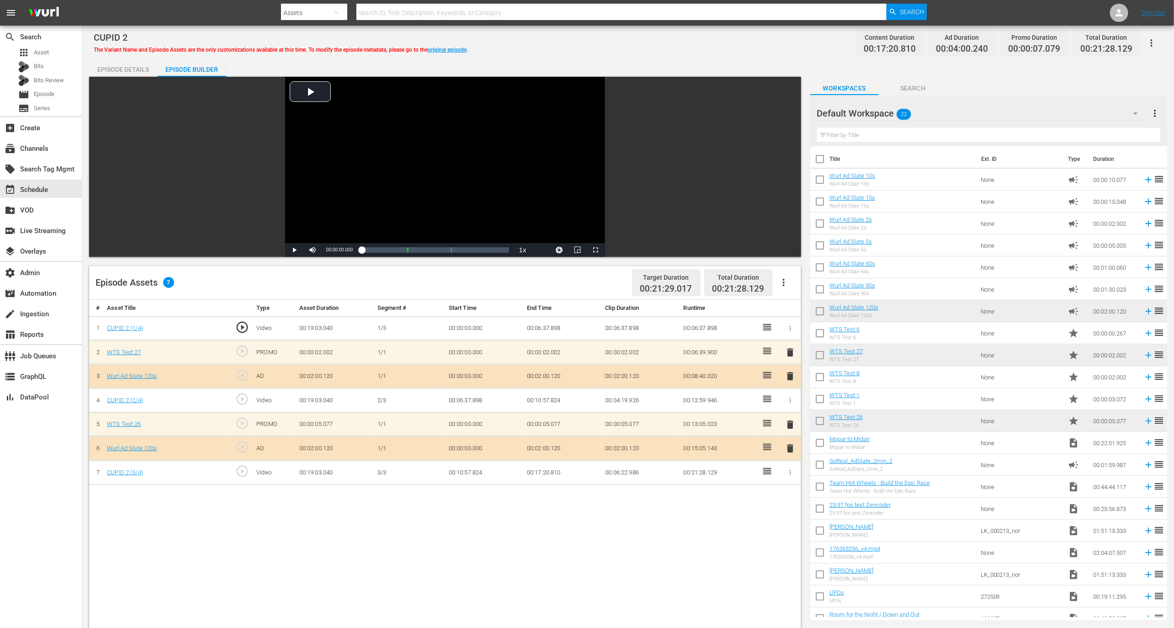
click at [658, 516] on div "# Asset Title Type Asset Duration Segment # Start Time End Time Clip Duration R…" at bounding box center [445, 579] width 712 height 559
click at [67, 185] on div "event_available Schedule" at bounding box center [41, 189] width 82 height 18
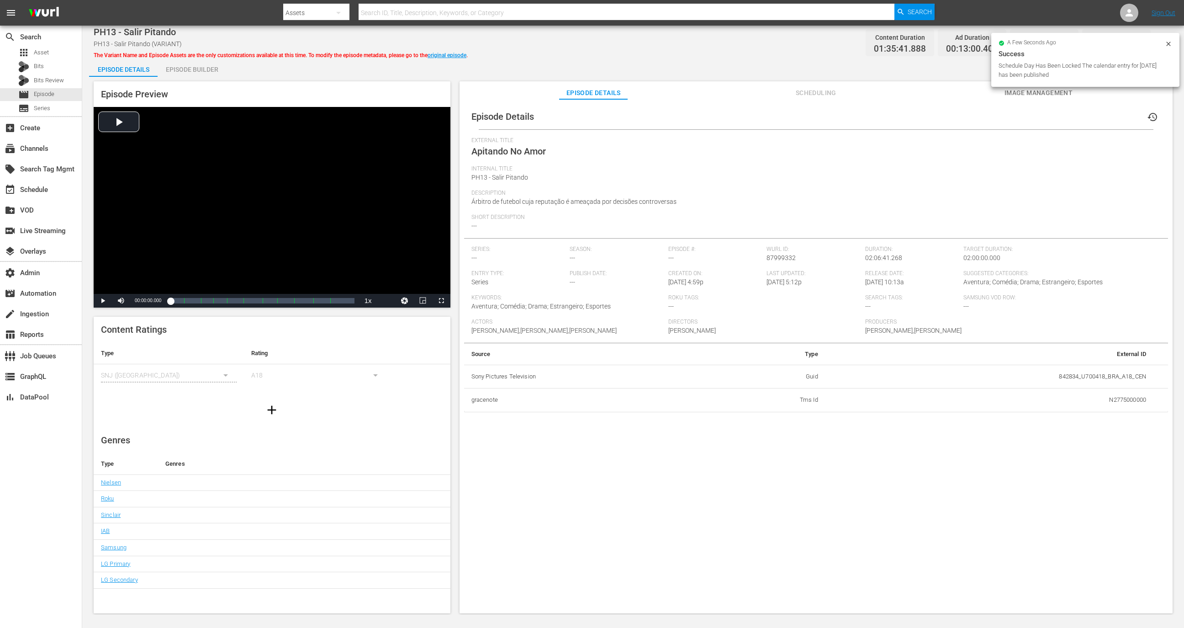
click at [1175, 42] on div "a few seconds ago Success Schedule Day Has Been Locked The calendar entry for […" at bounding box center [1085, 60] width 188 height 54
click at [1166, 48] on div at bounding box center [1168, 45] width 7 height 10
click at [1164, 40] on icon "button" at bounding box center [1161, 42] width 11 height 11
click at [895, 288] on div "Release Date: [DATE] 10:13a" at bounding box center [914, 282] width 99 height 24
click at [561, 190] on span "Description" at bounding box center [813, 193] width 685 height 7
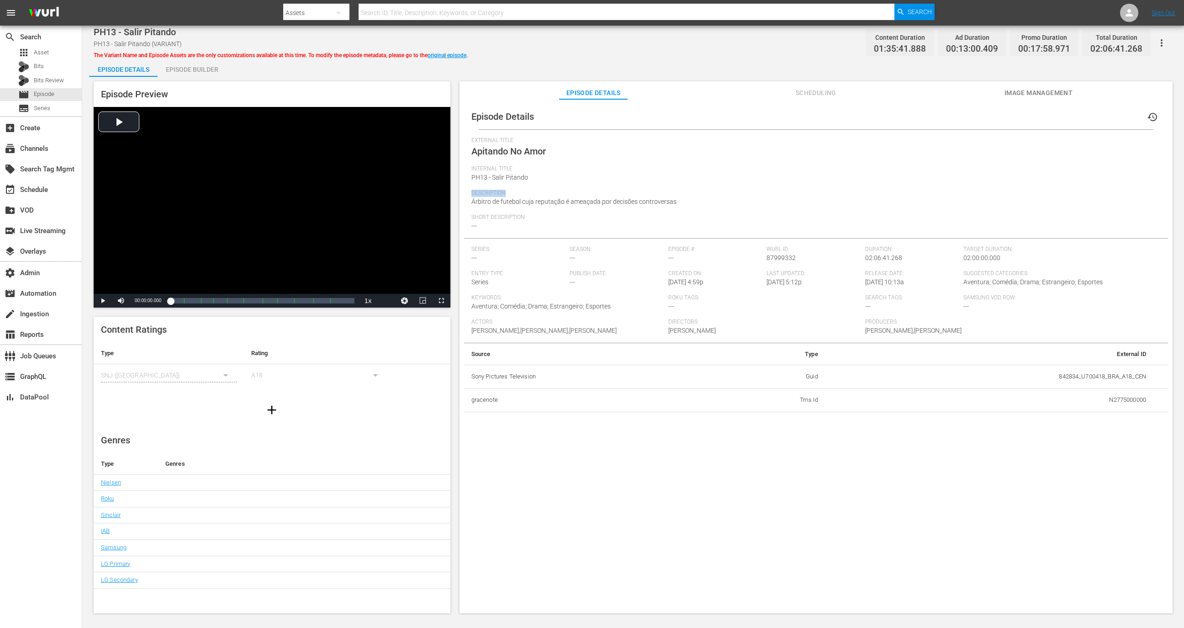
click at [561, 190] on span "Description" at bounding box center [813, 193] width 685 height 7
click at [505, 165] on span "Internal Title" at bounding box center [813, 168] width 685 height 7
click at [506, 173] on div "Internal Title PH13 - Salir Pitando" at bounding box center [815, 177] width 689 height 24
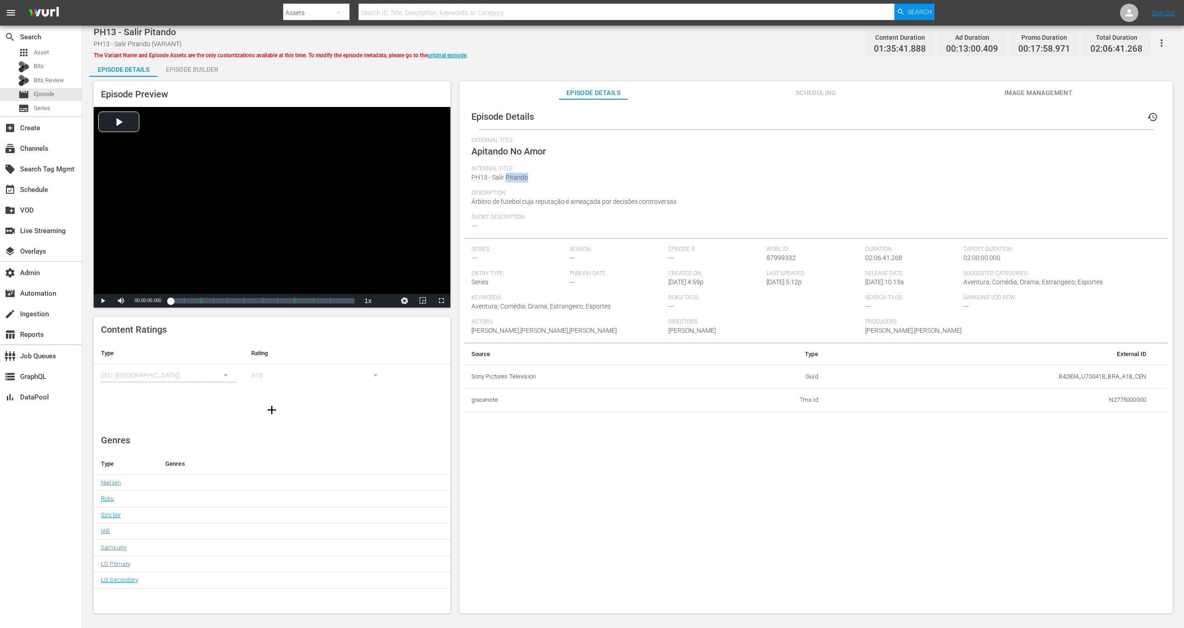
click at [506, 173] on div "Internal Title PH13 - Salir Pitando" at bounding box center [815, 177] width 689 height 24
click at [817, 90] on span "Scheduling" at bounding box center [816, 92] width 69 height 11
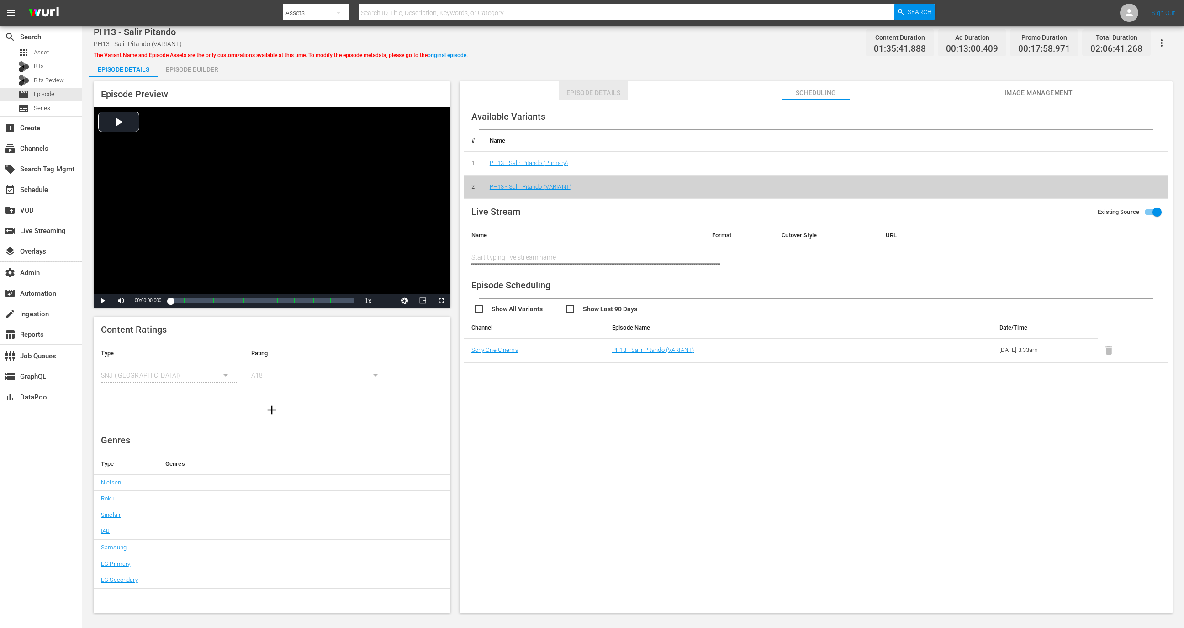
click at [606, 89] on span "Episode Details" at bounding box center [593, 92] width 69 height 11
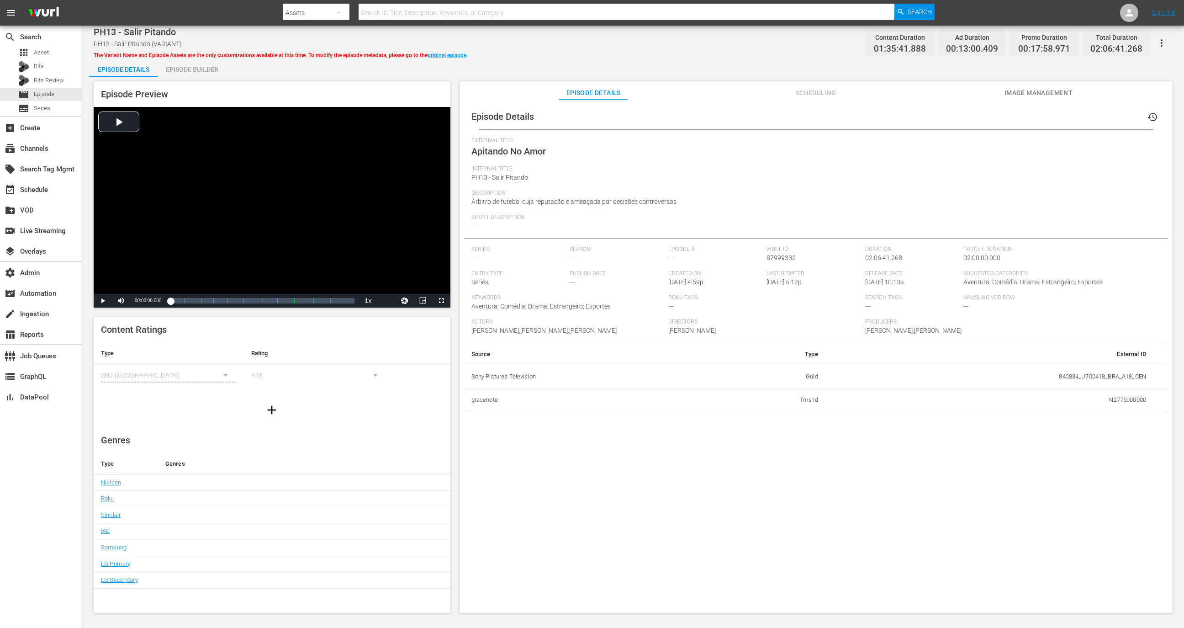
click at [156, 44] on span "PH13 - Salir Pitando (VARIANT)" at bounding box center [138, 43] width 88 height 7
click at [455, 53] on link "original episode" at bounding box center [447, 55] width 39 height 6
click at [155, 39] on div "PH13 - Salir Pitando PH13 - Salir Pitando (VARIANT) The Variant Name and Episod…" at bounding box center [281, 42] width 374 height 33
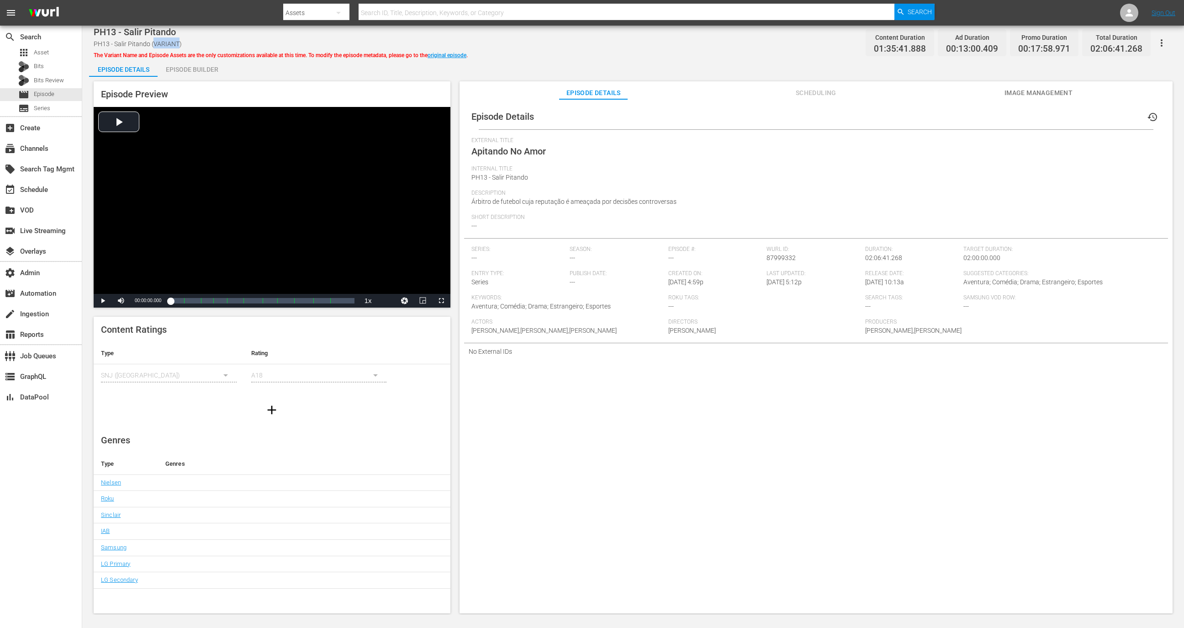
click at [155, 39] on div "PH13 - Salir Pitando PH13 - Salir Pitando (VARIANT) The Variant Name and Episod…" at bounding box center [281, 42] width 374 height 33
click at [1168, 43] on button "button" at bounding box center [1162, 43] width 22 height 22
click at [800, 253] on div "Wurl ID: 87999332" at bounding box center [816, 258] width 99 height 24
click at [455, 53] on link "original episode" at bounding box center [447, 55] width 39 height 6
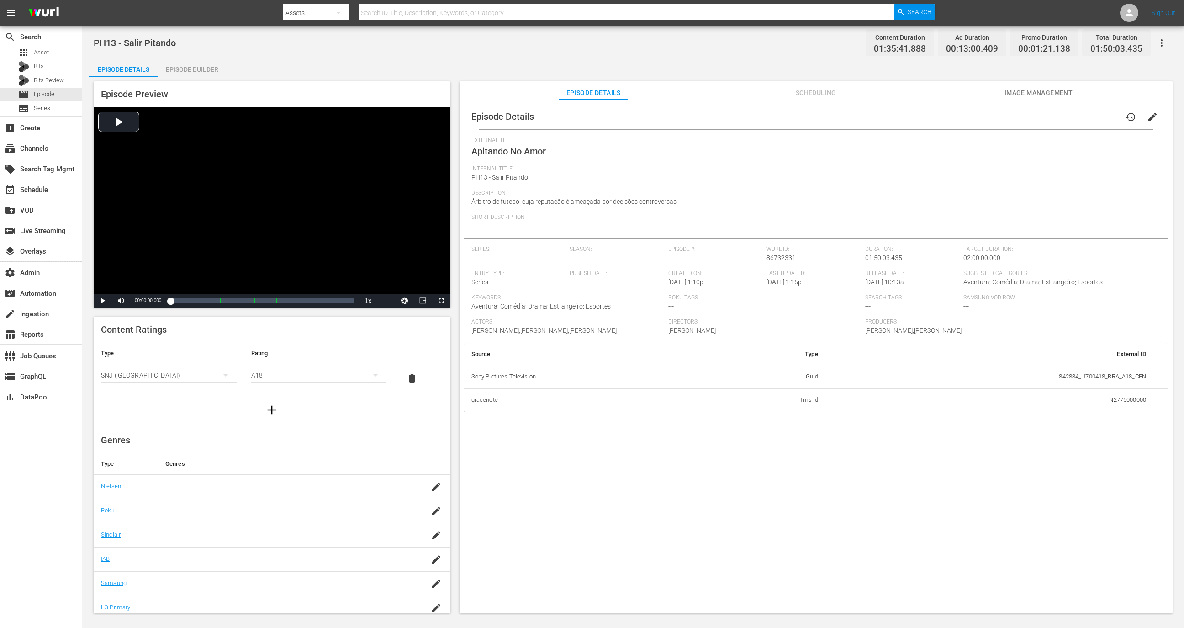
click at [1151, 41] on button "button" at bounding box center [1162, 43] width 22 height 22
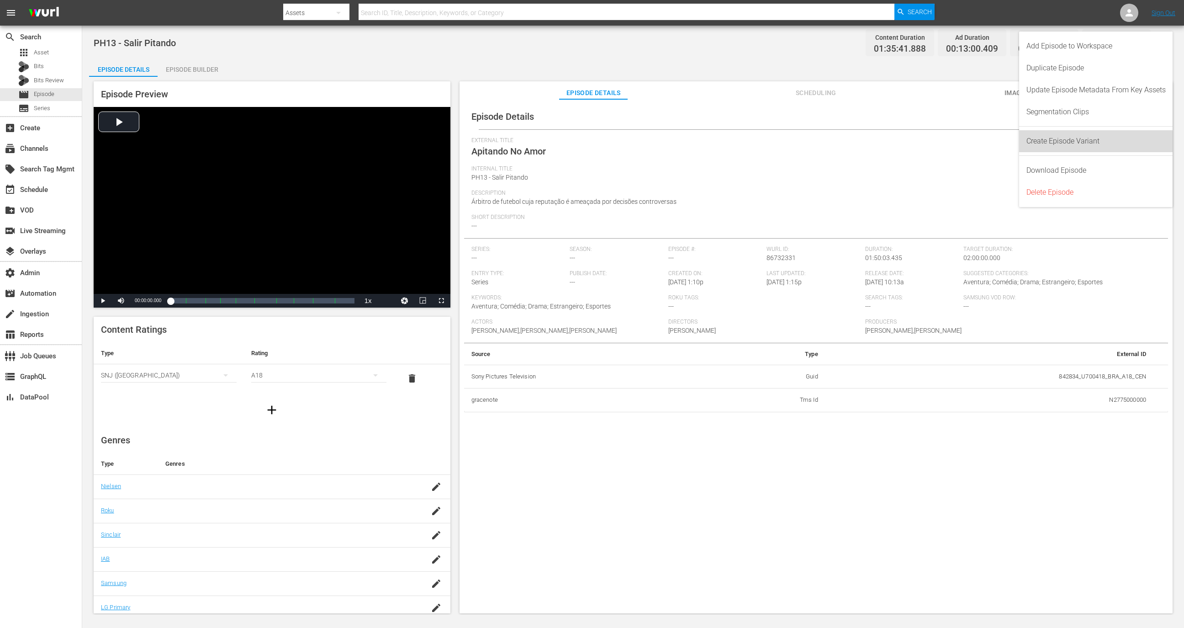
click at [1085, 136] on div "Create Episode Variant" at bounding box center [1096, 141] width 139 height 22
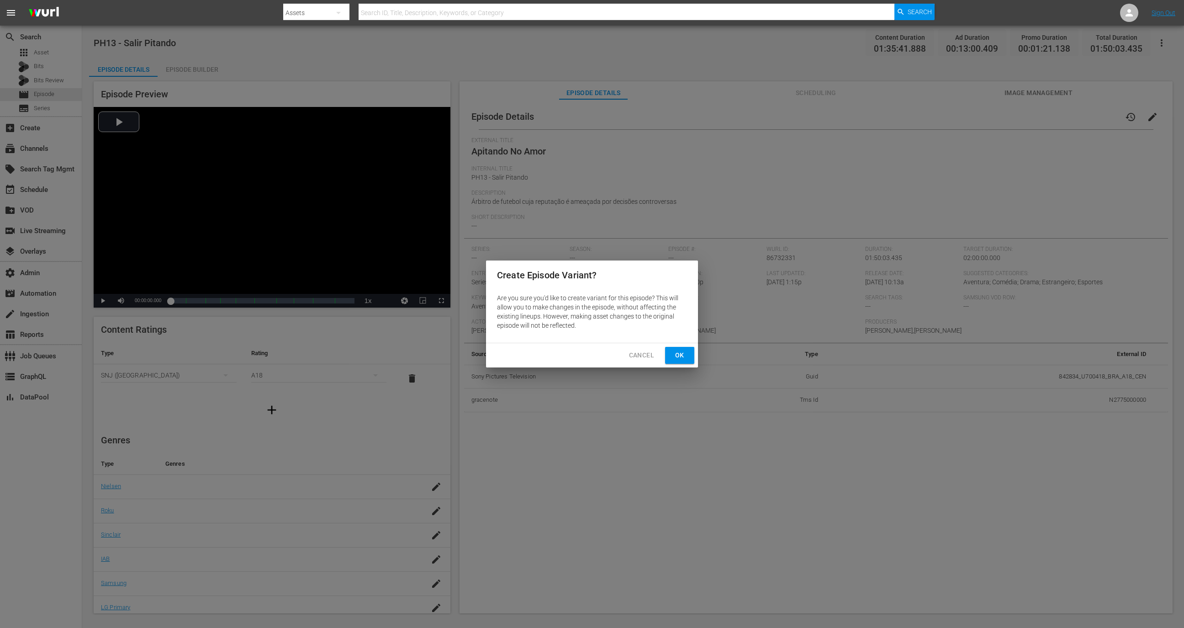
click at [684, 357] on span "Ok" at bounding box center [679, 354] width 15 height 11
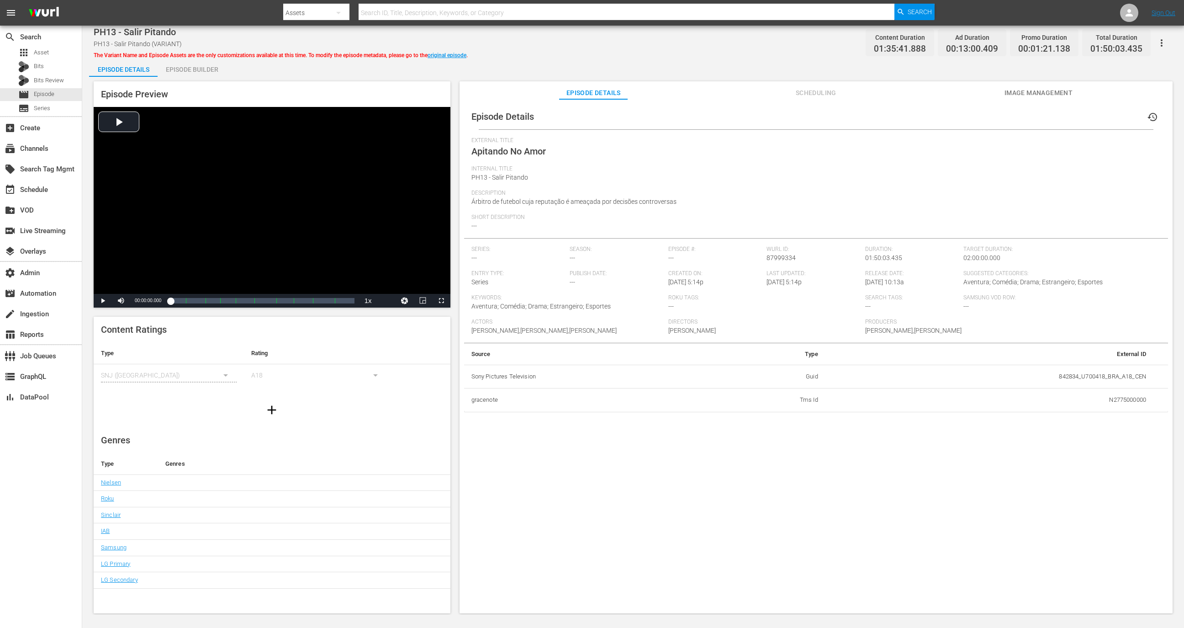
click at [1164, 41] on icon "button" at bounding box center [1161, 42] width 11 height 11
click at [1127, 99] on div "DELETE VARIANT" at bounding box center [1122, 97] width 88 height 22
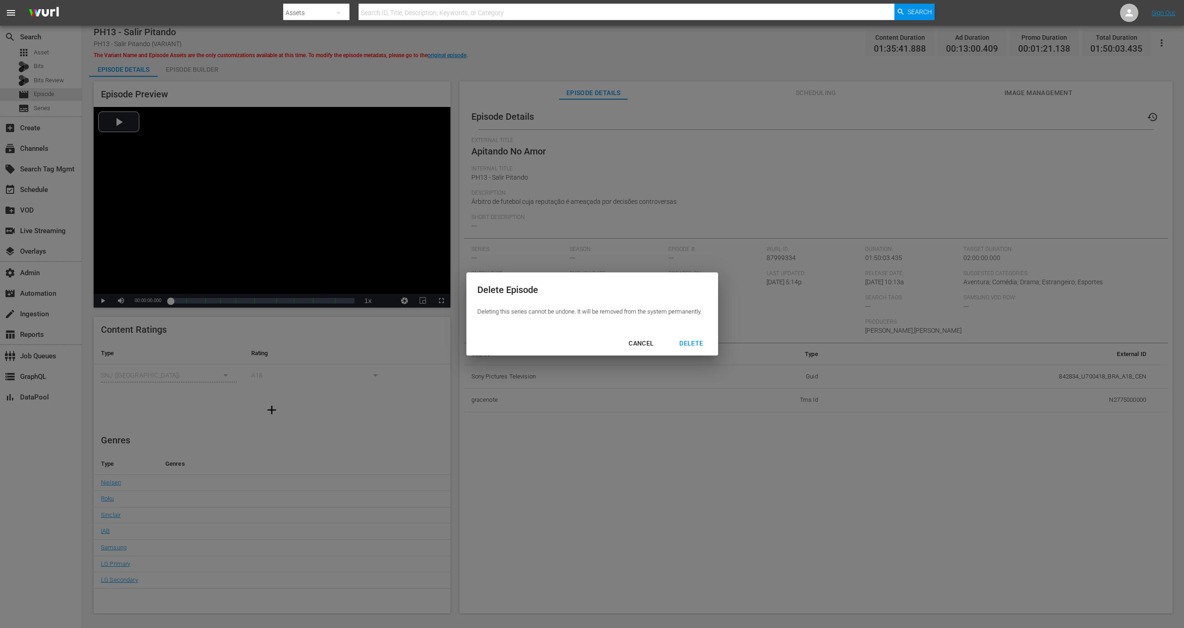
click at [703, 348] on div "DELETE" at bounding box center [691, 343] width 38 height 11
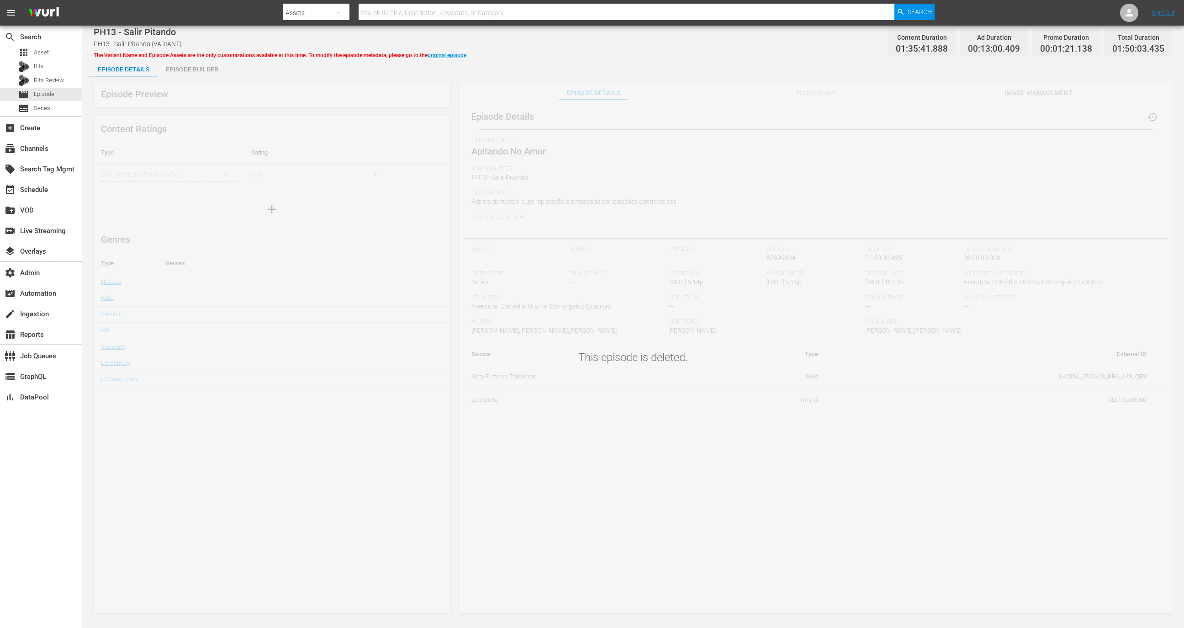
click at [451, 49] on div "The Variant Name and Episode Assets are the only customizations available at th…" at bounding box center [281, 53] width 374 height 11
click at [451, 53] on link "original episode" at bounding box center [447, 55] width 39 height 6
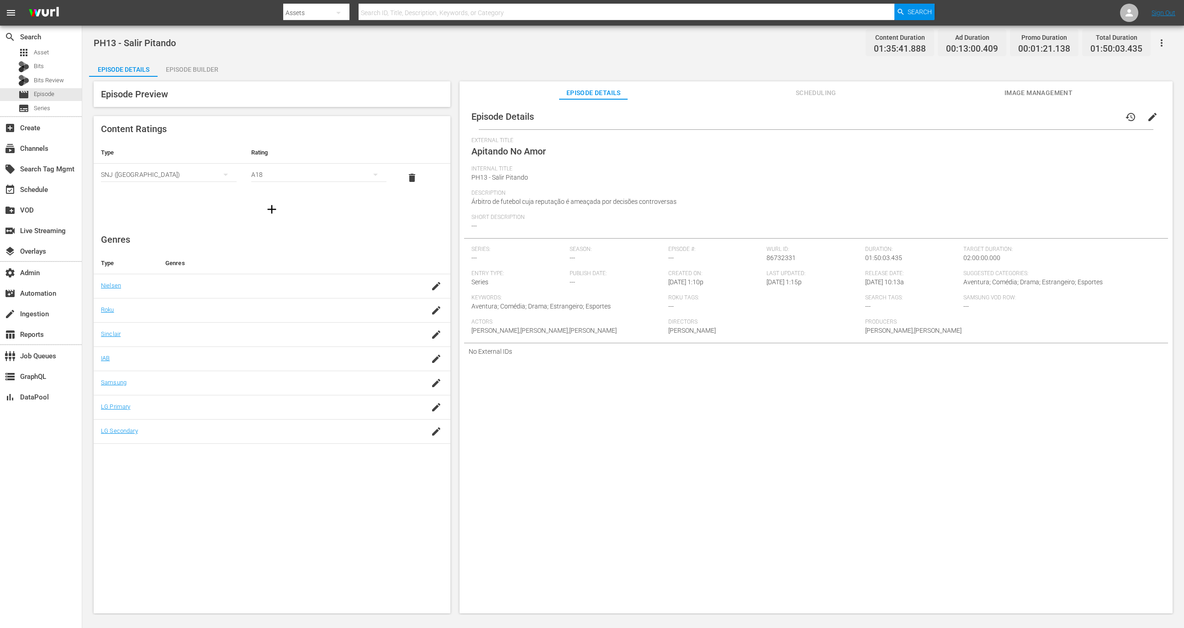
click at [1148, 116] on span "edit" at bounding box center [1152, 116] width 11 height 11
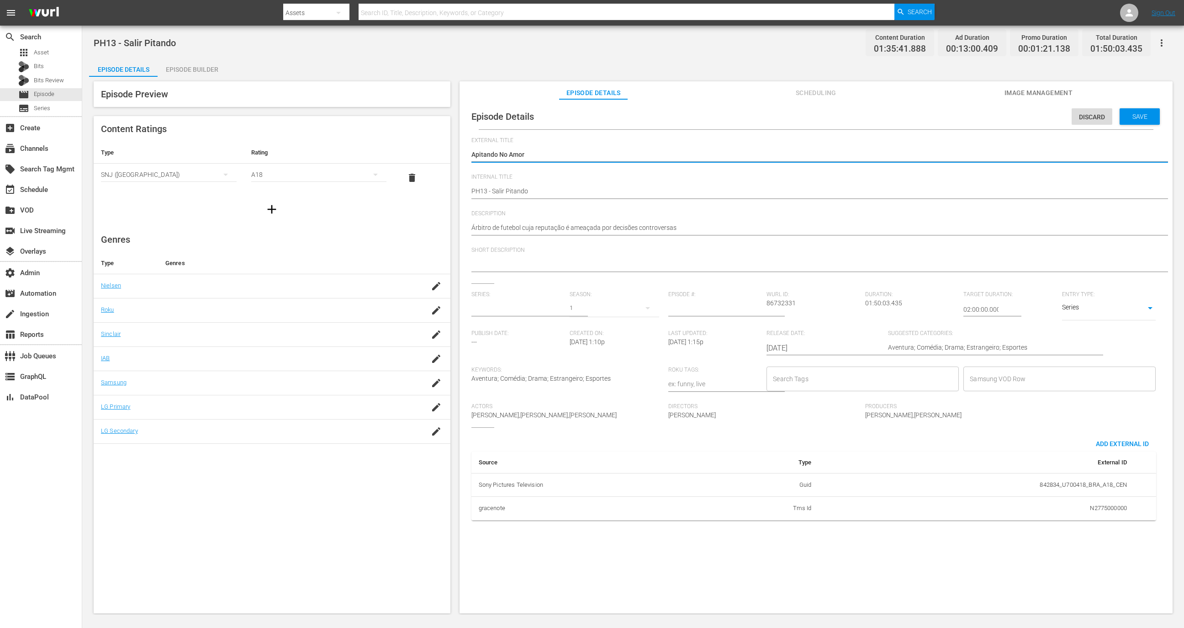
type input "No Series"
click at [204, 60] on div "Episode Builder" at bounding box center [192, 69] width 69 height 22
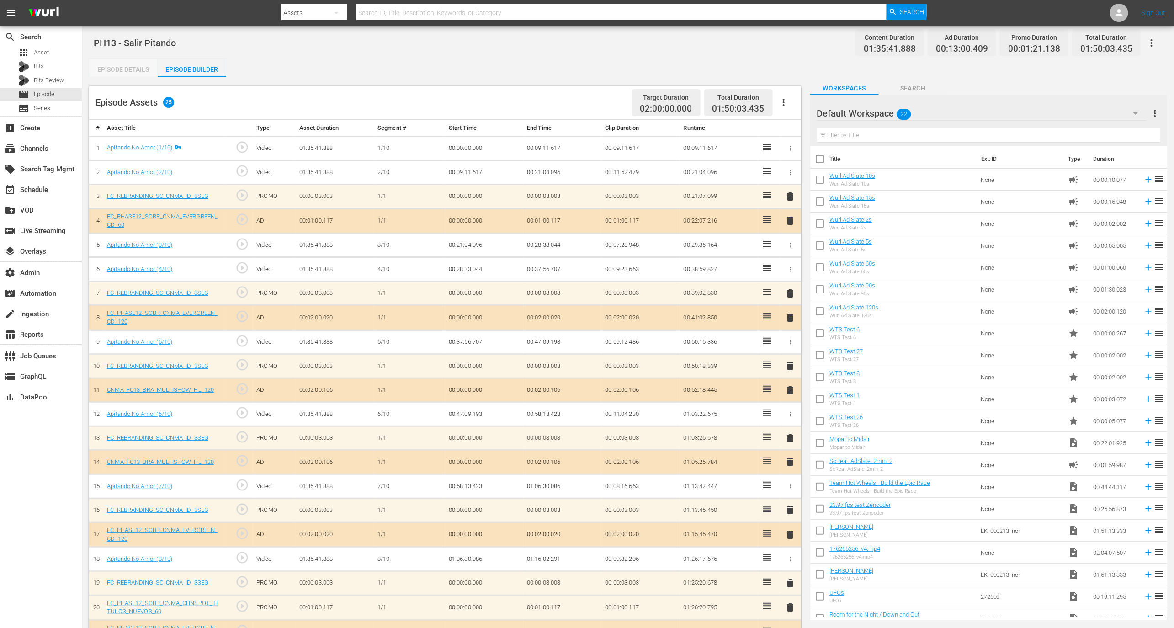
click at [129, 70] on div "Episode Details" at bounding box center [123, 69] width 69 height 22
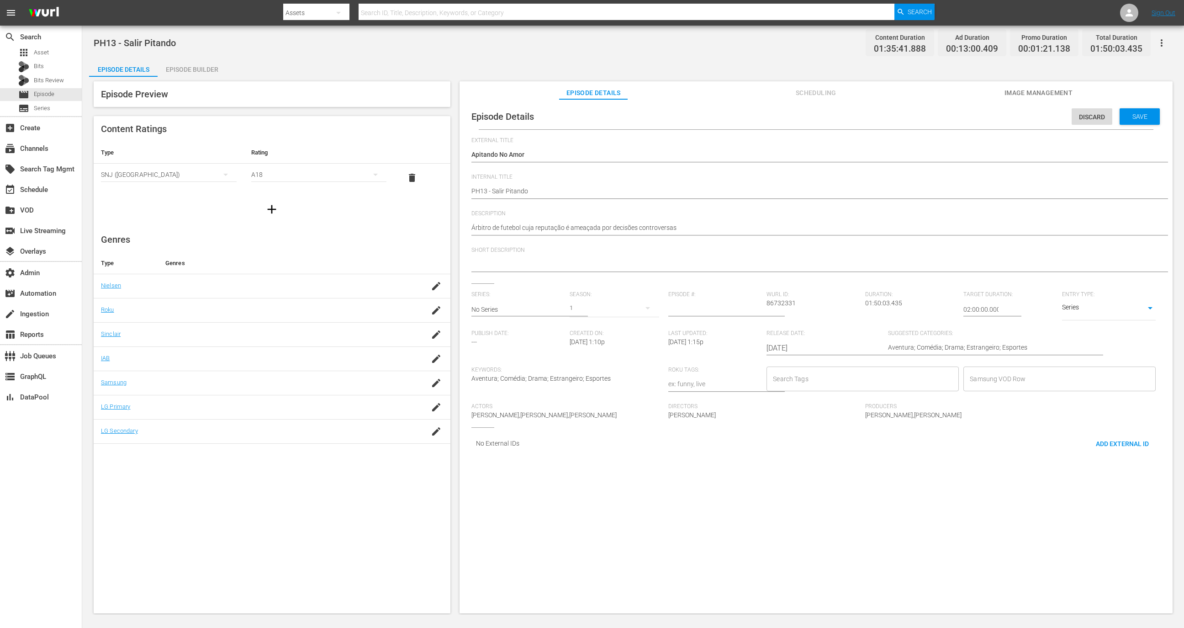
click at [204, 72] on div "Episode Builder" at bounding box center [192, 69] width 69 height 22
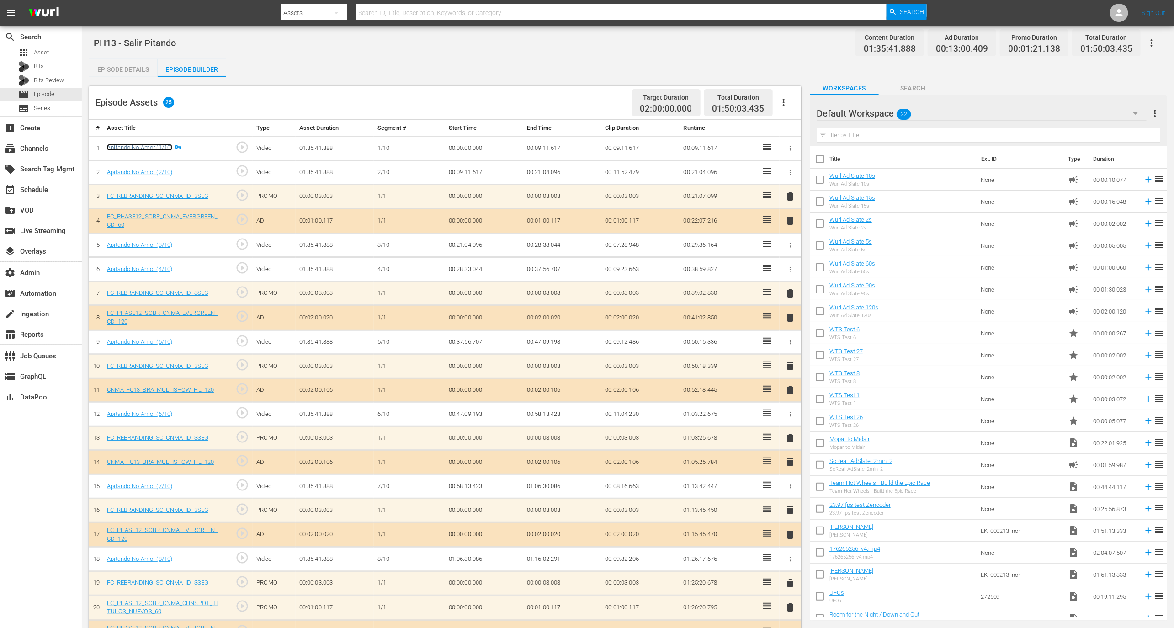
click at [153, 148] on link "Apitando No Amor (1/10)" at bounding box center [139, 147] width 65 height 7
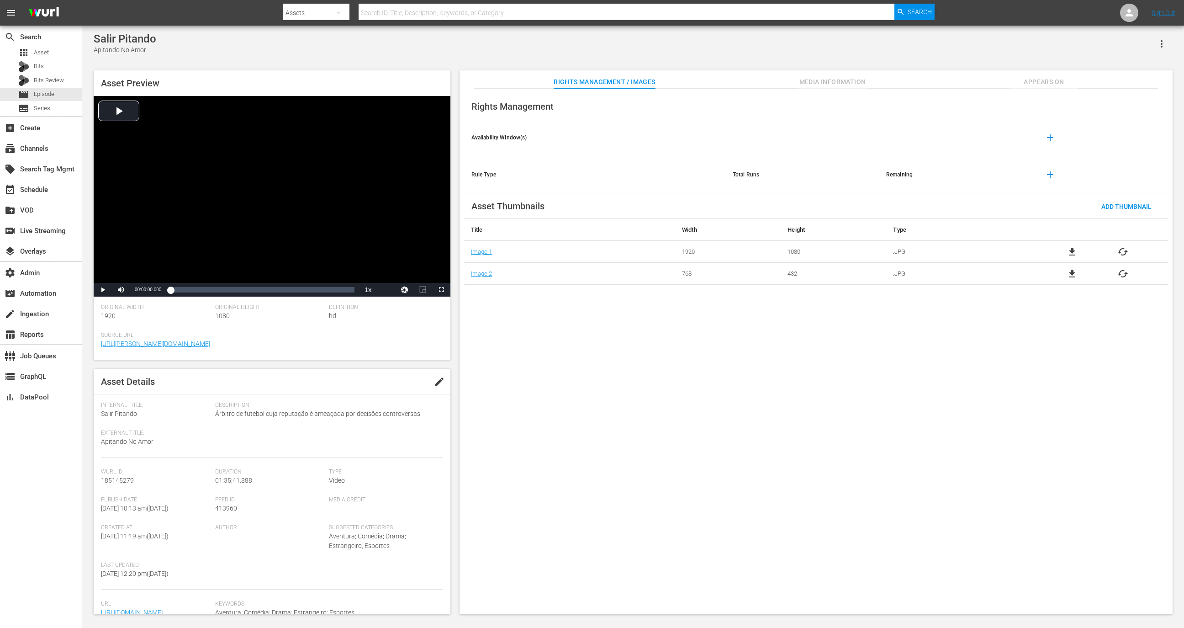
click at [1055, 91] on div "Rights Management Availability Window(s) add Rule Type Total Runs Remaining add…" at bounding box center [816, 351] width 713 height 525
click at [1055, 79] on span "Appears On" at bounding box center [1044, 81] width 69 height 11
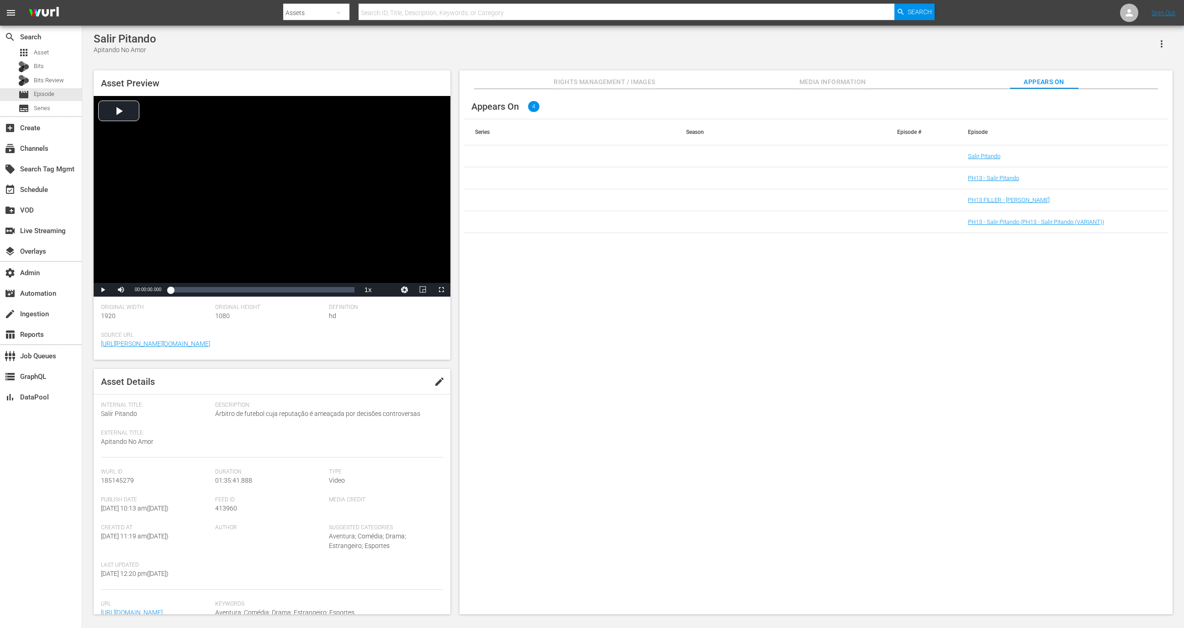
click at [1032, 228] on td "PH13 - Salir Pitando (PH13 - Salir Pitando (VARIANT))" at bounding box center [1062, 222] width 211 height 22
click at [1028, 217] on td "PH13 - Salir Pitando (PH13 - Salir Pitando (VARIANT))" at bounding box center [1062, 222] width 211 height 22
click at [1028, 222] on link "PH13 - Salir Pitando (PH13 - Salir Pitando (VARIANT))" at bounding box center [1036, 221] width 136 height 7
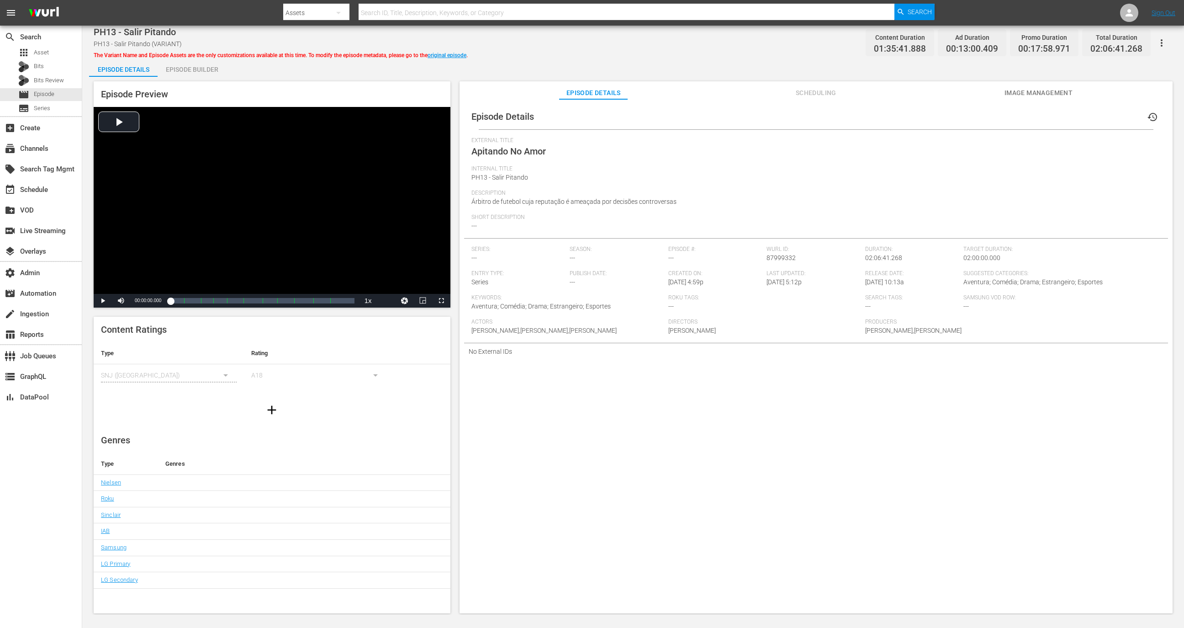
click at [542, 133] on div "Episode Details history External Title Apitando No Amor Internal Title PH13 - S…" at bounding box center [816, 232] width 704 height 256
click at [161, 39] on div "PH13 - Salir Pitando PH13 - Salir Pitando (VARIANT) The Variant Name and Episod…" at bounding box center [281, 42] width 374 height 33
click at [1040, 89] on span "Image Management" at bounding box center [1038, 92] width 69 height 11
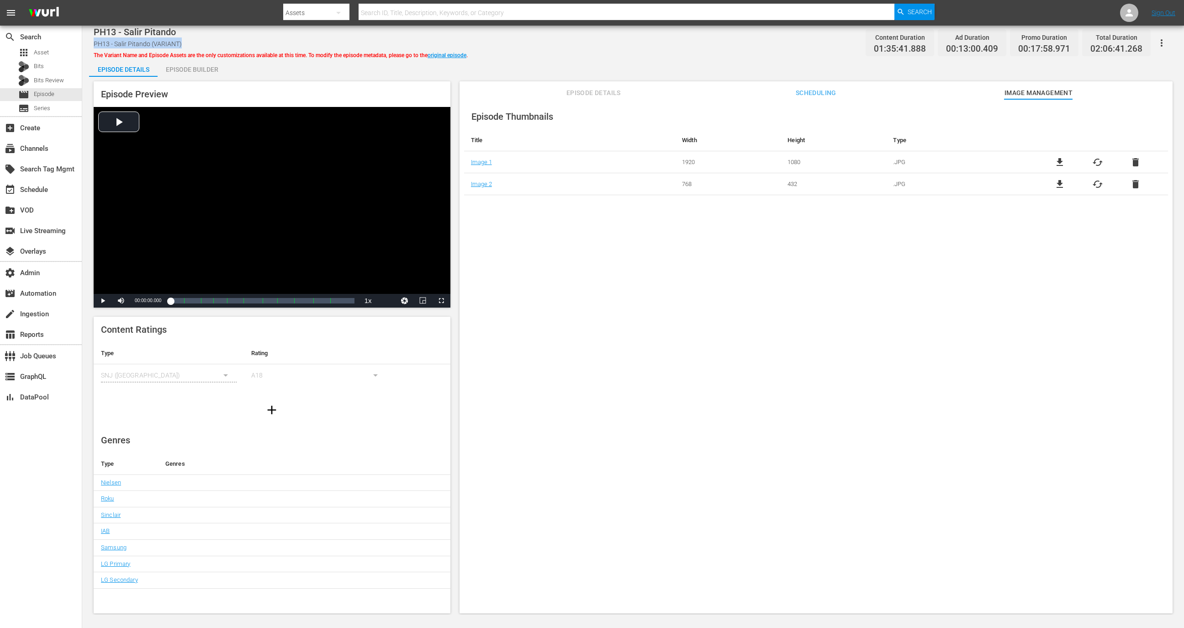
click at [810, 90] on span "Scheduling" at bounding box center [816, 92] width 69 height 11
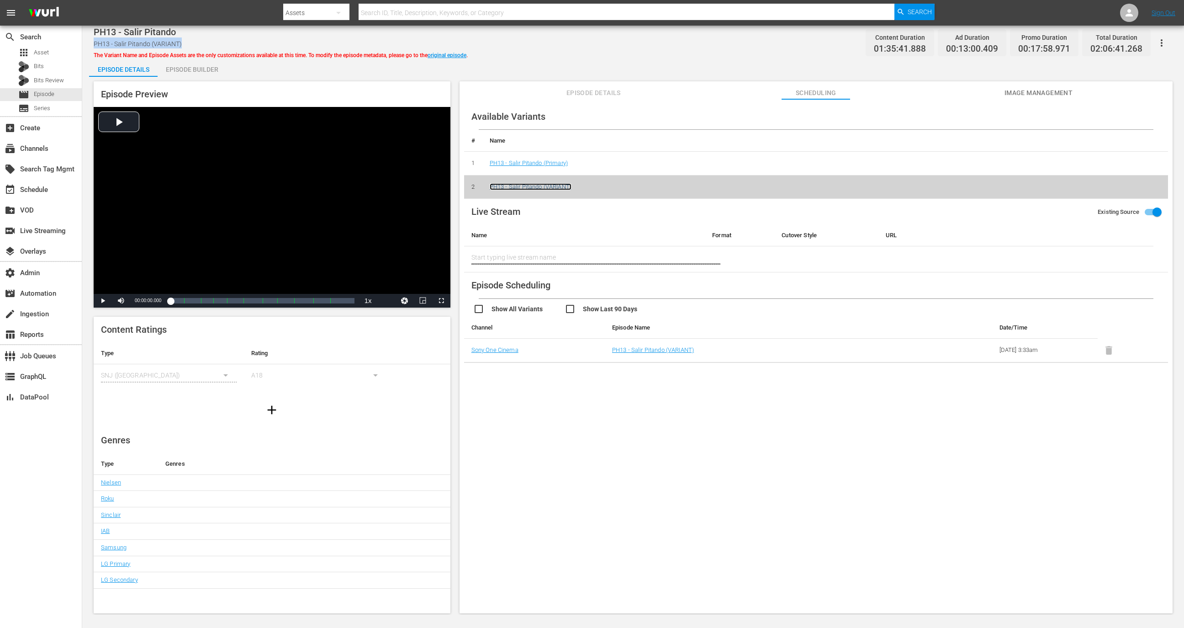
click at [544, 189] on link "PH13 - Salir Pitando (VARIANT)" at bounding box center [531, 186] width 82 height 7
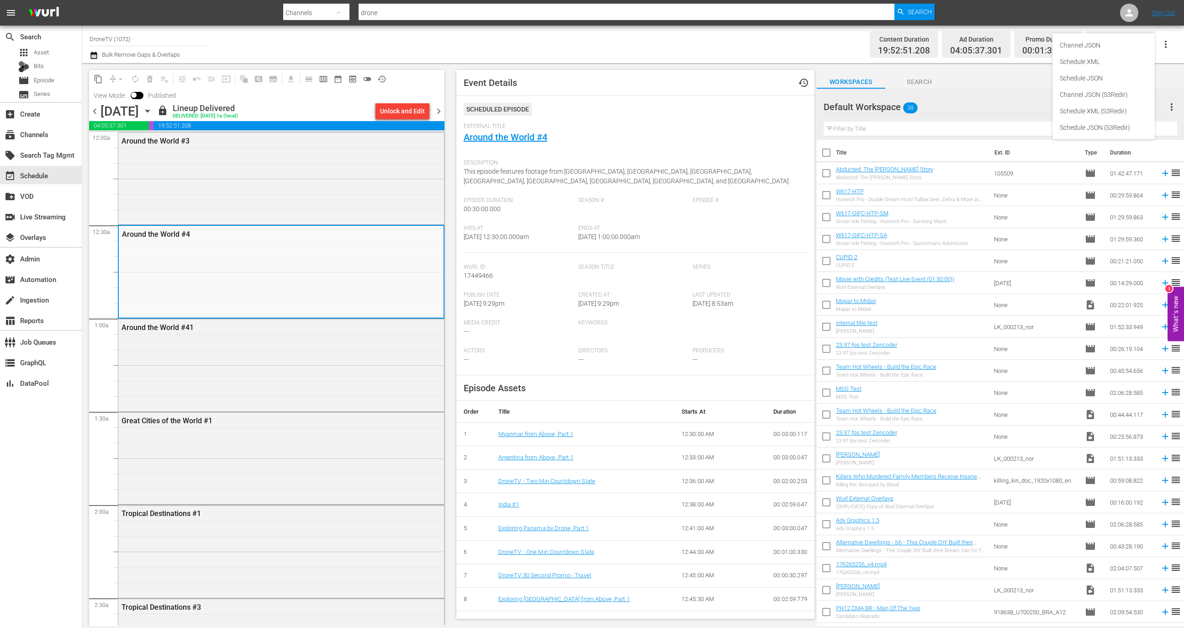
scroll to position [3980, 0]
